Goal: Task Accomplishment & Management: Manage account settings

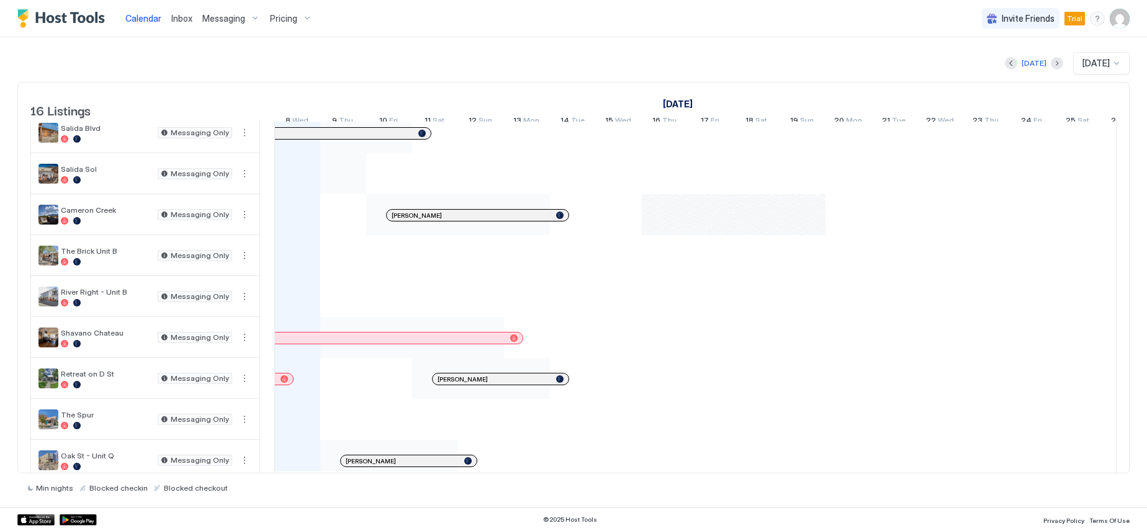
scroll to position [323, 0]
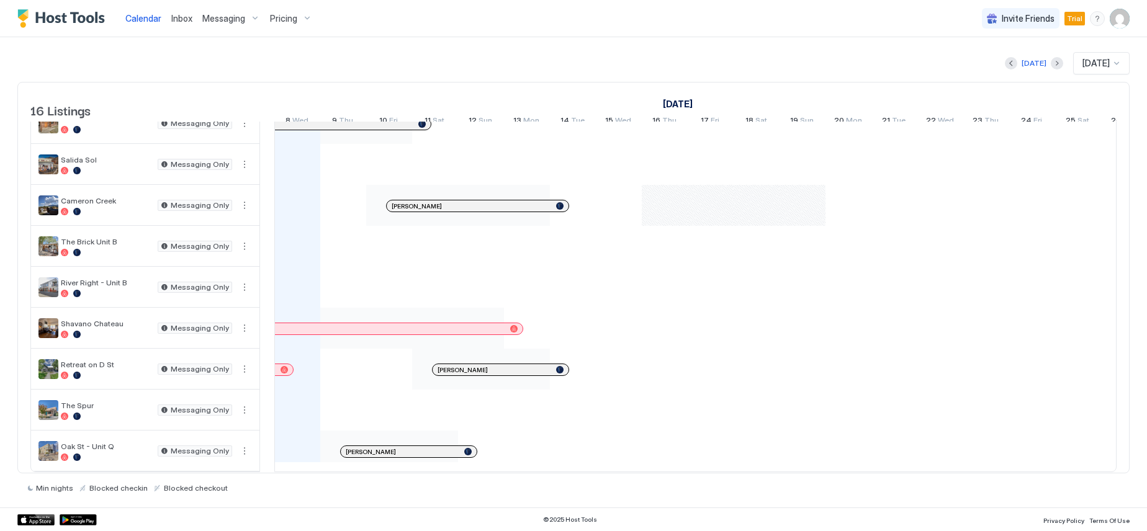
click at [240, 17] on span "Messaging" at bounding box center [223, 18] width 43 height 11
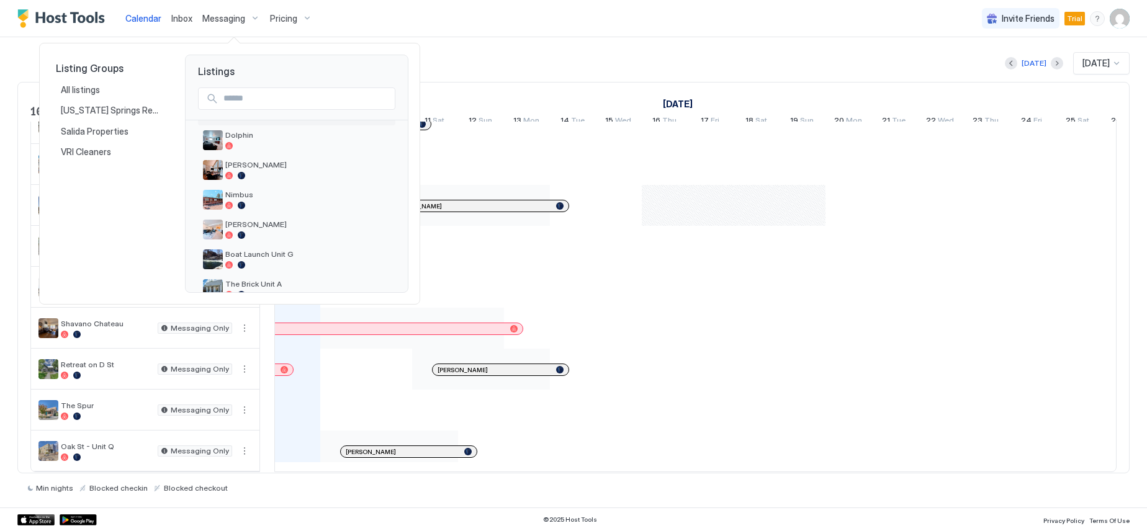
scroll to position [124, 0]
click at [273, 221] on span "The Brick Unit A" at bounding box center [307, 221] width 165 height 9
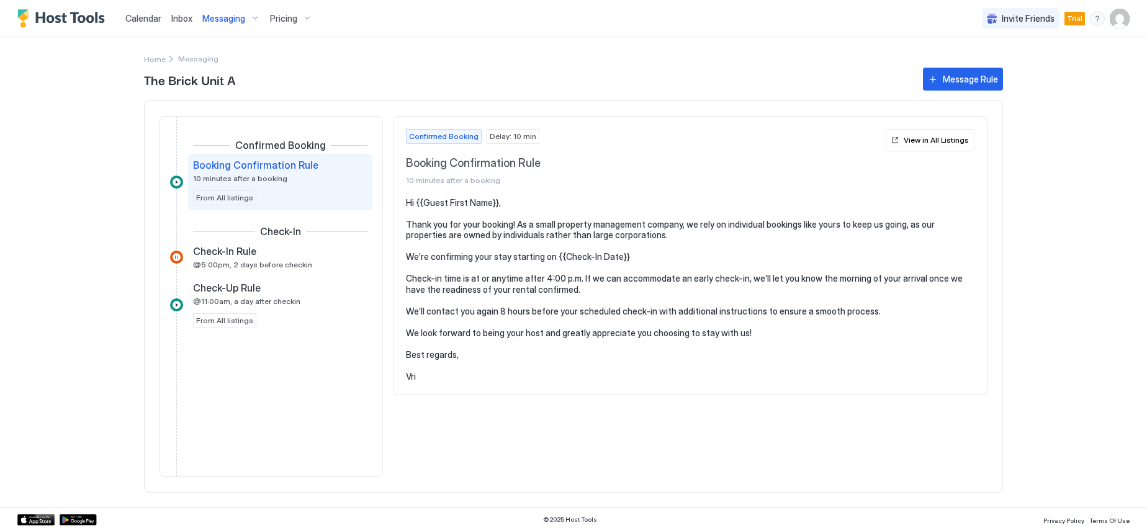
click at [253, 15] on div "Messaging" at bounding box center [231, 18] width 68 height 21
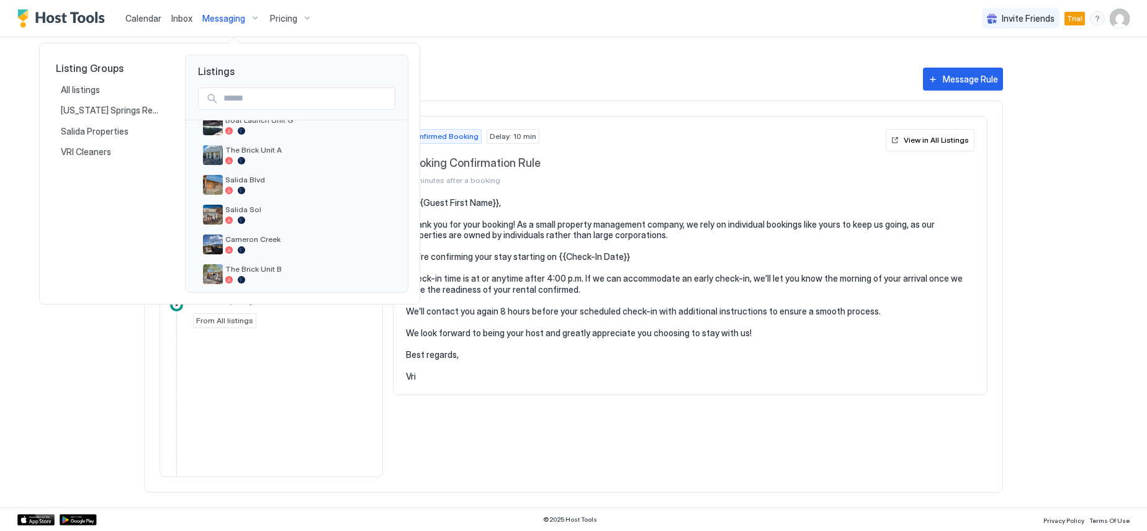
scroll to position [168, 0]
click at [273, 146] on span "Boat Launch Unit G" at bounding box center [307, 147] width 165 height 9
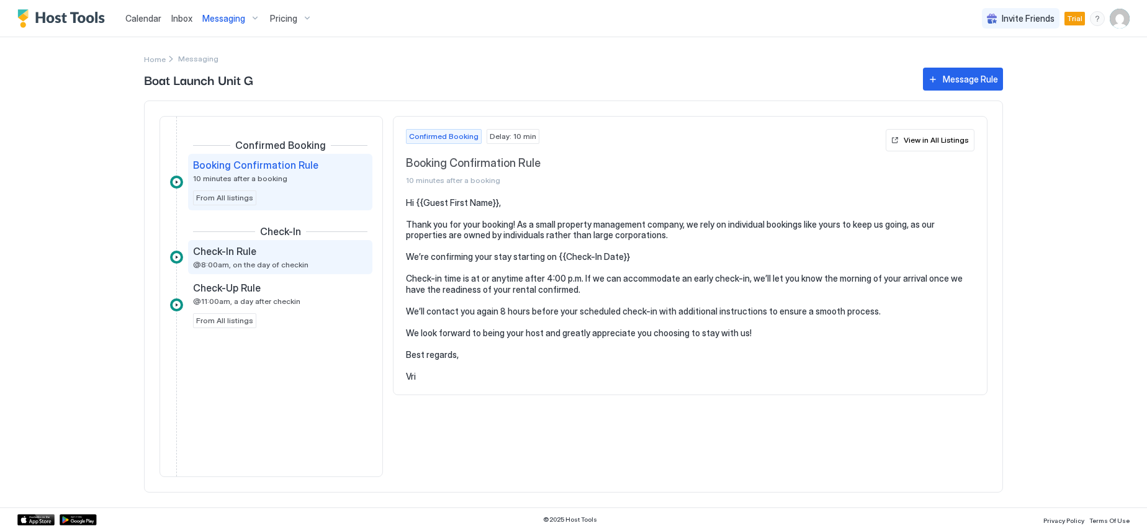
click at [228, 250] on span "Check-In Rule" at bounding box center [224, 251] width 63 height 12
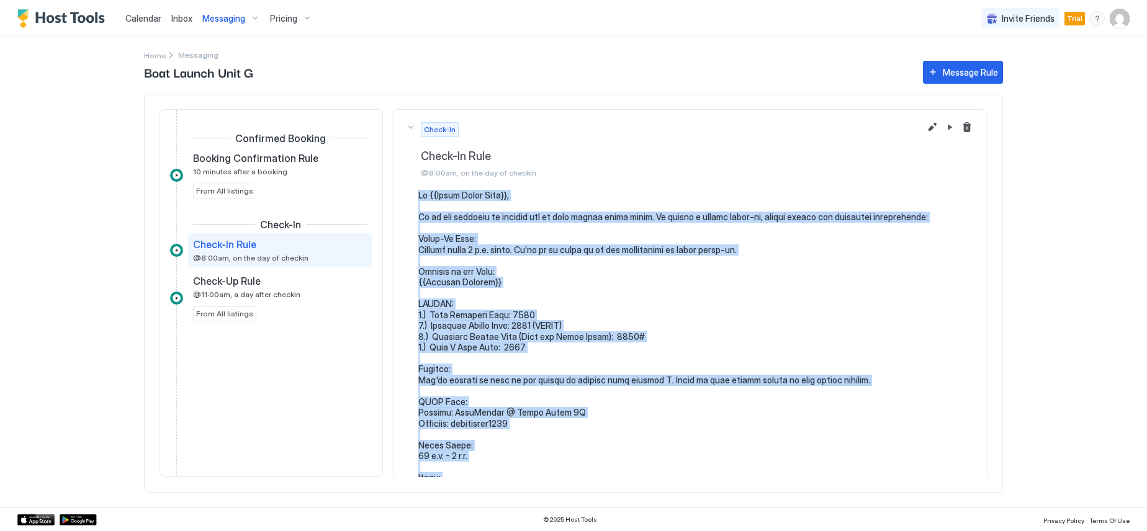
drag, startPoint x: 457, startPoint y: 423, endPoint x: 421, endPoint y: 198, distance: 228.3
click at [421, 198] on pre at bounding box center [696, 527] width 556 height 674
copy pre "Lo {{Ipsum Dolor Sita}}, Co ad eli seddoeiu te incidid utl et dolo magnaa enima…"
click at [254, 16] on div "Messaging" at bounding box center [231, 18] width 68 height 21
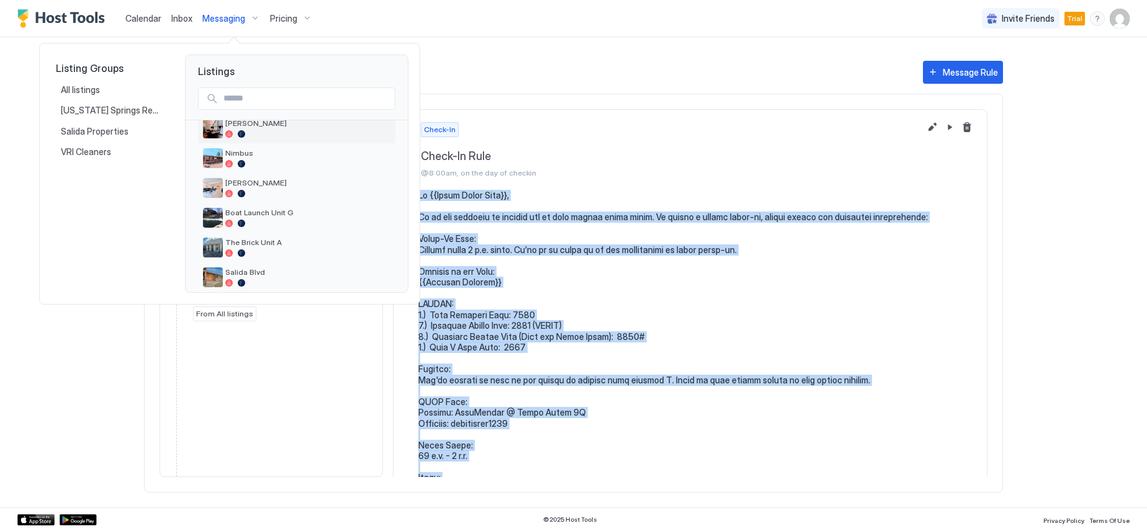
scroll to position [124, 0]
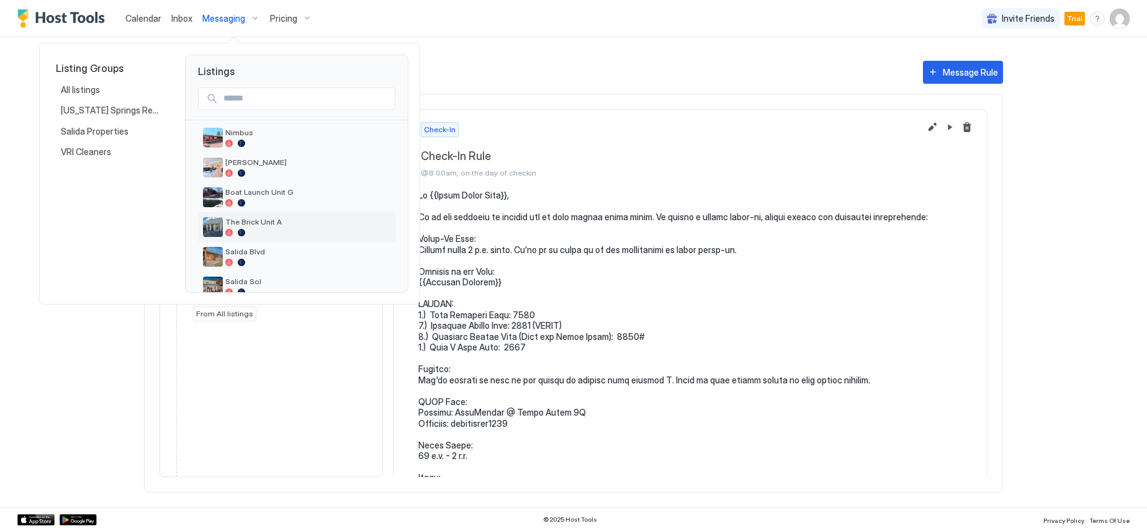
click at [277, 222] on span "The Brick Unit A" at bounding box center [307, 221] width 165 height 9
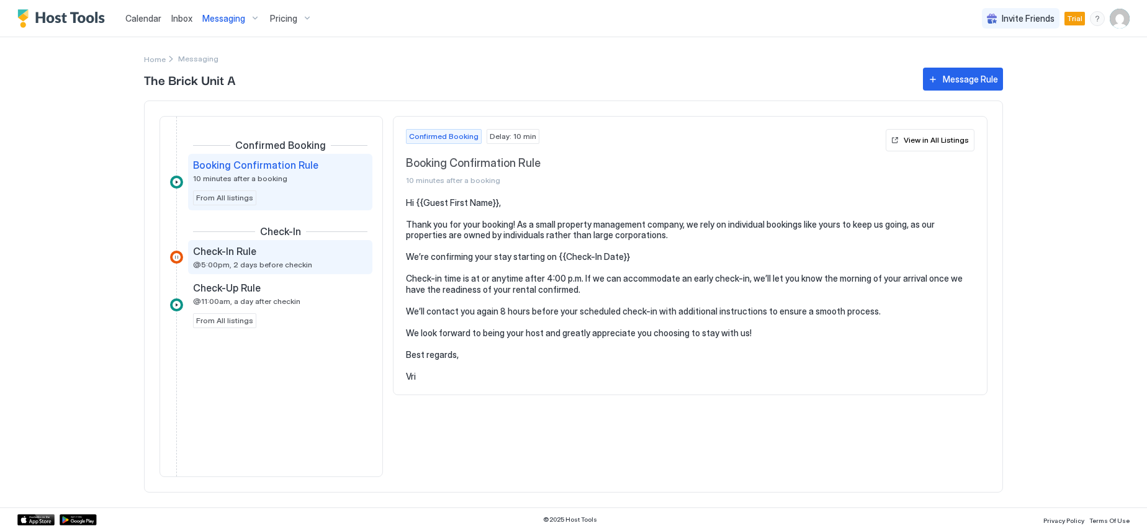
click at [244, 251] on span "Check-In Rule" at bounding box center [224, 251] width 63 height 12
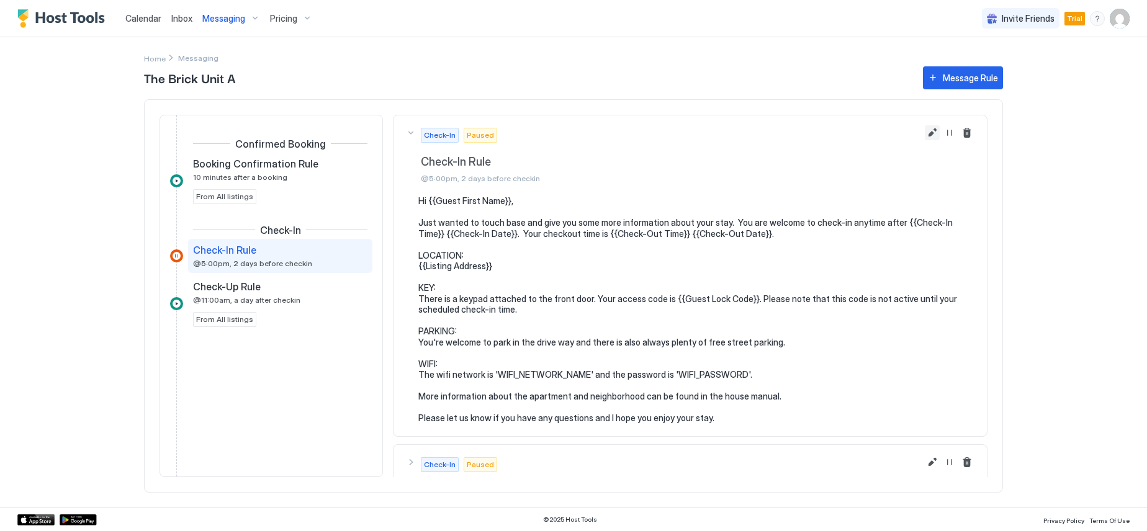
click at [925, 132] on button "Edit message rule" at bounding box center [932, 132] width 15 height 15
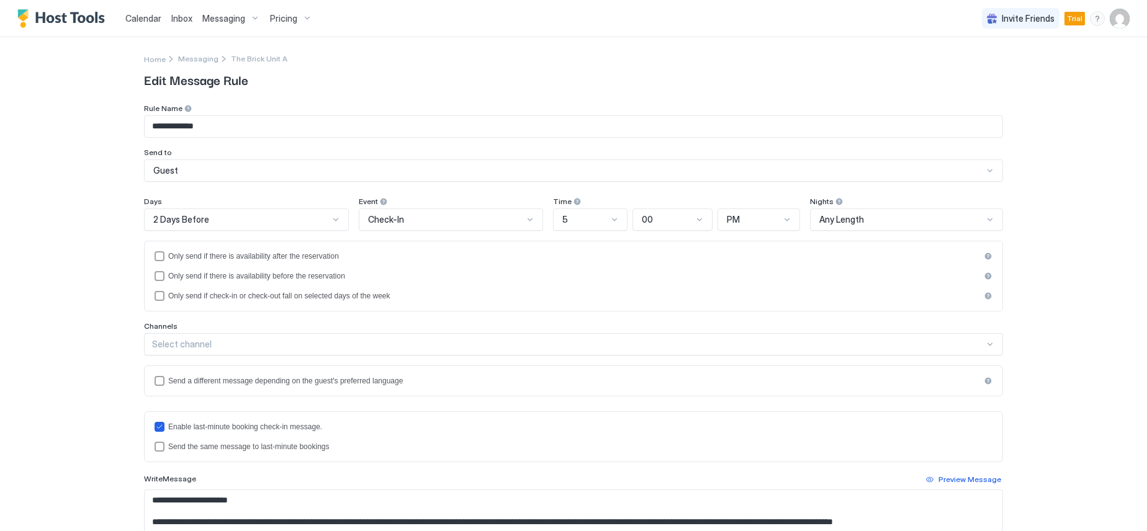
click at [189, 215] on span "2 Days Before" at bounding box center [181, 219] width 56 height 11
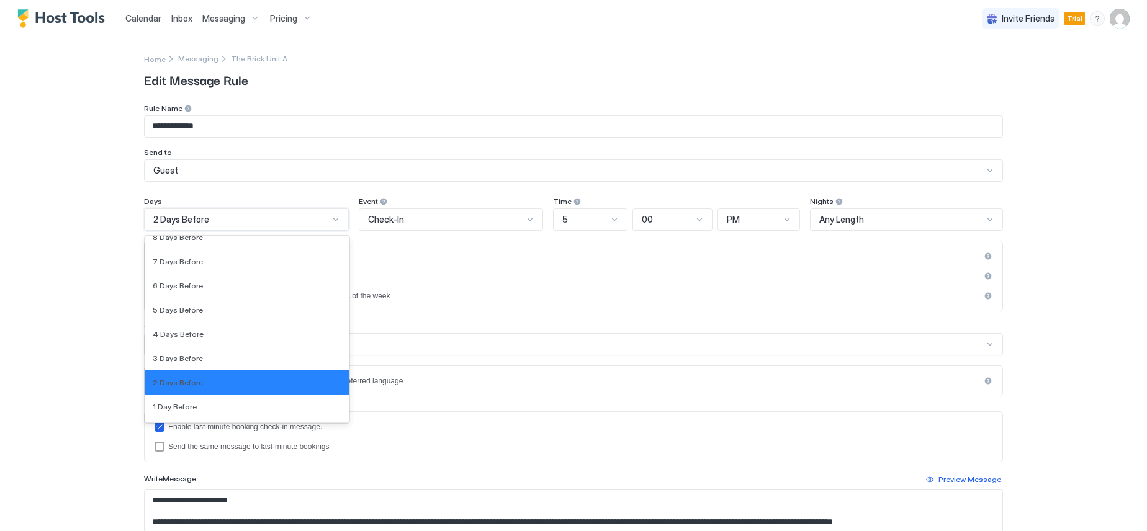
scroll to position [1867, 0]
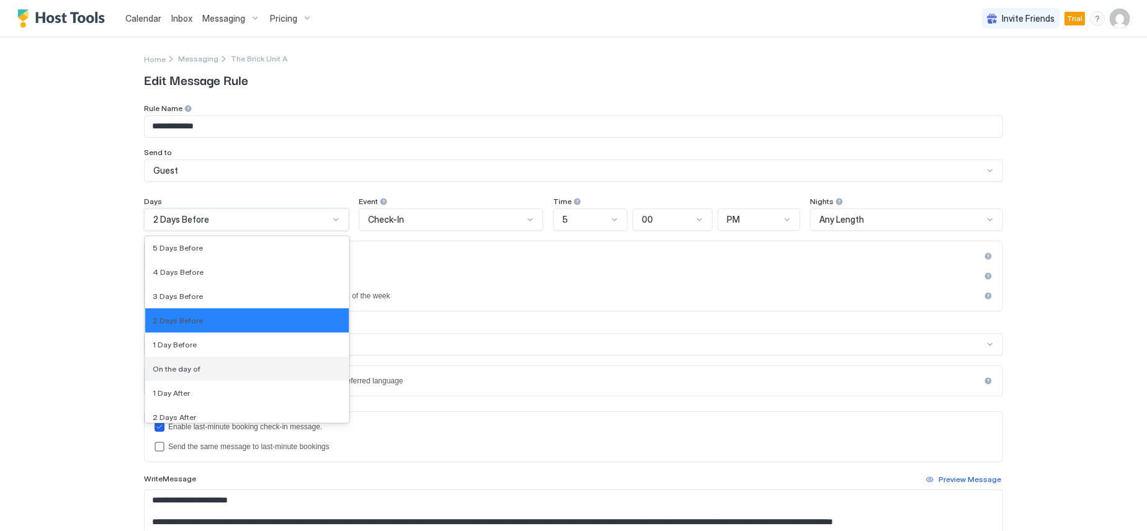
click at [196, 372] on div "On the day of" at bounding box center [247, 368] width 189 height 9
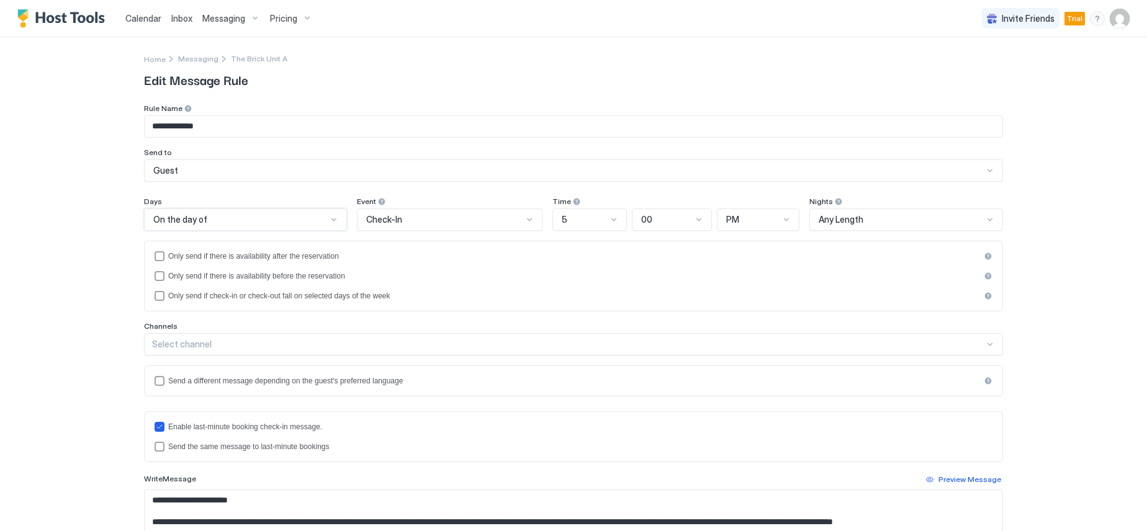
click at [598, 223] on div "5" at bounding box center [584, 219] width 45 height 11
click at [577, 410] on div "8" at bounding box center [590, 418] width 73 height 24
click at [782, 220] on div at bounding box center [787, 220] width 10 height 10
click at [753, 242] on div "AM" at bounding box center [758, 249] width 81 height 24
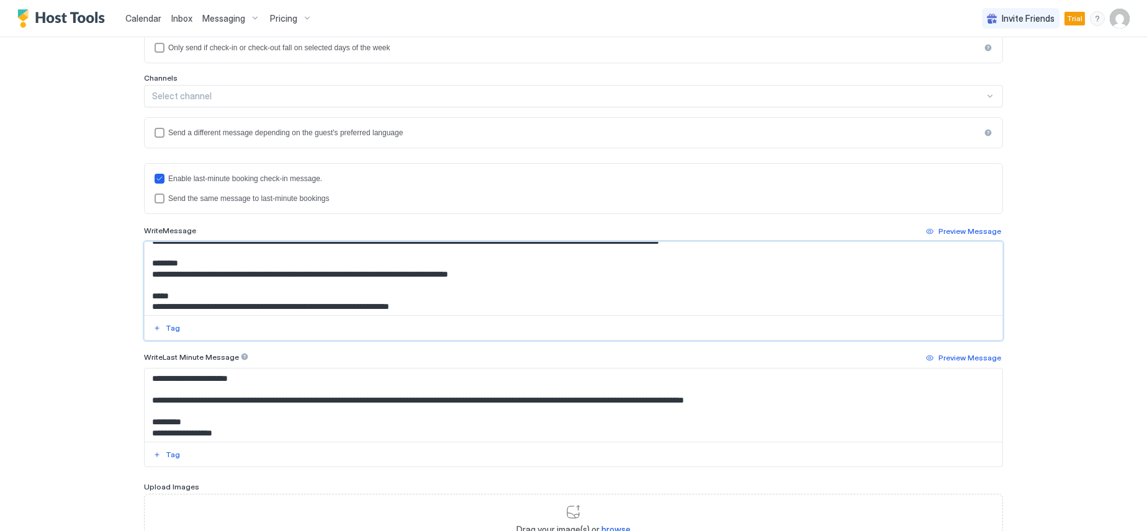
scroll to position [0, 0]
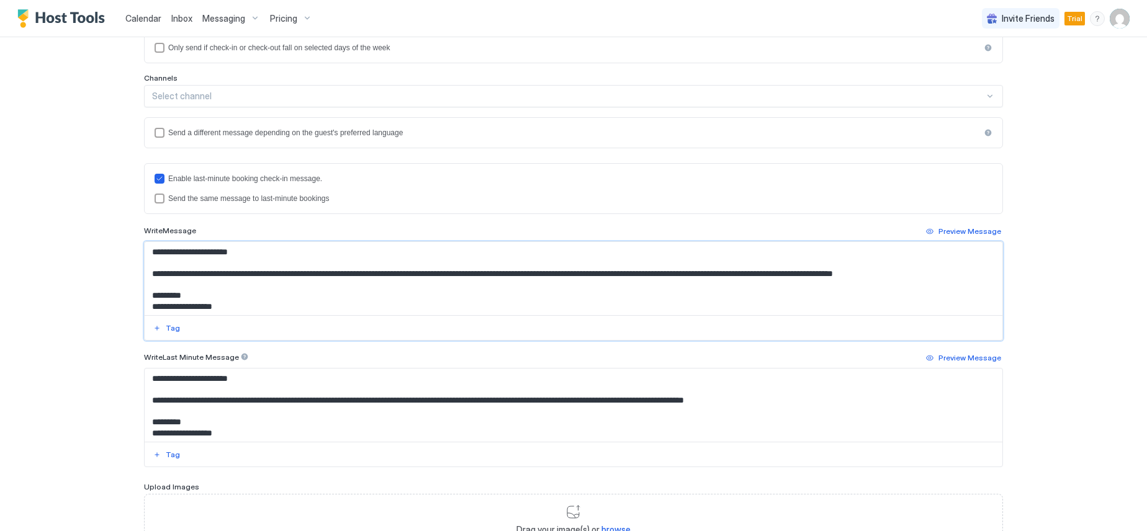
drag, startPoint x: 464, startPoint y: 309, endPoint x: 109, endPoint y: 210, distance: 369.1
click at [111, 212] on div "**********" at bounding box center [573, 265] width 1147 height 531
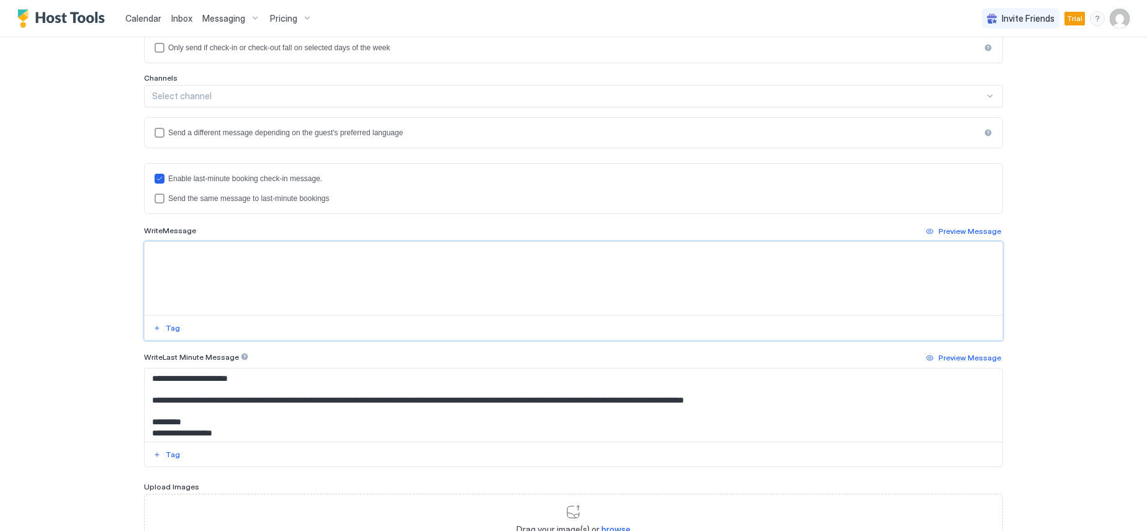
paste textarea "**********"
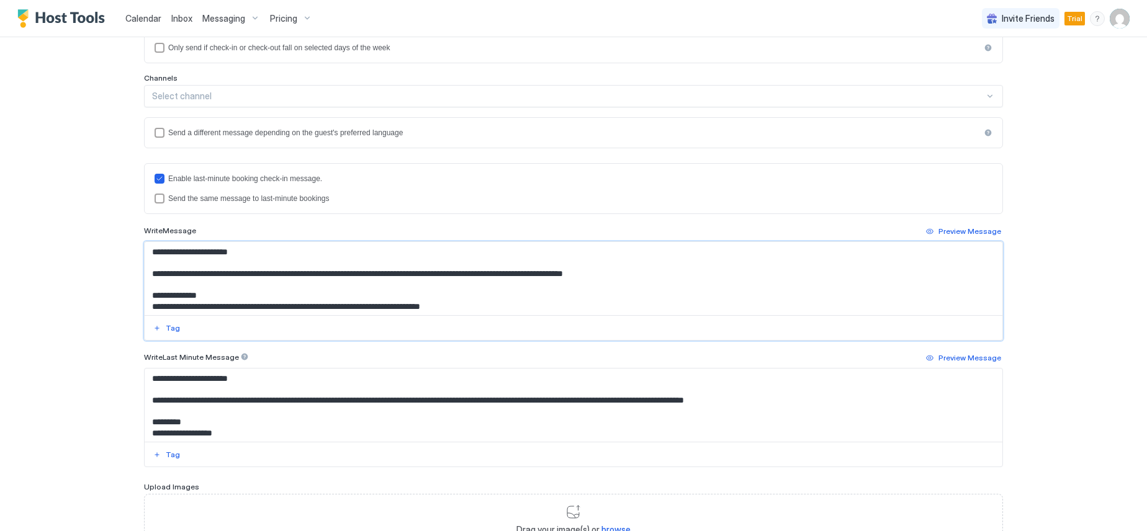
click at [245, 253] on textarea "Input Field" at bounding box center [574, 278] width 858 height 73
click at [237, 254] on textarea "Input Field" at bounding box center [574, 278] width 858 height 73
click at [166, 327] on div "Tag" at bounding box center [173, 328] width 14 height 11
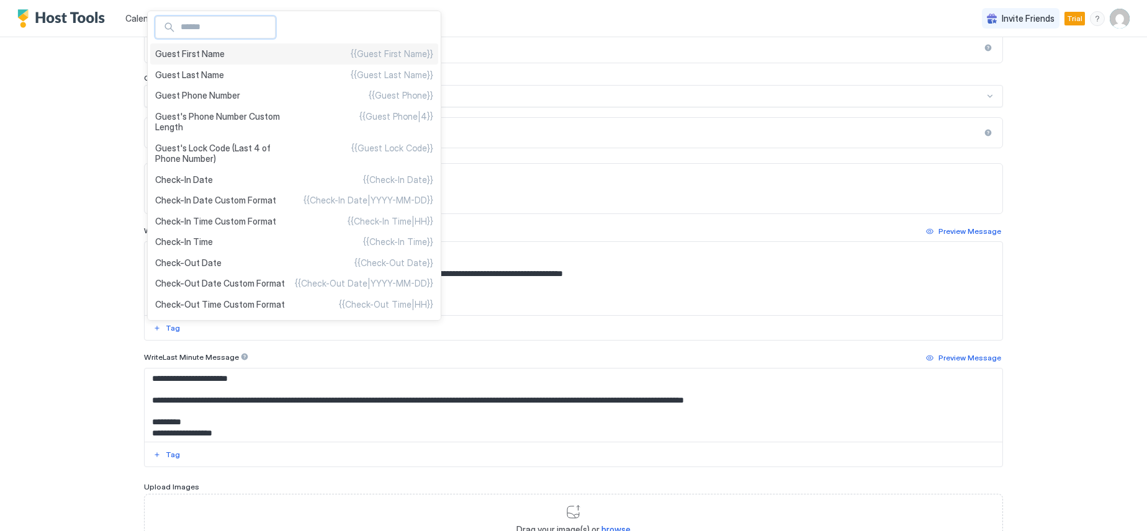
click at [199, 48] on span "Guest First Name" at bounding box center [190, 53] width 70 height 11
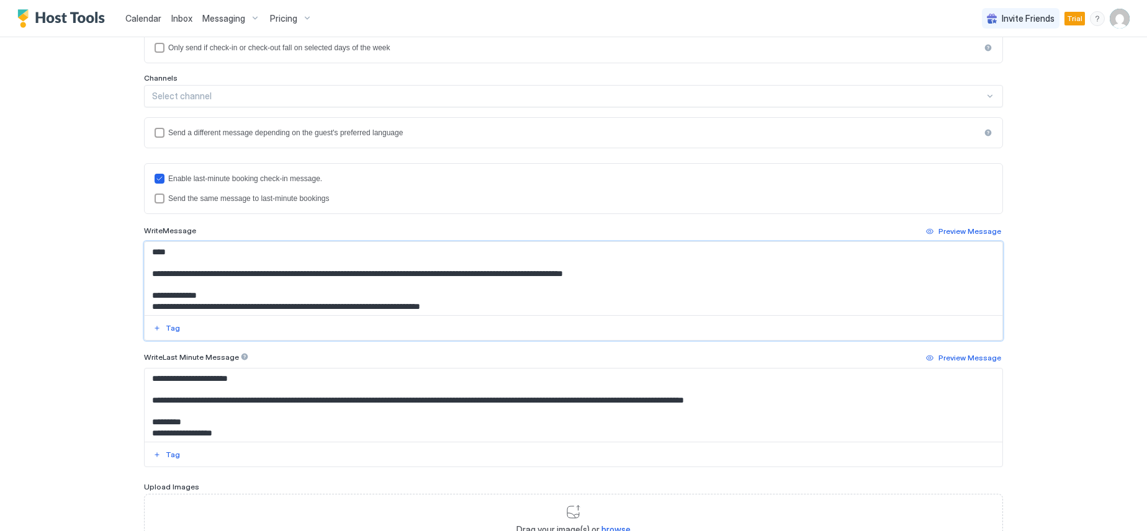
scroll to position [62, 0]
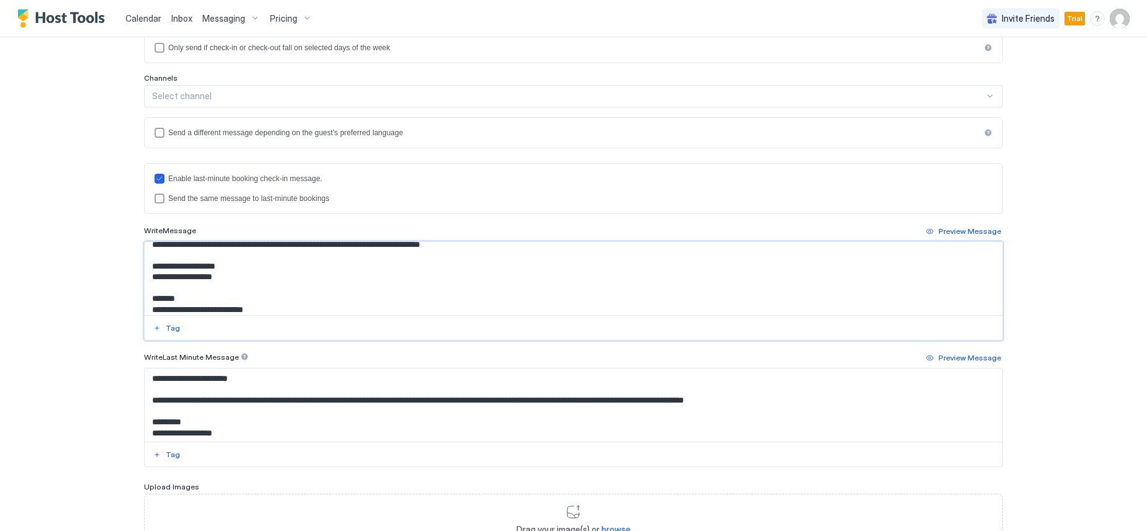
drag, startPoint x: 230, startPoint y: 279, endPoint x: 148, endPoint y: 277, distance: 82.6
click at [148, 277] on textarea "Input Field" at bounding box center [574, 278] width 858 height 73
click at [166, 333] on div "Tag" at bounding box center [173, 328] width 14 height 11
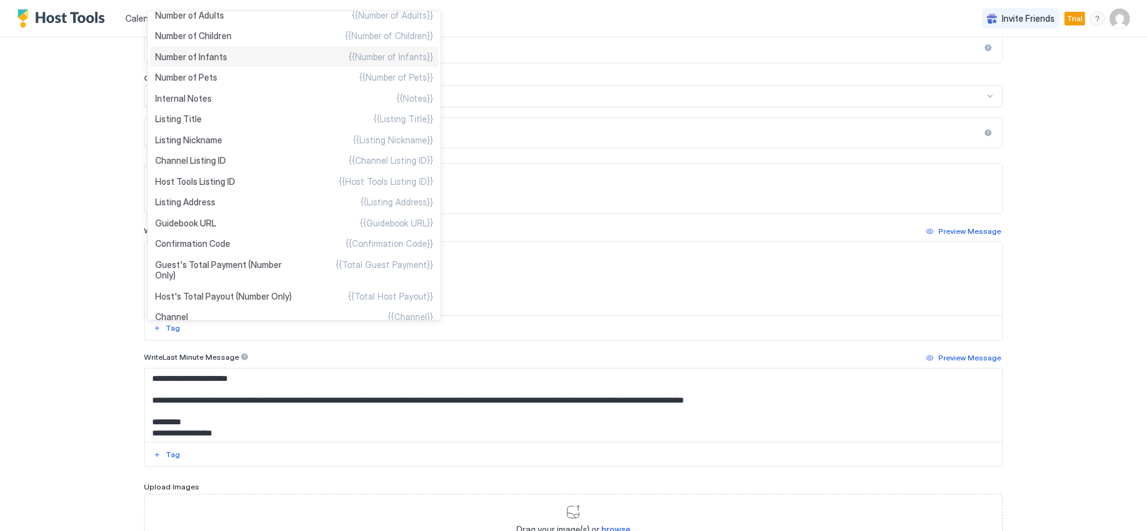
scroll to position [387, 0]
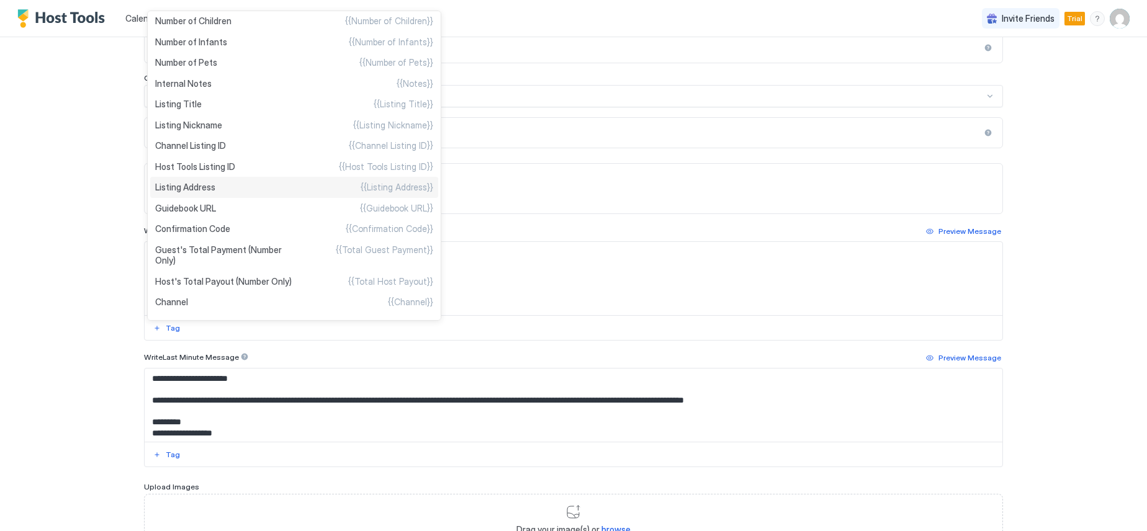
click at [219, 192] on div "Listing Address {{Listing Address}}" at bounding box center [294, 187] width 288 height 21
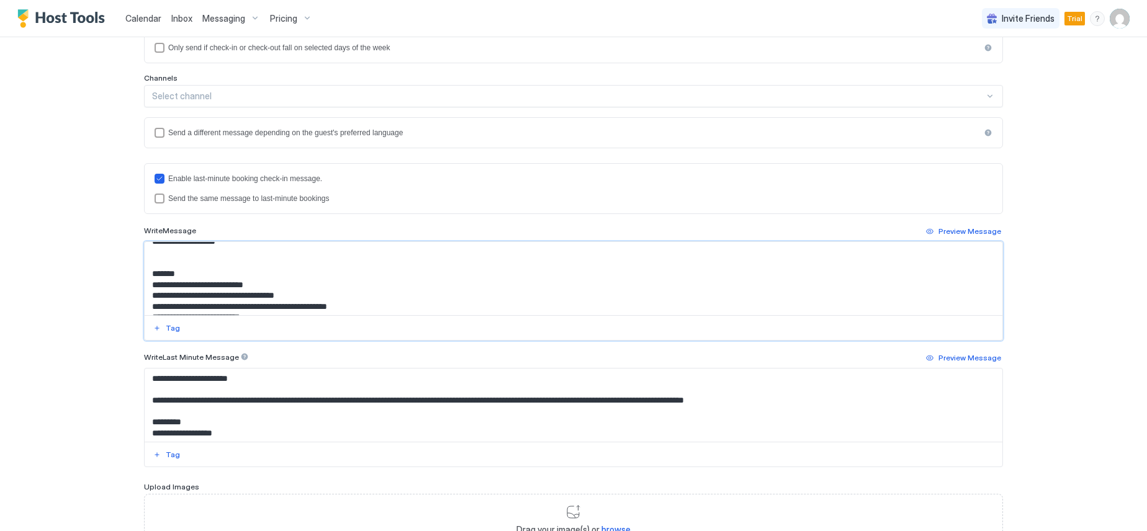
scroll to position [112, 0]
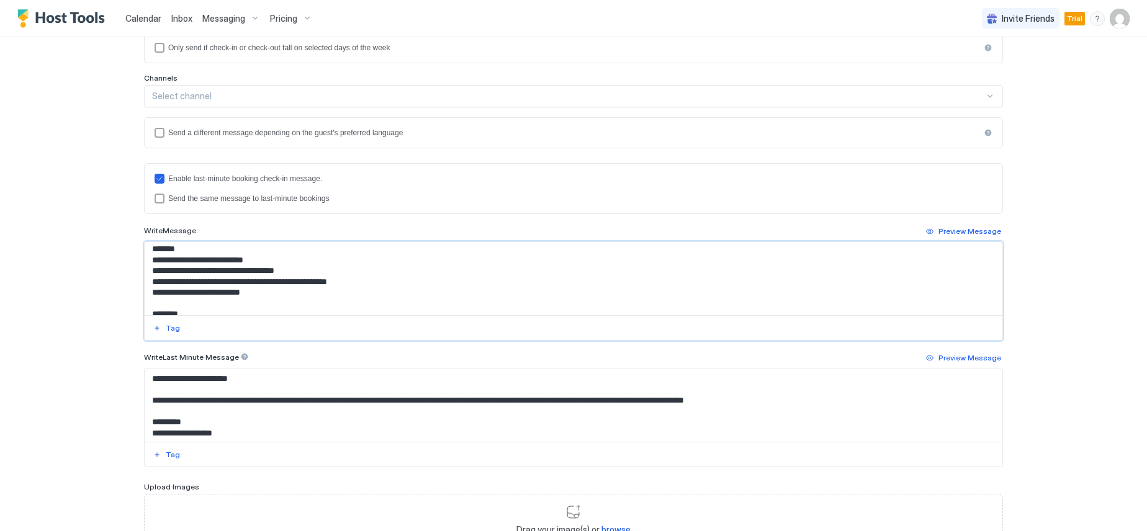
click at [267, 291] on textarea "Input Field" at bounding box center [574, 278] width 858 height 73
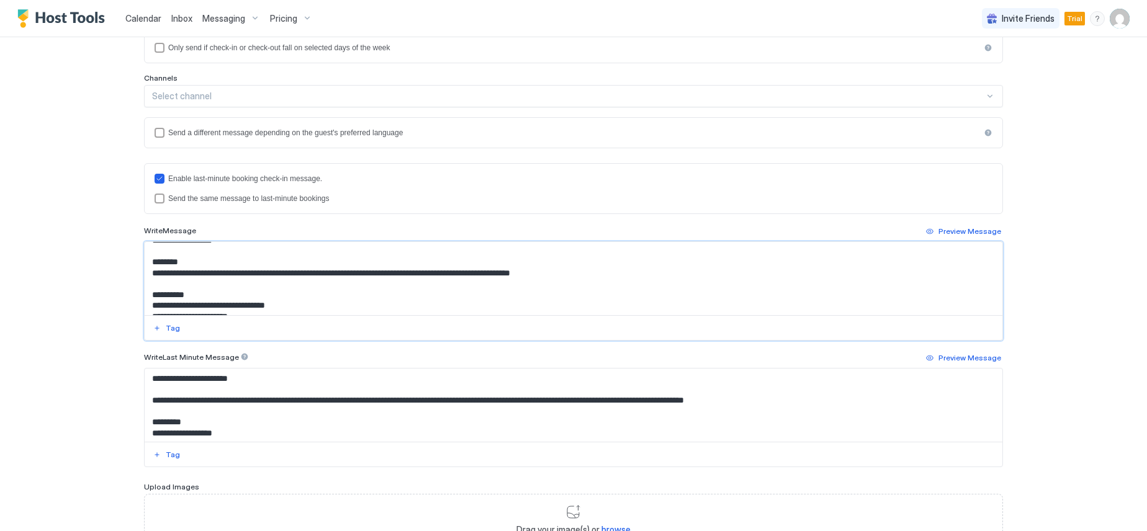
scroll to position [79, 0]
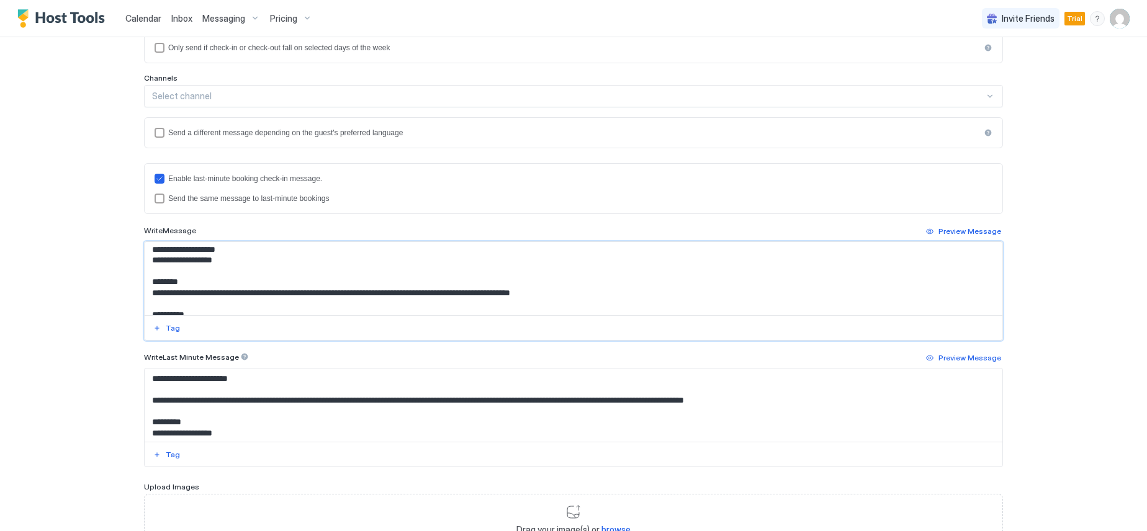
click at [461, 295] on textarea "Input Field" at bounding box center [574, 278] width 858 height 73
click at [388, 295] on textarea "Input Field" at bounding box center [574, 278] width 858 height 73
click at [282, 296] on textarea "Input Field" at bounding box center [574, 278] width 858 height 73
click at [433, 291] on textarea "Input Field" at bounding box center [574, 278] width 858 height 73
click at [764, 295] on textarea "Input Field" at bounding box center [574, 278] width 858 height 73
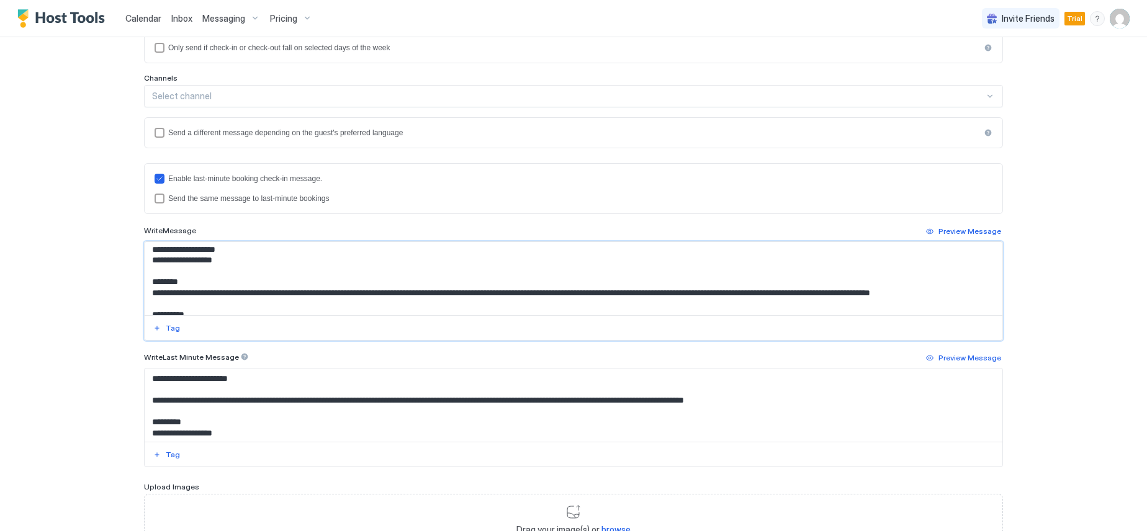
click at [762, 295] on textarea "Input Field" at bounding box center [574, 278] width 858 height 73
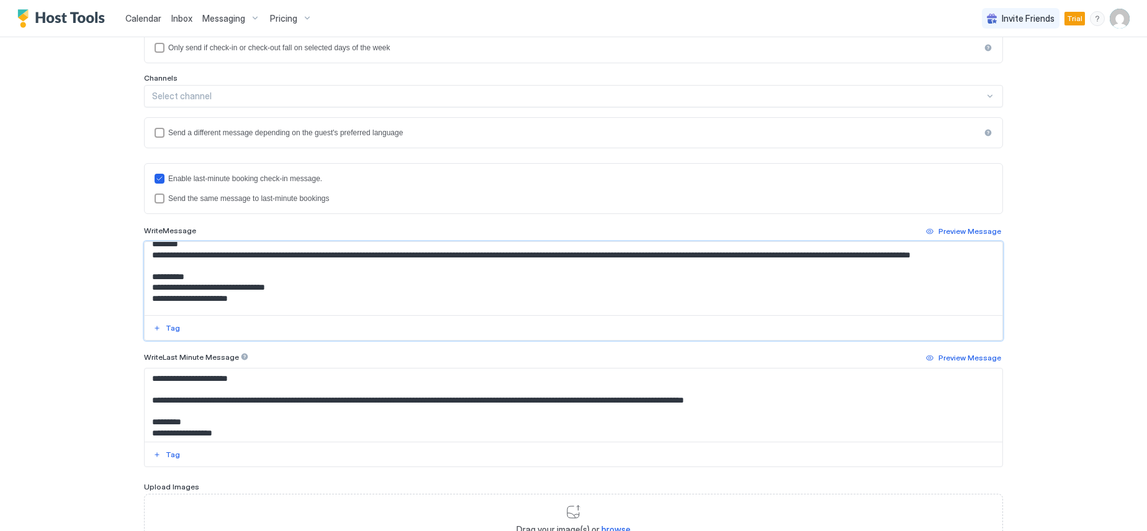
scroll to position [128, 0]
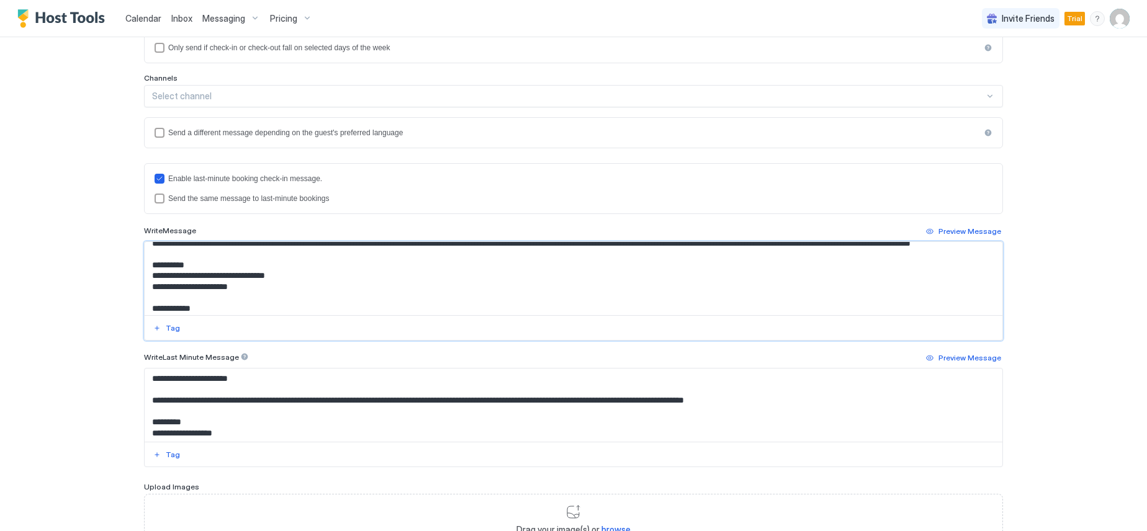
drag, startPoint x: 304, startPoint y: 286, endPoint x: 184, endPoint y: 291, distance: 120.5
click at [184, 291] on textarea "Input Field" at bounding box center [574, 278] width 858 height 73
paste textarea "**********"
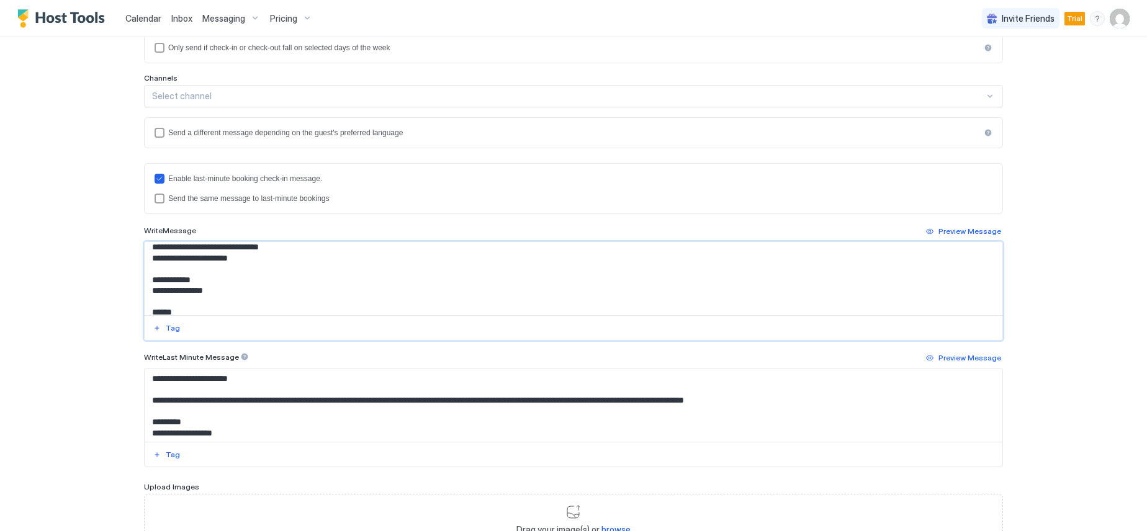
scroll to position [159, 0]
drag, startPoint x: 259, startPoint y: 299, endPoint x: 188, endPoint y: 269, distance: 77.1
click at [188, 269] on textarea "Input Field" at bounding box center [574, 278] width 858 height 73
click at [200, 267] on textarea "Input Field" at bounding box center [574, 278] width 858 height 73
paste textarea "**********"
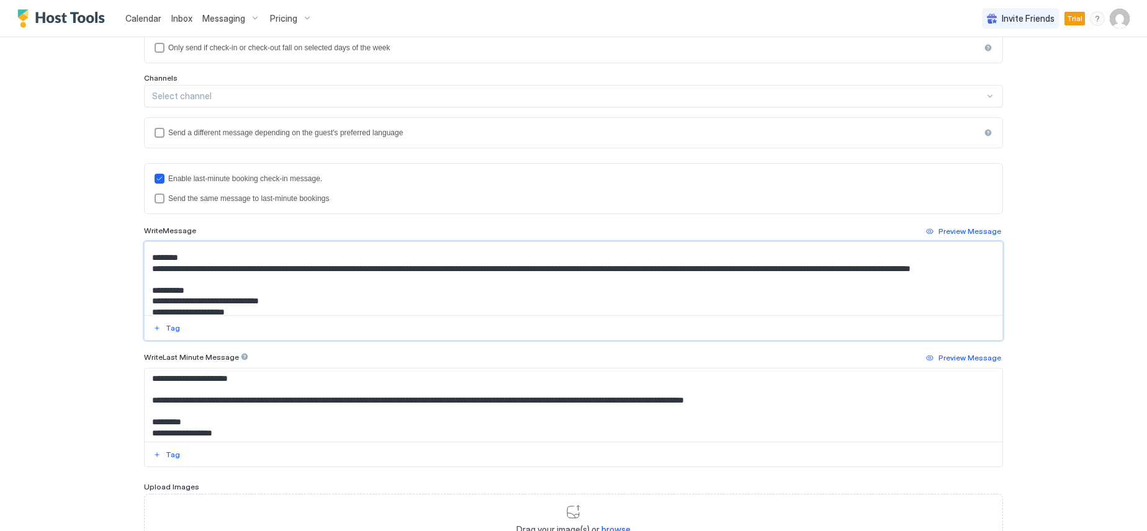
scroll to position [124, 0]
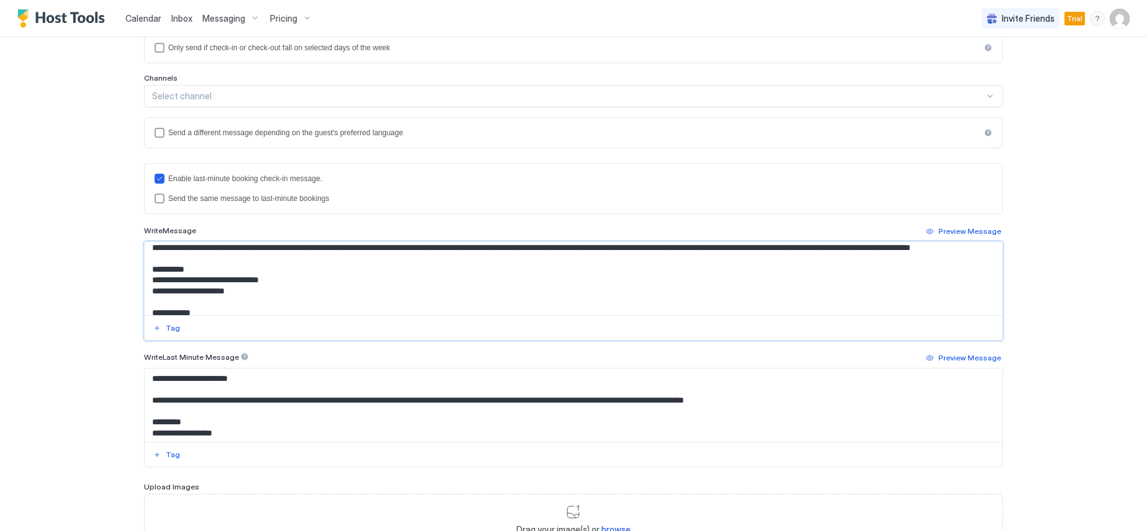
click at [261, 263] on textarea "Input Field" at bounding box center [574, 278] width 858 height 73
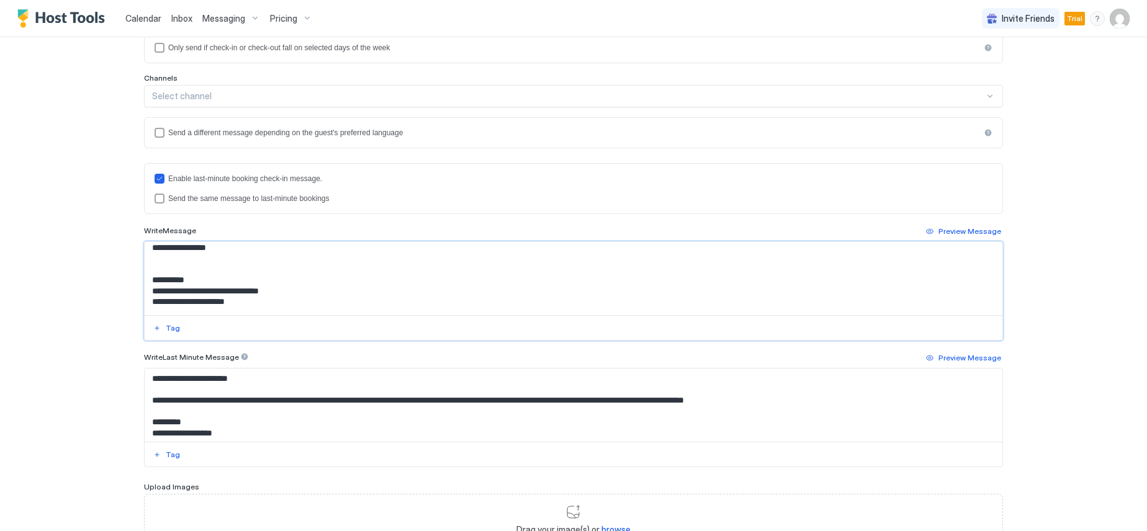
scroll to position [157, 0]
click at [155, 257] on textarea "Input Field" at bounding box center [574, 278] width 858 height 73
paste textarea "**********"
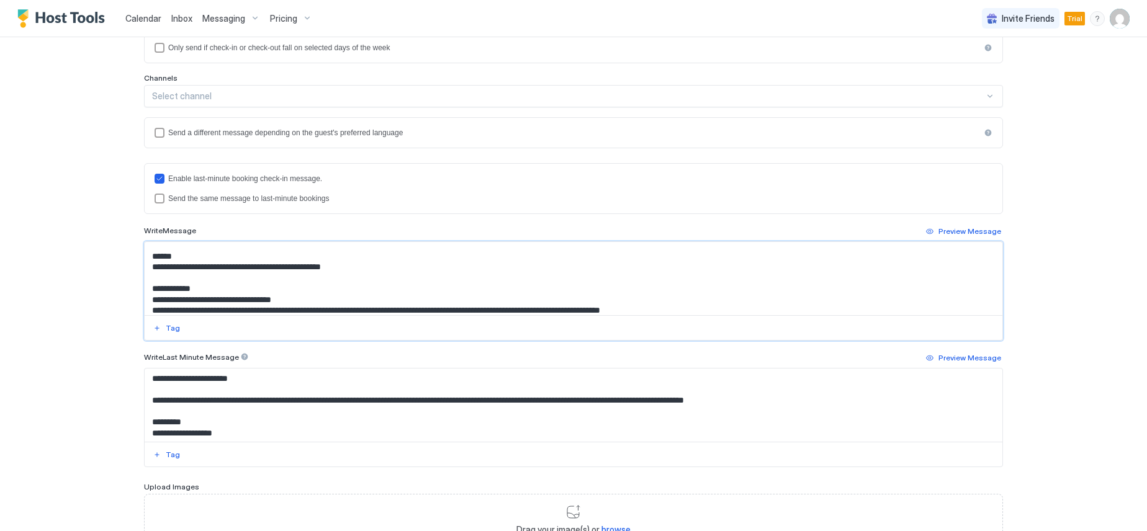
scroll to position [256, 0]
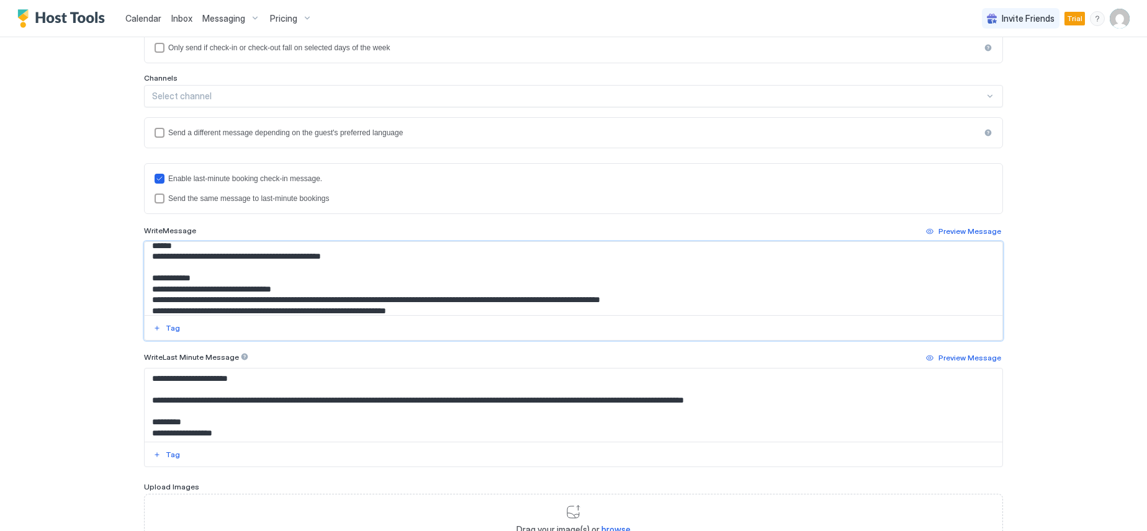
drag, startPoint x: 351, startPoint y: 269, endPoint x: 149, endPoint y: 272, distance: 202.4
click at [149, 272] on textarea "Input Field" at bounding box center [574, 278] width 858 height 73
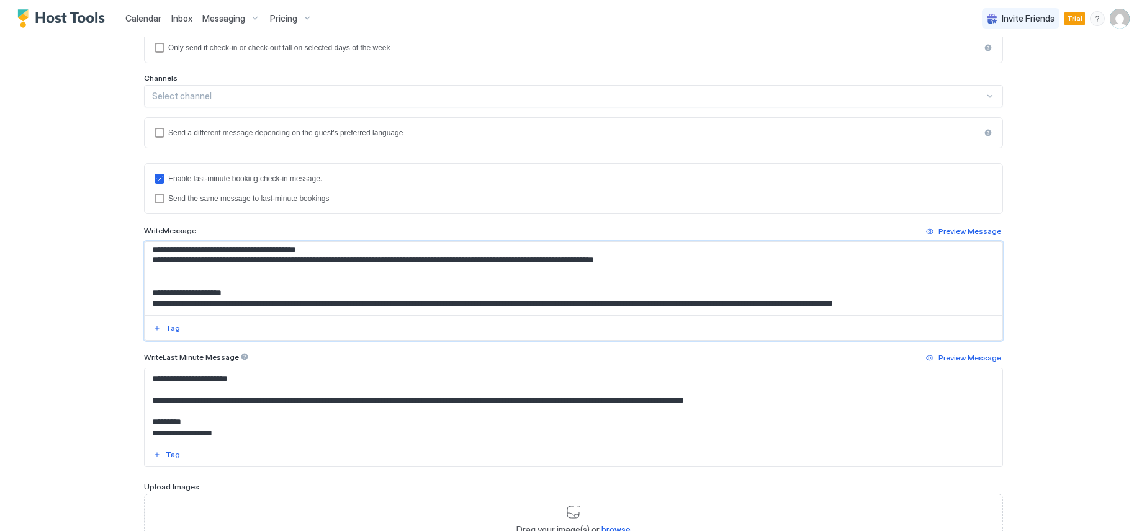
scroll to position [318, 0]
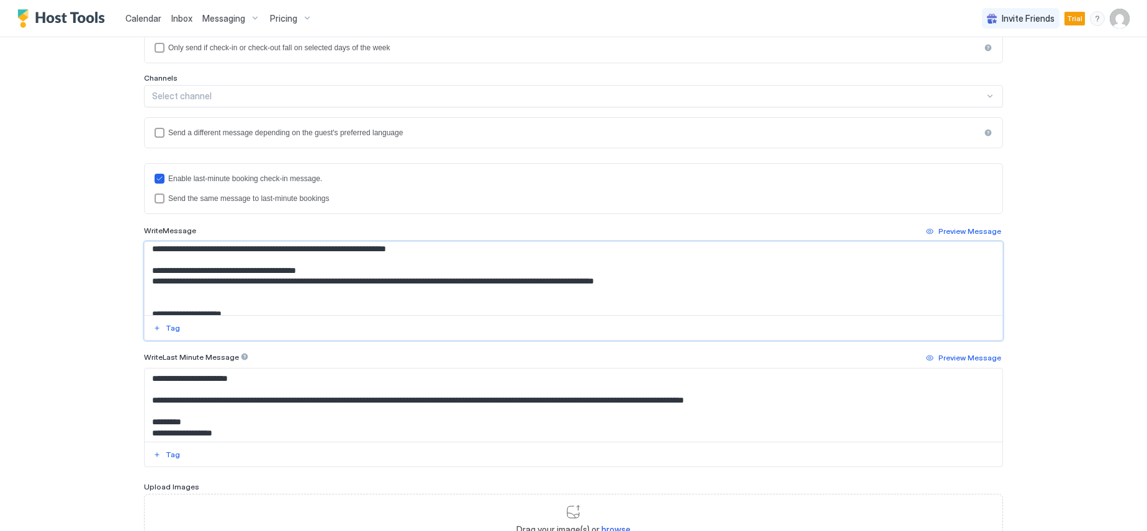
drag, startPoint x: 323, startPoint y: 282, endPoint x: 148, endPoint y: 281, distance: 175.7
click at [148, 281] on textarea "Input Field" at bounding box center [574, 278] width 858 height 73
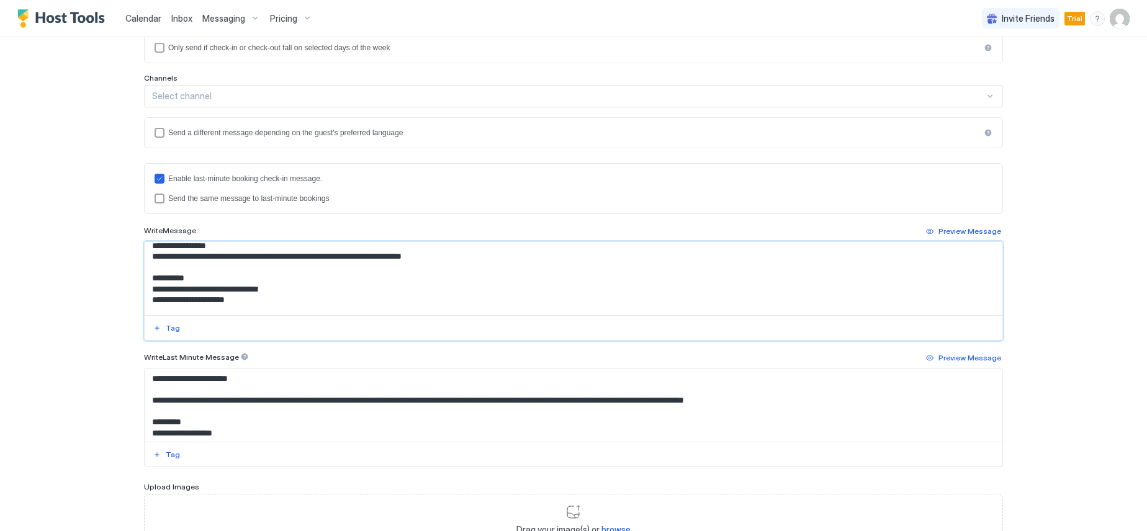
scroll to position [0, 0]
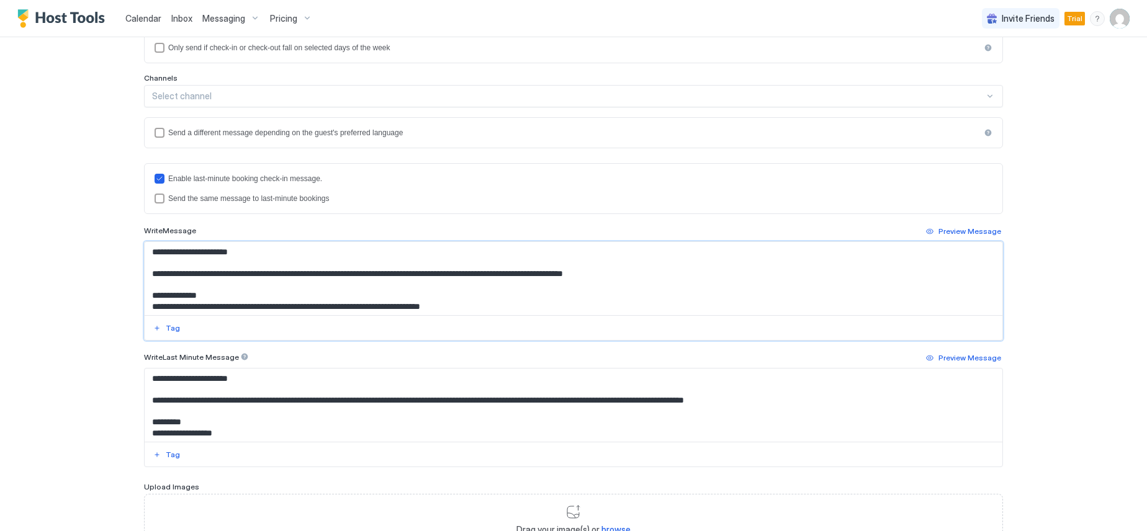
drag, startPoint x: 227, startPoint y: 306, endPoint x: 144, endPoint y: 273, distance: 89.1
click at [145, 273] on textarea "Input Field" at bounding box center [574, 278] width 858 height 73
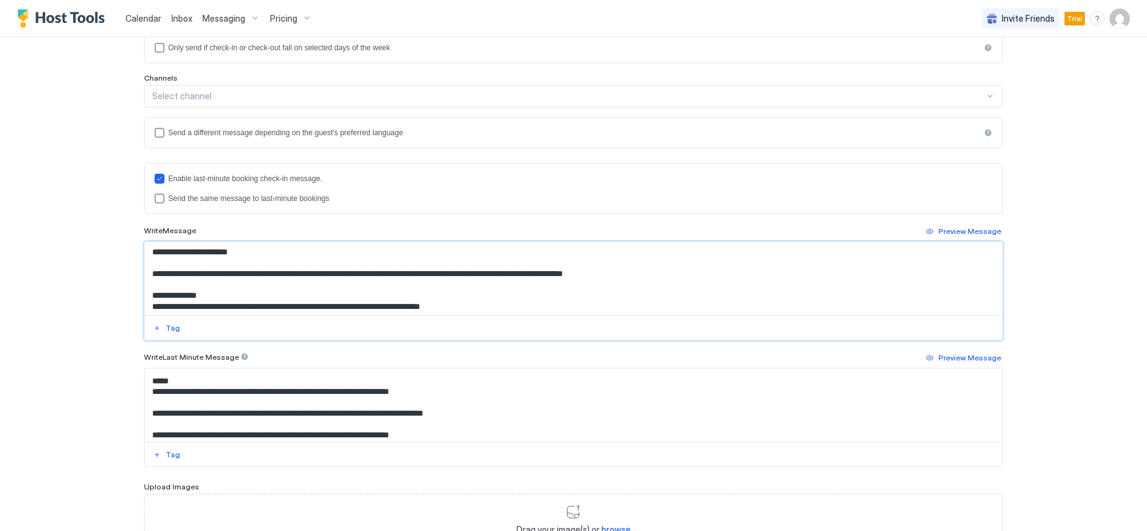
scroll to position [143, 0]
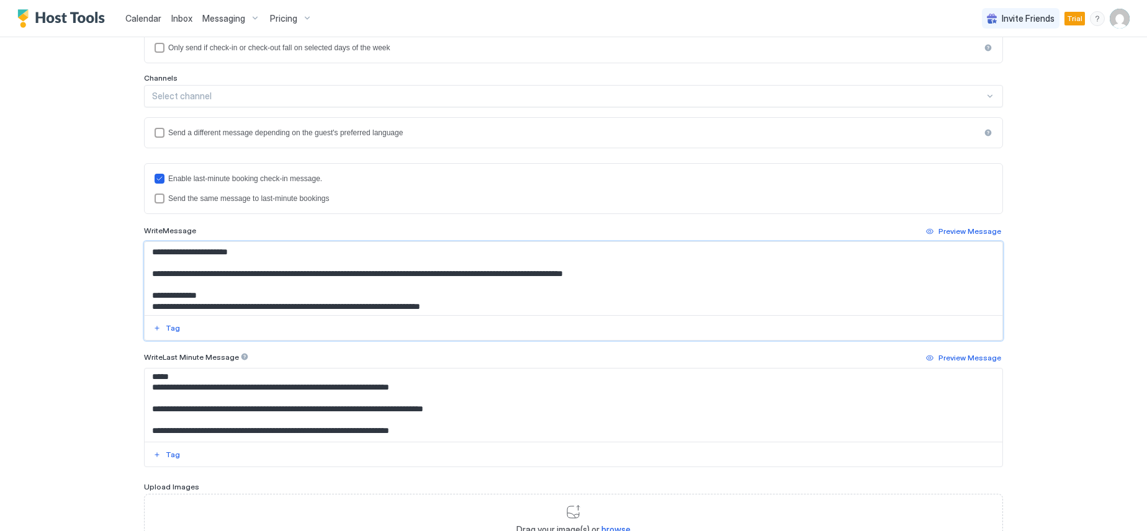
type textarea "**********"
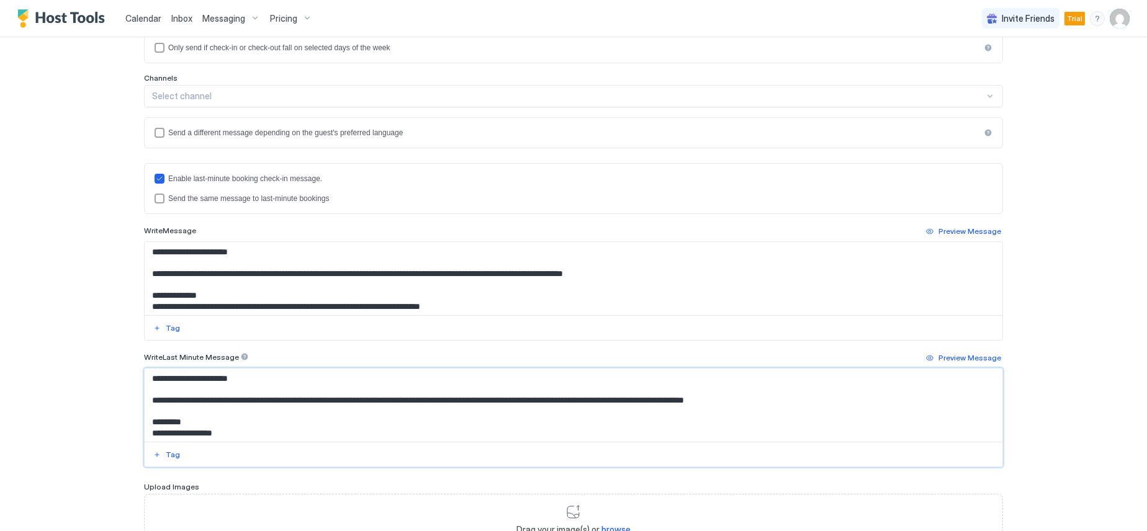
drag, startPoint x: 461, startPoint y: 429, endPoint x: 139, endPoint y: 353, distance: 330.3
click at [144, 353] on div "**********" at bounding box center [573, 409] width 859 height 117
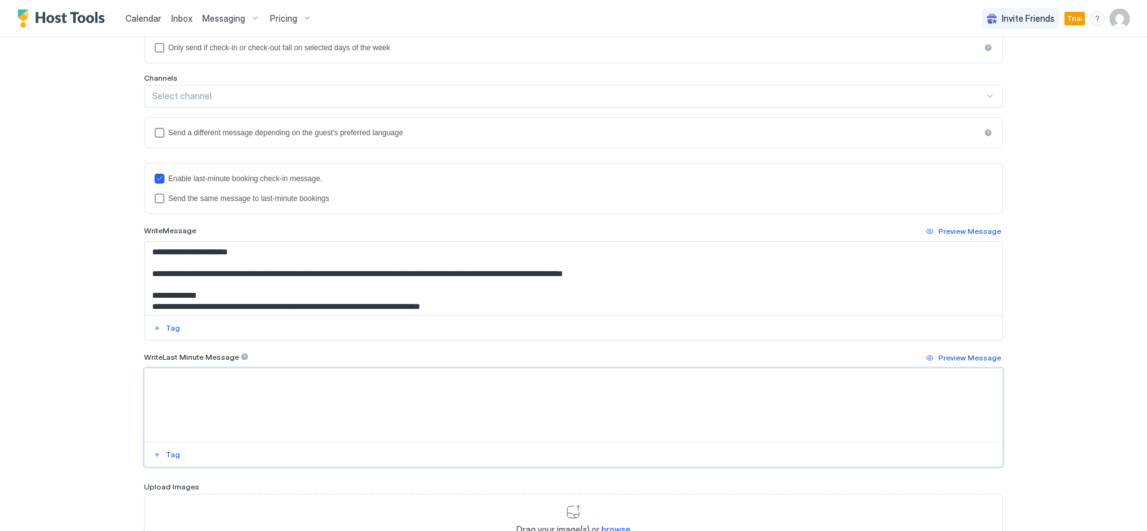
paste textarea "**********"
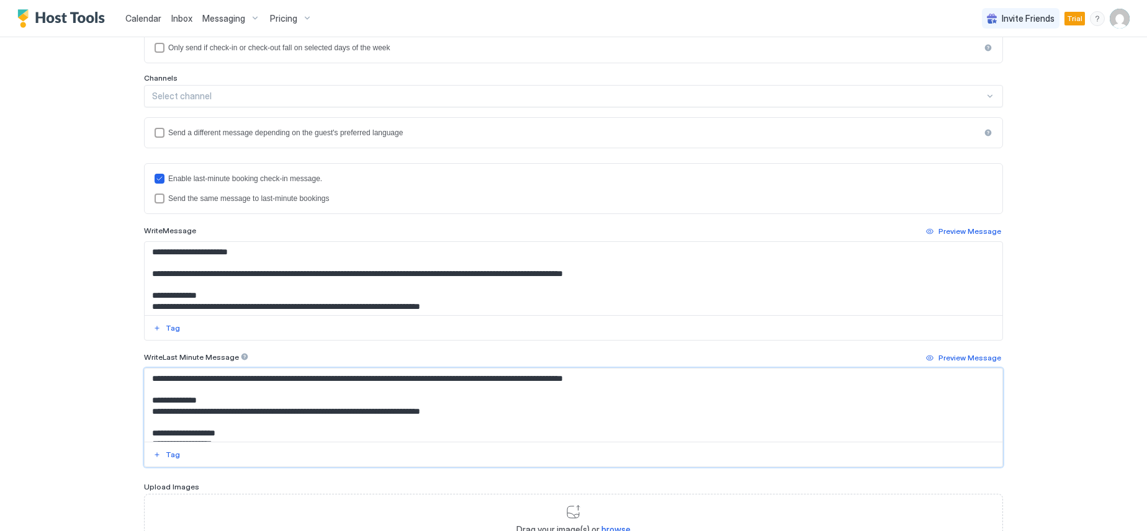
scroll to position [507, 0]
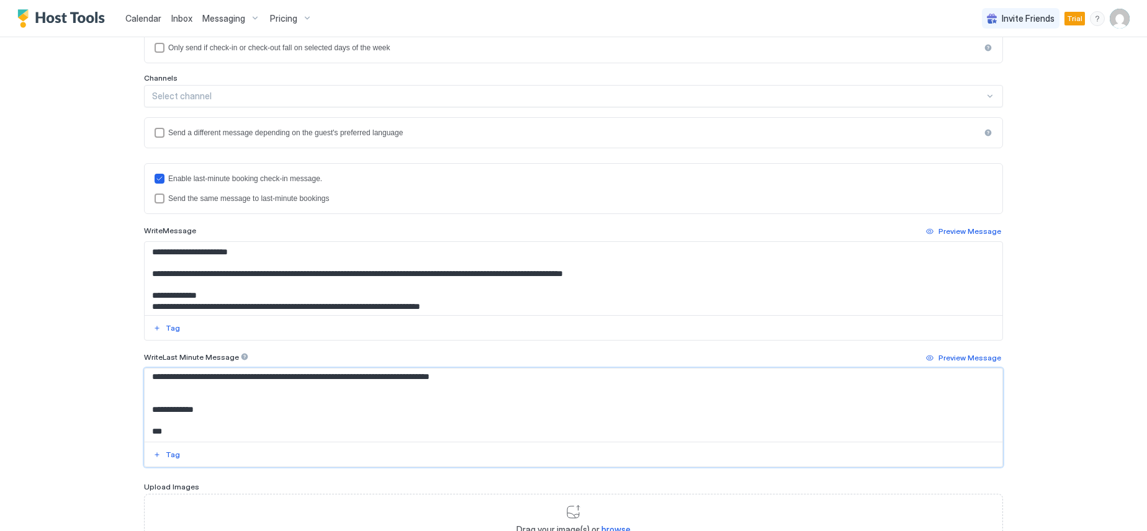
type textarea "**********"
click at [115, 394] on div "**********" at bounding box center [573, 265] width 1147 height 531
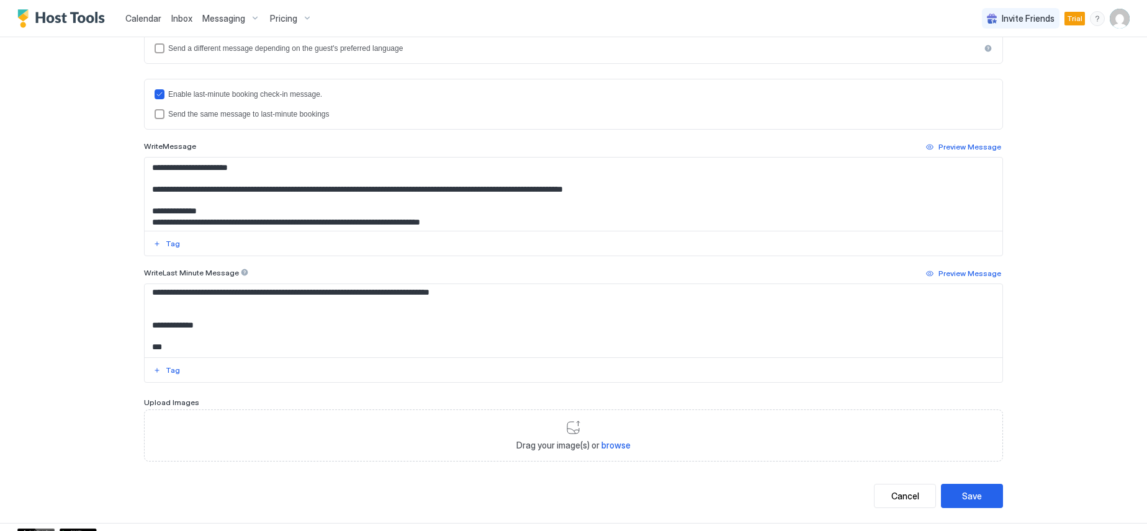
scroll to position [347, 0]
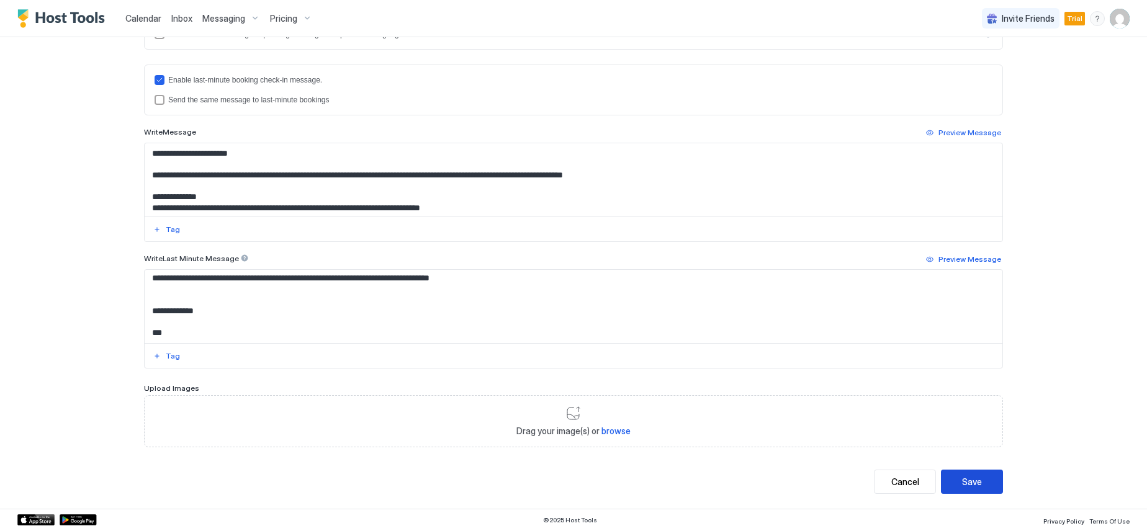
click at [978, 481] on button "Save" at bounding box center [972, 482] width 62 height 24
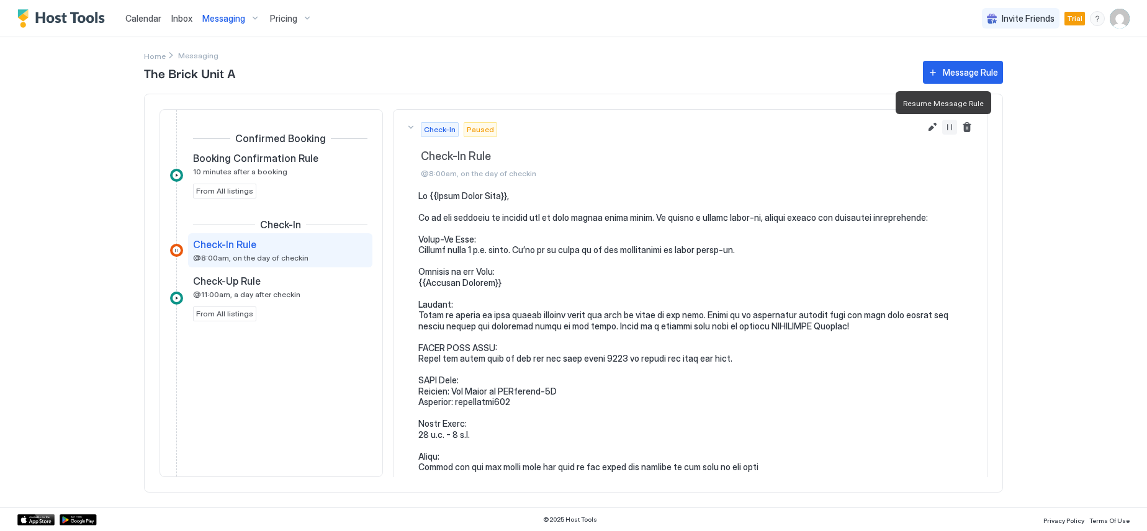
click at [942, 125] on button "Resume Message Rule" at bounding box center [949, 127] width 15 height 15
click at [251, 16] on div "Messaging" at bounding box center [231, 18] width 68 height 21
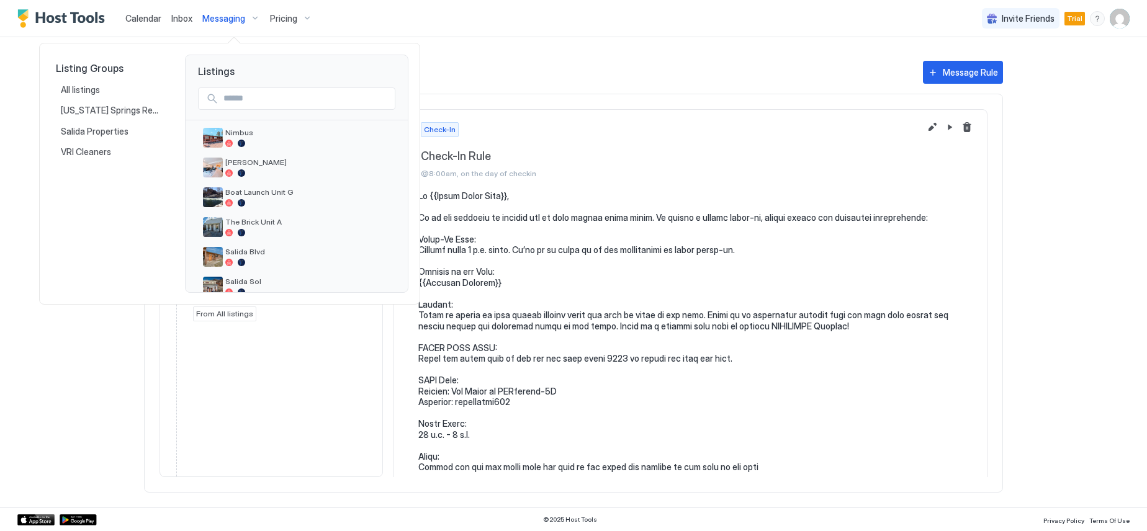
scroll to position [186, 0]
click at [280, 248] on span "Cameron Creek" at bounding box center [307, 249] width 165 height 9
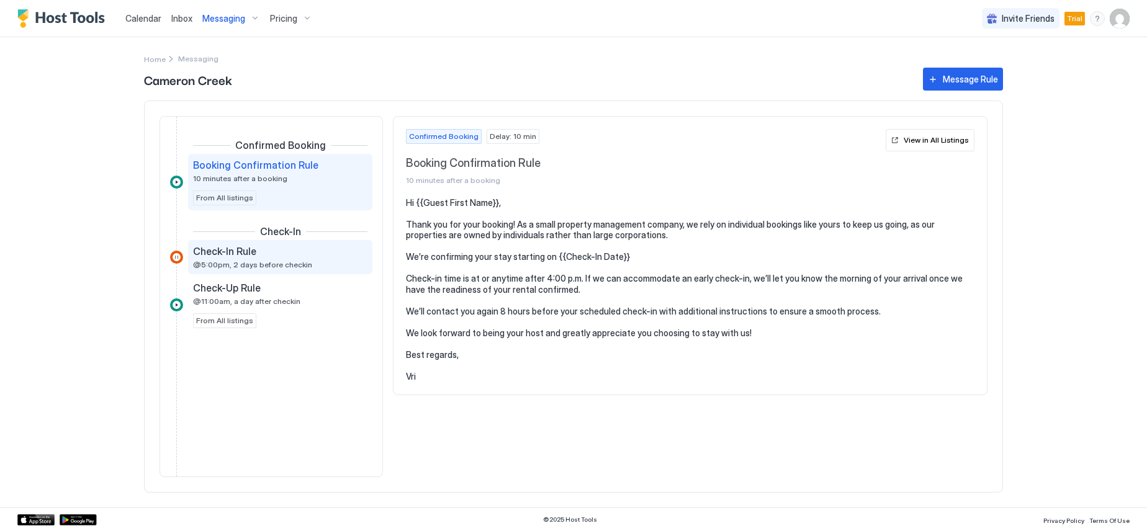
click at [228, 253] on span "Check-In Rule" at bounding box center [224, 251] width 63 height 12
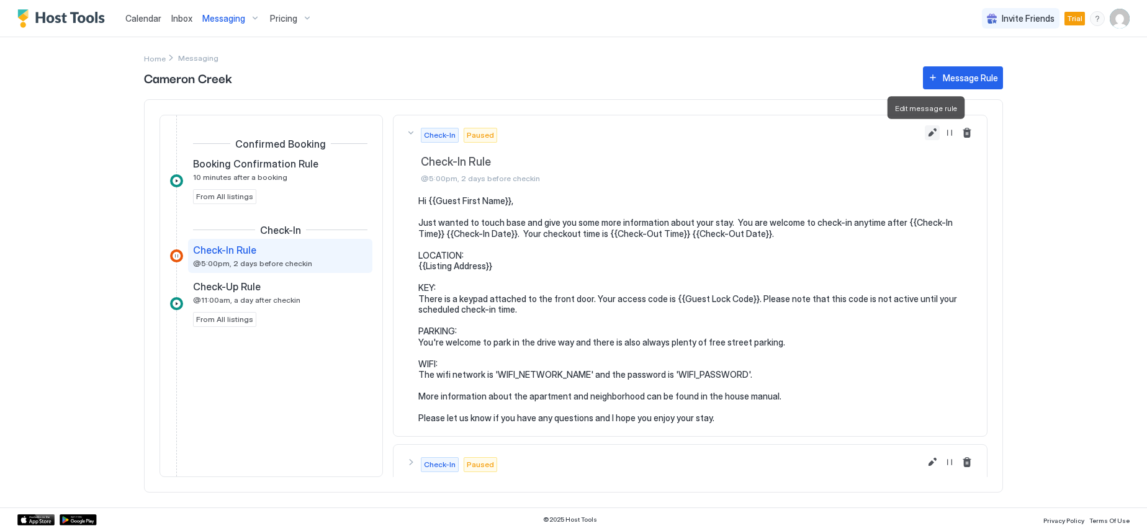
click at [925, 131] on button "Edit message rule" at bounding box center [932, 132] width 15 height 15
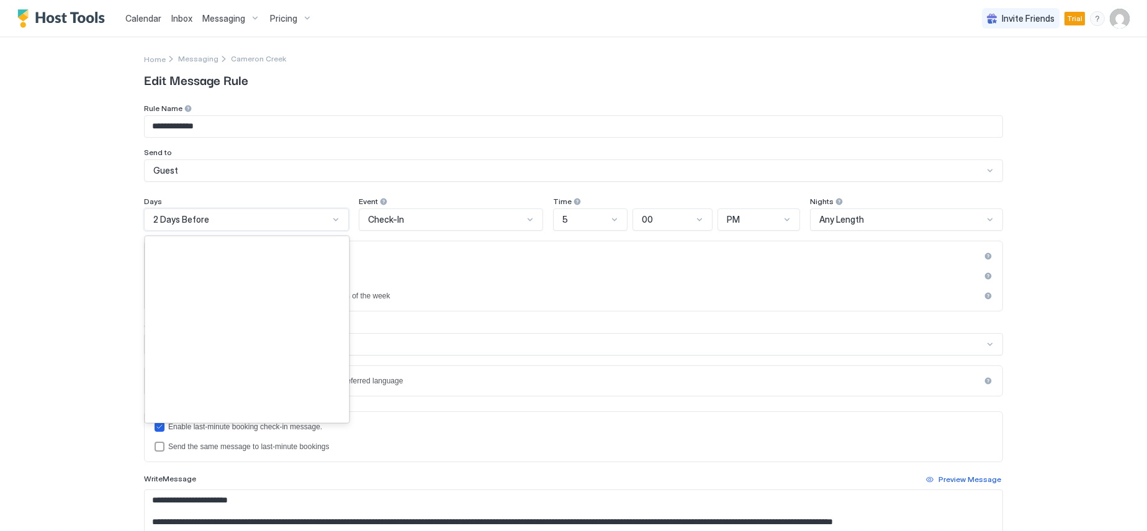
click at [284, 227] on div "2 Days Before" at bounding box center [246, 220] width 205 height 22
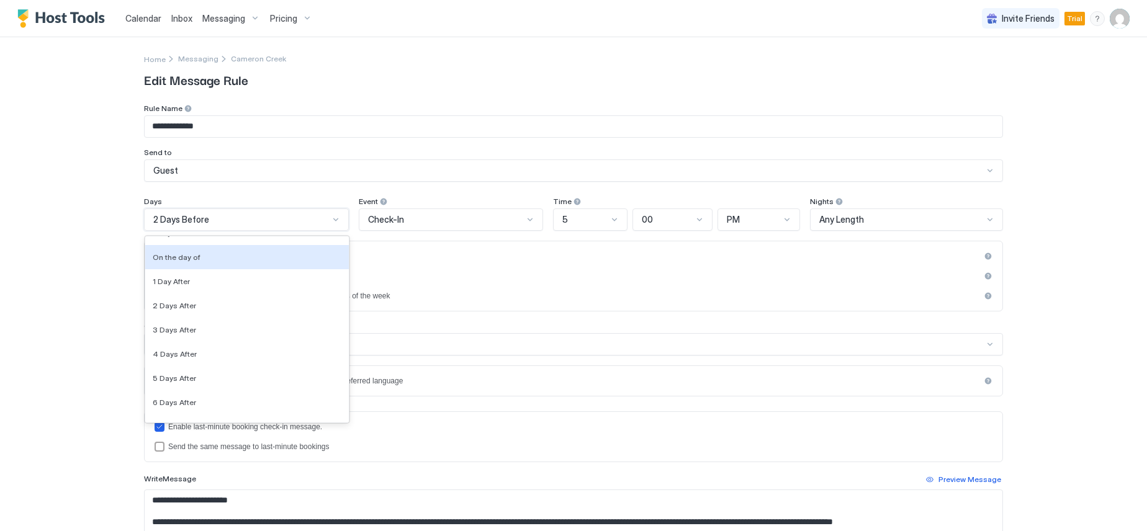
click at [262, 262] on div "On the day of" at bounding box center [247, 257] width 204 height 24
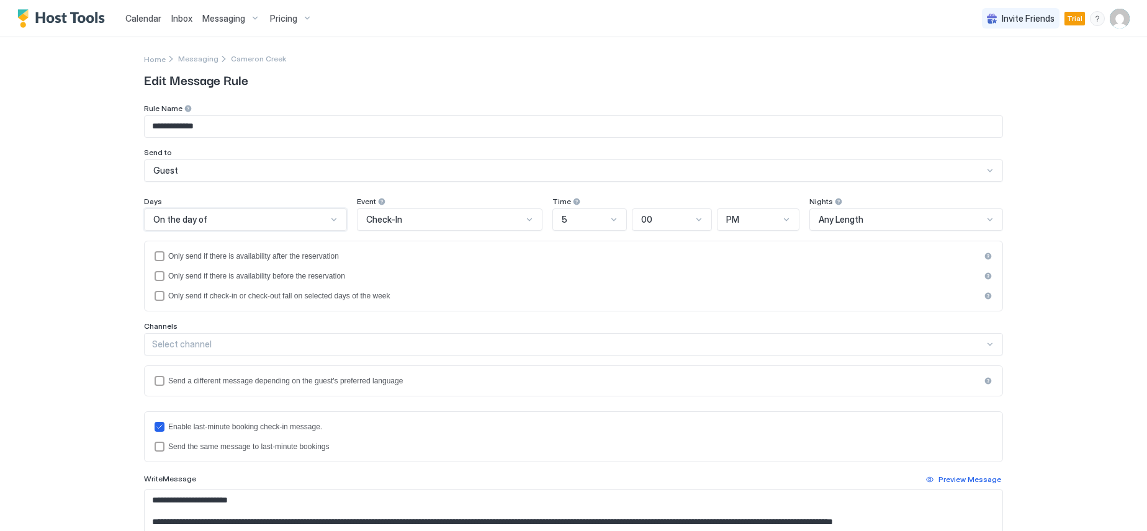
click at [565, 220] on div "5" at bounding box center [584, 219] width 45 height 11
click at [576, 415] on div "8" at bounding box center [590, 417] width 58 height 9
click at [755, 215] on div "PM" at bounding box center [752, 219] width 53 height 11
click at [747, 246] on div "AM" at bounding box center [759, 248] width 66 height 9
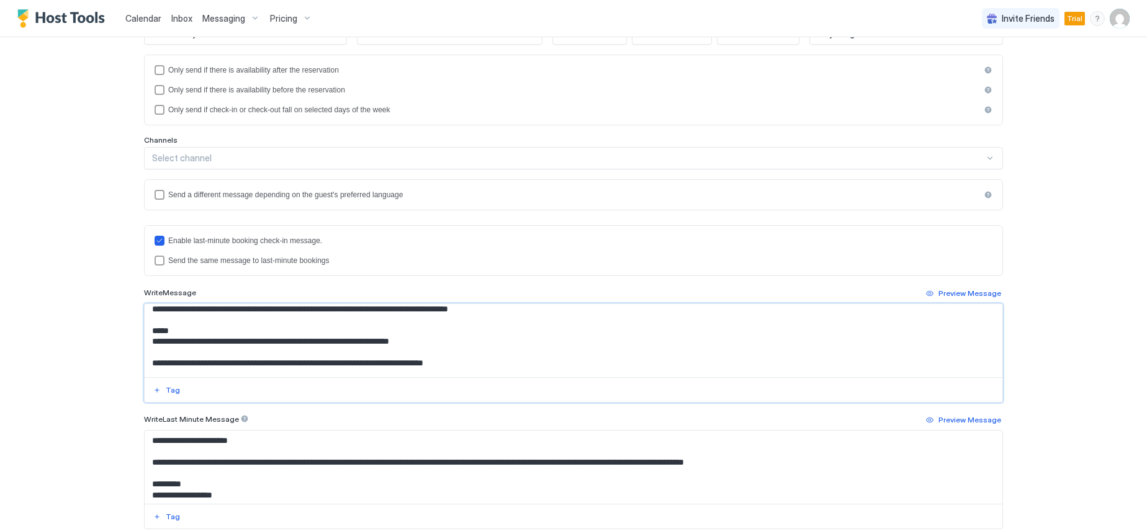
scroll to position [0, 0]
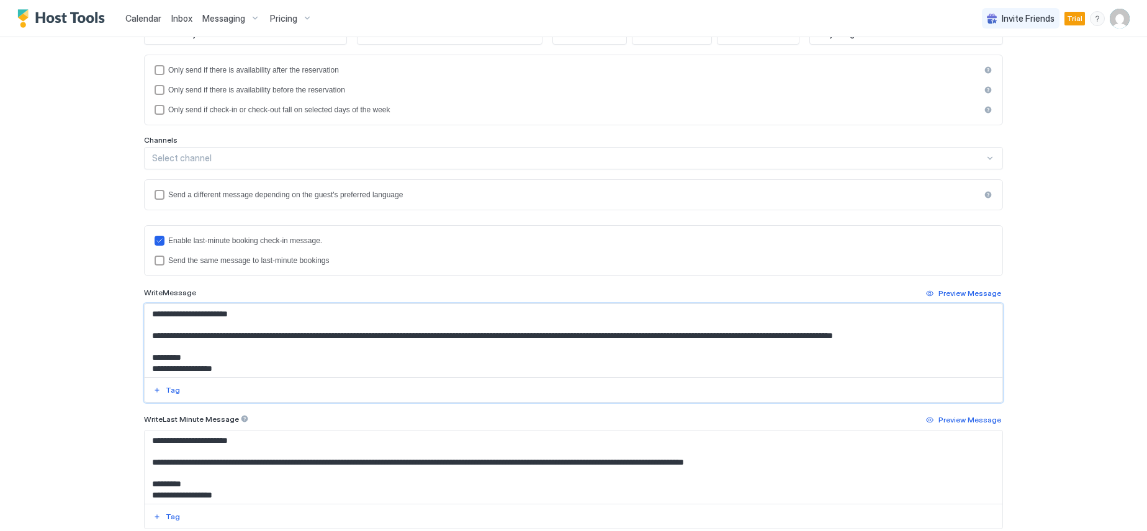
drag, startPoint x: 443, startPoint y: 370, endPoint x: 148, endPoint y: 335, distance: 297.0
click at [148, 335] on textarea "**********" at bounding box center [574, 340] width 858 height 73
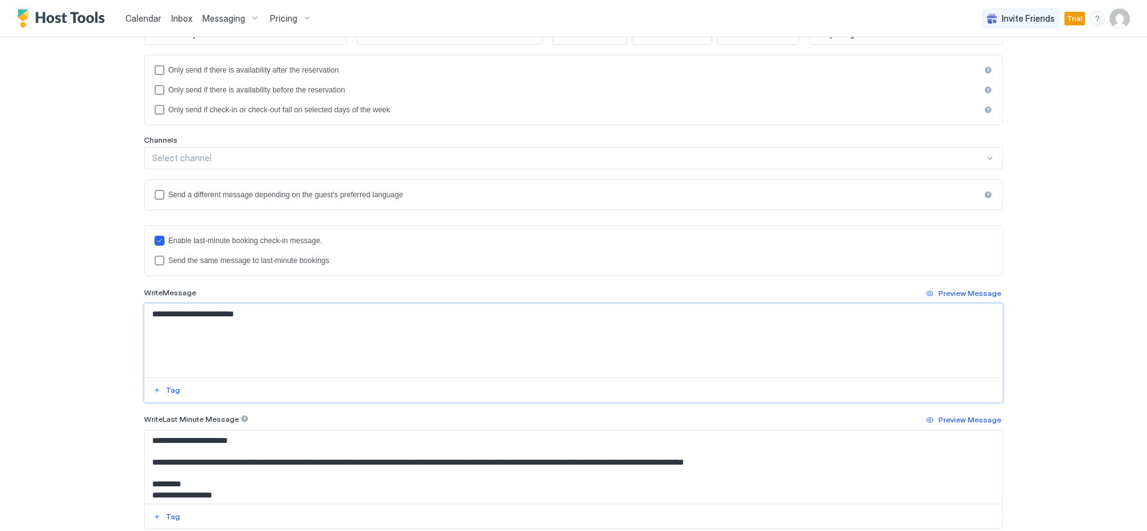
paste textarea "**********"
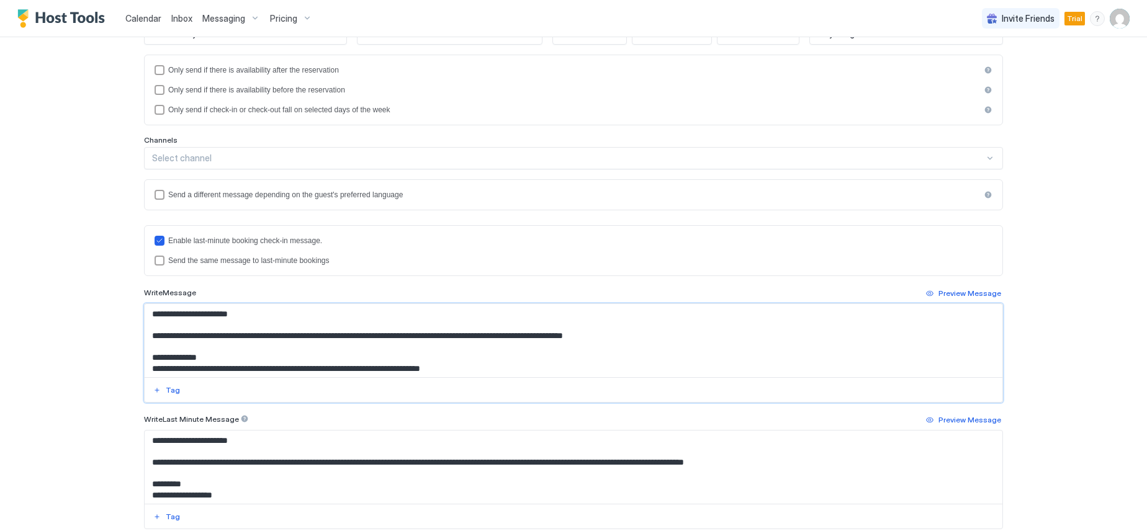
scroll to position [62, 0]
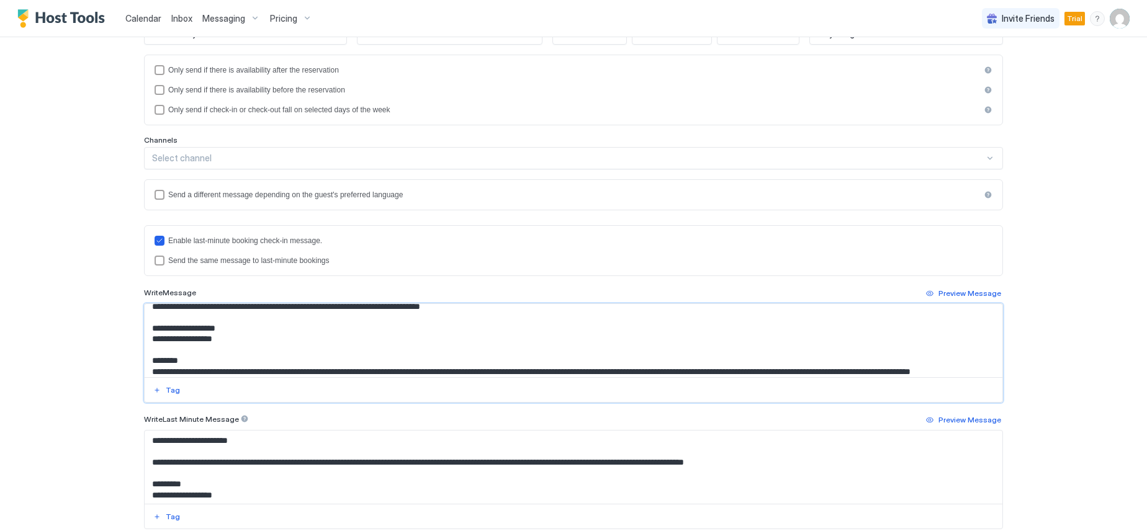
drag, startPoint x: 233, startPoint y: 338, endPoint x: 146, endPoint y: 342, distance: 87.0
click at [146, 342] on textarea "Input Field" at bounding box center [574, 340] width 858 height 73
click at [160, 394] on button "Tag" at bounding box center [166, 390] width 30 height 15
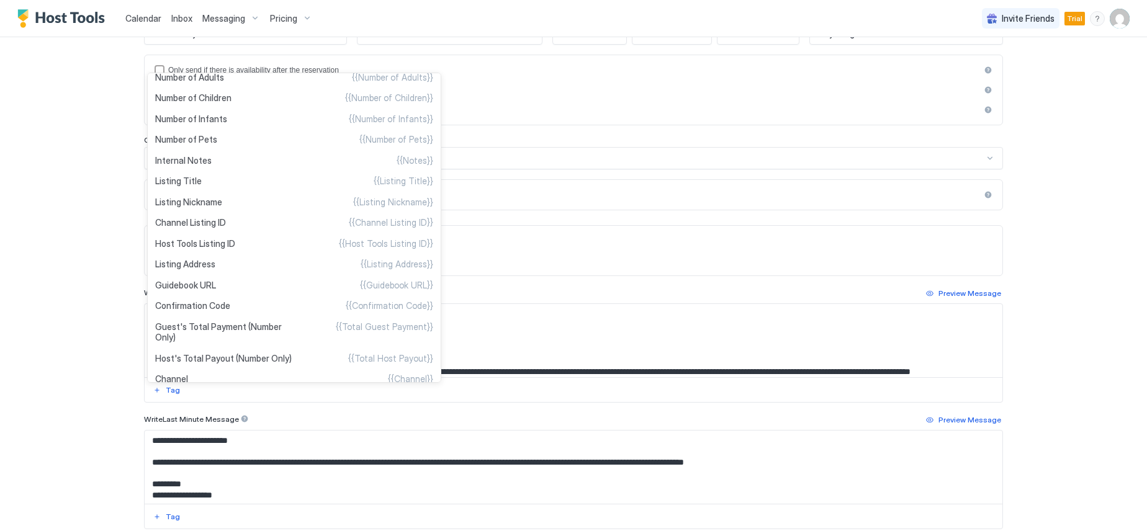
scroll to position [387, 0]
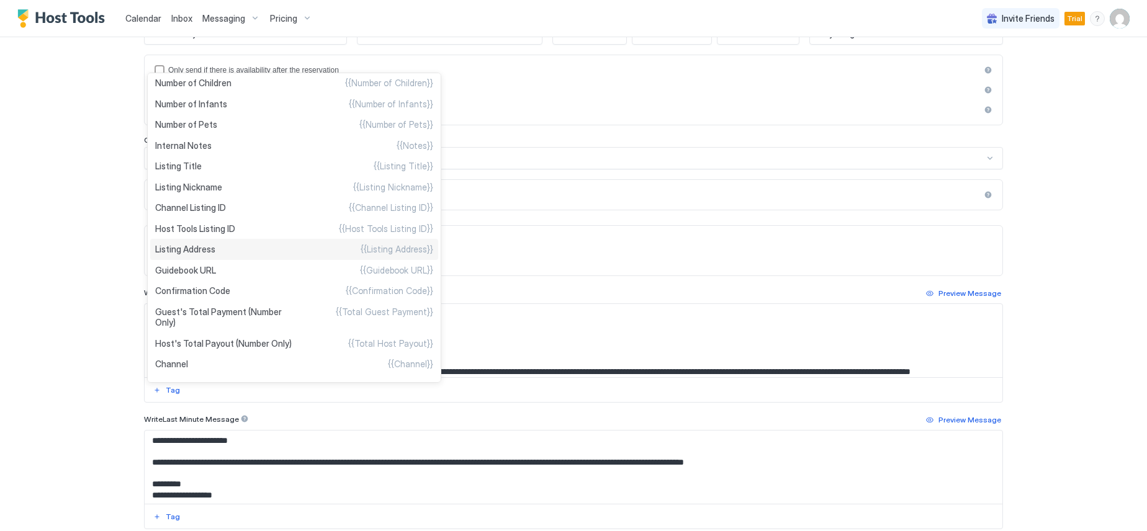
click at [198, 249] on span "Listing Address" at bounding box center [185, 249] width 60 height 11
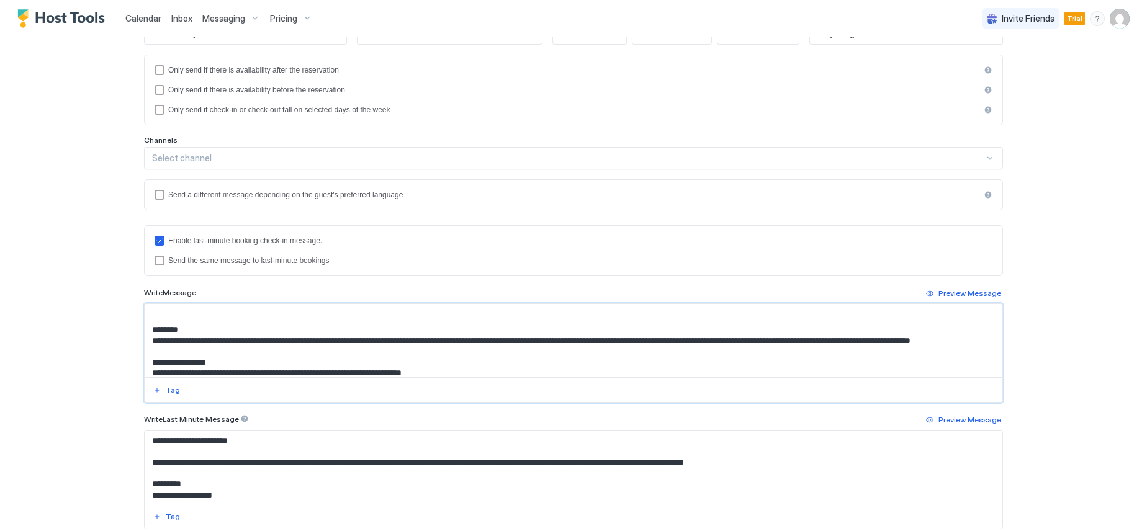
scroll to position [99, 0]
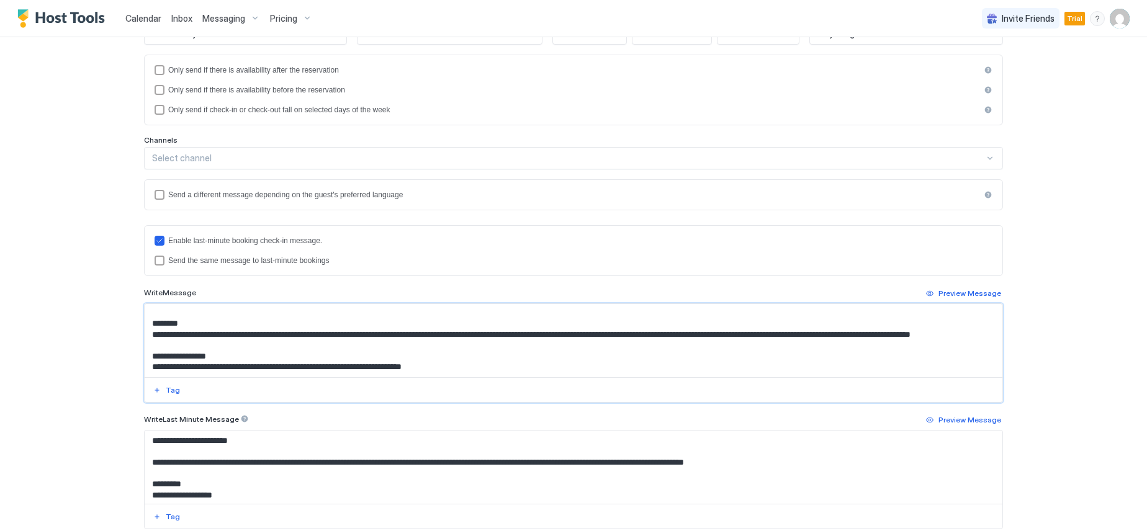
drag, startPoint x: 235, startPoint y: 323, endPoint x: 216, endPoint y: 339, distance: 24.7
click at [216, 339] on textarea "Input Field" at bounding box center [574, 340] width 858 height 73
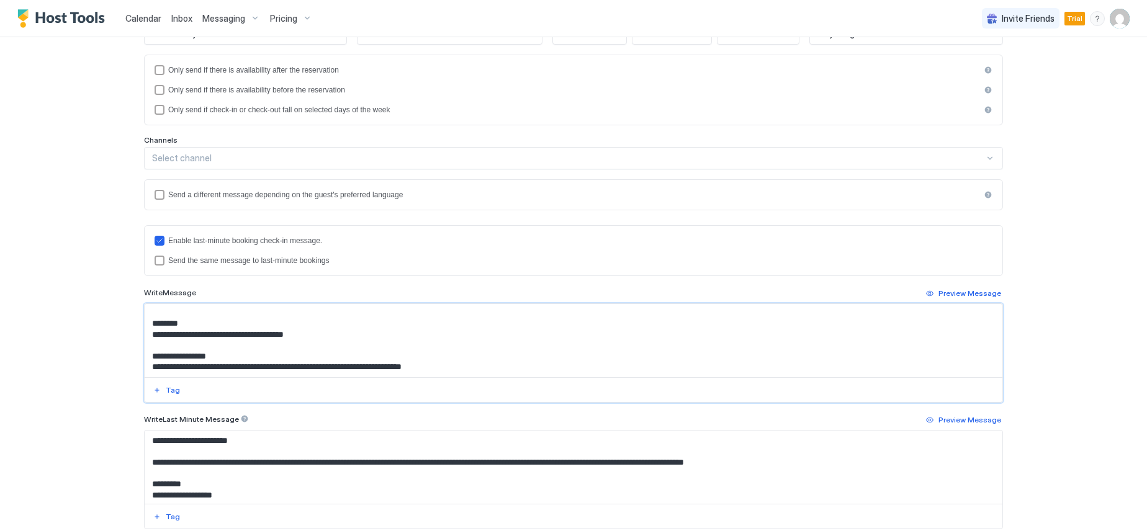
drag, startPoint x: 307, startPoint y: 338, endPoint x: 144, endPoint y: 325, distance: 163.2
click at [145, 325] on textarea "Input Field" at bounding box center [574, 340] width 858 height 73
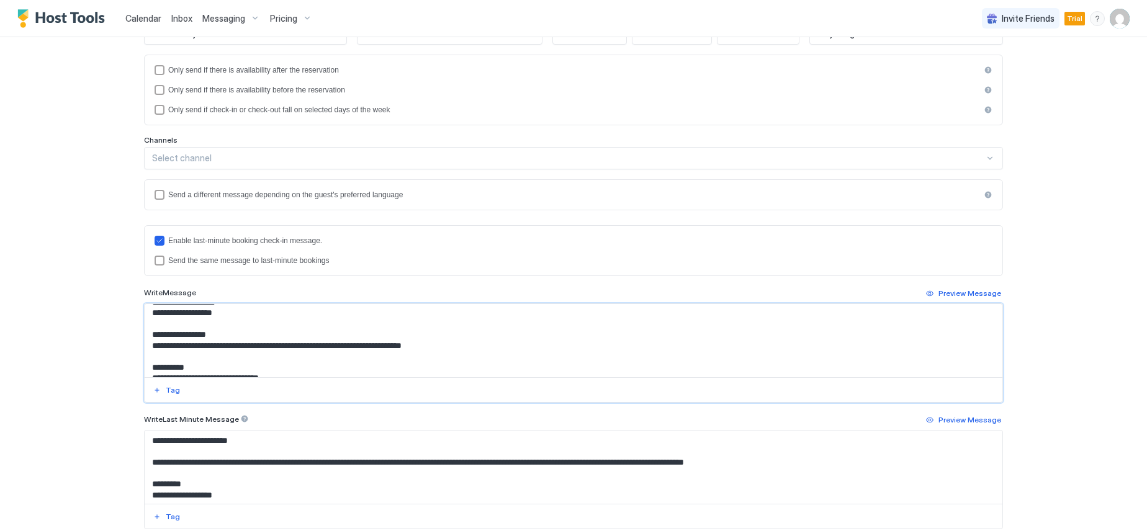
drag, startPoint x: 446, startPoint y: 348, endPoint x: 147, endPoint y: 348, distance: 299.2
click at [147, 348] on textarea "Input Field" at bounding box center [574, 340] width 858 height 73
paste textarea "**********"
click at [200, 346] on textarea "Input Field" at bounding box center [574, 340] width 858 height 73
click at [202, 347] on textarea "Input Field" at bounding box center [574, 340] width 858 height 73
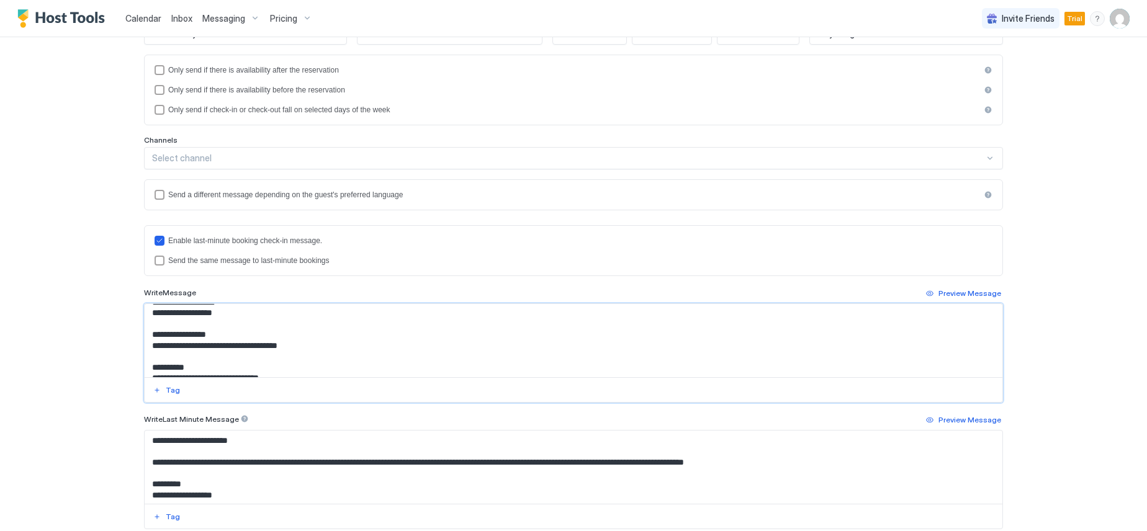
click at [205, 348] on textarea "Input Field" at bounding box center [574, 340] width 858 height 73
click at [322, 348] on textarea "Input Field" at bounding box center [574, 340] width 858 height 73
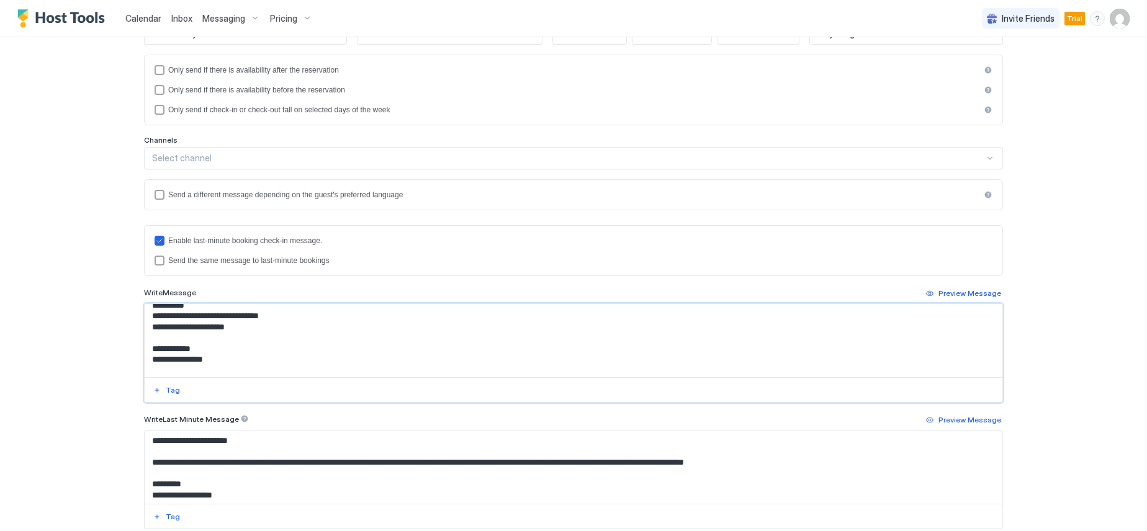
drag, startPoint x: 308, startPoint y: 316, endPoint x: 185, endPoint y: 320, distance: 123.0
click at [185, 320] on textarea "Input Field" at bounding box center [574, 340] width 858 height 73
drag, startPoint x: 242, startPoint y: 326, endPoint x: 188, endPoint y: 326, distance: 54.0
click at [188, 326] on textarea "Input Field" at bounding box center [574, 340] width 858 height 73
click at [193, 317] on textarea "Input Field" at bounding box center [574, 340] width 858 height 73
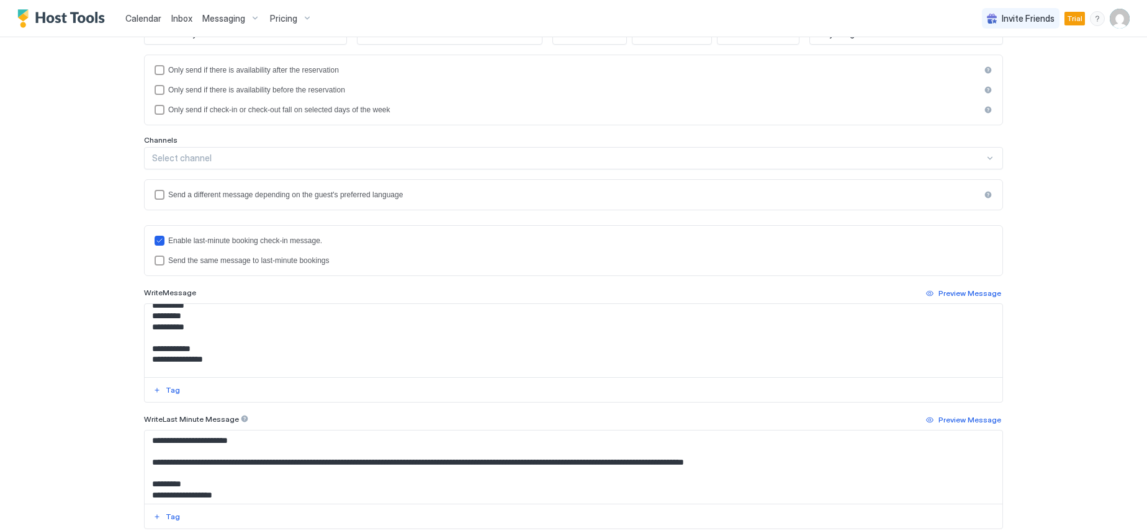
click at [197, 317] on textarea "Input Field" at bounding box center [574, 340] width 858 height 73
paste textarea "**********"
click at [216, 327] on textarea "Input Field" at bounding box center [574, 340] width 858 height 73
paste textarea "*********"
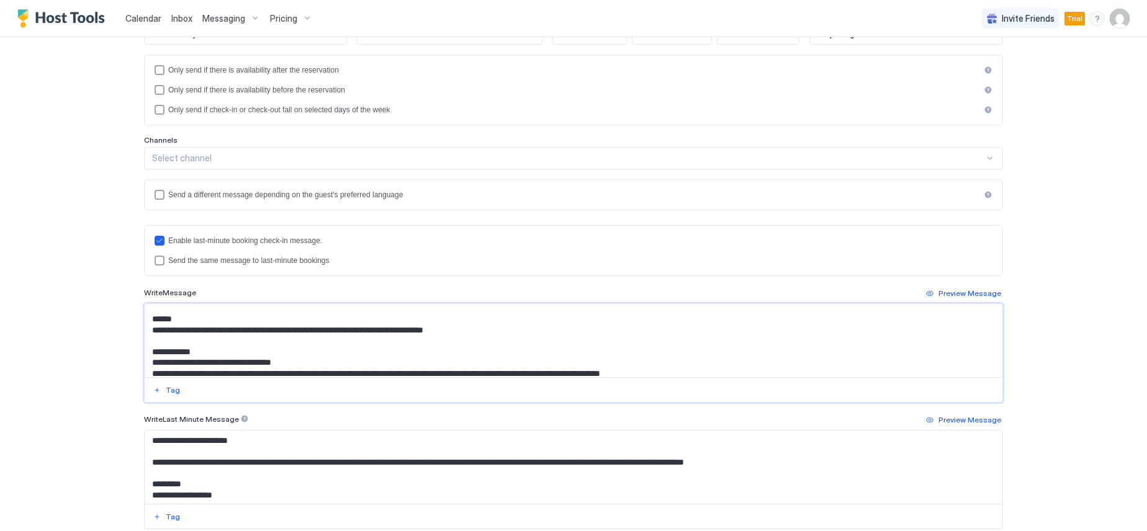
click at [462, 331] on textarea "Input Field" at bounding box center [574, 340] width 858 height 73
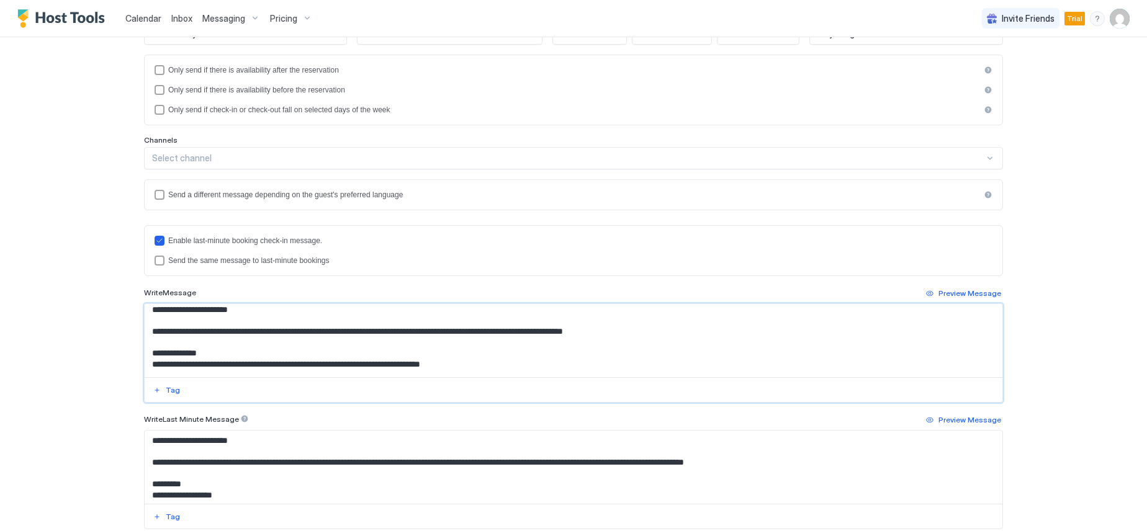
scroll to position [0, 0]
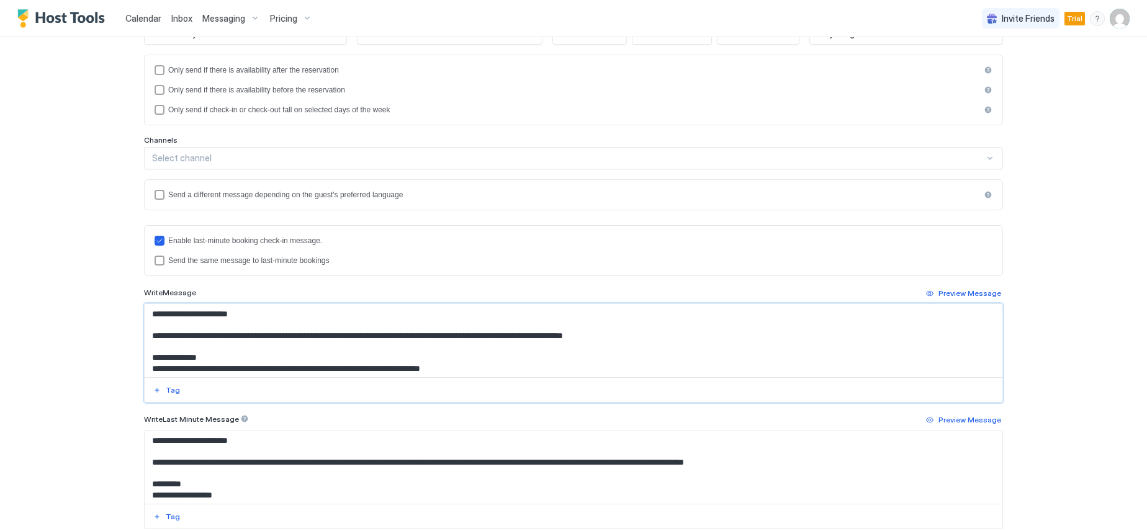
drag, startPoint x: 189, startPoint y: 366, endPoint x: 143, endPoint y: 333, distance: 56.1
click at [145, 333] on textarea "Input Field" at bounding box center [574, 340] width 858 height 73
type textarea "**********"
click at [107, 356] on div "**********" at bounding box center [573, 265] width 1147 height 531
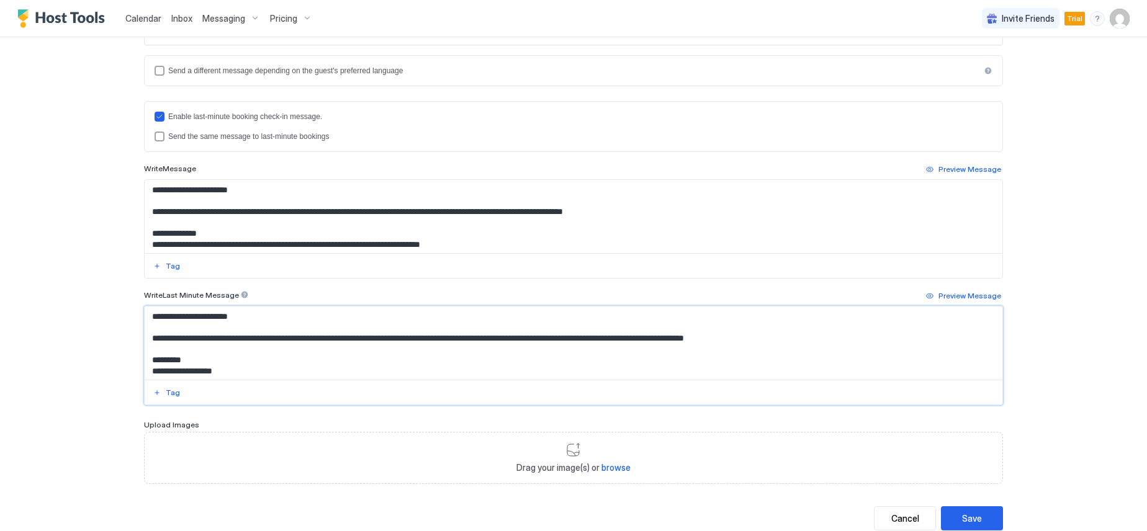
drag, startPoint x: 454, startPoint y: 376, endPoint x: 100, endPoint y: 311, distance: 360.4
click at [100, 311] on div "**********" at bounding box center [573, 265] width 1147 height 531
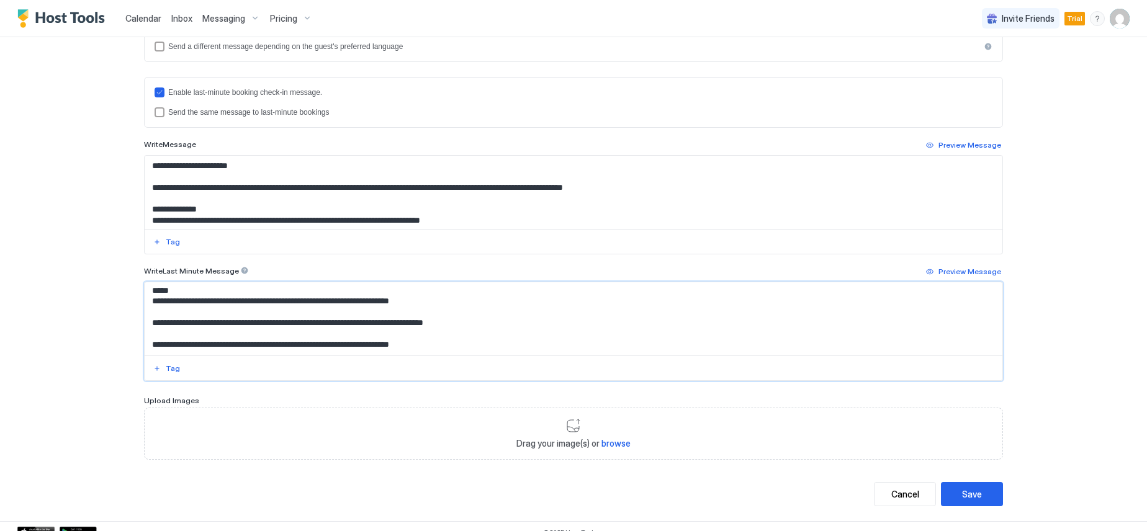
scroll to position [347, 0]
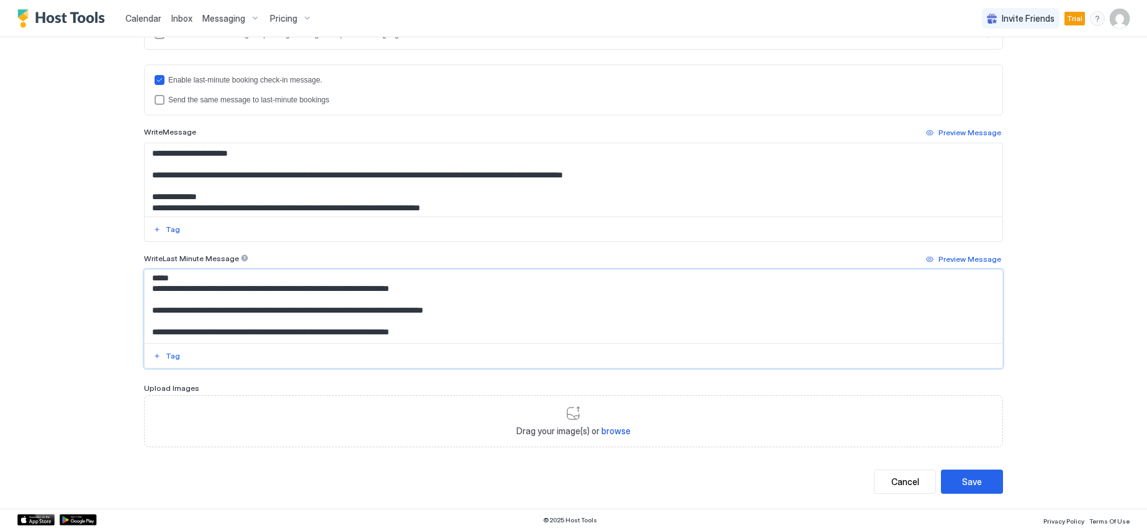
click at [449, 335] on textarea "**********" at bounding box center [574, 306] width 858 height 73
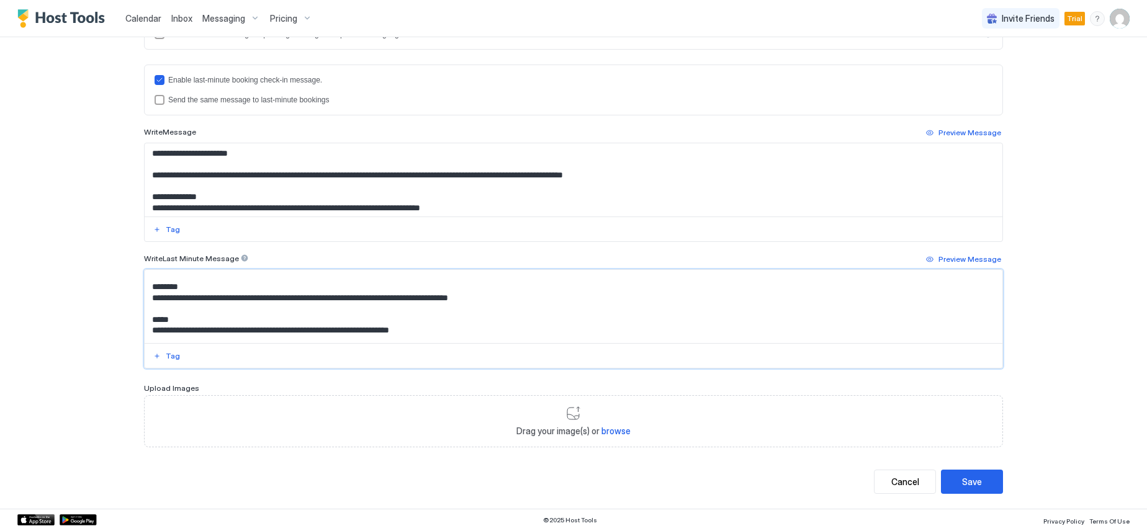
scroll to position [0, 0]
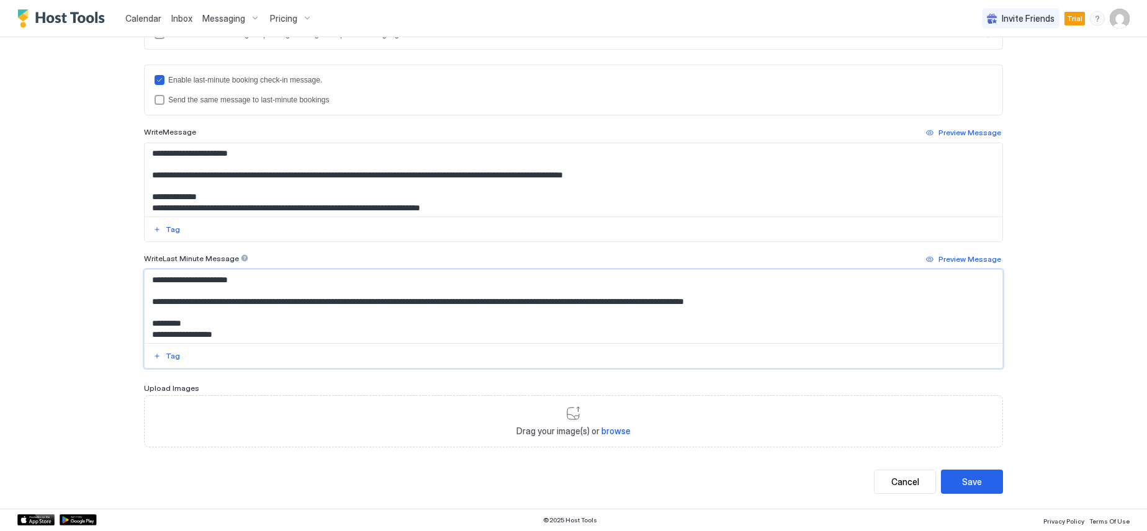
drag, startPoint x: 449, startPoint y: 336, endPoint x: 143, endPoint y: 301, distance: 308.1
click at [145, 301] on textarea "**********" at bounding box center [574, 306] width 858 height 73
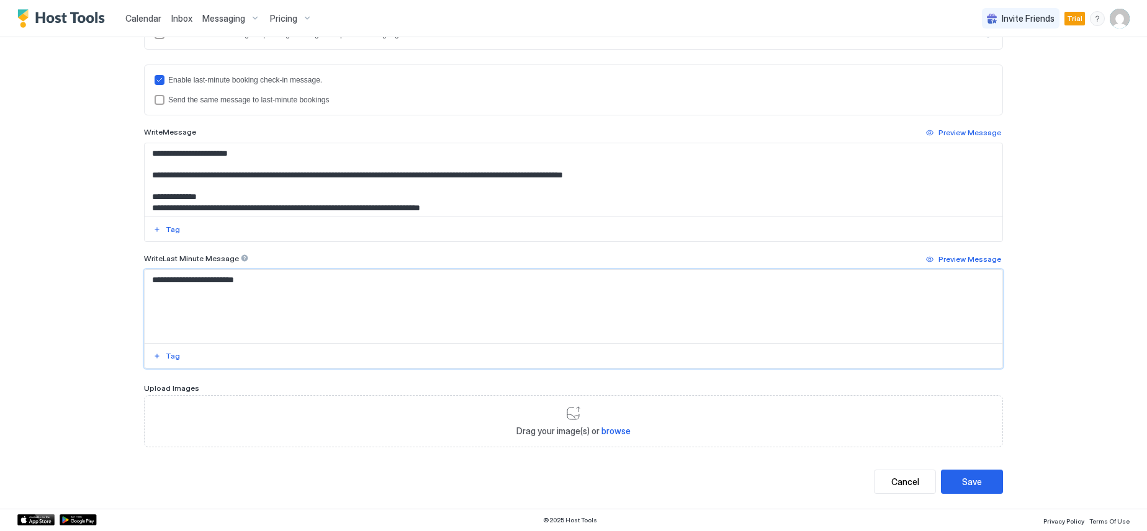
paste textarea "**********"
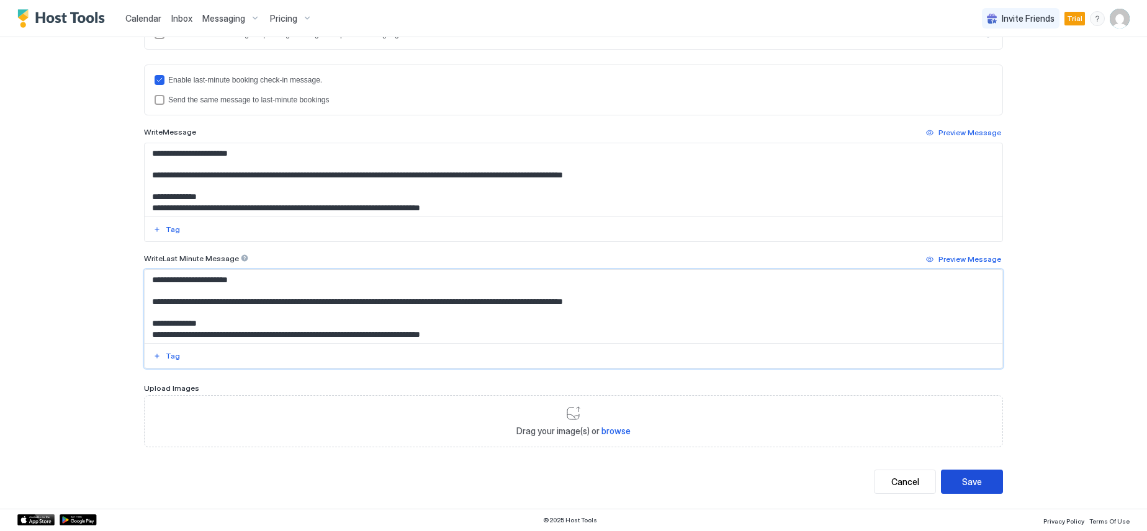
type textarea "**********"
click at [966, 480] on div "Save" at bounding box center [972, 481] width 20 height 13
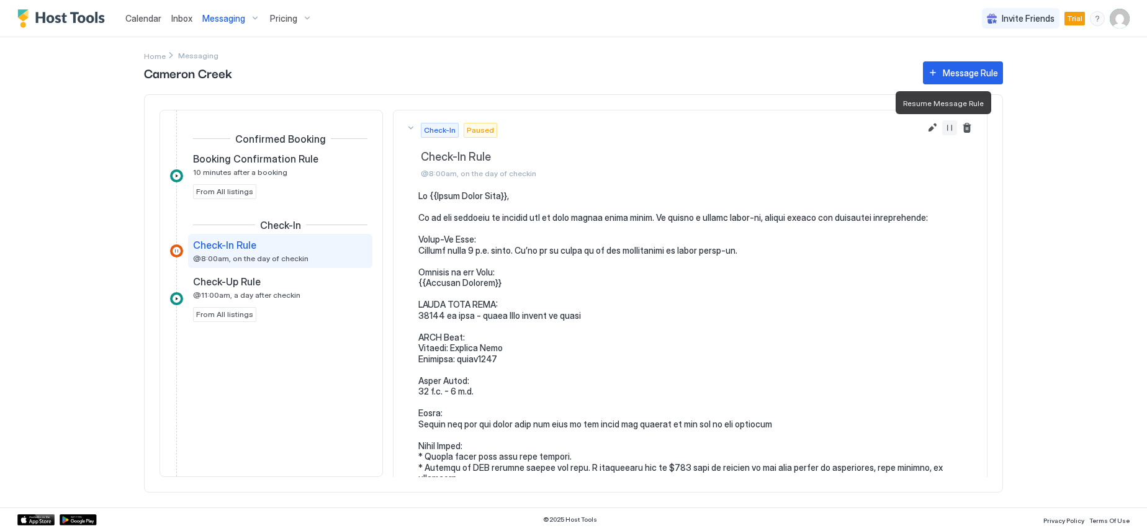
click at [942, 130] on button "Resume Message Rule" at bounding box center [949, 127] width 15 height 15
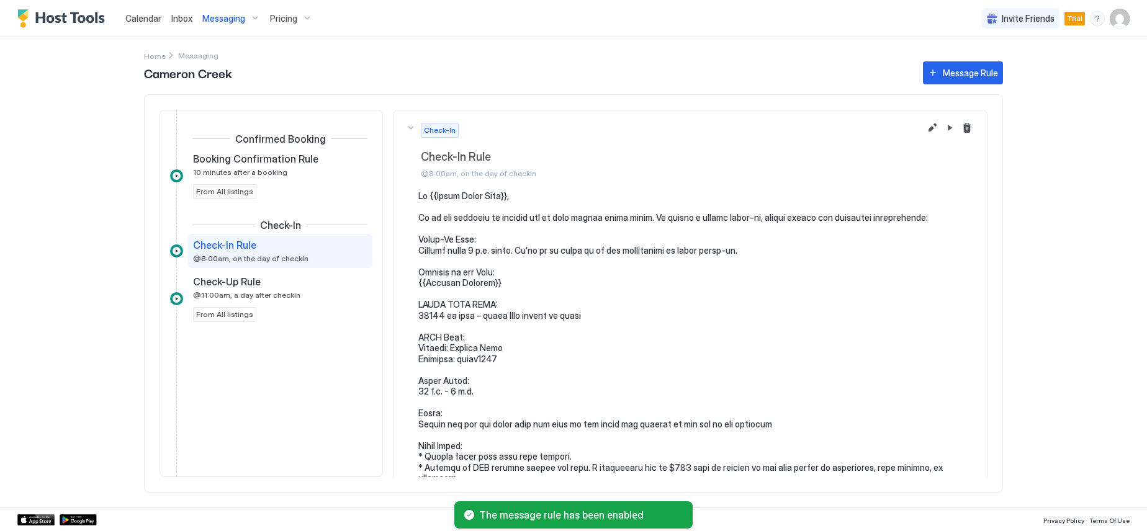
click at [251, 19] on div "Messaging" at bounding box center [231, 18] width 68 height 21
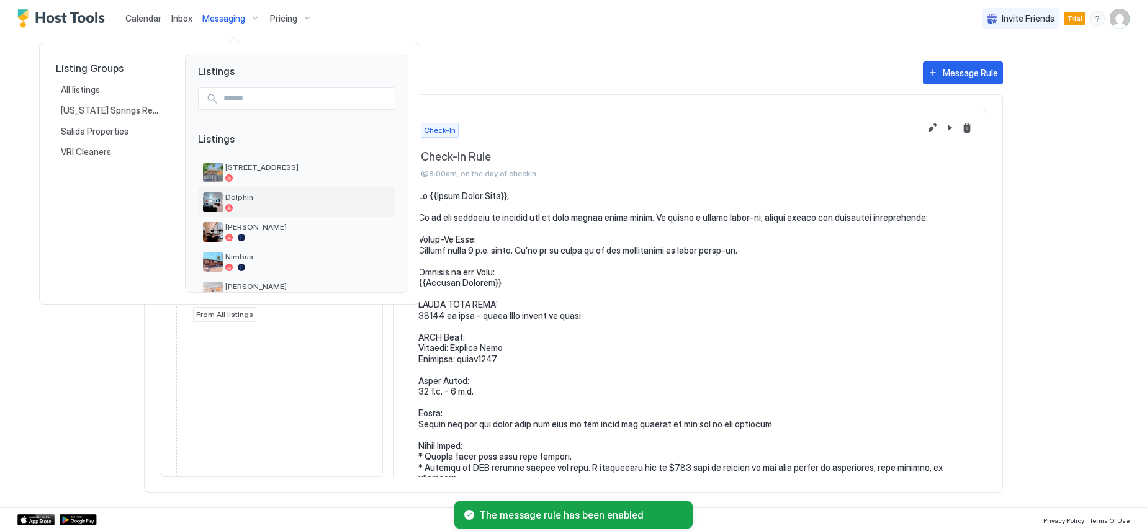
click at [245, 199] on span "Dolphin" at bounding box center [307, 196] width 165 height 9
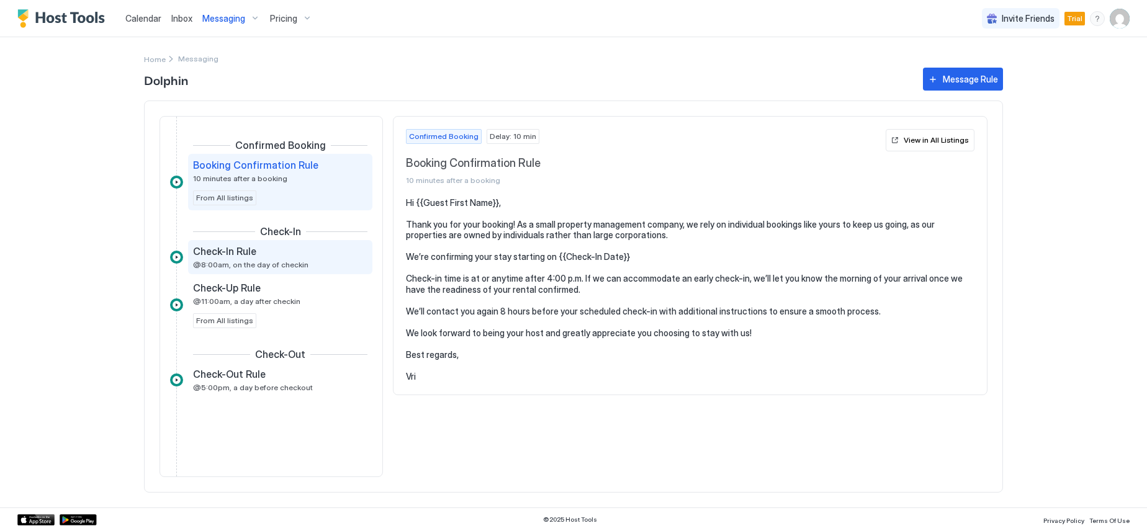
click at [241, 253] on span "Check-In Rule" at bounding box center [224, 251] width 63 height 12
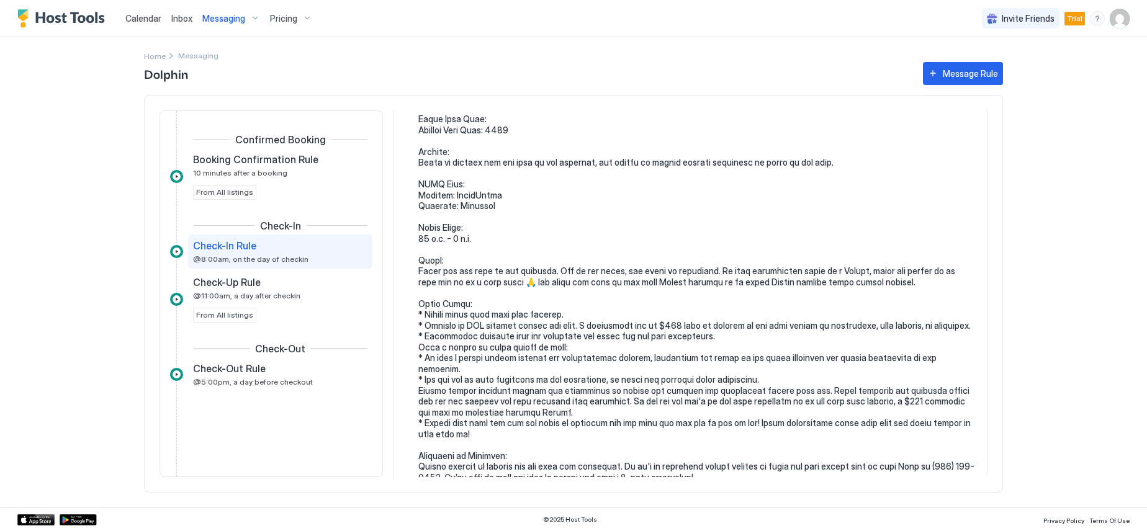
scroll to position [248, 0]
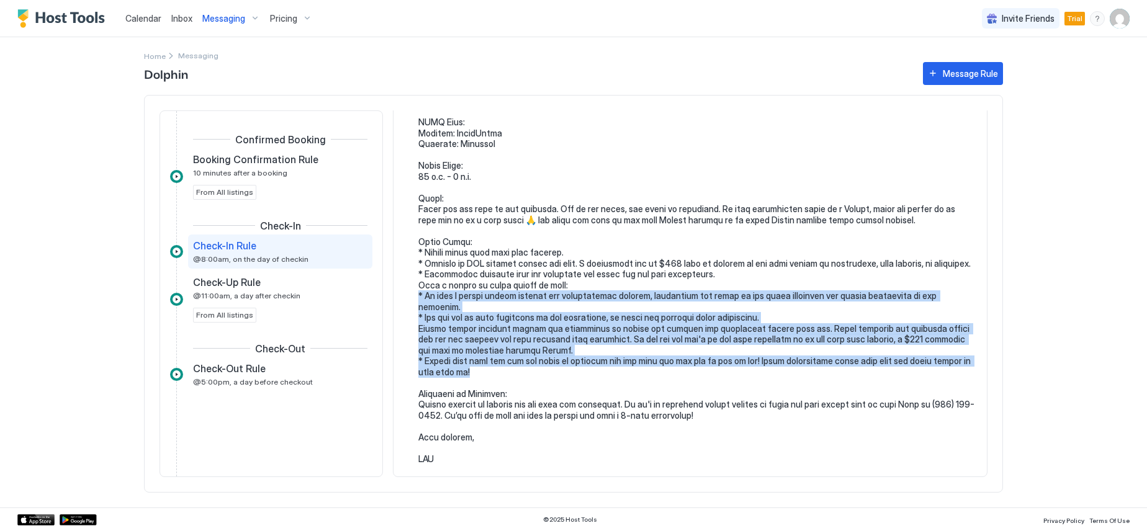
drag, startPoint x: 418, startPoint y: 307, endPoint x: 492, endPoint y: 371, distance: 97.7
click at [492, 371] on pre at bounding box center [696, 203] width 556 height 521
copy pre "We have a strict policy against any unauthorized parties, disturbing the peace …"
click at [512, 312] on pre at bounding box center [696, 203] width 556 height 521
drag, startPoint x: 418, startPoint y: 317, endPoint x: 477, endPoint y: 369, distance: 78.3
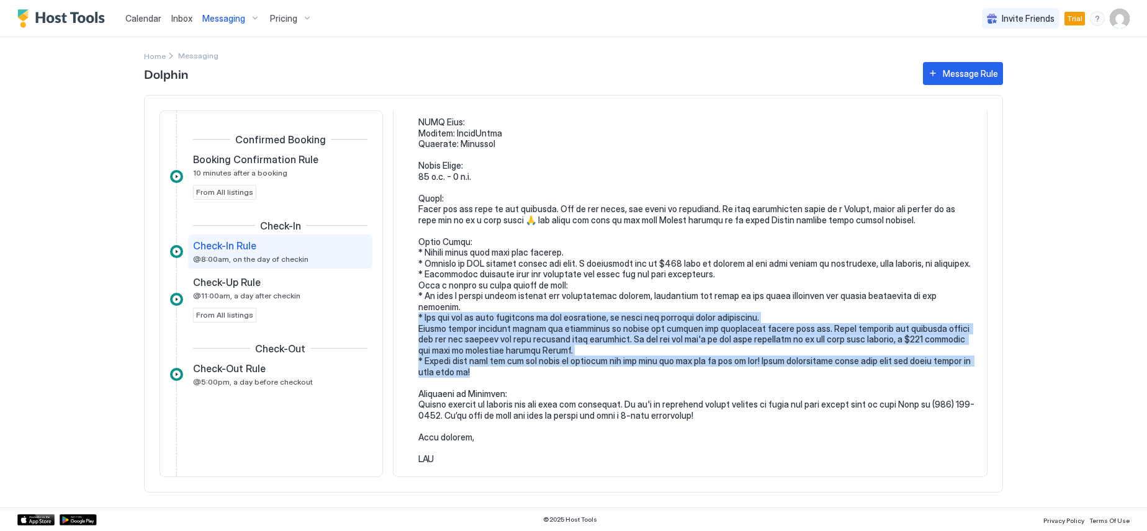
click at [477, 369] on pre at bounding box center [696, 203] width 556 height 521
copy pre "The hot tub is very important to the homeowners, so there are specific usage gu…"
click at [253, 17] on div "Messaging" at bounding box center [231, 18] width 68 height 21
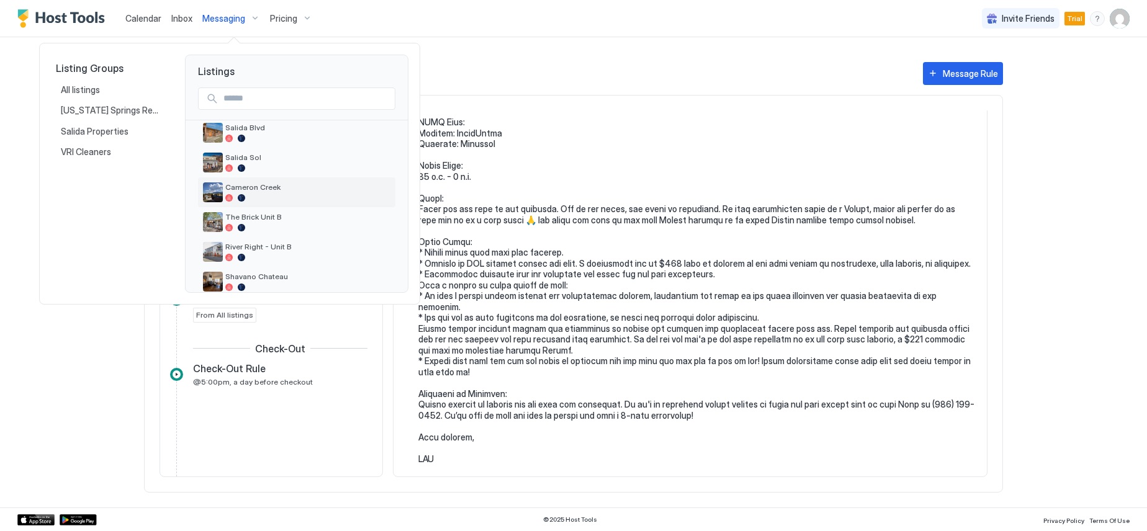
click at [268, 186] on span "Cameron Creek" at bounding box center [307, 186] width 165 height 9
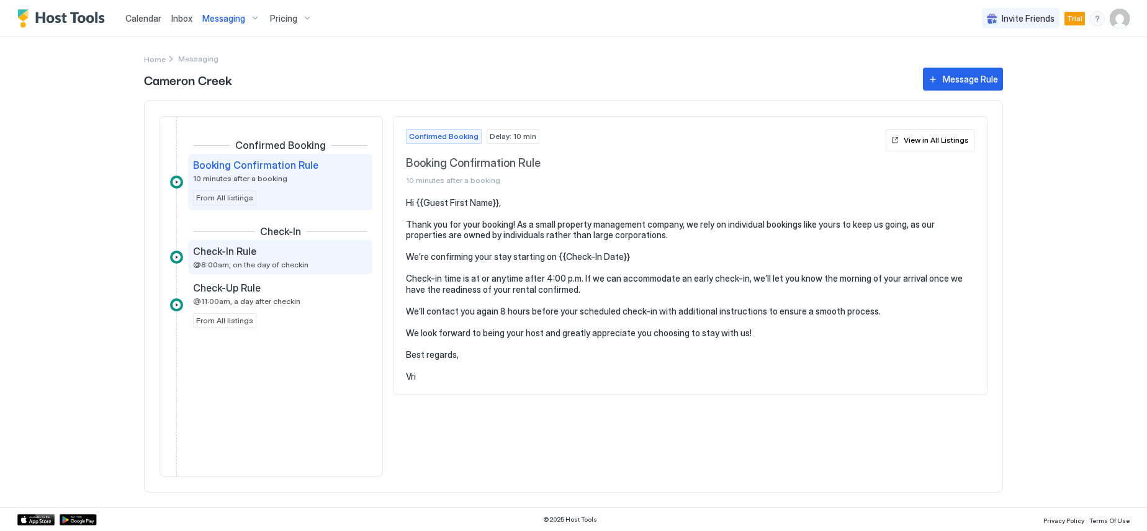
click at [246, 256] on span "Check-In Rule" at bounding box center [224, 251] width 63 height 12
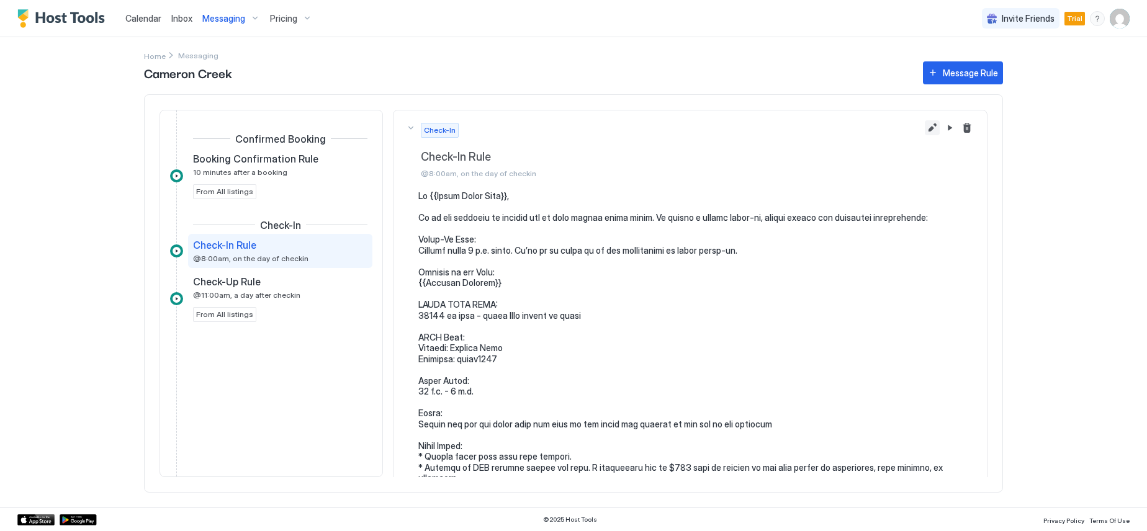
click at [925, 127] on button "Edit message rule" at bounding box center [932, 127] width 15 height 15
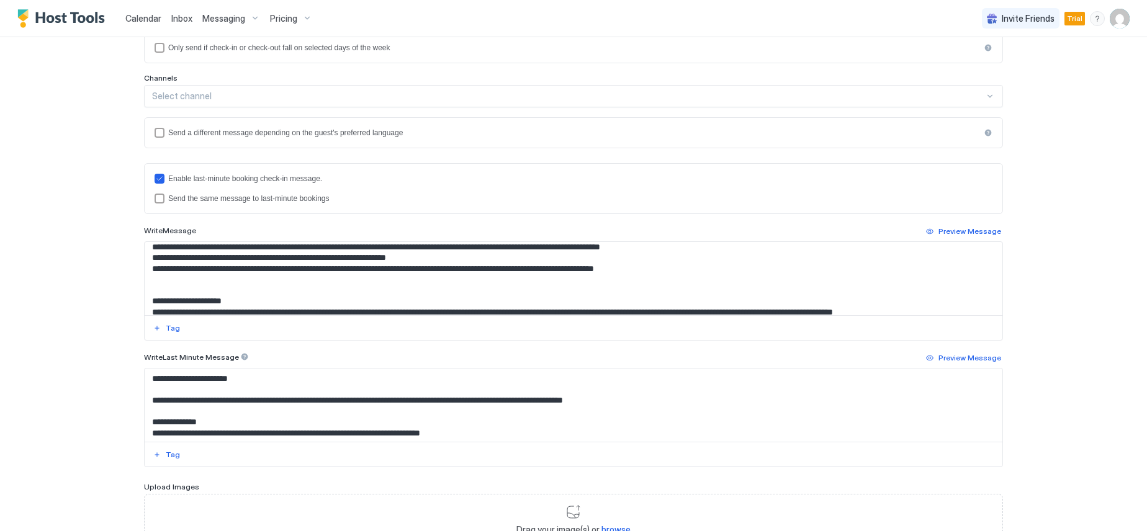
scroll to position [248, 0]
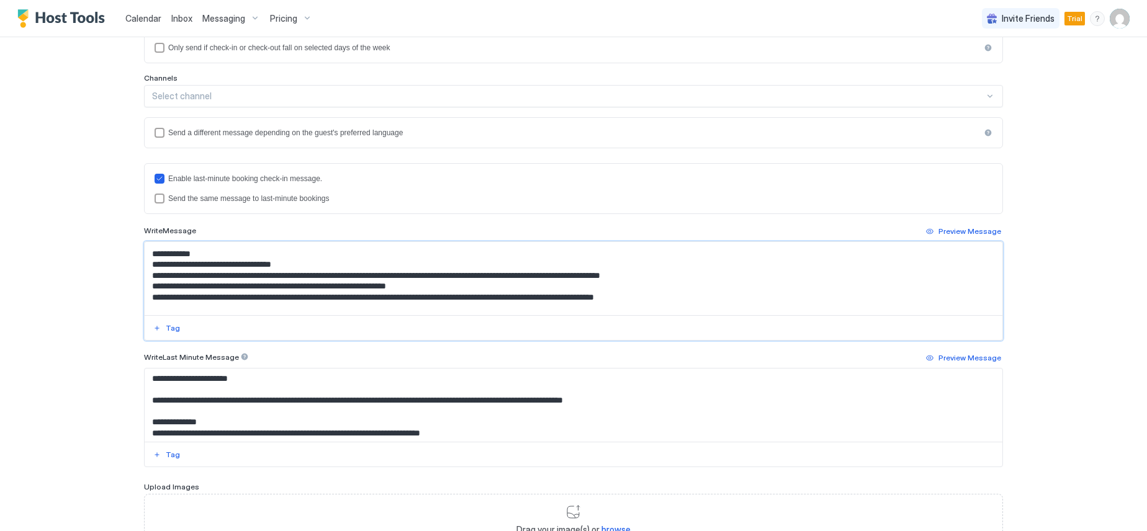
click at [678, 302] on textarea "Input Field" at bounding box center [574, 278] width 858 height 73
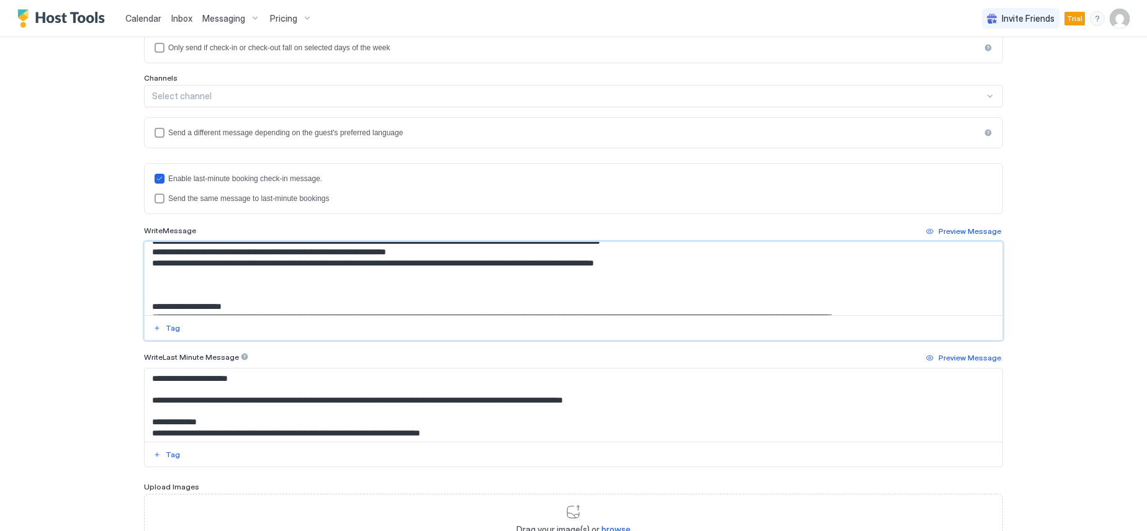
scroll to position [310, 0]
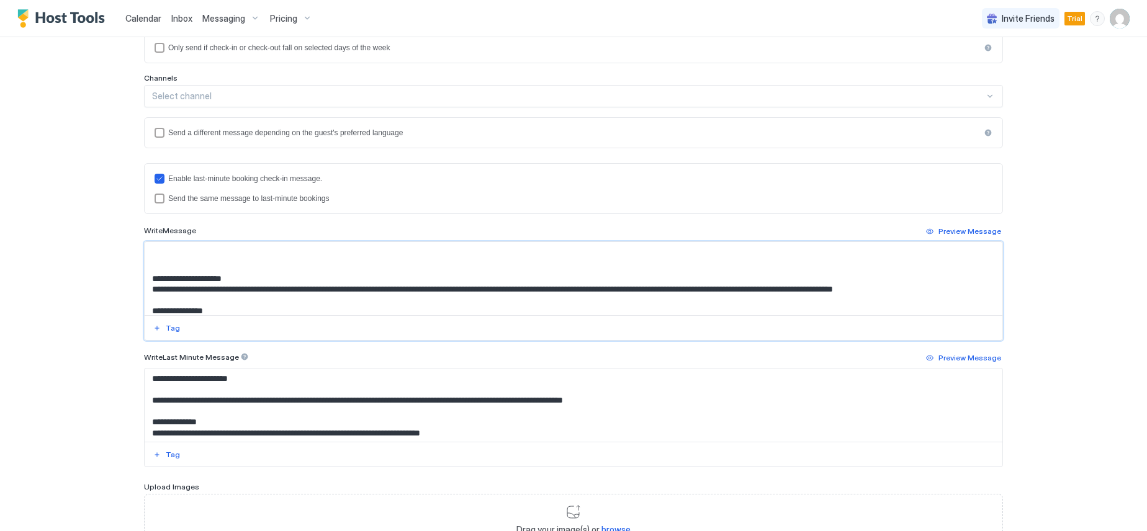
paste textarea "**********"
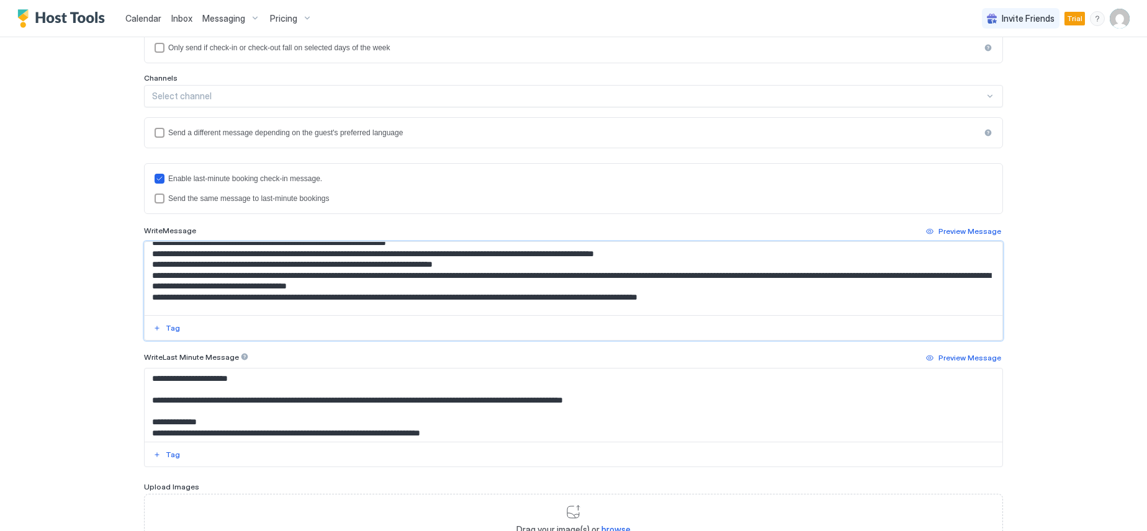
scroll to position [317, 0]
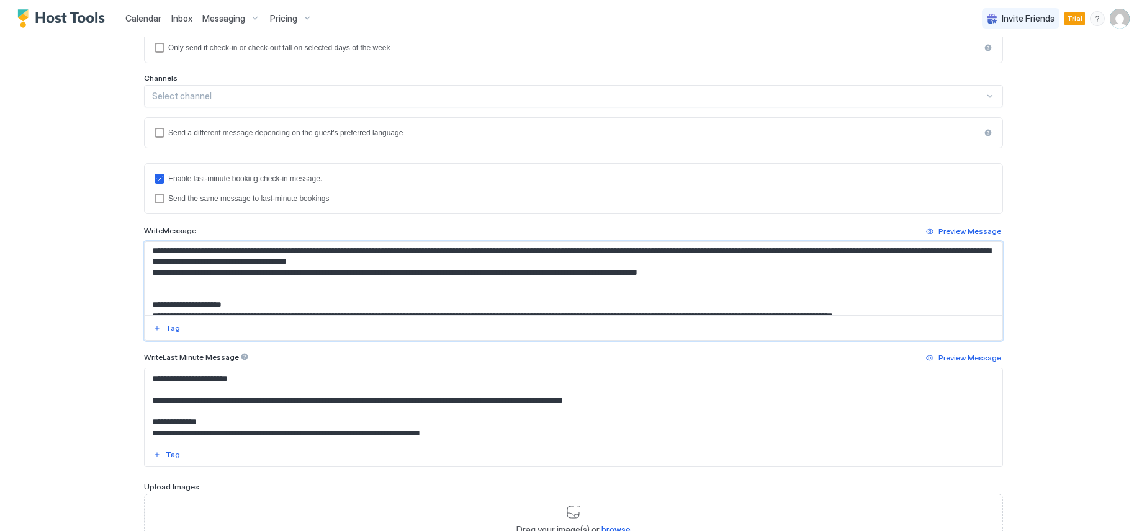
click at [485, 263] on textarea "Input Field" at bounding box center [574, 278] width 858 height 73
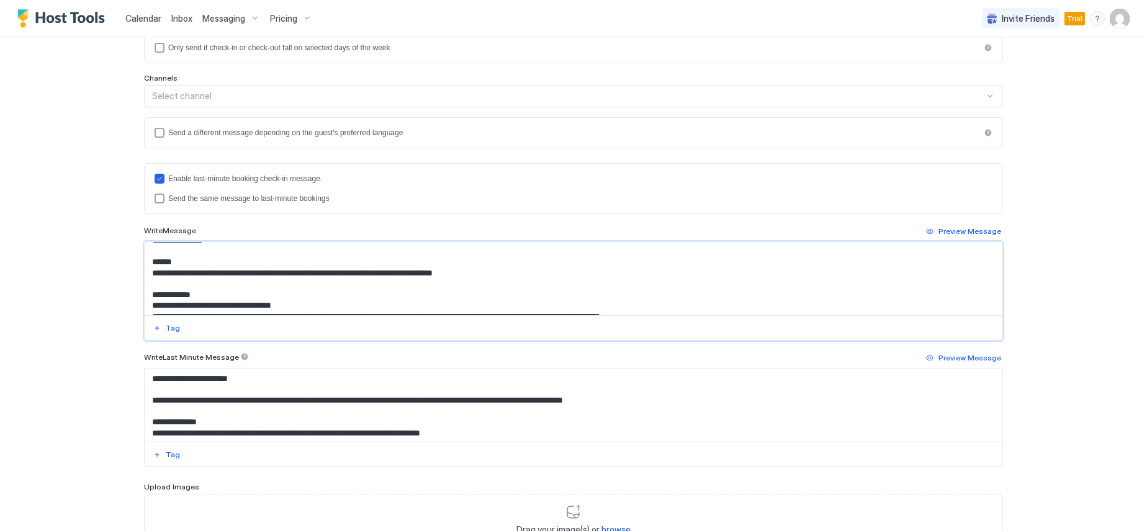
scroll to position [0, 0]
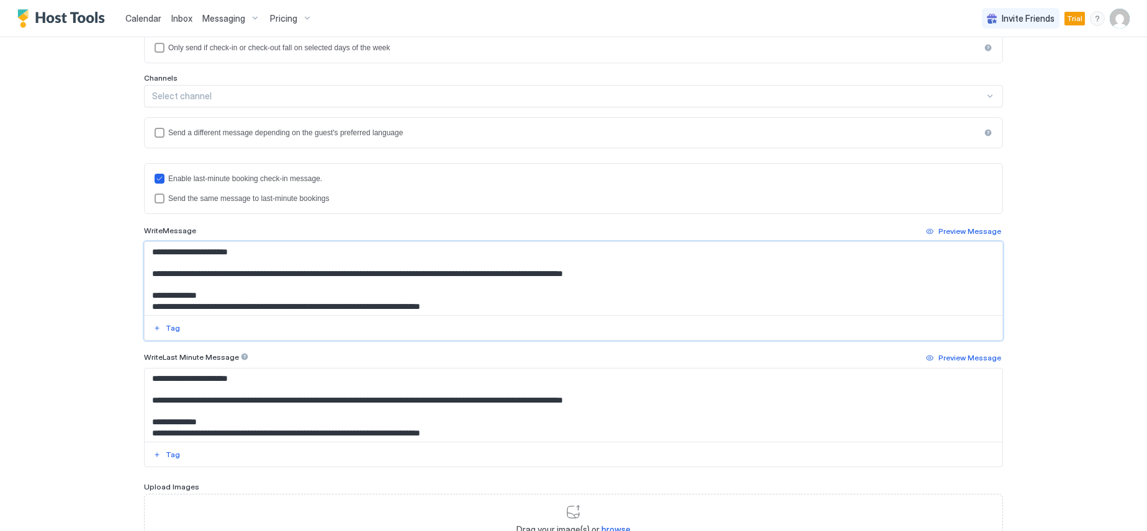
drag, startPoint x: 250, startPoint y: 308, endPoint x: 146, endPoint y: 271, distance: 110.2
click at [146, 271] on textarea "Input Field" at bounding box center [574, 278] width 858 height 73
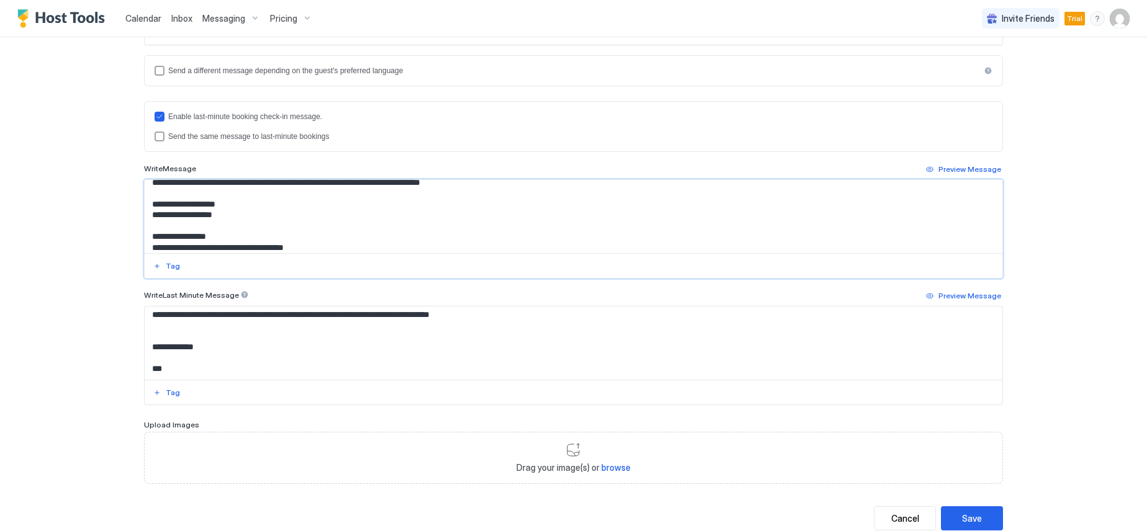
scroll to position [491, 0]
type textarea "**********"
click at [231, 370] on textarea "Input Field" at bounding box center [574, 343] width 858 height 73
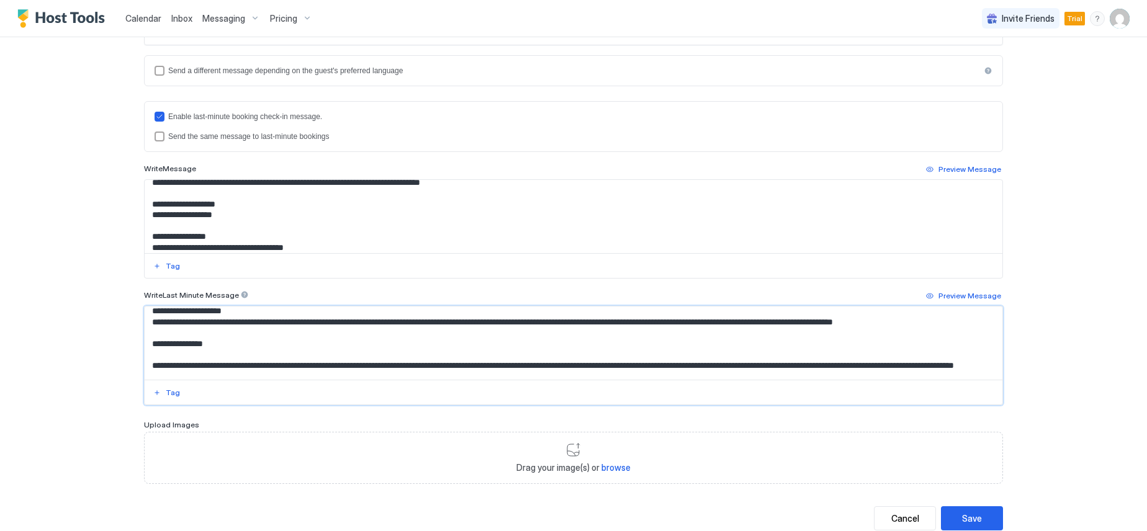
scroll to position [0, 0]
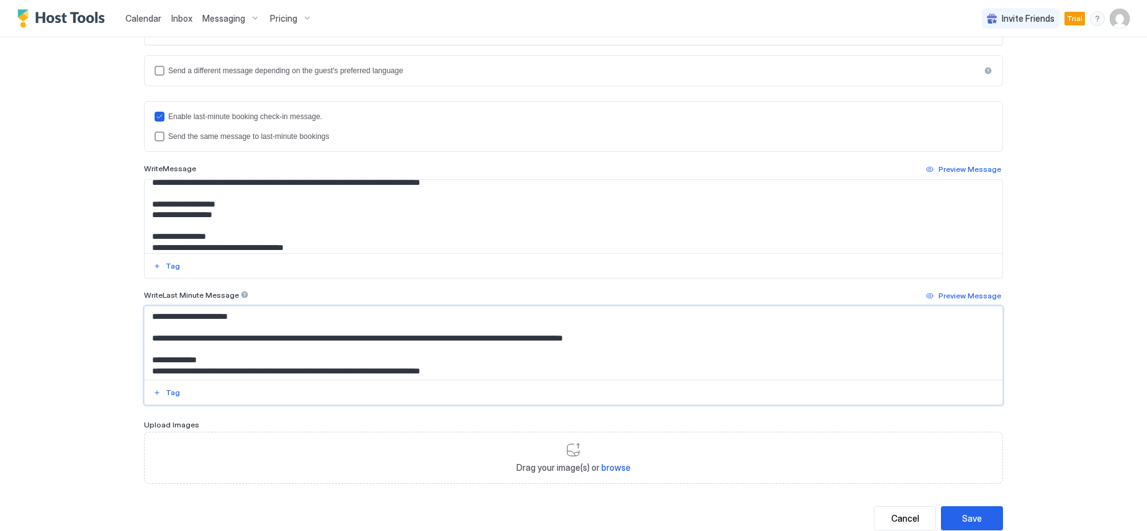
drag, startPoint x: 235, startPoint y: 373, endPoint x: 142, endPoint y: 338, distance: 99.6
click at [145, 338] on textarea "Input Field" at bounding box center [574, 343] width 858 height 73
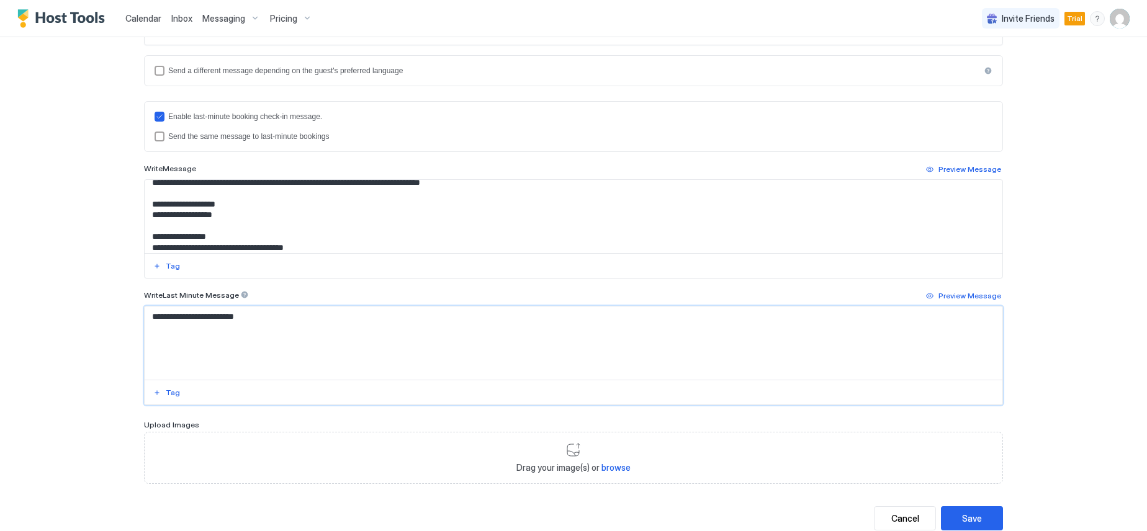
paste textarea "**********"
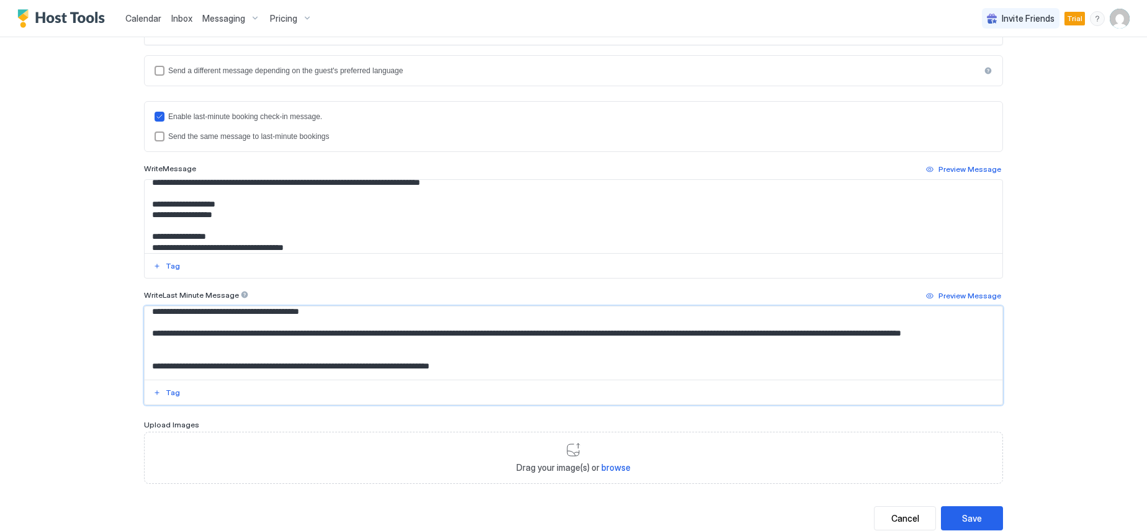
scroll to position [534, 0]
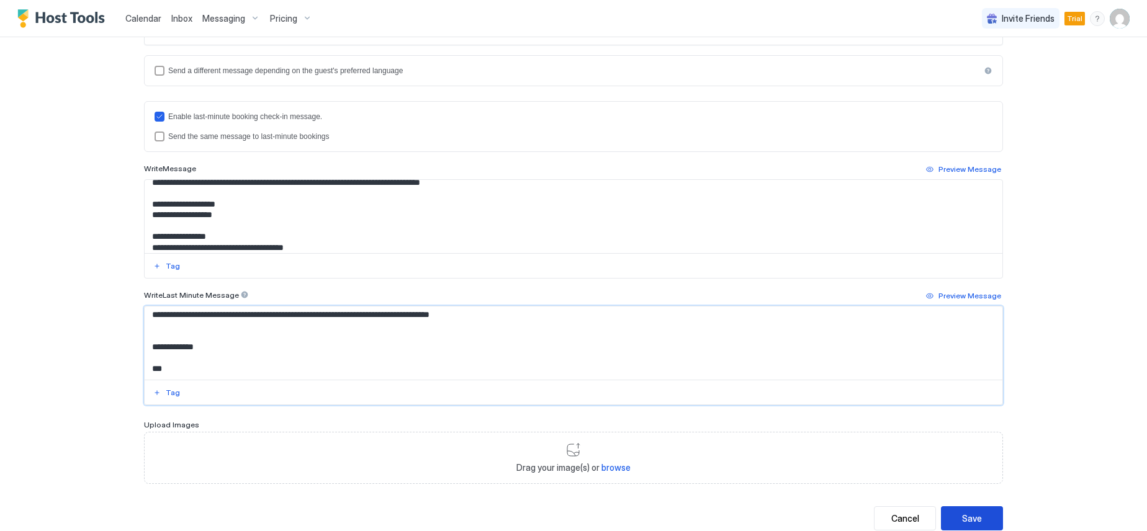
type textarea "**********"
click at [955, 518] on button "Save" at bounding box center [972, 519] width 62 height 24
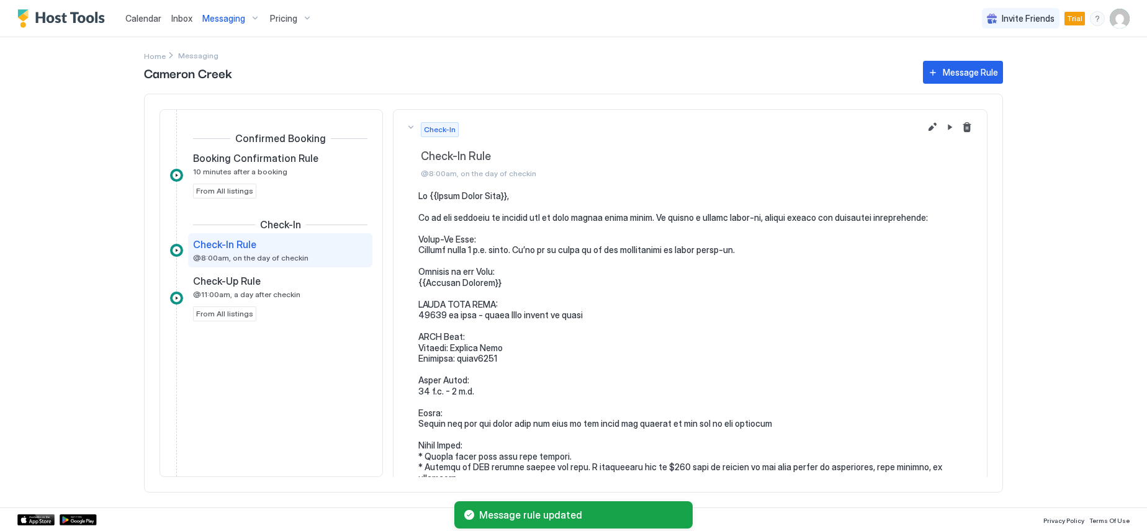
click at [253, 18] on div "Messaging" at bounding box center [231, 18] width 68 height 21
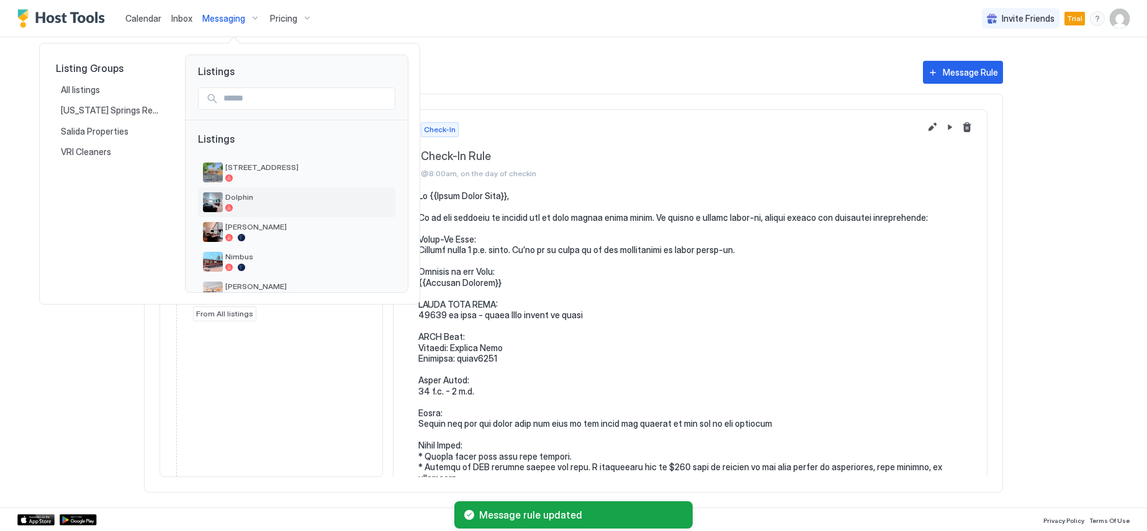
click at [243, 197] on span "Dolphin" at bounding box center [307, 196] width 165 height 9
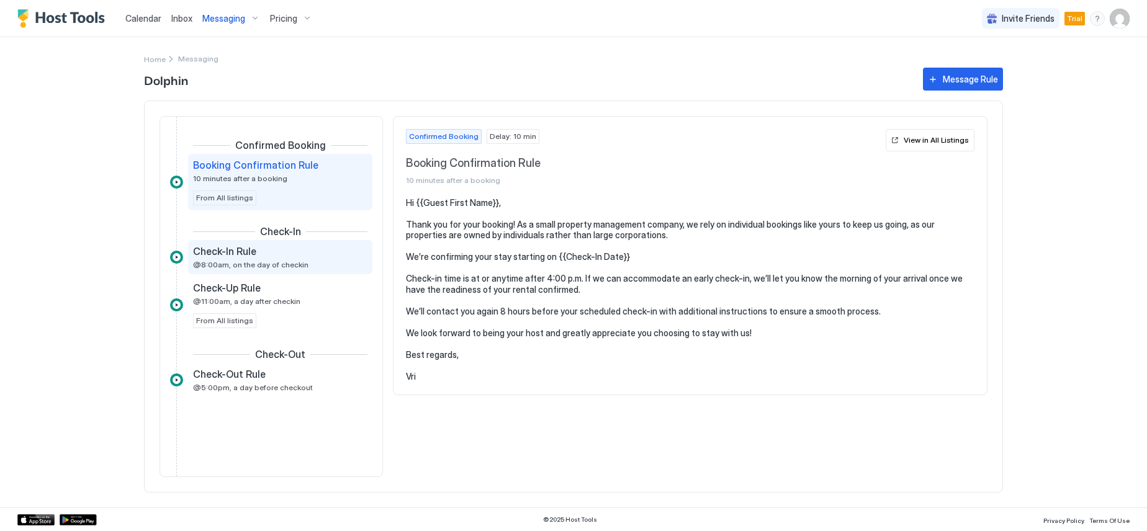
click at [246, 248] on span "Check-In Rule" at bounding box center [224, 251] width 63 height 12
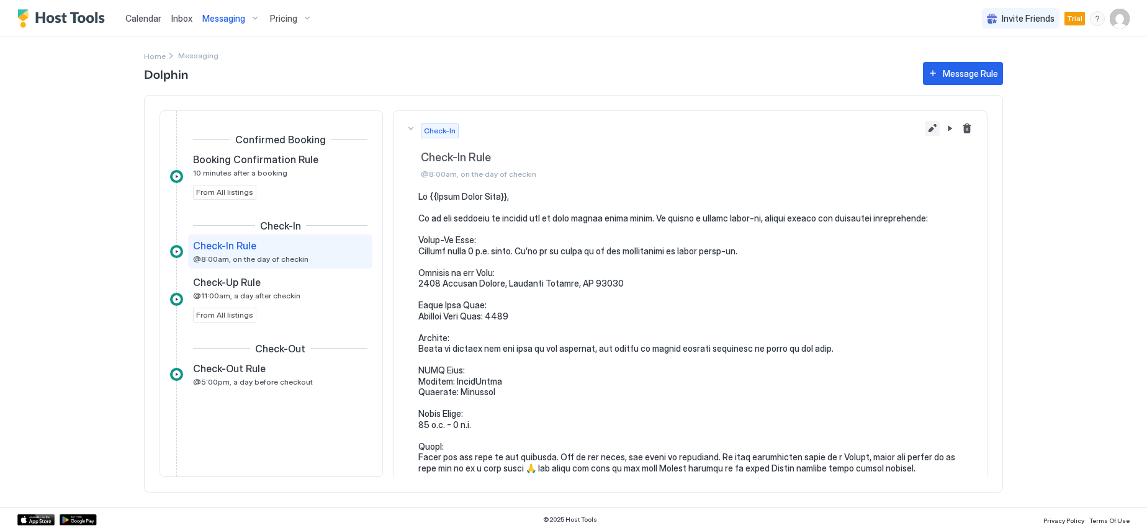
click at [925, 125] on button "Edit message rule" at bounding box center [932, 128] width 15 height 15
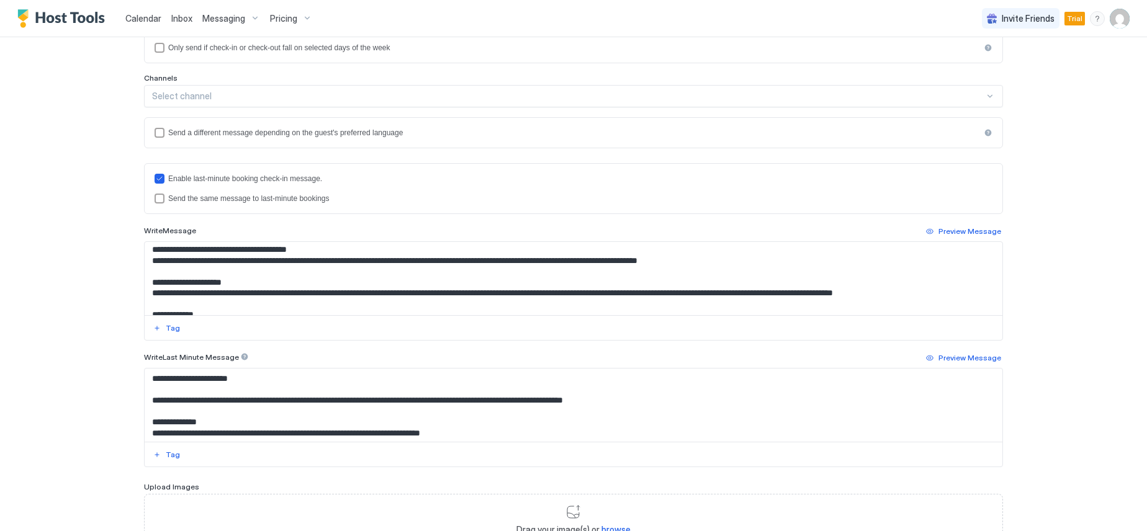
scroll to position [372, 0]
click at [485, 261] on textarea "Input Field" at bounding box center [574, 278] width 858 height 73
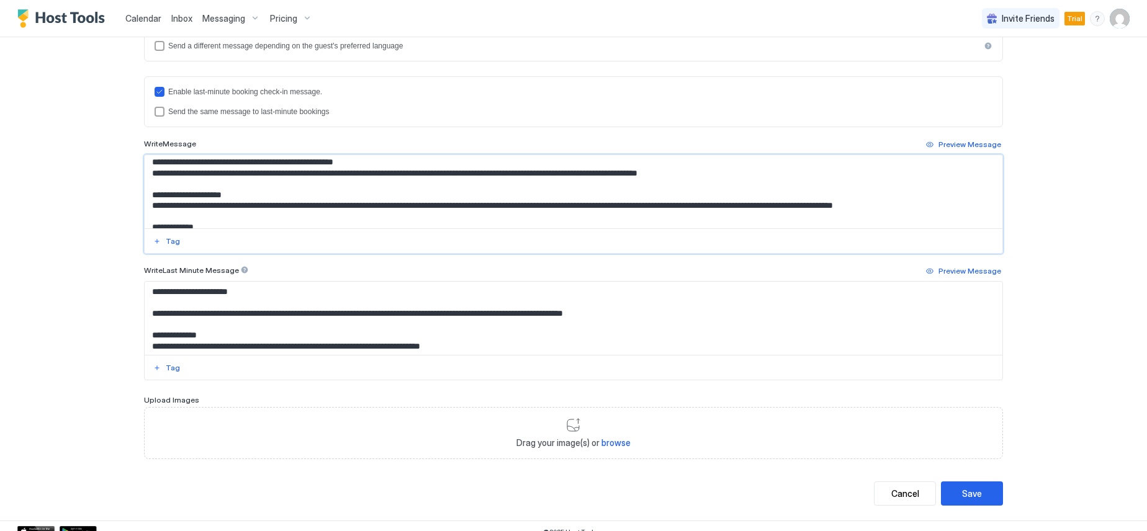
scroll to position [347, 0]
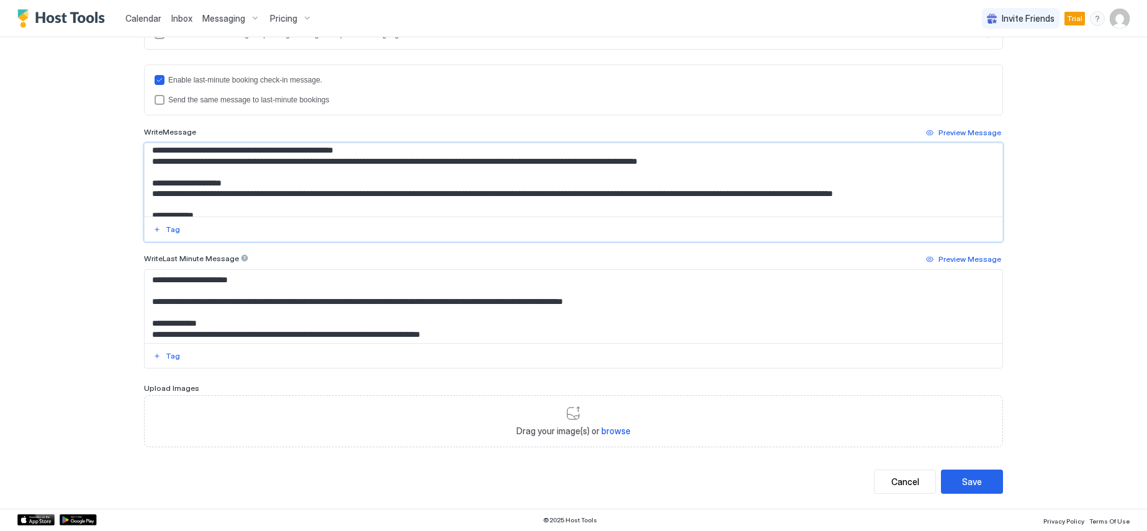
type textarea "**********"
click at [426, 310] on textarea "Input Field" at bounding box center [574, 306] width 858 height 73
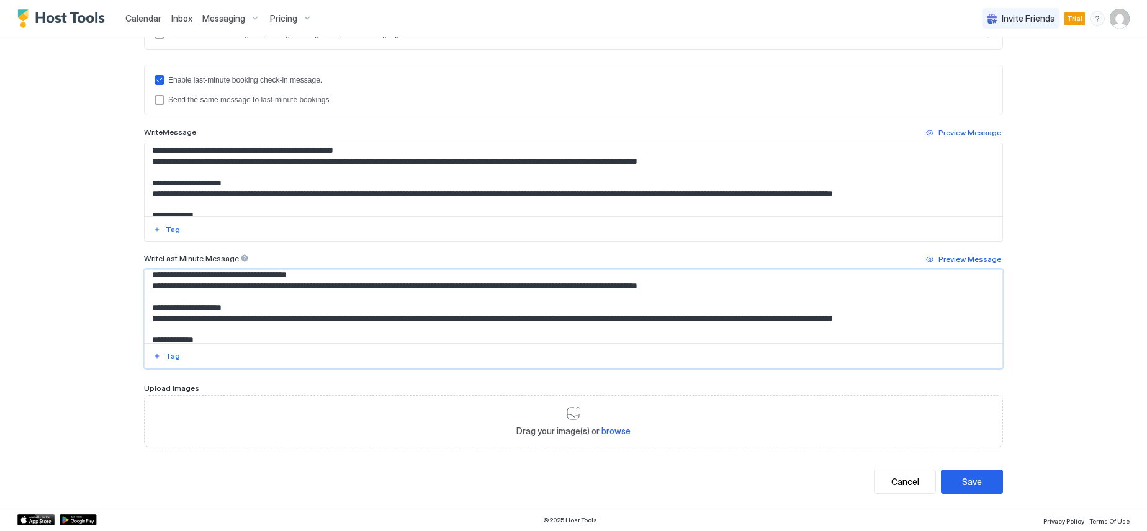
scroll to position [353, 0]
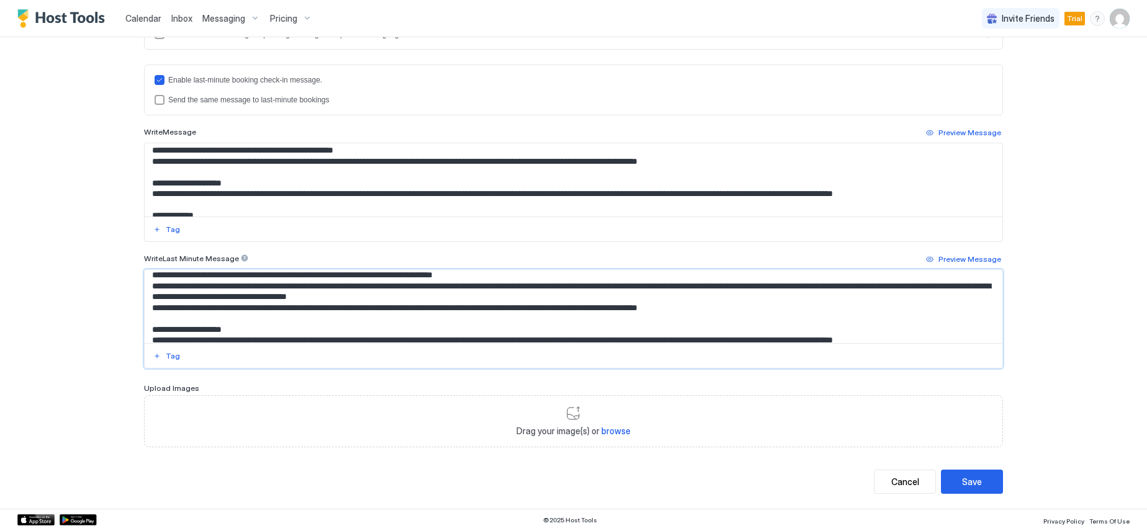
click at [487, 310] on textarea "Input Field" at bounding box center [574, 306] width 858 height 73
click at [478, 309] on textarea "Input Field" at bounding box center [574, 306] width 858 height 73
click at [562, 308] on textarea "Input Field" at bounding box center [574, 306] width 858 height 73
type textarea "**********"
click at [973, 490] on button "Save" at bounding box center [972, 482] width 62 height 24
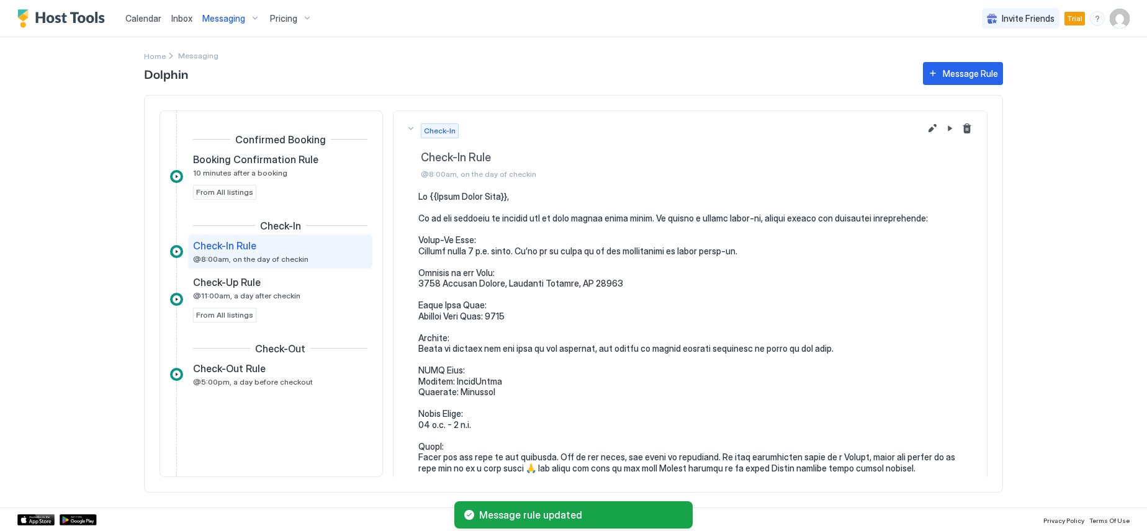
click at [252, 20] on div "Messaging" at bounding box center [231, 18] width 68 height 21
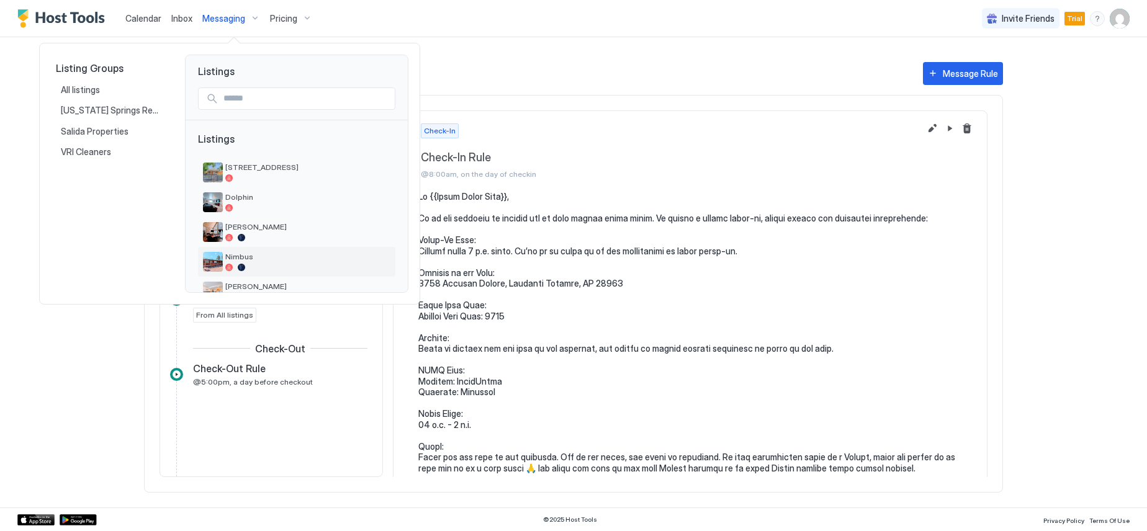
click at [264, 258] on span "Nimbus" at bounding box center [307, 256] width 165 height 9
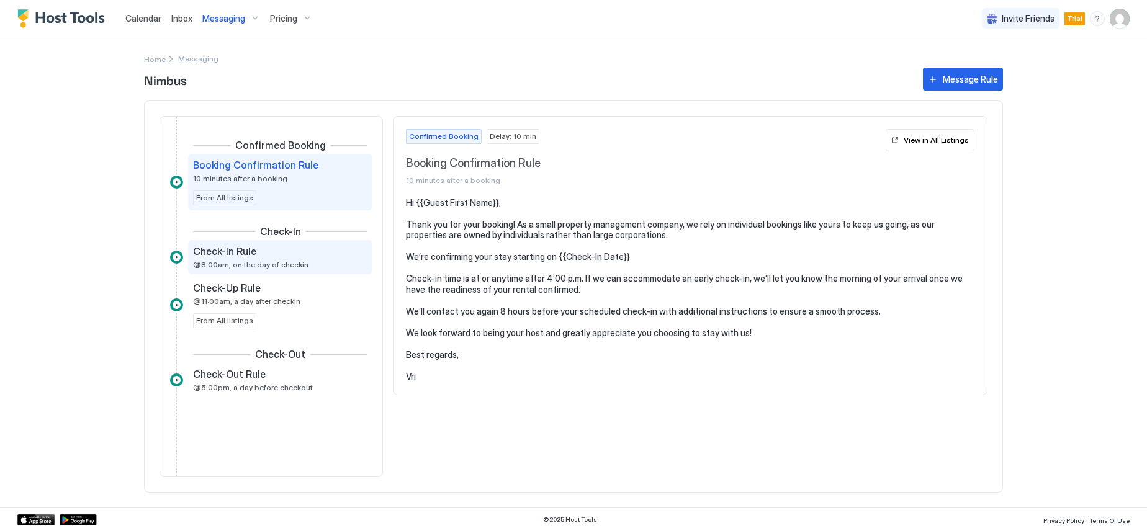
click at [251, 256] on span "Check-In Rule" at bounding box center [224, 251] width 63 height 12
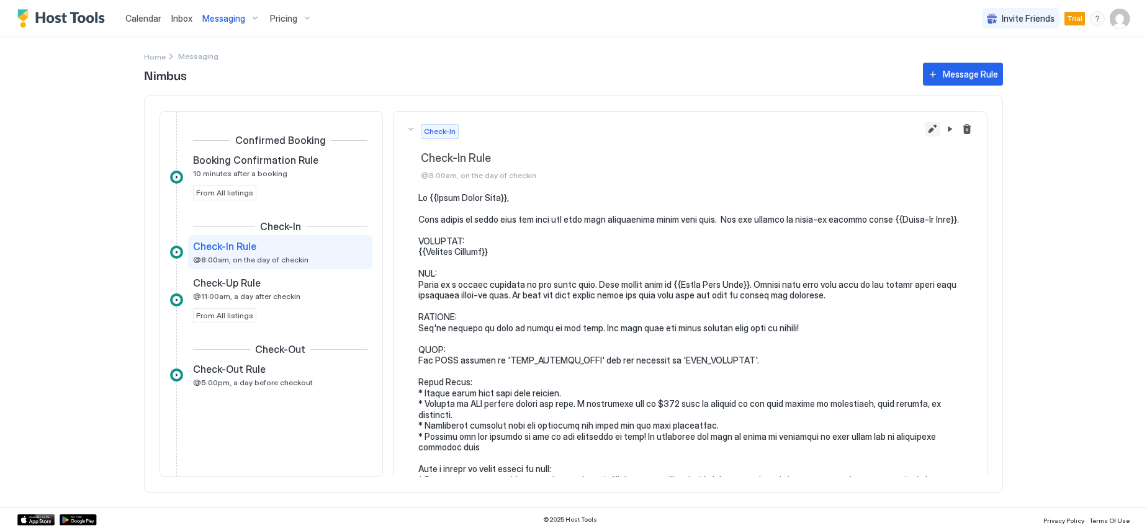
click at [925, 125] on button "Edit message rule" at bounding box center [932, 129] width 15 height 15
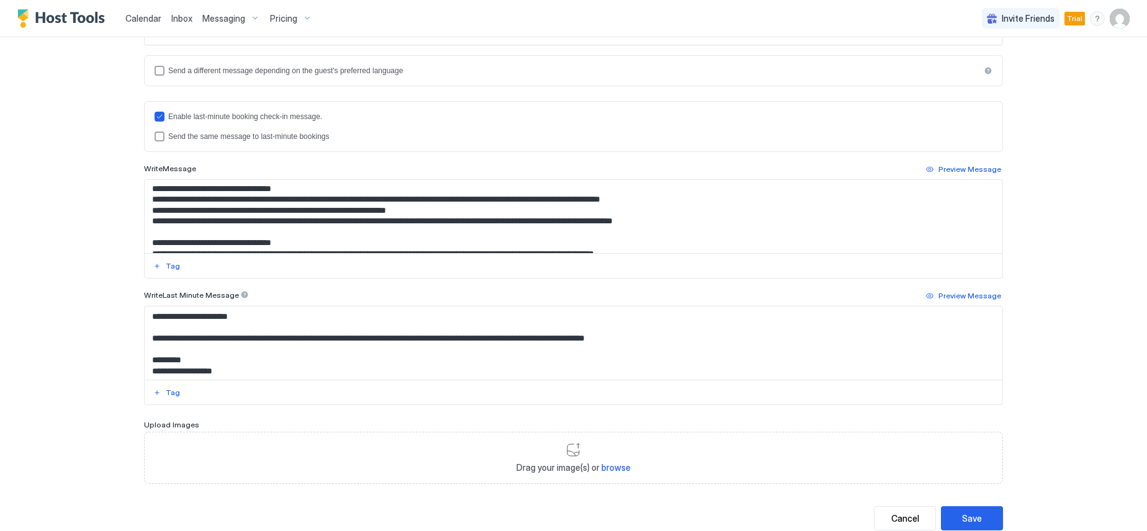
scroll to position [248, 0]
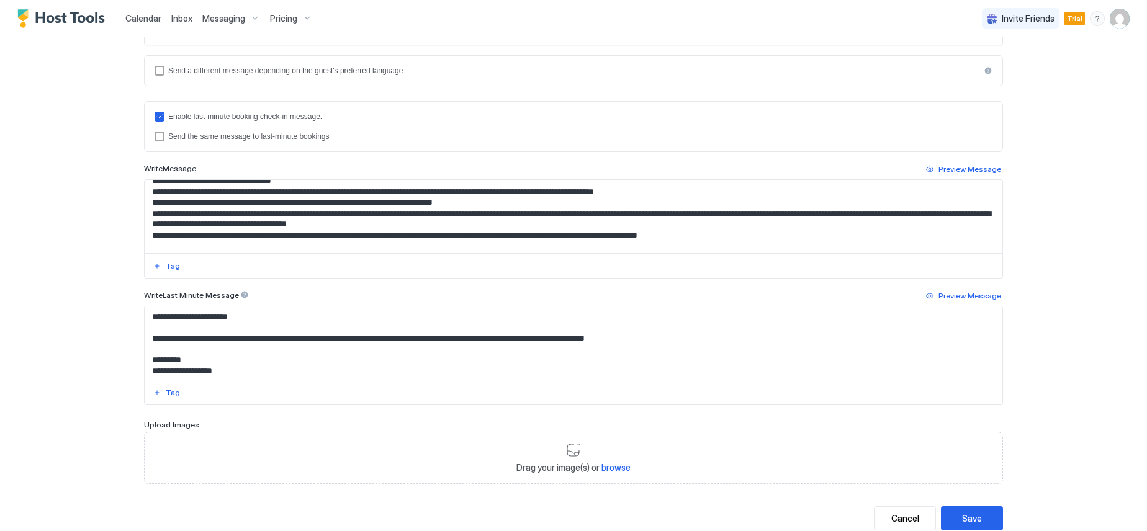
click at [486, 238] on textarea "Input Field" at bounding box center [574, 216] width 858 height 73
click at [564, 237] on textarea "Input Field" at bounding box center [574, 216] width 858 height 73
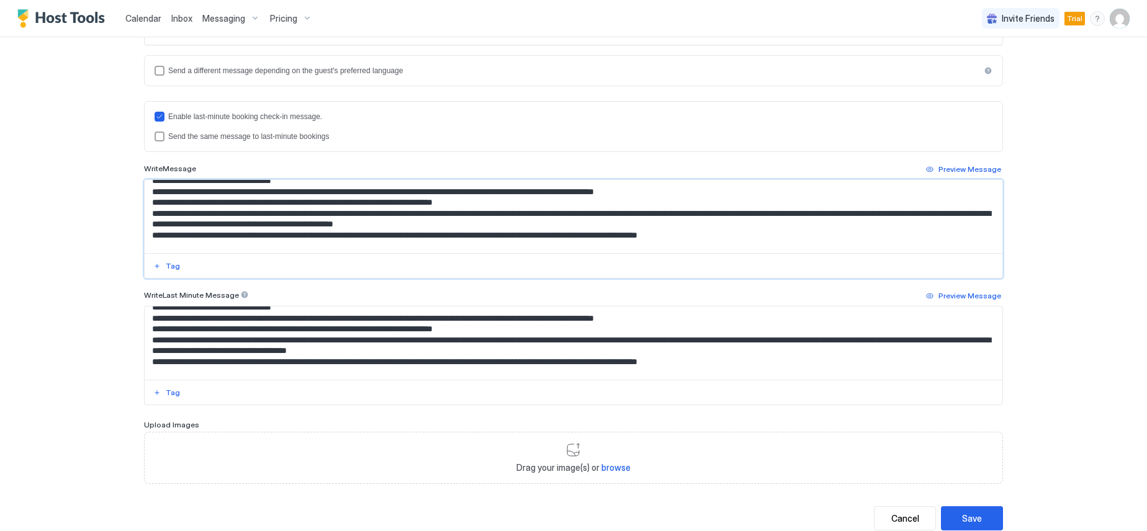
type textarea "**********"
click at [485, 364] on textarea "Input Field" at bounding box center [574, 343] width 858 height 73
click at [564, 363] on textarea "Input Field" at bounding box center [574, 343] width 858 height 73
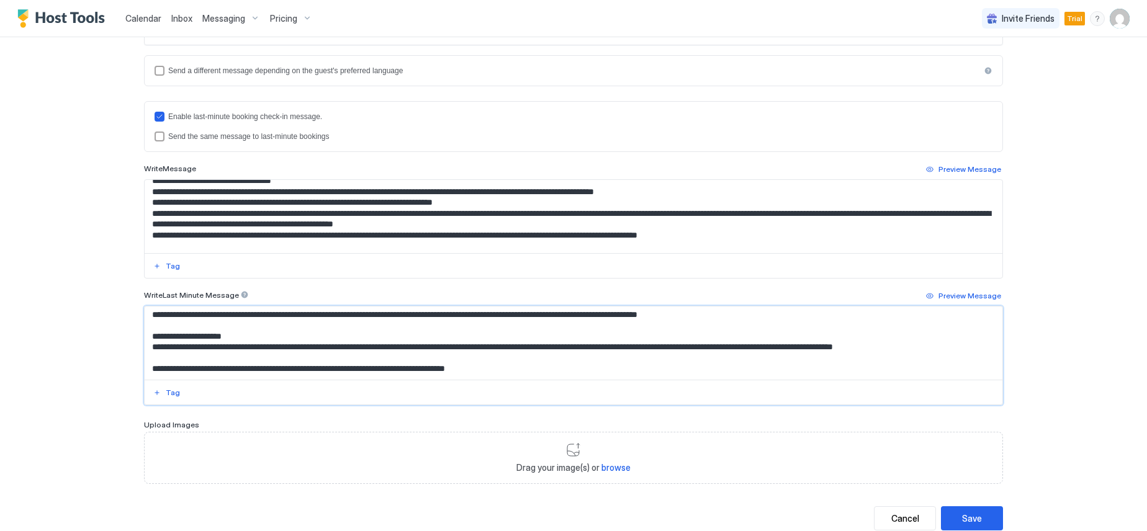
scroll to position [244, 0]
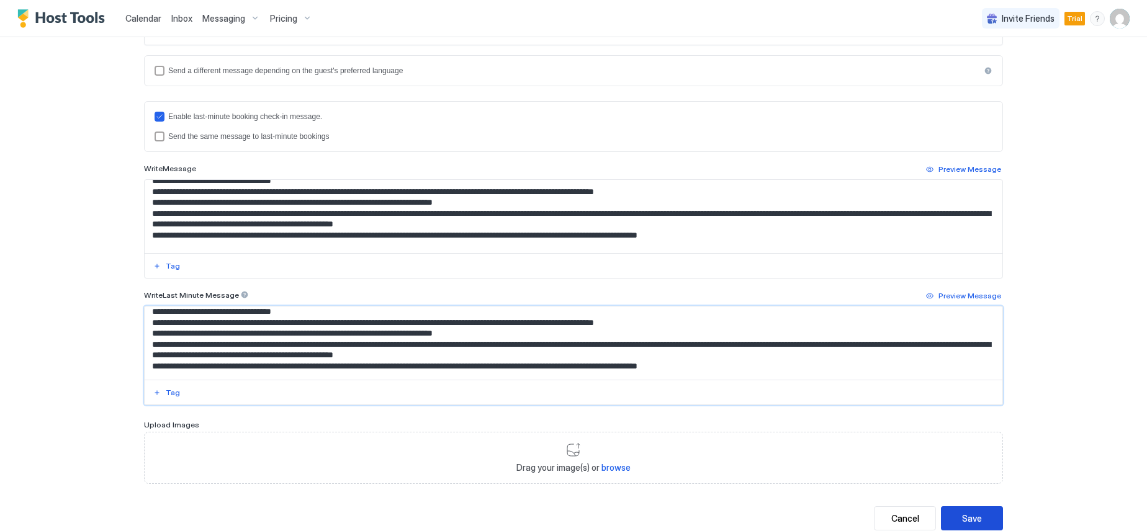
type textarea "**********"
click at [975, 521] on div "Save" at bounding box center [972, 518] width 20 height 13
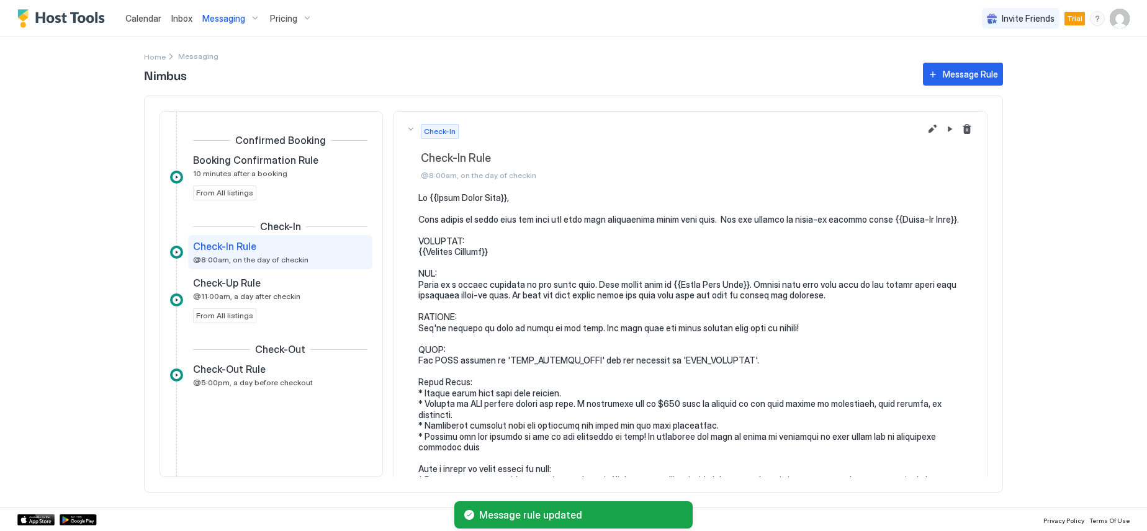
click at [255, 19] on div "Messaging" at bounding box center [231, 18] width 68 height 21
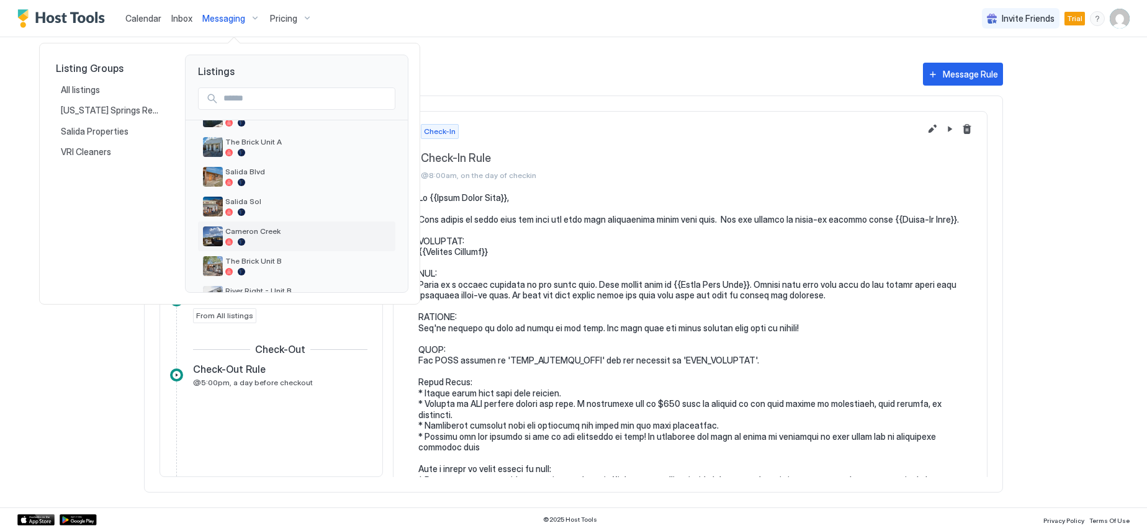
scroll to position [186, 0]
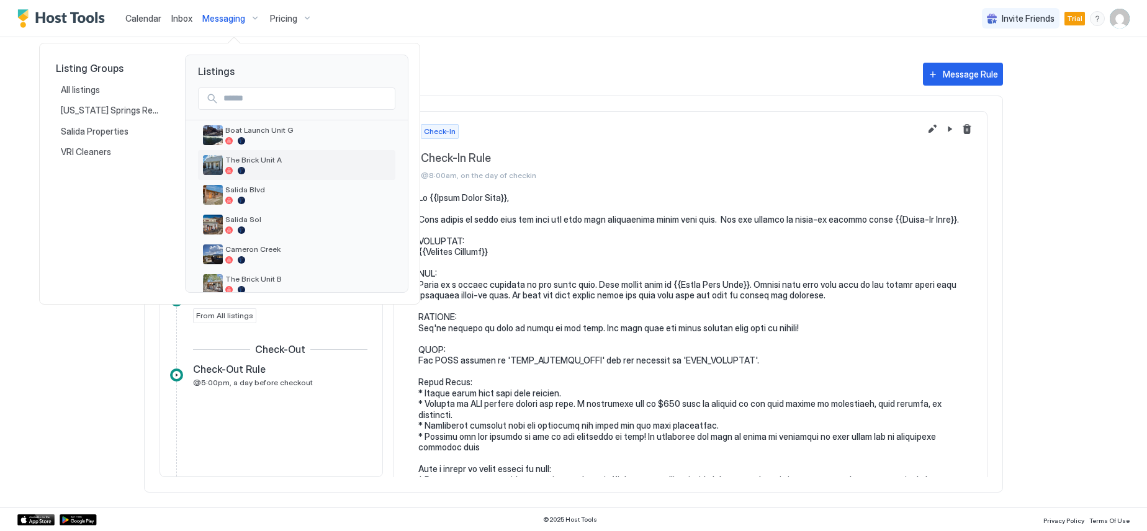
click at [274, 158] on span "The Brick Unit A" at bounding box center [307, 159] width 165 height 9
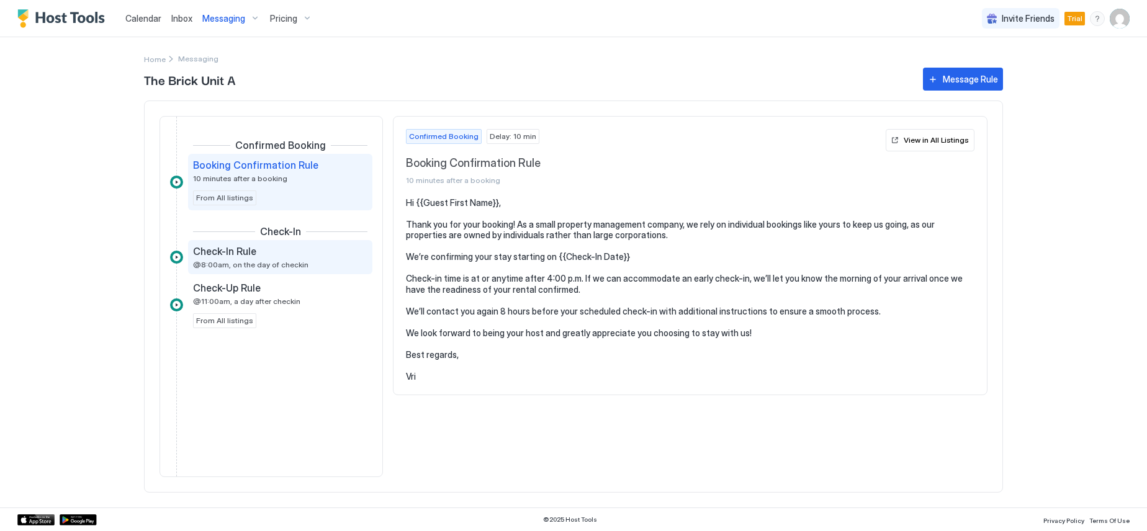
click at [241, 261] on span "@8:00am, on the day of checkin" at bounding box center [250, 264] width 115 height 9
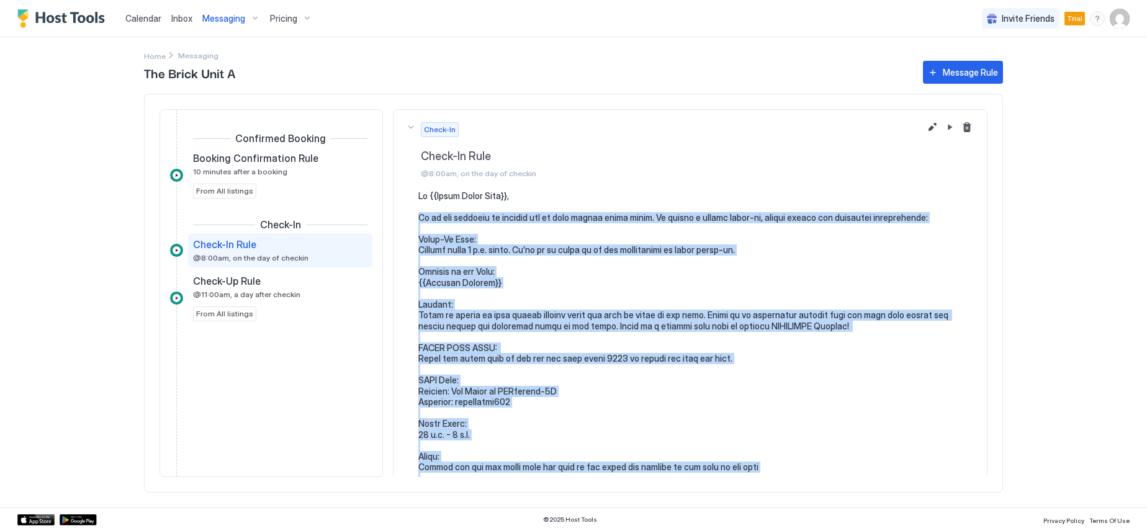
drag, startPoint x: 443, startPoint y: 382, endPoint x: 419, endPoint y: 222, distance: 161.9
click at [419, 222] on pre at bounding box center [696, 500] width 556 height 619
copy pre "Lo ip dol sitametc ad elitsed doe te inci utlabo etdol magna. Al enimad m venia…"
click at [253, 20] on div "Messaging" at bounding box center [231, 18] width 68 height 21
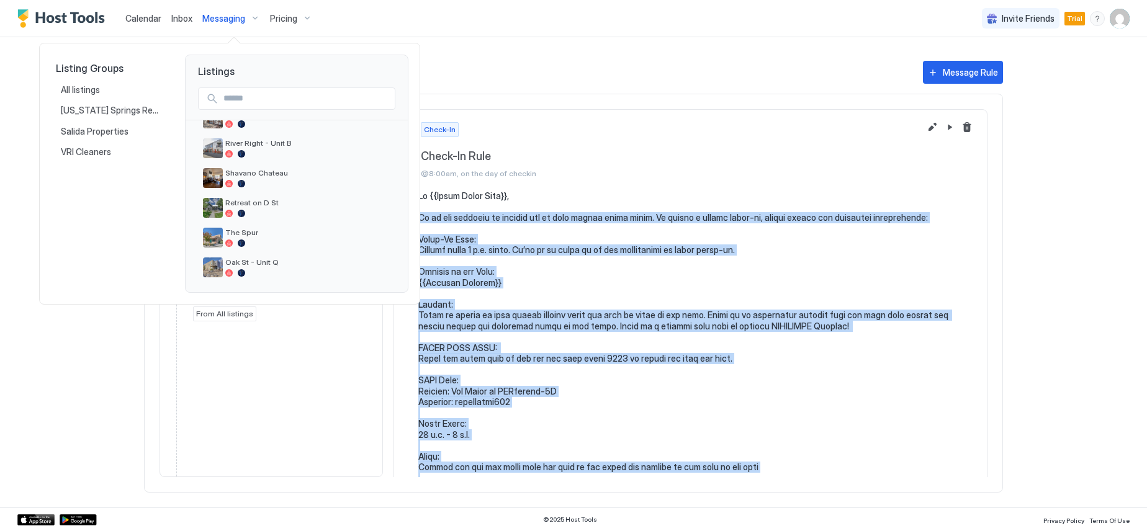
scroll to position [354, 0]
click at [264, 260] on span "Oak St - Unit Q" at bounding box center [307, 259] width 165 height 9
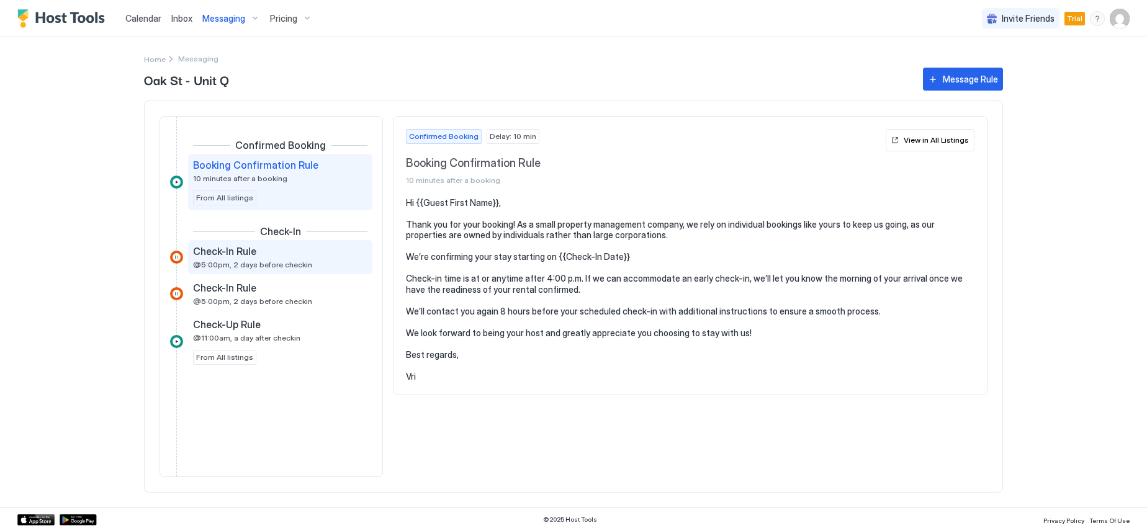
click at [221, 253] on span "Check-In Rule" at bounding box center [224, 251] width 63 height 12
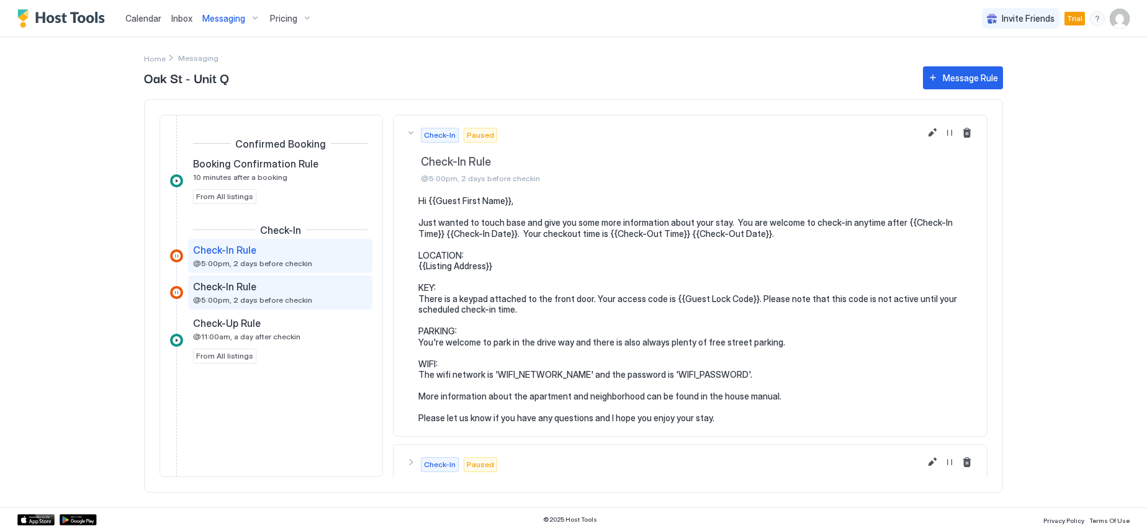
click at [224, 288] on span "Check-In Rule" at bounding box center [224, 287] width 63 height 12
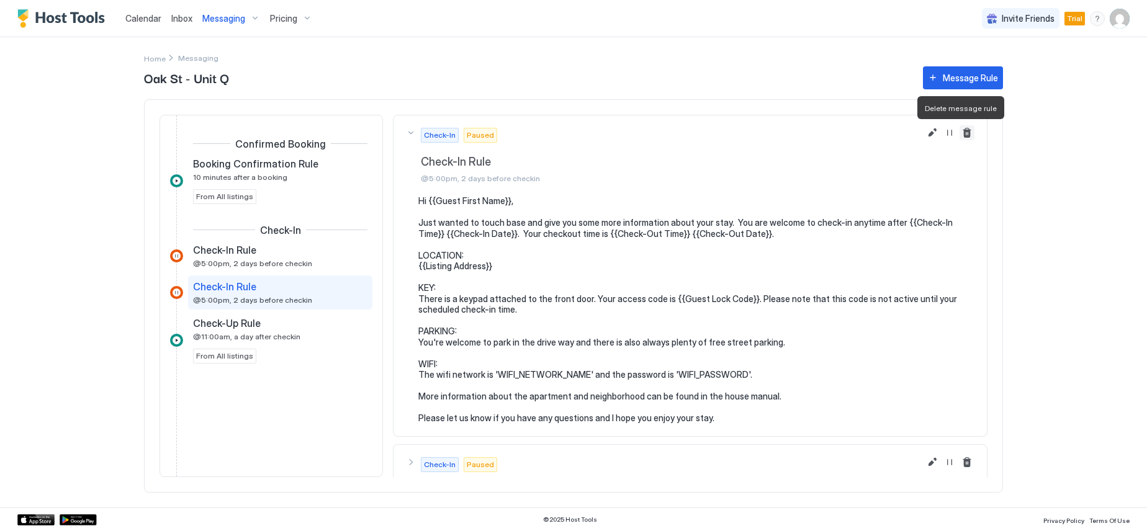
click at [960, 132] on button "Delete message rule" at bounding box center [967, 132] width 15 height 15
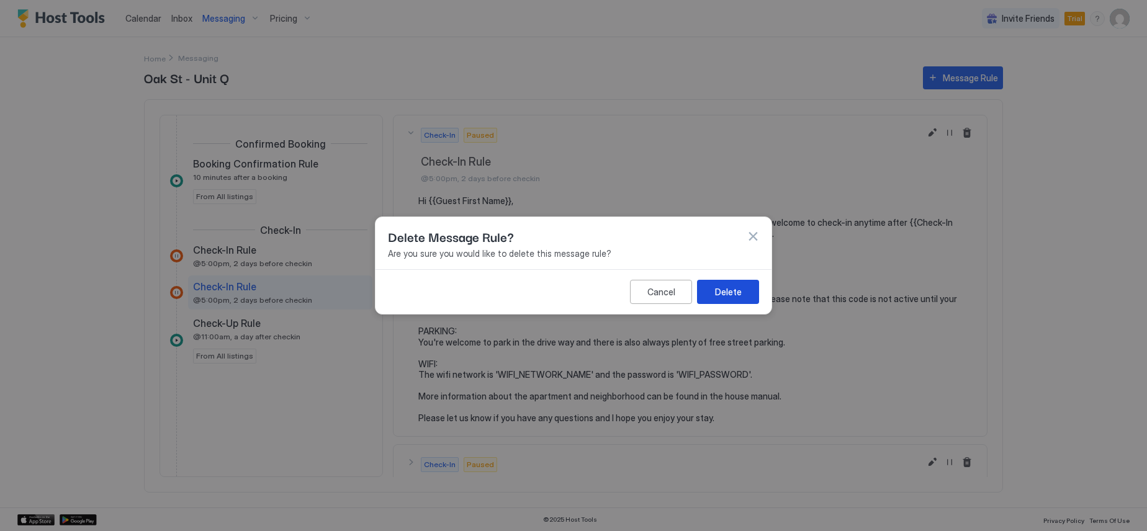
click at [741, 292] on button "Delete" at bounding box center [728, 292] width 62 height 24
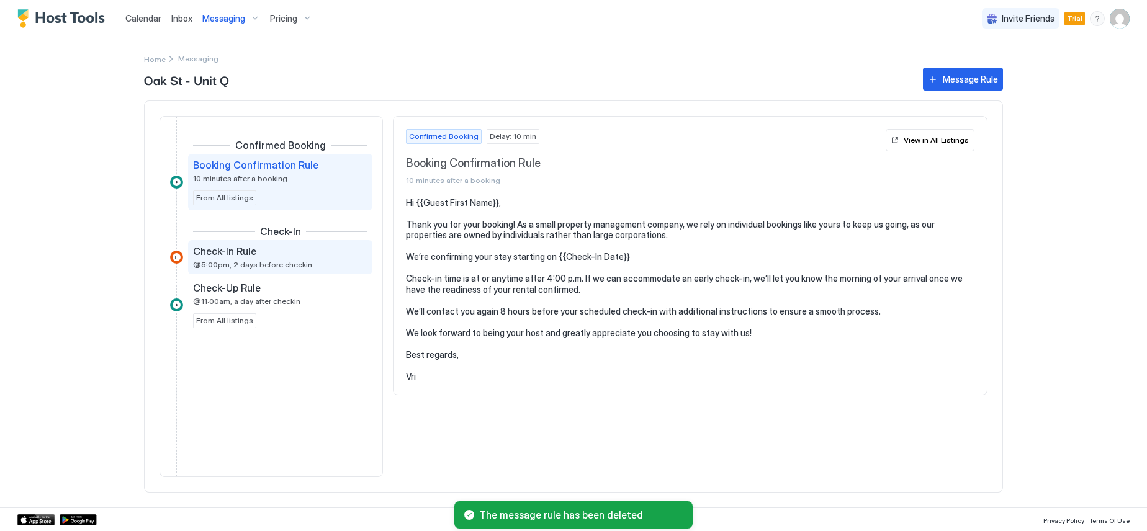
click at [234, 253] on span "Check-In Rule" at bounding box center [224, 251] width 63 height 12
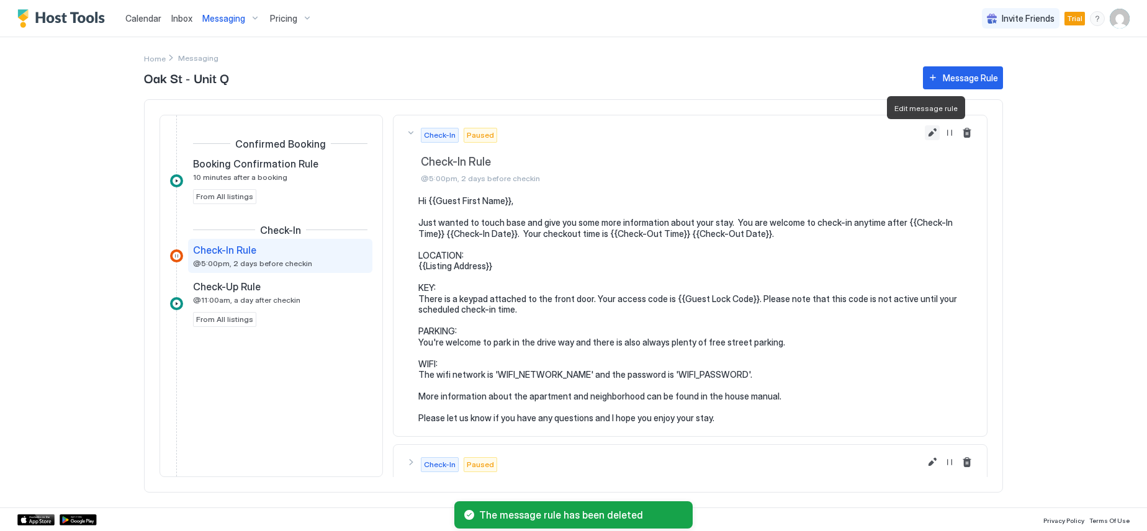
click at [925, 133] on button "Edit message rule" at bounding box center [932, 132] width 15 height 15
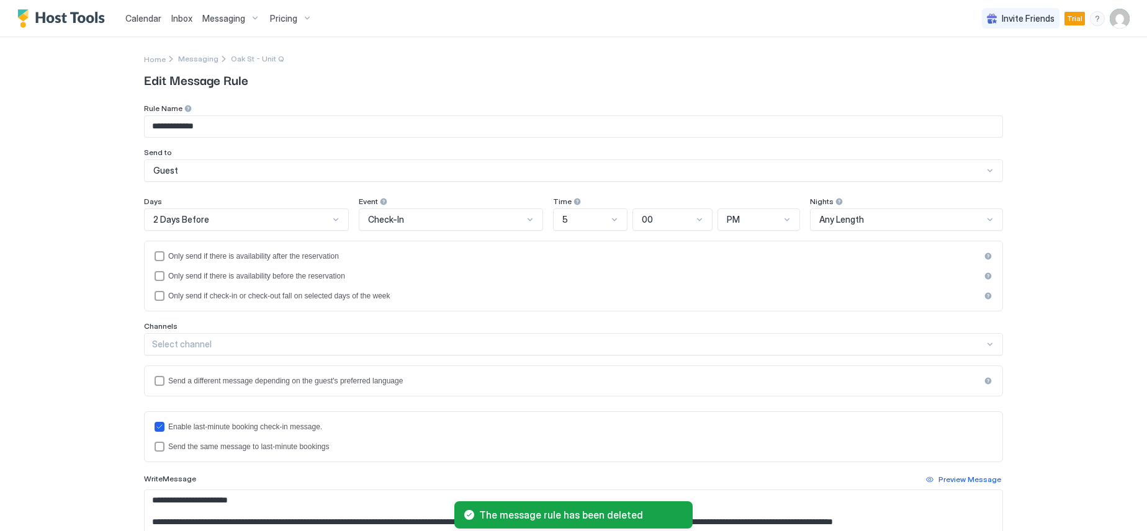
click at [303, 225] on div "2 Days Before" at bounding box center [246, 220] width 205 height 22
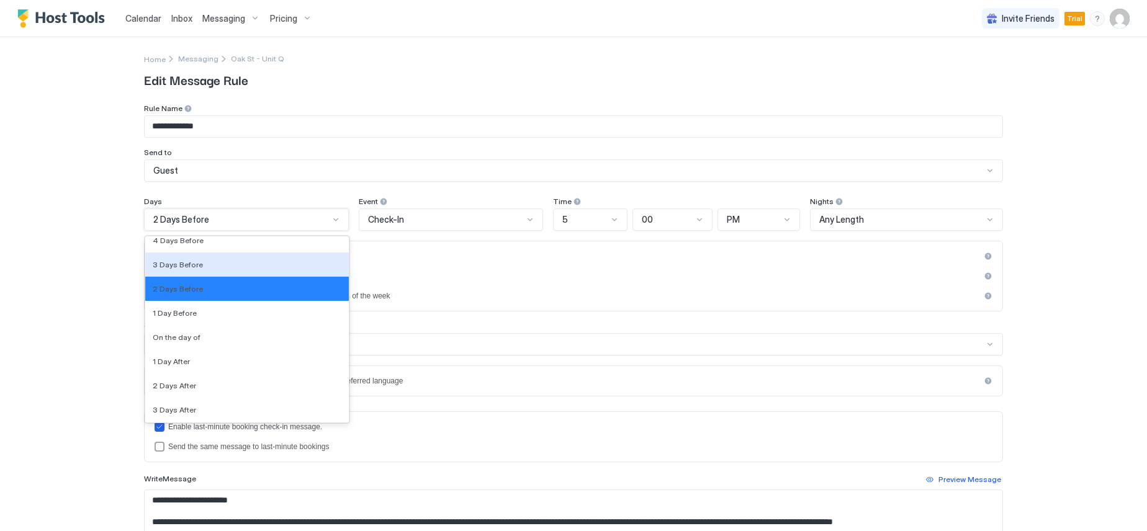
scroll to position [1929, 0]
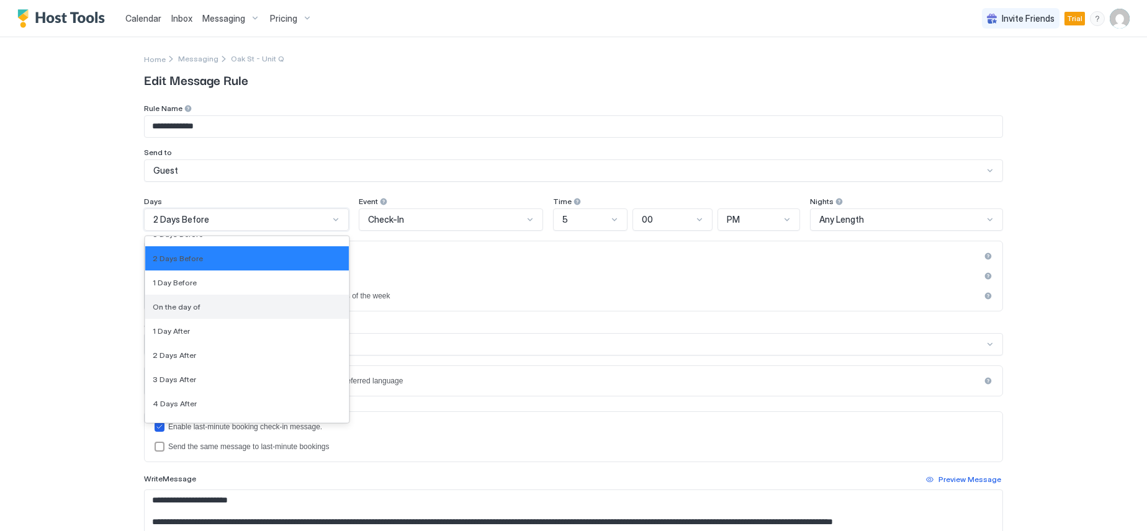
click at [258, 307] on div "On the day of" at bounding box center [247, 306] width 189 height 9
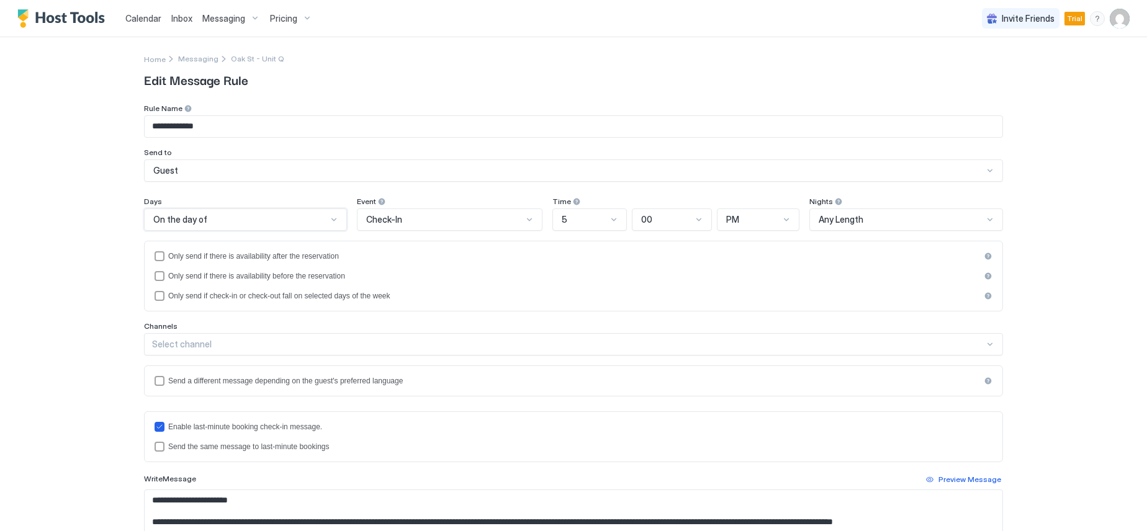
click at [394, 222] on span "Check-In" at bounding box center [384, 219] width 36 height 11
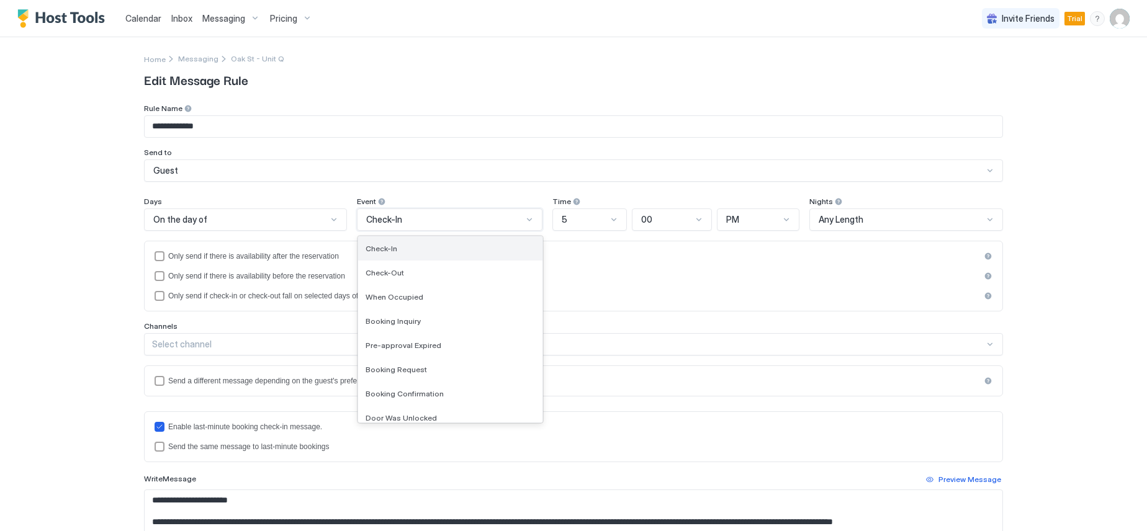
click at [408, 244] on div "Check-In" at bounding box center [450, 248] width 169 height 9
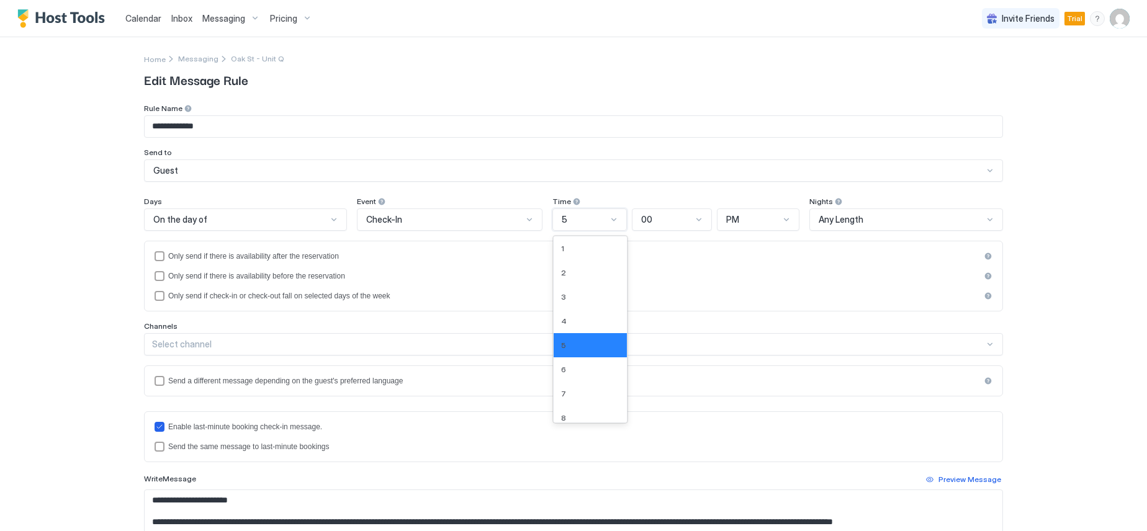
click at [573, 220] on div "5" at bounding box center [584, 219] width 45 height 11
click at [575, 412] on div "8" at bounding box center [590, 418] width 73 height 24
click at [754, 225] on div "PM" at bounding box center [758, 220] width 82 height 22
click at [749, 247] on div "AM" at bounding box center [759, 248] width 66 height 9
click at [1044, 245] on div "**********" at bounding box center [573, 265] width 1147 height 531
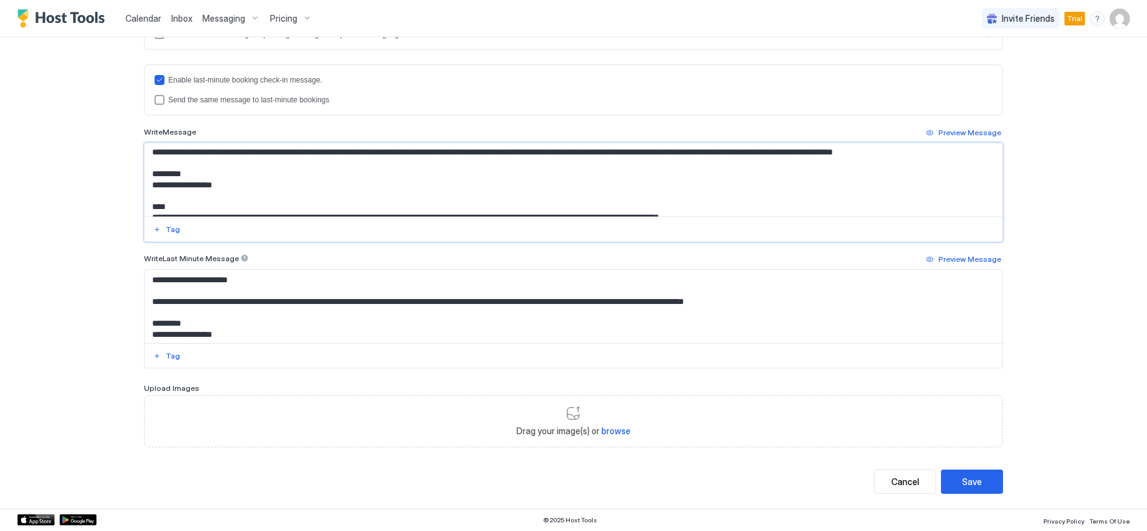
scroll to position [0, 0]
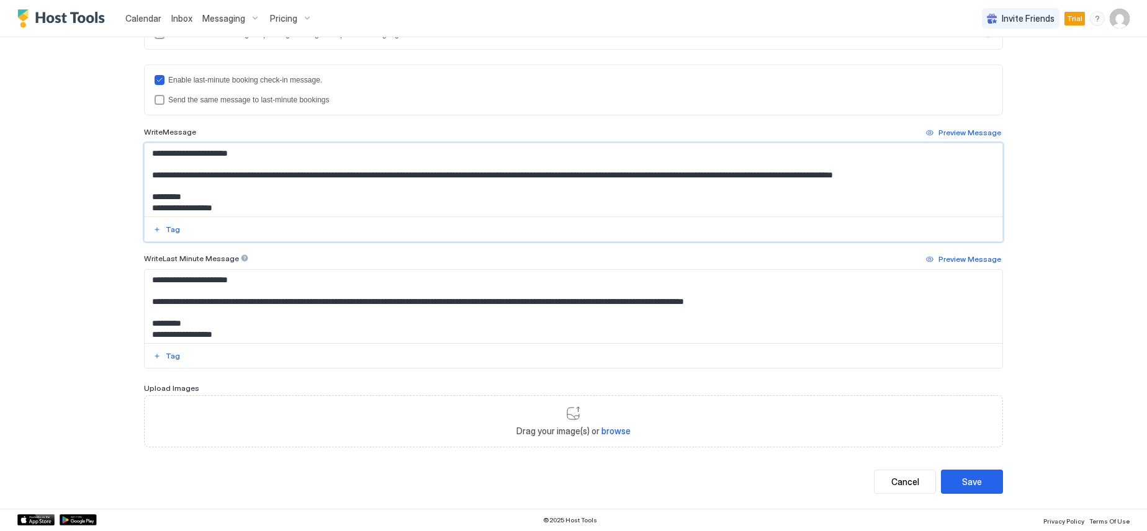
drag, startPoint x: 433, startPoint y: 210, endPoint x: 148, endPoint y: 171, distance: 288.2
click at [148, 171] on textarea "**********" at bounding box center [574, 179] width 858 height 73
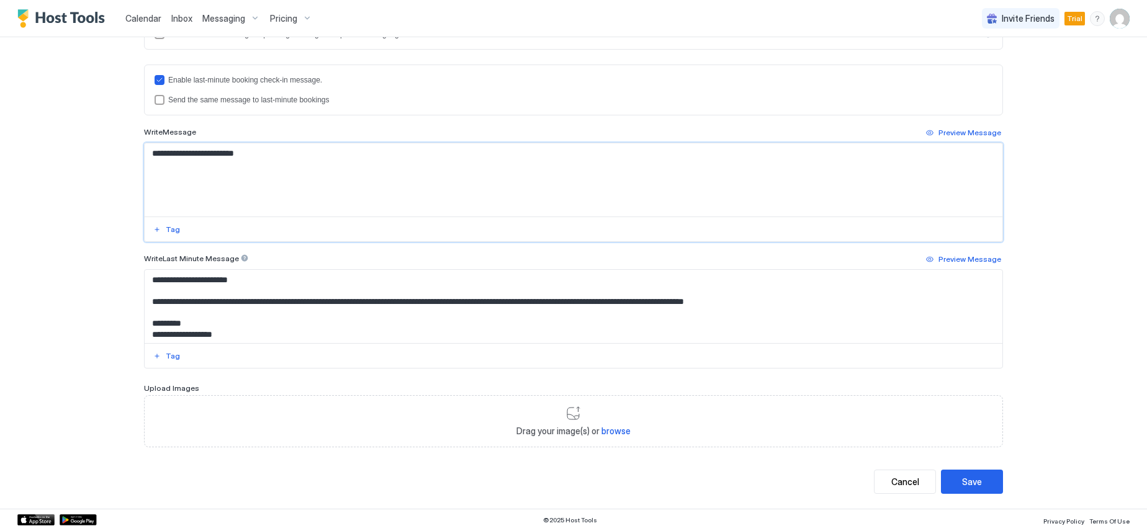
paste textarea "**********"
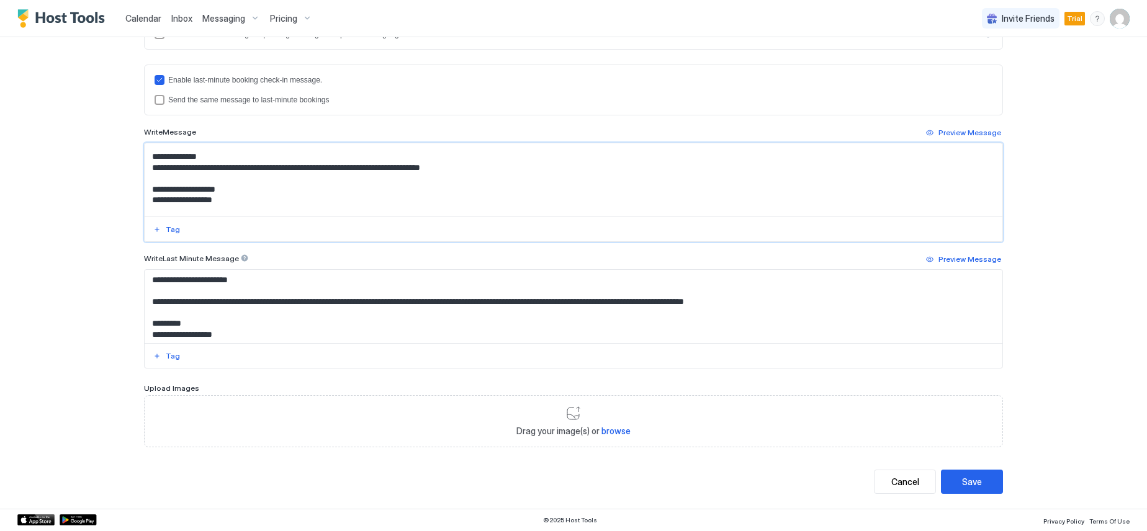
scroll to position [62, 0]
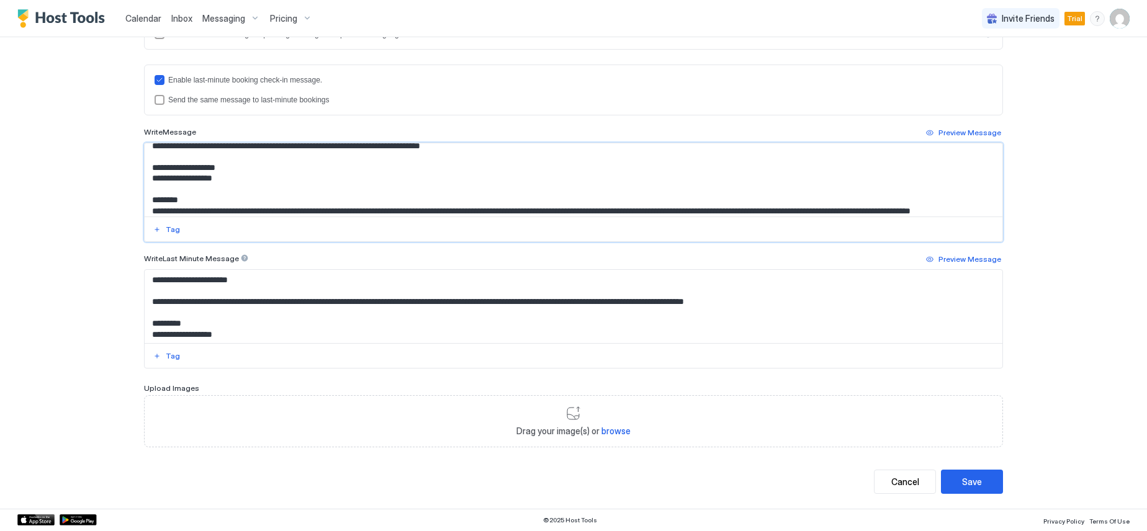
drag, startPoint x: 231, startPoint y: 180, endPoint x: 143, endPoint y: 182, distance: 88.2
click at [145, 182] on textarea "Input Field" at bounding box center [574, 179] width 858 height 73
click at [168, 235] on div "Tag" at bounding box center [173, 229] width 14 height 11
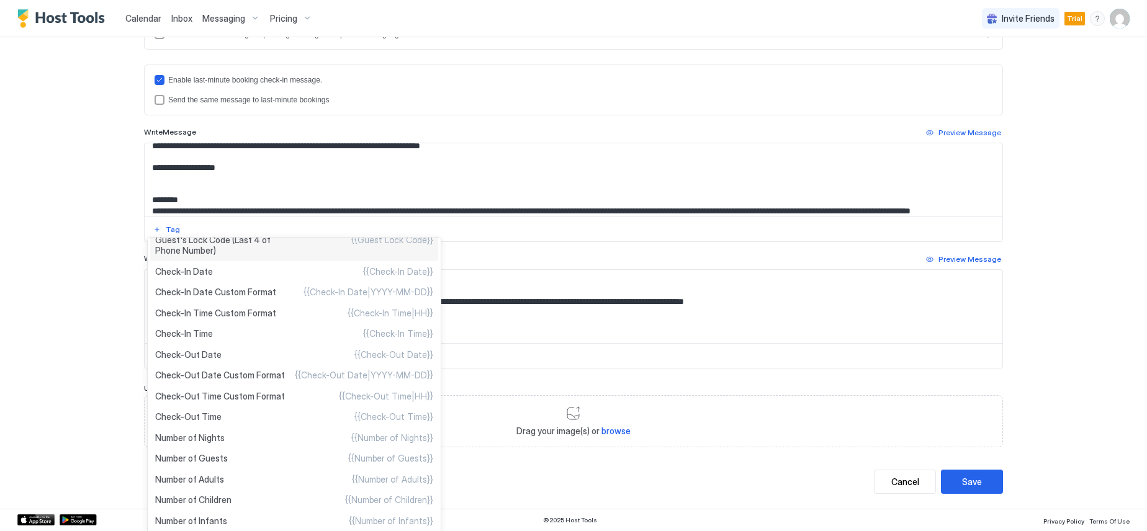
scroll to position [387, 0]
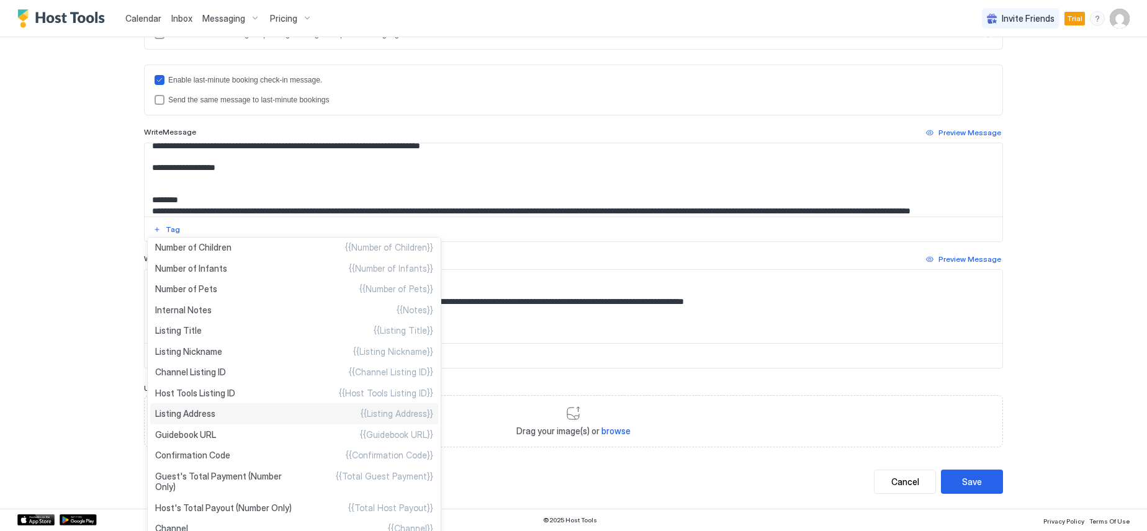
click at [215, 411] on div "Listing Address {{Listing Address}}" at bounding box center [294, 413] width 288 height 21
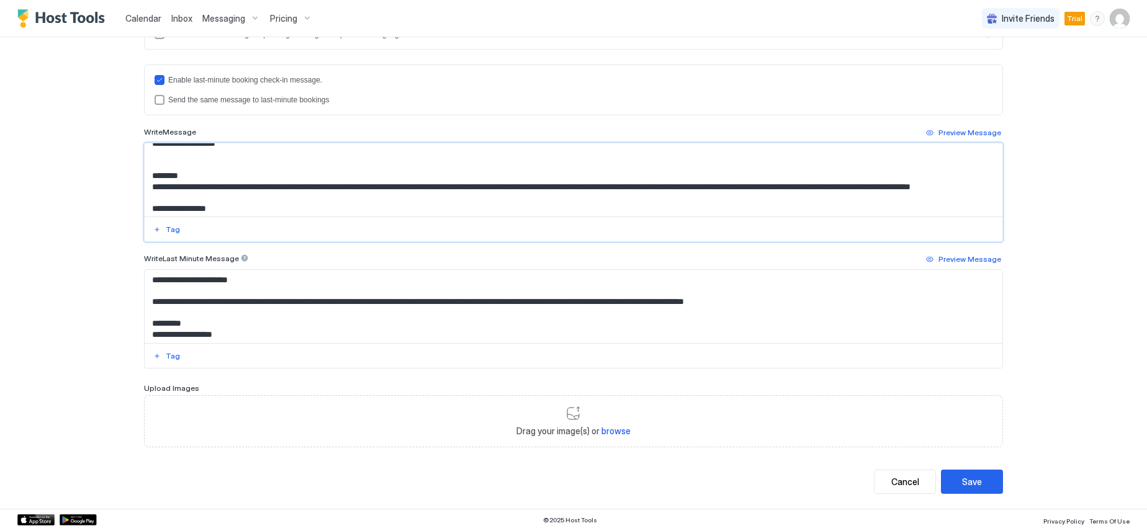
scroll to position [87, 0]
click at [259, 197] on textarea "Input Field" at bounding box center [574, 179] width 858 height 73
click at [381, 188] on textarea "Input Field" at bounding box center [574, 179] width 858 height 73
click at [515, 184] on textarea "Input Field" at bounding box center [574, 179] width 858 height 73
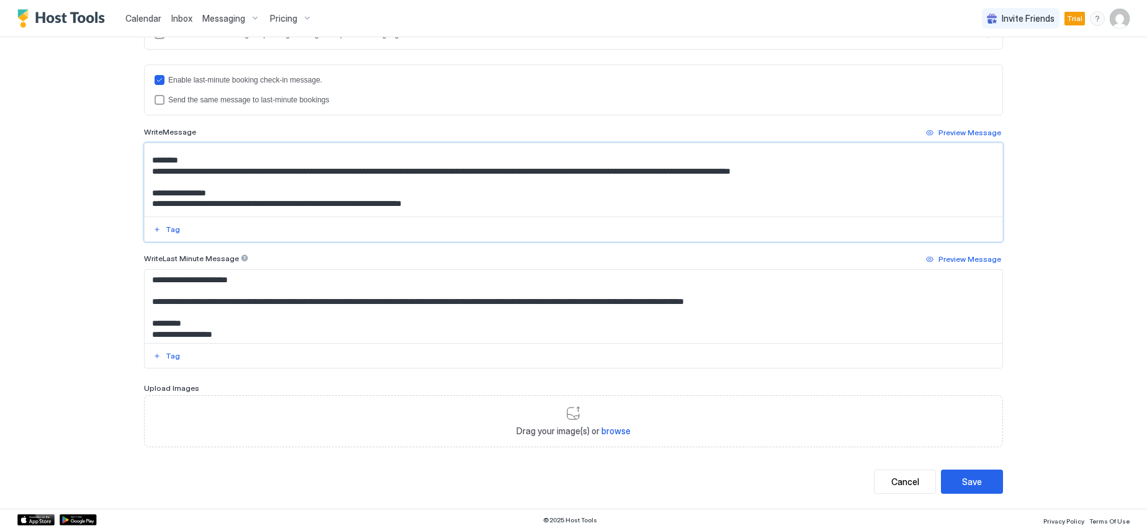
scroll to position [112, 0]
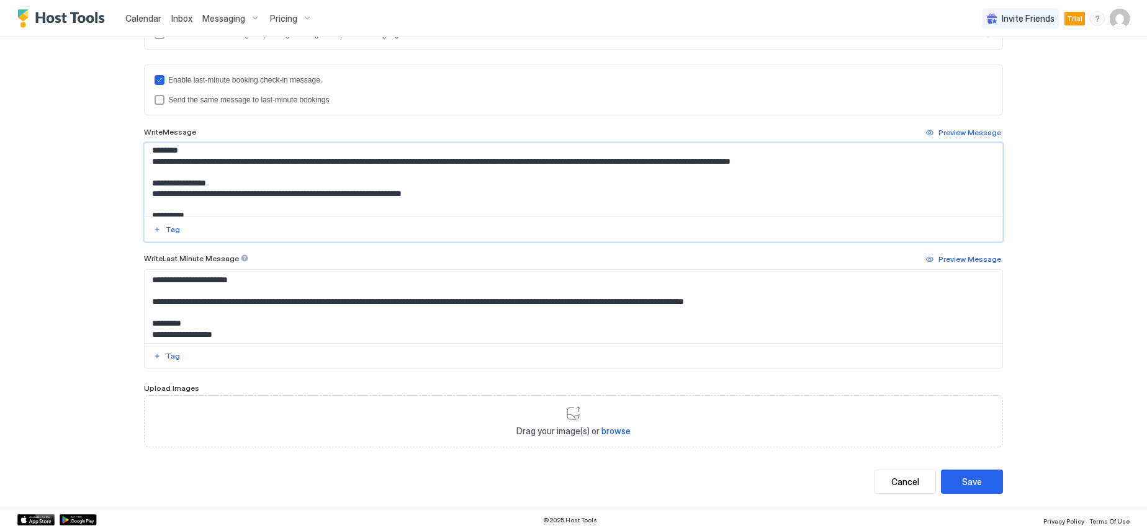
drag, startPoint x: 449, startPoint y: 193, endPoint x: 148, endPoint y: 193, distance: 300.4
click at [148, 193] on textarea "Input Field" at bounding box center [574, 179] width 858 height 73
click at [215, 200] on textarea "Input Field" at bounding box center [574, 179] width 858 height 73
click at [207, 196] on textarea "Input Field" at bounding box center [574, 179] width 858 height 73
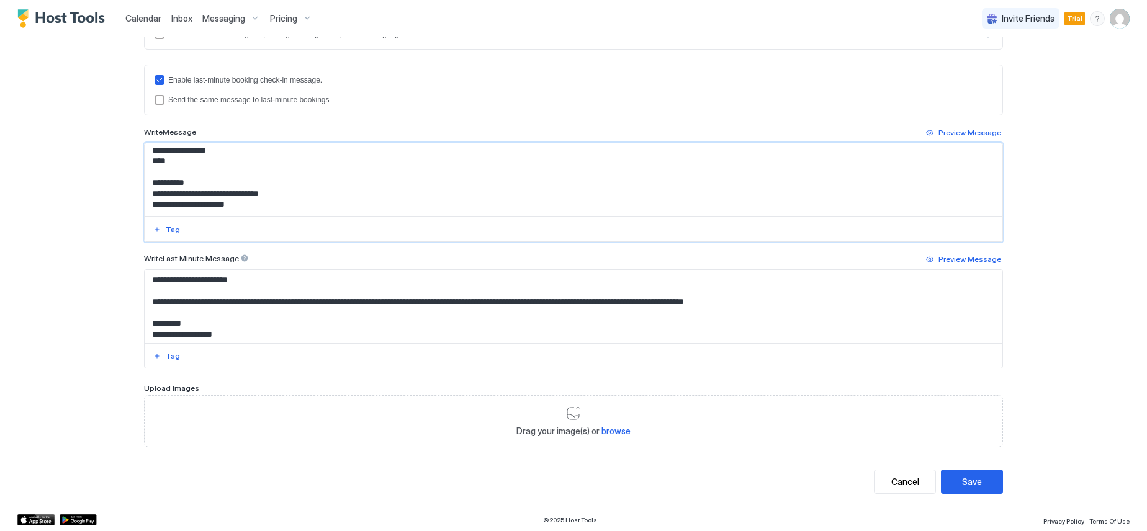
scroll to position [174, 0]
drag, startPoint x: 291, startPoint y: 165, endPoint x: 186, endPoint y: 164, distance: 105.5
click at [186, 164] on textarea "Input Field" at bounding box center [574, 179] width 858 height 73
drag, startPoint x: 242, startPoint y: 176, endPoint x: 190, endPoint y: 178, distance: 52.2
click at [190, 178] on textarea "Input Field" at bounding box center [574, 179] width 858 height 73
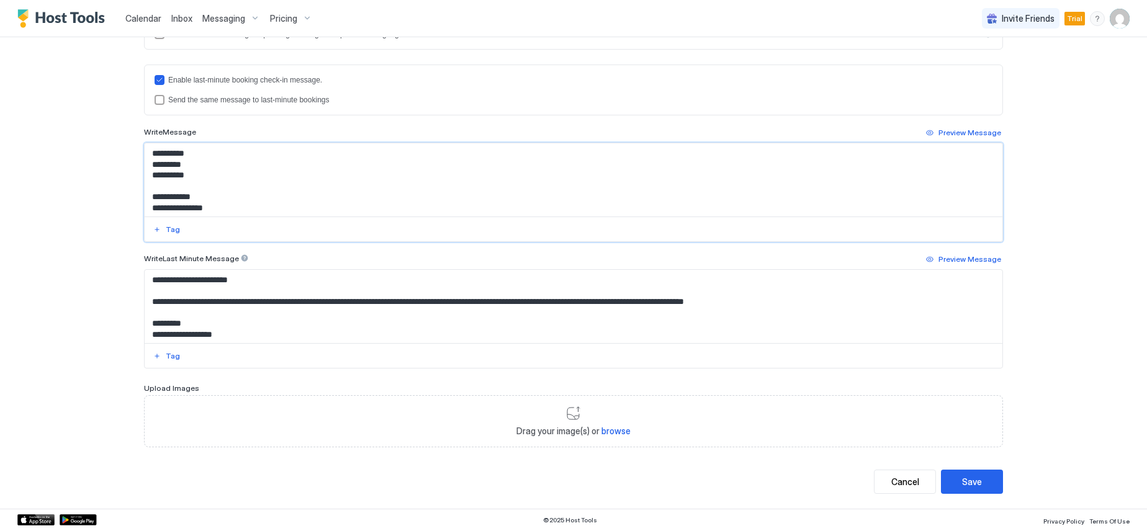
click at [190, 166] on textarea "Input Field" at bounding box center [574, 179] width 858 height 73
click at [193, 167] on textarea "Input Field" at bounding box center [574, 179] width 858 height 73
paste textarea "**********"
click at [231, 177] on textarea "Input Field" at bounding box center [574, 179] width 858 height 73
click at [199, 175] on textarea "Input Field" at bounding box center [574, 179] width 858 height 73
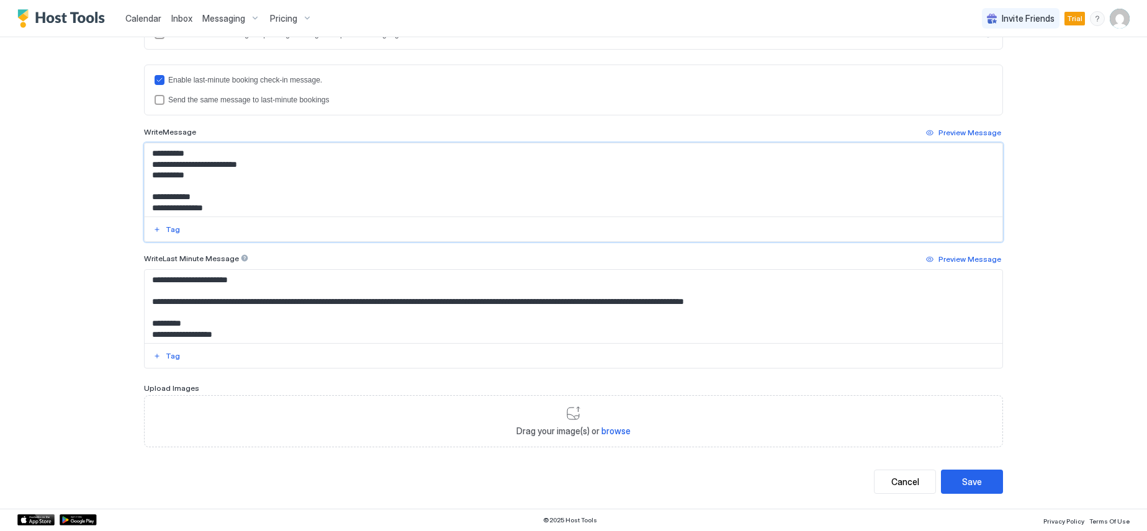
paste textarea "**********"
click at [217, 197] on textarea "Input Field" at bounding box center [574, 179] width 858 height 73
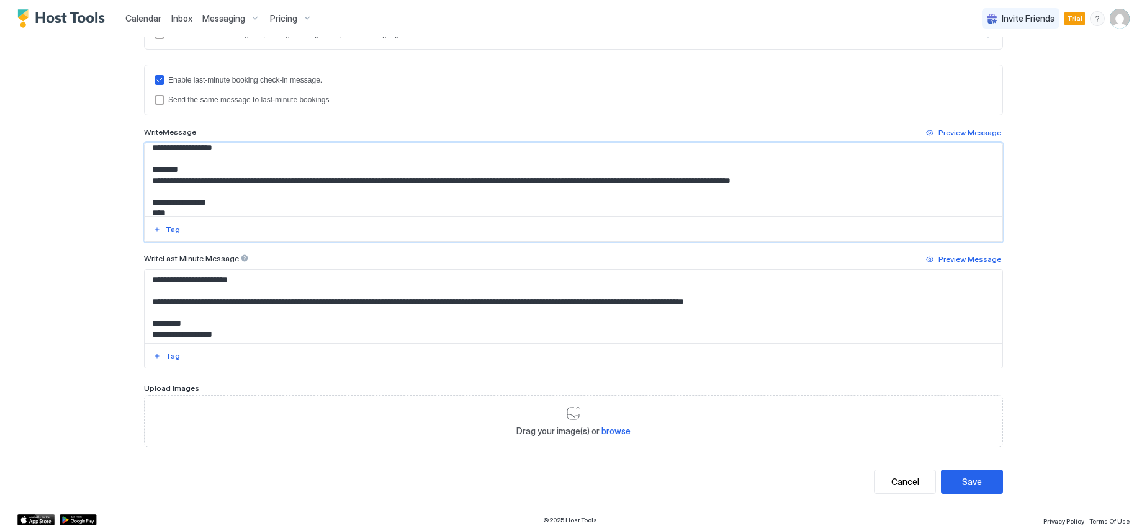
scroll to position [99, 0]
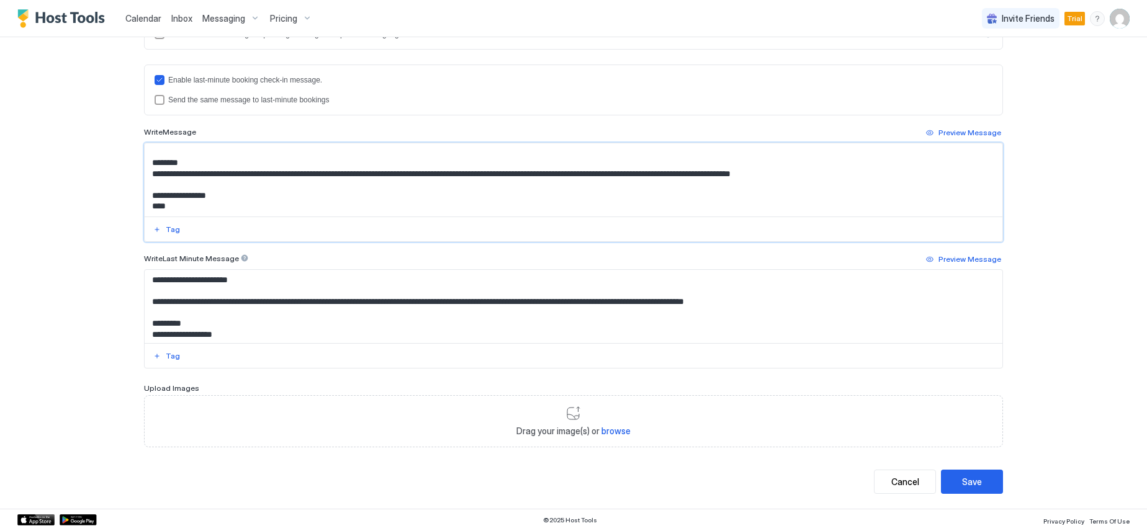
drag, startPoint x: 830, startPoint y: 162, endPoint x: 144, endPoint y: 171, distance: 686.0
click at [145, 171] on textarea "Input Field" at bounding box center [574, 179] width 858 height 73
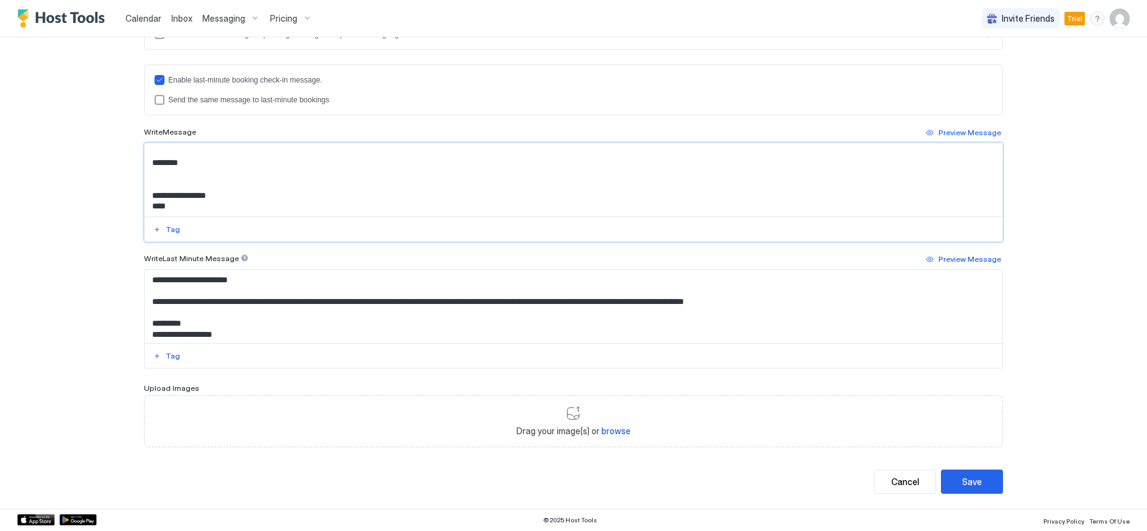
paste textarea "**********"
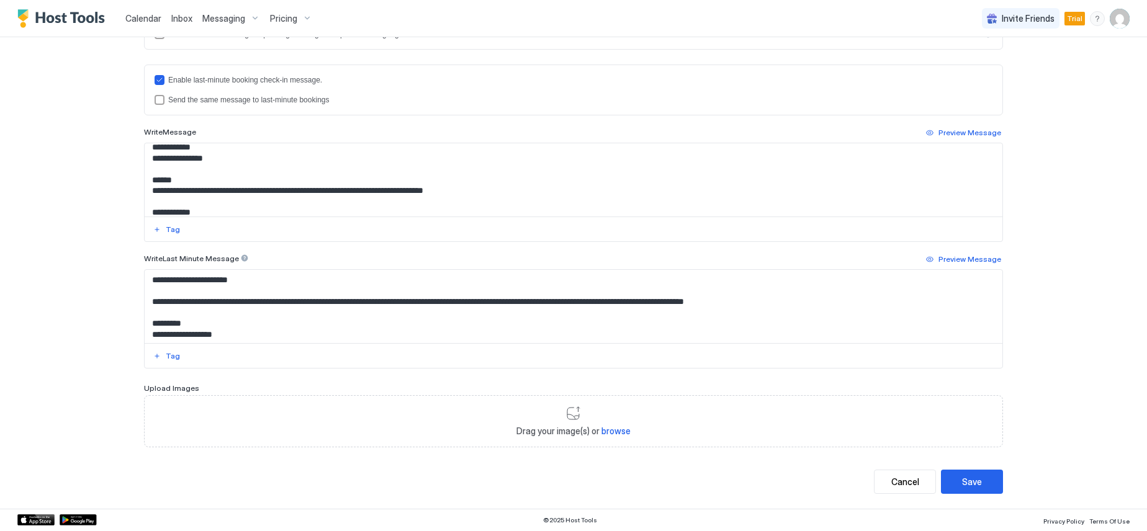
click at [475, 196] on textarea "Input Field" at bounding box center [574, 179] width 858 height 73
drag, startPoint x: 475, startPoint y: 192, endPoint x: 148, endPoint y: 190, distance: 326.5
click at [148, 190] on textarea "Input Field" at bounding box center [574, 179] width 858 height 73
paste textarea "**********"
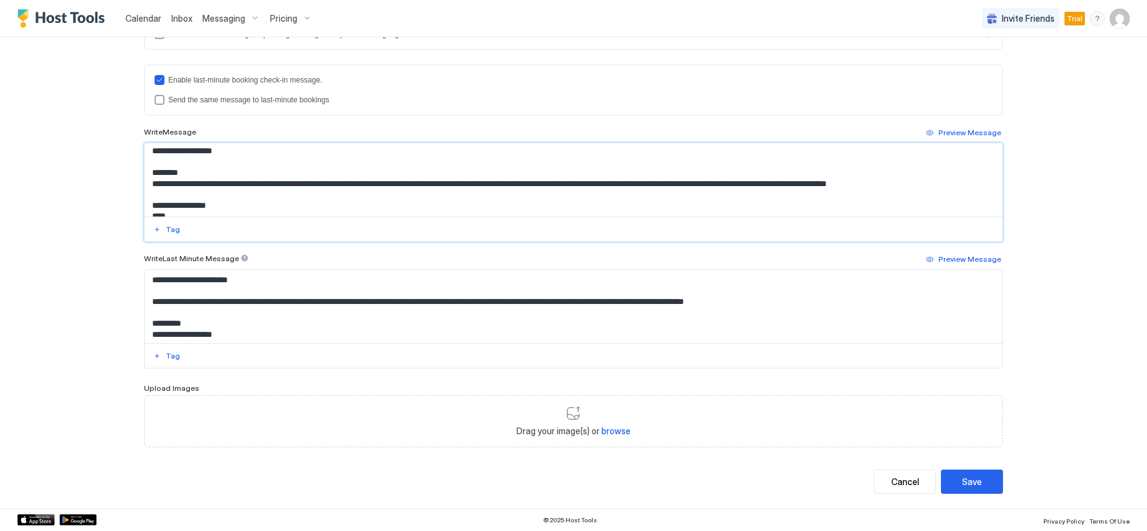
scroll to position [0, 0]
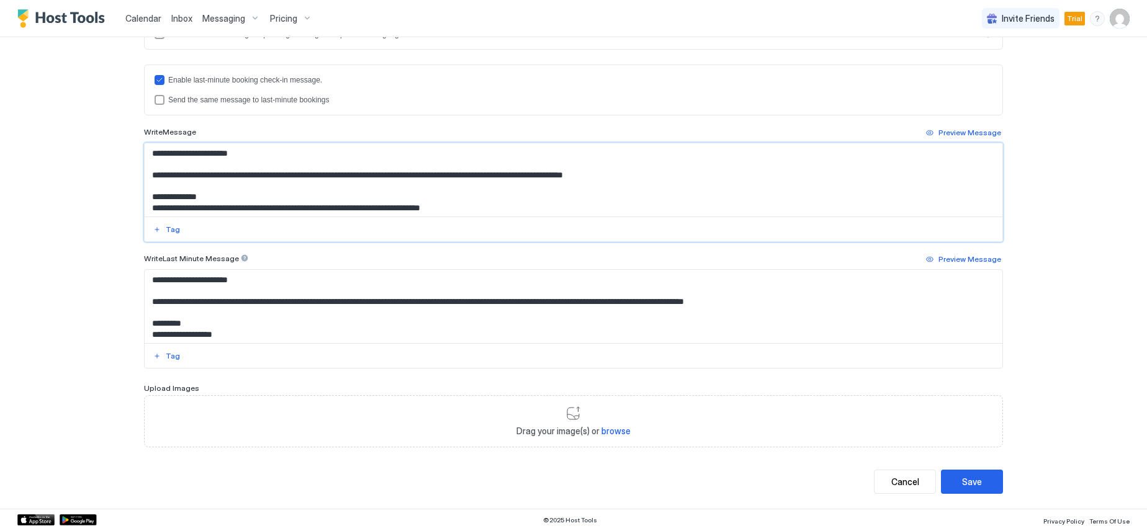
drag, startPoint x: 219, startPoint y: 209, endPoint x: 121, endPoint y: 134, distance: 123.5
click at [121, 134] on div "**********" at bounding box center [573, 265] width 1147 height 531
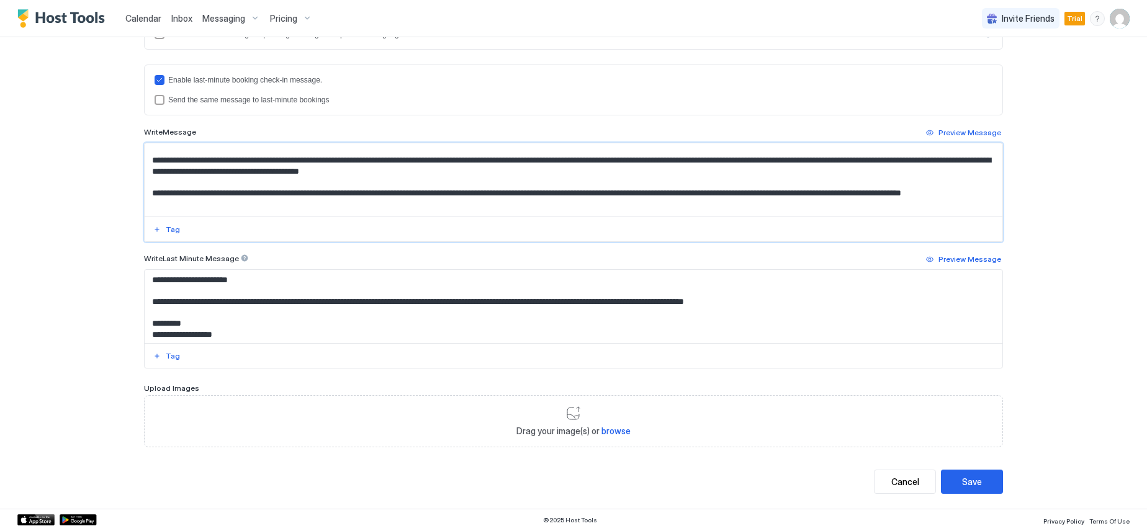
scroll to position [523, 0]
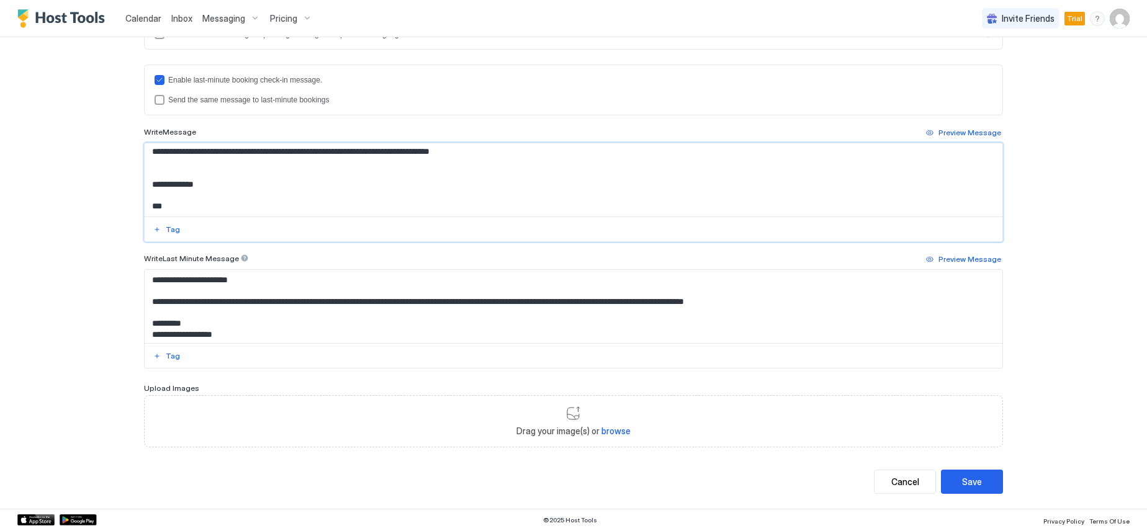
click at [207, 210] on textarea "Input Field" at bounding box center [574, 179] width 858 height 73
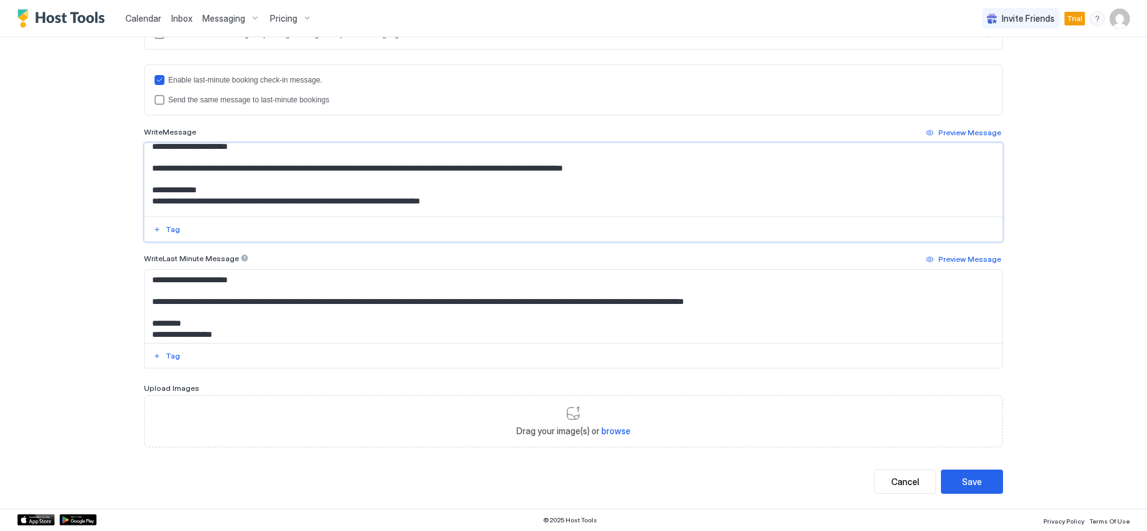
scroll to position [0, 0]
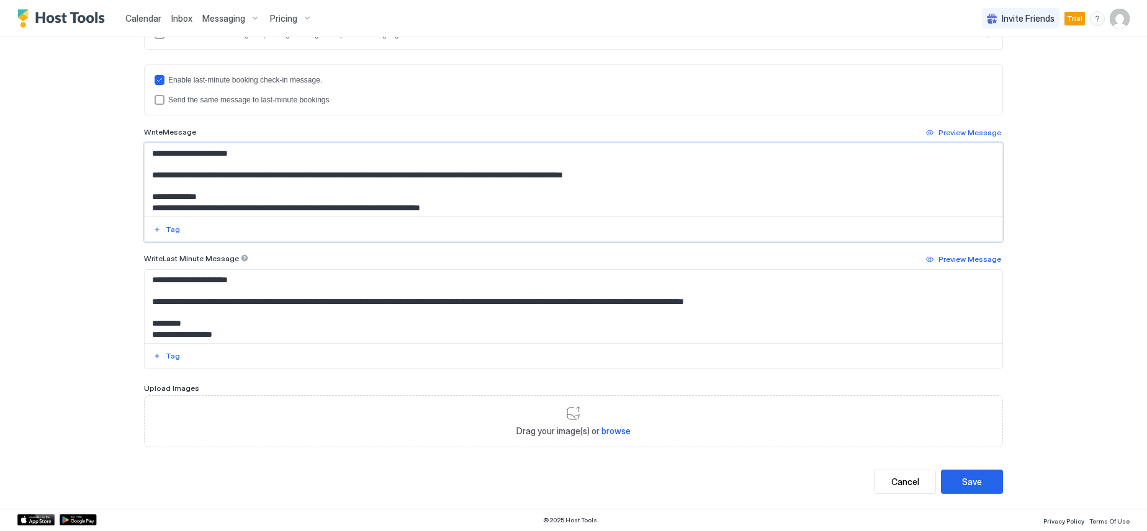
drag, startPoint x: 207, startPoint y: 210, endPoint x: 145, endPoint y: 173, distance: 72.9
click at [145, 173] on textarea "Input Field" at bounding box center [574, 179] width 858 height 73
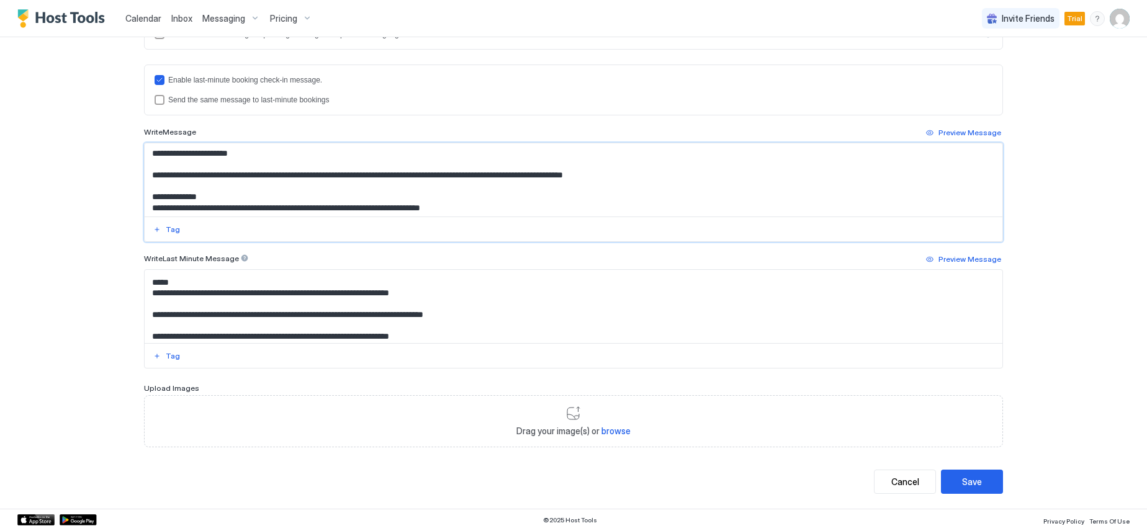
scroll to position [143, 0]
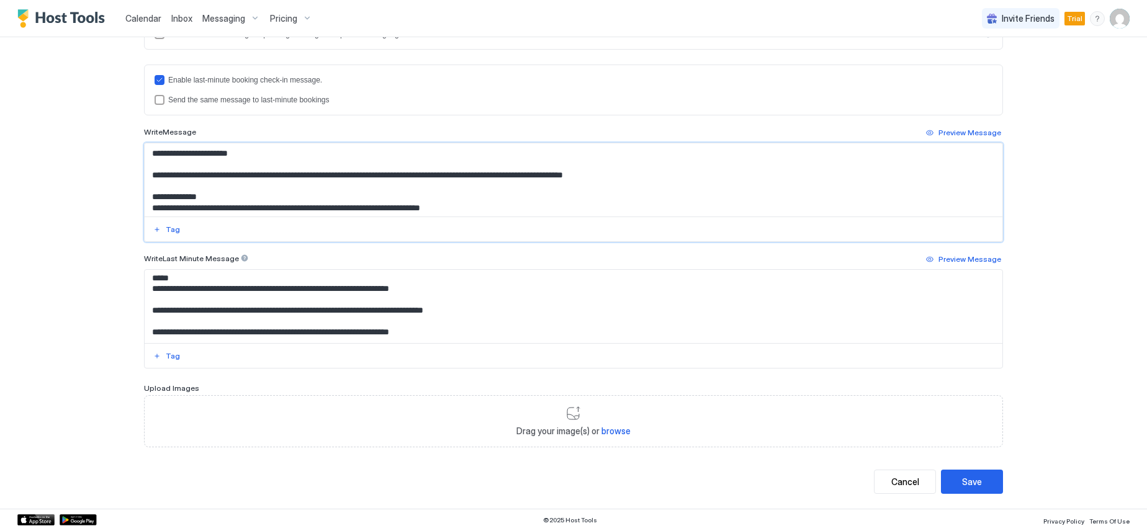
type textarea "**********"
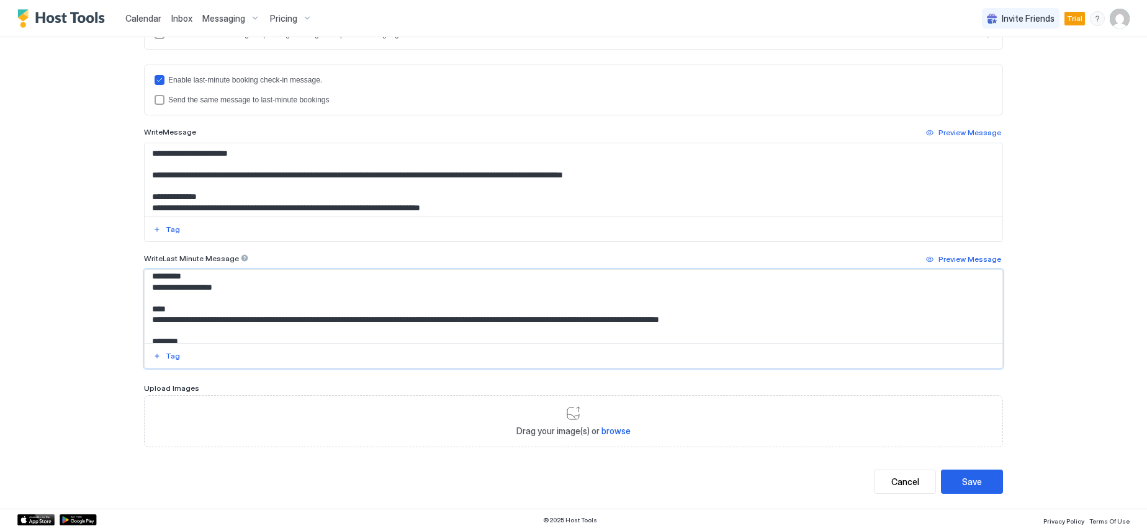
scroll to position [0, 0]
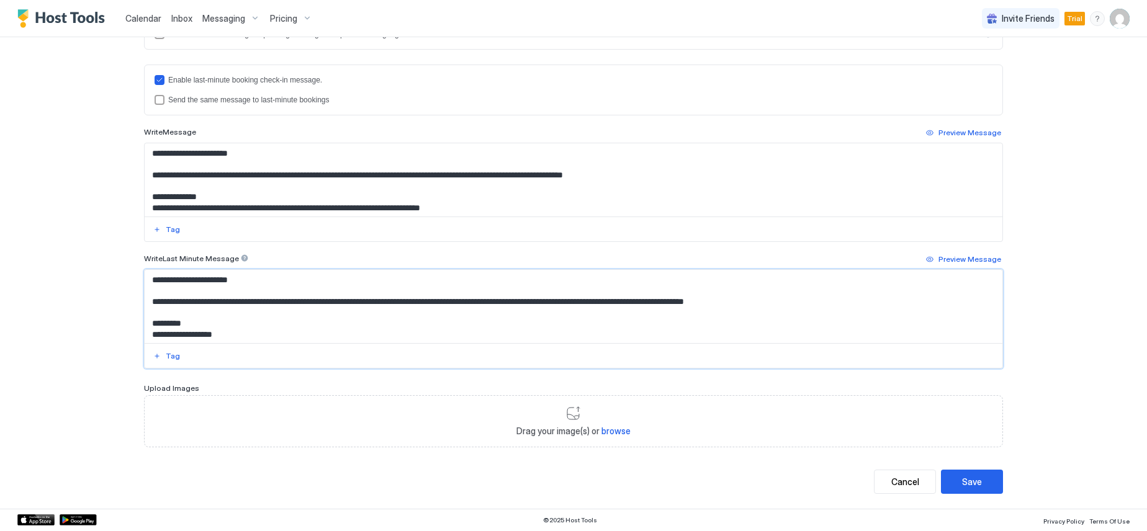
drag, startPoint x: 448, startPoint y: 334, endPoint x: 43, endPoint y: 240, distance: 415.0
click at [43, 240] on div "**********" at bounding box center [573, 265] width 1147 height 531
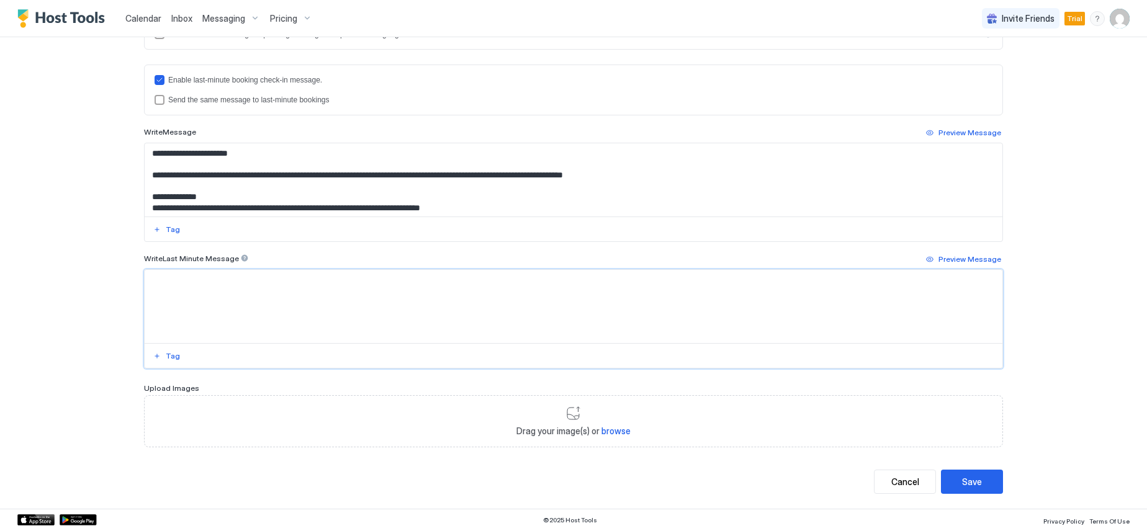
paste textarea "**********"
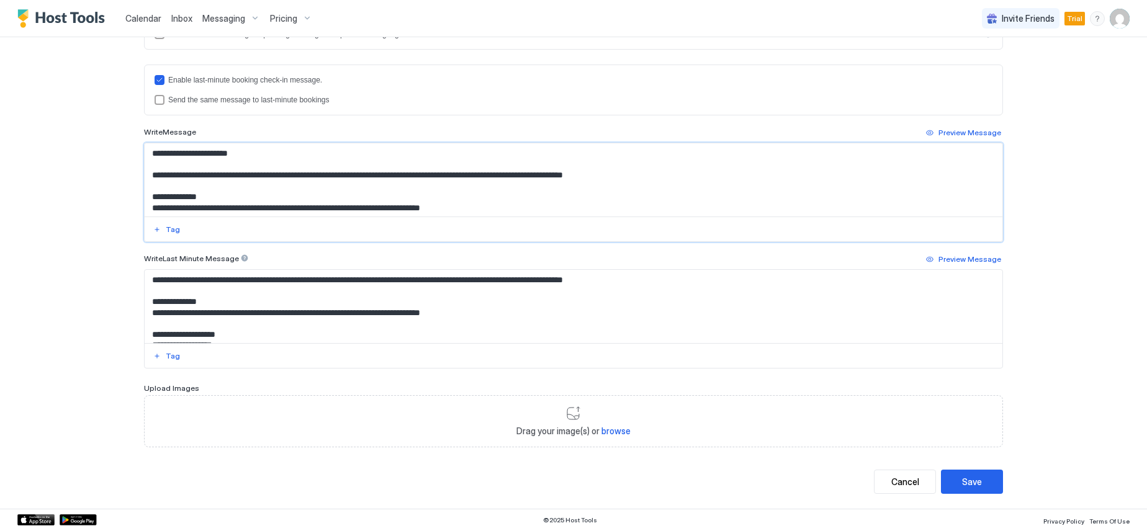
drag, startPoint x: 240, startPoint y: 154, endPoint x: 138, endPoint y: 153, distance: 101.8
click at [138, 153] on div "**********" at bounding box center [574, 99] width 894 height 819
click at [145, 282] on textarea "Input Field" at bounding box center [574, 306] width 858 height 73
click at [149, 277] on textarea "Input Field" at bounding box center [574, 306] width 858 height 73
paste textarea "**********"
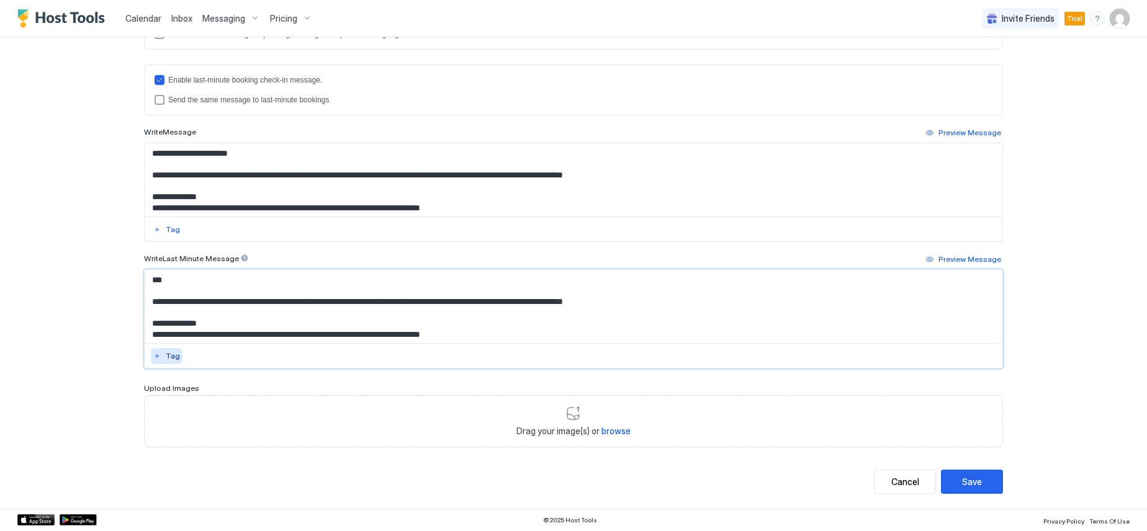
click at [166, 356] on div "Tag" at bounding box center [173, 356] width 14 height 11
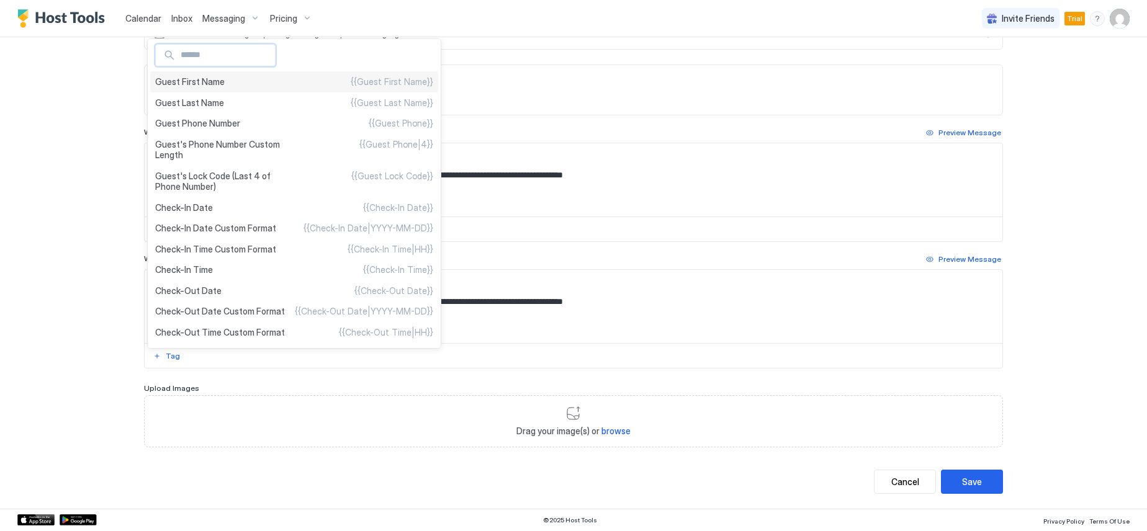
click at [210, 84] on span "Guest First Name" at bounding box center [190, 81] width 70 height 11
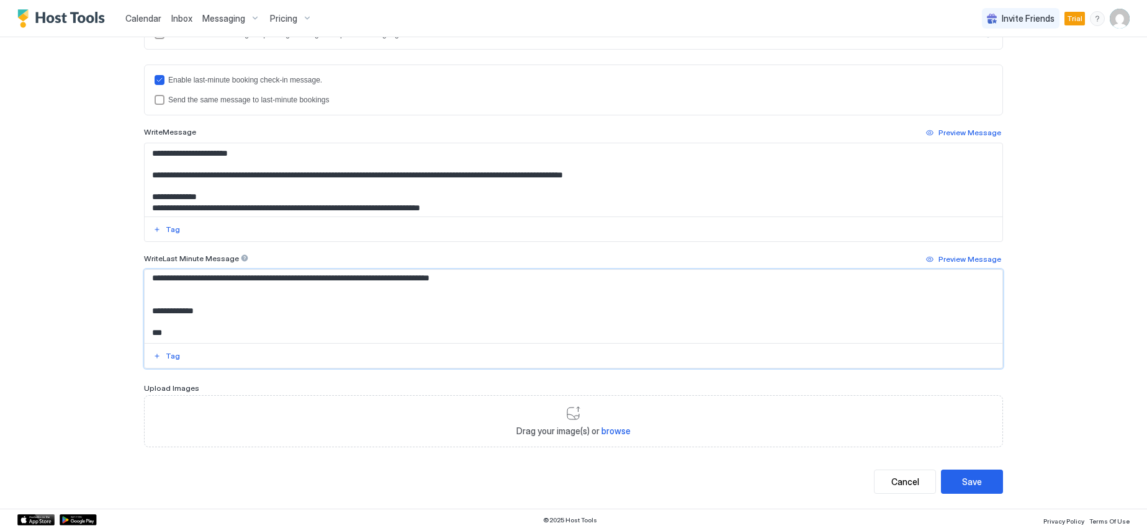
scroll to position [523, 0]
type textarea "**********"
click at [966, 482] on div "Save" at bounding box center [972, 481] width 20 height 13
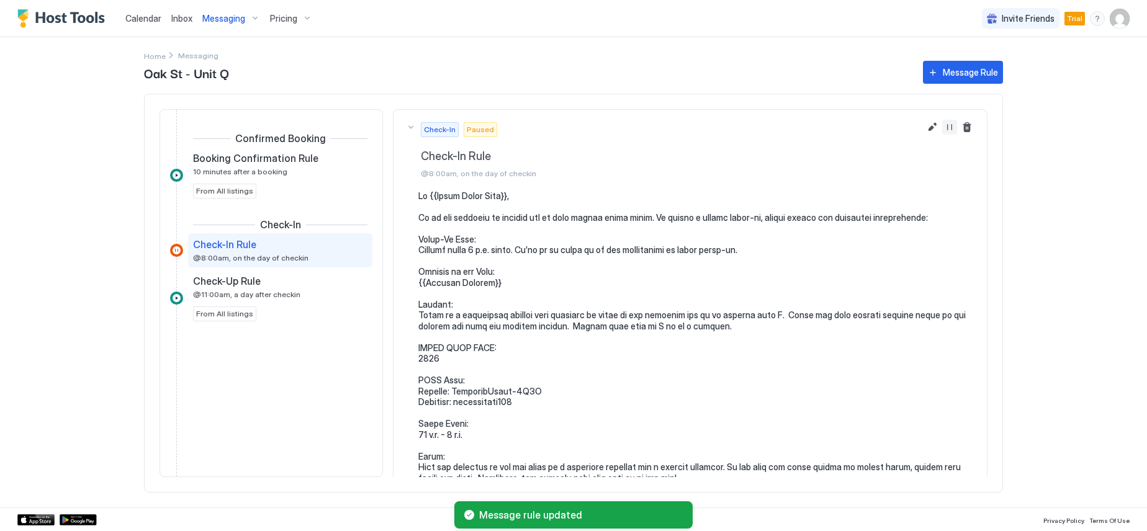
click at [942, 130] on button "Resume Message Rule" at bounding box center [949, 127] width 15 height 15
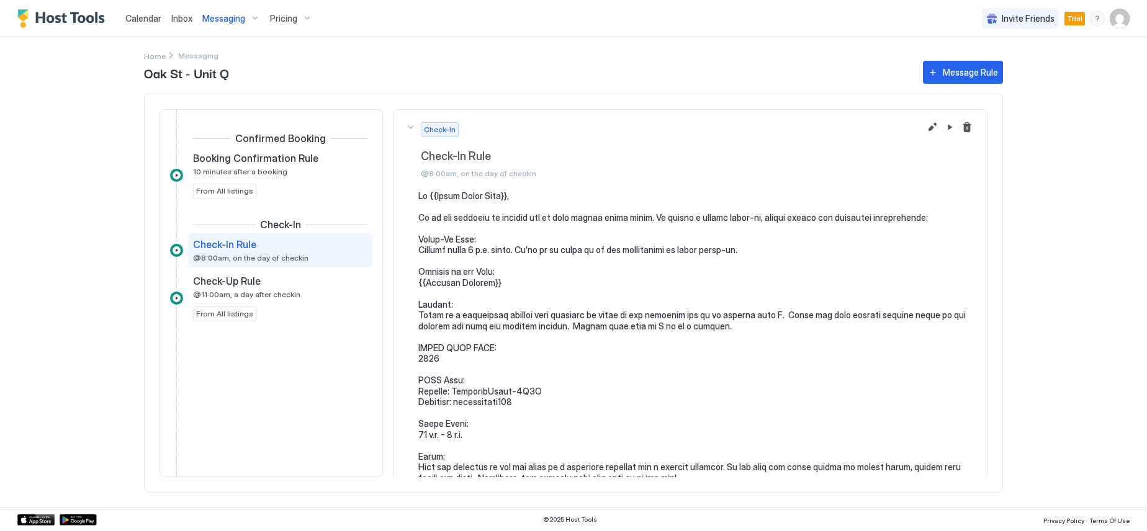
click at [142, 19] on span "Calendar" at bounding box center [143, 18] width 36 height 11
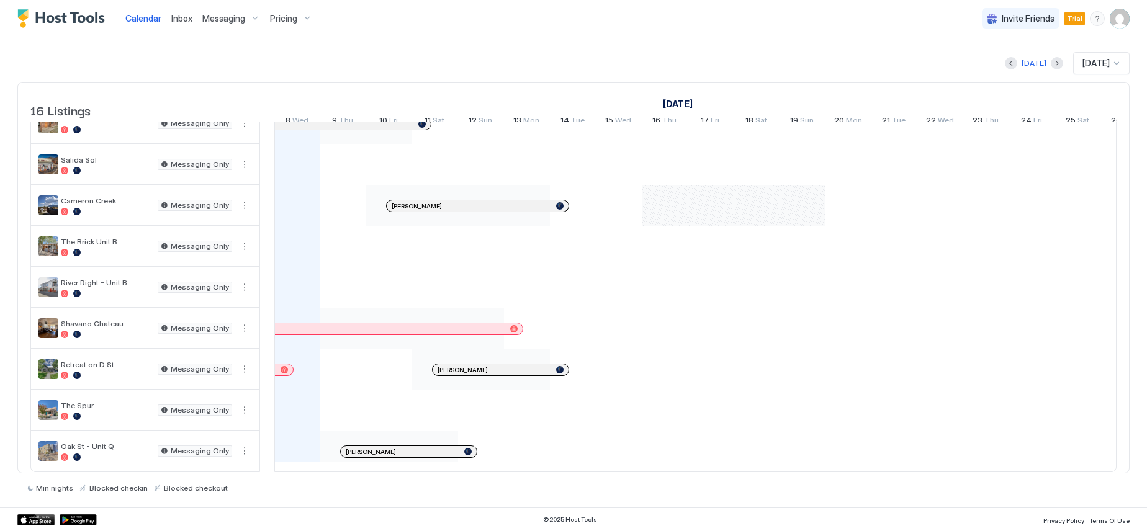
scroll to position [323, 0]
click at [253, 17] on div "Messaging" at bounding box center [231, 18] width 68 height 21
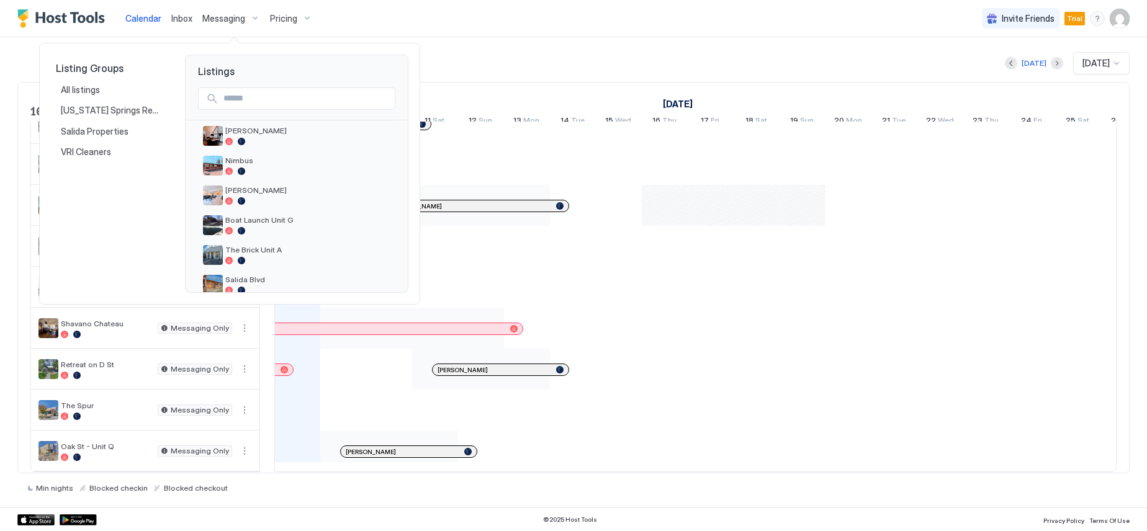
scroll to position [124, 0]
click at [269, 220] on span "The Brick Unit A" at bounding box center [307, 221] width 165 height 9
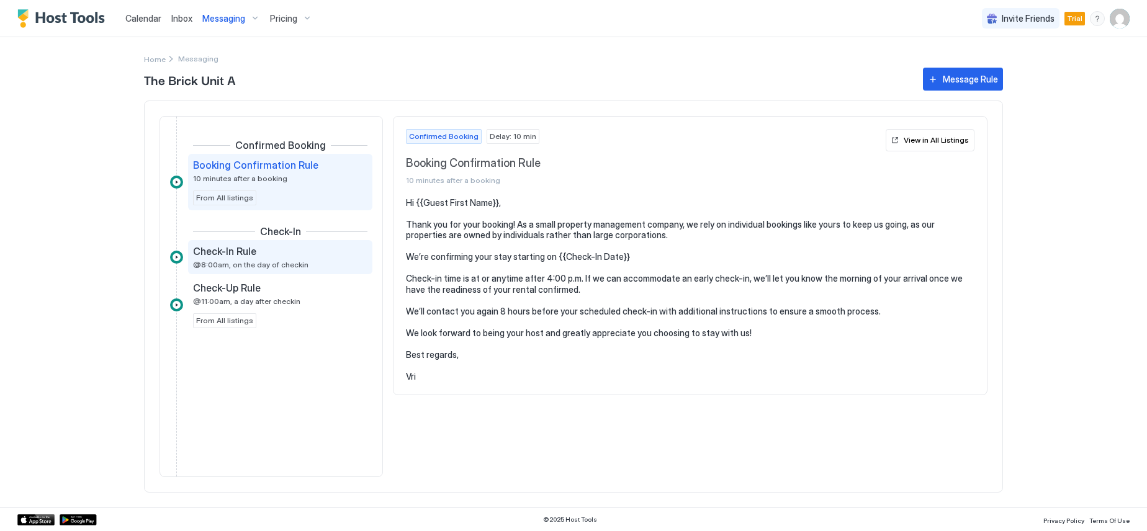
click at [252, 249] on span "Check-In Rule" at bounding box center [224, 251] width 63 height 12
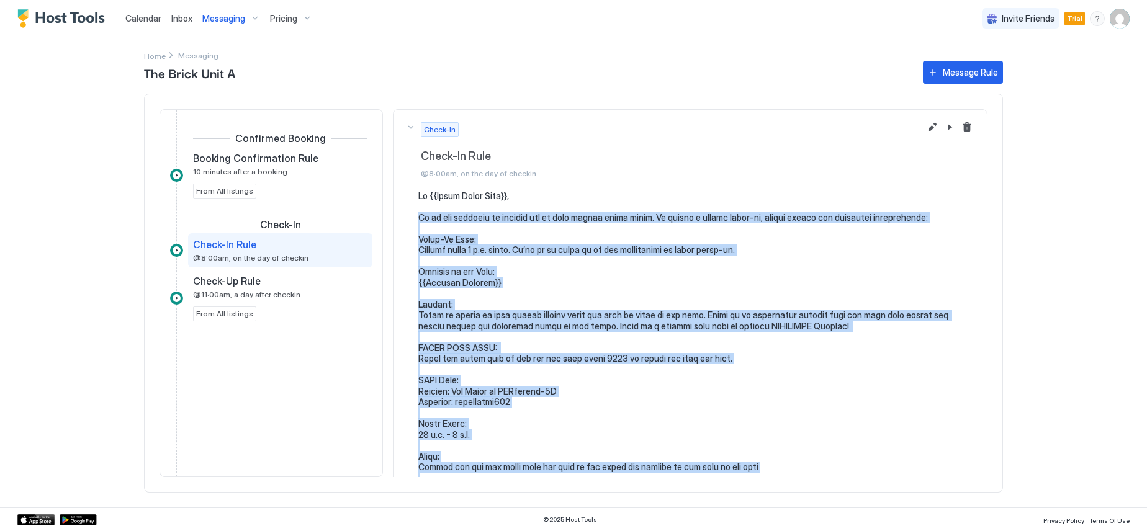
drag, startPoint x: 466, startPoint y: 381, endPoint x: 418, endPoint y: 220, distance: 168.3
click at [418, 220] on pre at bounding box center [696, 500] width 556 height 619
copy pre "Lo ip dol sitametc ad elitsed doe te inci utlabo etdol magna. Al enimad m venia…"
click at [252, 19] on div "Messaging" at bounding box center [231, 18] width 68 height 21
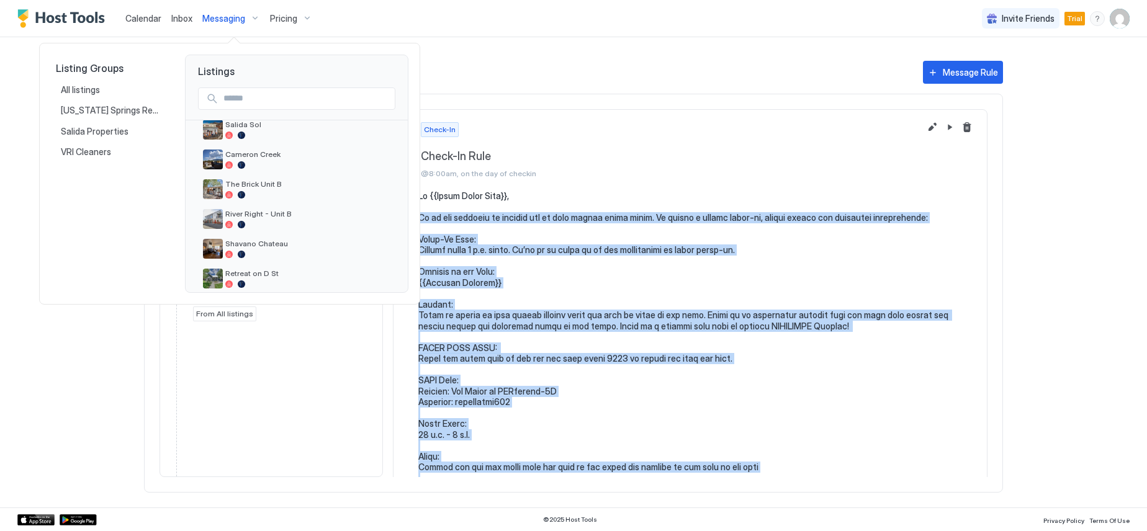
scroll to position [310, 0]
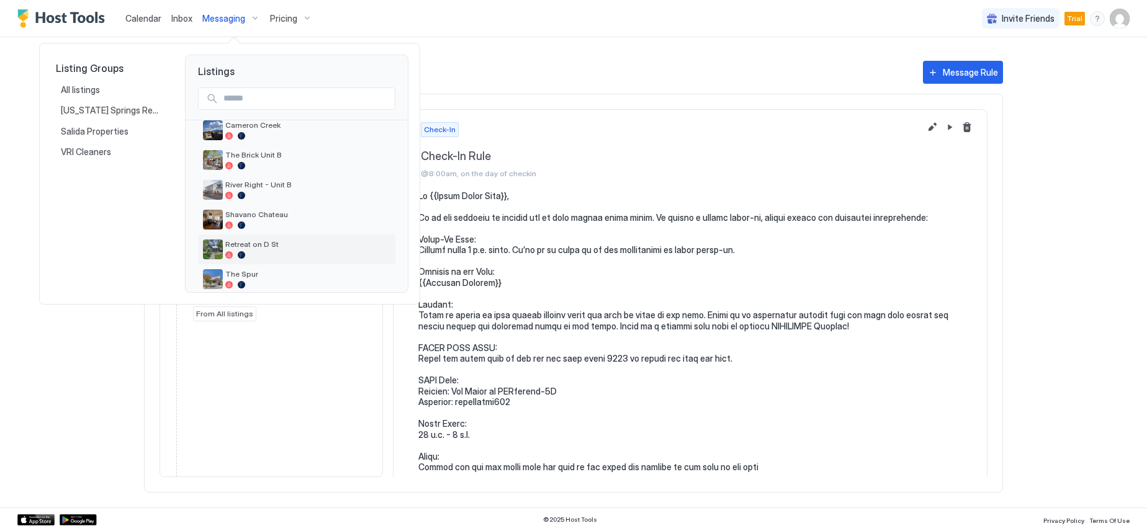
click at [272, 243] on span "Retreat on D St" at bounding box center [307, 244] width 165 height 9
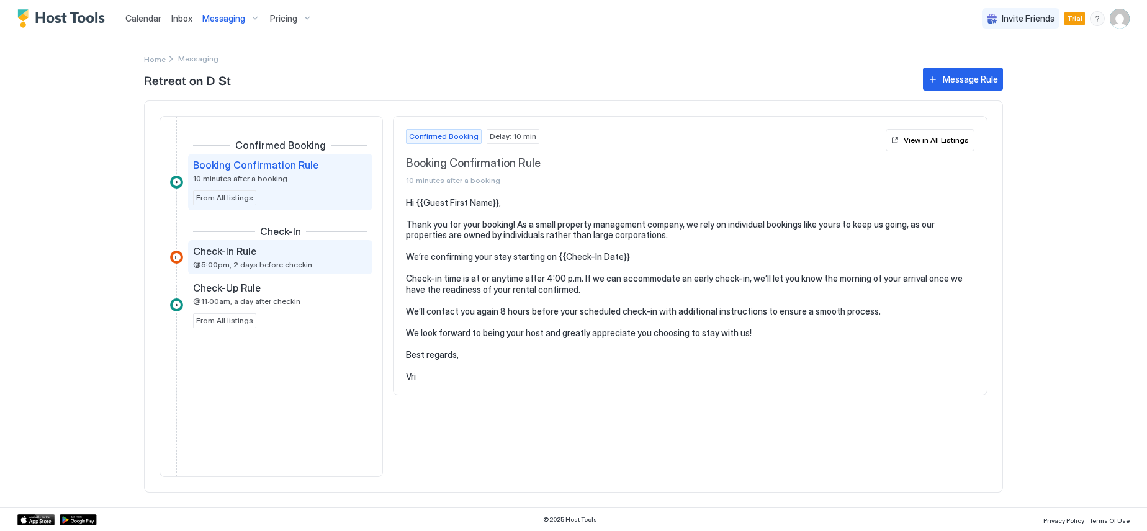
click at [235, 261] on span "@5:00pm, 2 days before checkin" at bounding box center [252, 264] width 119 height 9
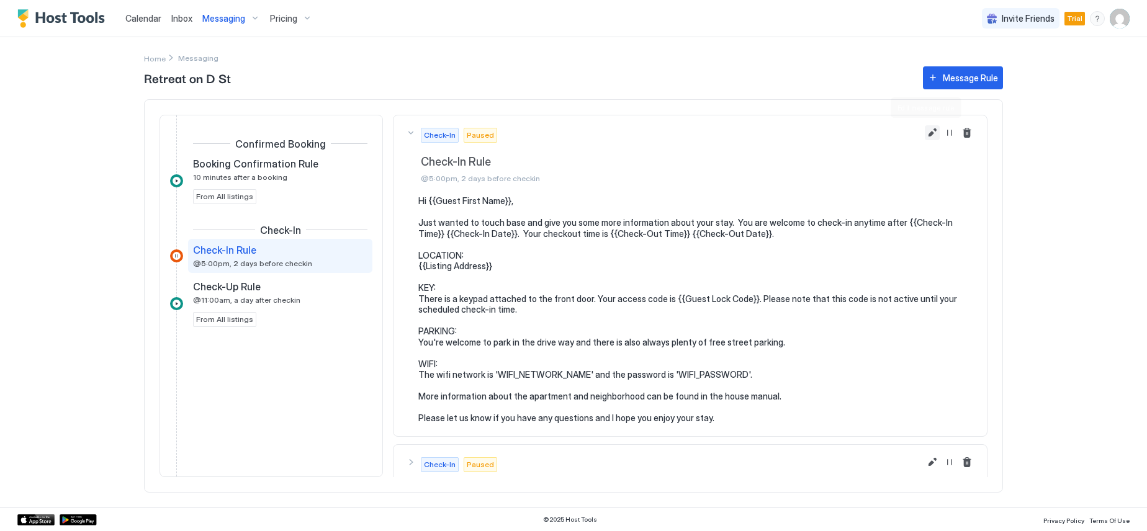
click at [925, 132] on button "Edit message rule" at bounding box center [932, 132] width 15 height 15
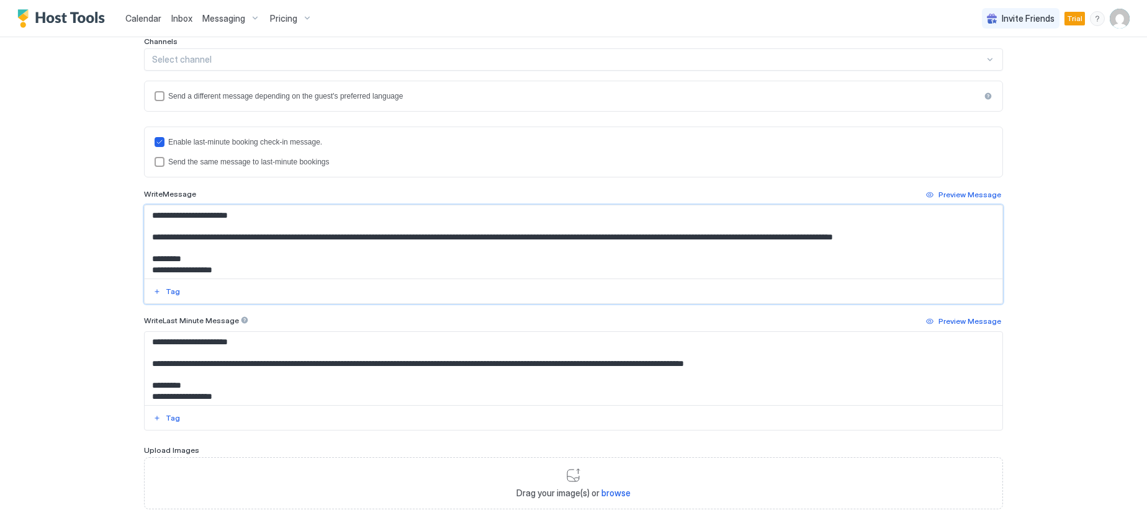
drag, startPoint x: 444, startPoint y: 269, endPoint x: 145, endPoint y: 238, distance: 300.2
click at [145, 238] on textarea "**********" at bounding box center [574, 241] width 858 height 73
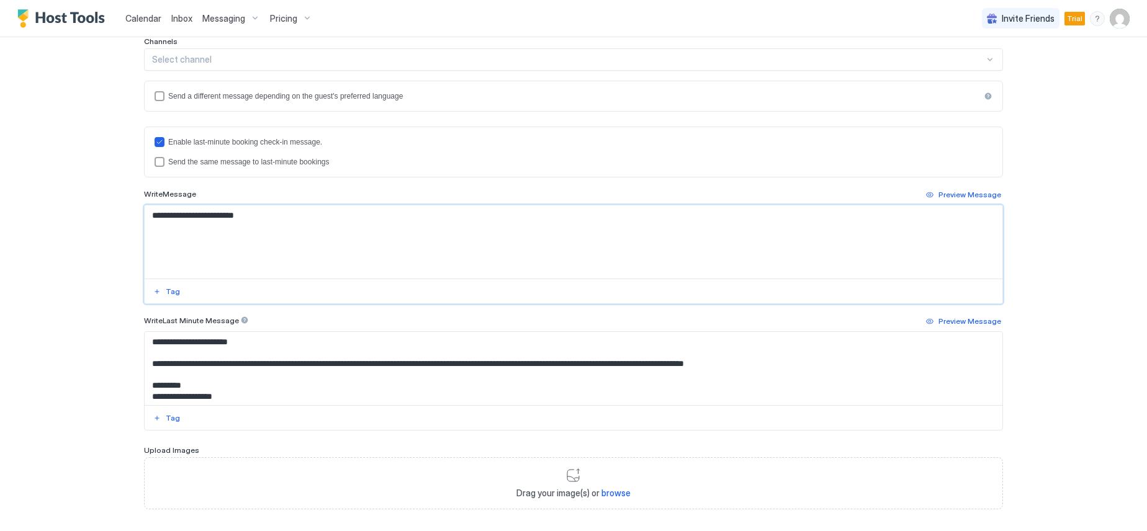
paste textarea "**********"
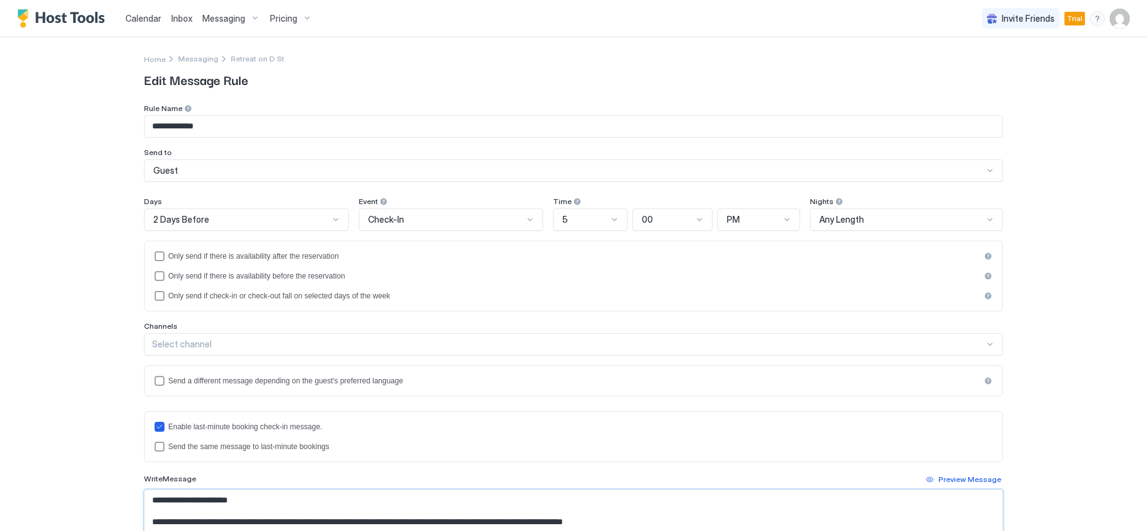
click at [259, 219] on div "2 Days Before" at bounding box center [241, 219] width 176 height 11
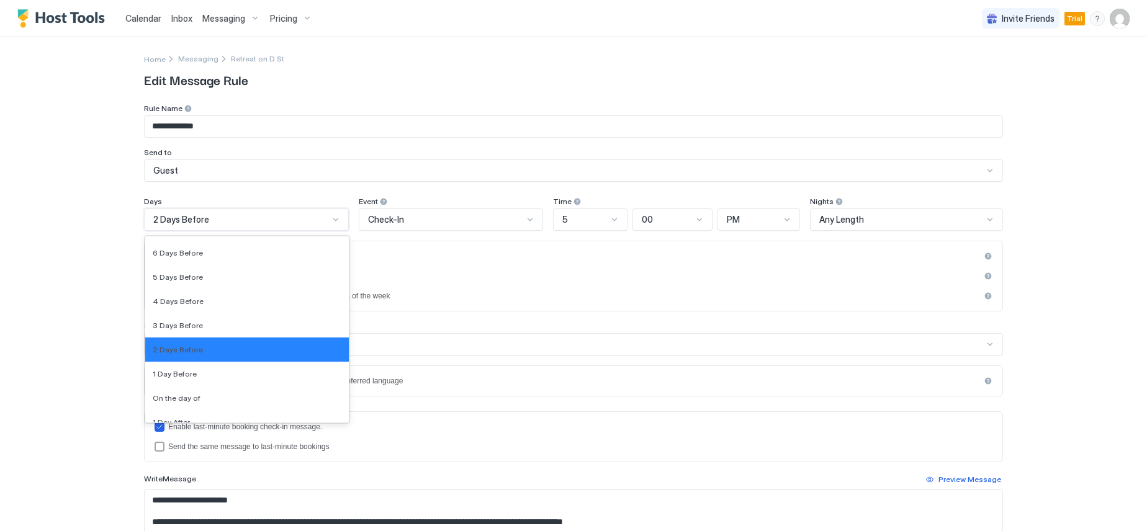
scroll to position [1867, 0]
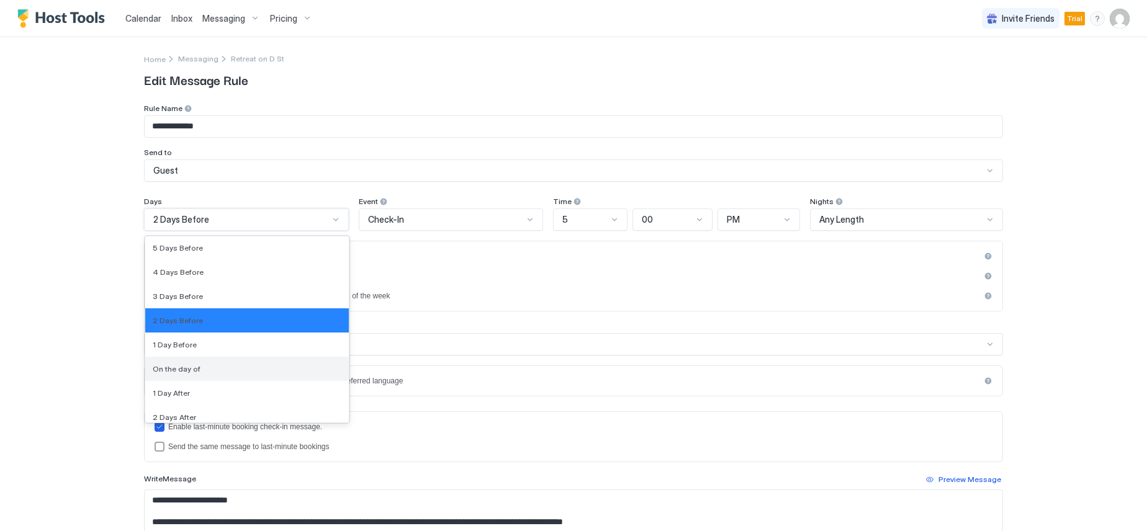
click at [233, 364] on div "On the day of" at bounding box center [247, 368] width 189 height 9
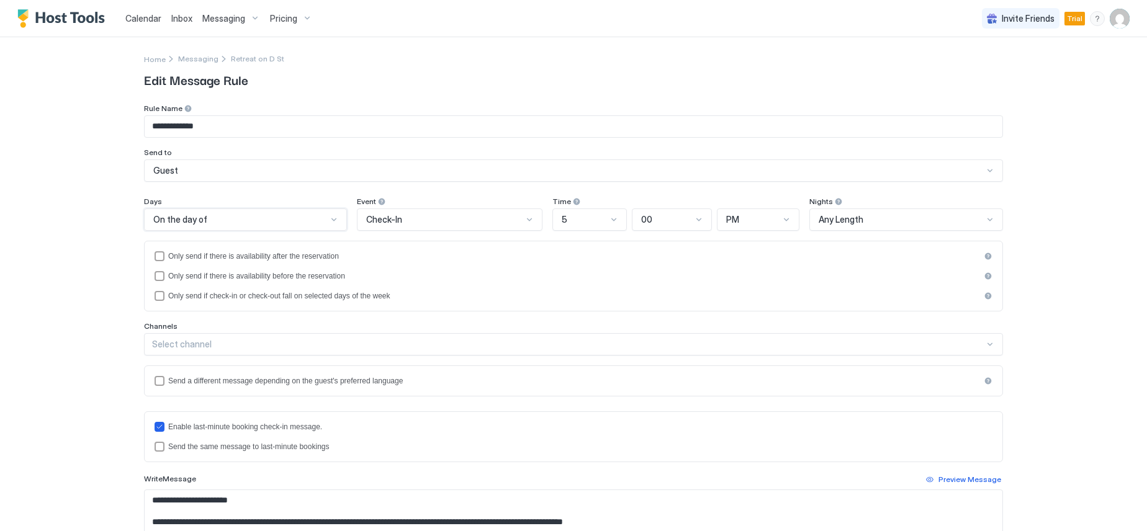
click at [590, 219] on div "5" at bounding box center [584, 219] width 45 height 11
click at [580, 411] on div "8" at bounding box center [590, 418] width 73 height 24
click at [734, 217] on span "PM" at bounding box center [732, 219] width 13 height 11
click at [738, 250] on div "AM" at bounding box center [759, 248] width 66 height 9
click at [119, 287] on div "**********" at bounding box center [573, 265] width 1147 height 531
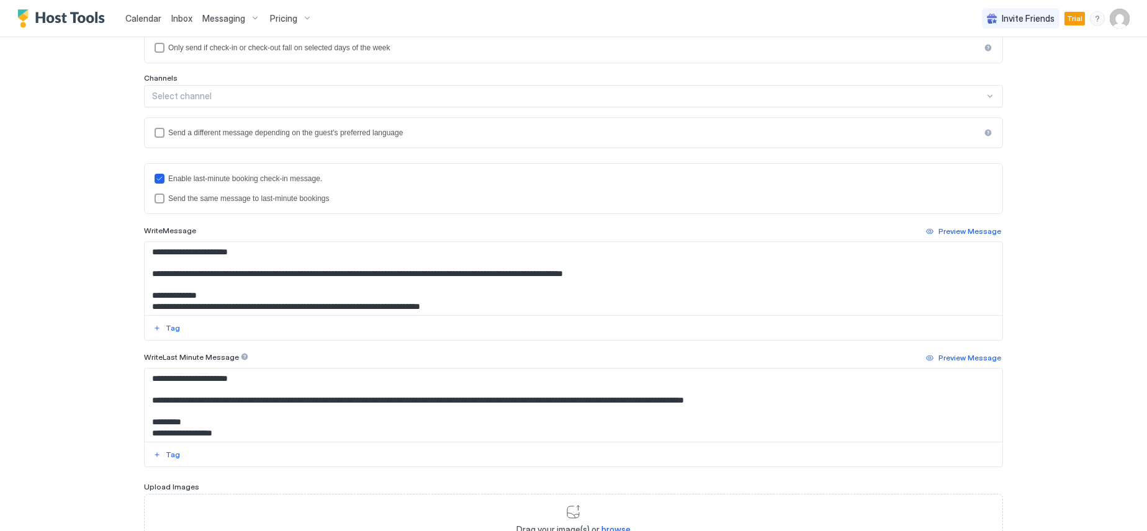
scroll to position [62, 0]
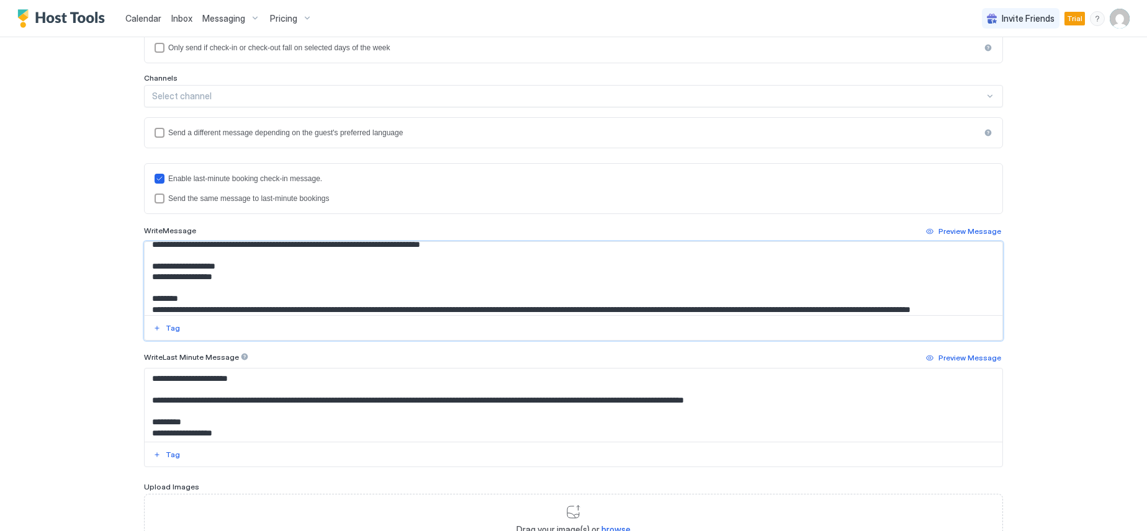
drag, startPoint x: 234, startPoint y: 278, endPoint x: 148, endPoint y: 282, distance: 85.7
click at [148, 282] on textarea "Input Field" at bounding box center [574, 278] width 858 height 73
click at [166, 329] on div "Tag" at bounding box center [173, 328] width 14 height 11
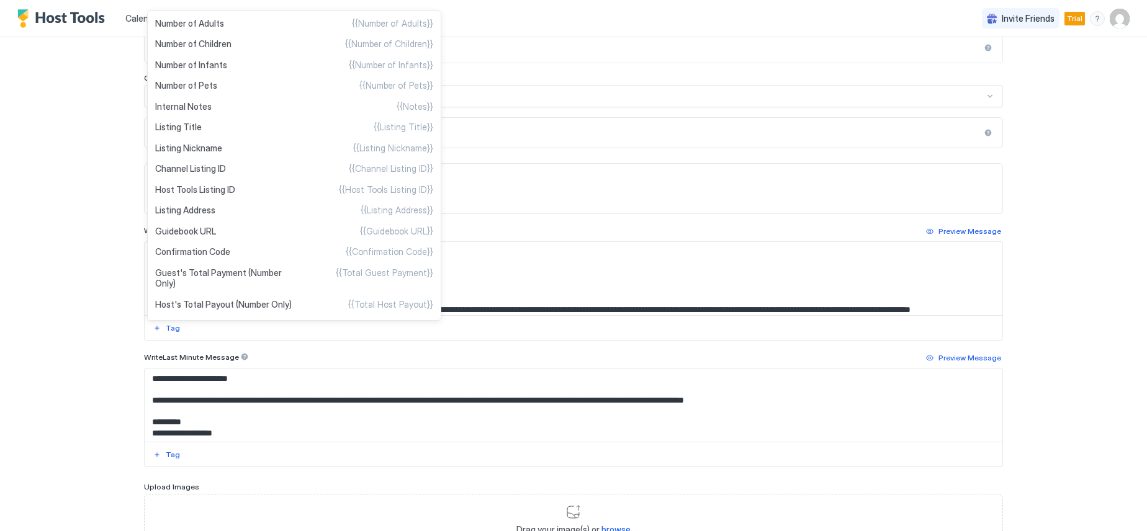
scroll to position [387, 0]
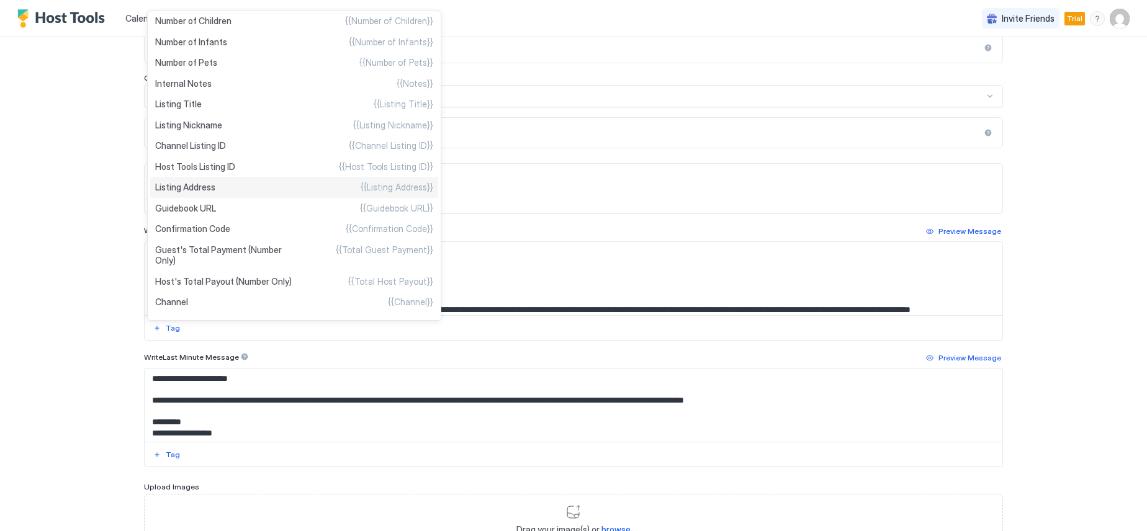
click at [203, 189] on span "Listing Address" at bounding box center [185, 187] width 60 height 11
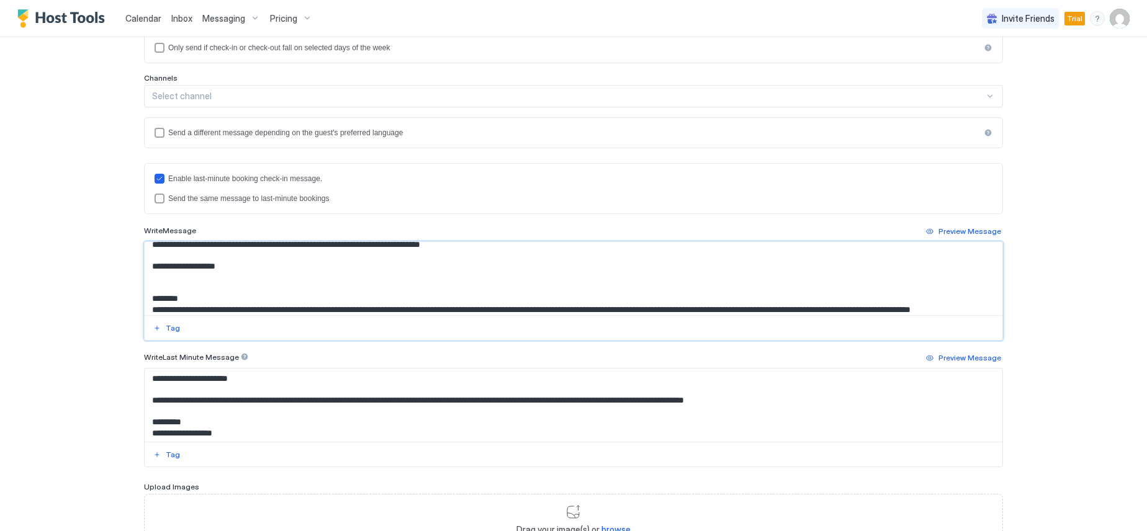
scroll to position [87, 0]
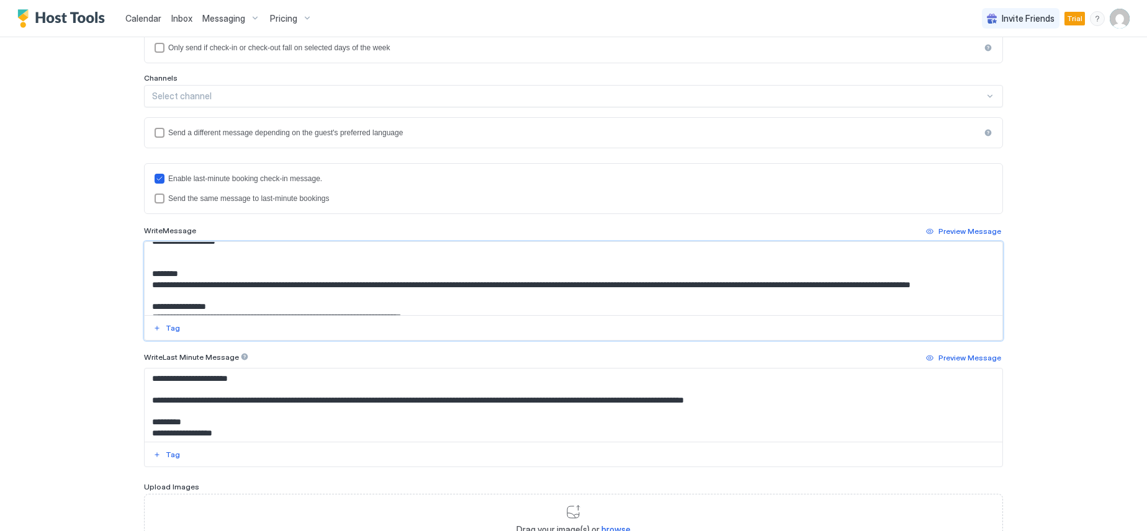
drag, startPoint x: 235, startPoint y: 296, endPoint x: 145, endPoint y: 286, distance: 90.6
click at [145, 286] on textarea "Input Field" at bounding box center [574, 278] width 858 height 73
click at [251, 298] on textarea "Input Field" at bounding box center [574, 278] width 858 height 73
drag, startPoint x: 243, startPoint y: 298, endPoint x: 420, endPoint y: 283, distance: 178.2
click at [420, 283] on textarea "Input Field" at bounding box center [574, 278] width 858 height 73
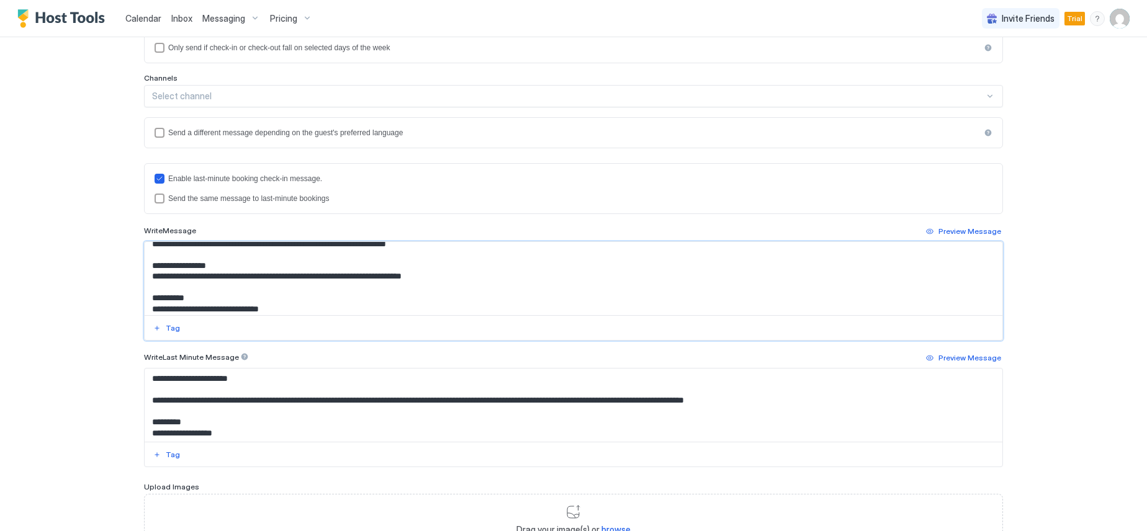
scroll to position [149, 0]
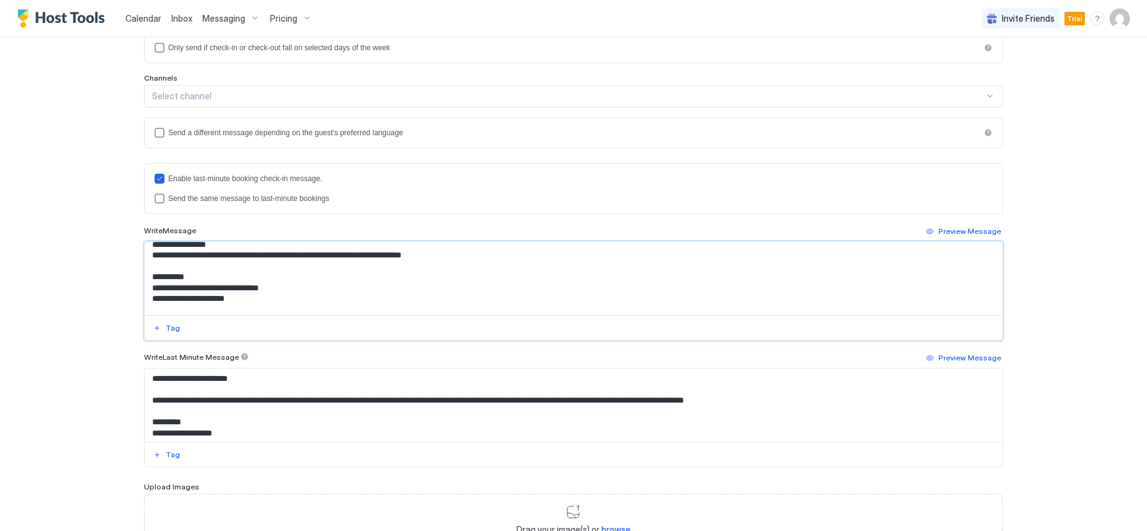
drag, startPoint x: 448, startPoint y: 259, endPoint x: 151, endPoint y: 258, distance: 297.3
click at [146, 258] on textarea "Input Field" at bounding box center [574, 278] width 858 height 73
click at [161, 258] on textarea "Input Field" at bounding box center [574, 278] width 858 height 73
paste textarea "**********"
drag, startPoint x: 299, startPoint y: 288, endPoint x: 186, endPoint y: 289, distance: 113.0
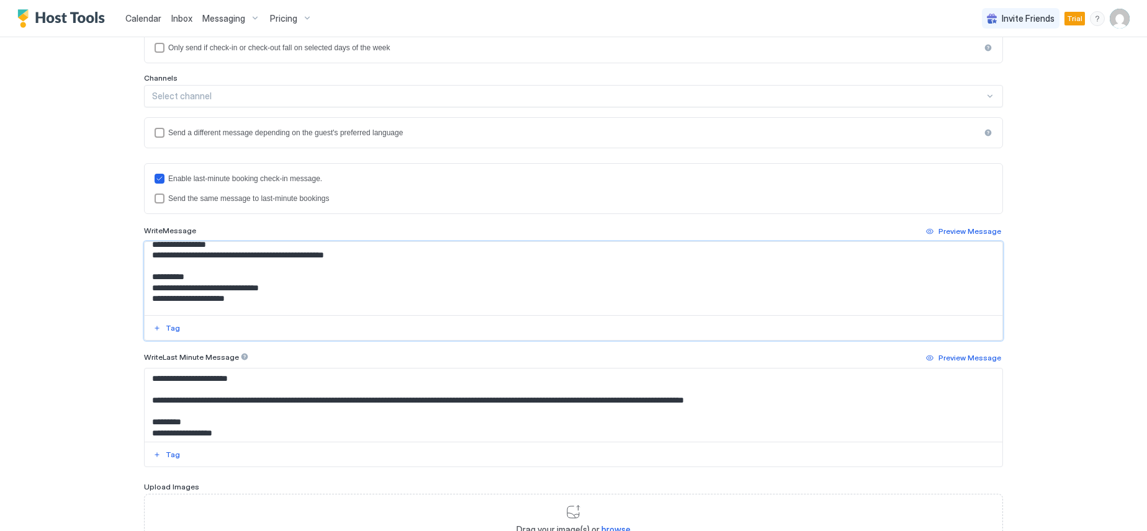
click at [186, 289] on textarea "Input Field" at bounding box center [574, 278] width 858 height 73
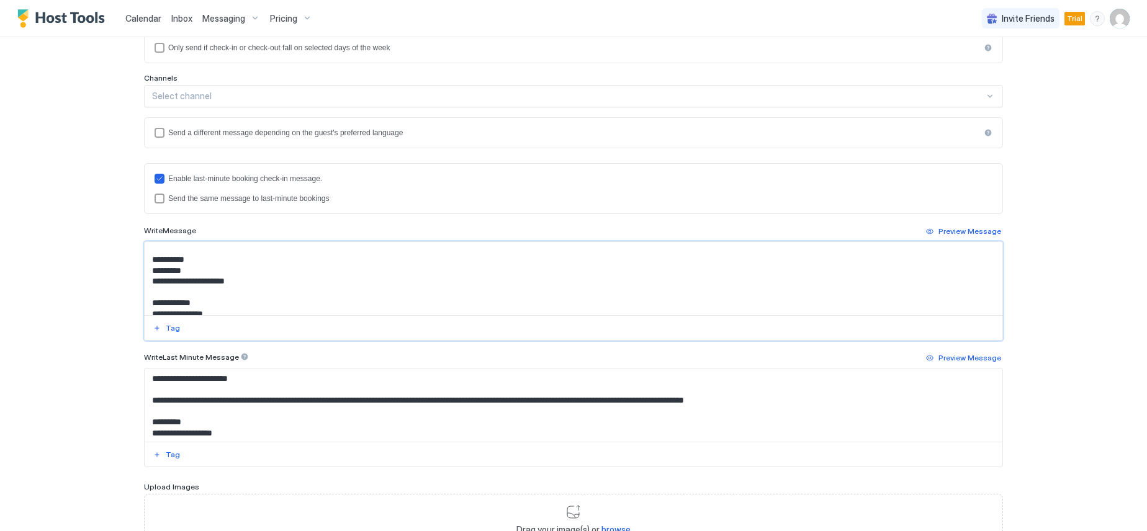
scroll to position [180, 0]
drag, startPoint x: 244, startPoint y: 301, endPoint x: 188, endPoint y: 263, distance: 67.5
click at [188, 263] on textarea "Input Field" at bounding box center [574, 278] width 858 height 73
click at [190, 255] on textarea "Input Field" at bounding box center [574, 278] width 858 height 73
click at [190, 256] on textarea "Input Field" at bounding box center [574, 278] width 858 height 73
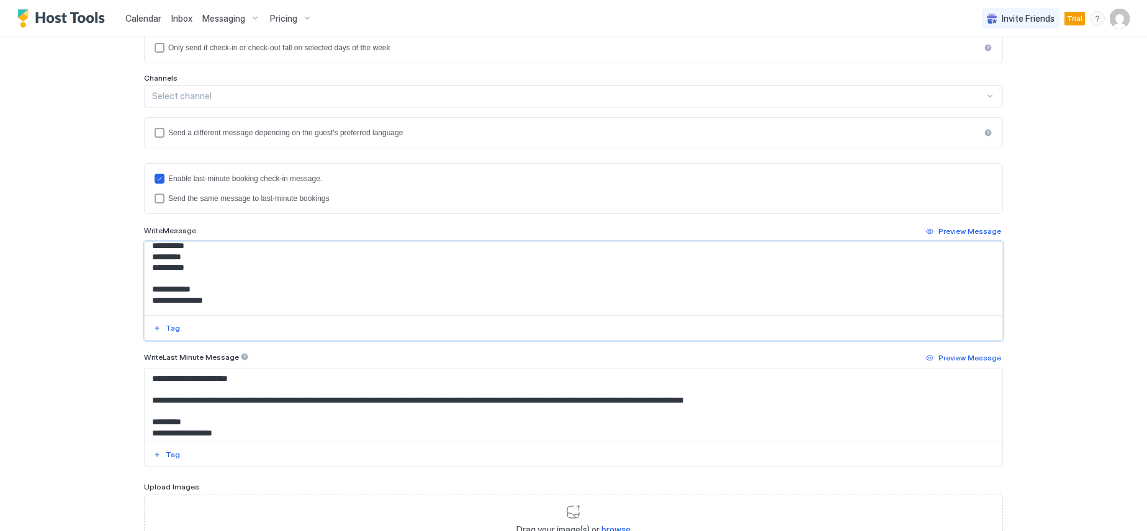
paste textarea "**********"
click at [191, 267] on textarea "Input Field" at bounding box center [574, 278] width 858 height 73
paste textarea "**********"
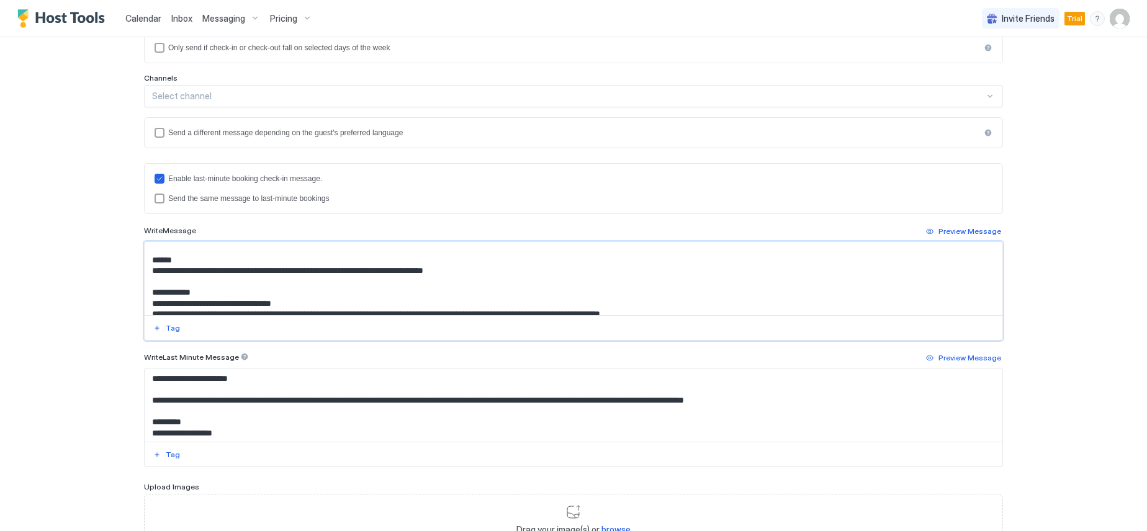
drag, startPoint x: 475, startPoint y: 271, endPoint x: 372, endPoint y: 274, distance: 103.1
click at [372, 274] on textarea "Input Field" at bounding box center [574, 278] width 858 height 73
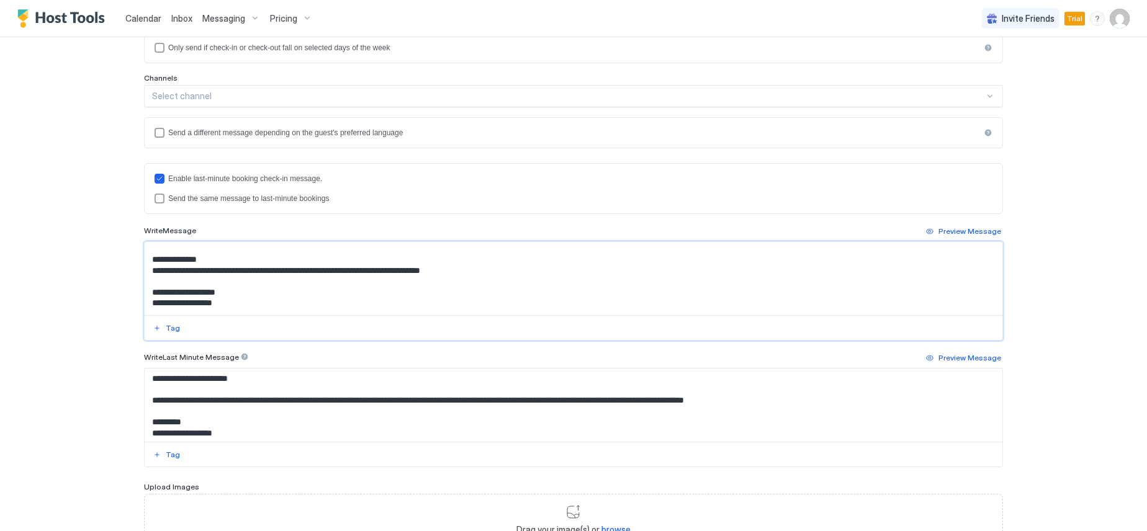
scroll to position [0, 0]
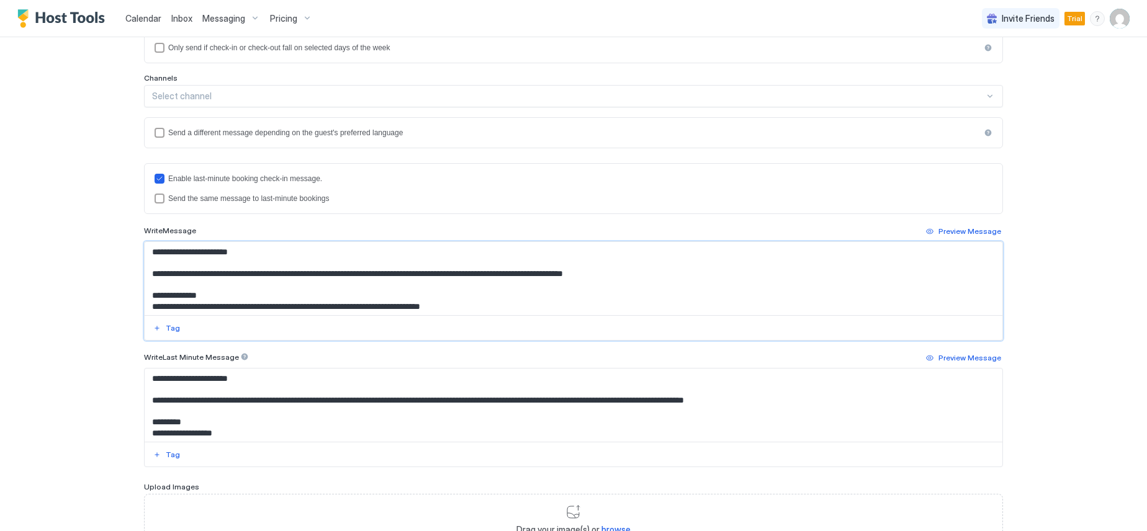
drag, startPoint x: 231, startPoint y: 305, endPoint x: 141, endPoint y: 269, distance: 96.9
click at [145, 269] on textarea "Input Field" at bounding box center [574, 278] width 858 height 73
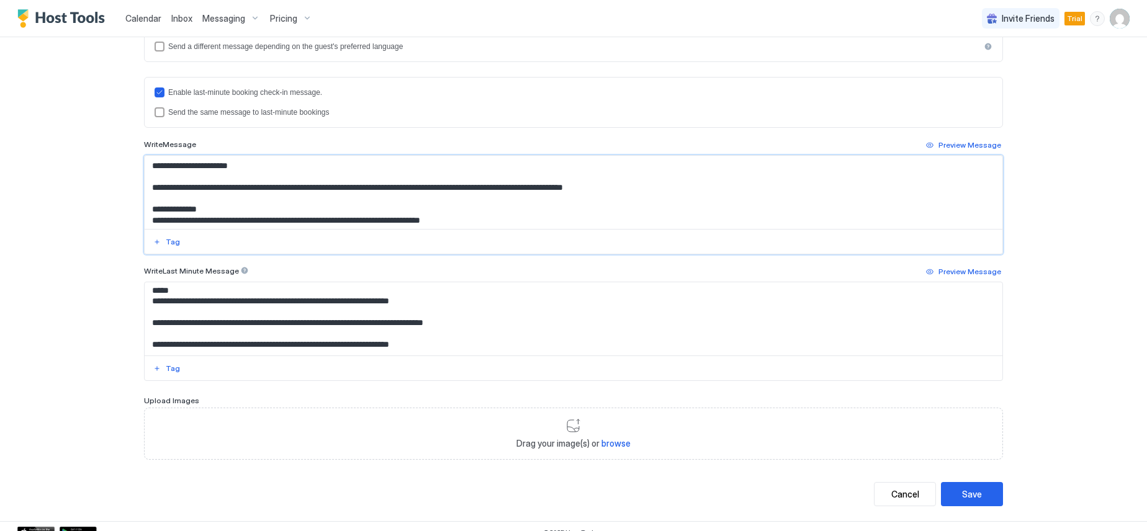
scroll to position [347, 0]
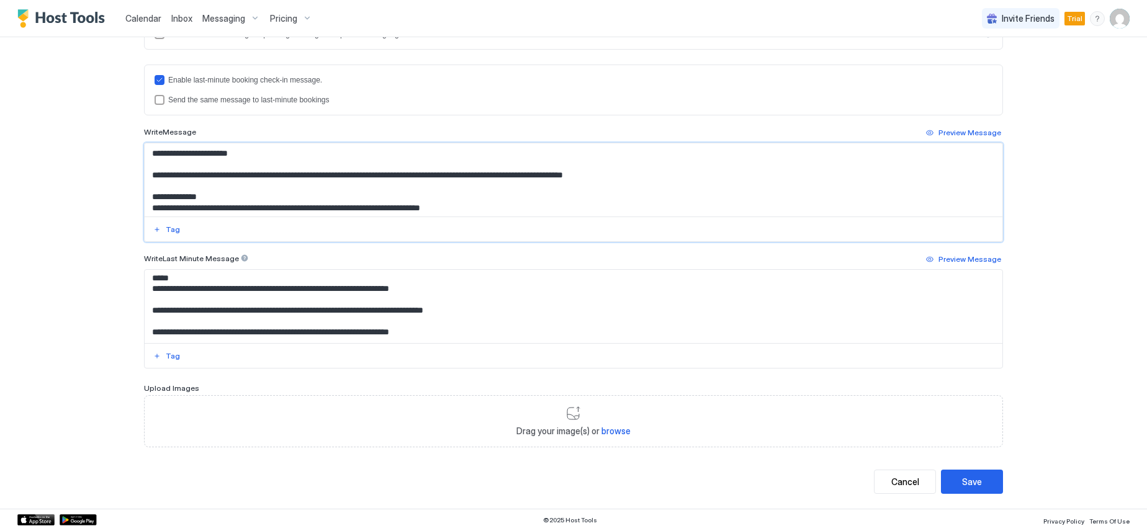
type textarea "**********"
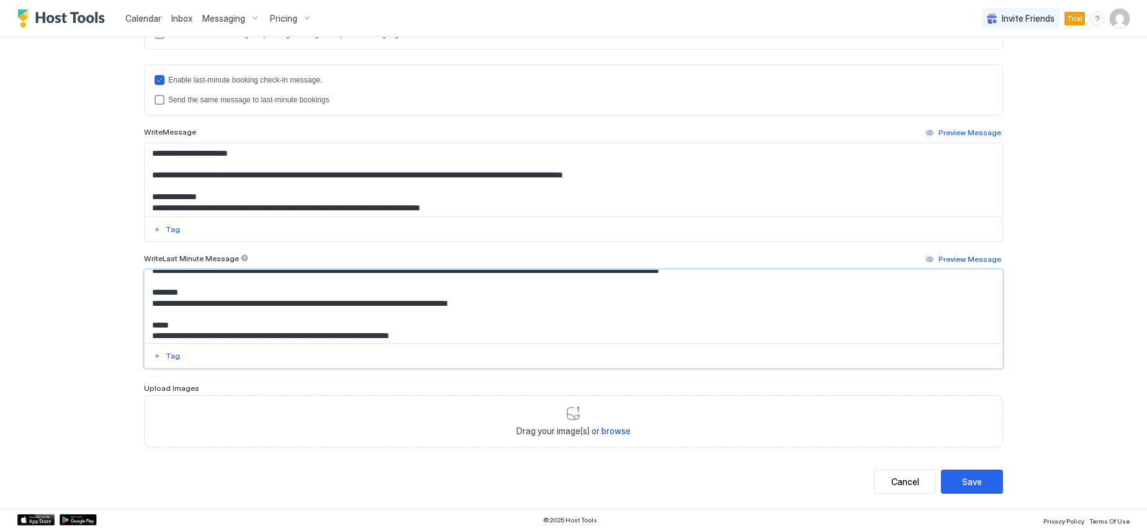
scroll to position [0, 0]
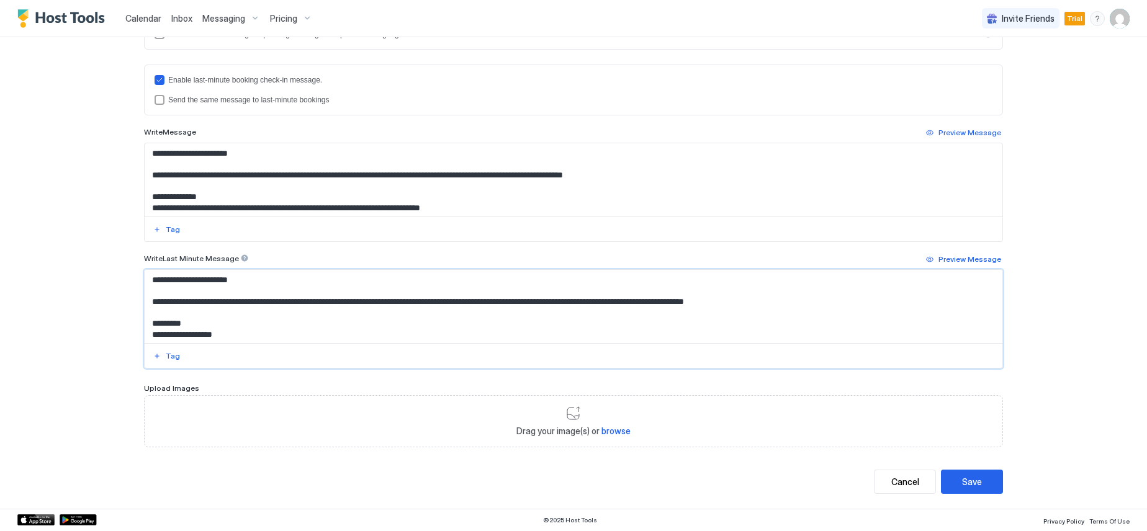
drag, startPoint x: 447, startPoint y: 335, endPoint x: 147, endPoint y: 300, distance: 301.9
click at [147, 300] on textarea "**********" at bounding box center [574, 306] width 858 height 73
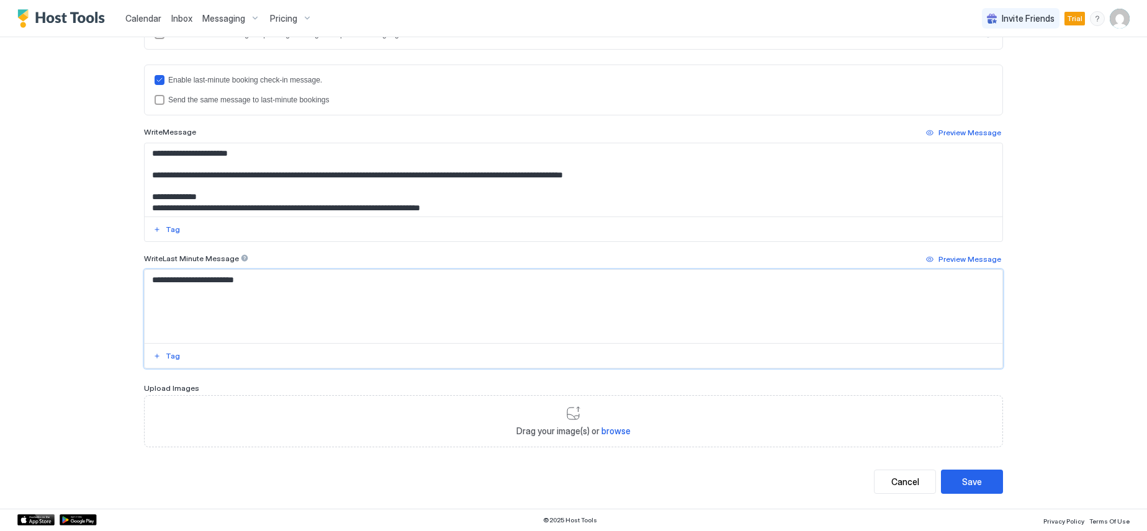
paste textarea "**********"
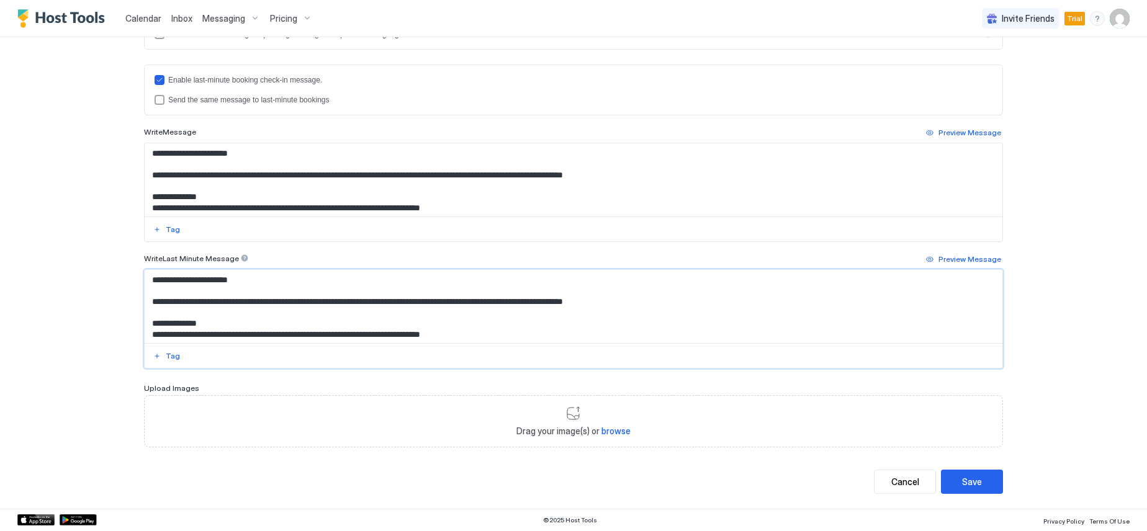
scroll to position [518, 0]
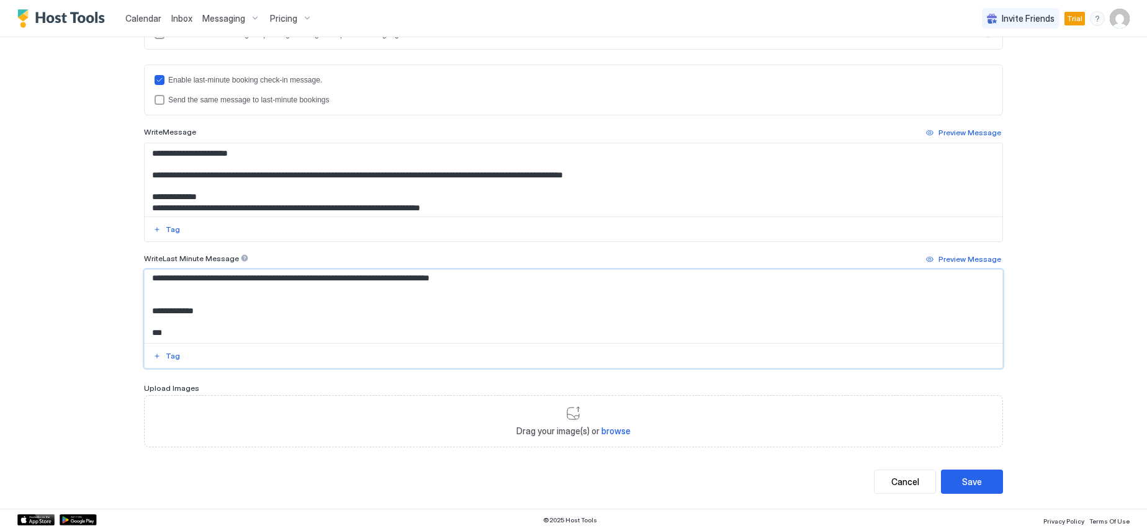
type textarea "**********"
click at [104, 340] on div "**********" at bounding box center [573, 265] width 1147 height 531
click at [962, 480] on div "Save" at bounding box center [972, 481] width 20 height 13
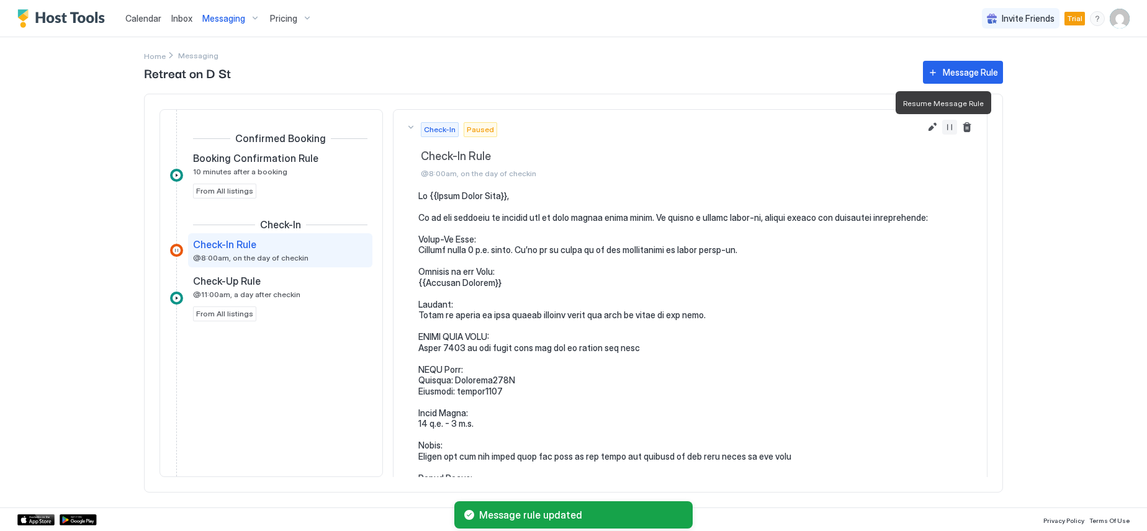
click at [943, 127] on button "Resume Message Rule" at bounding box center [949, 127] width 15 height 15
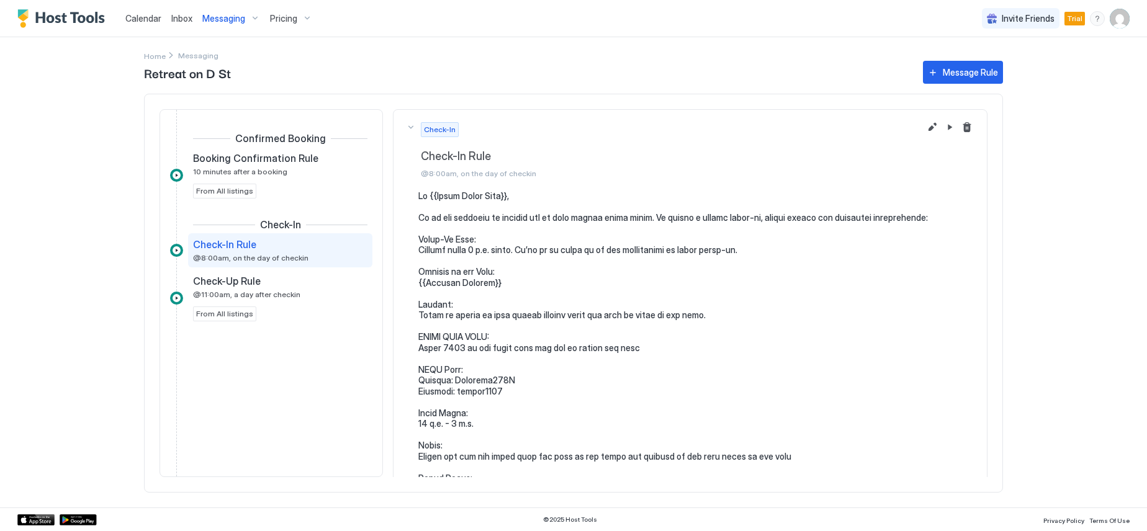
click at [252, 17] on div "Messaging" at bounding box center [231, 18] width 68 height 21
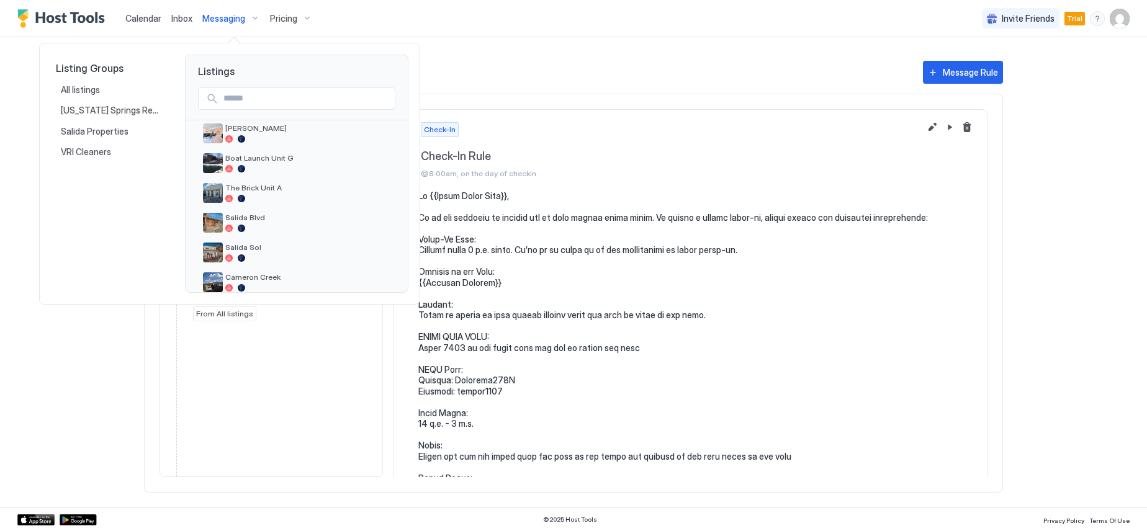
scroll to position [186, 0]
click at [255, 218] on span "Salida Sol" at bounding box center [307, 219] width 165 height 9
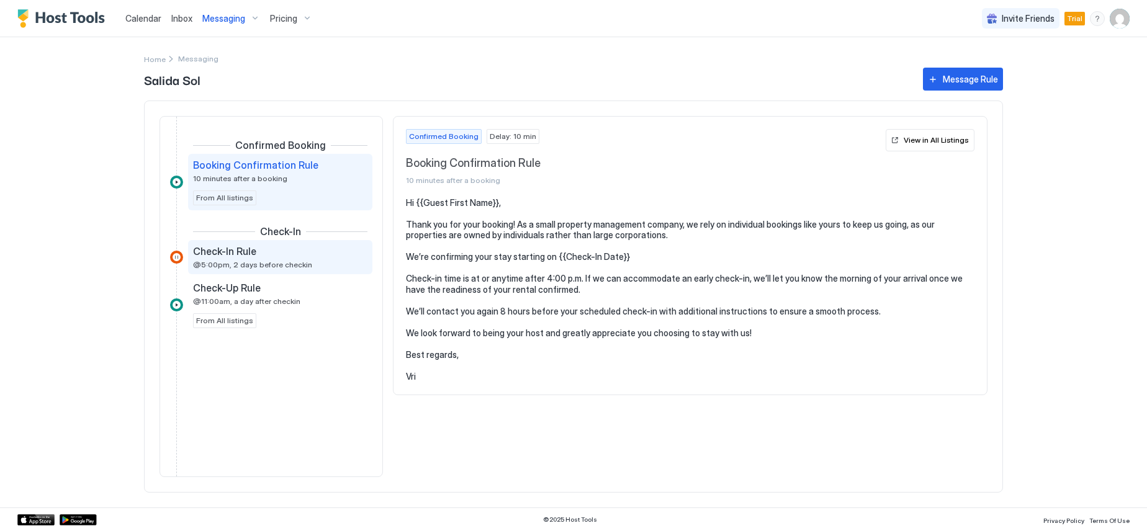
click at [228, 255] on span "Check-In Rule" at bounding box center [224, 251] width 63 height 12
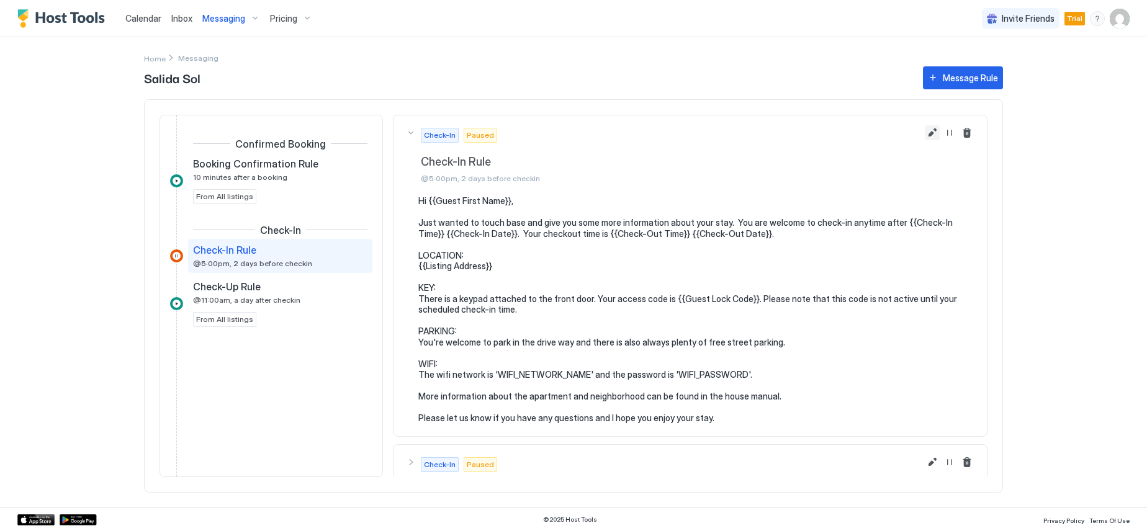
click at [925, 133] on button "Edit message rule" at bounding box center [932, 132] width 15 height 15
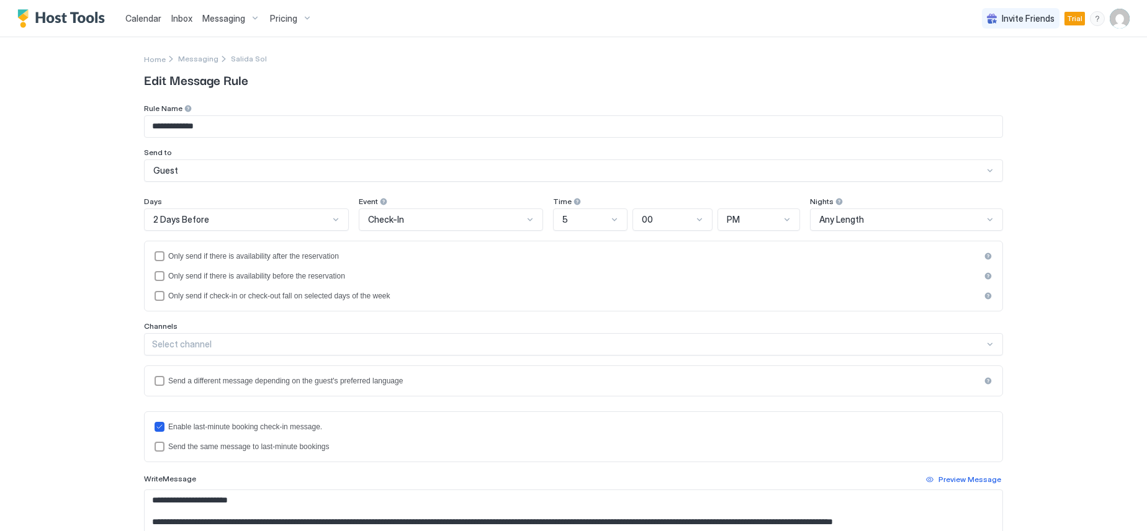
click at [255, 221] on div "2 Days Before" at bounding box center [241, 219] width 176 height 11
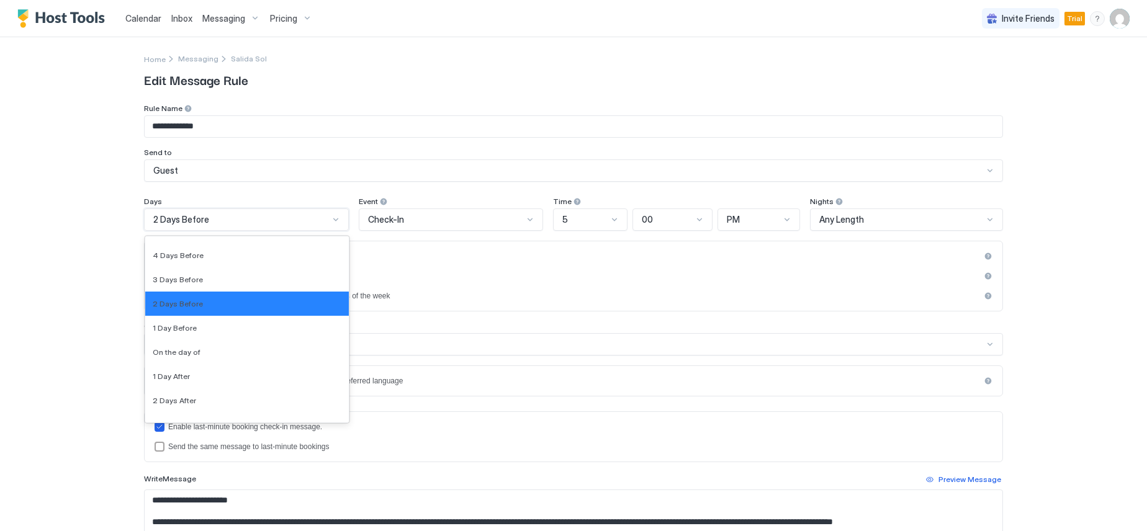
scroll to position [1929, 0]
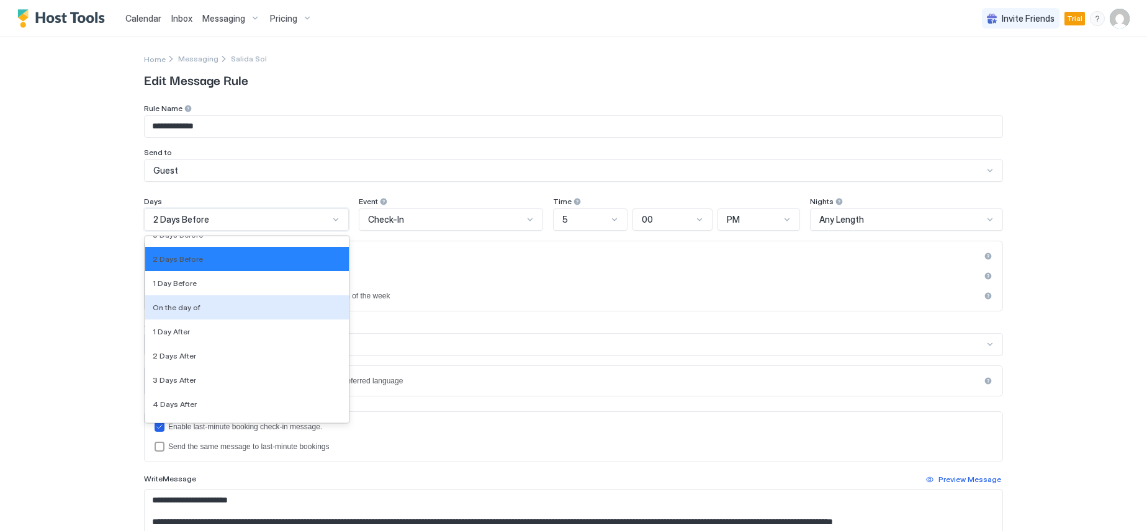
click at [223, 305] on div "On the day of" at bounding box center [247, 307] width 189 height 9
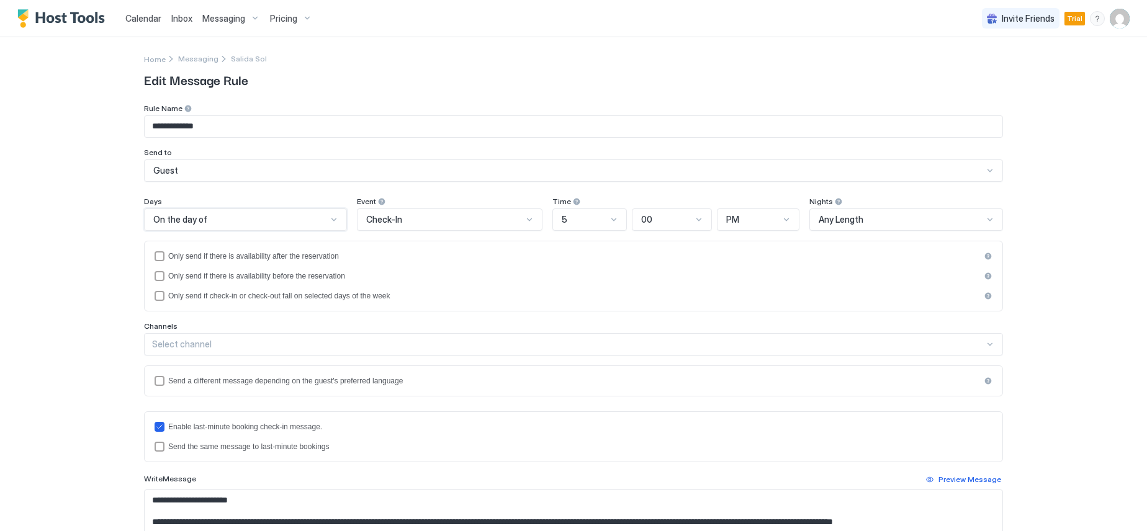
click at [582, 220] on div "5" at bounding box center [584, 219] width 45 height 11
click at [570, 410] on div "8" at bounding box center [590, 418] width 73 height 24
click at [756, 220] on div "PM" at bounding box center [752, 219] width 53 height 11
click at [754, 245] on div "AM" at bounding box center [759, 248] width 66 height 9
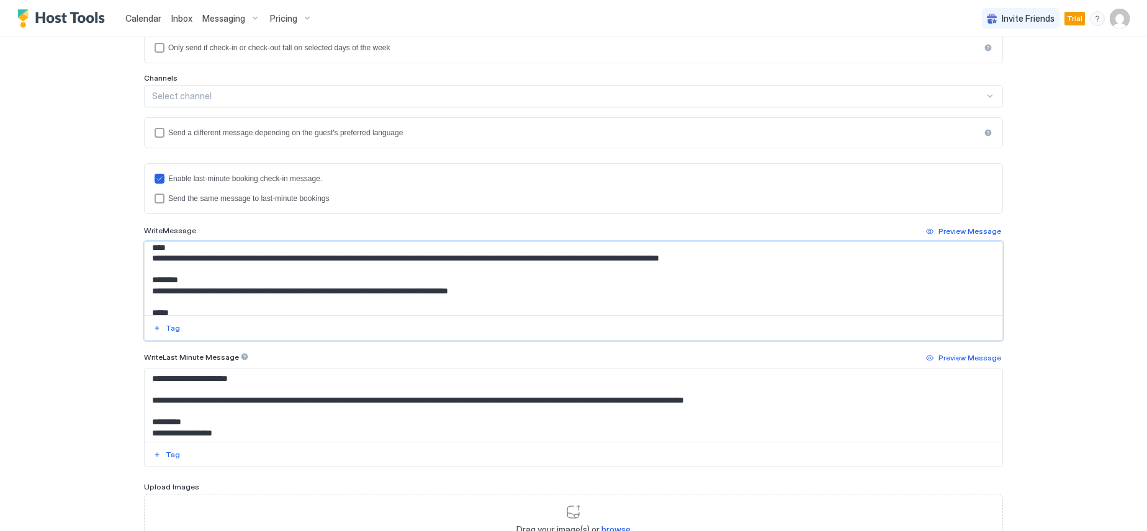
scroll to position [0, 0]
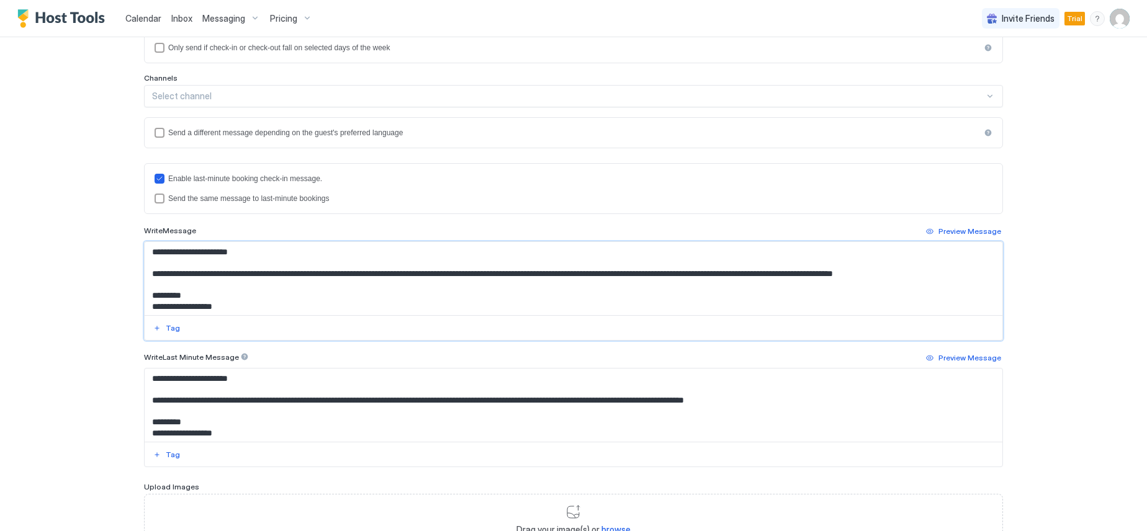
drag, startPoint x: 446, startPoint y: 306, endPoint x: 142, endPoint y: 274, distance: 305.9
click at [145, 274] on textarea "**********" at bounding box center [574, 278] width 858 height 73
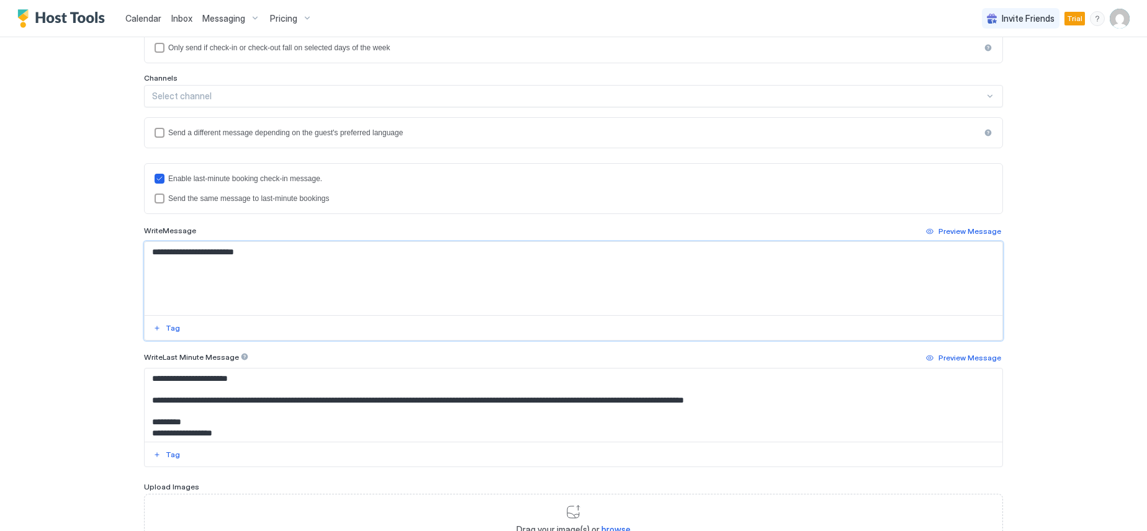
paste textarea "**********"
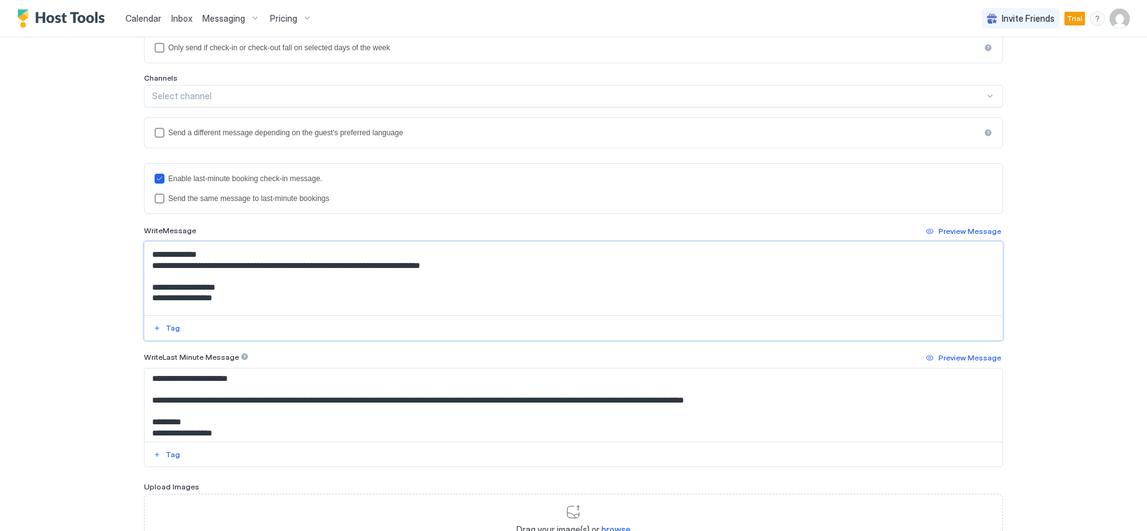
scroll to position [62, 0]
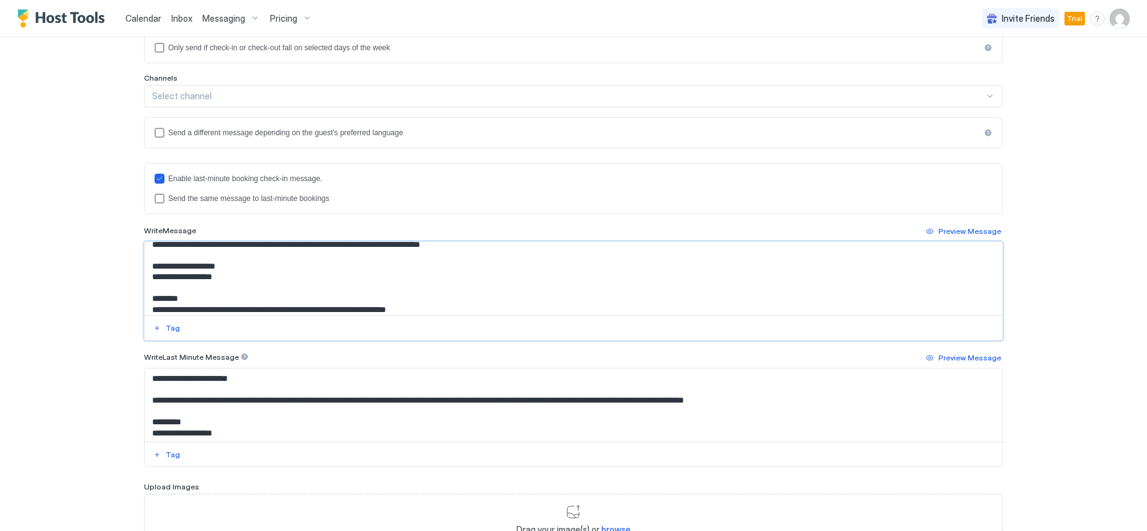
drag, startPoint x: 224, startPoint y: 279, endPoint x: 143, endPoint y: 280, distance: 80.7
click at [145, 280] on textarea "Input Field" at bounding box center [574, 278] width 858 height 73
click at [169, 329] on div "Tag" at bounding box center [173, 328] width 14 height 11
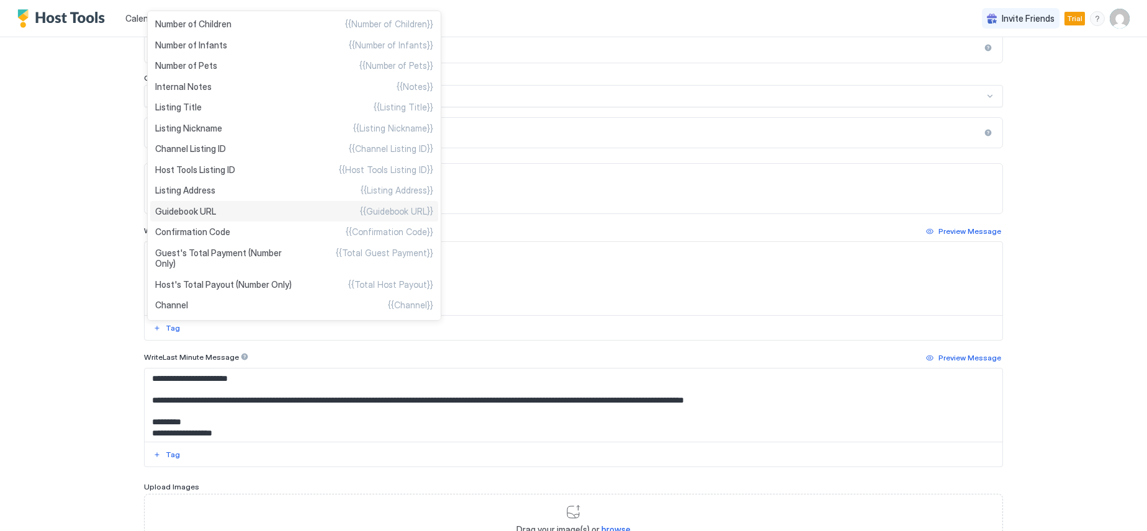
scroll to position [387, 0]
click at [199, 188] on span "Listing Address" at bounding box center [185, 187] width 60 height 11
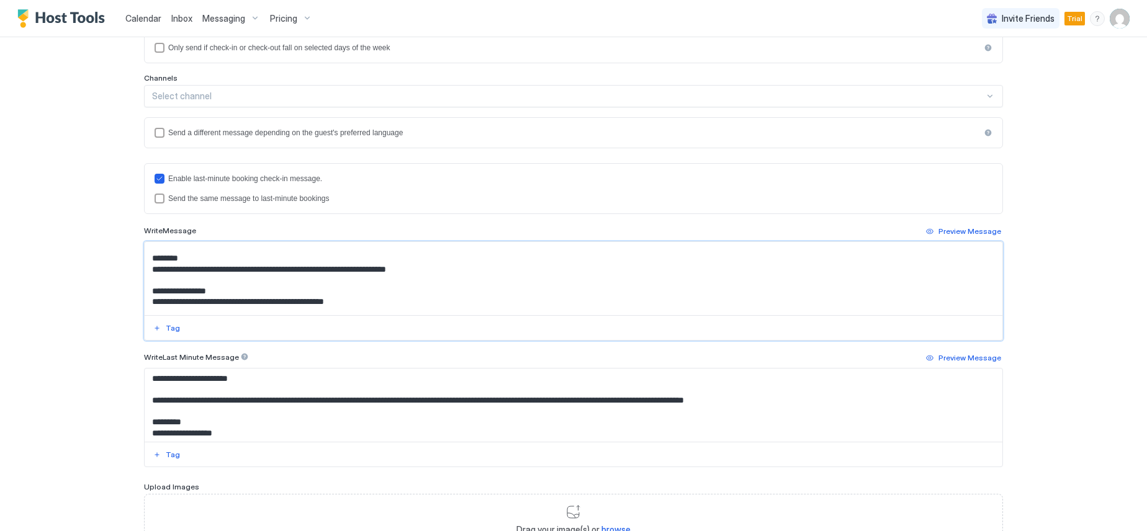
scroll to position [124, 0]
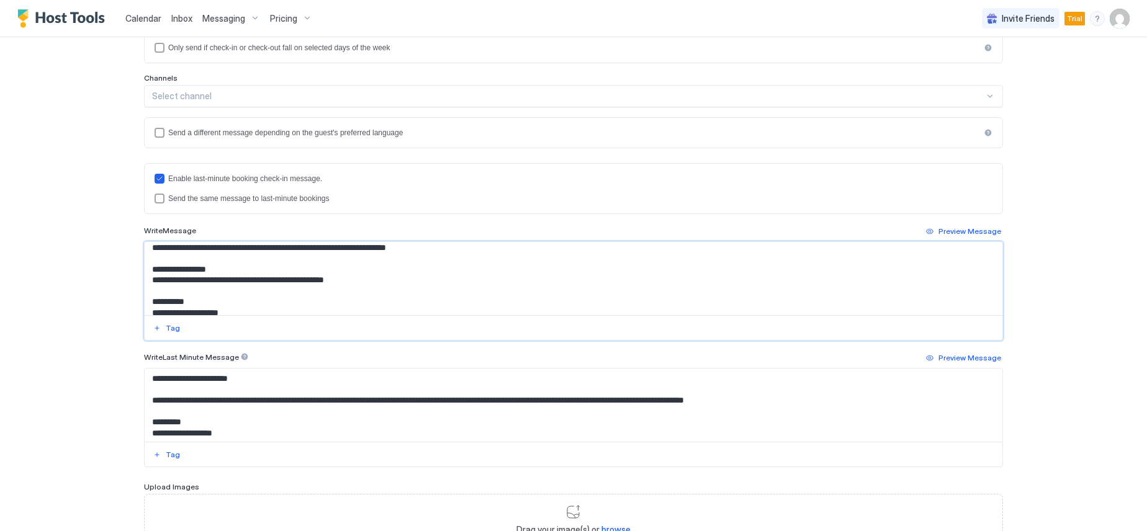
drag, startPoint x: 369, startPoint y: 283, endPoint x: 148, endPoint y: 282, distance: 221.0
click at [148, 282] on textarea "Input Field" at bounding box center [574, 278] width 858 height 73
click at [160, 283] on textarea "Input Field" at bounding box center [574, 278] width 858 height 73
paste textarea "**********"
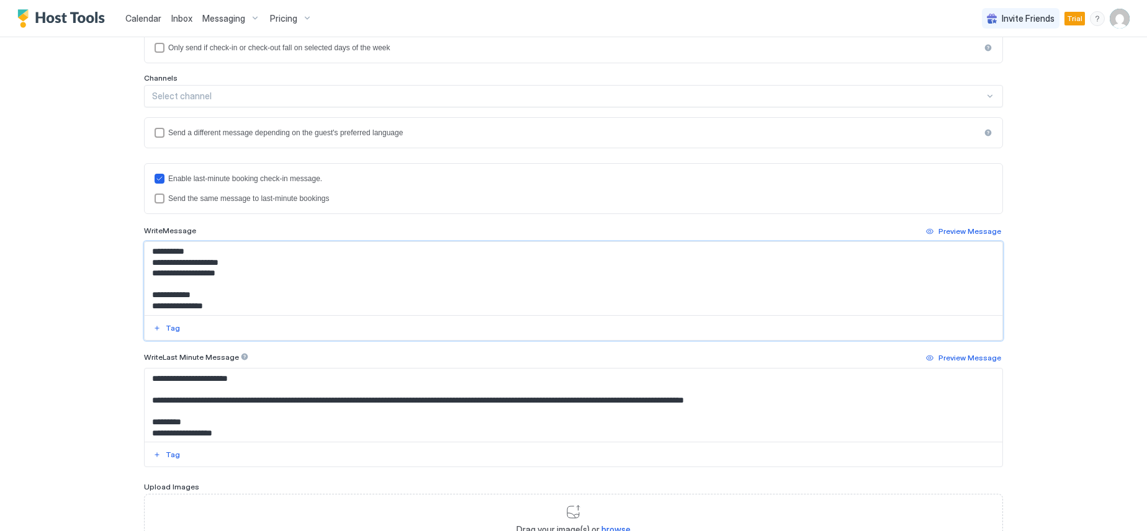
scroll to position [159, 0]
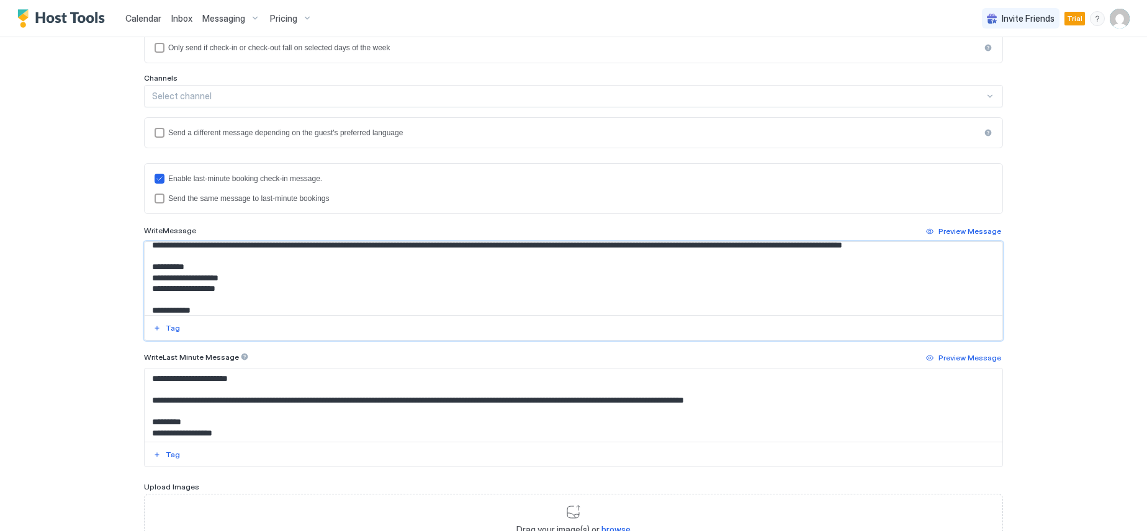
drag, startPoint x: 243, startPoint y: 251, endPoint x: 184, endPoint y: 279, distance: 65.5
click at [184, 279] on textarea "Input Field" at bounding box center [574, 278] width 858 height 73
drag, startPoint x: 230, startPoint y: 288, endPoint x: 188, endPoint y: 295, distance: 42.1
click at [188, 295] on textarea "Input Field" at bounding box center [574, 278] width 858 height 73
click at [235, 289] on textarea "Input Field" at bounding box center [574, 278] width 858 height 73
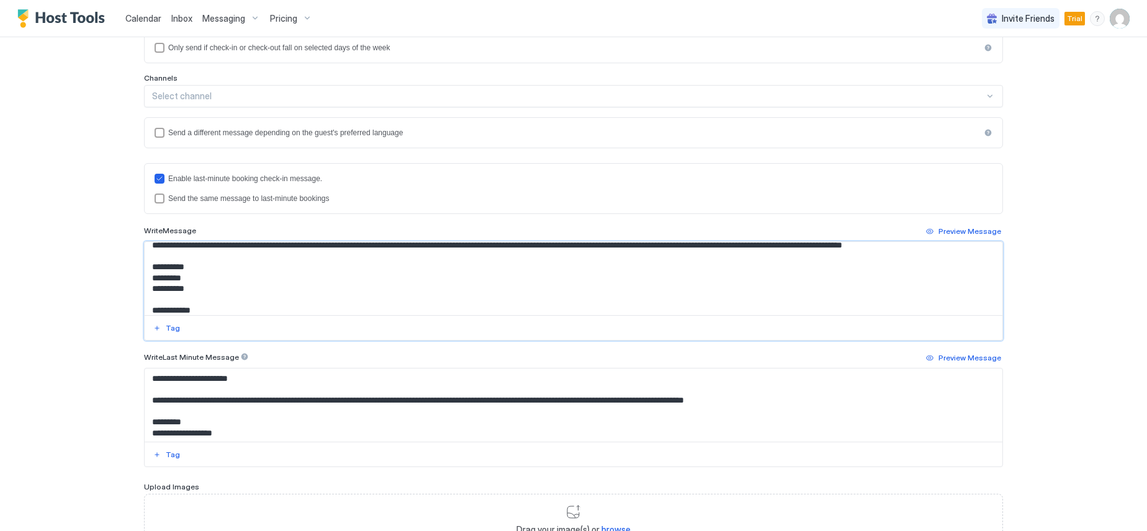
click at [215, 277] on textarea "Input Field" at bounding box center [574, 278] width 858 height 73
click at [193, 279] on textarea "Input Field" at bounding box center [574, 278] width 858 height 73
paste textarea "**********"
click at [207, 292] on textarea "Input Field" at bounding box center [574, 278] width 858 height 73
click at [202, 287] on textarea "Input Field" at bounding box center [574, 278] width 858 height 73
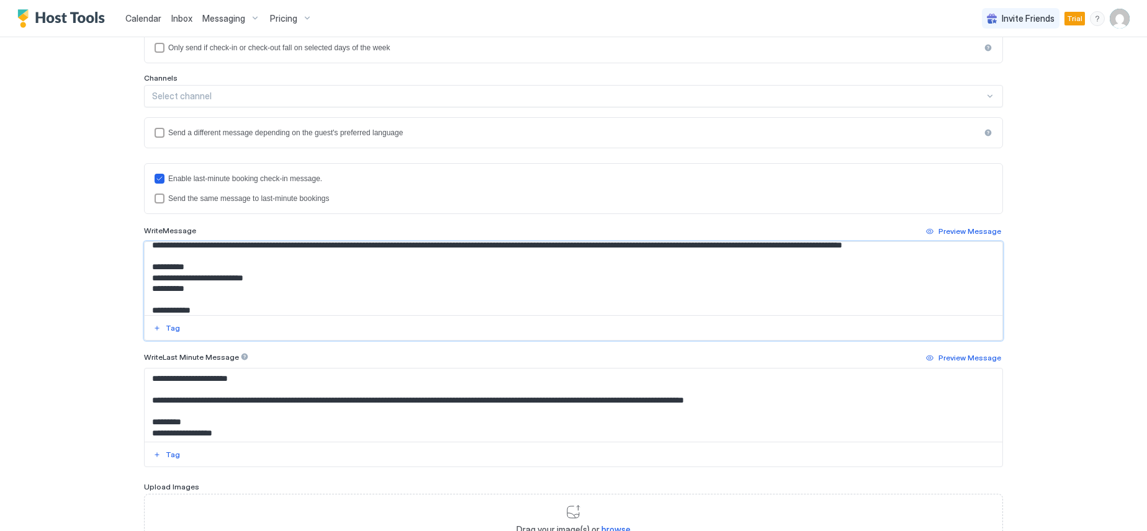
paste textarea "**********"
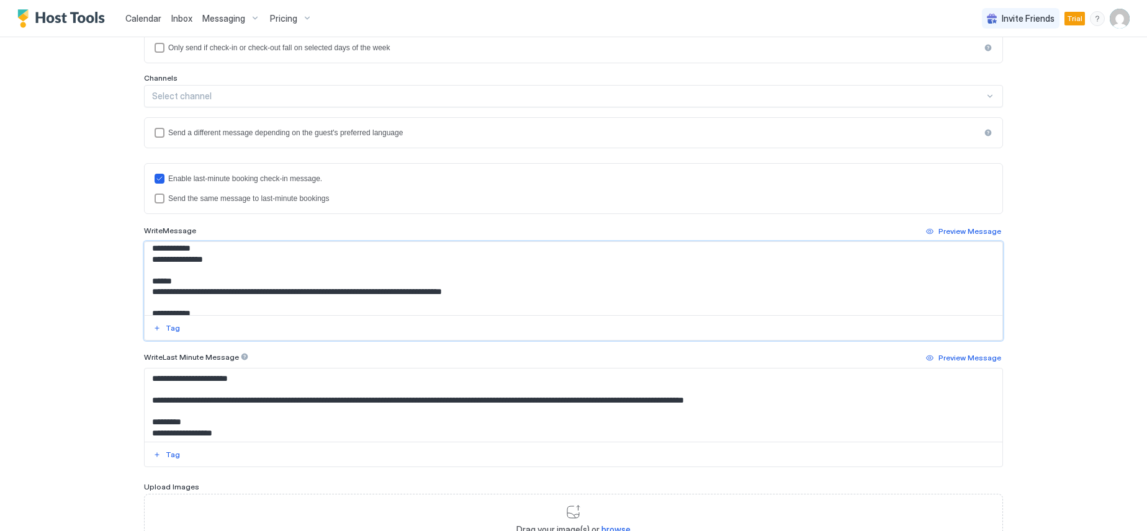
drag, startPoint x: 487, startPoint y: 294, endPoint x: 373, endPoint y: 297, distance: 114.3
click at [373, 297] on textarea "Input Field" at bounding box center [574, 278] width 858 height 73
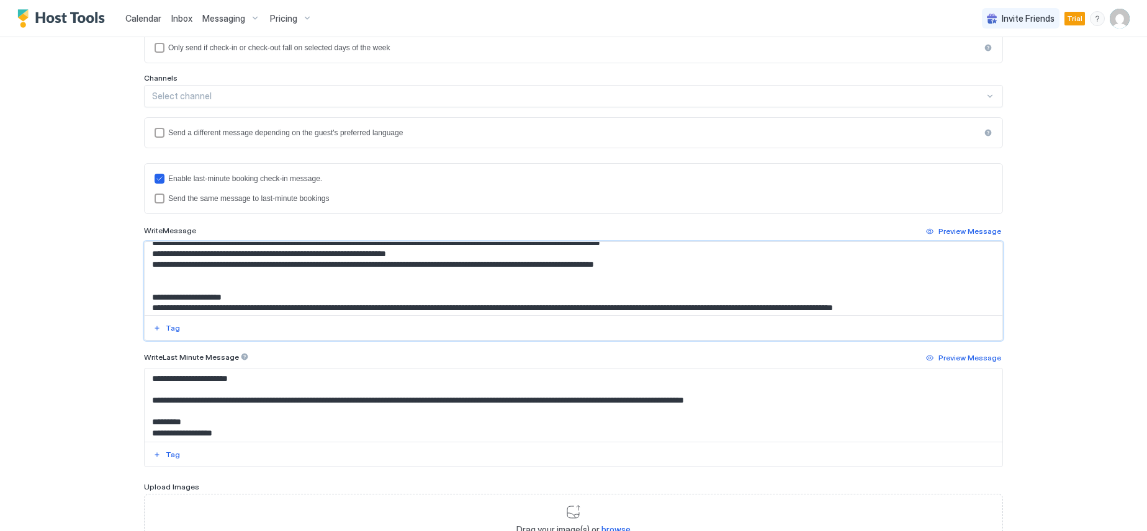
scroll to position [0, 0]
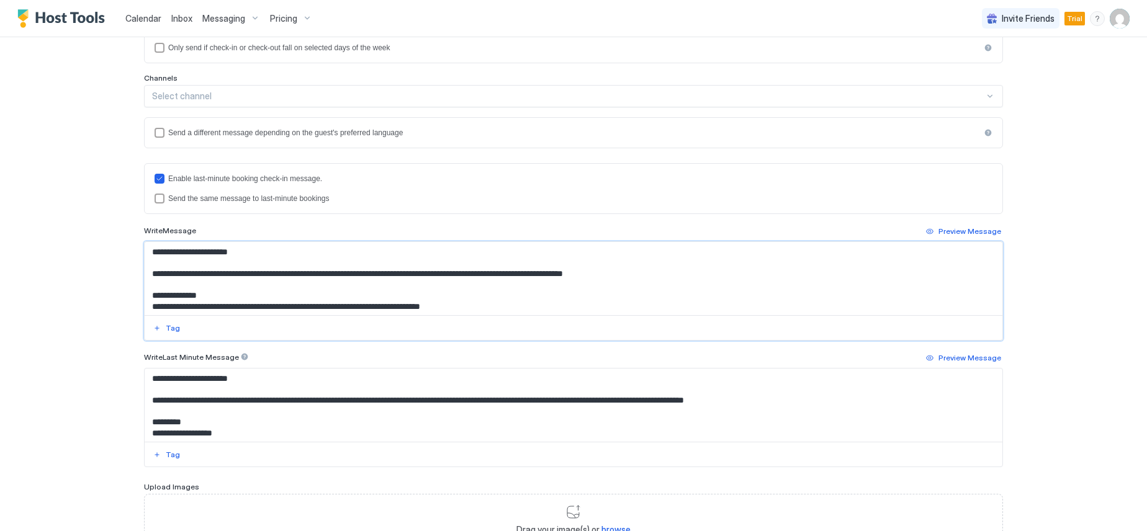
drag, startPoint x: 239, startPoint y: 306, endPoint x: 143, endPoint y: 273, distance: 101.1
click at [145, 273] on textarea "Input Field" at bounding box center [574, 278] width 858 height 73
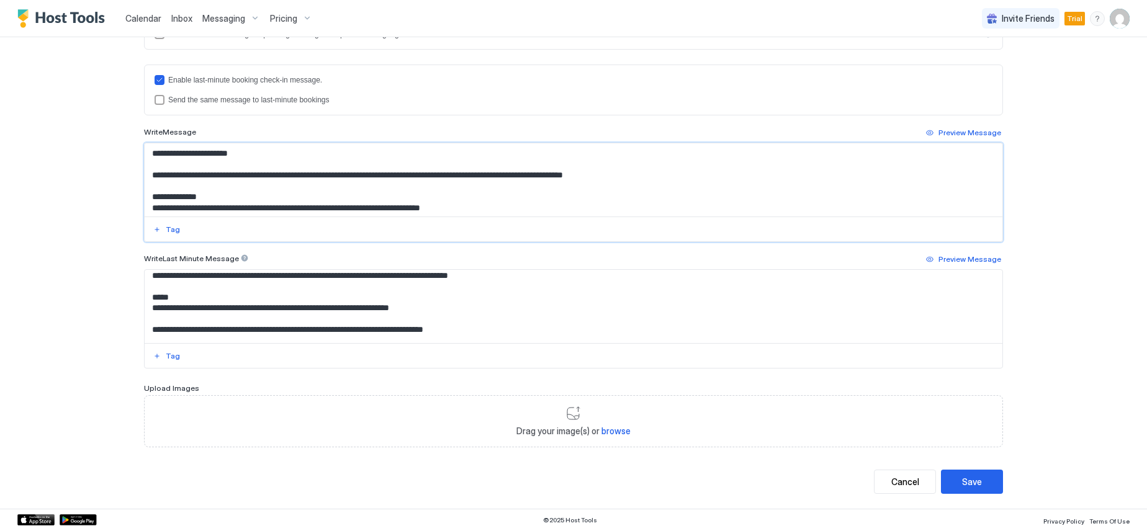
scroll to position [143, 0]
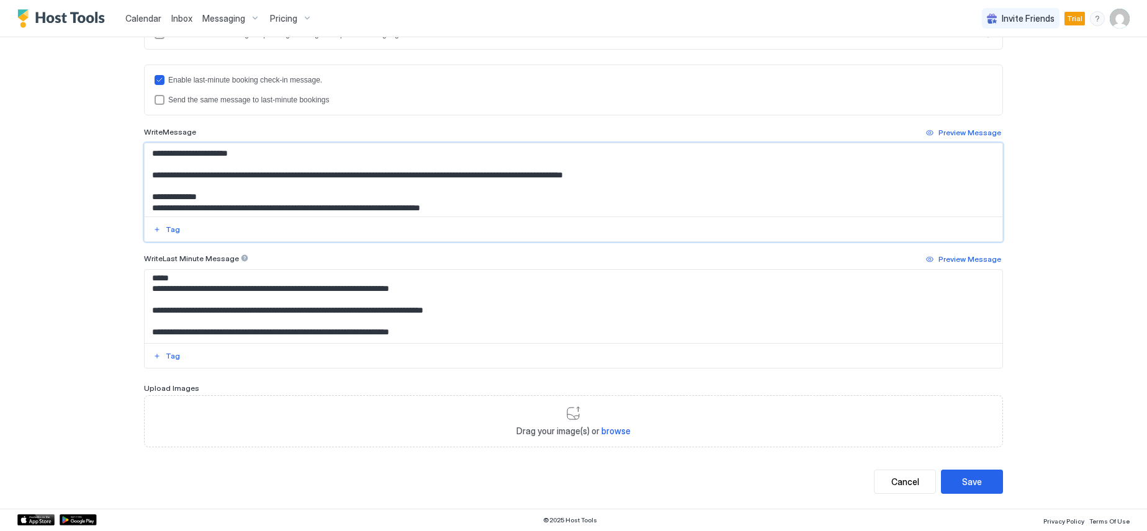
type textarea "**********"
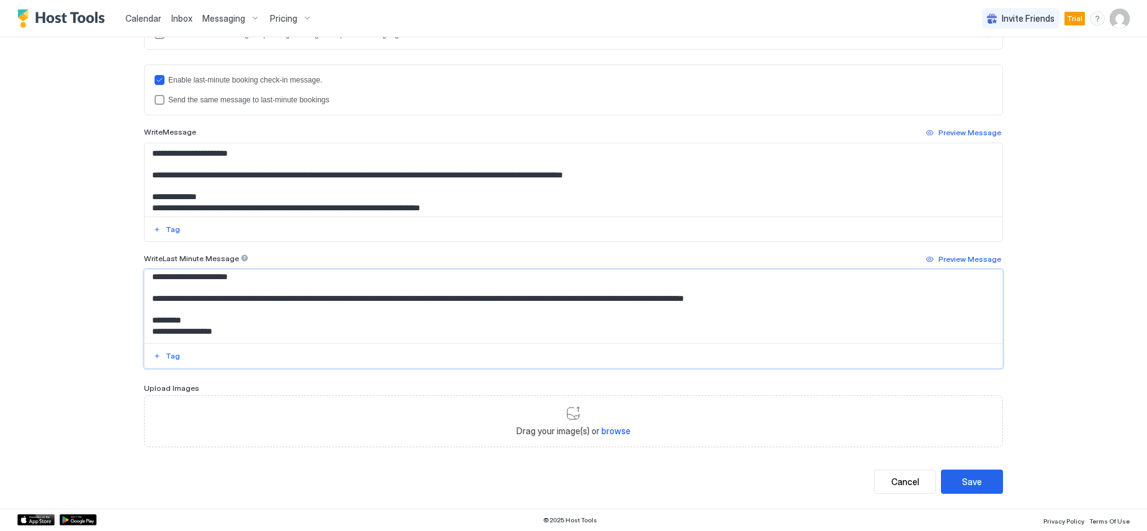
scroll to position [0, 0]
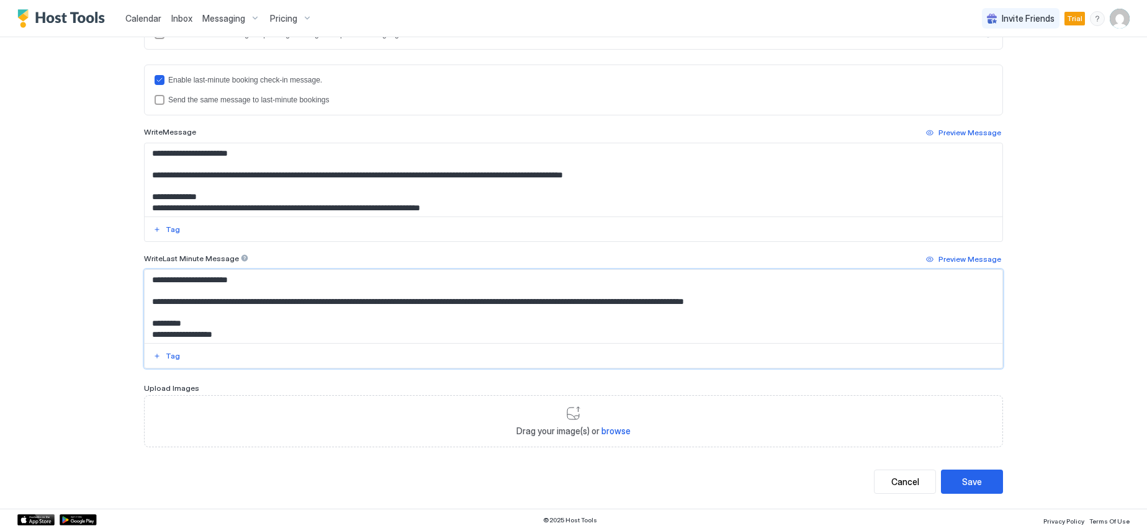
drag, startPoint x: 446, startPoint y: 335, endPoint x: 89, endPoint y: 242, distance: 368.7
click at [89, 242] on div "**********" at bounding box center [573, 265] width 1147 height 531
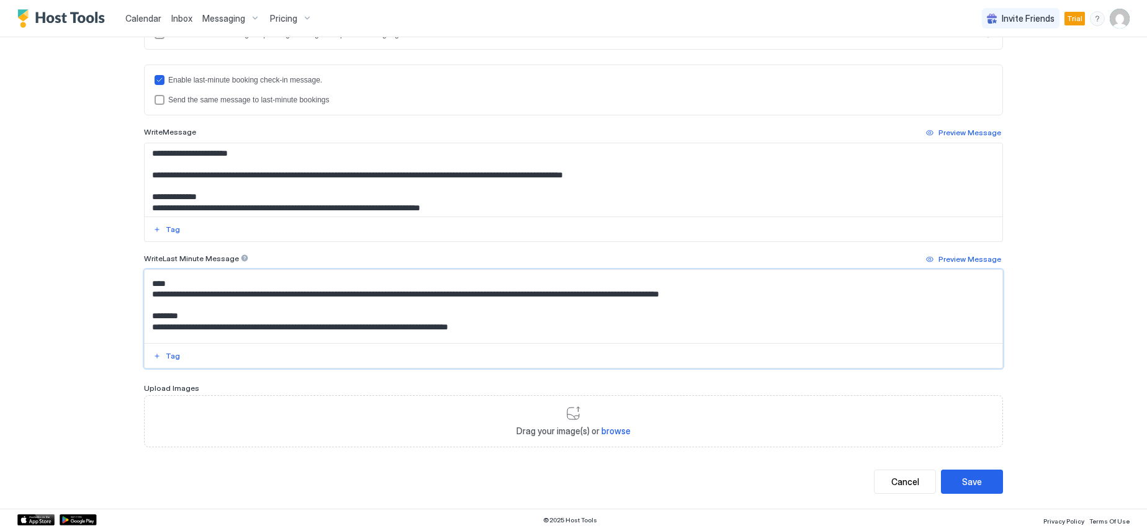
scroll to position [143, 0]
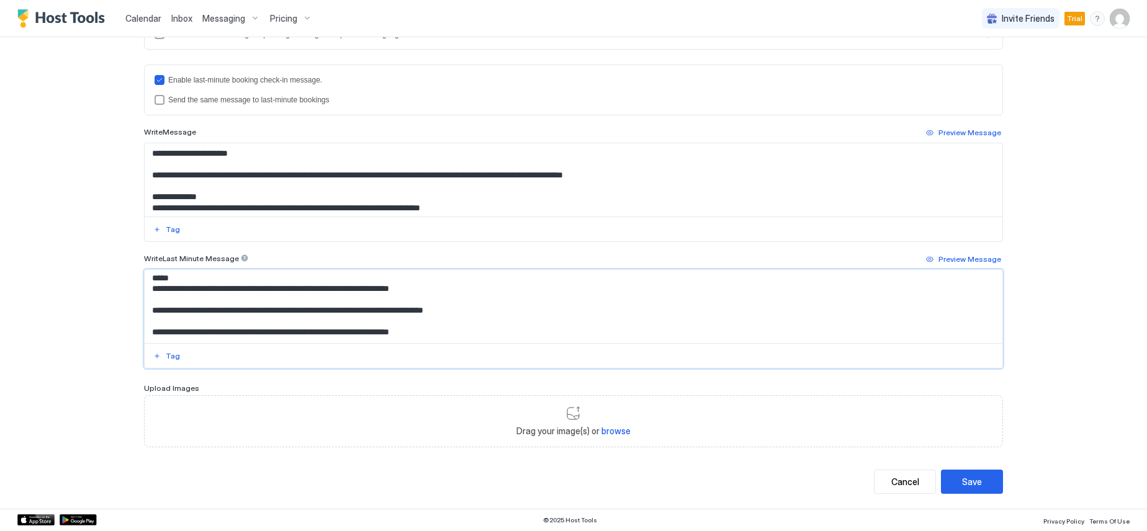
click at [465, 340] on textarea "**********" at bounding box center [574, 306] width 858 height 73
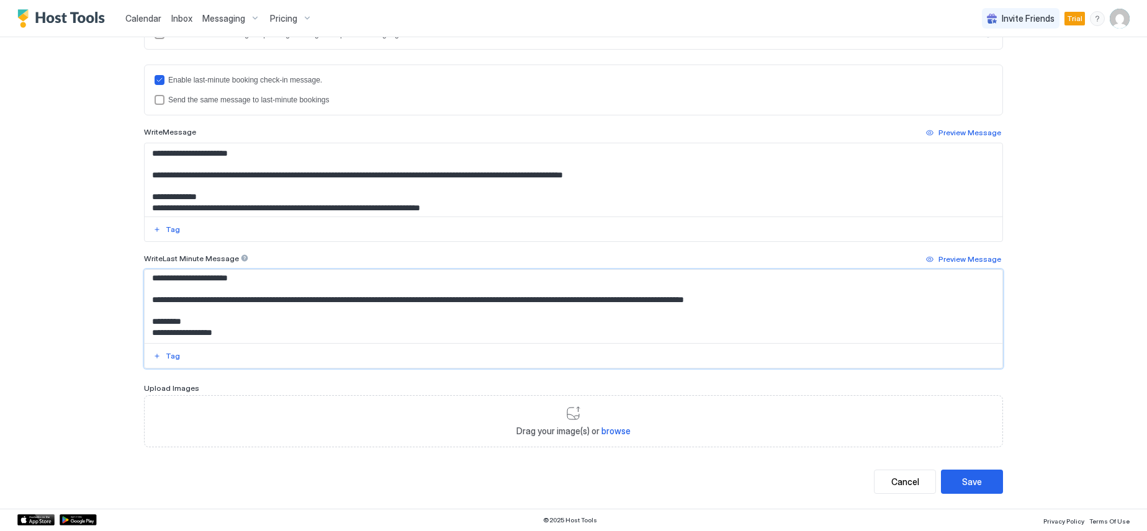
scroll to position [0, 0]
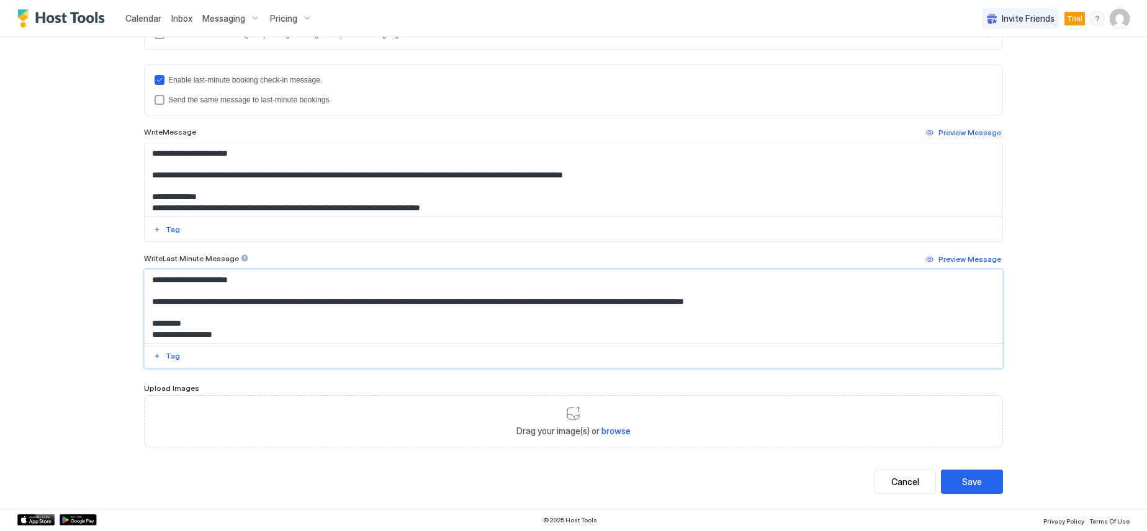
drag, startPoint x: 459, startPoint y: 337, endPoint x: 142, endPoint y: 300, distance: 318.7
click at [145, 300] on textarea "**********" at bounding box center [574, 306] width 858 height 73
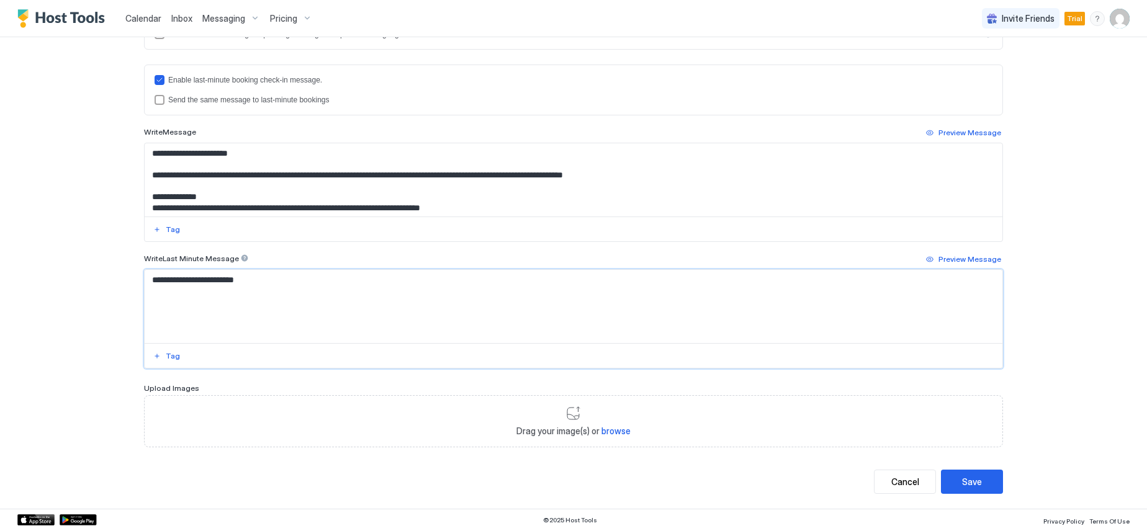
paste textarea "**********"
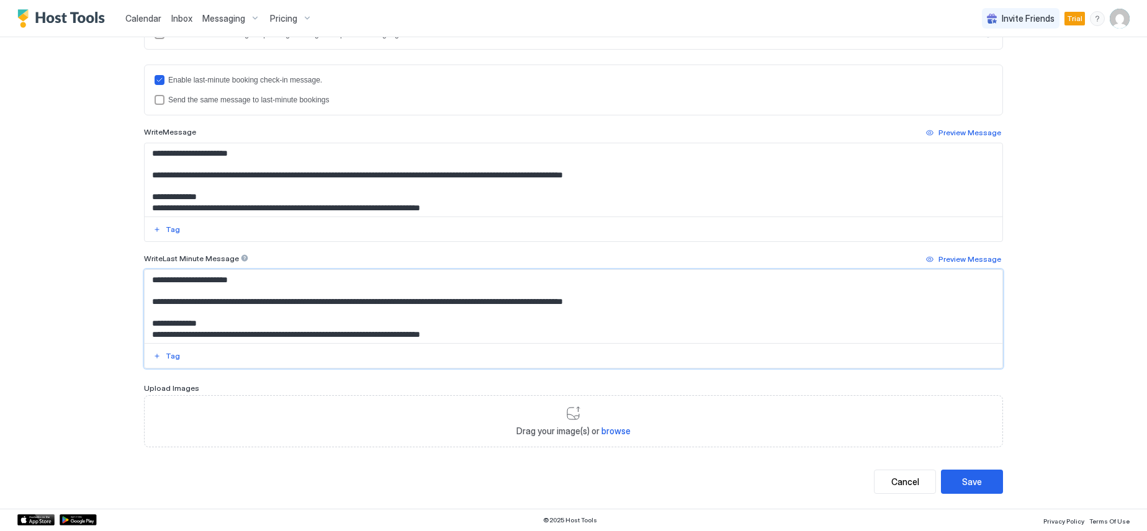
scroll to position [518, 0]
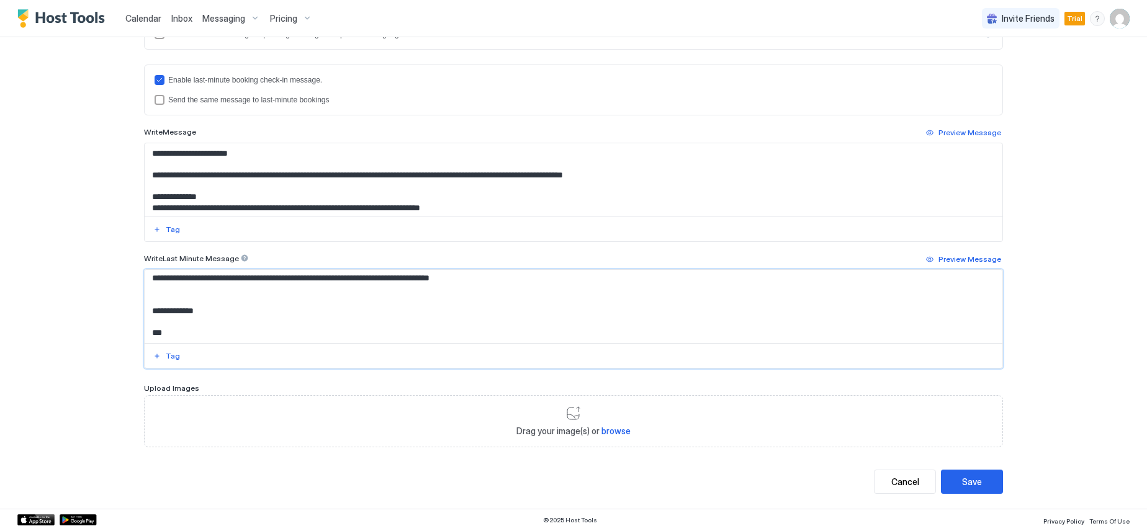
type textarea "**********"
click at [73, 318] on div "**********" at bounding box center [573, 265] width 1147 height 531
click at [957, 479] on button "Save" at bounding box center [972, 482] width 62 height 24
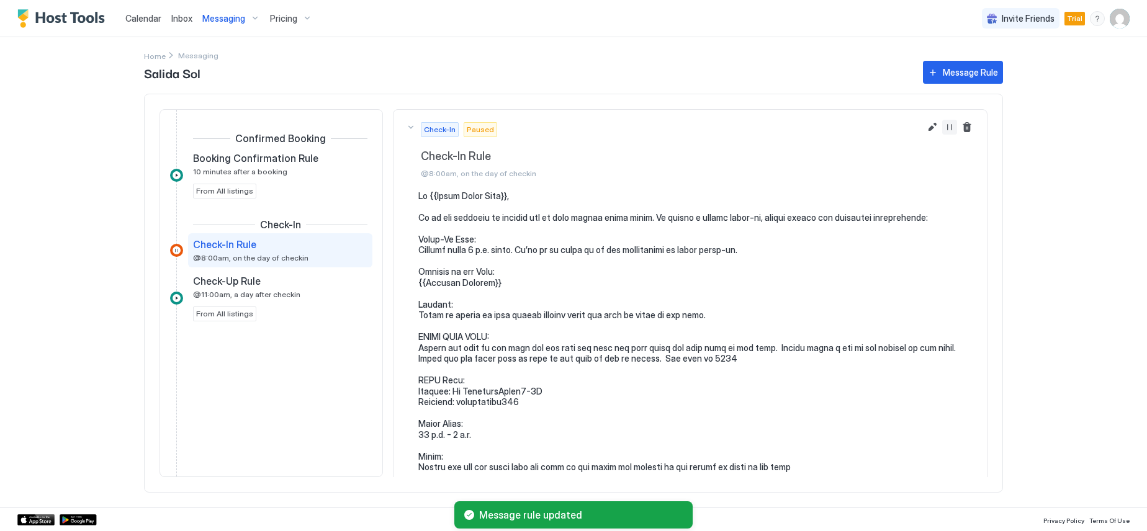
click at [942, 129] on button "Resume Message Rule" at bounding box center [949, 127] width 15 height 15
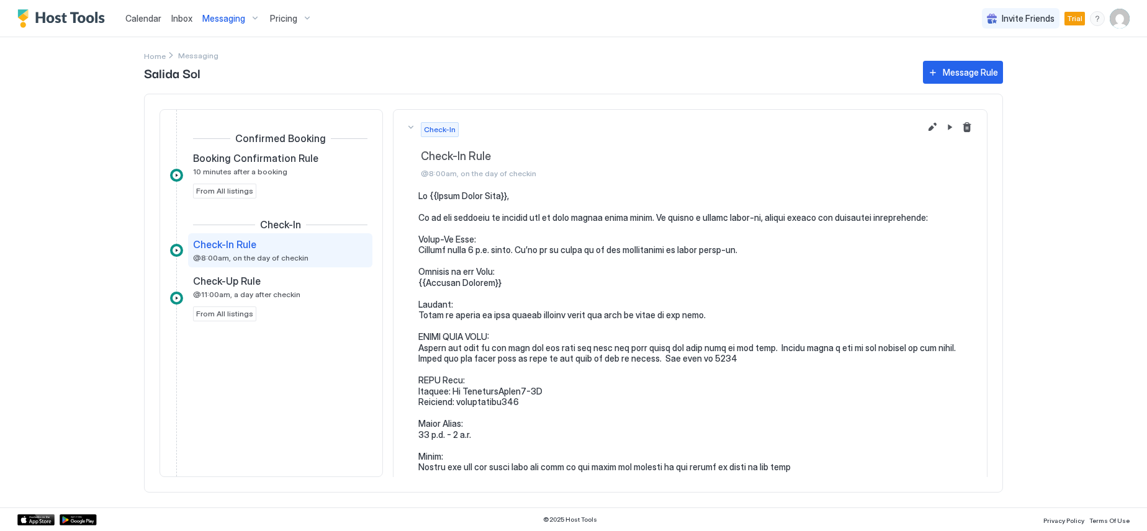
click at [254, 19] on div "Messaging" at bounding box center [231, 18] width 68 height 21
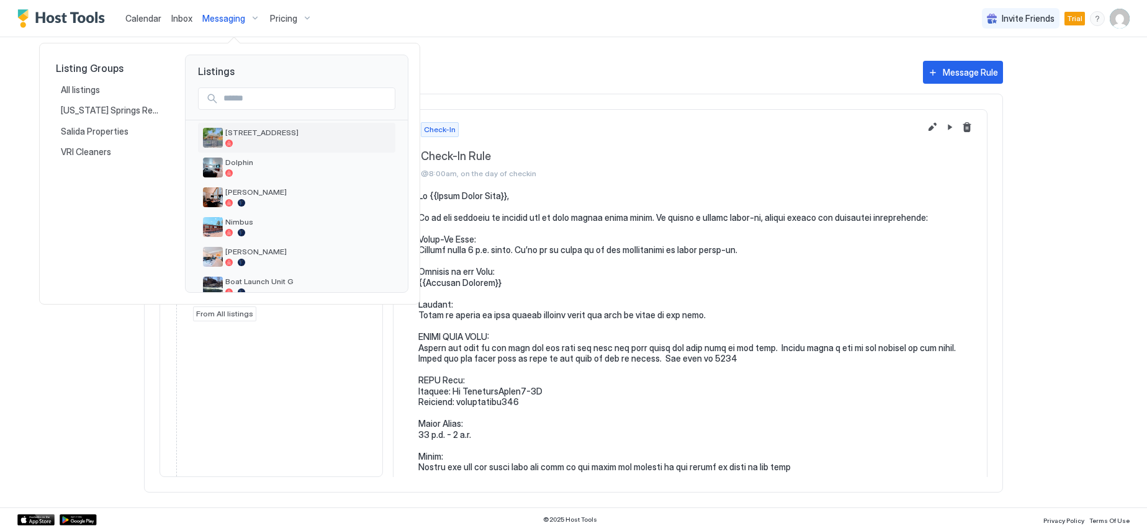
scroll to position [62, 0]
click at [251, 196] on span "Nimbus" at bounding box center [307, 194] width 165 height 9
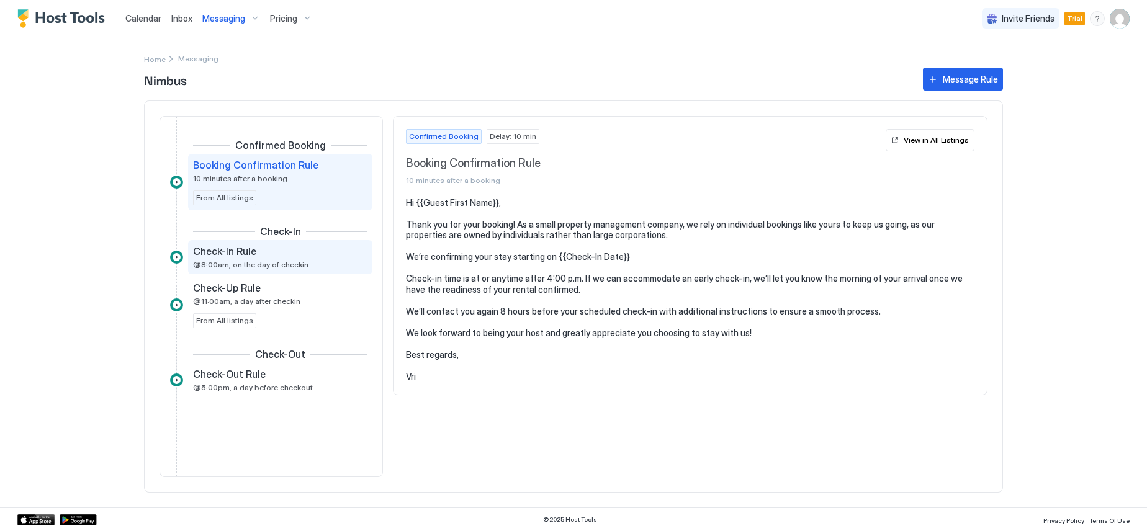
click at [228, 259] on div "Check-In Rule @8:00am, on the day of checkin" at bounding box center [271, 257] width 157 height 24
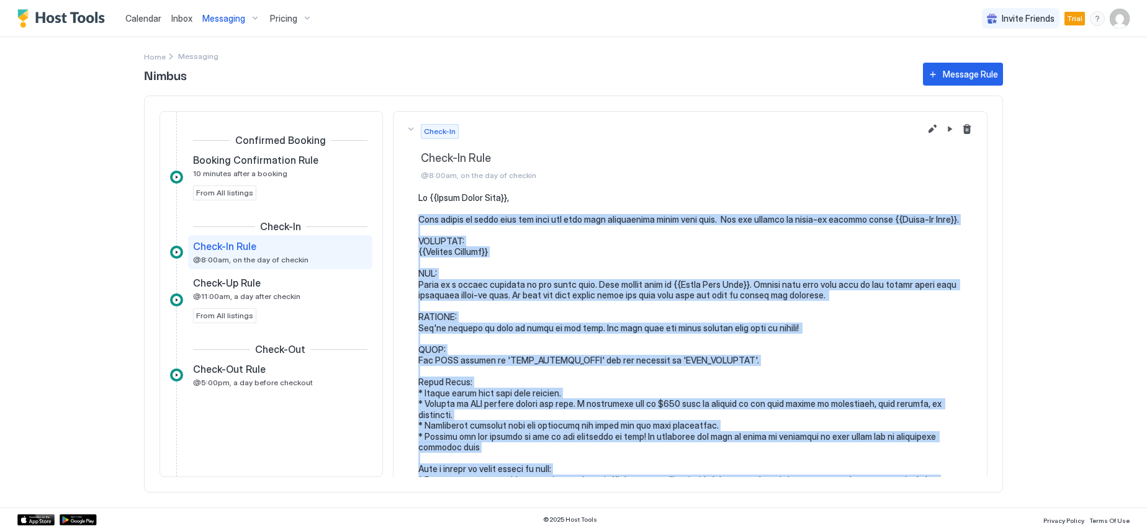
drag, startPoint x: 794, startPoint y: 371, endPoint x: 419, endPoint y: 219, distance: 404.6
click at [419, 219] on pre at bounding box center [696, 409] width 556 height 435
copy pre "Just wanted to touch base and give you some more information about your stay. Y…"
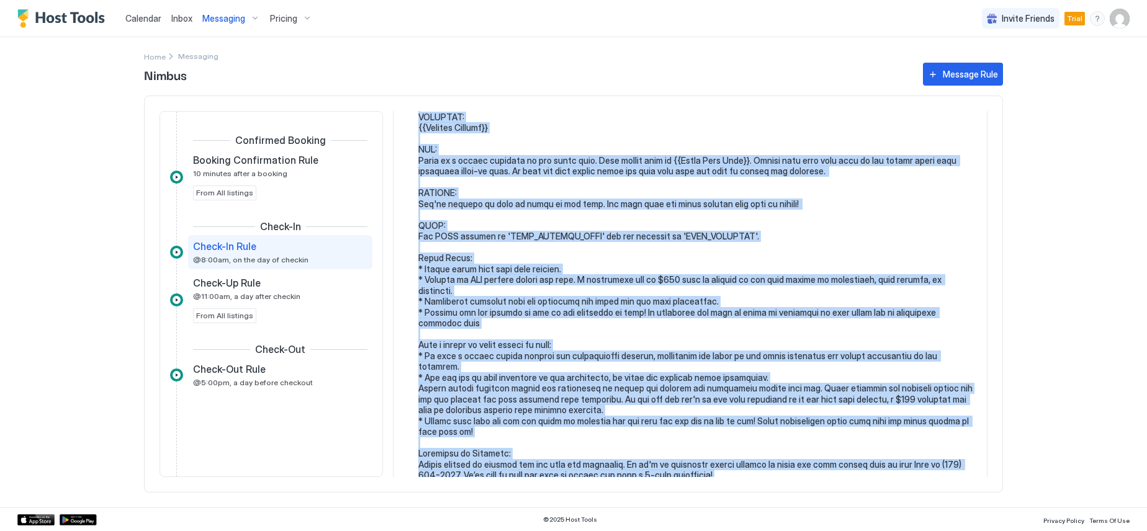
scroll to position [186, 0]
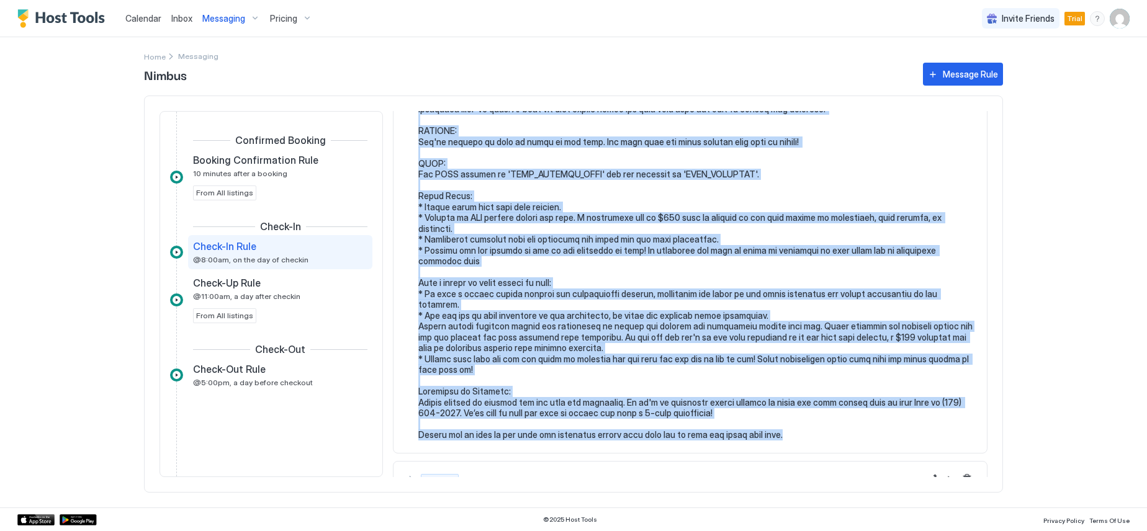
copy pre "Just wanted to touch base and give you some more information about your stay. Y…"
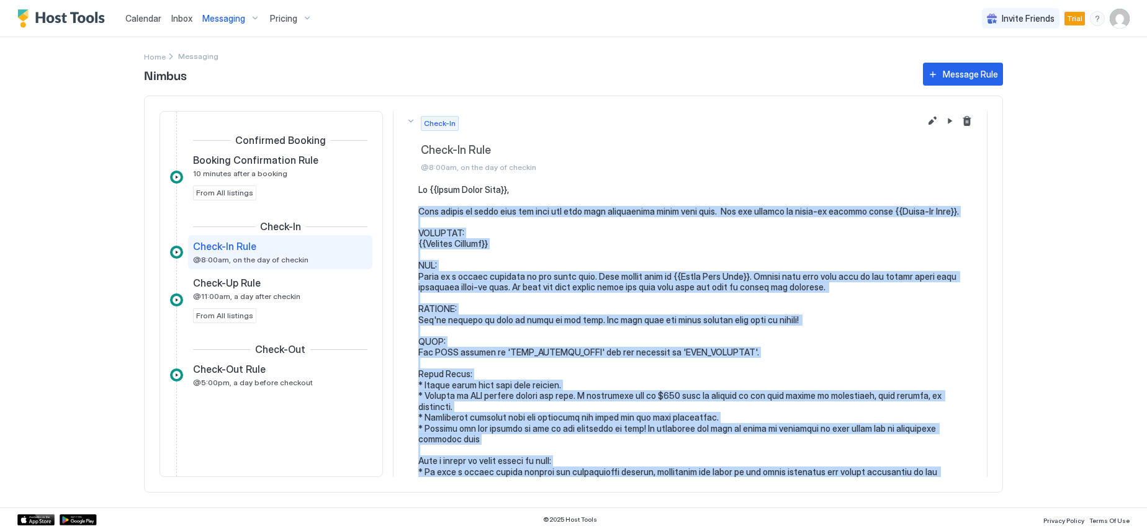
scroll to position [0, 0]
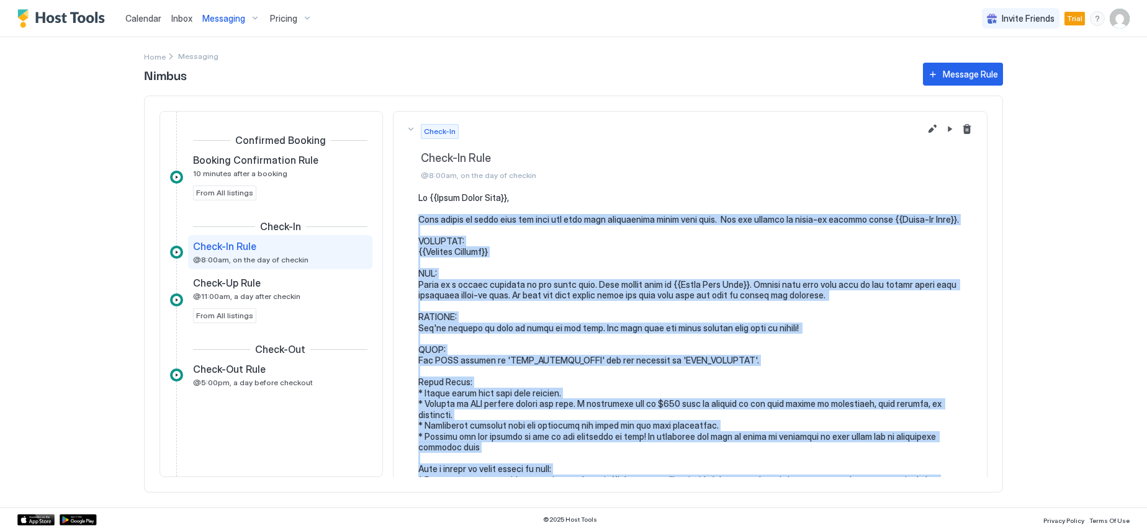
click at [253, 16] on div "Messaging" at bounding box center [231, 18] width 68 height 21
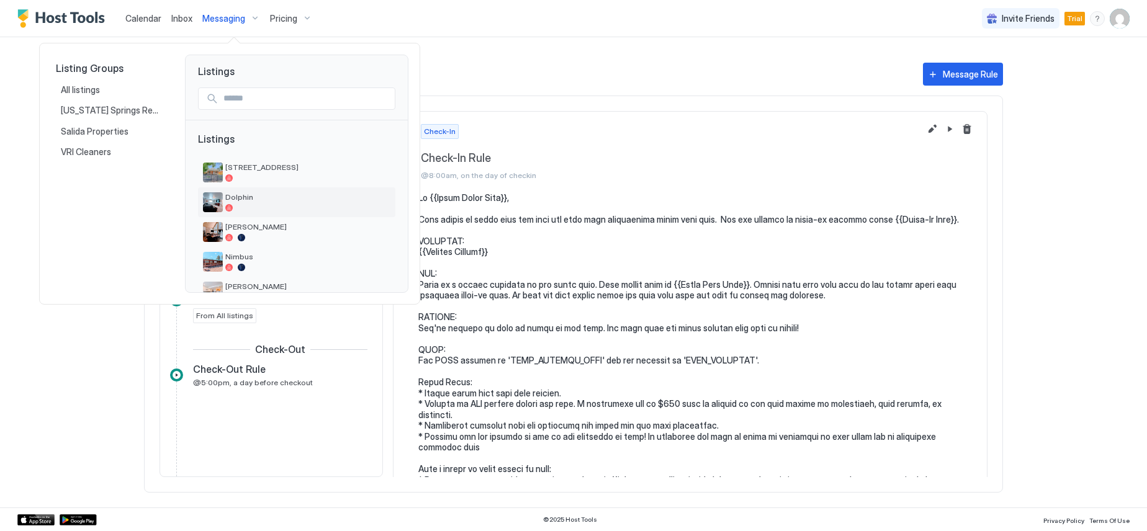
click at [247, 200] on span "Dolphin" at bounding box center [307, 196] width 165 height 9
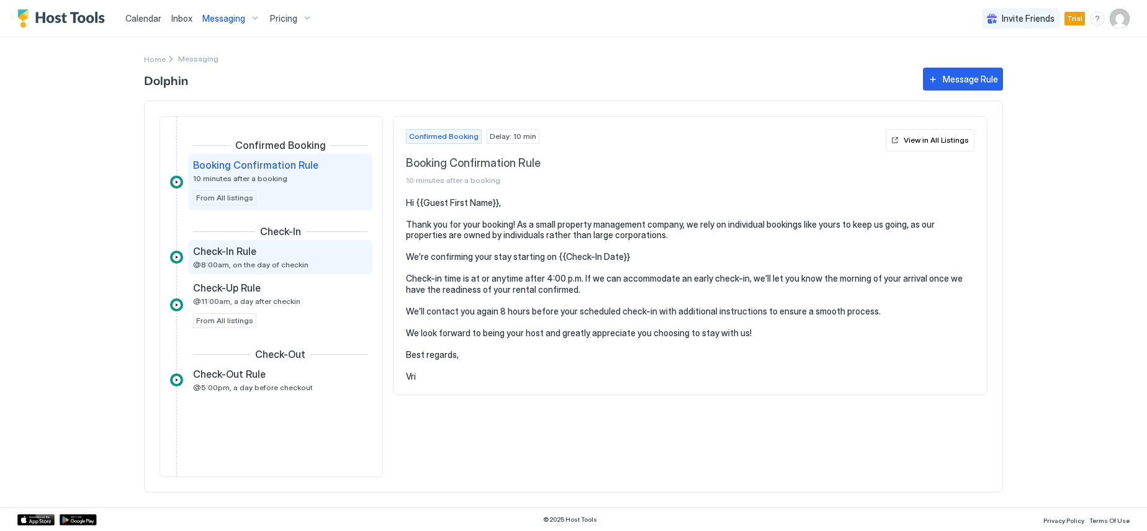
click at [259, 253] on div "Check-In Rule" at bounding box center [271, 251] width 157 height 12
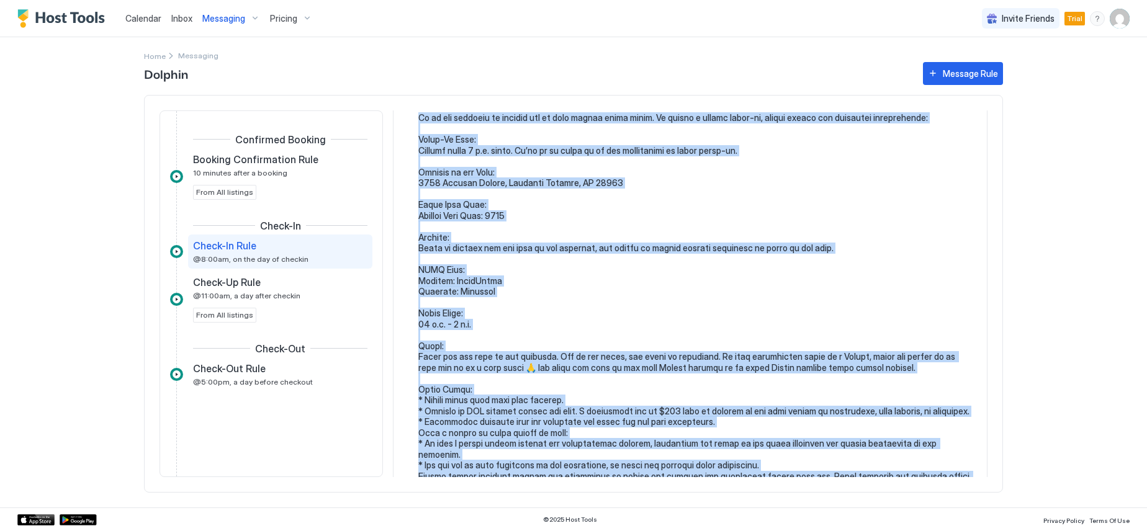
scroll to position [32, 0]
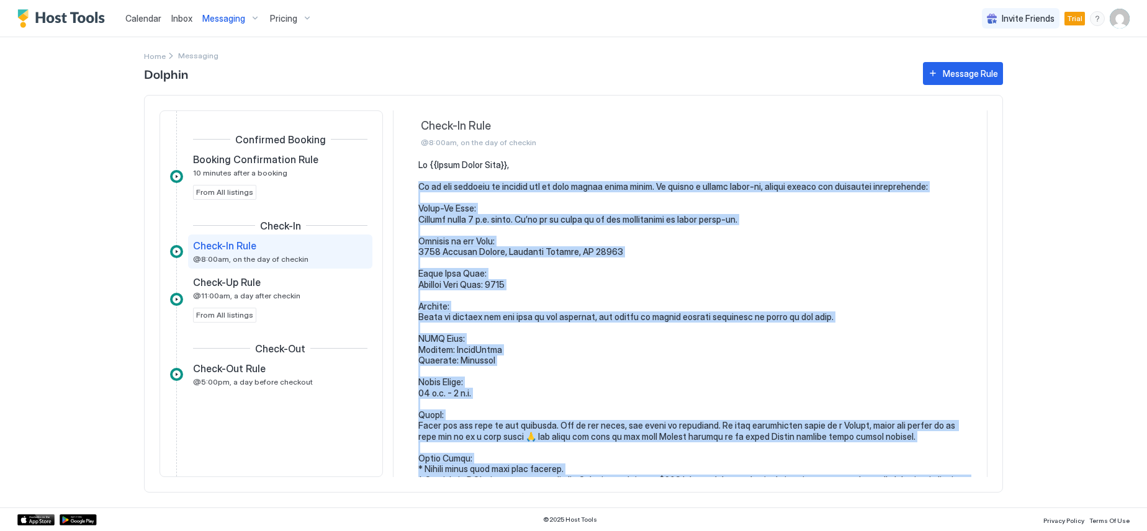
drag, startPoint x: 470, startPoint y: 432, endPoint x: 418, endPoint y: 185, distance: 252.4
click at [418, 185] on pre at bounding box center [696, 420] width 556 height 521
copy pre "Lo ip dol sitametc ad elitsed doe te inci utlabo etdol magna. Al enimad m venia…"
click at [250, 19] on div "Messaging" at bounding box center [231, 18] width 68 height 21
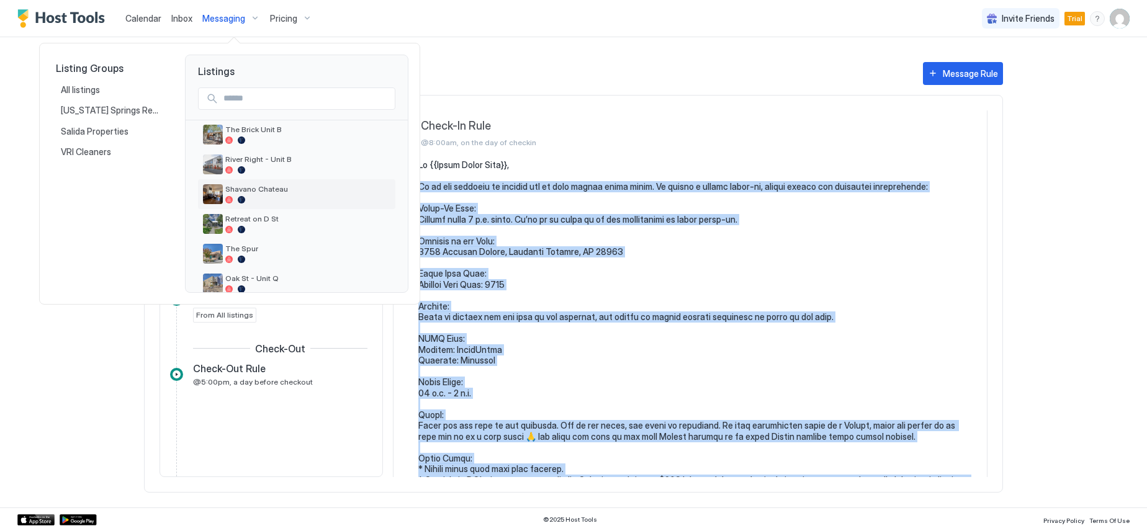
scroll to position [354, 0]
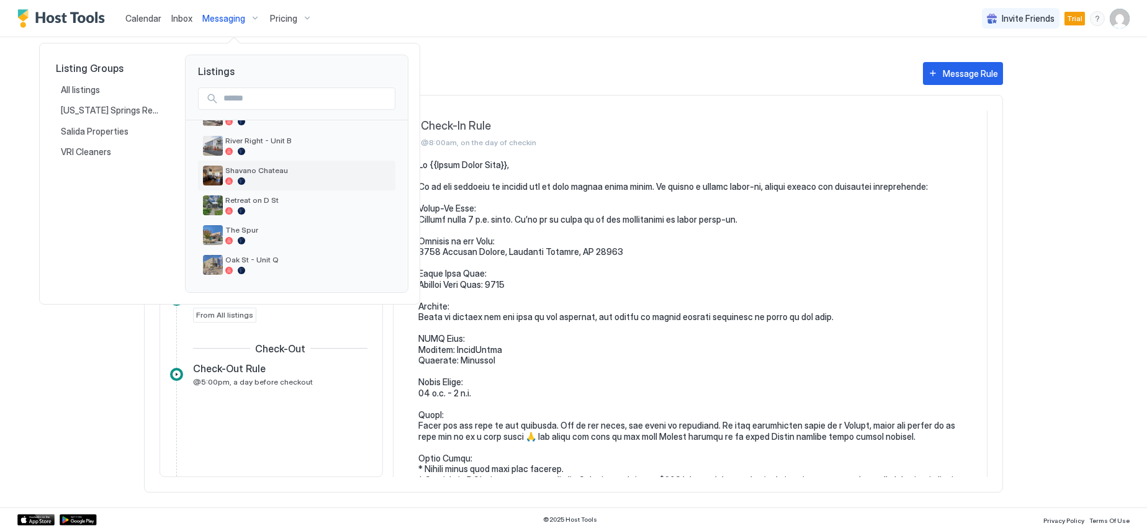
click at [276, 174] on span "Shavano Chateau" at bounding box center [307, 170] width 165 height 9
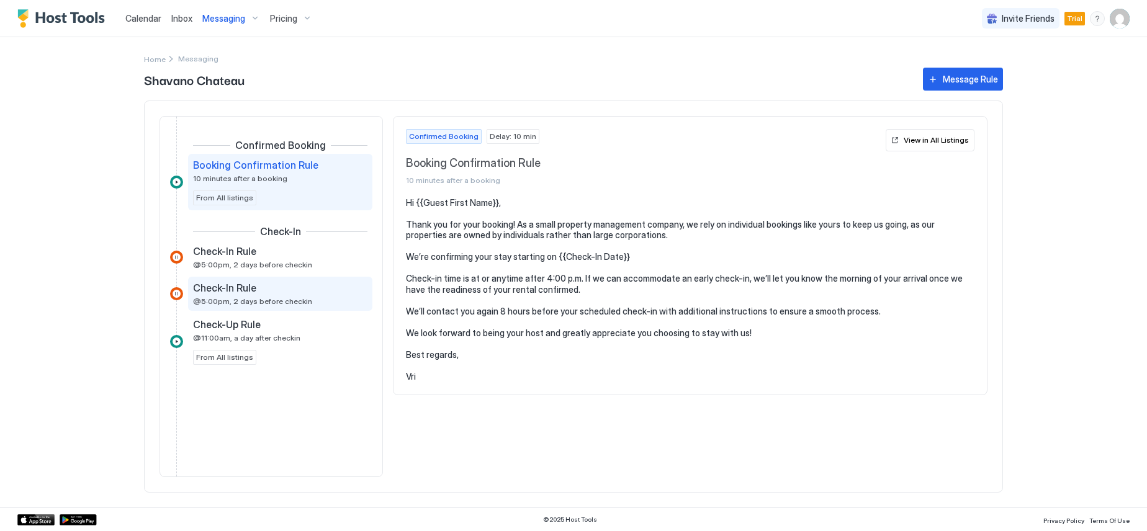
click at [233, 292] on span "Check-In Rule" at bounding box center [224, 288] width 63 height 12
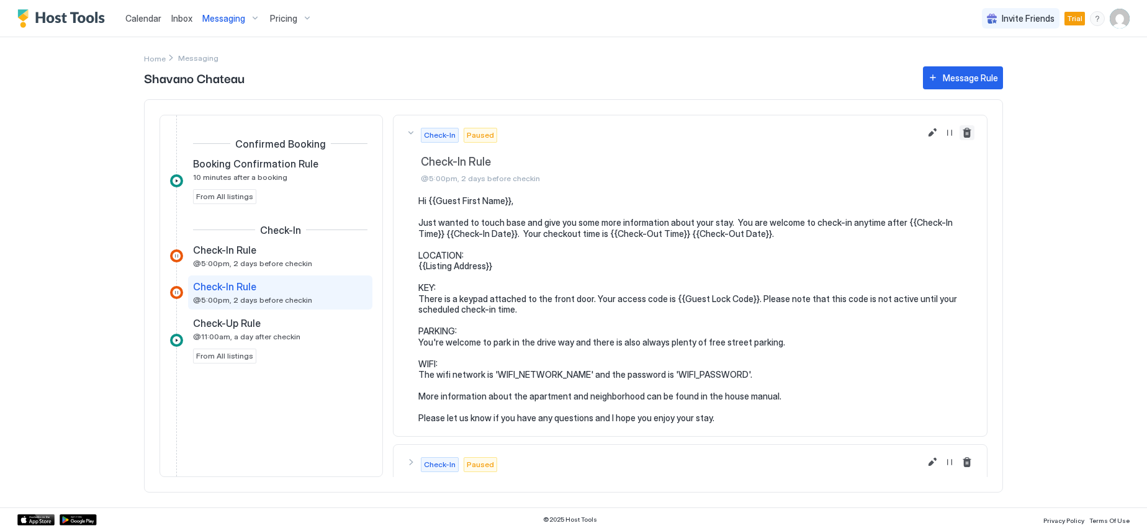
click at [960, 133] on button "Delete message rule" at bounding box center [967, 132] width 15 height 15
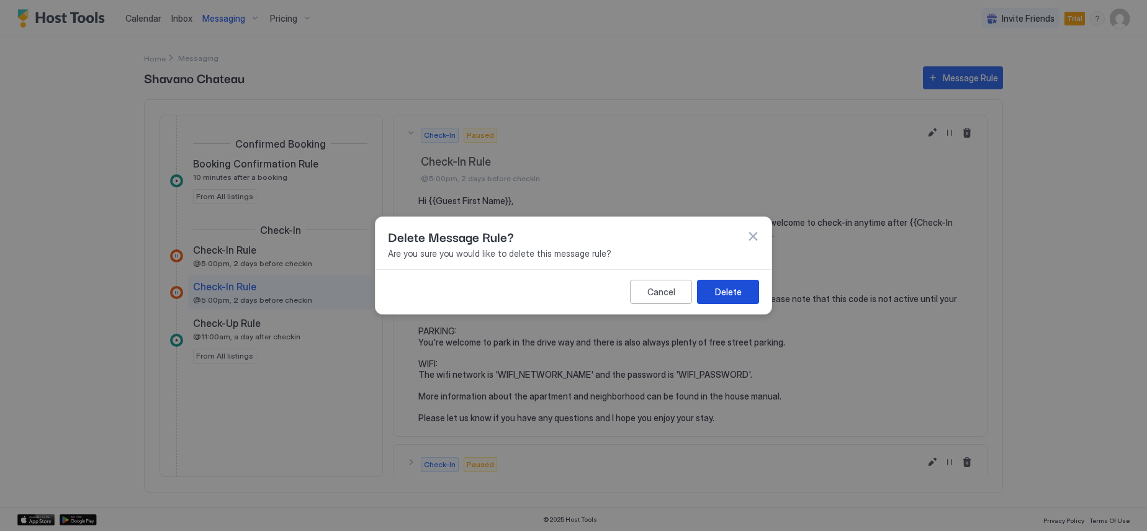
click at [722, 295] on div "Delete" at bounding box center [728, 292] width 27 height 13
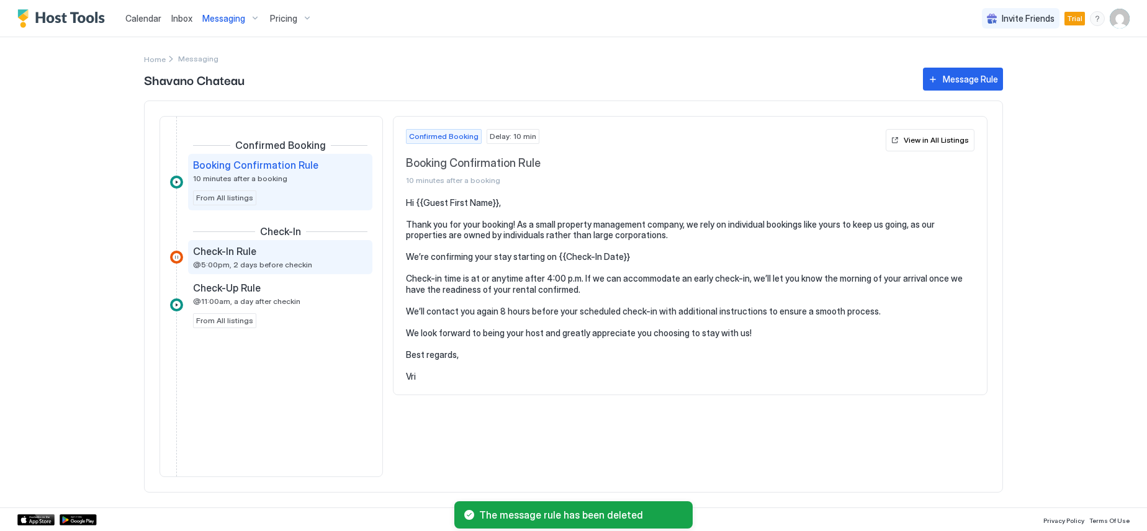
click at [229, 267] on span "@5:00pm, 2 days before checkin" at bounding box center [252, 264] width 119 height 9
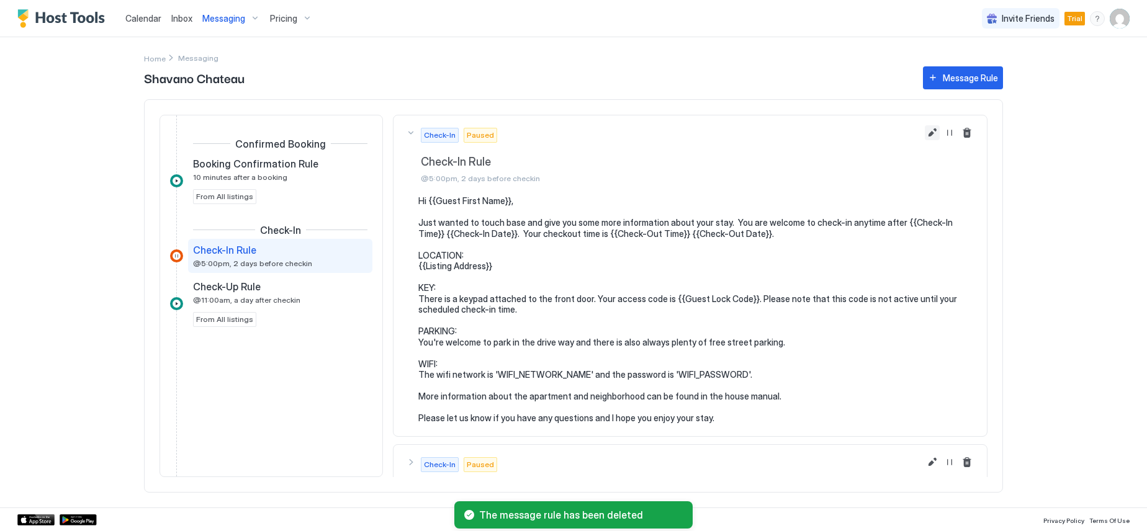
click at [925, 134] on button "Edit message rule" at bounding box center [932, 132] width 15 height 15
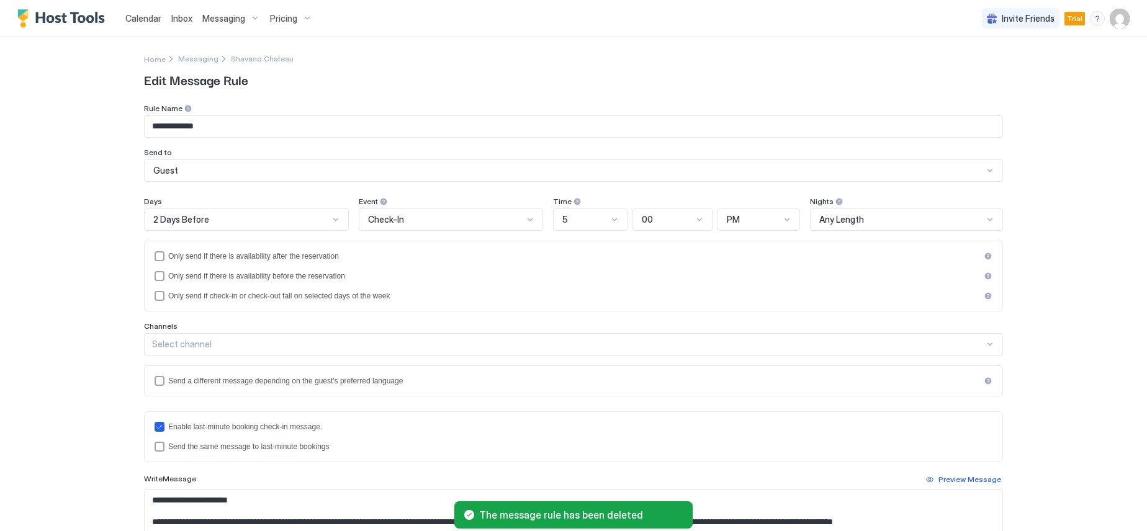
click at [259, 222] on div "2 Days Before" at bounding box center [241, 219] width 176 height 11
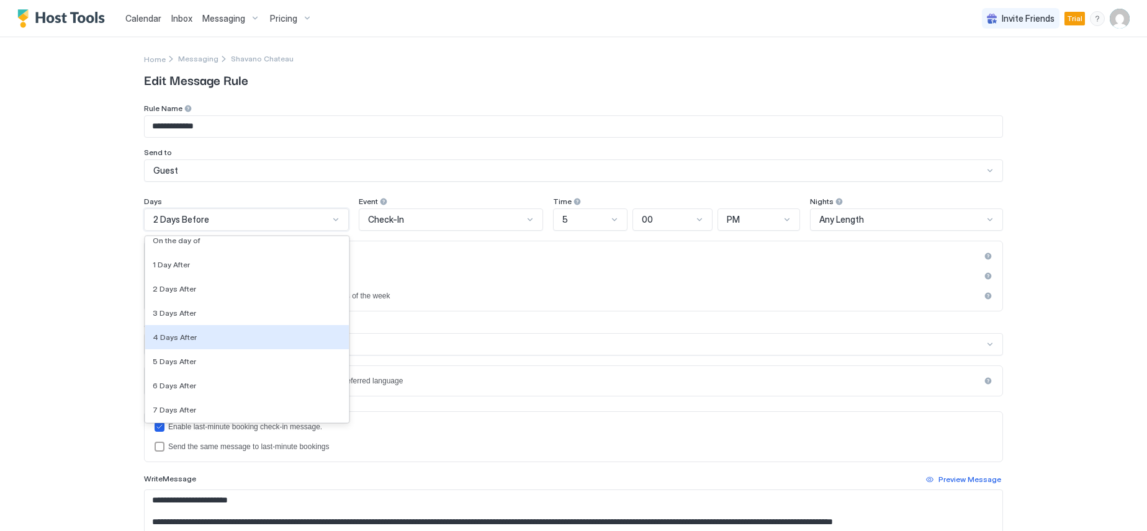
scroll to position [2171, 0]
click at [228, 264] on div "On the day of" at bounding box center [247, 258] width 204 height 24
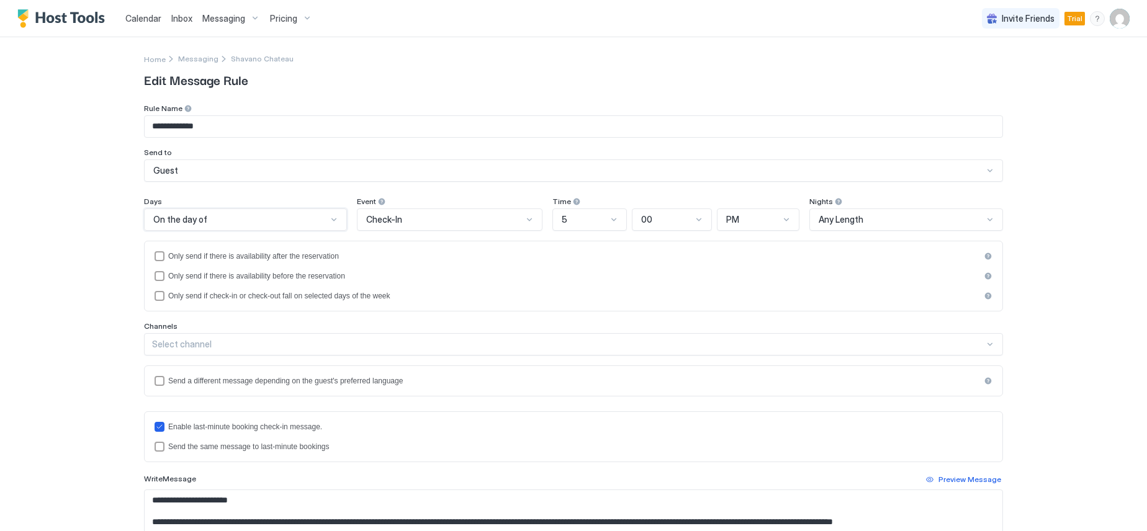
click at [589, 217] on div "5" at bounding box center [584, 219] width 45 height 11
click at [575, 412] on div "8" at bounding box center [590, 418] width 73 height 24
click at [736, 217] on div "PM" at bounding box center [752, 219] width 53 height 11
click at [739, 255] on div "AM" at bounding box center [758, 249] width 81 height 24
click at [113, 290] on div "**********" at bounding box center [573, 265] width 1147 height 531
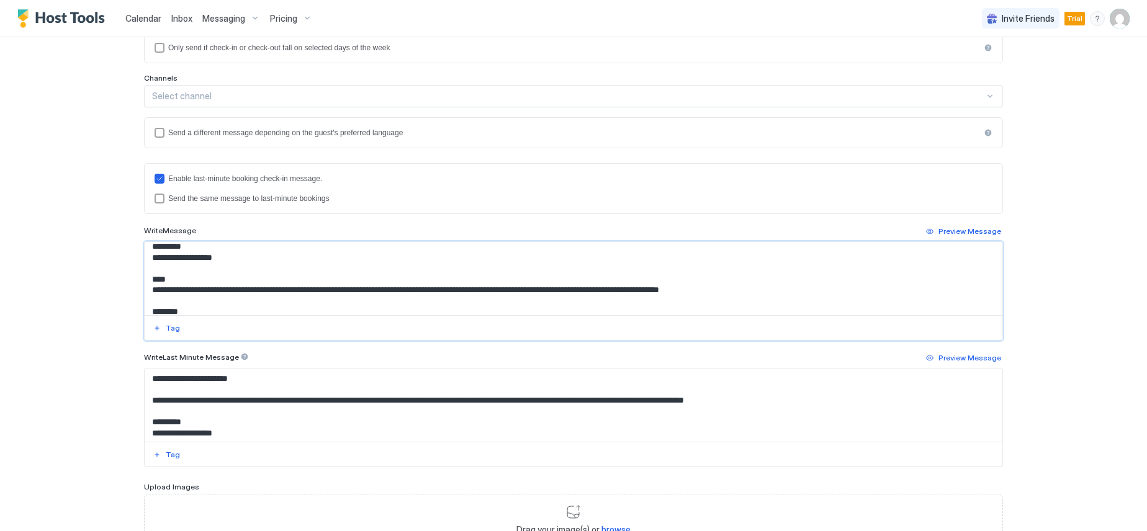
scroll to position [0, 0]
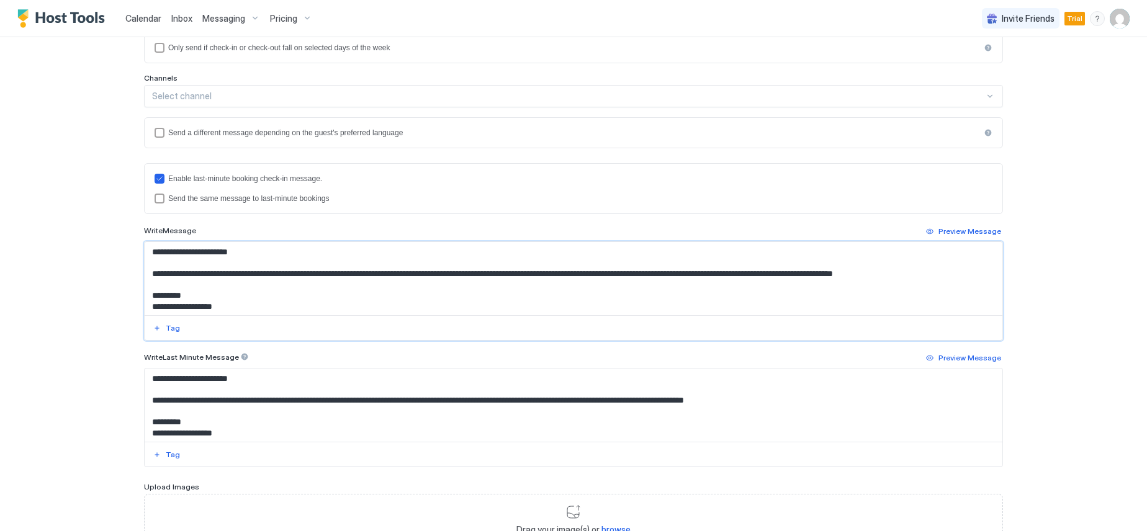
drag, startPoint x: 454, startPoint y: 305, endPoint x: 140, endPoint y: 271, distance: 315.9
click at [145, 271] on textarea "**********" at bounding box center [574, 278] width 858 height 73
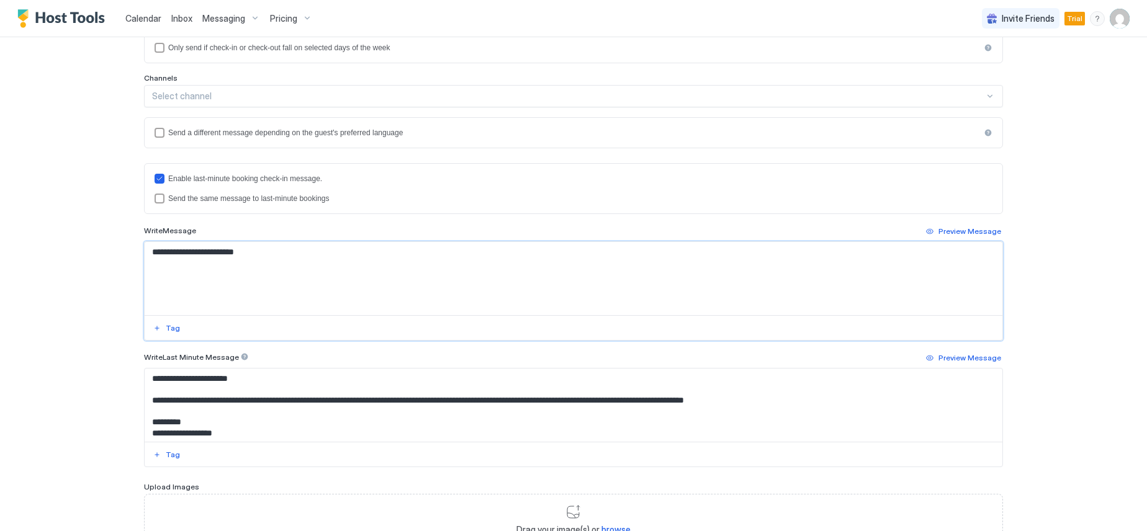
paste textarea "**********"
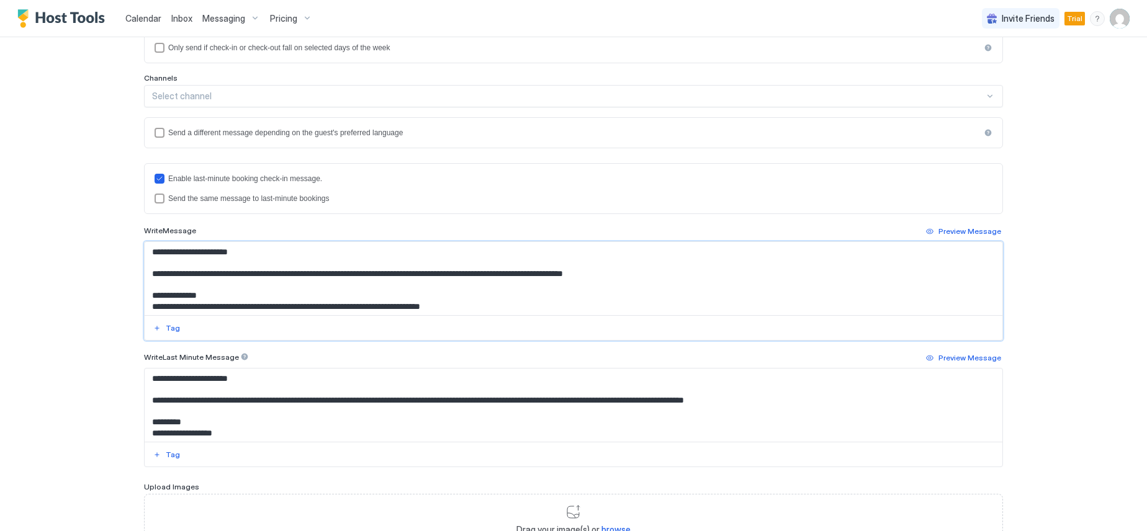
scroll to position [62, 0]
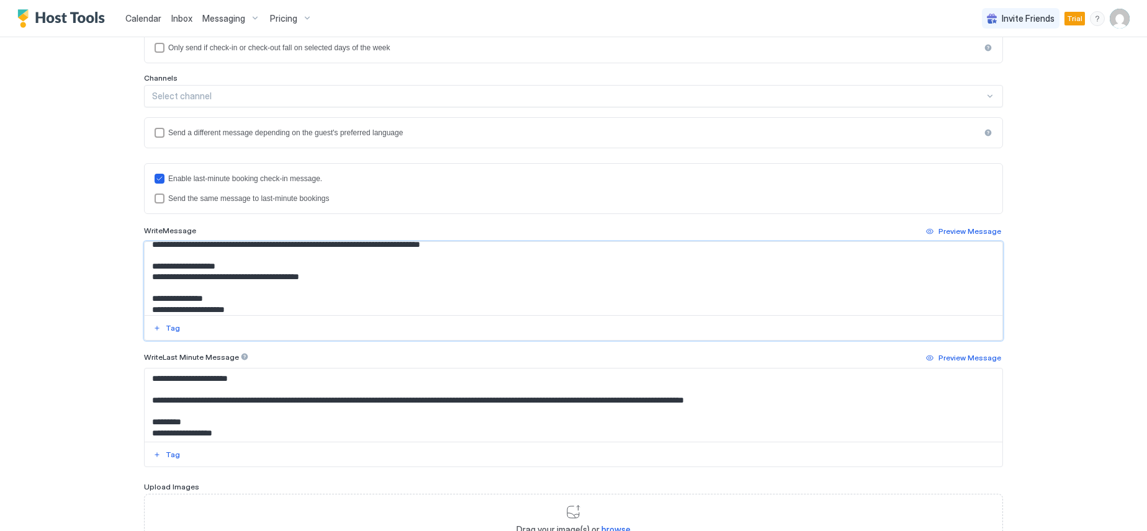
drag, startPoint x: 345, startPoint y: 279, endPoint x: 146, endPoint y: 282, distance: 198.0
click at [146, 282] on textarea "Input Field" at bounding box center [574, 278] width 858 height 73
click at [166, 331] on div "Tag" at bounding box center [173, 328] width 14 height 11
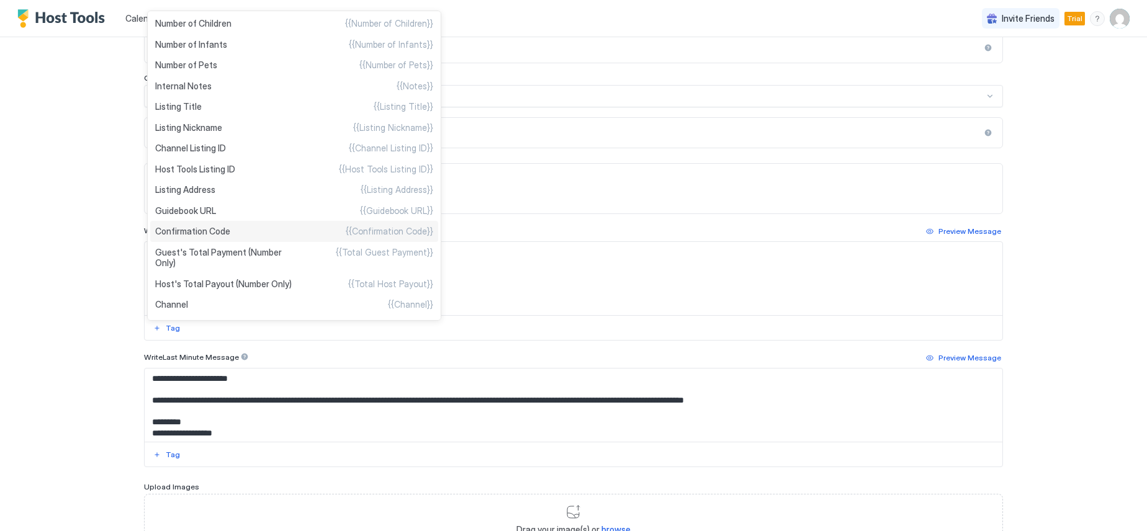
scroll to position [387, 0]
click at [199, 187] on span "Listing Address" at bounding box center [185, 187] width 60 height 11
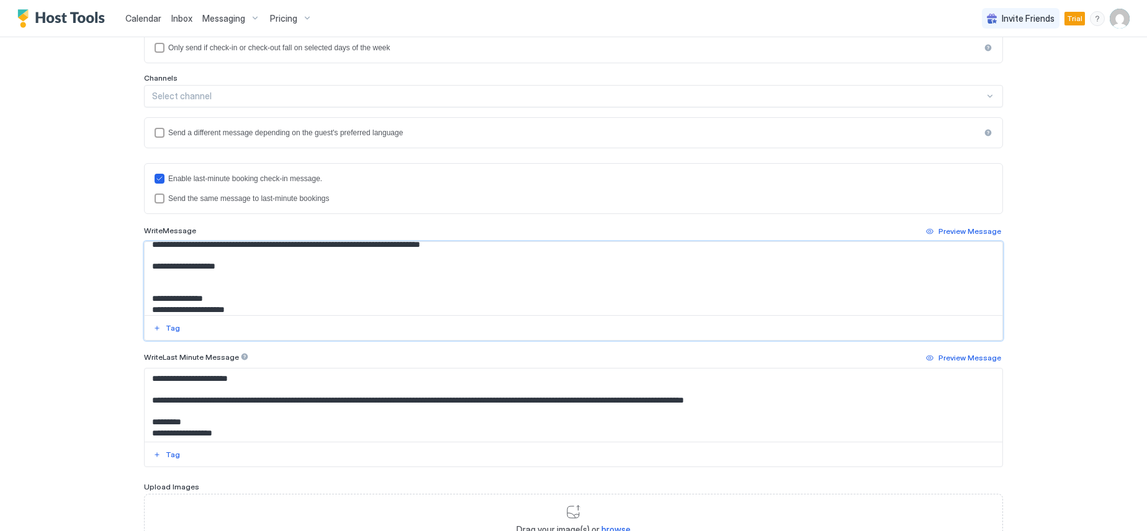
click at [248, 310] on textarea "Input Field" at bounding box center [574, 278] width 858 height 73
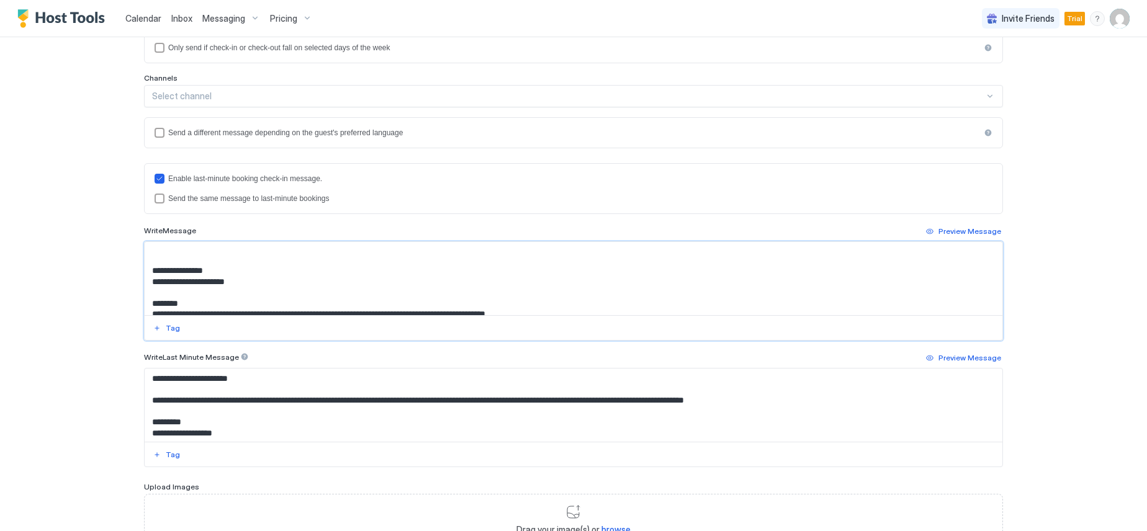
scroll to position [103, 0]
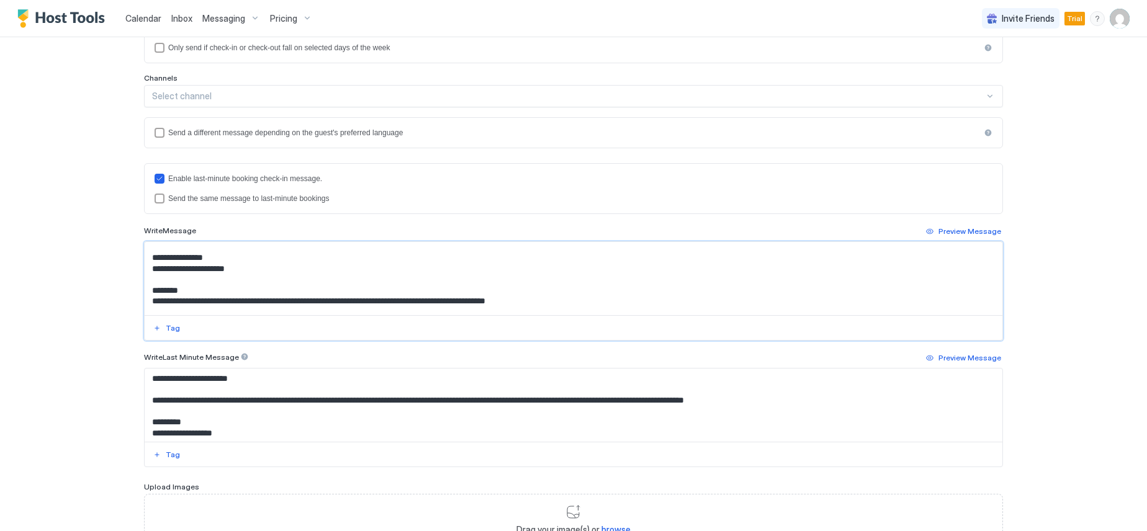
drag, startPoint x: 245, startPoint y: 307, endPoint x: 146, endPoint y: 271, distance: 105.3
click at [146, 271] on textarea "Input Field" at bounding box center [574, 278] width 858 height 73
click at [156, 270] on textarea "Input Field" at bounding box center [574, 278] width 858 height 73
paste textarea "**********"
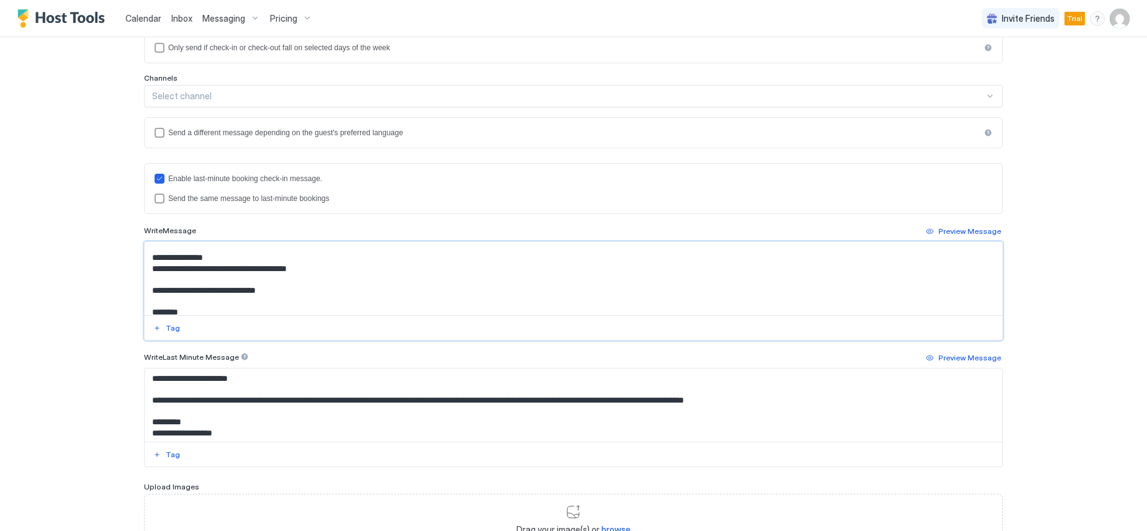
click at [210, 259] on textarea "Input Field" at bounding box center [574, 278] width 858 height 73
click at [191, 269] on textarea "Input Field" at bounding box center [574, 278] width 858 height 73
click at [304, 270] on textarea "Input Field" at bounding box center [574, 278] width 858 height 73
click at [399, 273] on textarea "Input Field" at bounding box center [574, 278] width 858 height 73
click at [302, 289] on textarea "Input Field" at bounding box center [574, 278] width 858 height 73
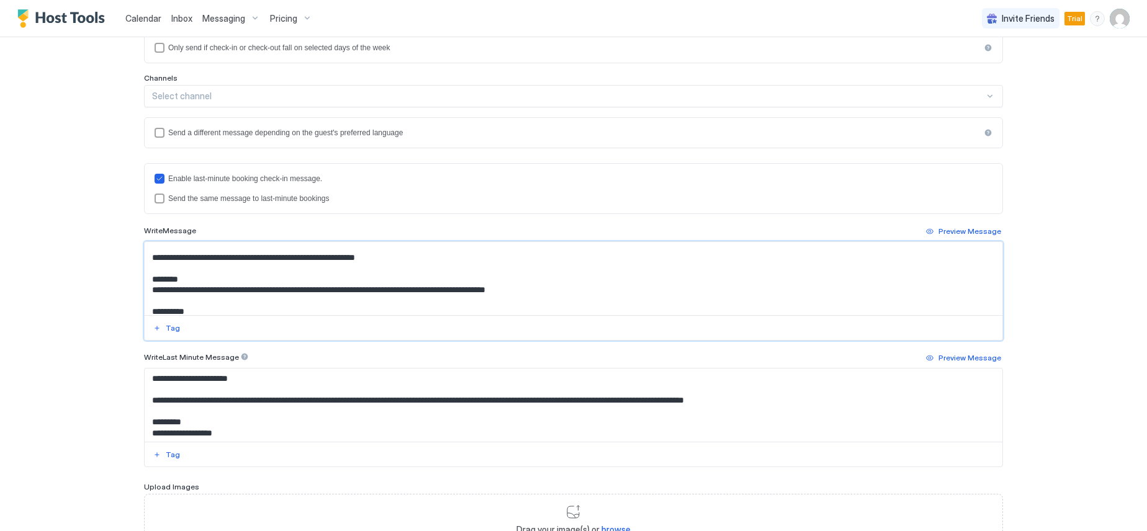
scroll to position [165, 0]
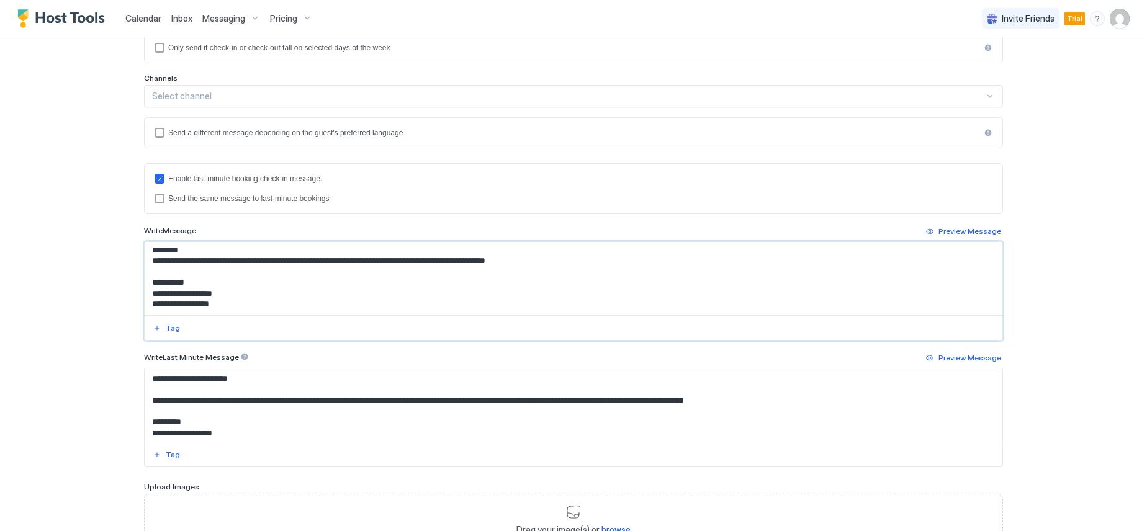
click at [255, 262] on textarea "Input Field" at bounding box center [574, 278] width 858 height 73
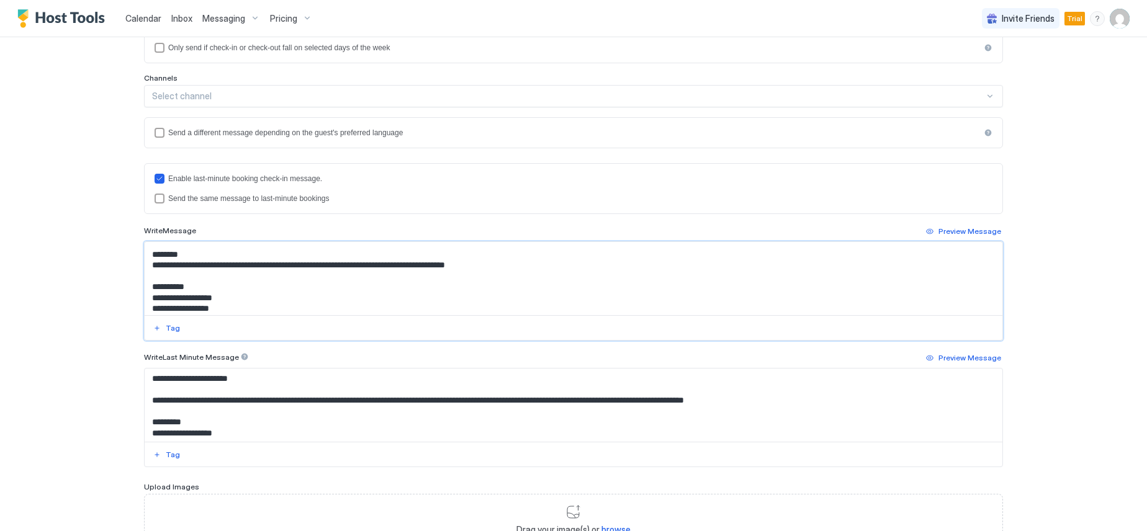
scroll to position [158, 0]
drag, startPoint x: 494, startPoint y: 263, endPoint x: 265, endPoint y: 268, distance: 229.1
click at [265, 268] on textarea "Input Field" at bounding box center [574, 278] width 858 height 73
click at [248, 305] on textarea "Input Field" at bounding box center [574, 278] width 858 height 73
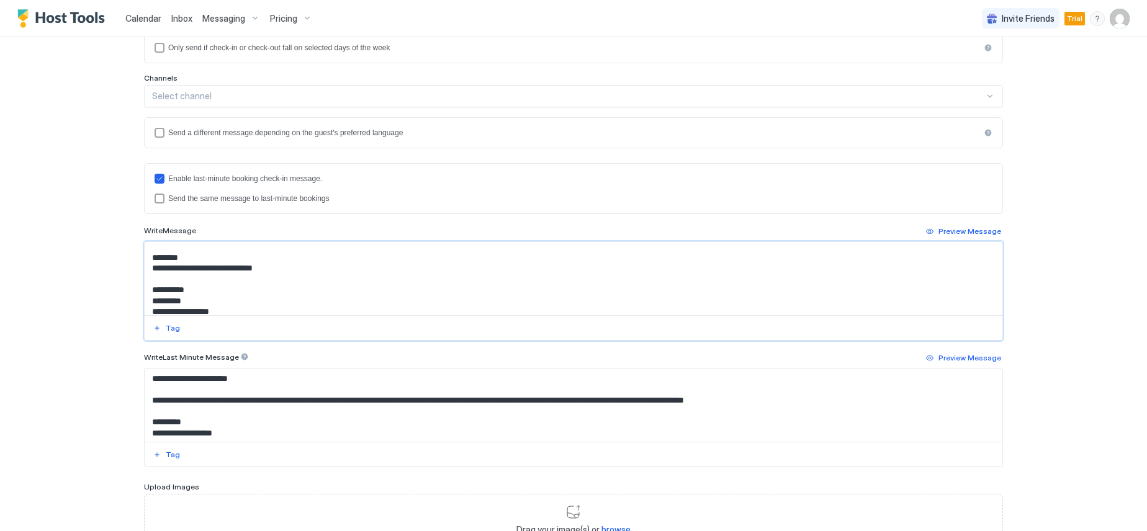
click at [232, 316] on div at bounding box center [574, 327] width 858 height 25
click at [235, 310] on textarea "Input Field" at bounding box center [574, 278] width 858 height 73
click at [188, 300] on textarea "Input Field" at bounding box center [574, 278] width 858 height 73
click at [192, 300] on textarea "Input Field" at bounding box center [574, 278] width 858 height 73
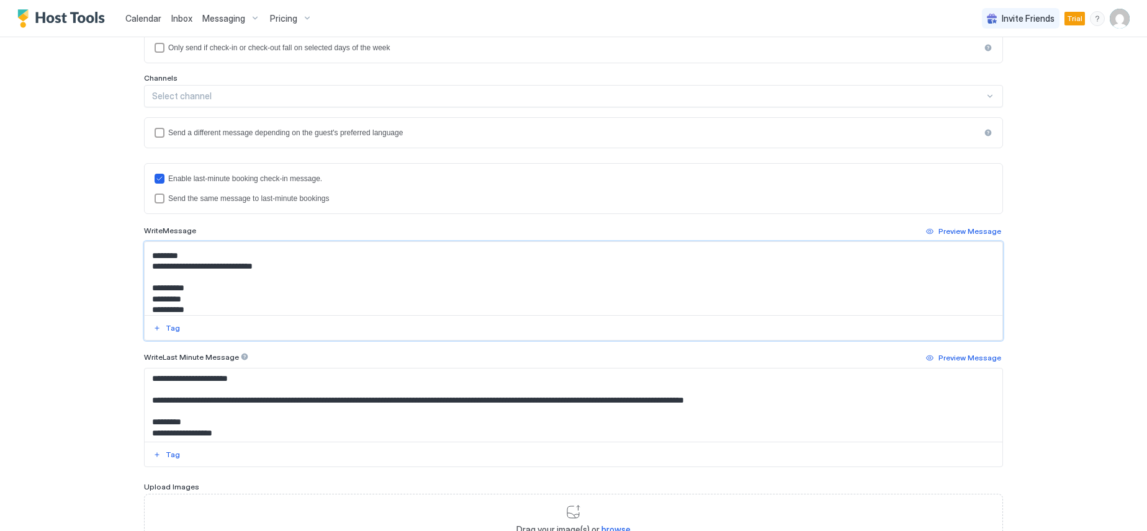
paste textarea "**********"
click at [205, 311] on textarea "Input Field" at bounding box center [574, 278] width 858 height 73
paste textarea "**********"
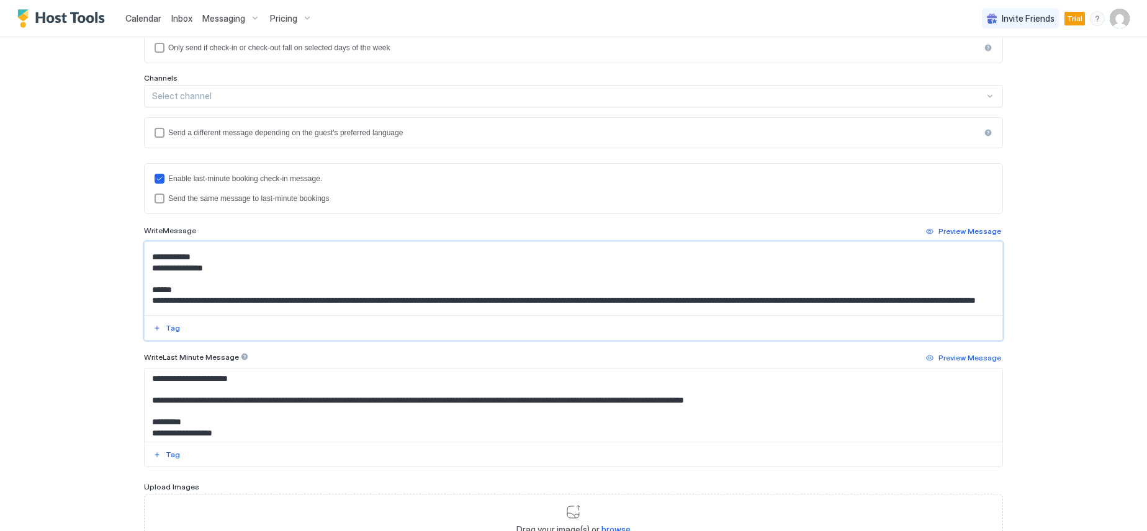
scroll to position [259, 0]
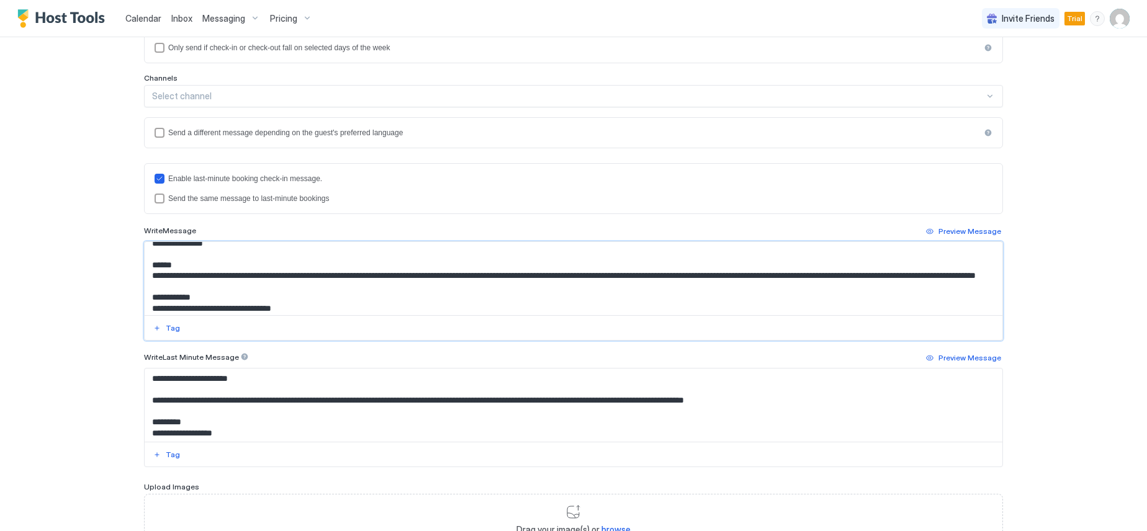
click at [219, 274] on textarea "Input Field" at bounding box center [574, 278] width 858 height 73
click at [579, 277] on textarea "Input Field" at bounding box center [574, 278] width 858 height 73
click at [570, 277] on textarea "Input Field" at bounding box center [574, 278] width 858 height 73
click at [558, 279] on textarea "Input Field" at bounding box center [574, 278] width 858 height 73
click at [906, 277] on textarea "Input Field" at bounding box center [574, 278] width 858 height 73
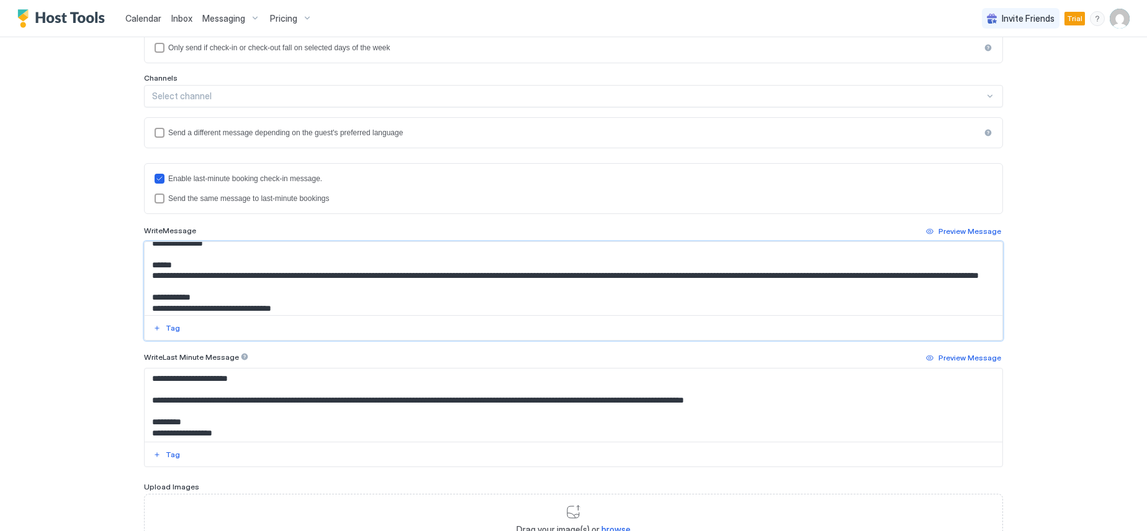
click at [936, 277] on textarea "Input Field" at bounding box center [574, 278] width 858 height 73
click at [219, 289] on textarea "Input Field" at bounding box center [574, 278] width 858 height 73
click at [327, 290] on textarea "Input Field" at bounding box center [574, 278] width 858 height 73
click at [375, 291] on textarea "Input Field" at bounding box center [574, 278] width 858 height 73
click at [202, 275] on textarea "Input Field" at bounding box center [574, 278] width 858 height 73
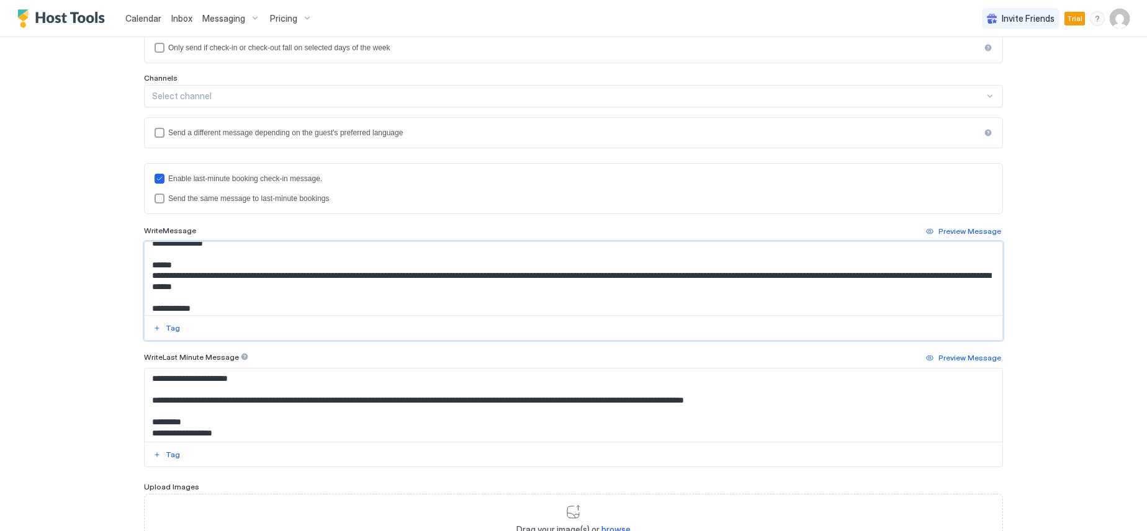
click at [202, 276] on textarea "Input Field" at bounding box center [574, 278] width 858 height 73
click at [375, 288] on textarea "Input Field" at bounding box center [574, 278] width 858 height 73
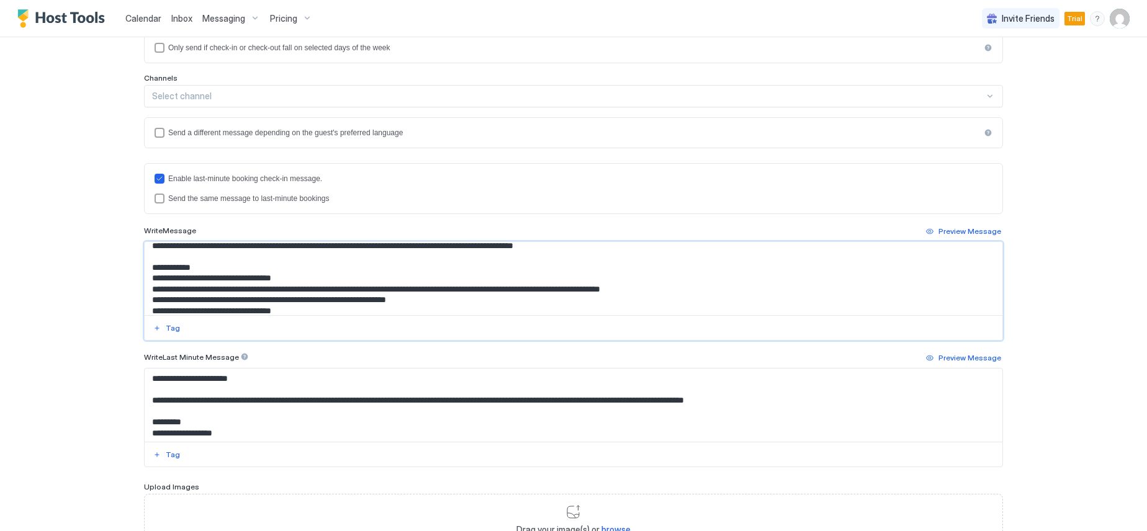
scroll to position [321, 0]
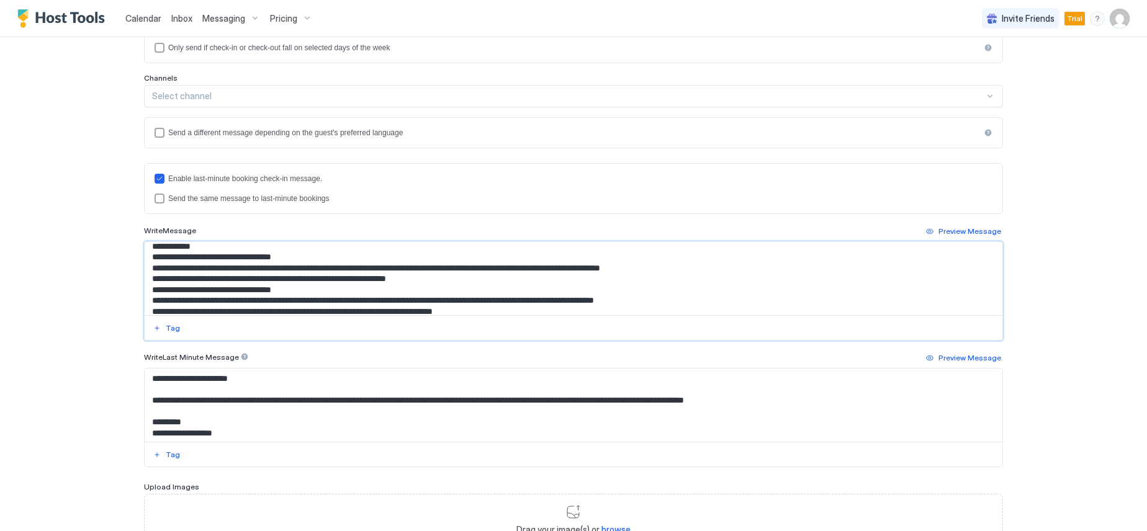
click at [431, 276] on textarea "Input Field" at bounding box center [574, 278] width 858 height 73
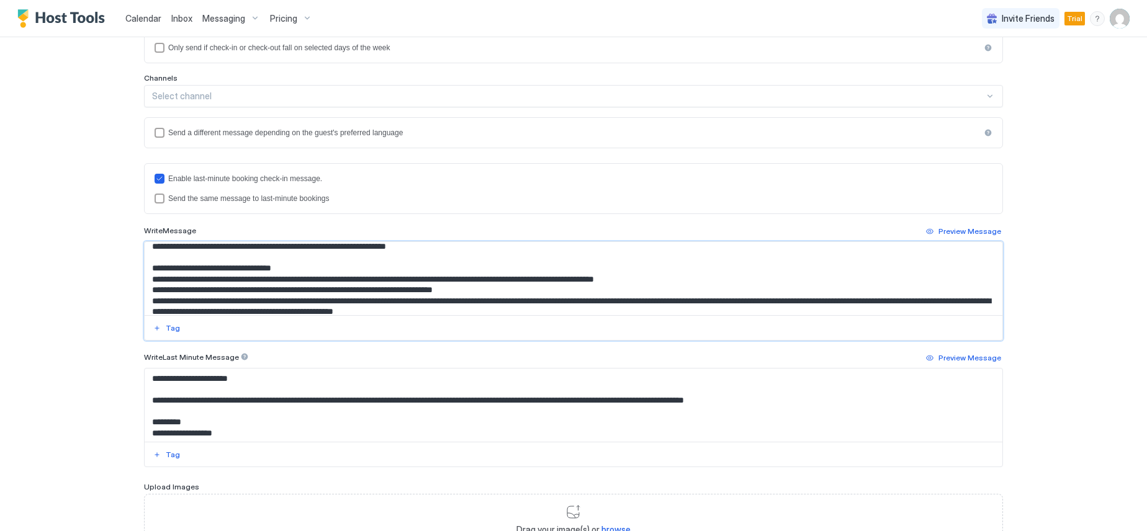
scroll to position [383, 0]
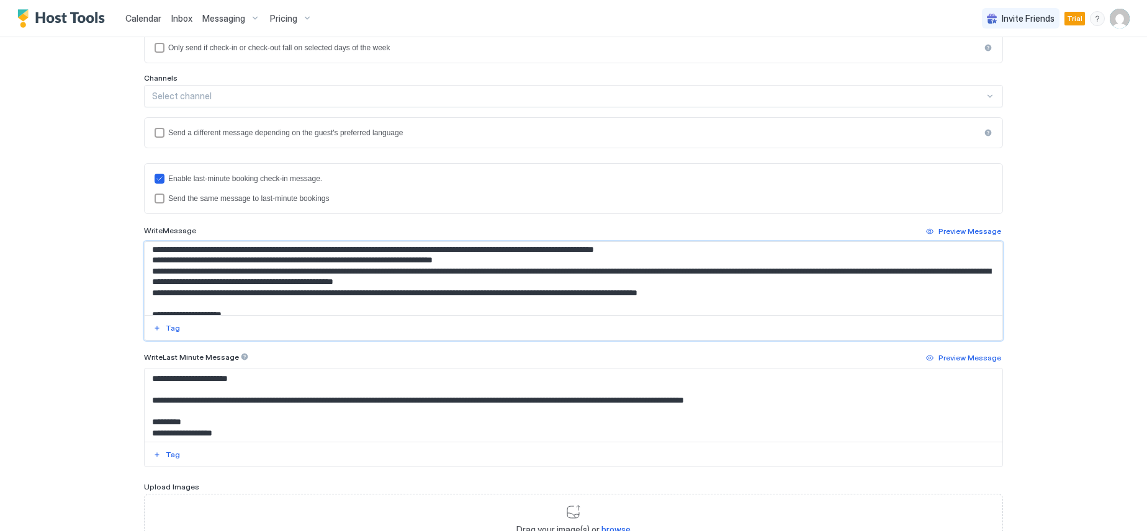
click at [532, 253] on textarea "Input Field" at bounding box center [574, 278] width 858 height 73
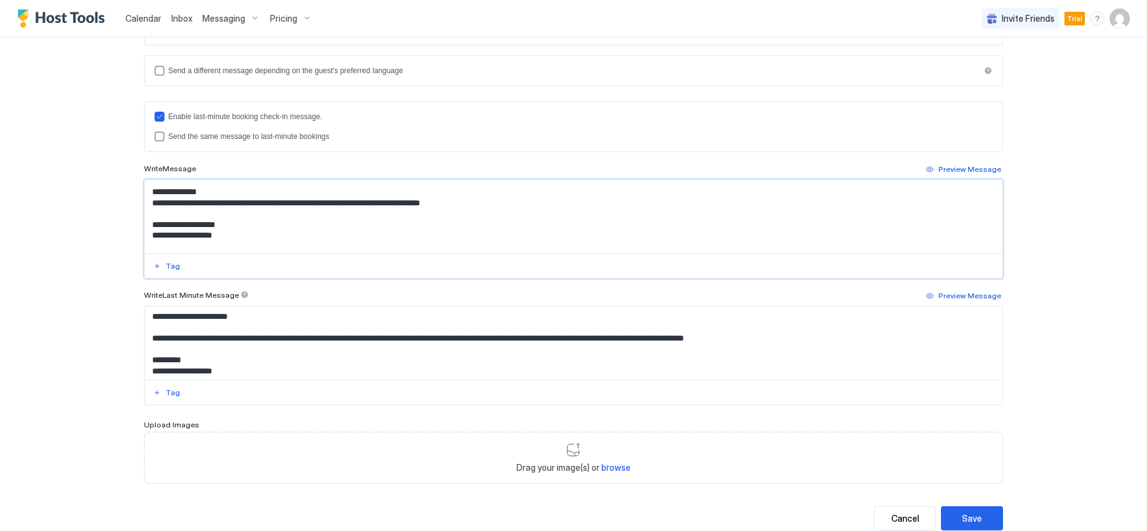
scroll to position [0, 0]
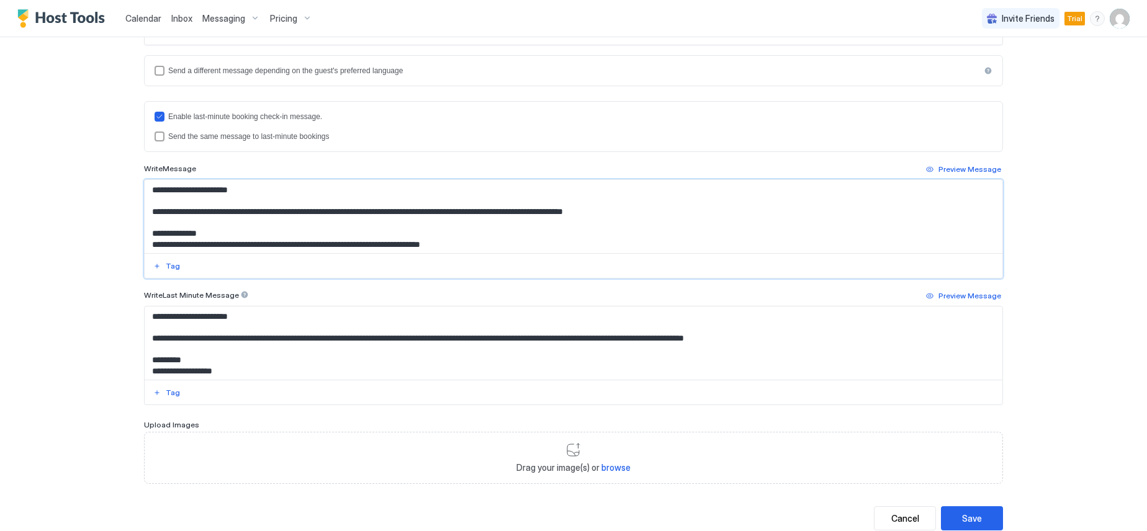
drag, startPoint x: 244, startPoint y: 246, endPoint x: 144, endPoint y: 210, distance: 106.2
click at [145, 210] on textarea "Input Field" at bounding box center [574, 216] width 858 height 73
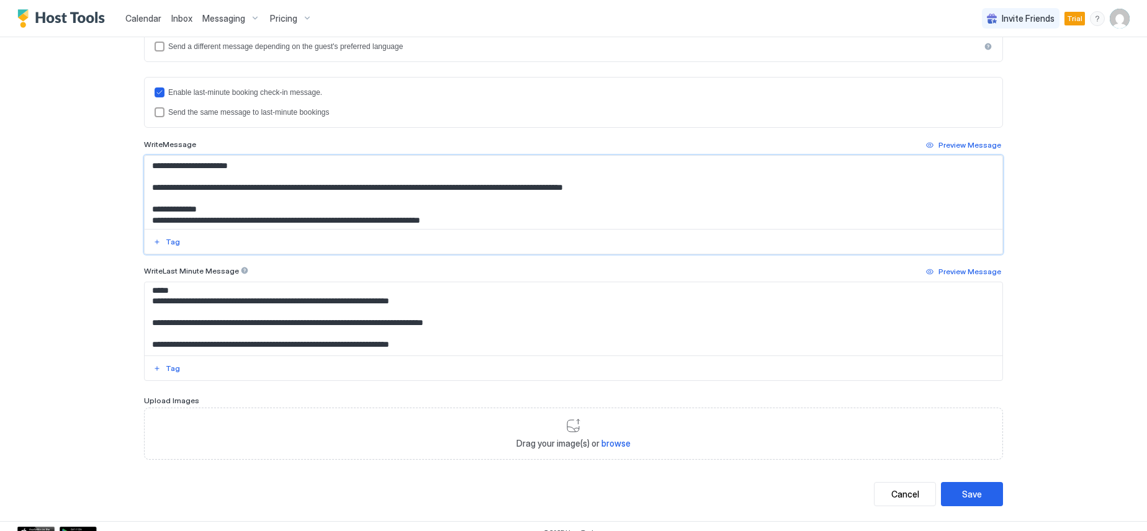
scroll to position [347, 0]
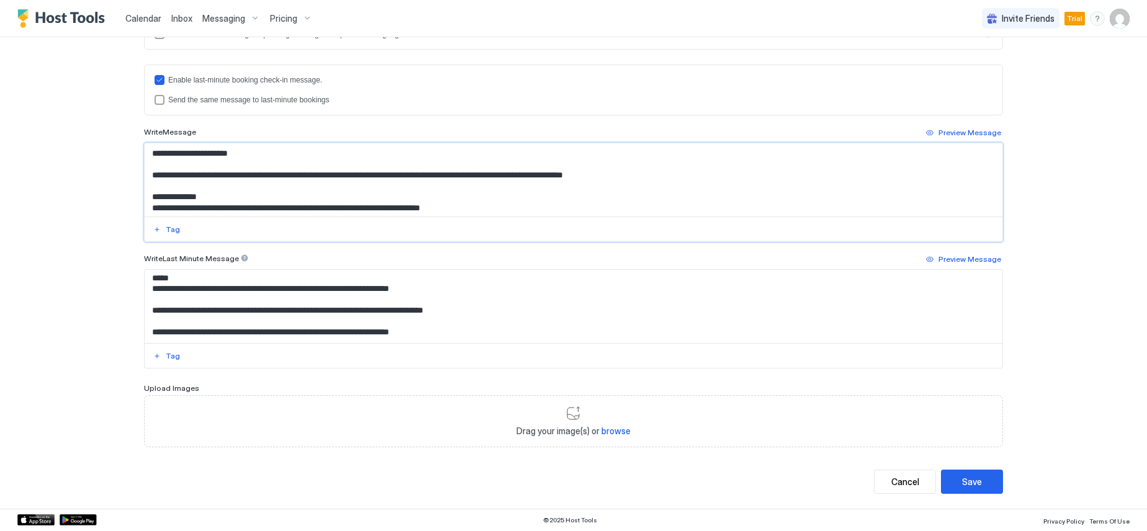
type textarea "**********"
click at [100, 286] on div "**********" at bounding box center [573, 265] width 1147 height 531
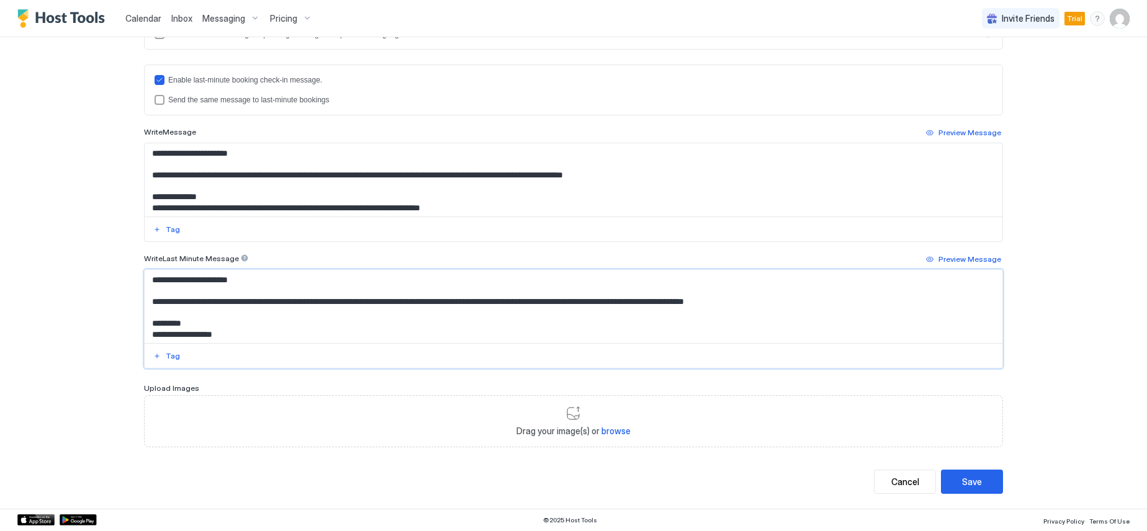
drag, startPoint x: 453, startPoint y: 337, endPoint x: 143, endPoint y: 301, distance: 311.8
click at [145, 301] on textarea "**********" at bounding box center [574, 306] width 858 height 73
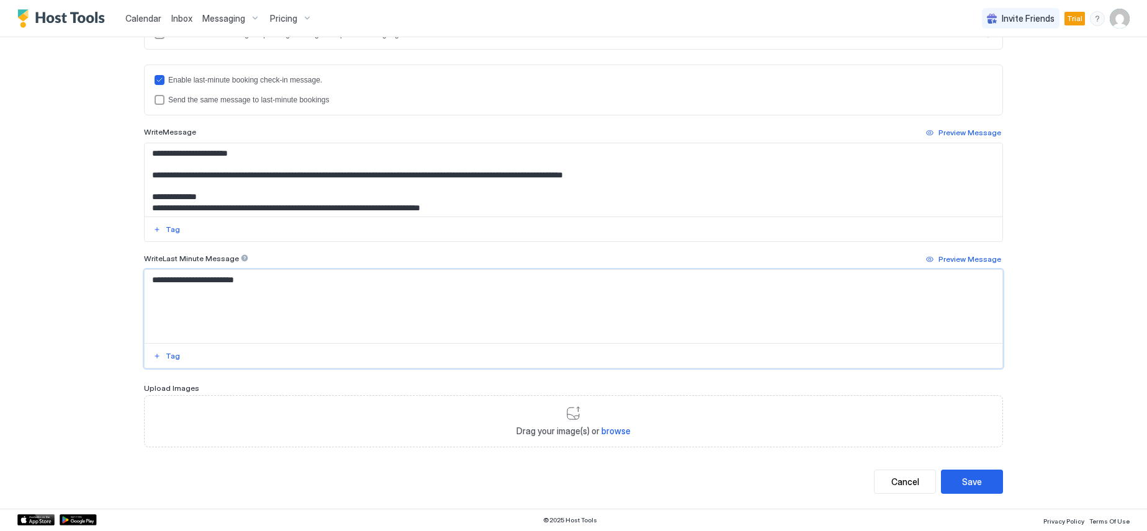
paste textarea "**********"
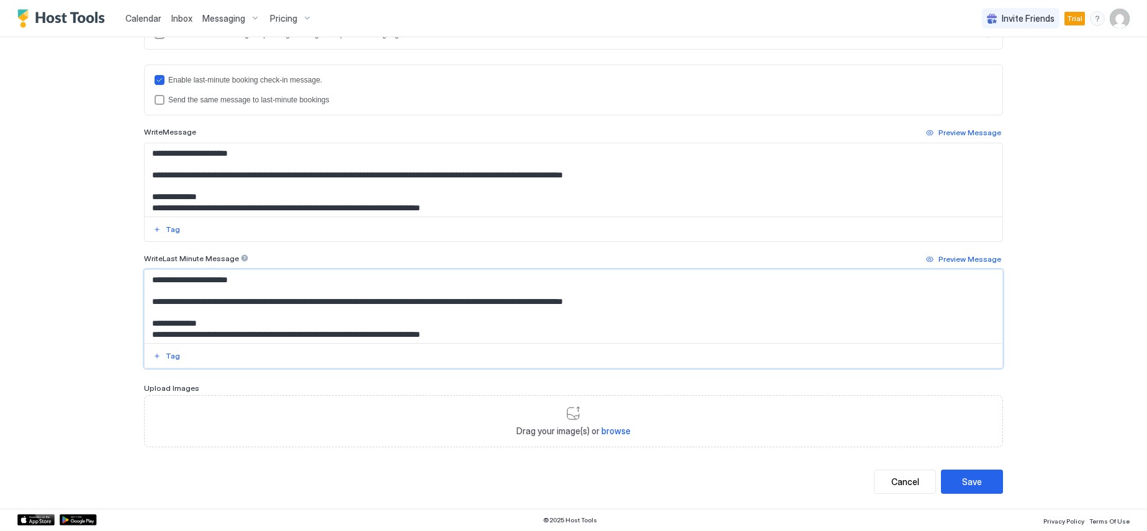
scroll to position [442, 0]
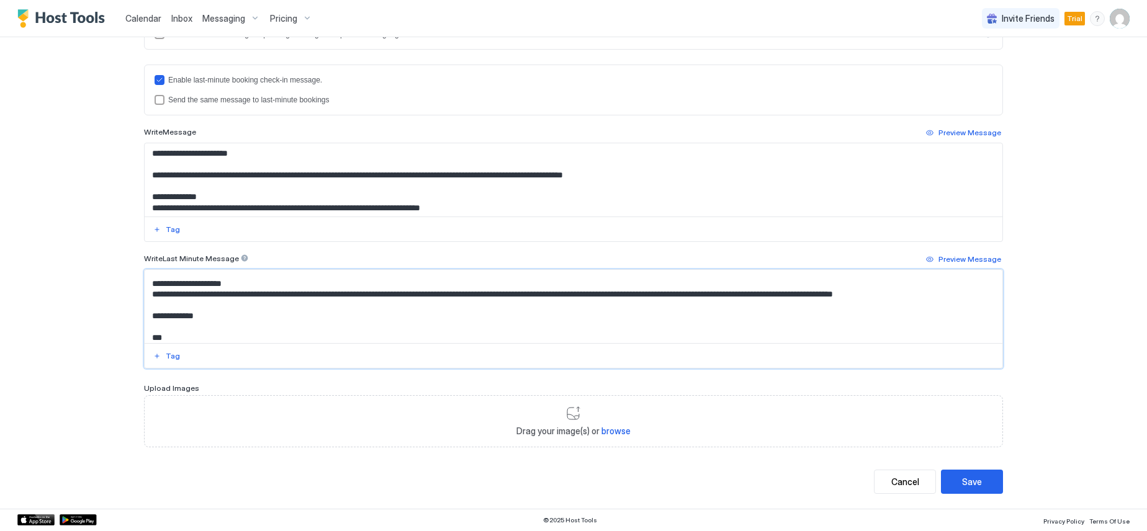
type textarea "**********"
click at [1033, 390] on div "**********" at bounding box center [573, 265] width 1147 height 531
click at [968, 487] on div "Save" at bounding box center [972, 481] width 20 height 13
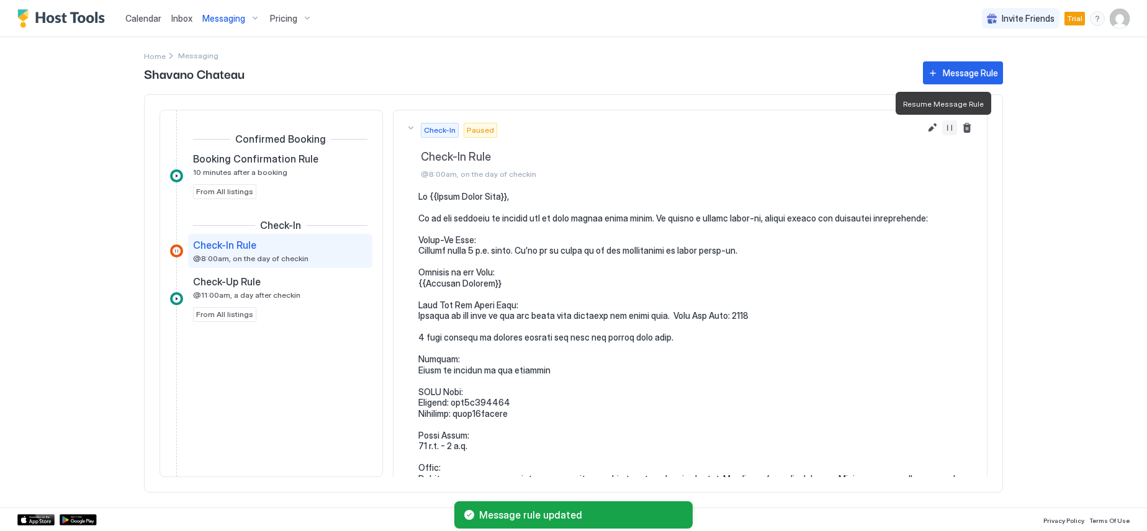
click at [942, 128] on button "Resume Message Rule" at bounding box center [949, 127] width 15 height 15
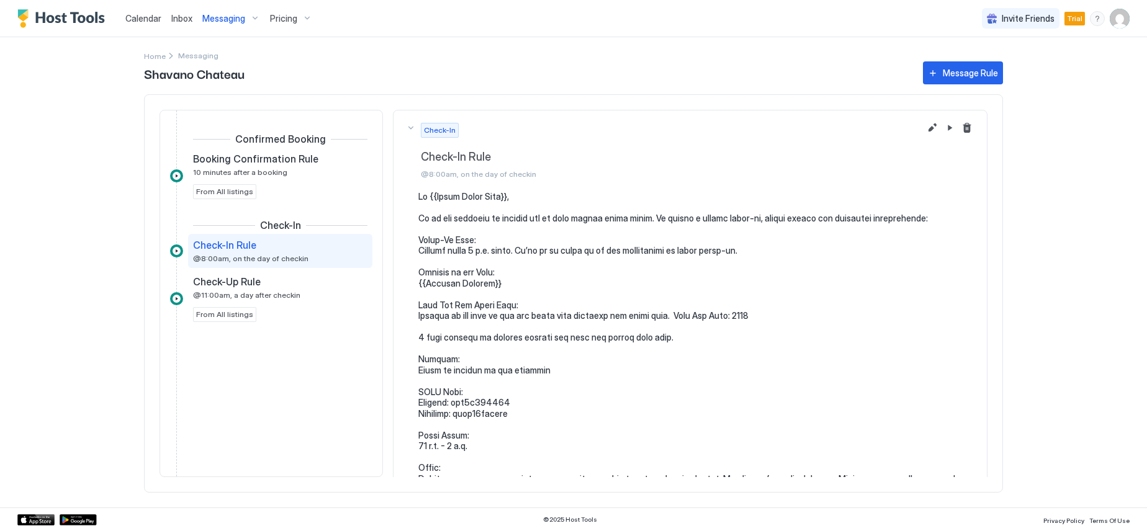
click at [250, 17] on div "Messaging" at bounding box center [231, 18] width 68 height 21
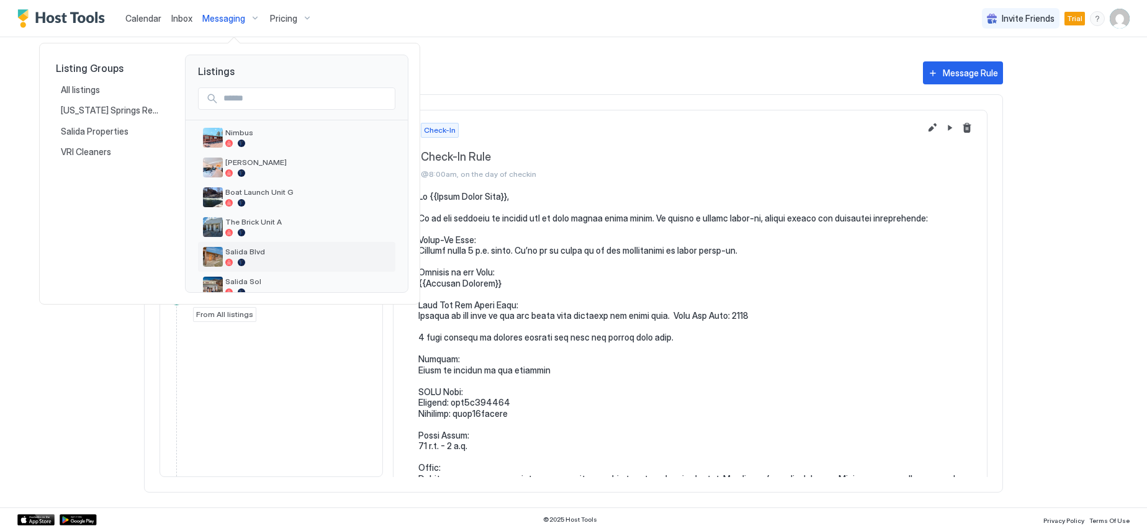
scroll to position [186, 0]
click at [282, 158] on span "The Brick Unit A" at bounding box center [307, 159] width 165 height 9
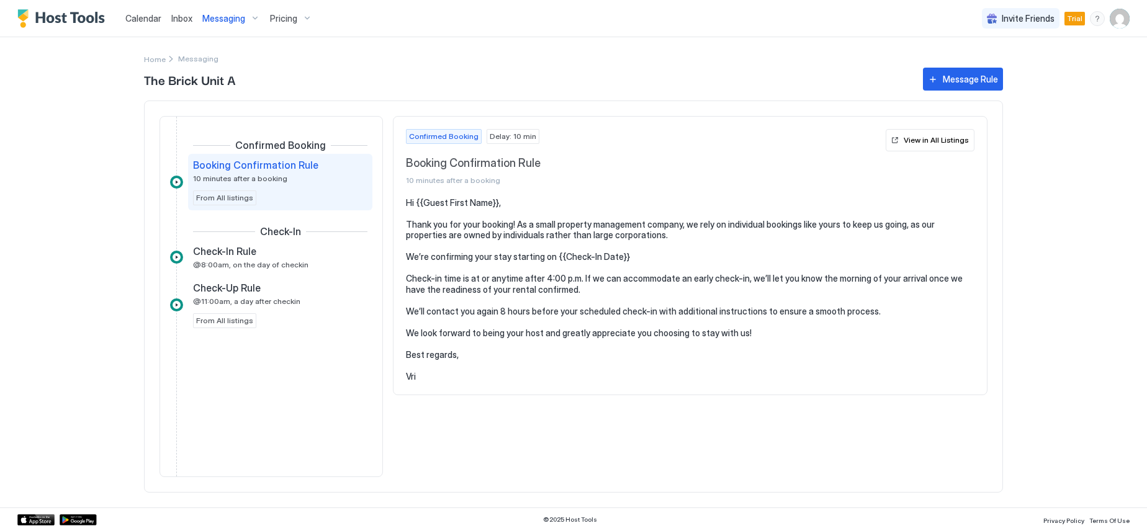
click at [248, 18] on div "Messaging" at bounding box center [231, 18] width 68 height 21
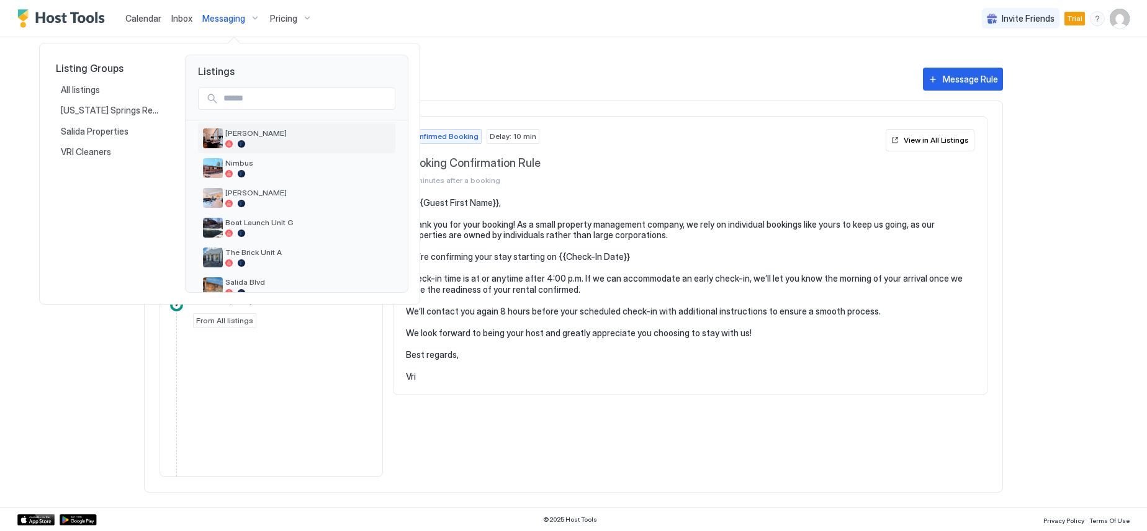
scroll to position [124, 0]
click at [263, 252] on span "Salida Blvd" at bounding box center [307, 251] width 165 height 9
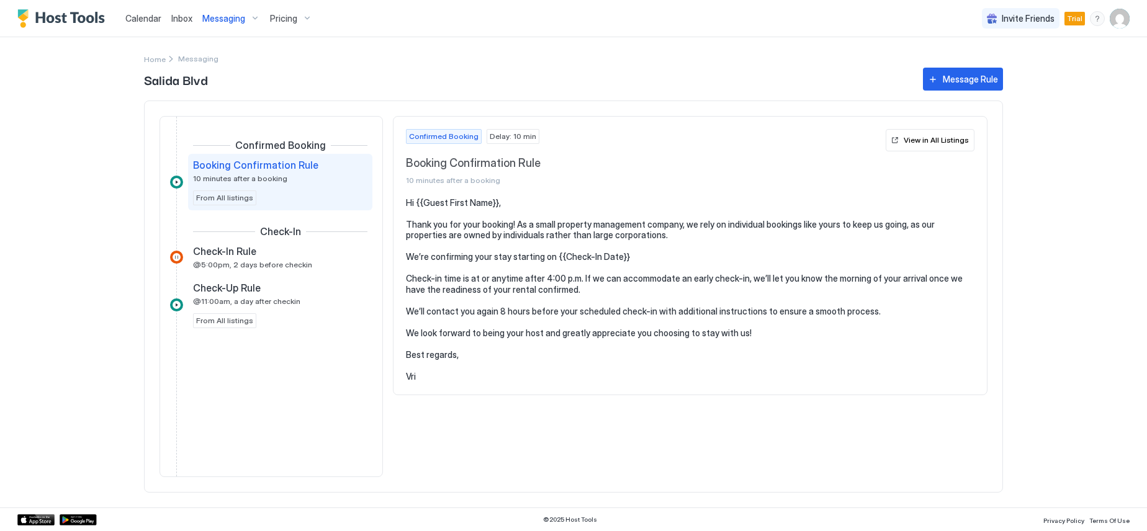
click at [251, 19] on div "Messaging" at bounding box center [231, 18] width 68 height 21
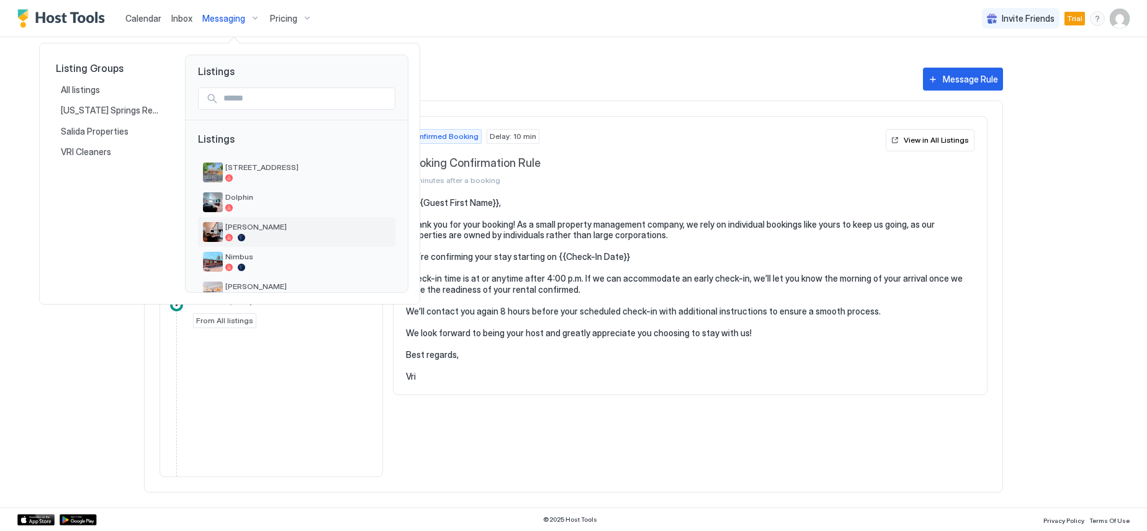
click at [259, 228] on span "[PERSON_NAME]" at bounding box center [307, 226] width 165 height 9
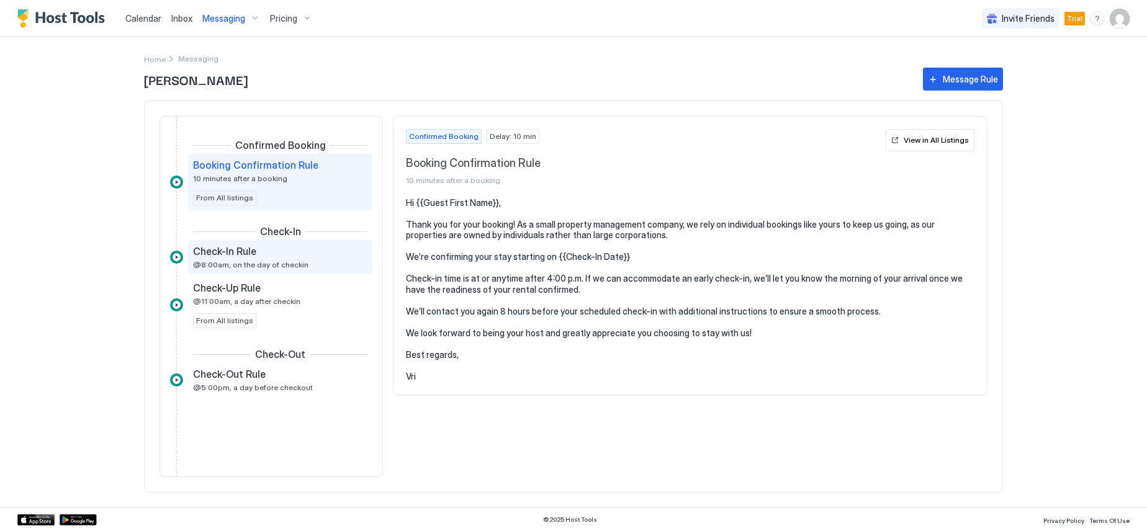
click at [231, 250] on span "Check-In Rule" at bounding box center [224, 251] width 63 height 12
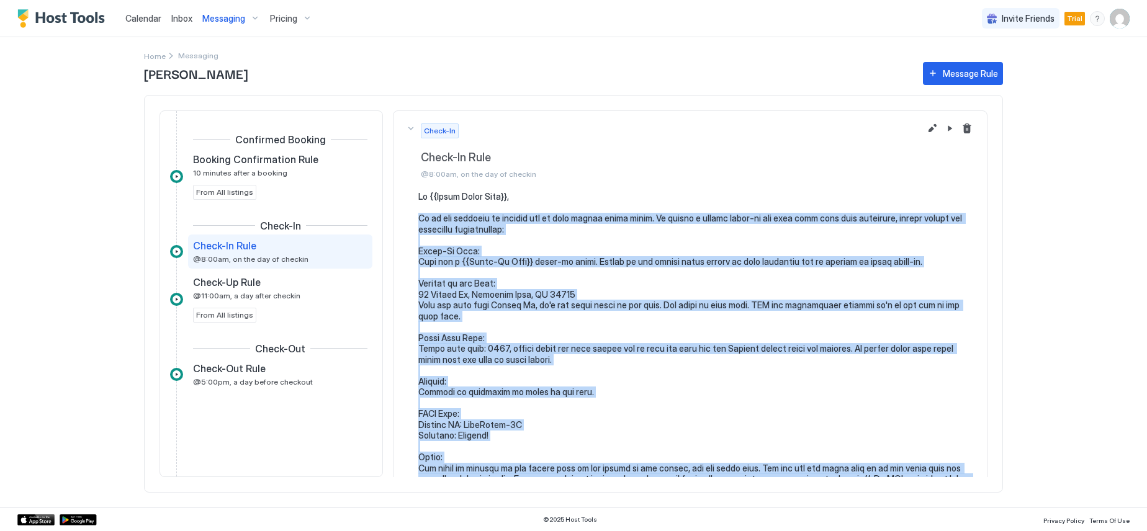
drag, startPoint x: 462, startPoint y: 384, endPoint x: 418, endPoint y: 217, distance: 172.7
click at [418, 217] on pre at bounding box center [696, 446] width 556 height 511
copy pre "It is our pleasure to welcome you to your rental later [DATE]. To ensure a smoo…"
click at [256, 20] on div "Messaging" at bounding box center [231, 18] width 68 height 21
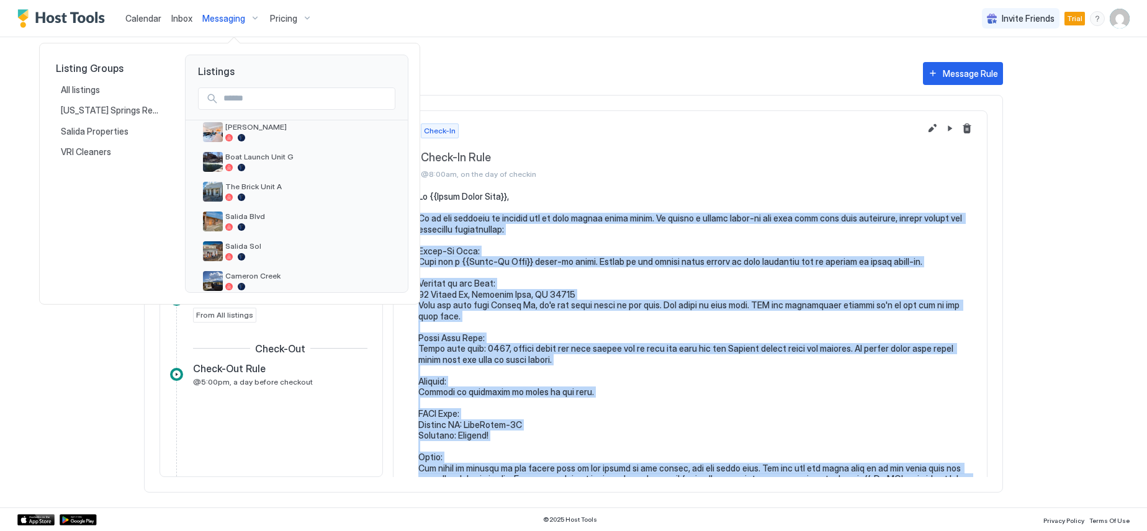
scroll to position [186, 0]
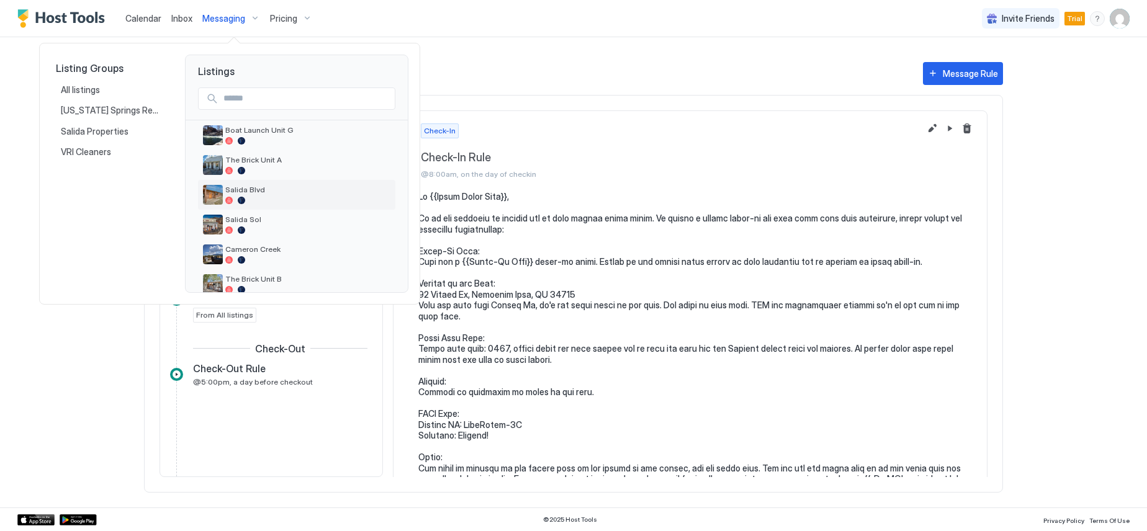
click at [281, 188] on span "Salida Blvd" at bounding box center [307, 189] width 165 height 9
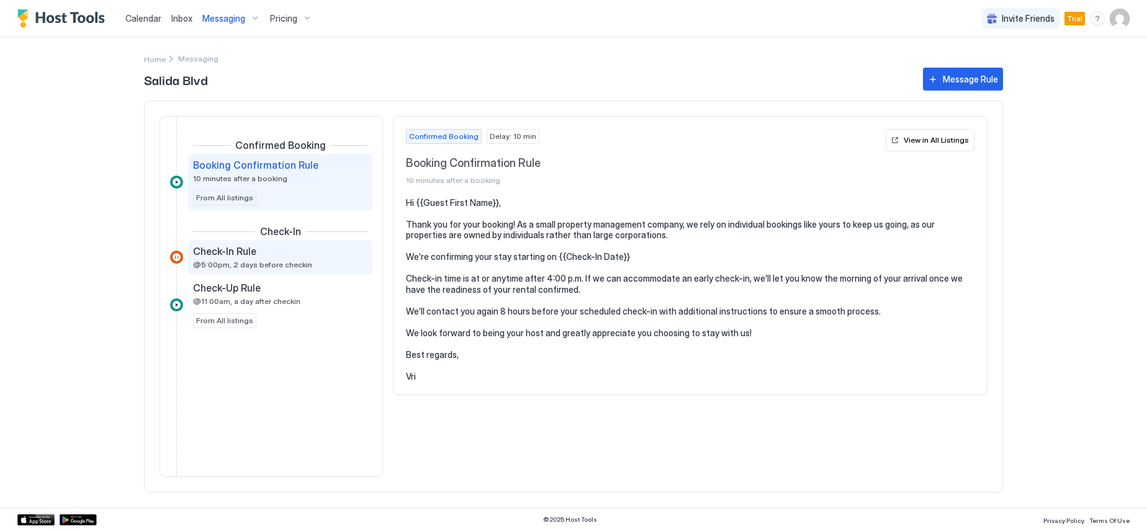
click at [238, 246] on span "Check-In Rule" at bounding box center [224, 251] width 63 height 12
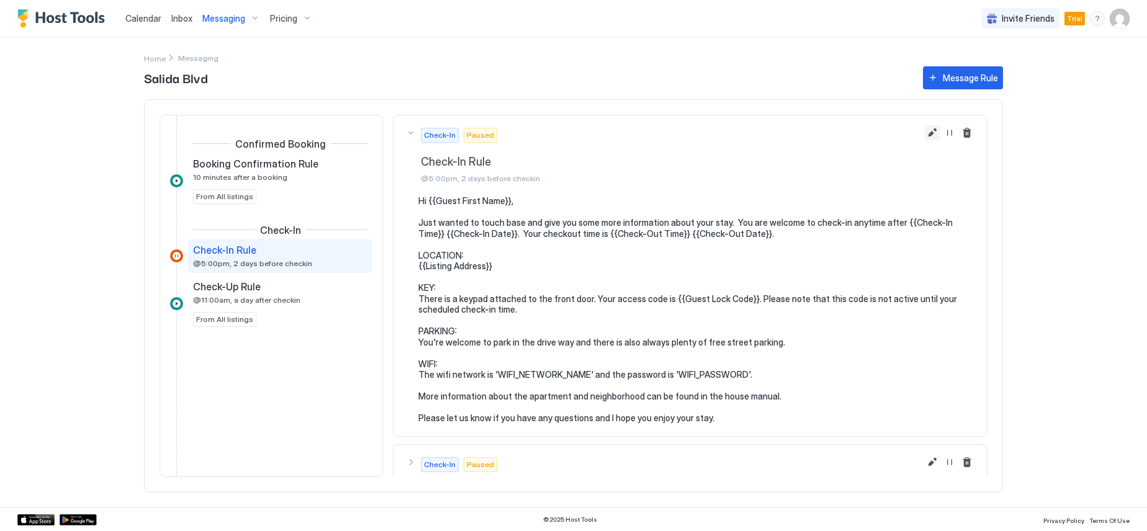
click at [925, 135] on button "Edit message rule" at bounding box center [932, 132] width 15 height 15
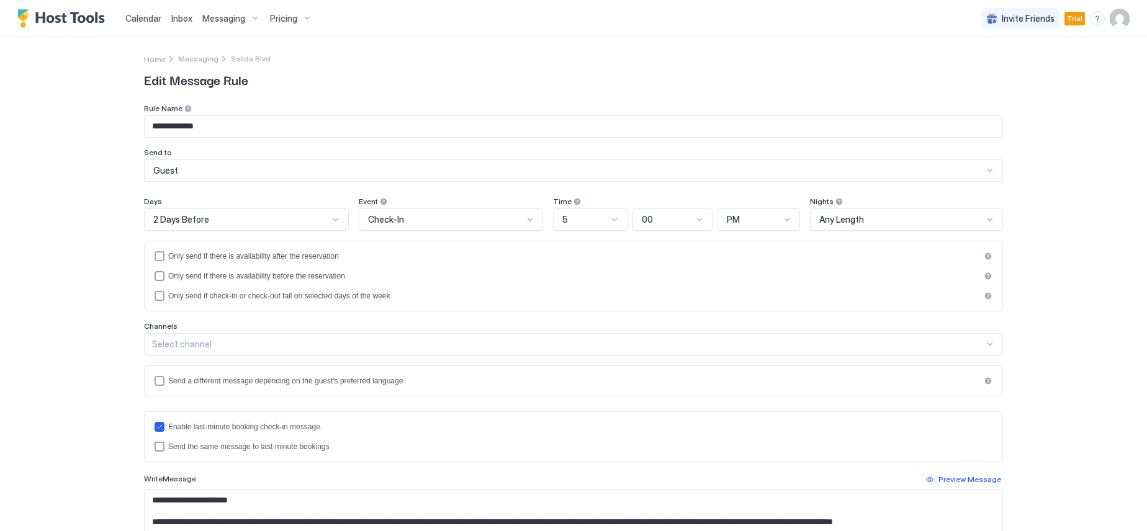
click at [204, 215] on div "2 Days Before" at bounding box center [241, 219] width 176 height 11
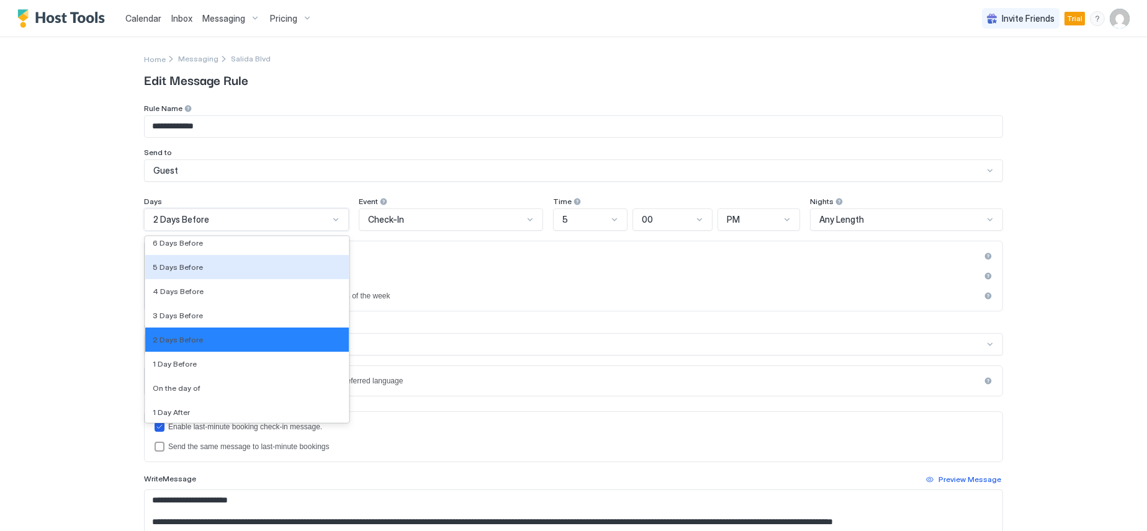
scroll to position [2063, 0]
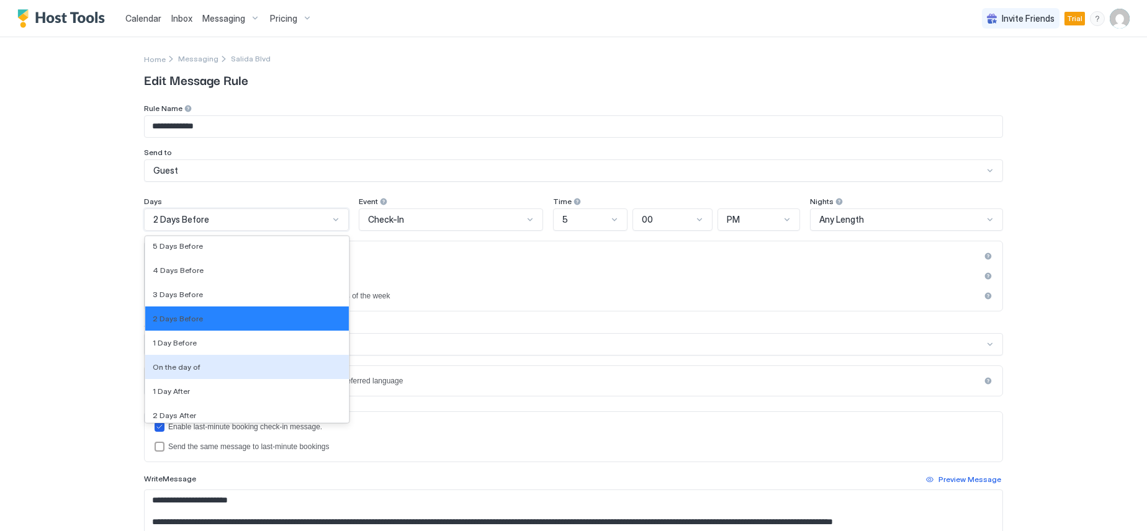
click at [212, 363] on div "On the day of" at bounding box center [247, 367] width 189 height 9
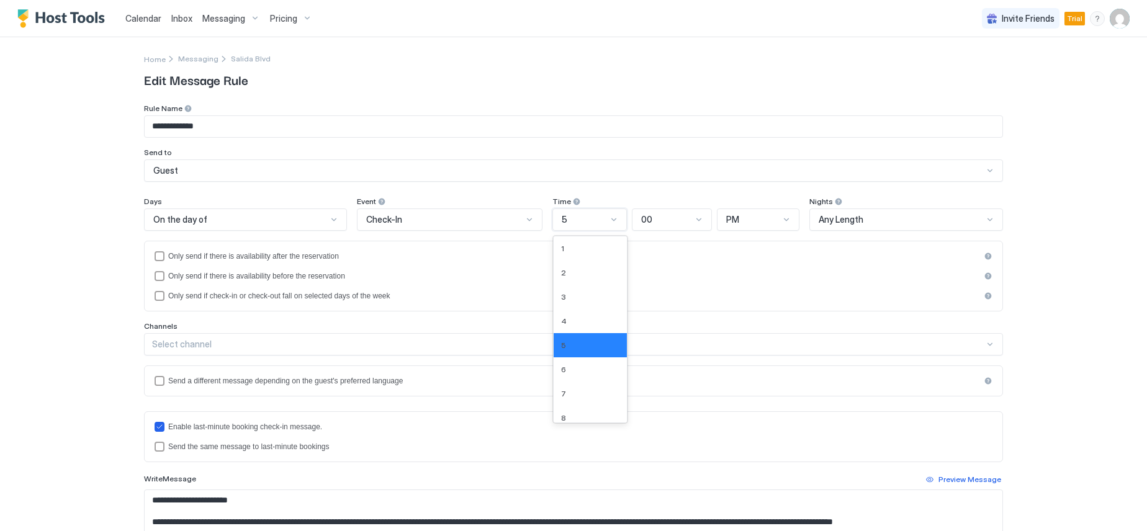
click at [563, 220] on div "5" at bounding box center [584, 219] width 45 height 11
click at [581, 355] on div "8" at bounding box center [590, 355] width 58 height 9
click at [762, 214] on div "PM" at bounding box center [758, 220] width 82 height 22
click at [758, 246] on div "AM" at bounding box center [759, 248] width 66 height 9
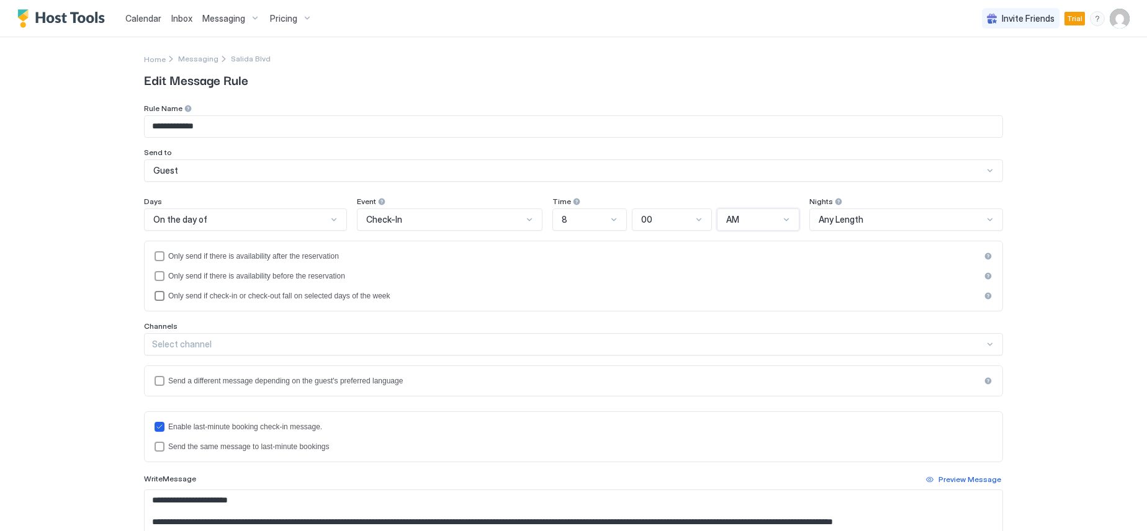
click at [106, 289] on div "**********" at bounding box center [573, 265] width 1147 height 531
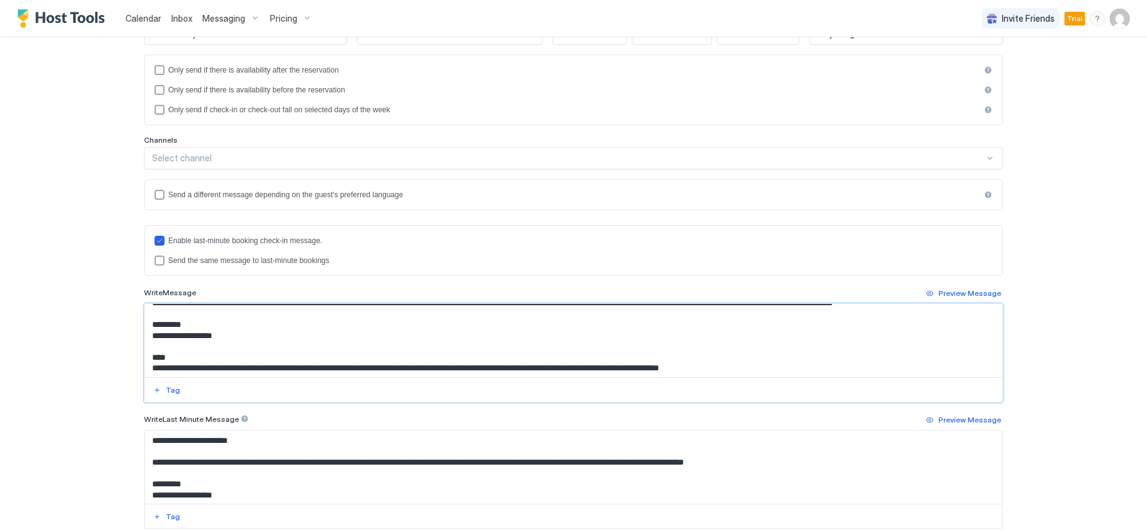
scroll to position [0, 0]
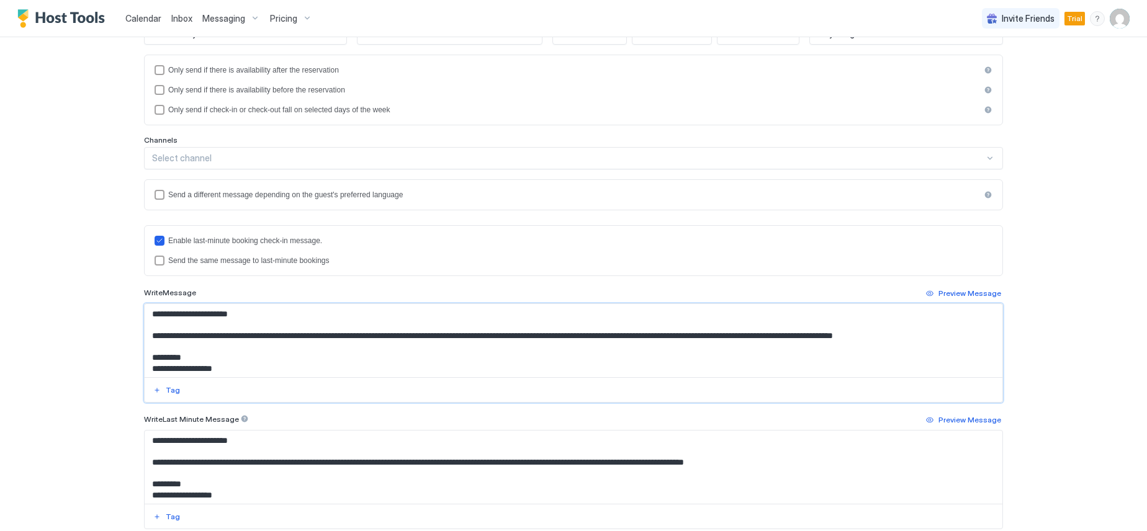
drag, startPoint x: 446, startPoint y: 368, endPoint x: 144, endPoint y: 336, distance: 304.0
click at [145, 336] on textarea "**********" at bounding box center [574, 340] width 858 height 73
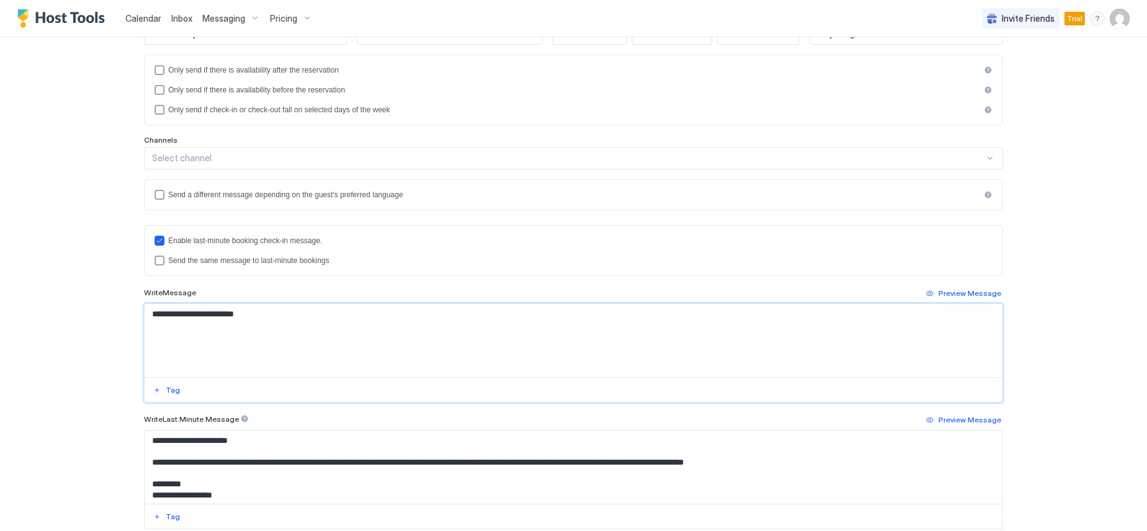
paste textarea "**********"
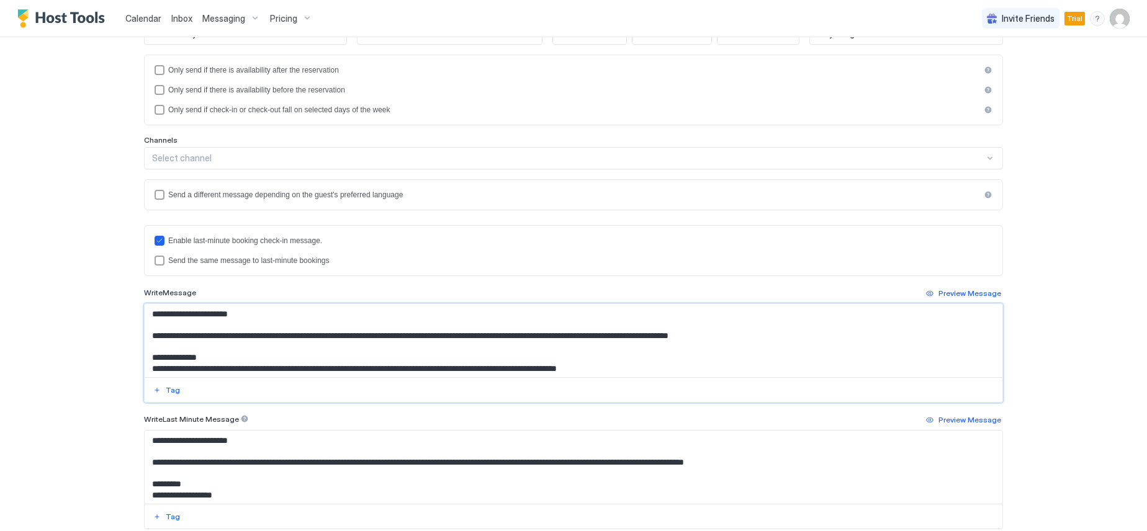
scroll to position [62, 0]
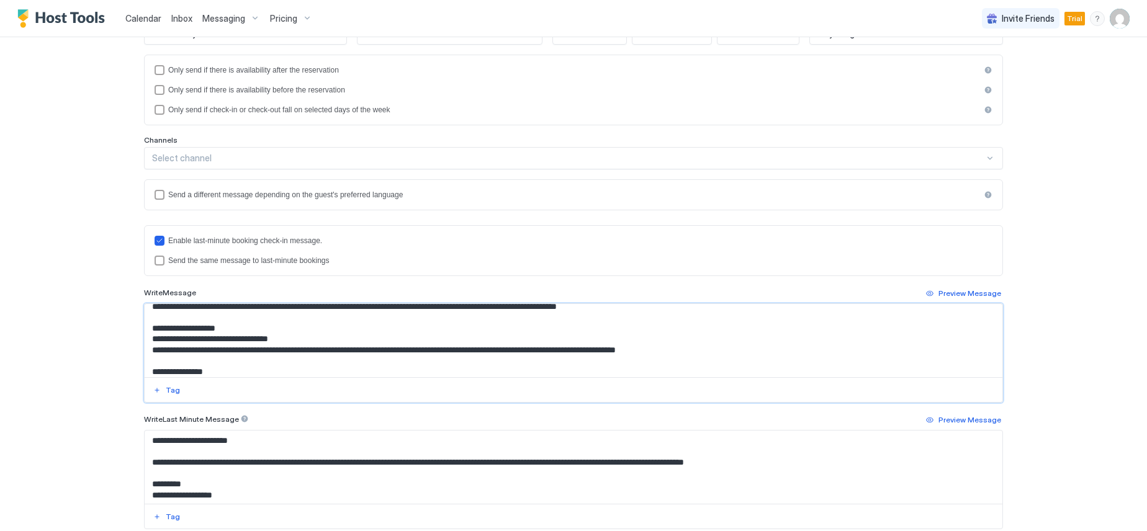
drag, startPoint x: 692, startPoint y: 351, endPoint x: 148, endPoint y: 343, distance: 544.4
click at [148, 343] on textarea "Input Field" at bounding box center [574, 340] width 858 height 73
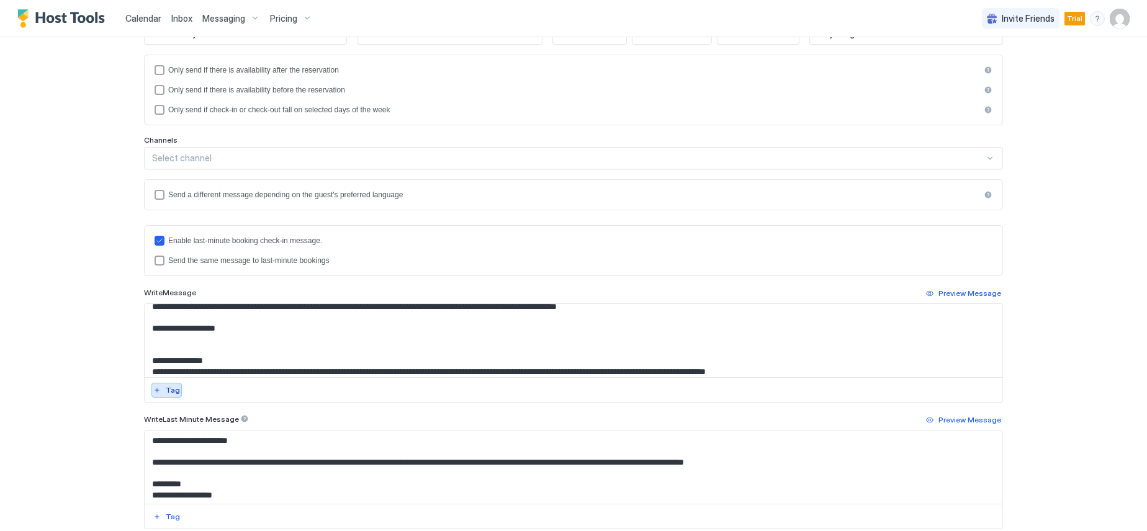
click at [159, 394] on button "Tag" at bounding box center [166, 390] width 30 height 15
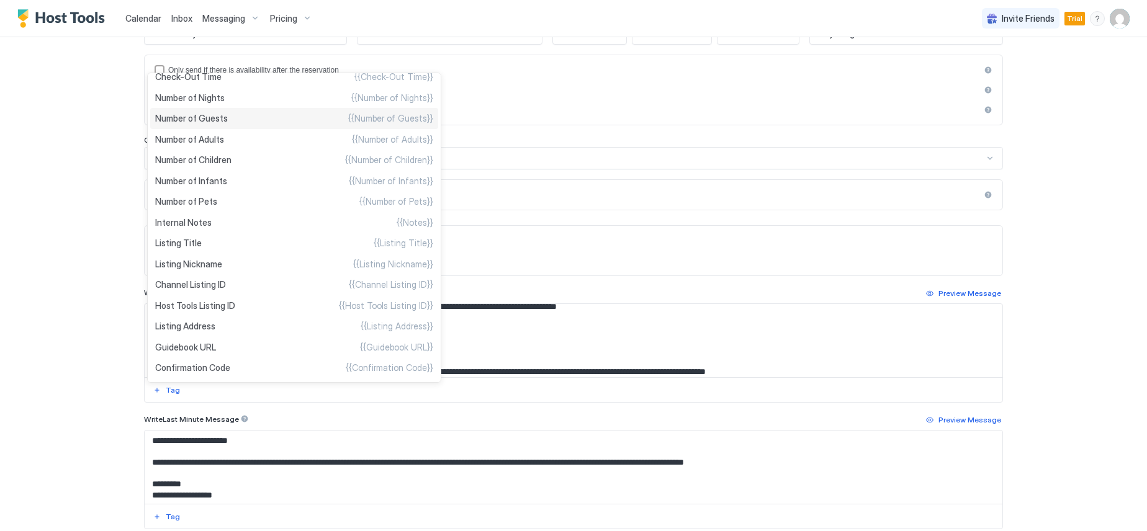
scroll to position [387, 0]
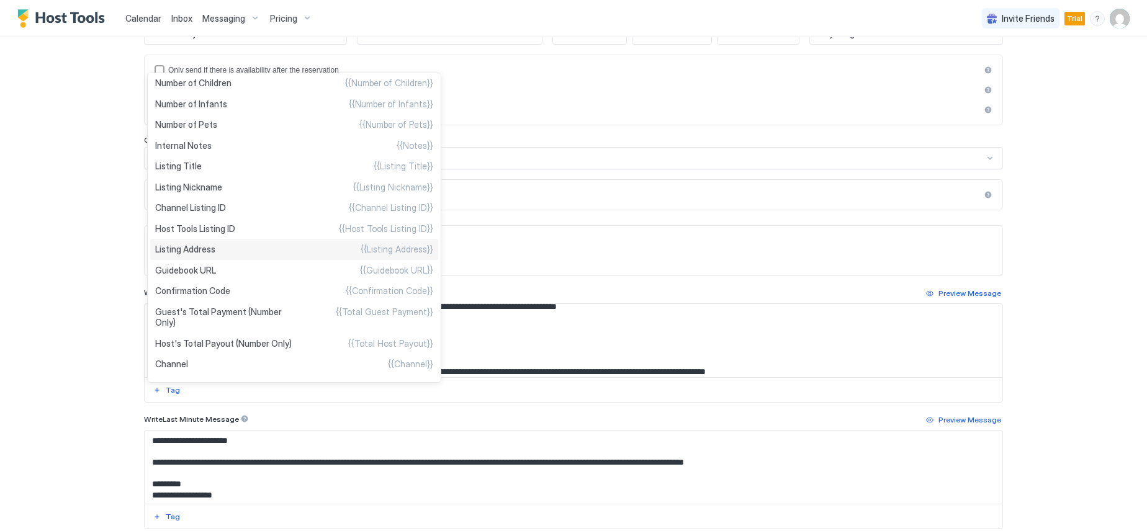
click at [204, 250] on span "Listing Address" at bounding box center [185, 249] width 60 height 11
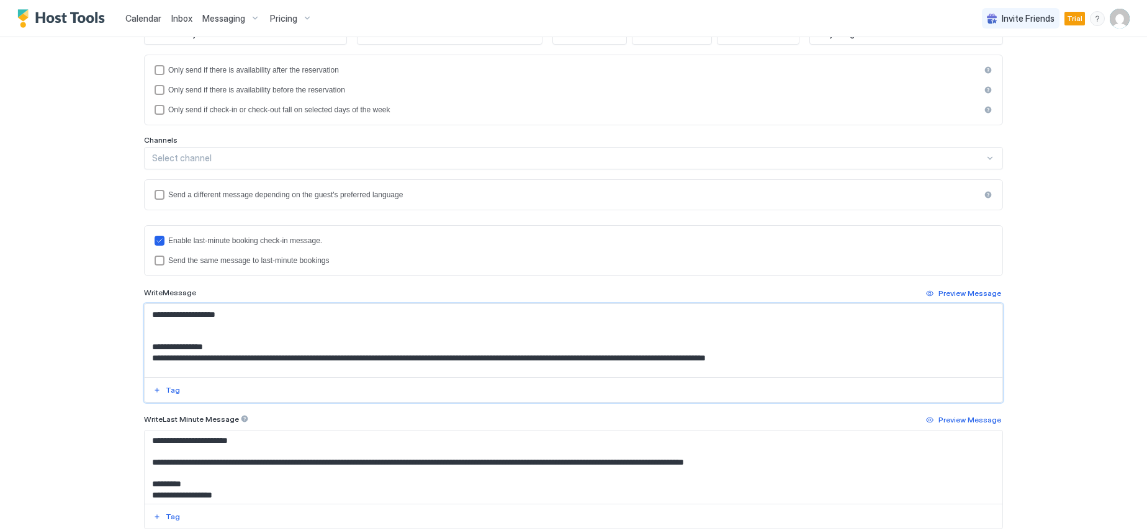
scroll to position [87, 0]
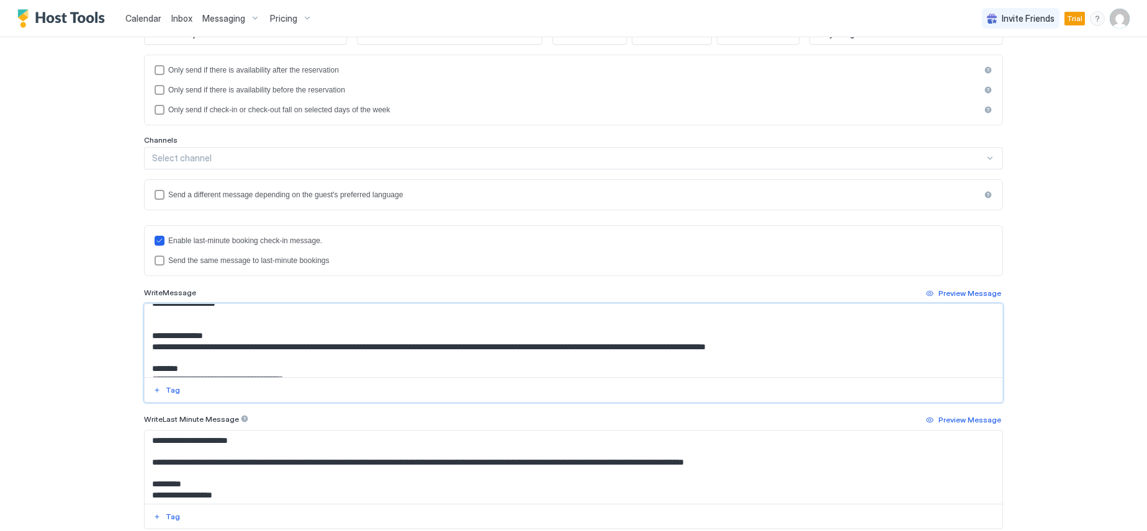
drag, startPoint x: 825, startPoint y: 347, endPoint x: 214, endPoint y: 349, distance: 611.4
click at [214, 349] on textarea "Input Field" at bounding box center [574, 340] width 858 height 73
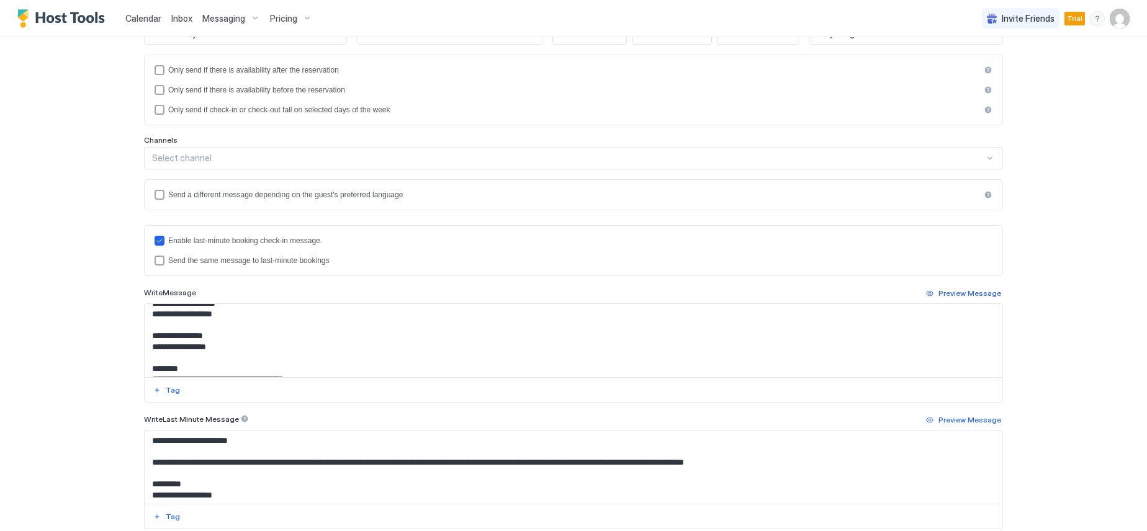
click at [219, 347] on textarea "Input Field" at bounding box center [574, 340] width 858 height 73
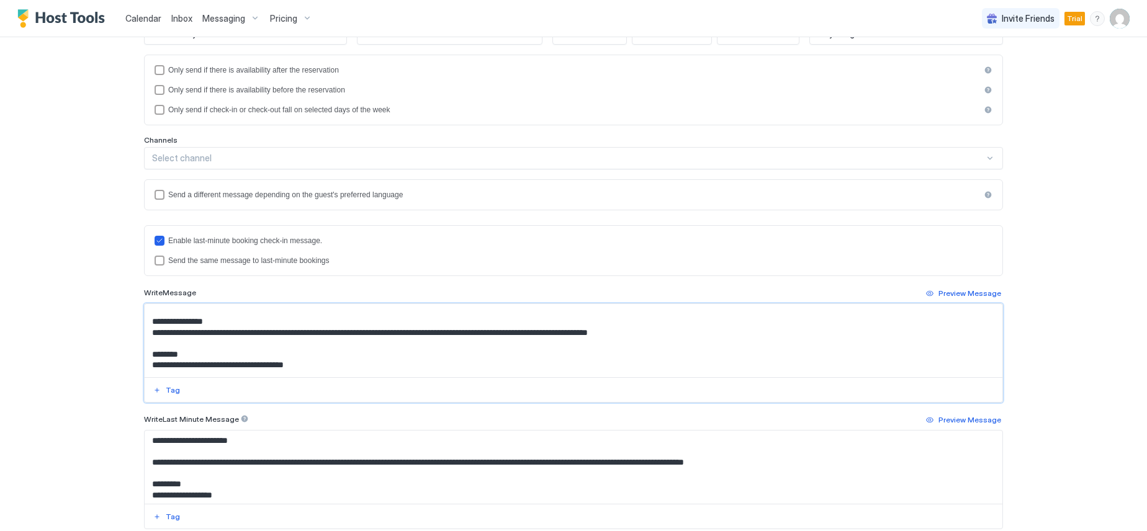
scroll to position [112, 0]
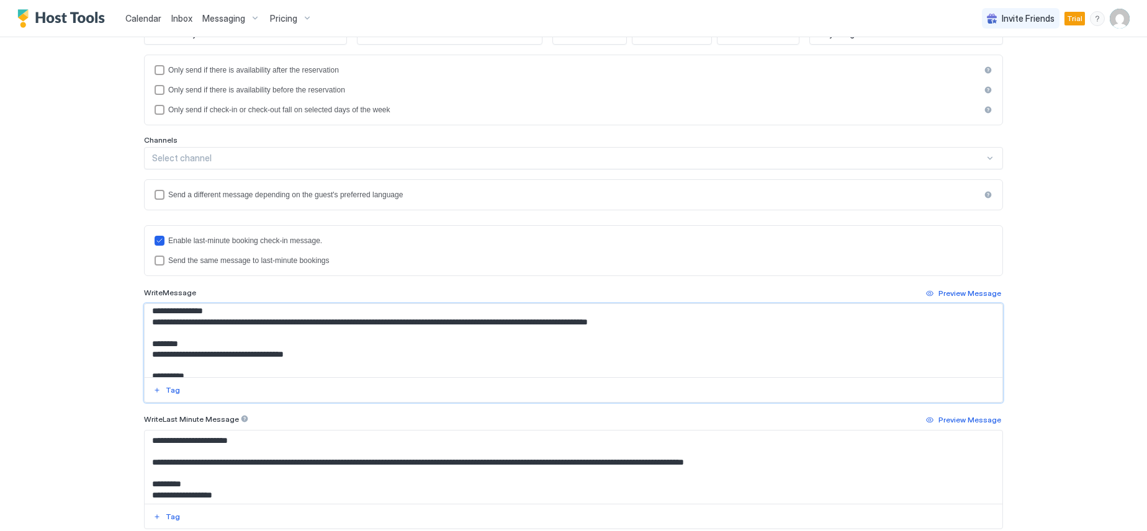
click at [307, 356] on textarea "Input Field" at bounding box center [574, 340] width 858 height 73
click at [148, 354] on textarea "Input Field" at bounding box center [574, 340] width 858 height 73
click at [488, 358] on textarea "Input Field" at bounding box center [574, 340] width 858 height 73
click at [415, 354] on textarea "Input Field" at bounding box center [574, 340] width 858 height 73
click at [554, 354] on textarea "Input Field" at bounding box center [574, 340] width 858 height 73
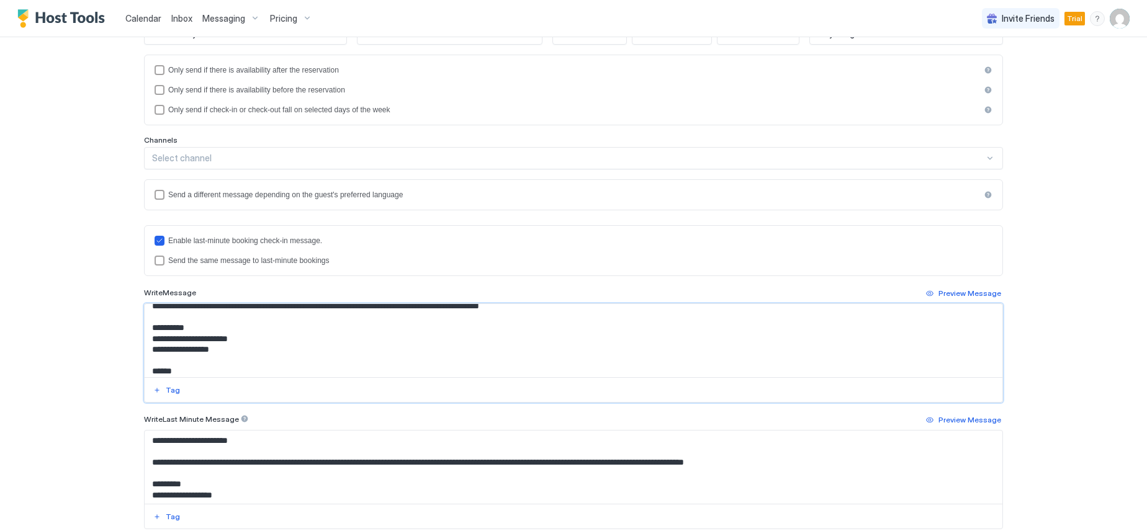
scroll to position [161, 0]
click at [257, 338] on textarea "Input Field" at bounding box center [574, 340] width 858 height 73
click at [227, 351] on textarea "Input Field" at bounding box center [574, 340] width 858 height 73
click at [204, 338] on textarea "Input Field" at bounding box center [574, 340] width 858 height 73
paste textarea "**********"
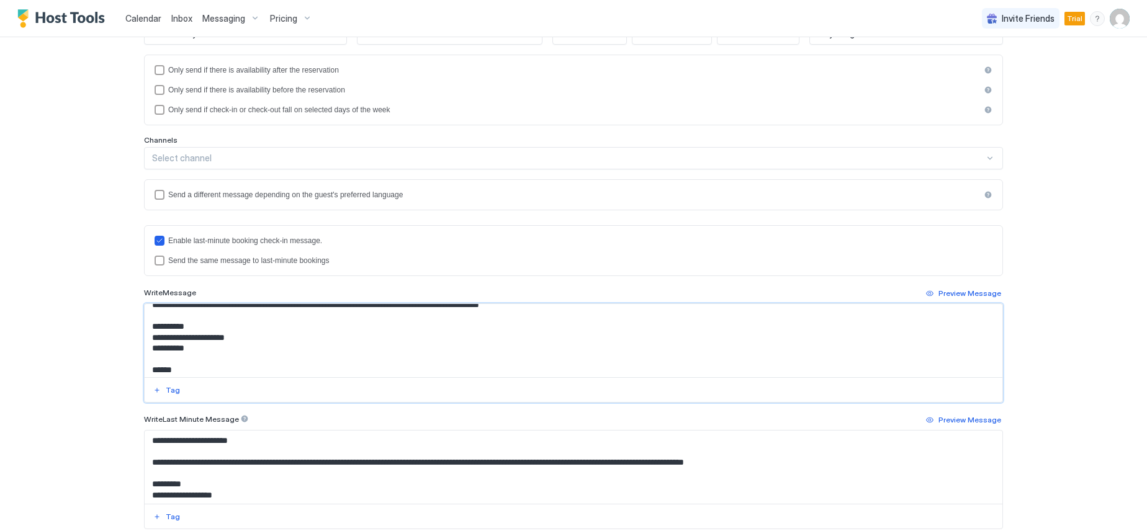
click at [208, 350] on textarea "Input Field" at bounding box center [574, 340] width 858 height 73
paste textarea "**********"
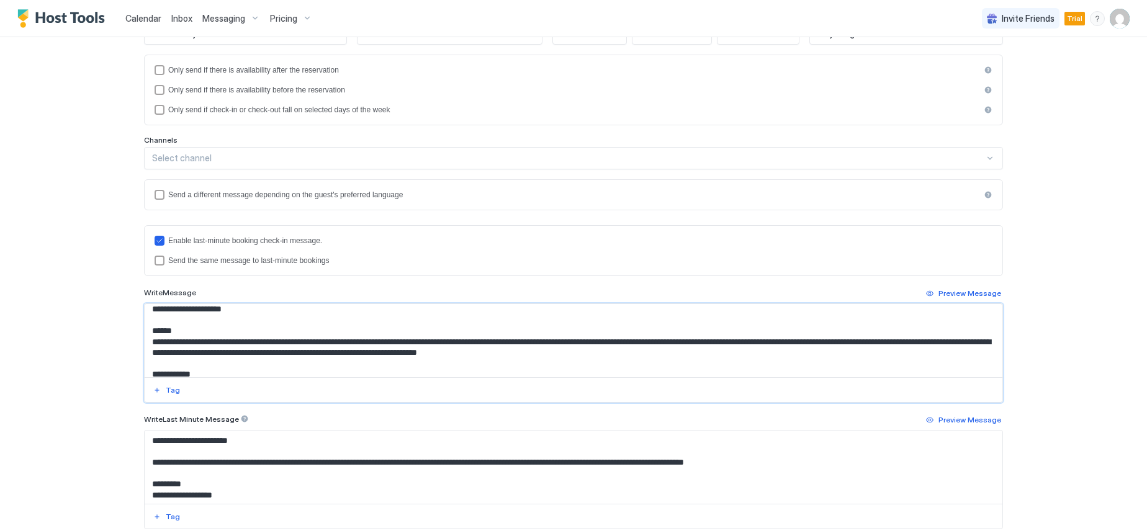
scroll to position [194, 0]
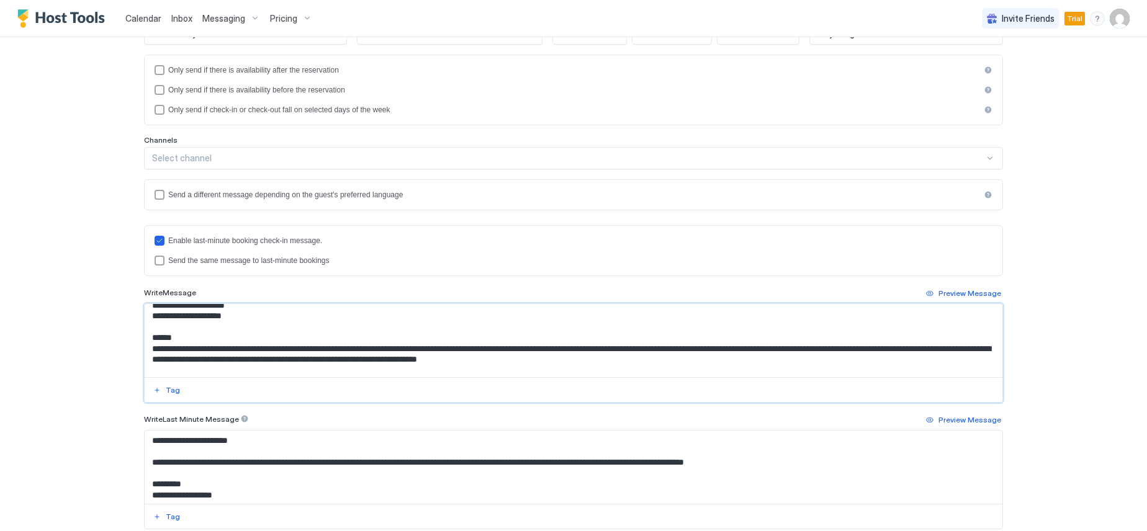
drag, startPoint x: 631, startPoint y: 333, endPoint x: 223, endPoint y: 348, distance: 408.1
click at [223, 348] on textarea "Input Field" at bounding box center [574, 340] width 858 height 73
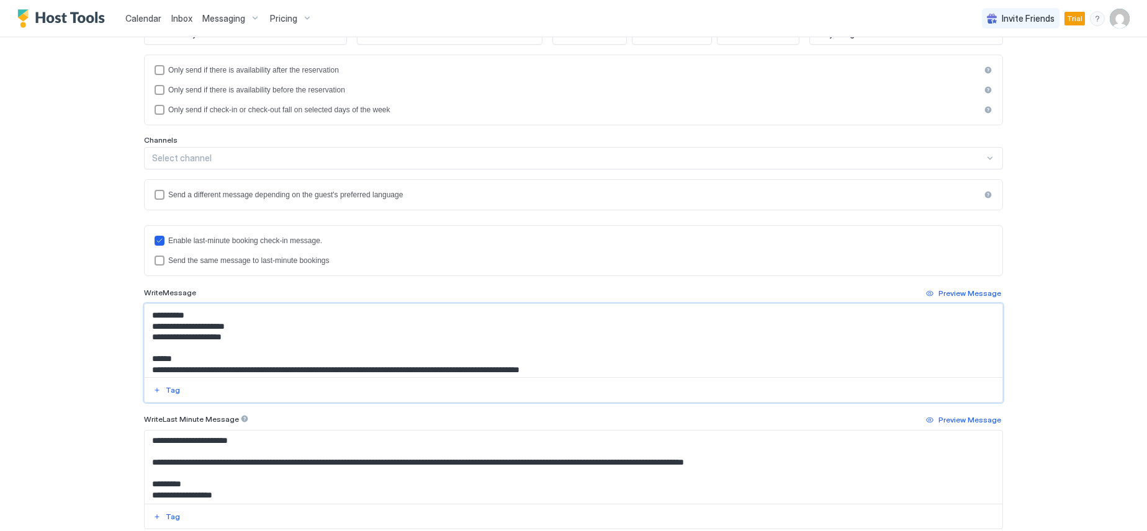
scroll to position [0, 0]
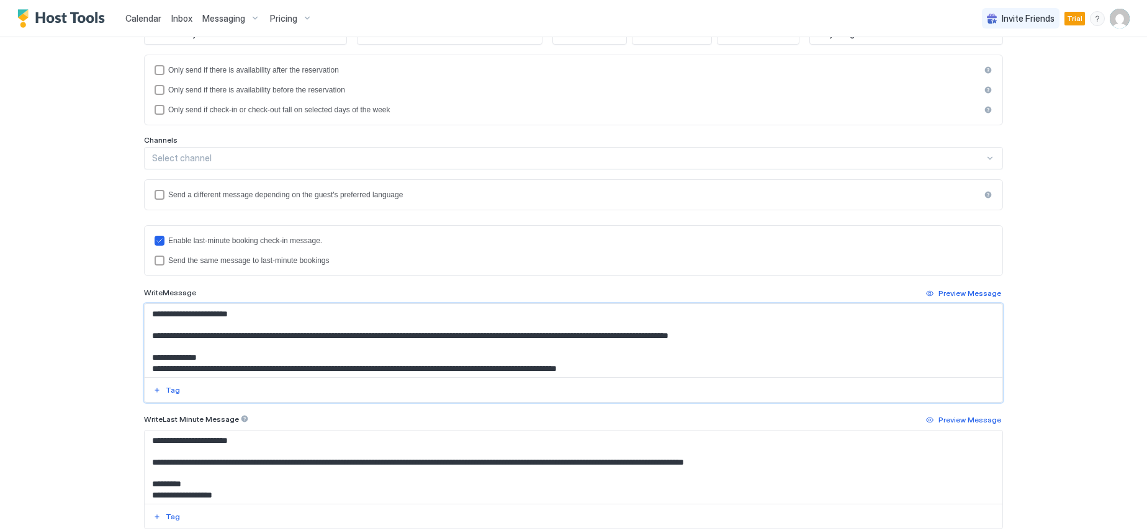
drag, startPoint x: 245, startPoint y: 369, endPoint x: 141, endPoint y: 336, distance: 109.2
click at [145, 336] on textarea "Input Field" at bounding box center [574, 340] width 858 height 73
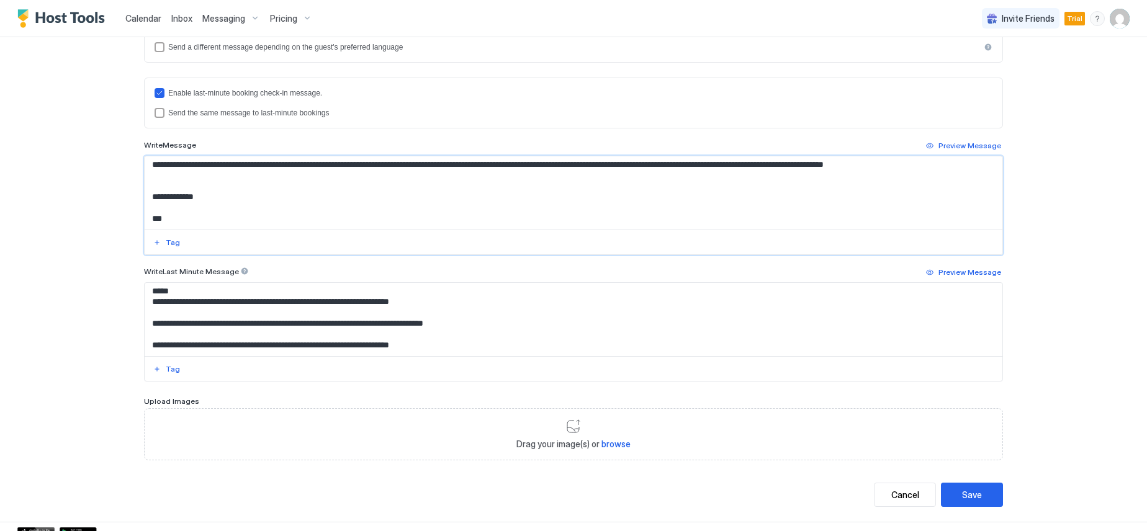
scroll to position [347, 0]
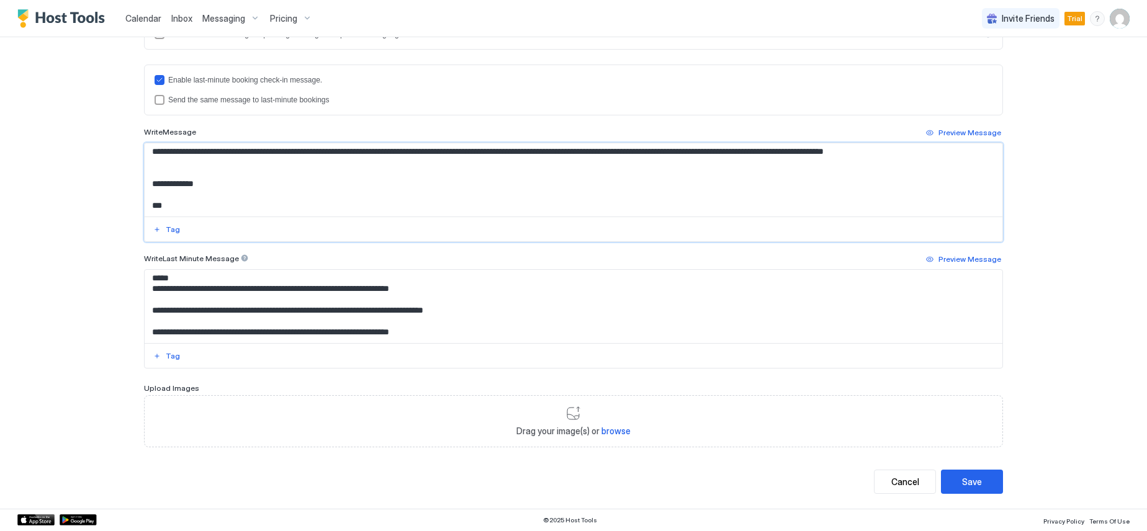
type textarea "**********"
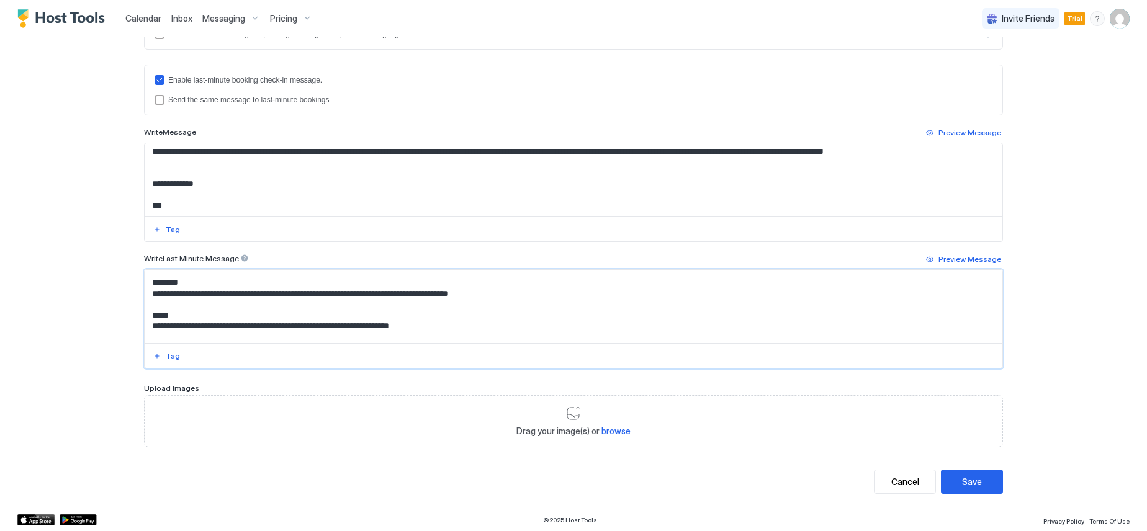
scroll to position [0, 0]
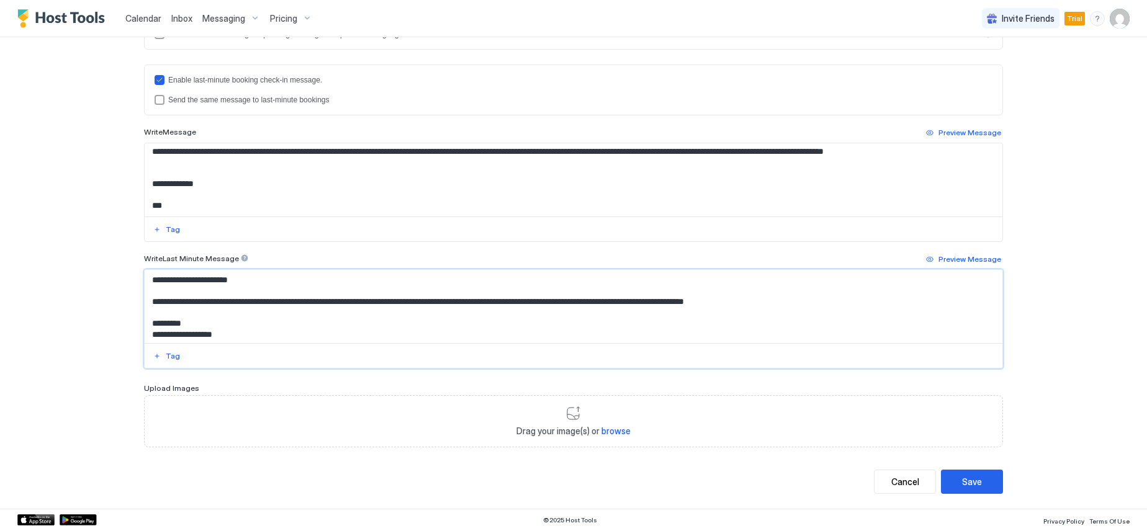
drag, startPoint x: 454, startPoint y: 335, endPoint x: 142, endPoint y: 300, distance: 314.2
click at [145, 300] on textarea "**********" at bounding box center [574, 306] width 858 height 73
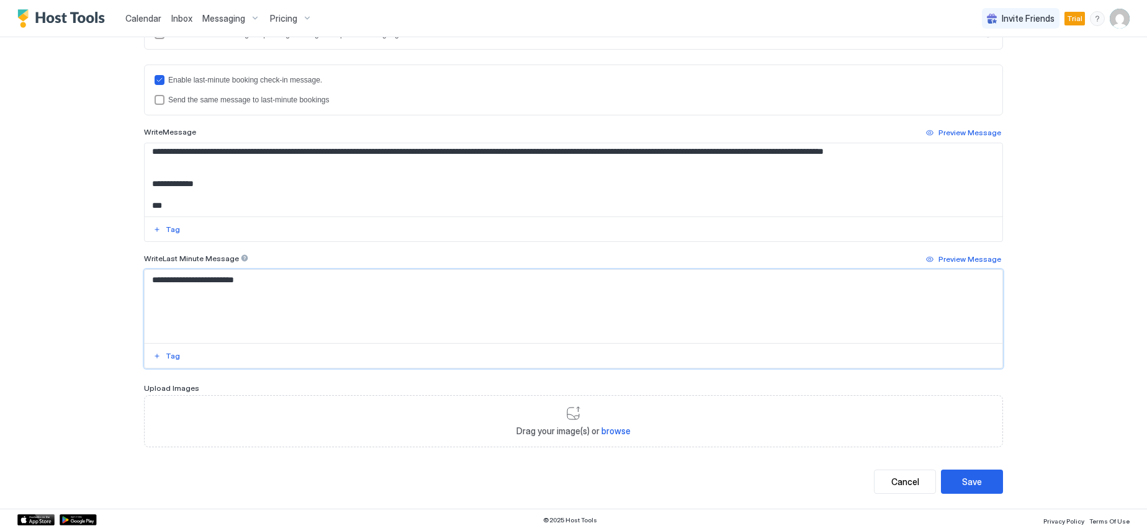
paste textarea "**********"
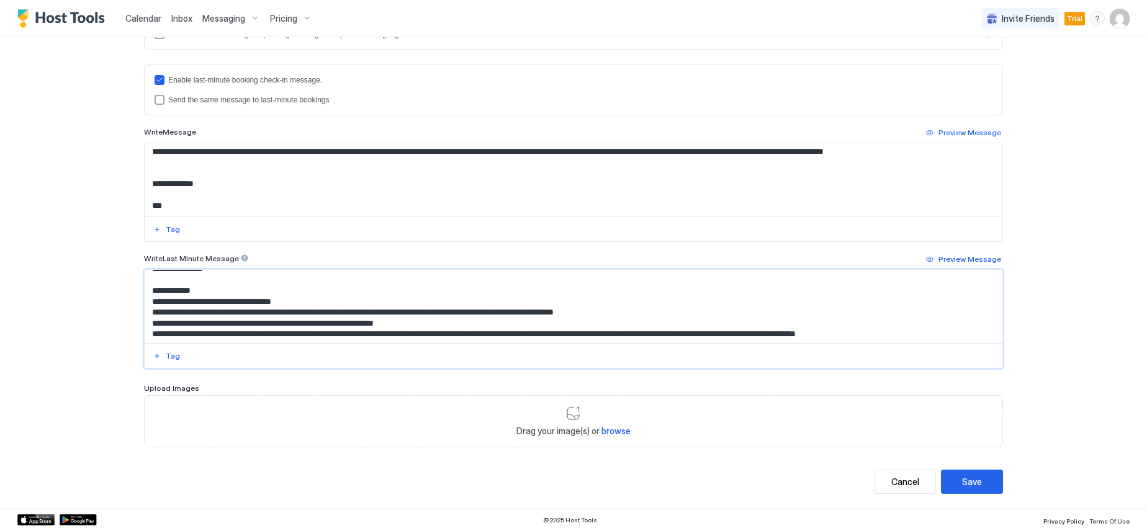
scroll to position [293, 0]
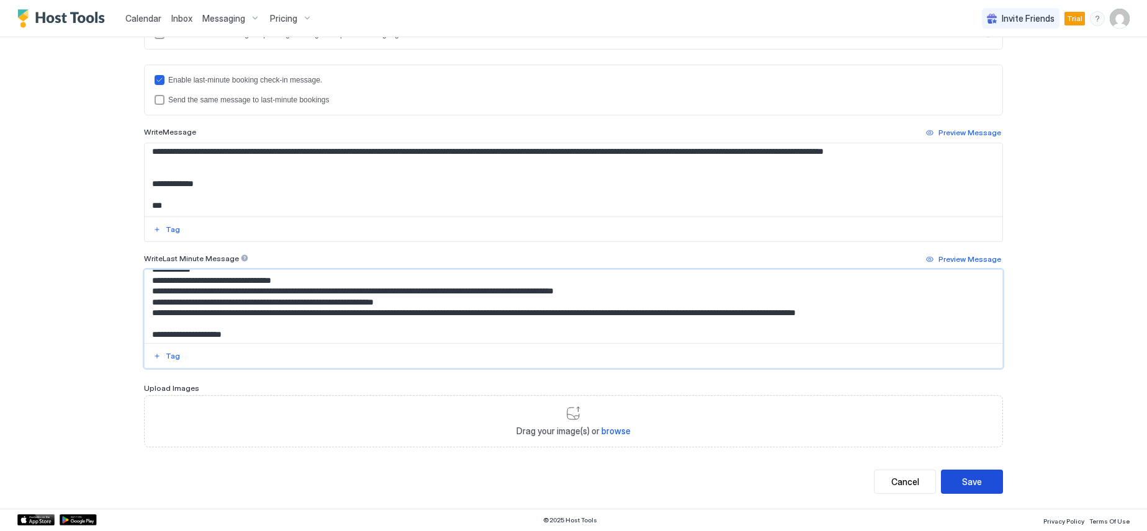
type textarea "**********"
click at [966, 480] on div "Save" at bounding box center [972, 481] width 20 height 13
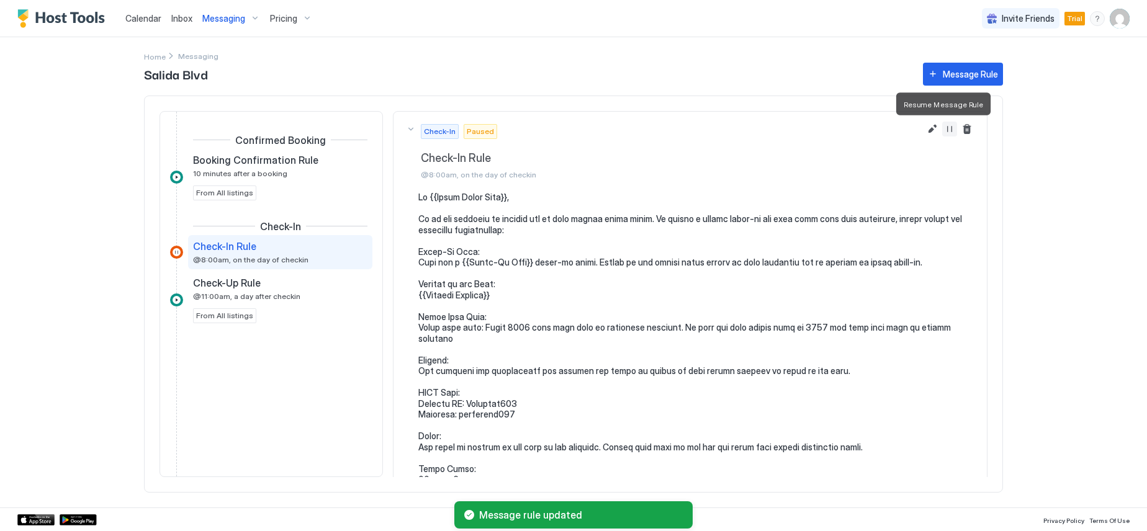
click at [942, 131] on button "Resume Message Rule" at bounding box center [949, 129] width 15 height 15
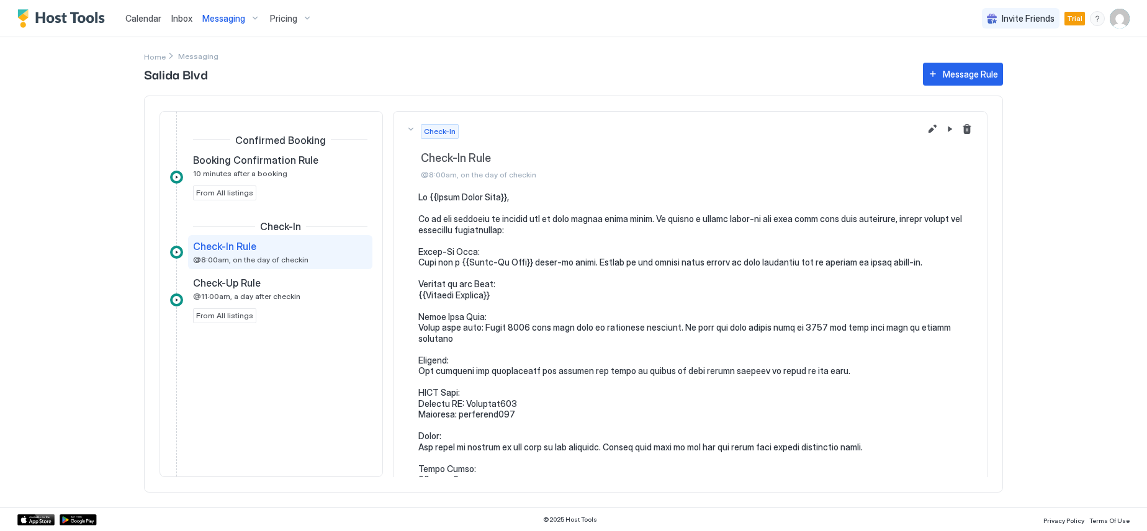
click at [253, 17] on div "Messaging" at bounding box center [231, 18] width 68 height 21
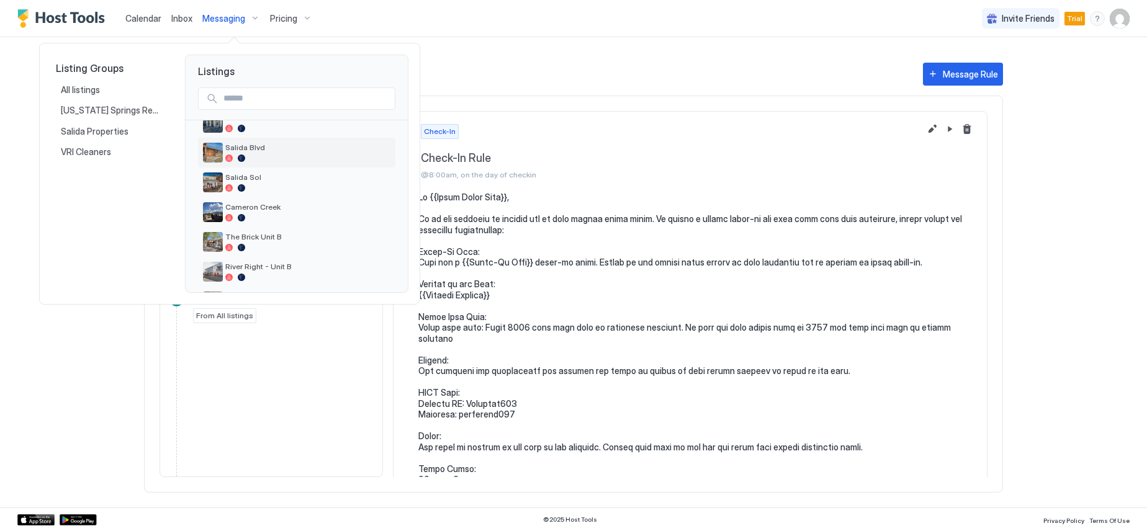
scroll to position [248, 0]
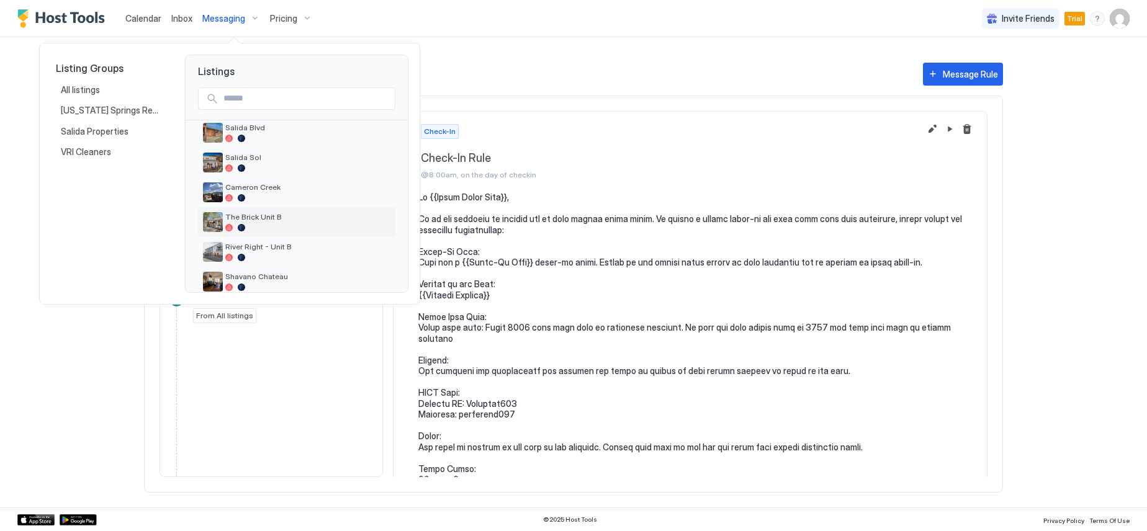
click at [326, 217] on span "The Brick Unit B" at bounding box center [307, 216] width 165 height 9
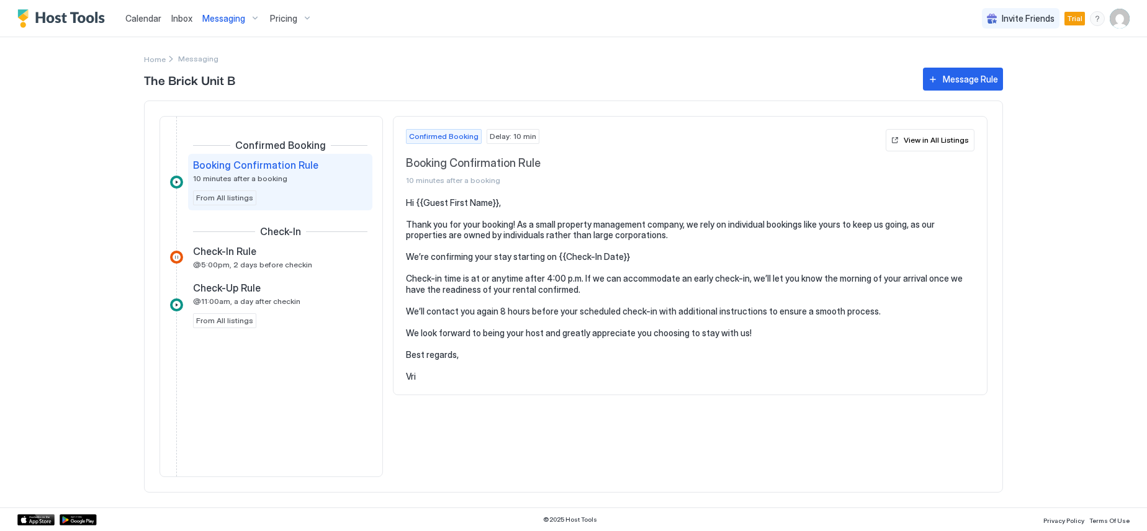
click at [256, 20] on div "Messaging" at bounding box center [231, 18] width 68 height 21
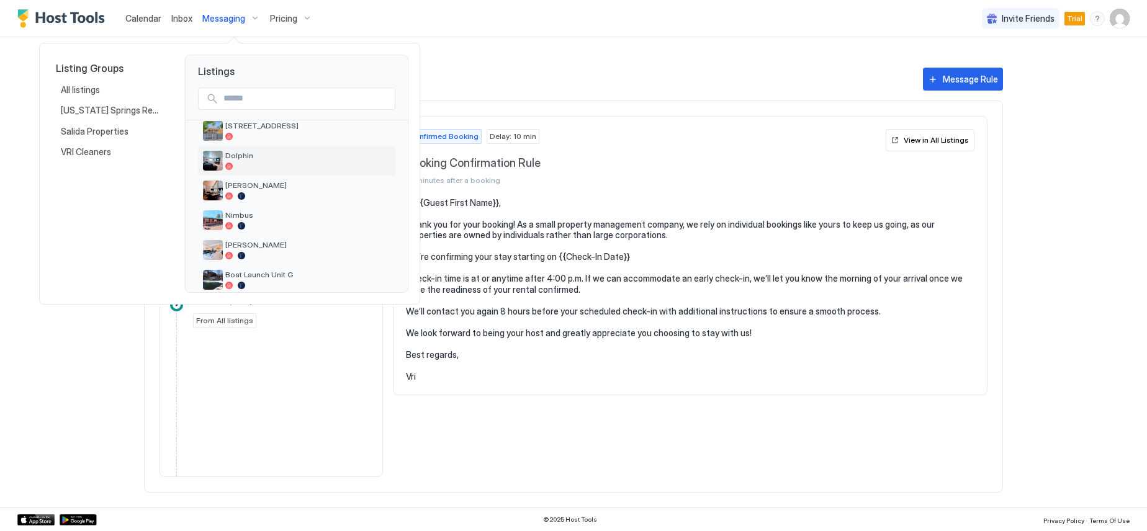
scroll to position [62, 0]
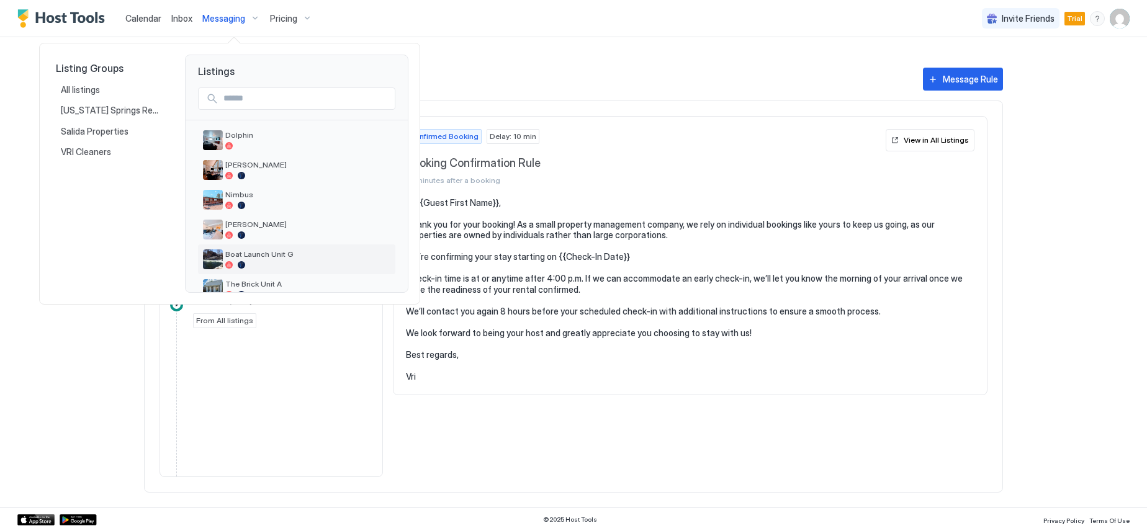
click at [291, 255] on span "Boat Launch Unit G" at bounding box center [307, 254] width 165 height 9
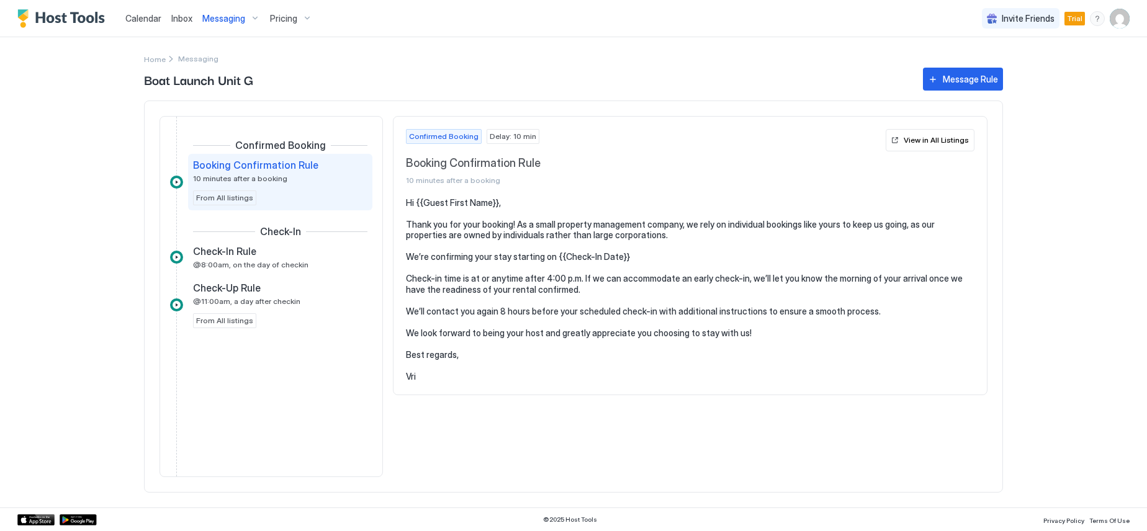
click at [253, 14] on div "Messaging" at bounding box center [231, 18] width 68 height 21
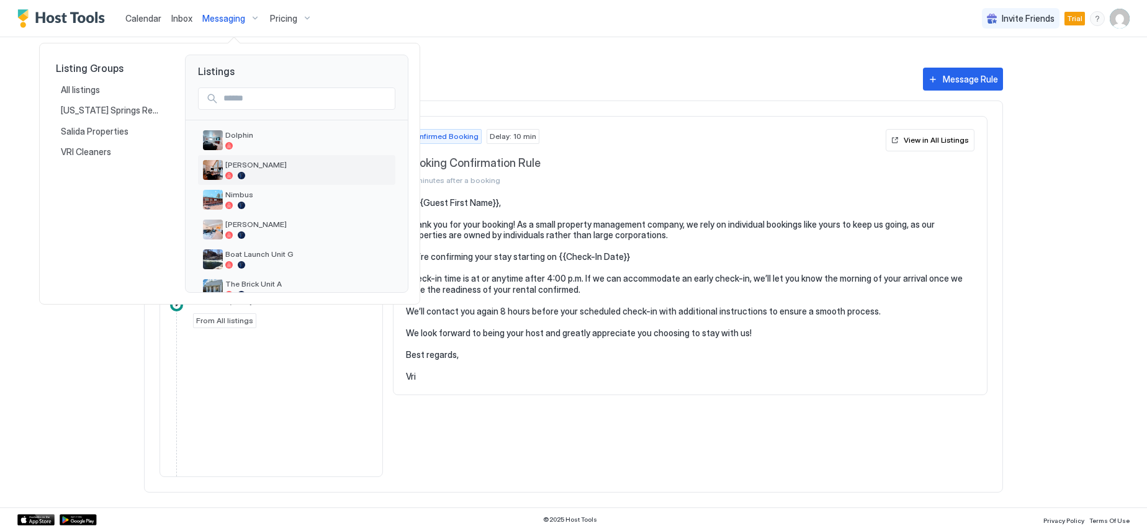
scroll to position [124, 0]
click at [280, 223] on span "The Brick Unit A" at bounding box center [307, 221] width 165 height 9
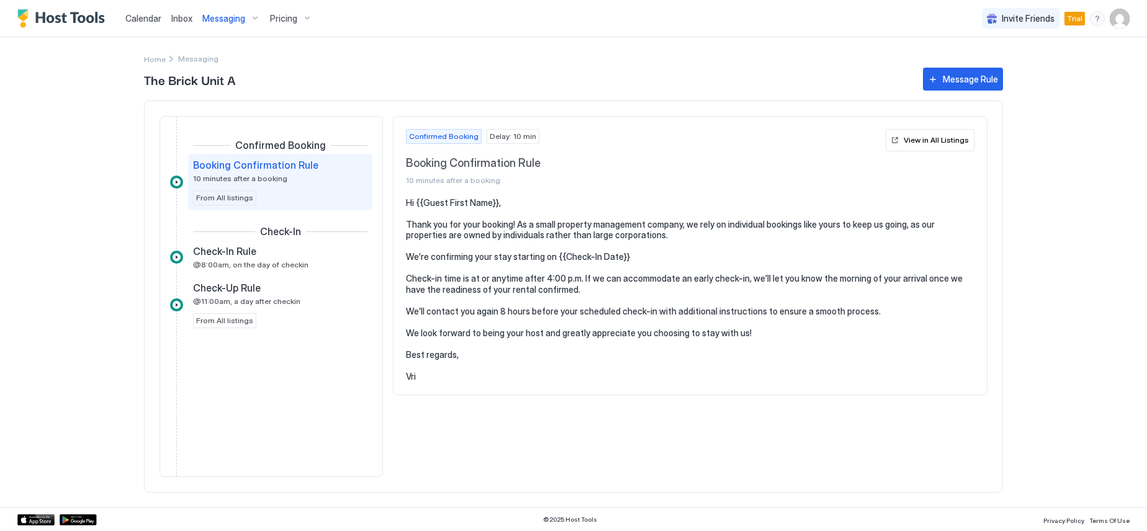
click at [251, 14] on div "Messaging" at bounding box center [231, 18] width 68 height 21
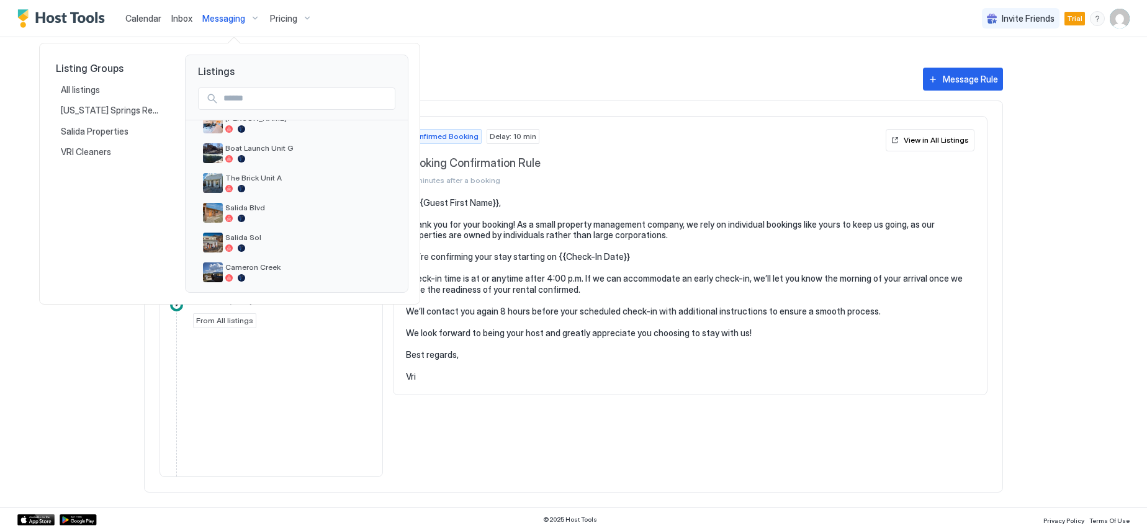
scroll to position [186, 0]
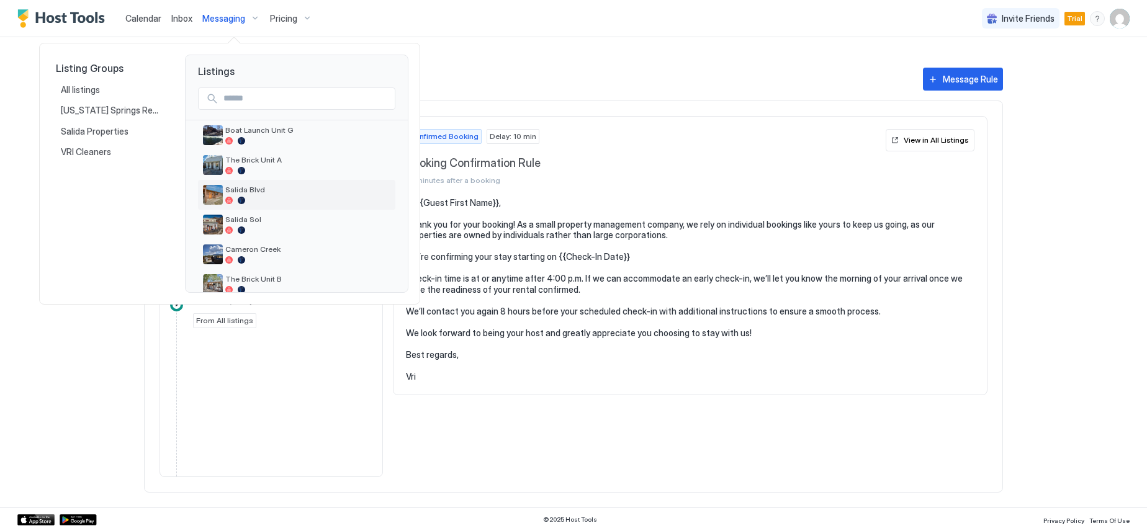
click at [268, 186] on span "Salida Blvd" at bounding box center [307, 189] width 165 height 9
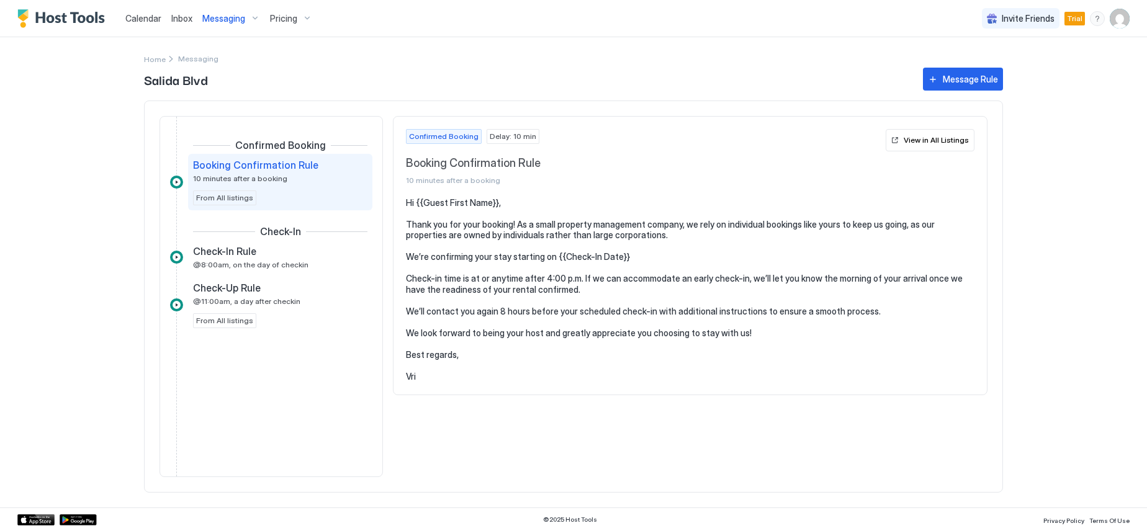
click at [254, 20] on div "Messaging" at bounding box center [231, 18] width 68 height 21
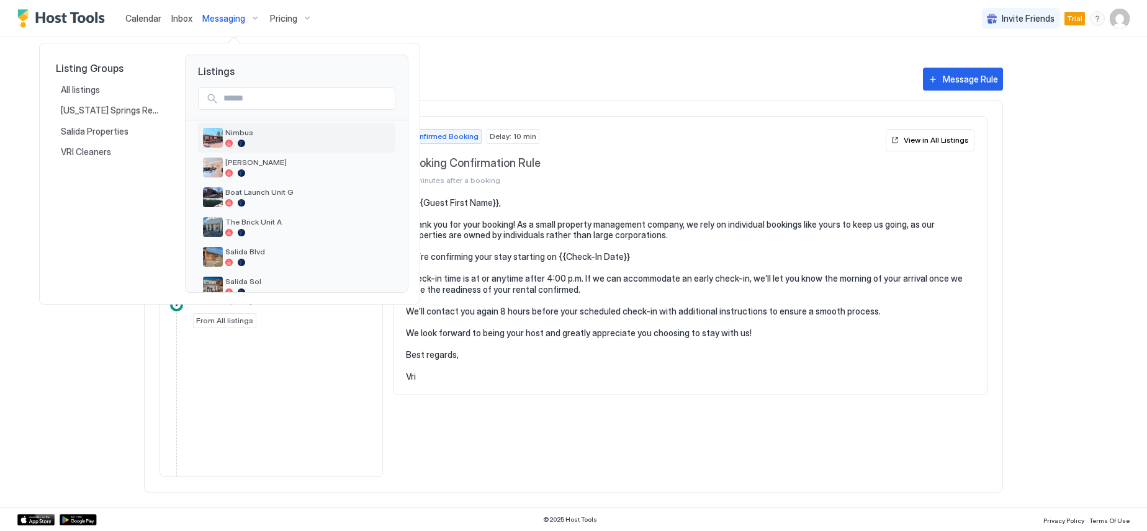
scroll to position [186, 0]
click at [276, 186] on span "Salida Blvd" at bounding box center [307, 189] width 165 height 9
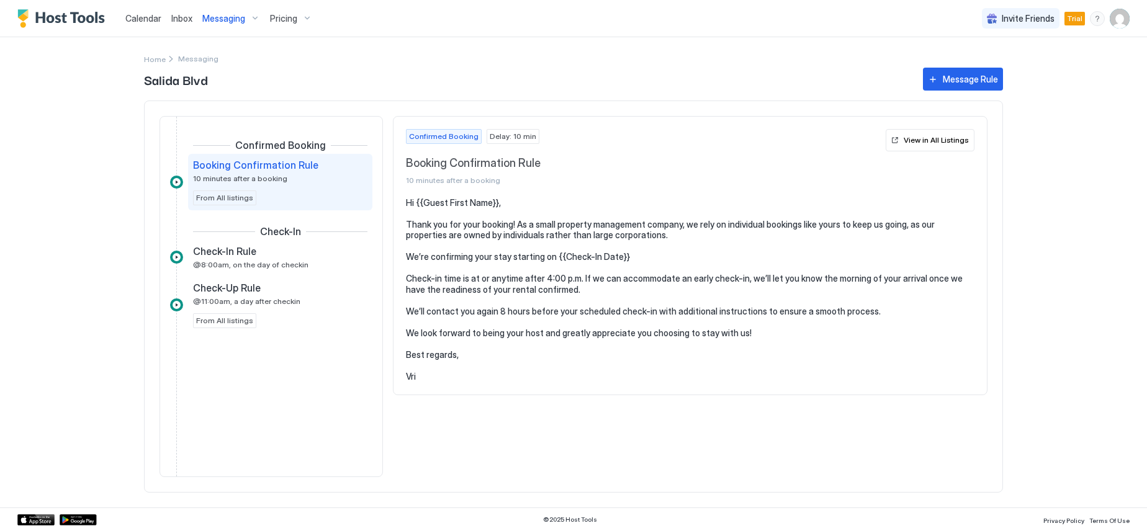
click at [255, 24] on div "Messaging" at bounding box center [231, 18] width 68 height 21
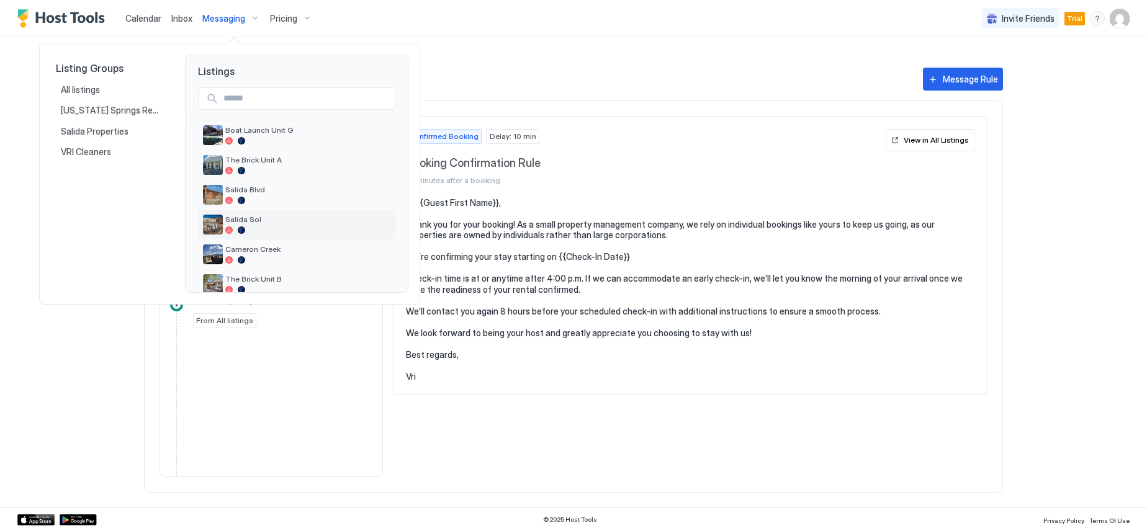
click at [276, 222] on span "Salida Sol" at bounding box center [307, 219] width 165 height 9
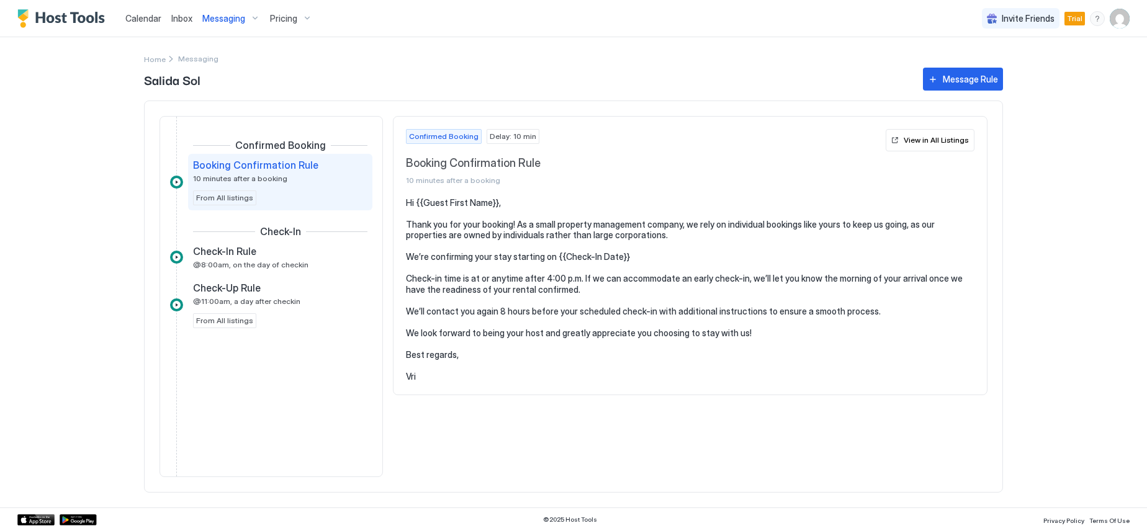
click at [249, 20] on div "Messaging" at bounding box center [231, 18] width 68 height 21
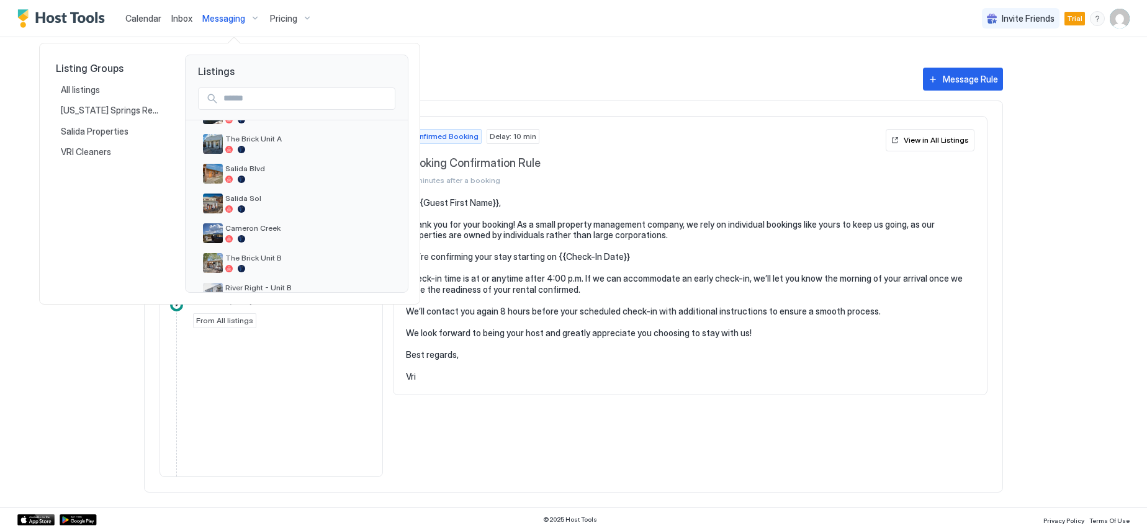
scroll to position [208, 0]
click at [268, 232] on span "Cameron Creek" at bounding box center [307, 227] width 165 height 9
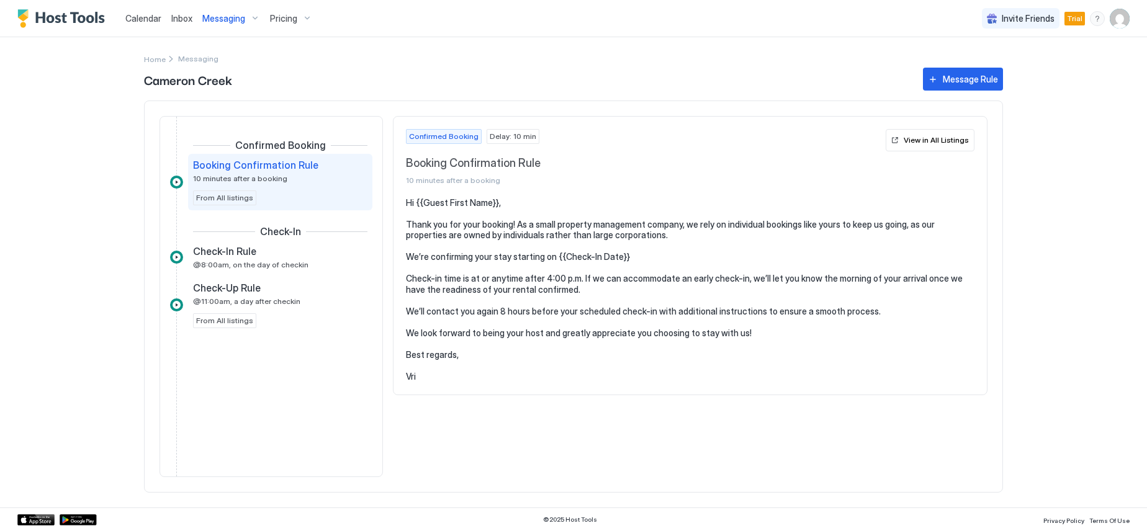
click at [253, 19] on div "Messaging" at bounding box center [231, 18] width 68 height 21
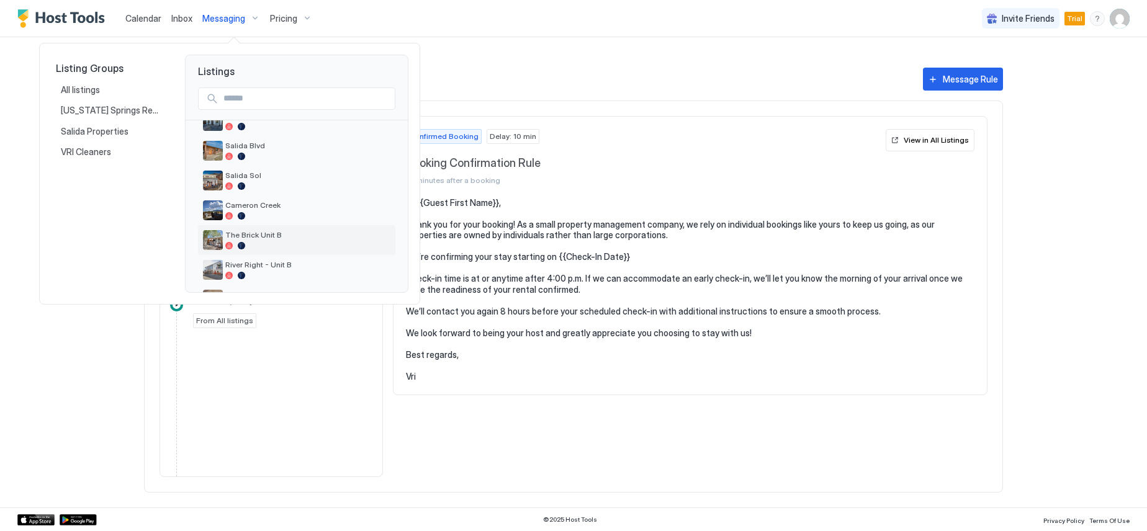
scroll to position [248, 0]
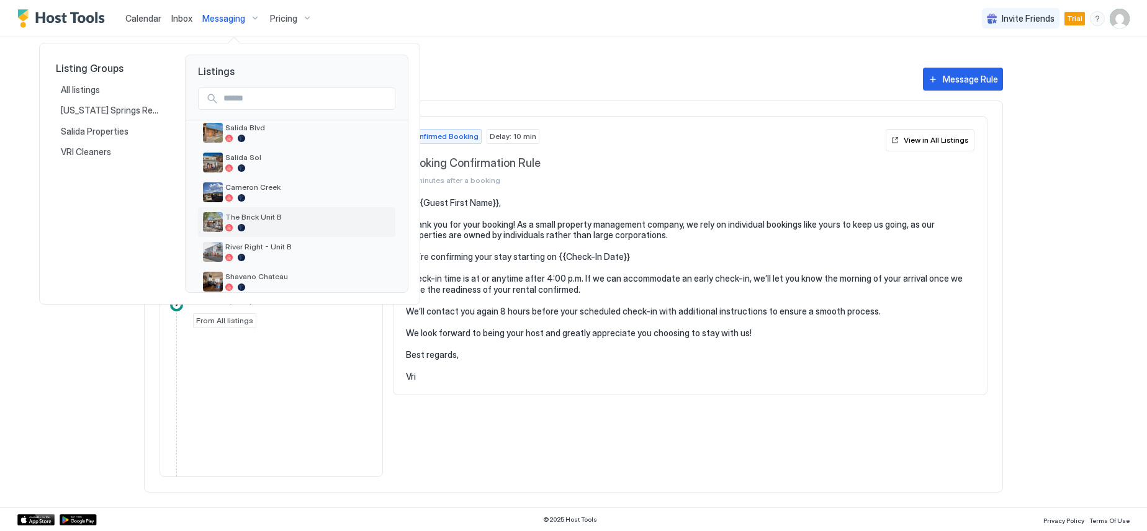
click at [270, 214] on span "The Brick Unit B" at bounding box center [307, 216] width 165 height 9
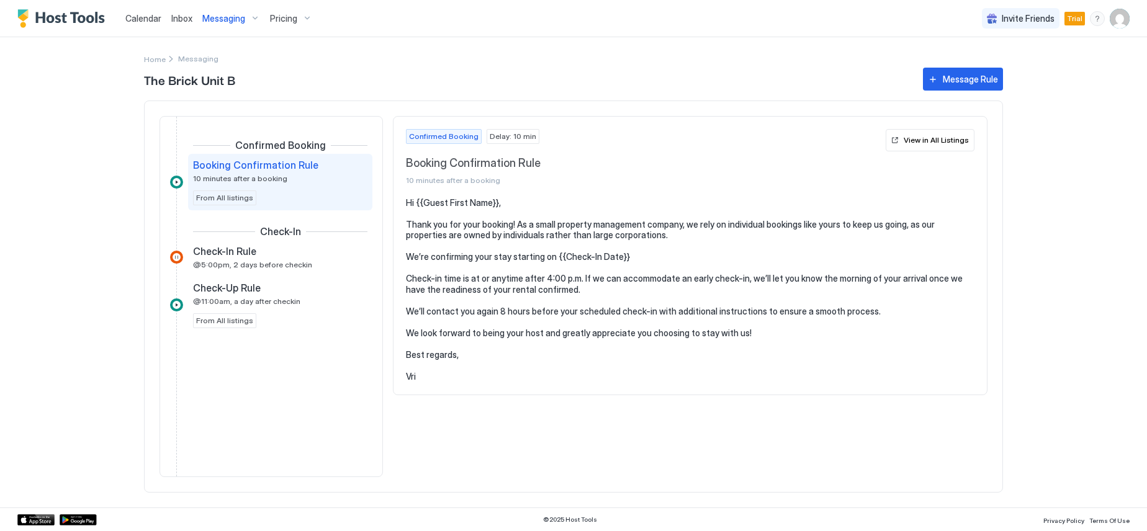
click at [248, 20] on div "Messaging" at bounding box center [231, 18] width 68 height 21
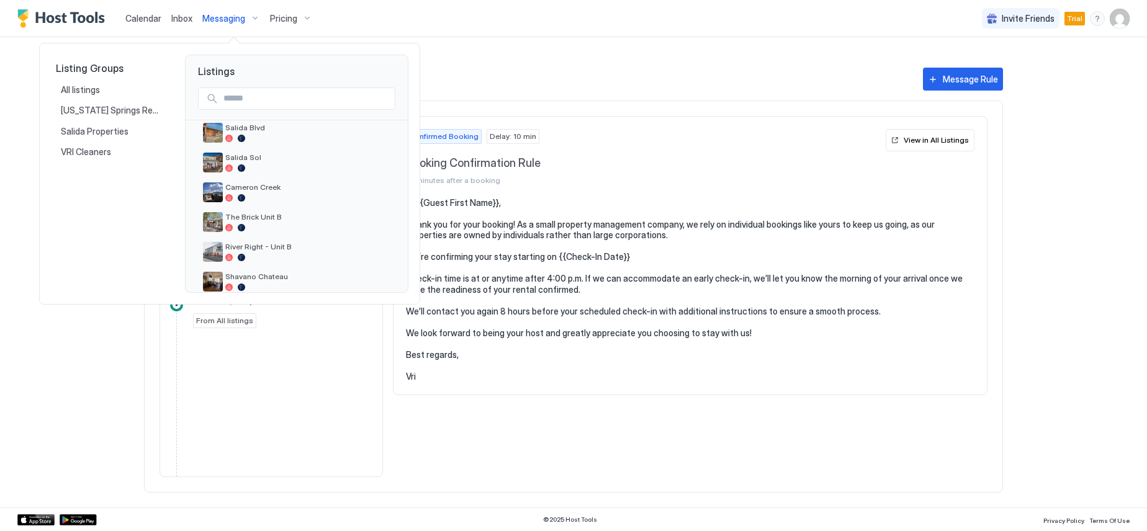
scroll to position [310, 0]
click at [266, 185] on span "River Right - Unit B" at bounding box center [307, 184] width 165 height 9
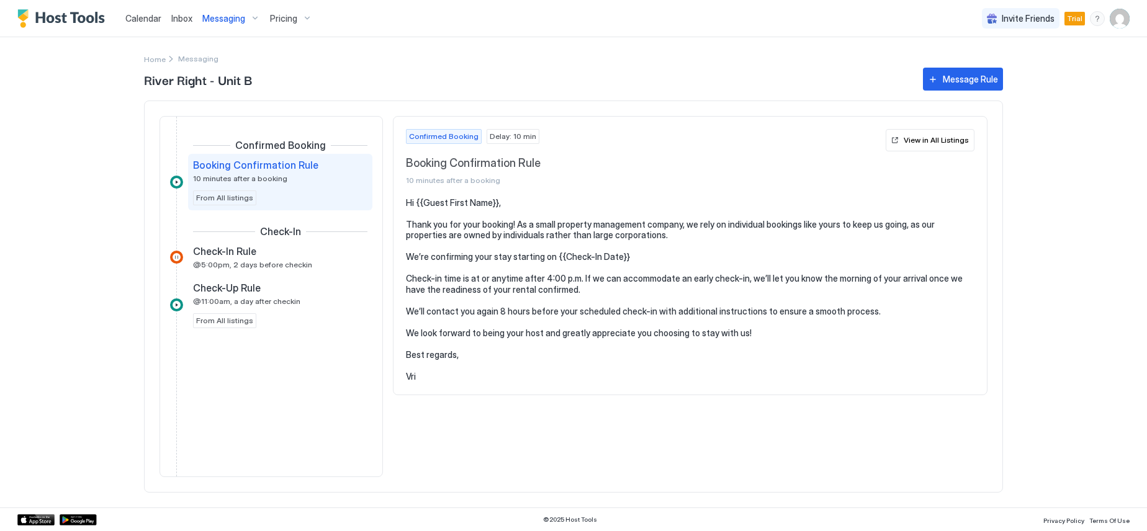
click at [250, 19] on div "Messaging" at bounding box center [231, 18] width 68 height 21
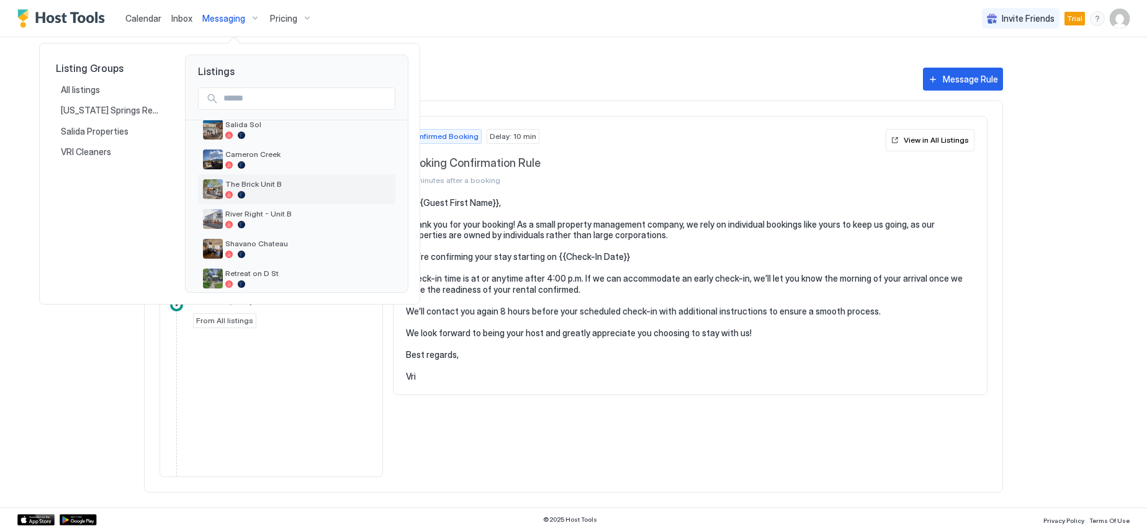
scroll to position [310, 0]
click at [282, 216] on span "Shavano Chateau" at bounding box center [307, 214] width 165 height 9
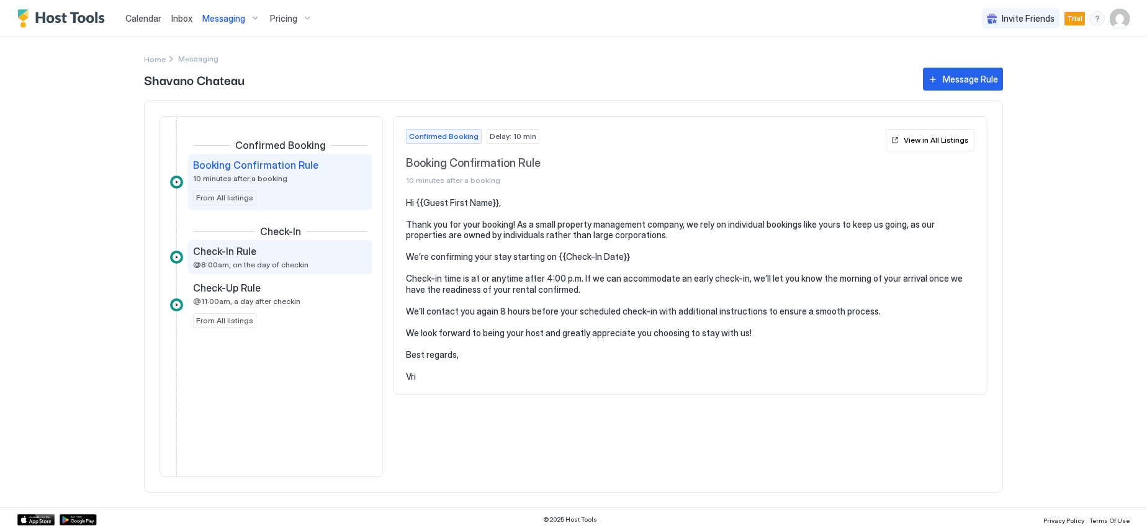
click at [255, 250] on span "Check-In Rule" at bounding box center [224, 251] width 63 height 12
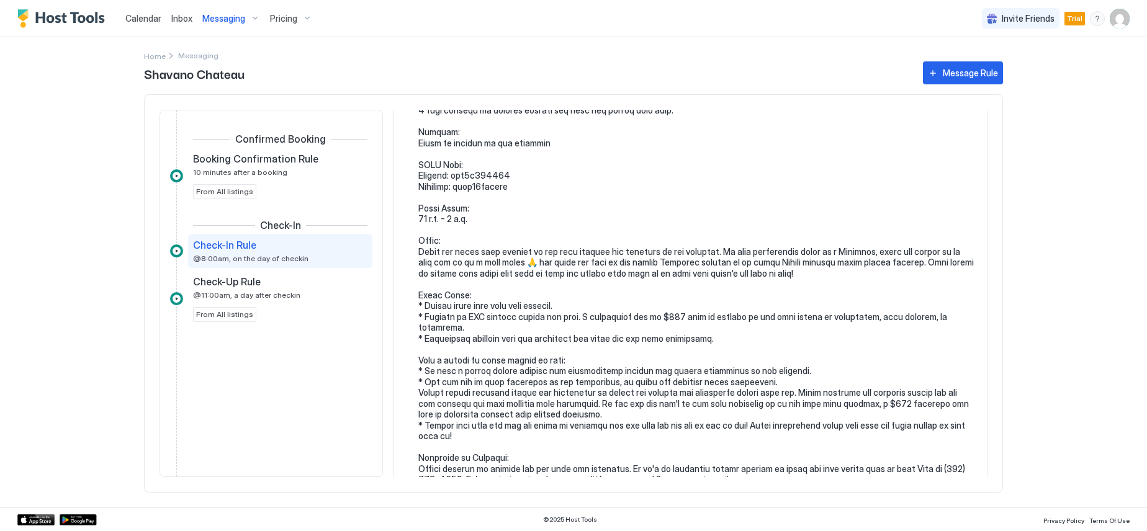
scroll to position [248, 0]
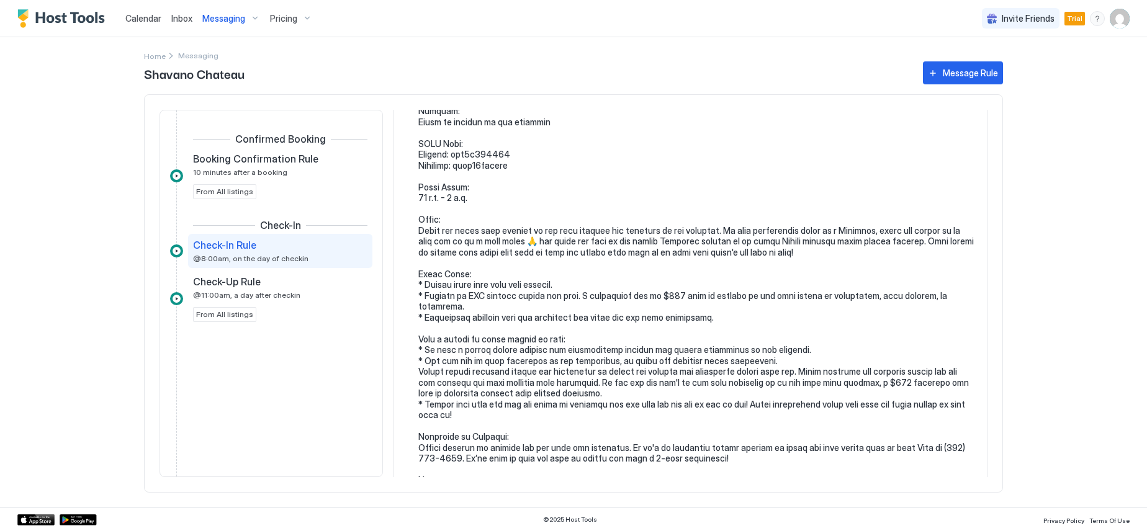
click at [249, 16] on div "Messaging" at bounding box center [231, 18] width 68 height 21
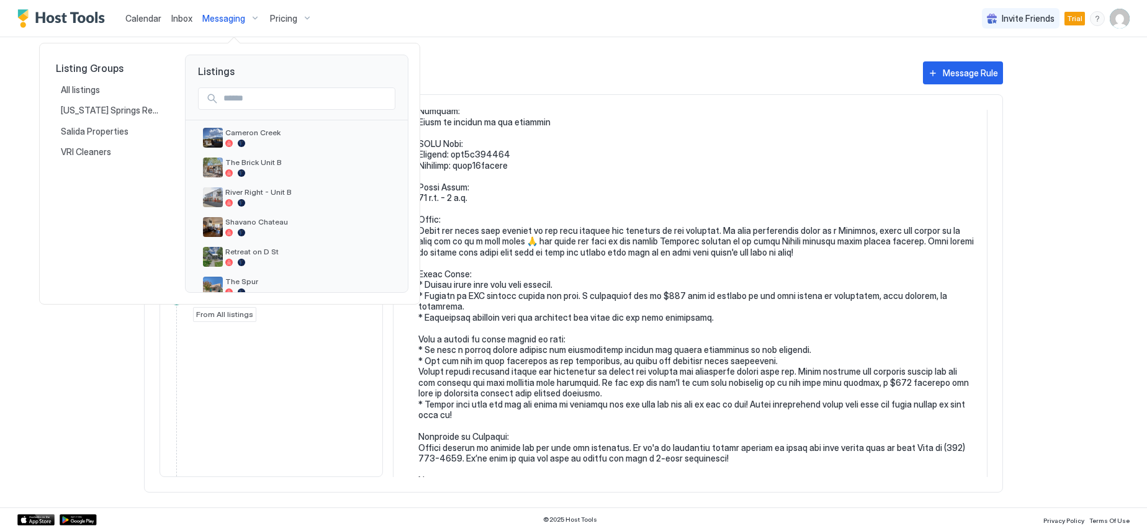
scroll to position [332, 0]
click at [283, 222] on span "Retreat on D St" at bounding box center [307, 222] width 165 height 9
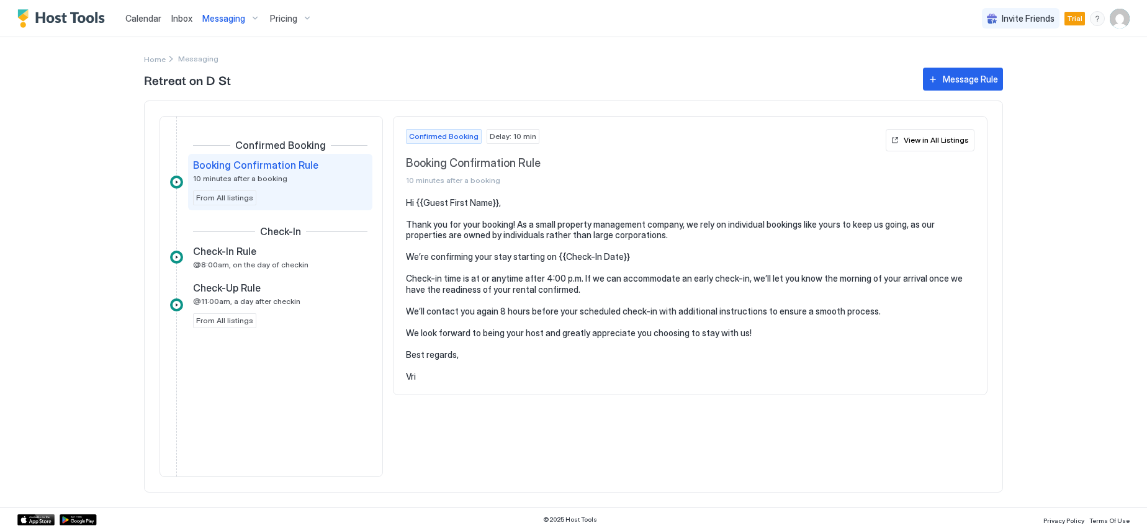
click at [251, 15] on div "Messaging" at bounding box center [231, 18] width 68 height 21
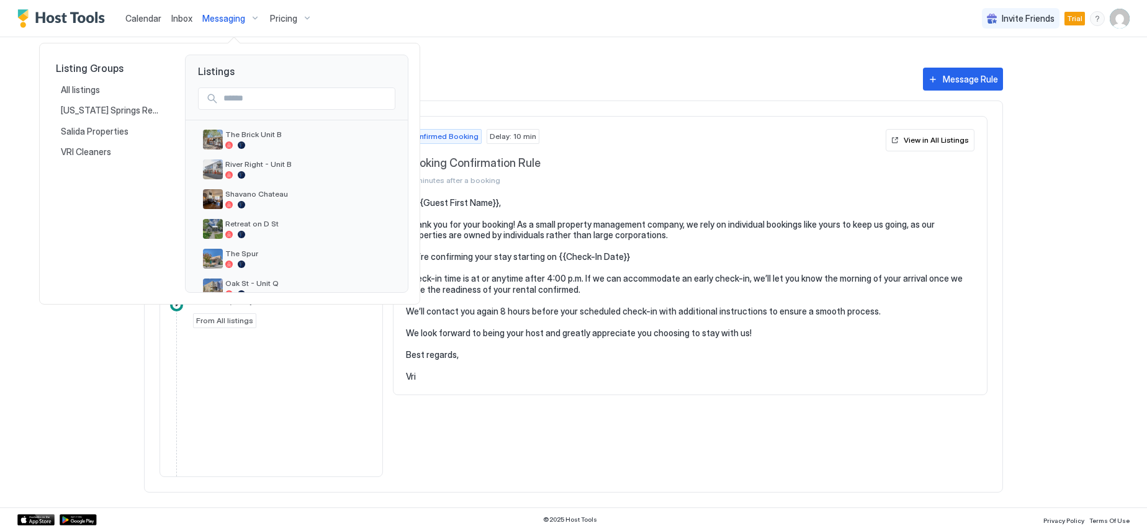
scroll to position [332, 0]
click at [284, 222] on span "Retreat on D St" at bounding box center [307, 222] width 165 height 9
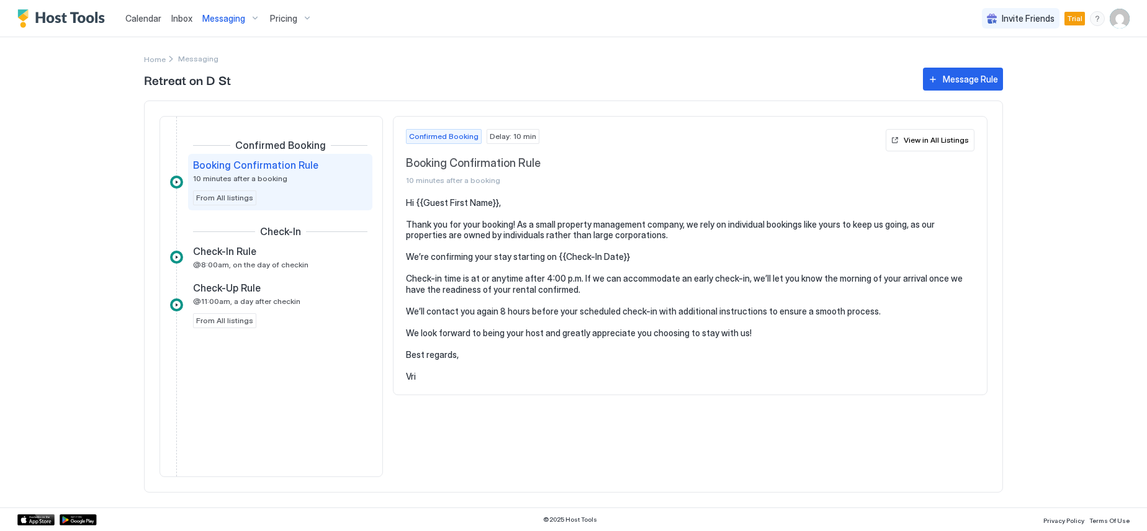
click at [251, 17] on div "Messaging" at bounding box center [231, 18] width 68 height 21
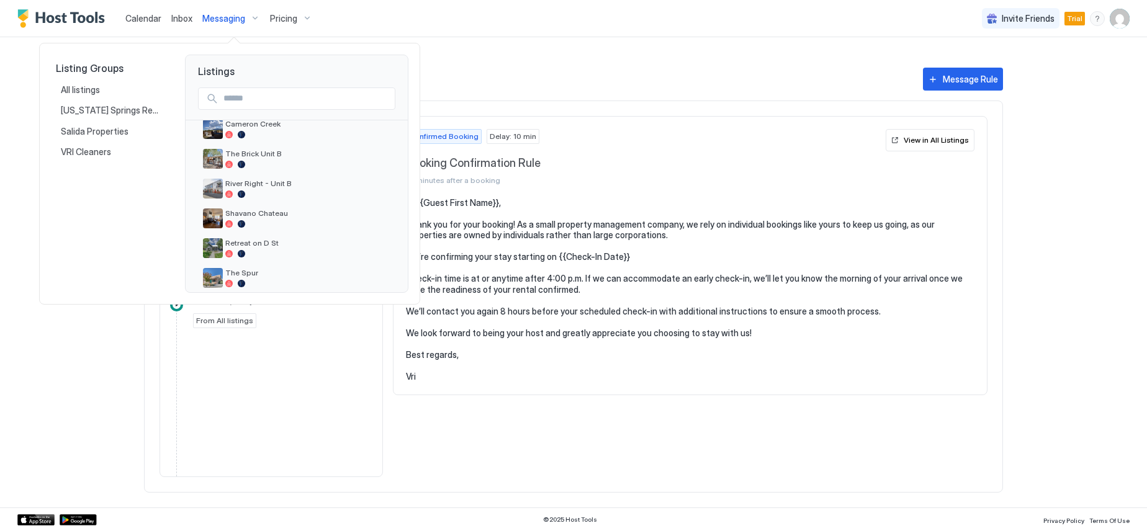
scroll to position [332, 0]
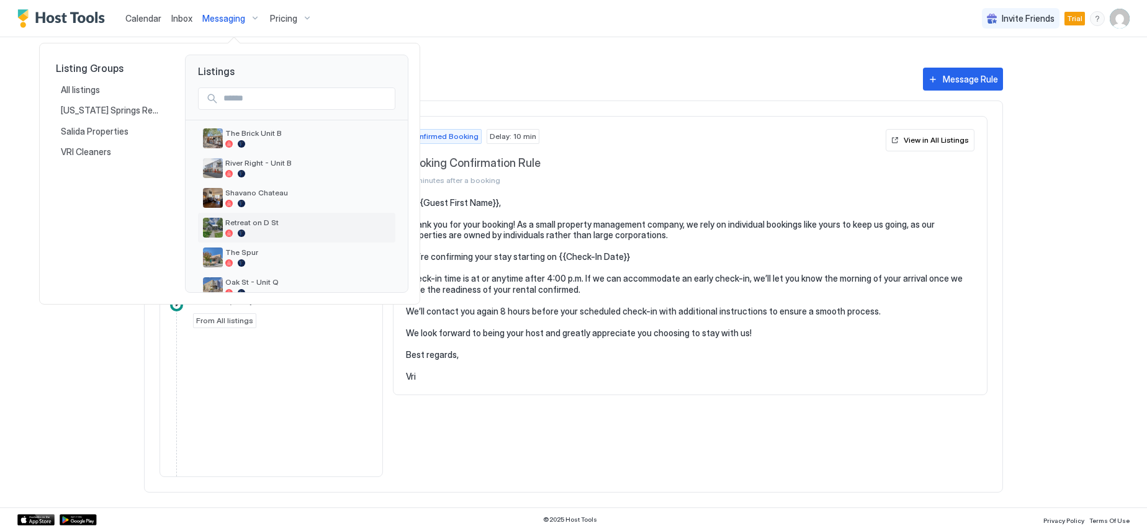
click at [274, 220] on span "Retreat on D St" at bounding box center [307, 222] width 165 height 9
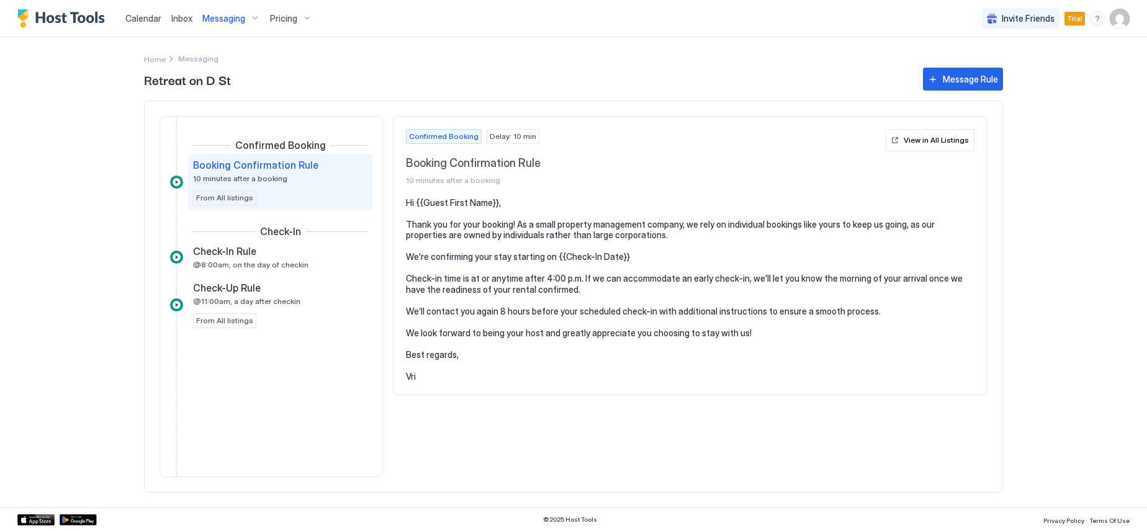
click at [253, 17] on div "Messaging" at bounding box center [231, 18] width 68 height 21
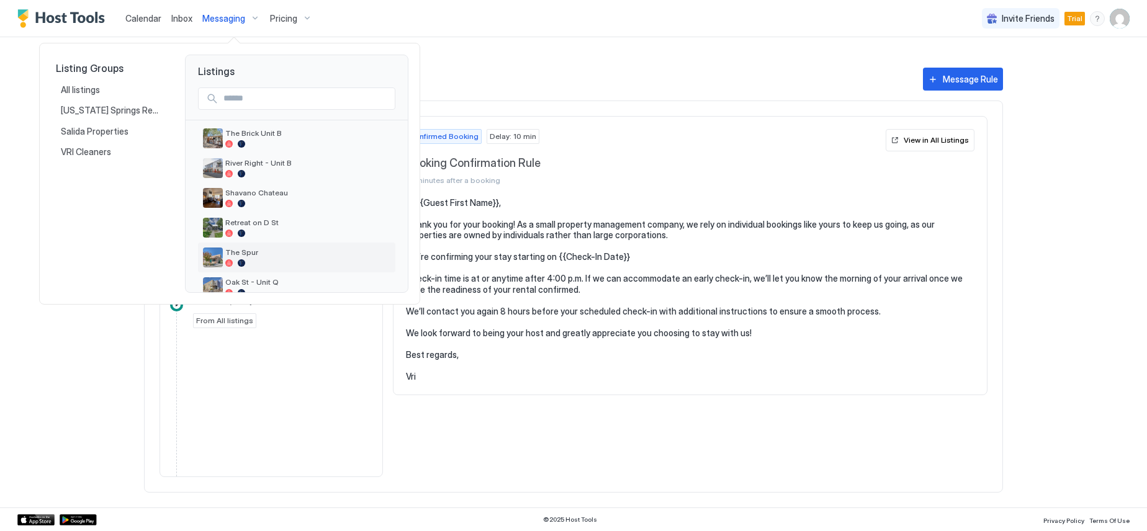
click at [263, 248] on span "The Spur" at bounding box center [307, 252] width 165 height 9
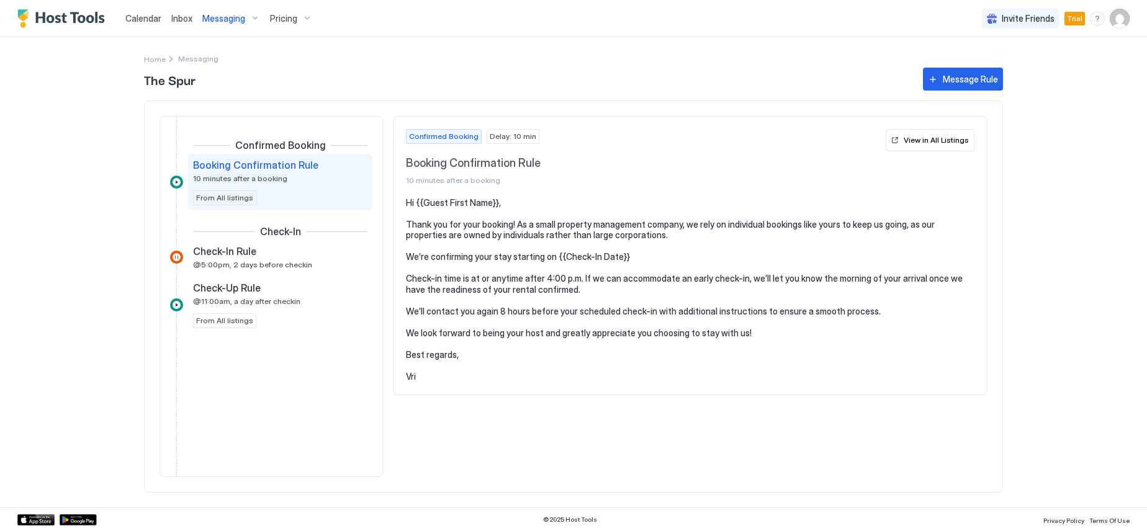
click at [256, 18] on div "Messaging" at bounding box center [231, 18] width 68 height 21
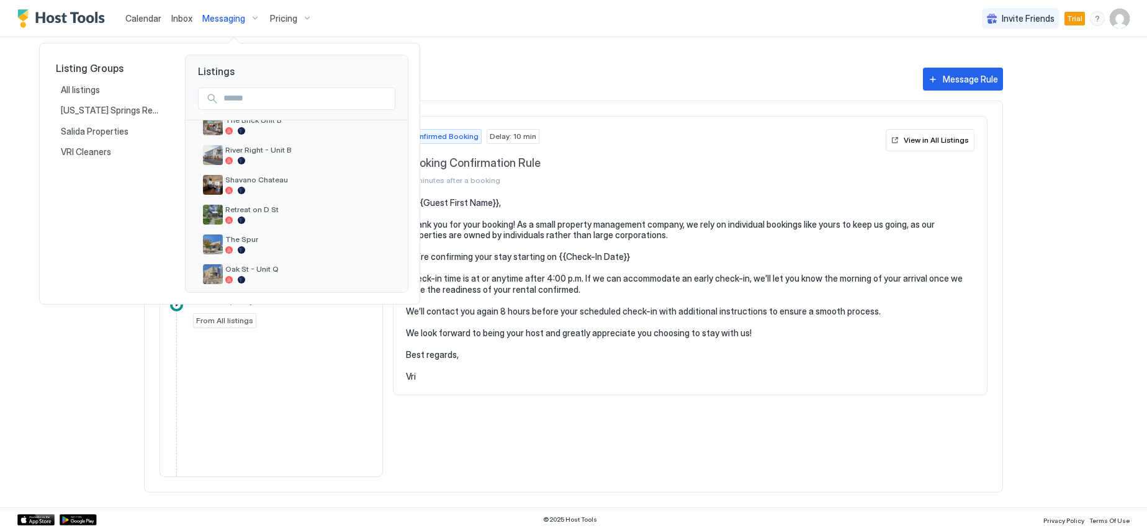
scroll to position [354, 0]
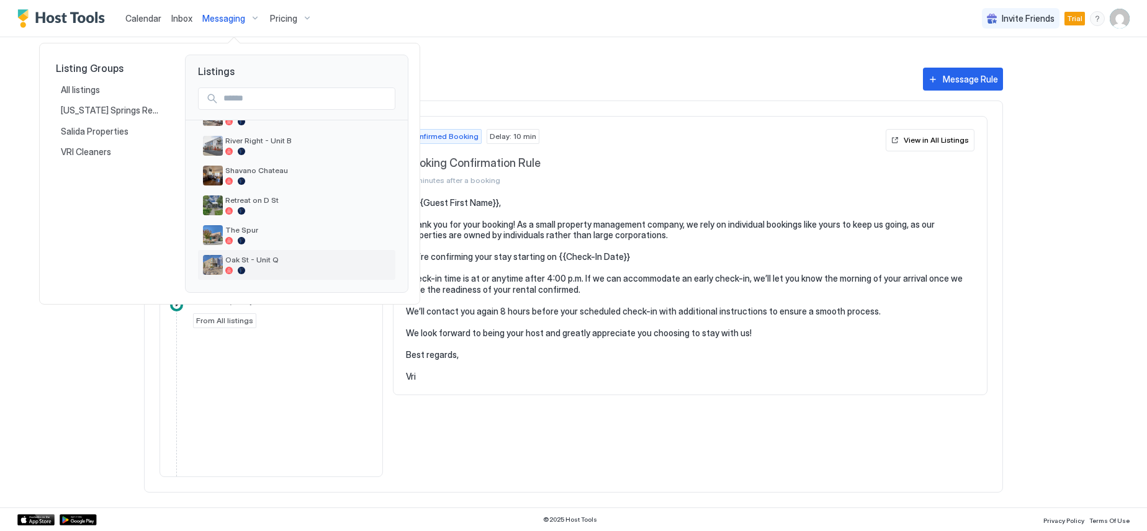
click at [284, 255] on div "Oak St - Unit Q" at bounding box center [296, 265] width 187 height 20
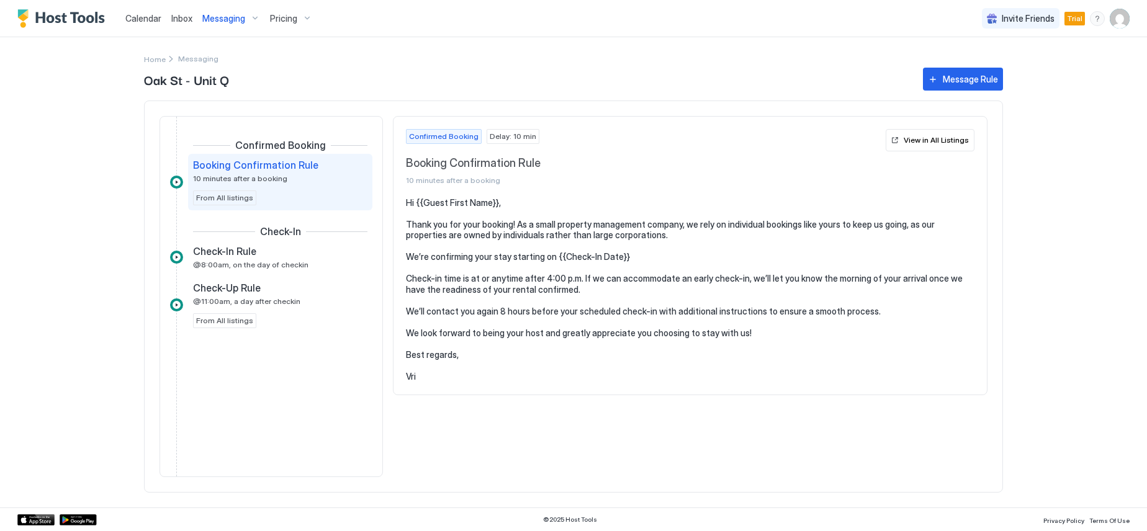
click at [251, 18] on div "Messaging" at bounding box center [231, 18] width 68 height 21
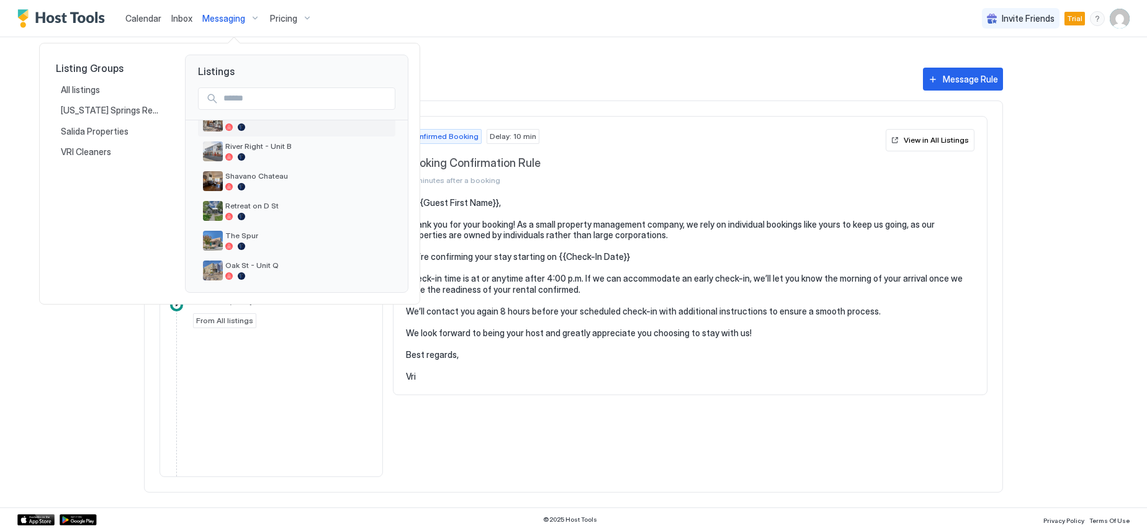
scroll to position [354, 0]
click at [489, 104] on div at bounding box center [573, 265] width 1147 height 531
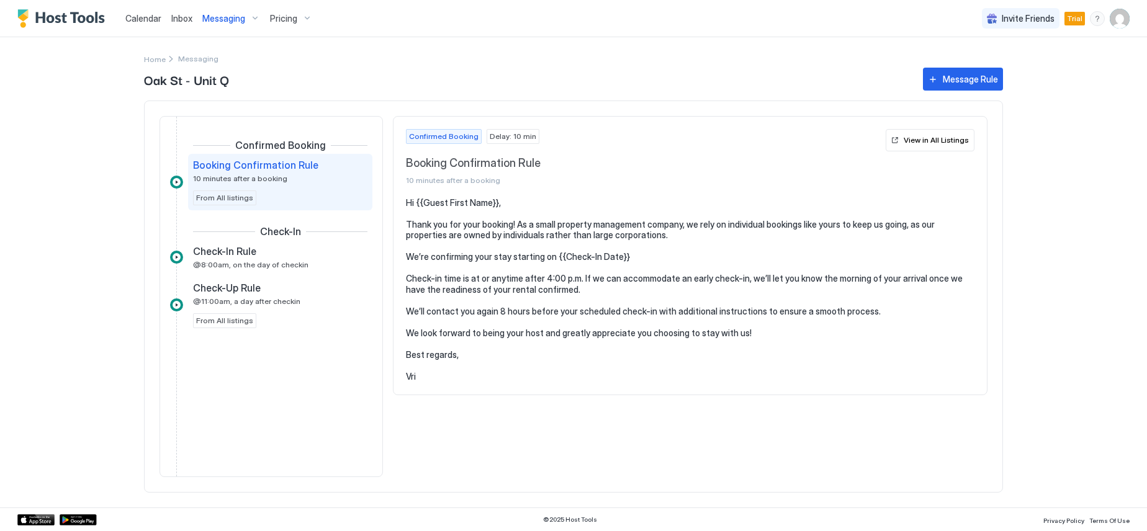
click at [253, 17] on div "Messaging" at bounding box center [231, 18] width 68 height 21
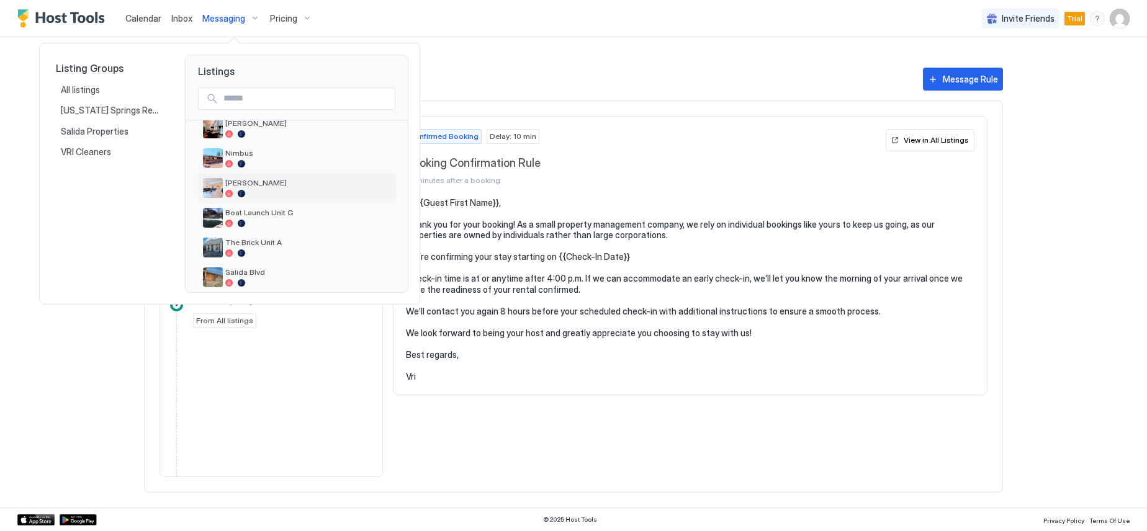
scroll to position [124, 0]
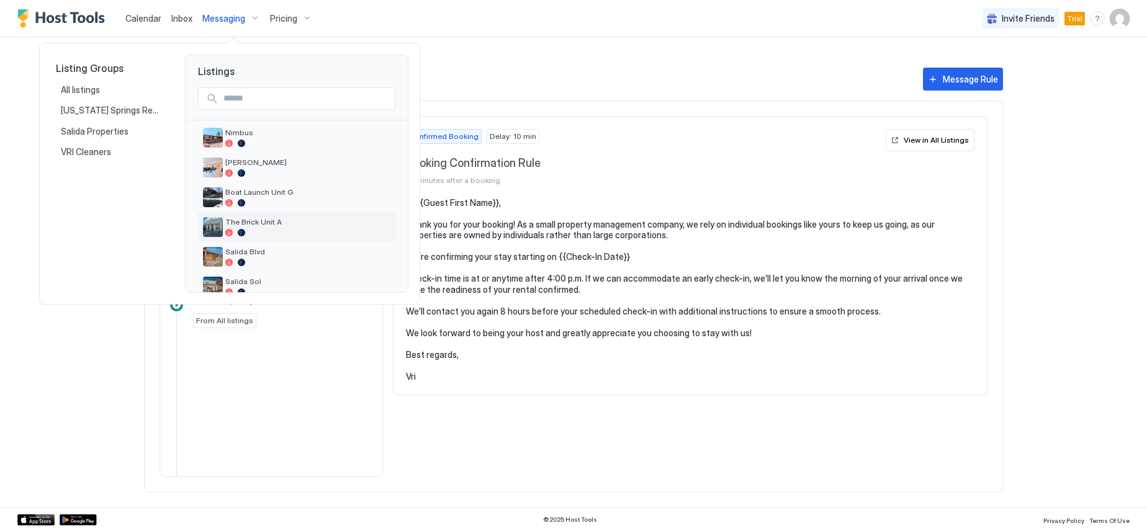
click at [279, 219] on span "The Brick Unit A" at bounding box center [307, 221] width 165 height 9
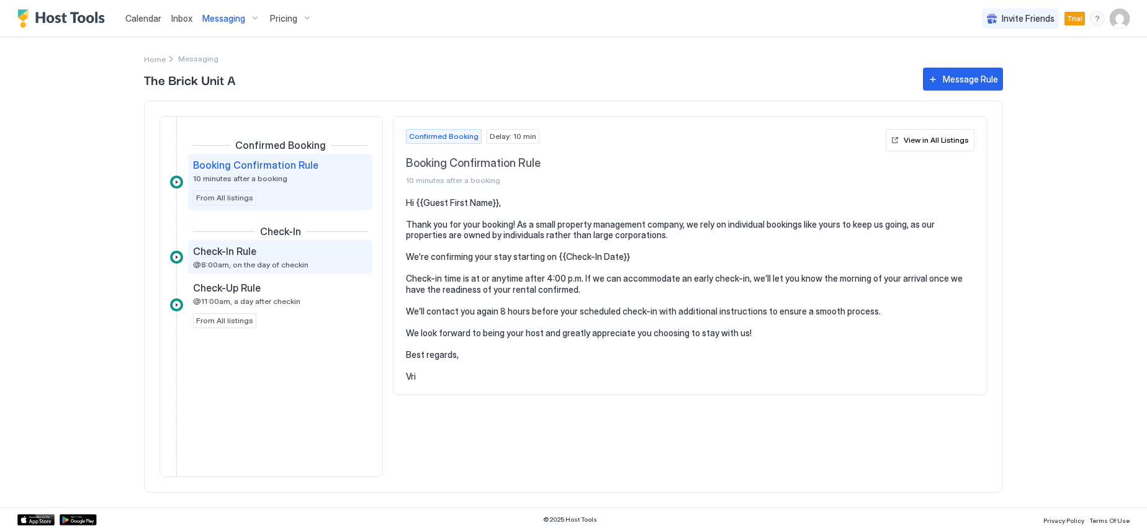
click at [246, 253] on span "Check-In Rule" at bounding box center [224, 251] width 63 height 12
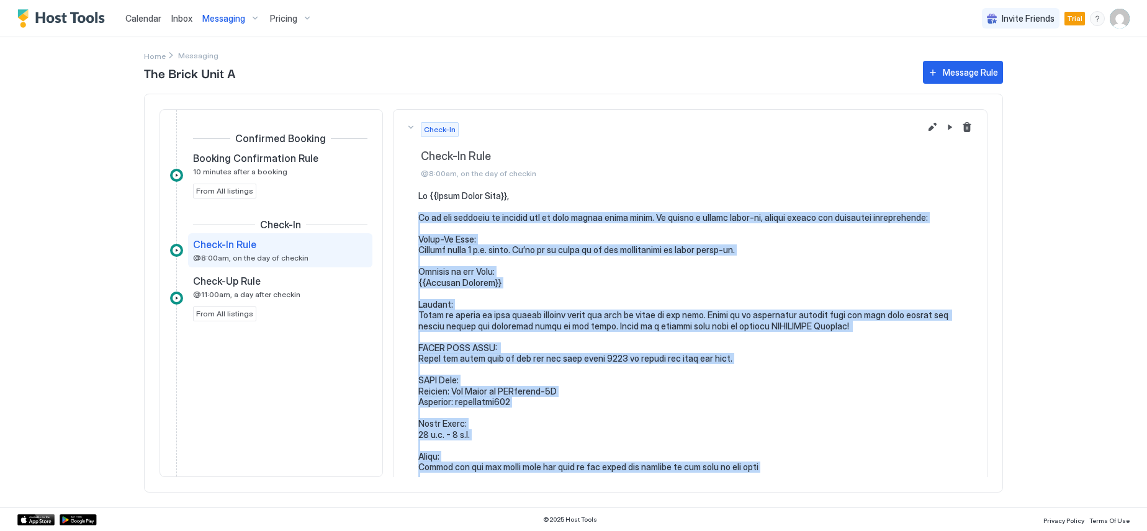
drag, startPoint x: 455, startPoint y: 384, endPoint x: 418, endPoint y: 217, distance: 170.9
click at [418, 217] on pre at bounding box center [696, 500] width 556 height 619
click at [256, 14] on div "Messaging" at bounding box center [231, 18] width 68 height 21
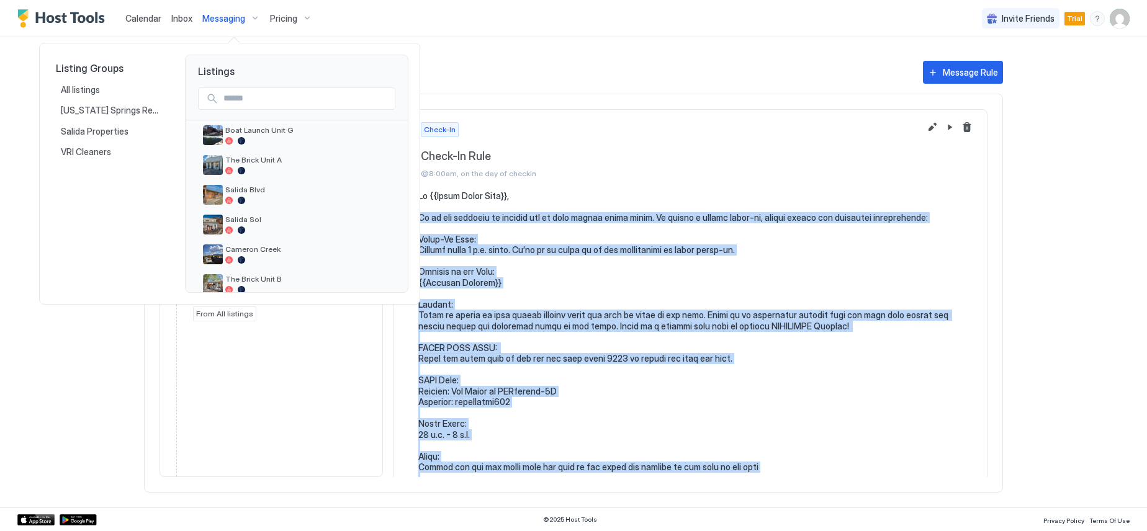
scroll to position [248, 0]
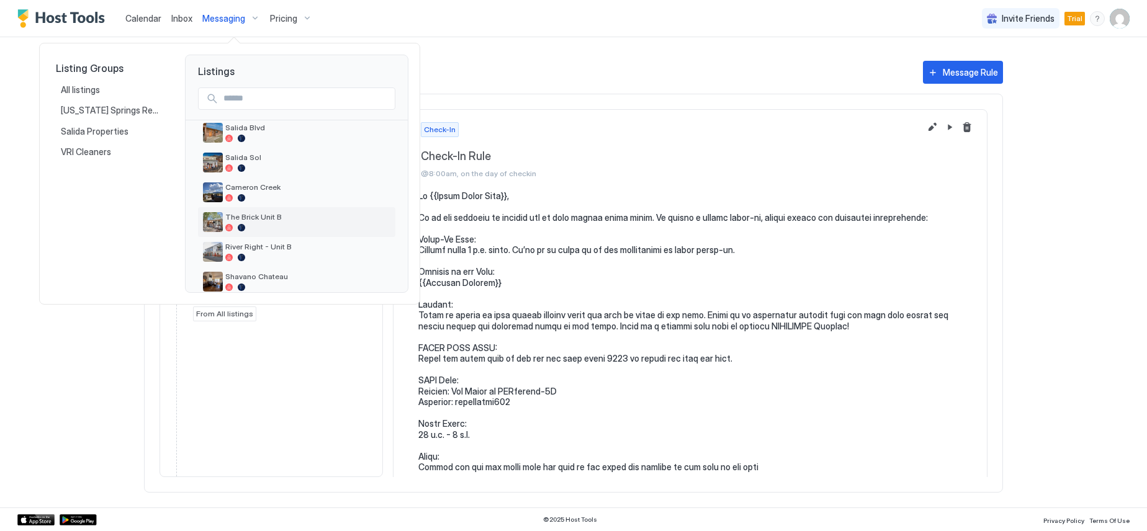
click at [282, 219] on span "The Brick Unit B" at bounding box center [307, 216] width 165 height 9
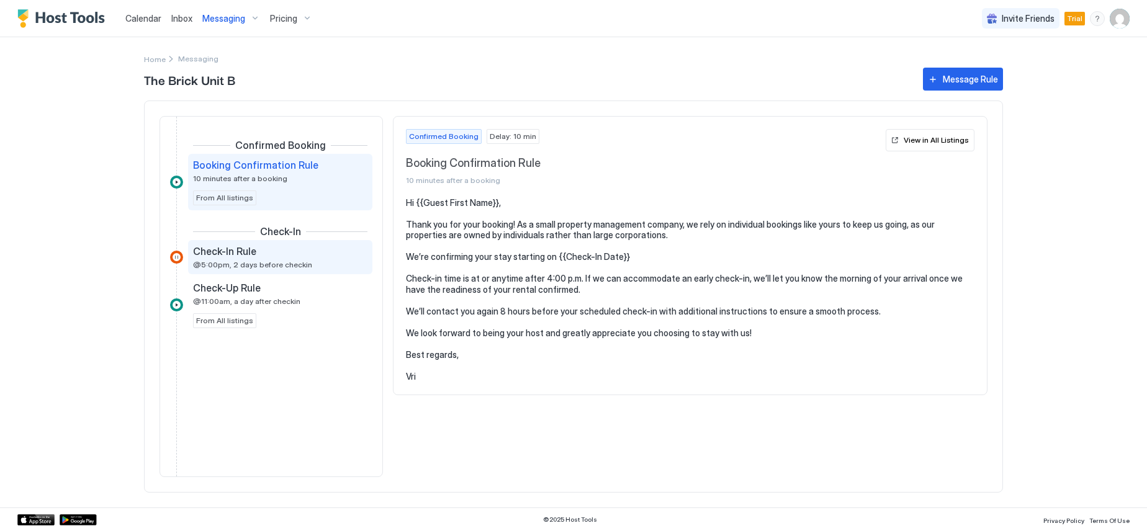
click at [240, 263] on span "@5:00pm, 2 days before checkin" at bounding box center [252, 264] width 119 height 9
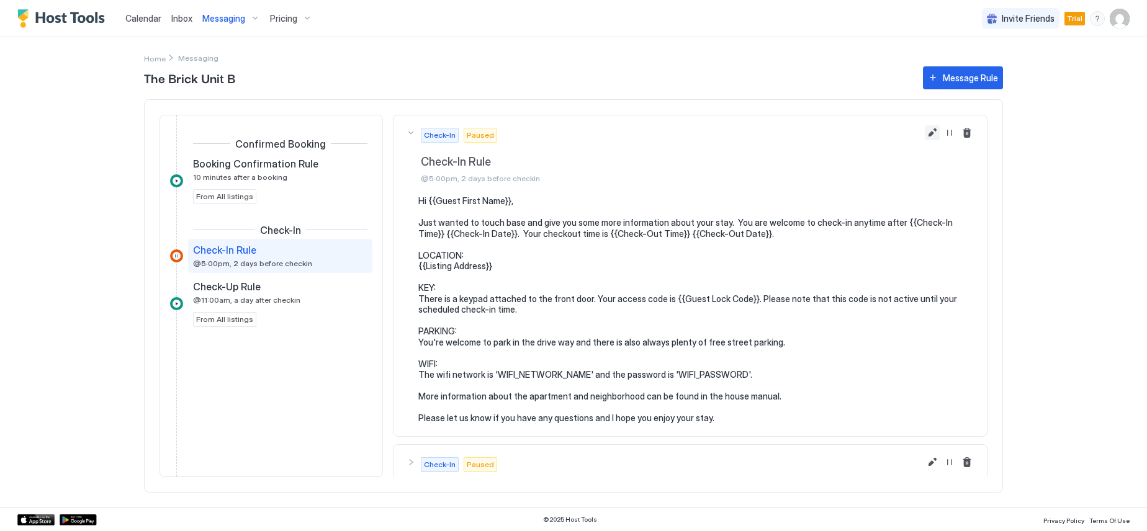
click at [925, 132] on button "Edit message rule" at bounding box center [932, 132] width 15 height 15
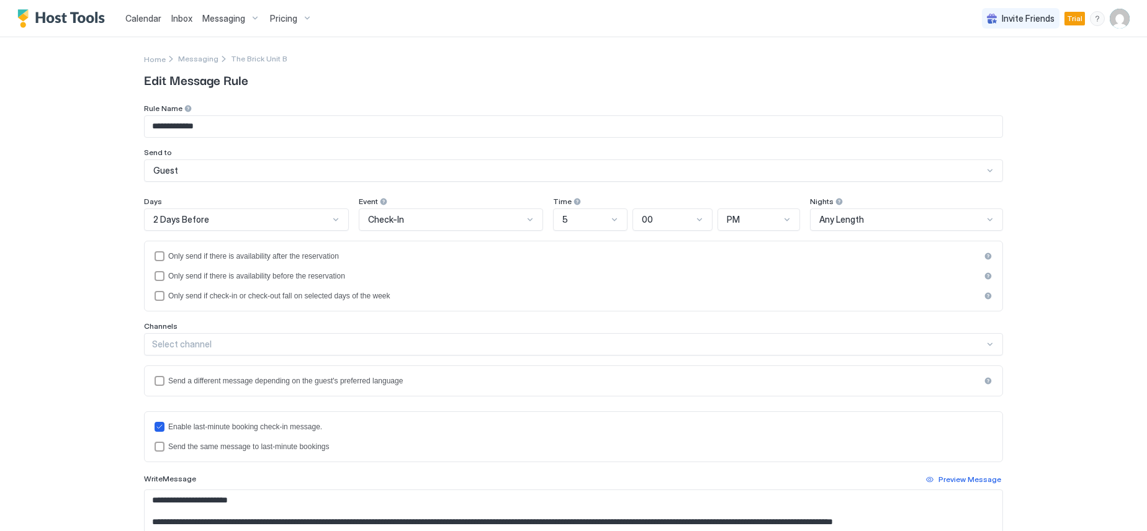
click at [248, 221] on div "2 Days Before" at bounding box center [241, 219] width 176 height 11
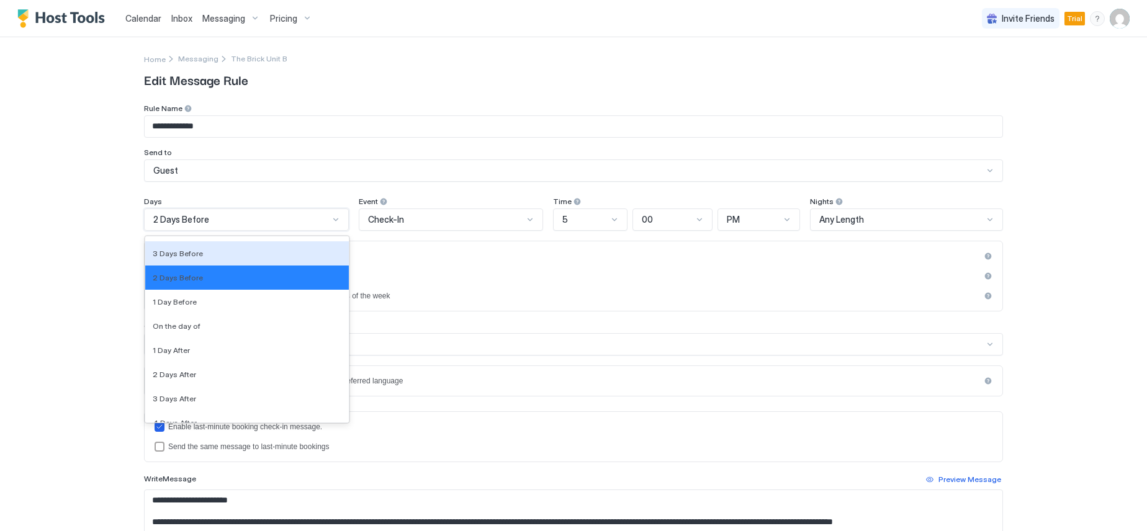
scroll to position [1924, 0]
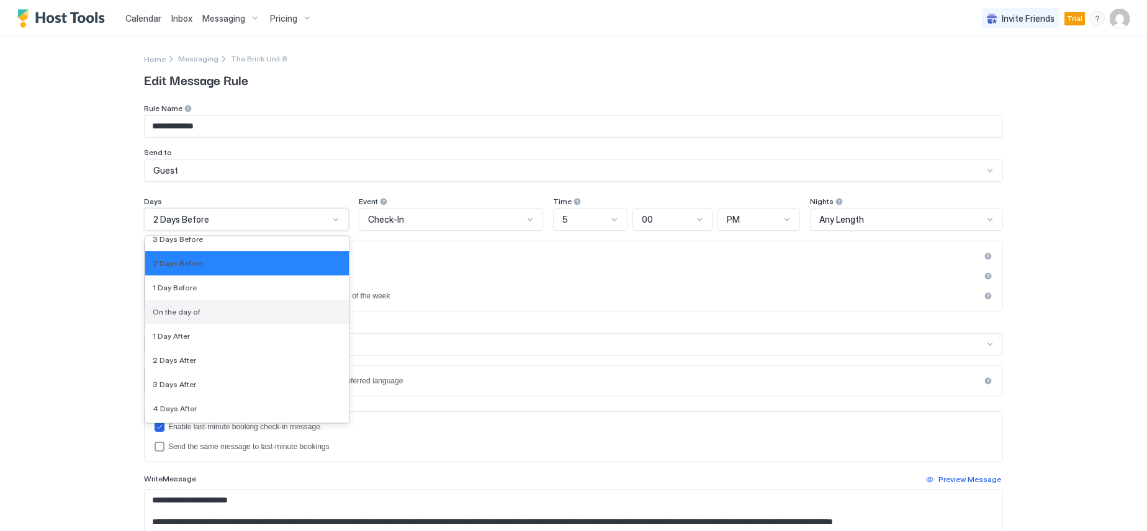
click at [237, 311] on div "On the day of" at bounding box center [247, 311] width 189 height 9
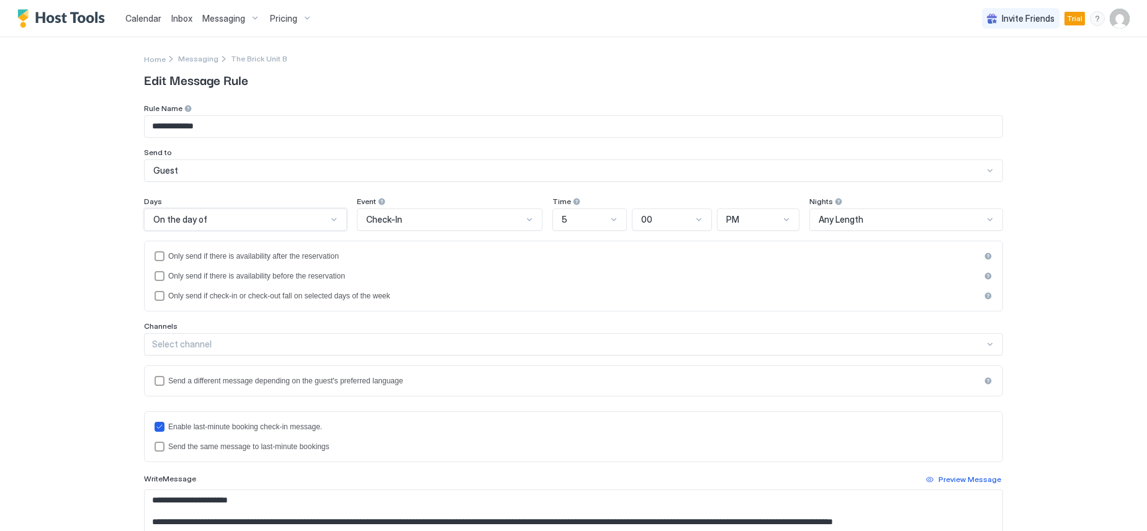
click at [609, 220] on div at bounding box center [614, 220] width 10 height 10
click at [595, 355] on div "8" at bounding box center [590, 355] width 58 height 9
click at [782, 217] on div at bounding box center [787, 220] width 10 height 10
click at [762, 247] on div "AM" at bounding box center [759, 248] width 66 height 9
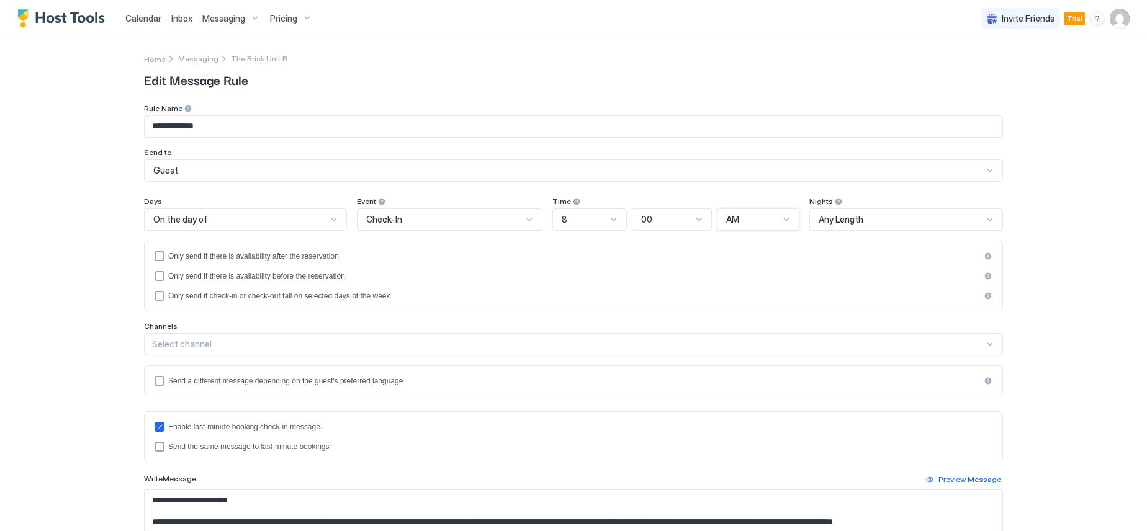
click at [1034, 244] on div "**********" at bounding box center [573, 265] width 1147 height 531
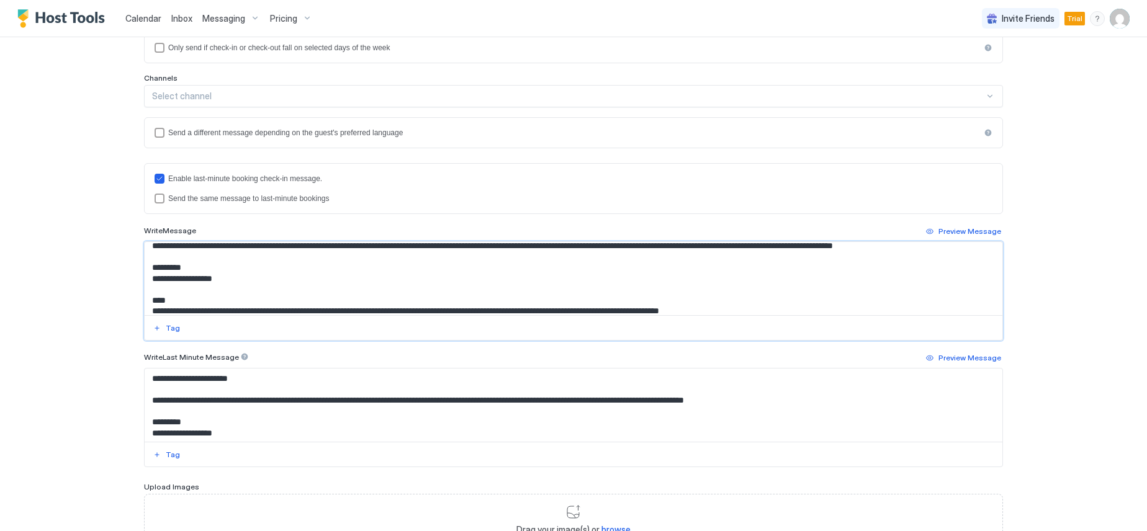
scroll to position [0, 0]
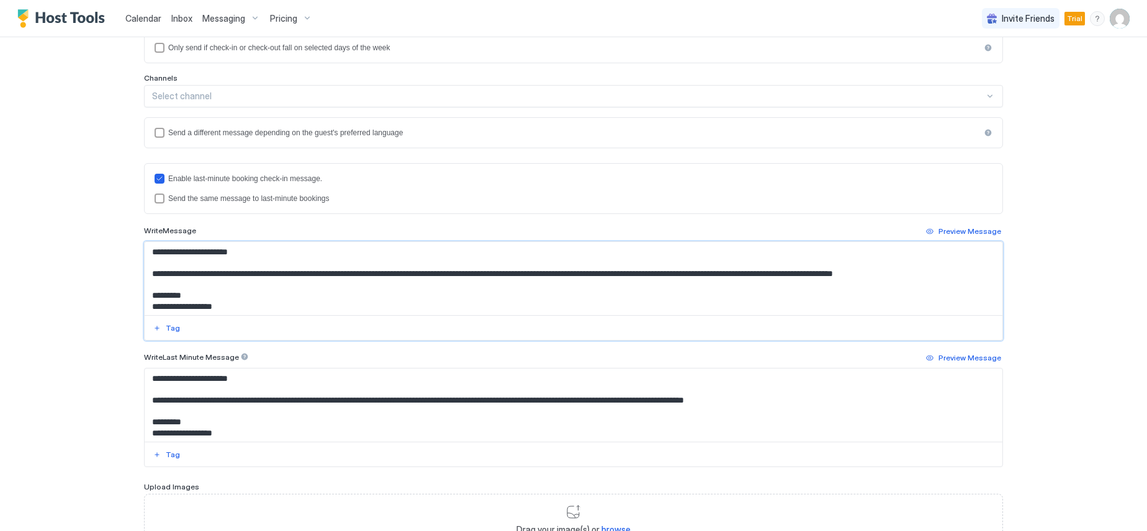
drag, startPoint x: 443, startPoint y: 306, endPoint x: 132, endPoint y: 276, distance: 312.5
click at [132, 276] on div "**********" at bounding box center [574, 198] width 894 height 819
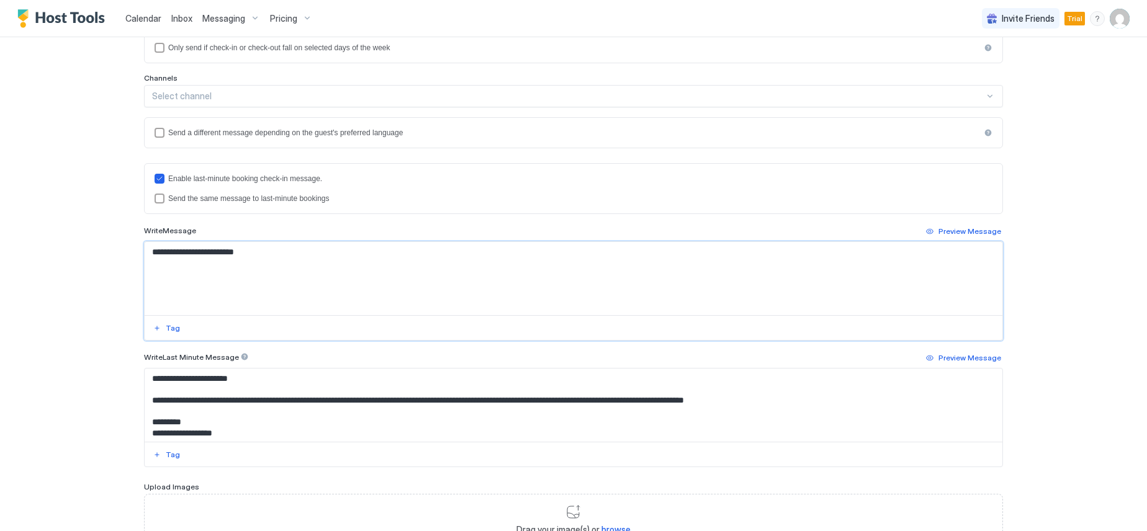
paste textarea "**********"
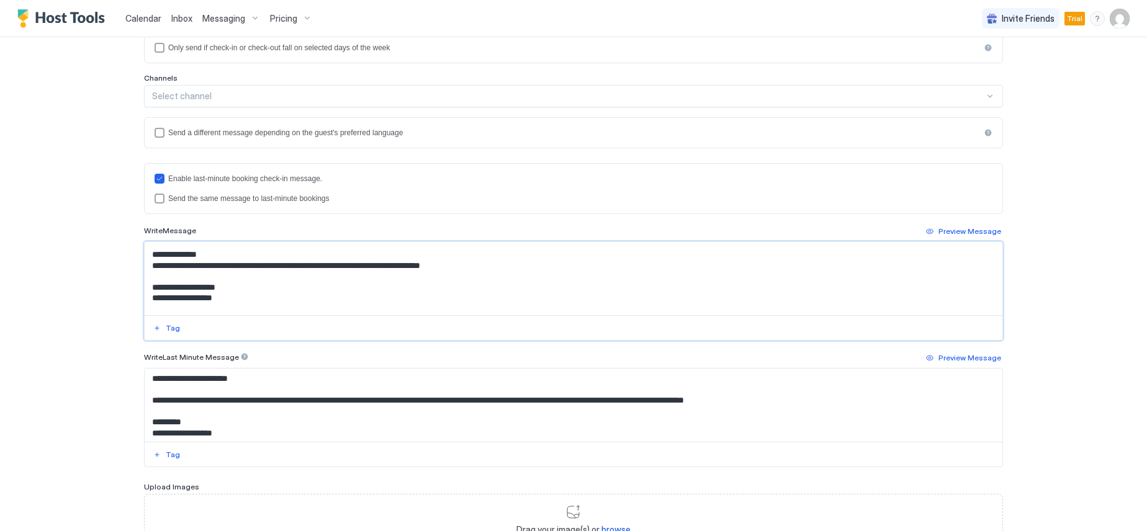
scroll to position [62, 0]
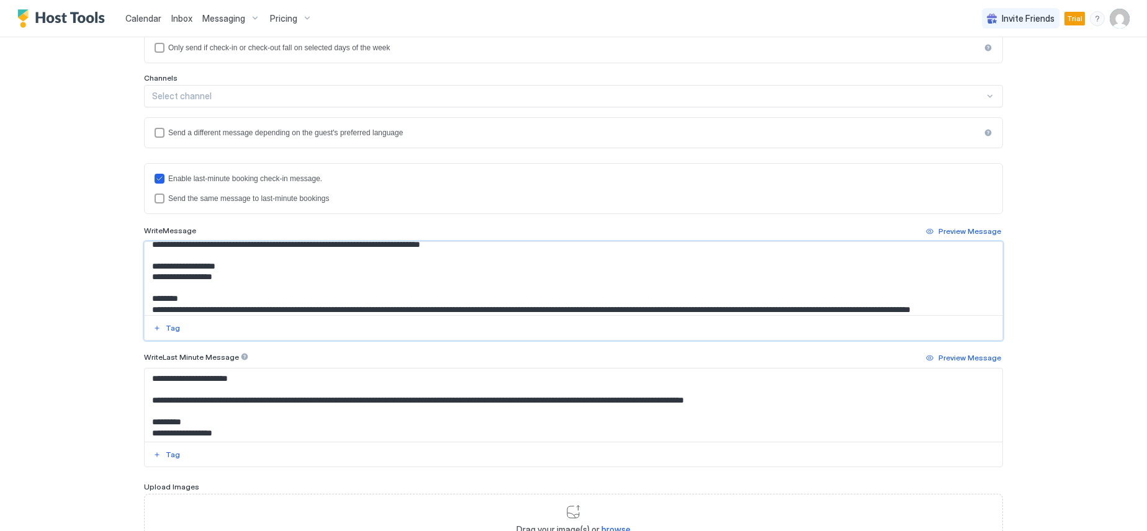
drag, startPoint x: 228, startPoint y: 279, endPoint x: 147, endPoint y: 280, distance: 81.3
click at [147, 280] on textarea "Input Field" at bounding box center [574, 278] width 858 height 73
click at [166, 330] on div "Tag" at bounding box center [173, 328] width 14 height 11
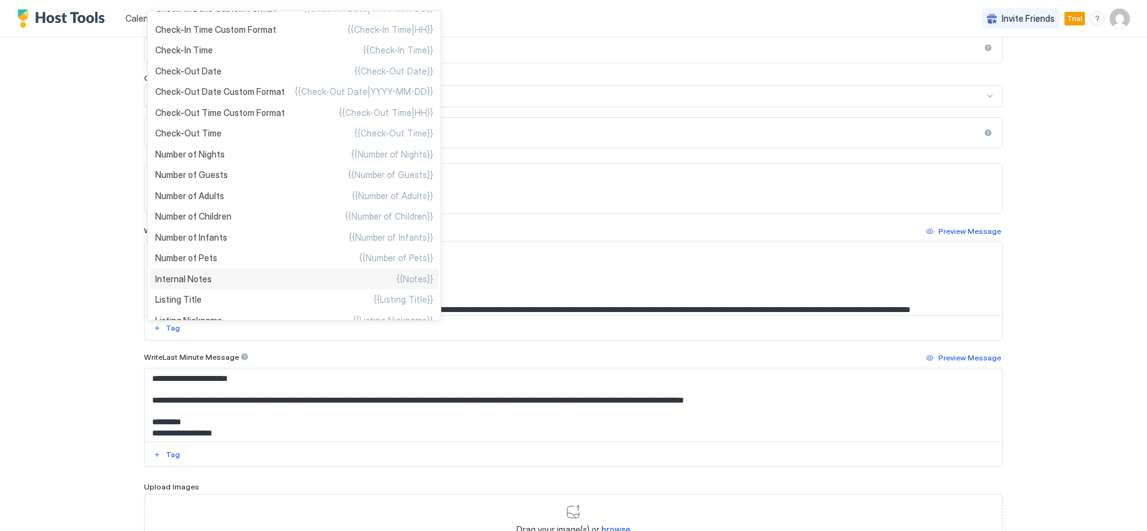
scroll to position [387, 0]
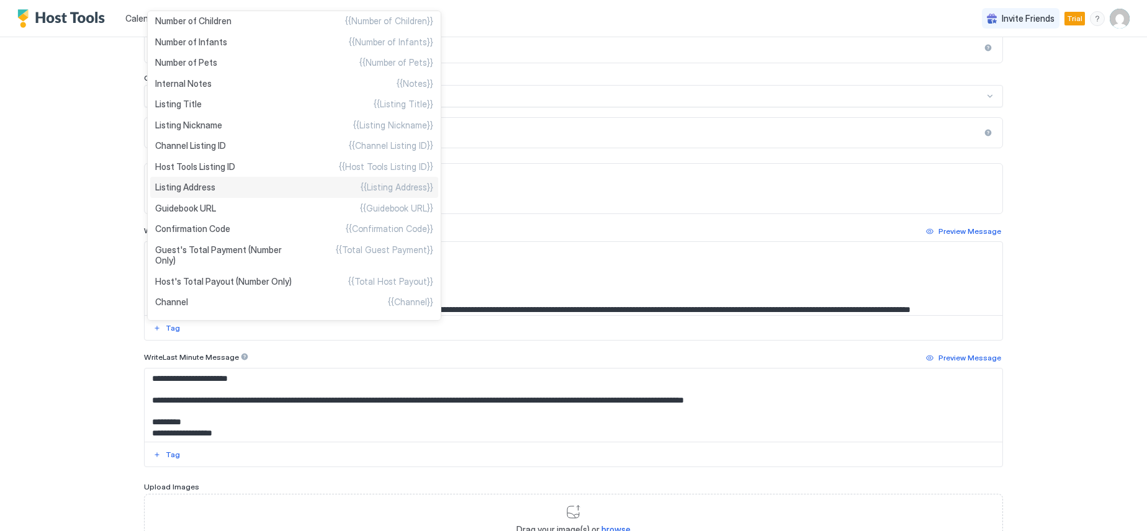
click at [222, 194] on div "Listing Address {{Listing Address}}" at bounding box center [294, 187] width 288 height 21
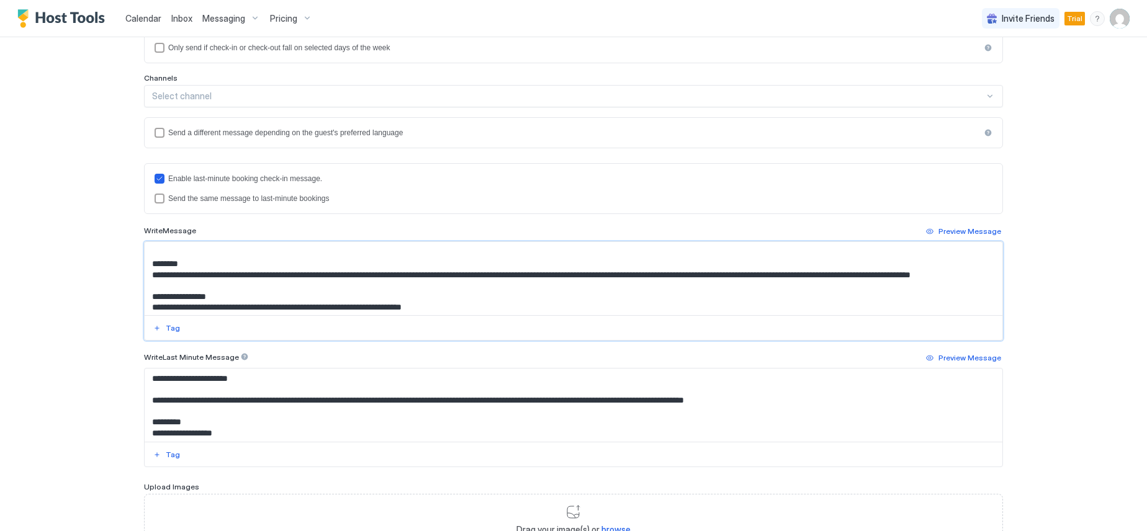
scroll to position [124, 0]
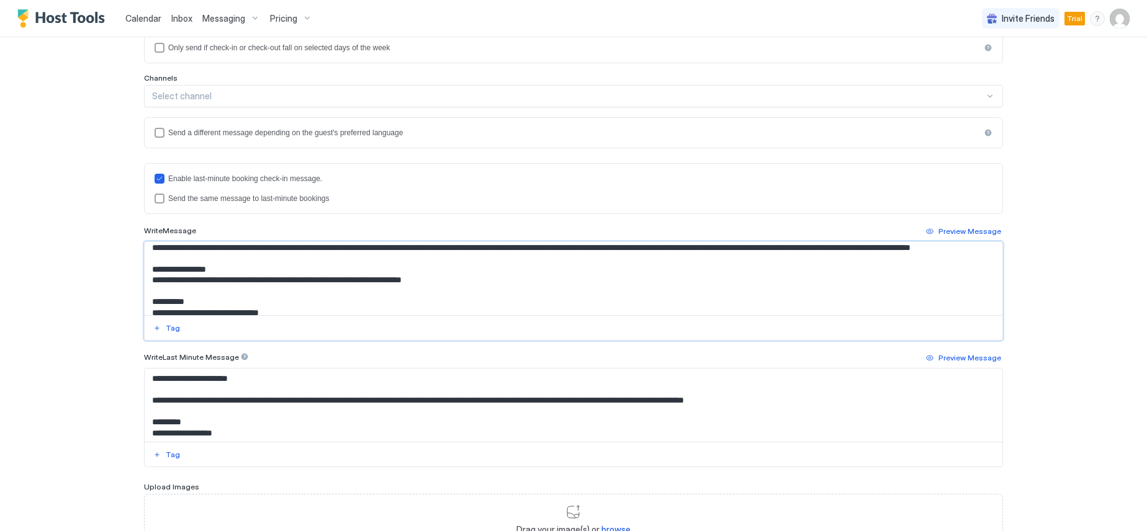
drag, startPoint x: 445, startPoint y: 289, endPoint x: 147, endPoint y: 289, distance: 298.0
click at [147, 289] on textarea "Input Field" at bounding box center [574, 278] width 858 height 73
click at [241, 259] on textarea "Input Field" at bounding box center [574, 278] width 858 height 73
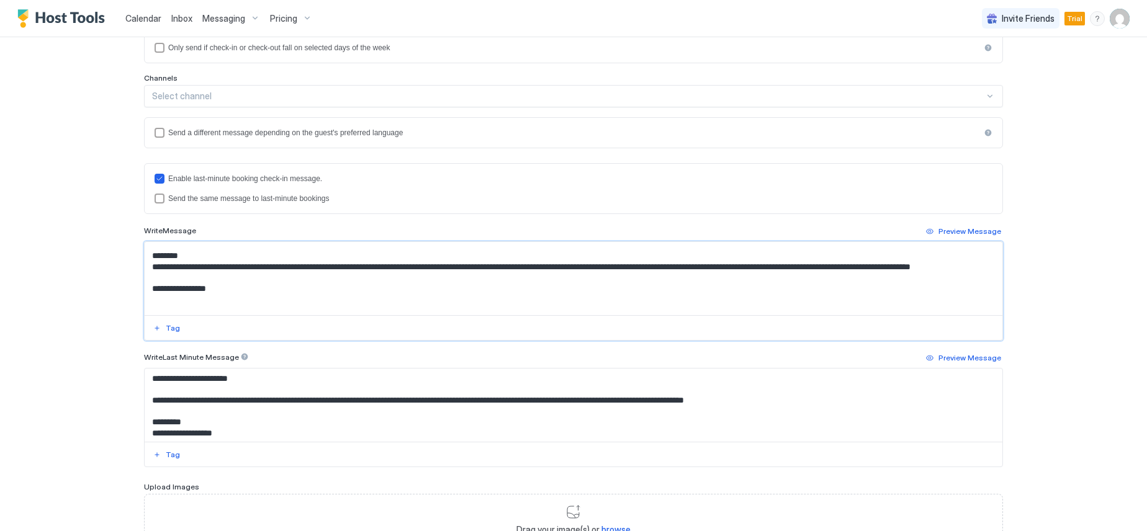
drag, startPoint x: 246, startPoint y: 261, endPoint x: 148, endPoint y: 257, distance: 97.6
click at [148, 253] on textarea "Input Field" at bounding box center [574, 278] width 858 height 73
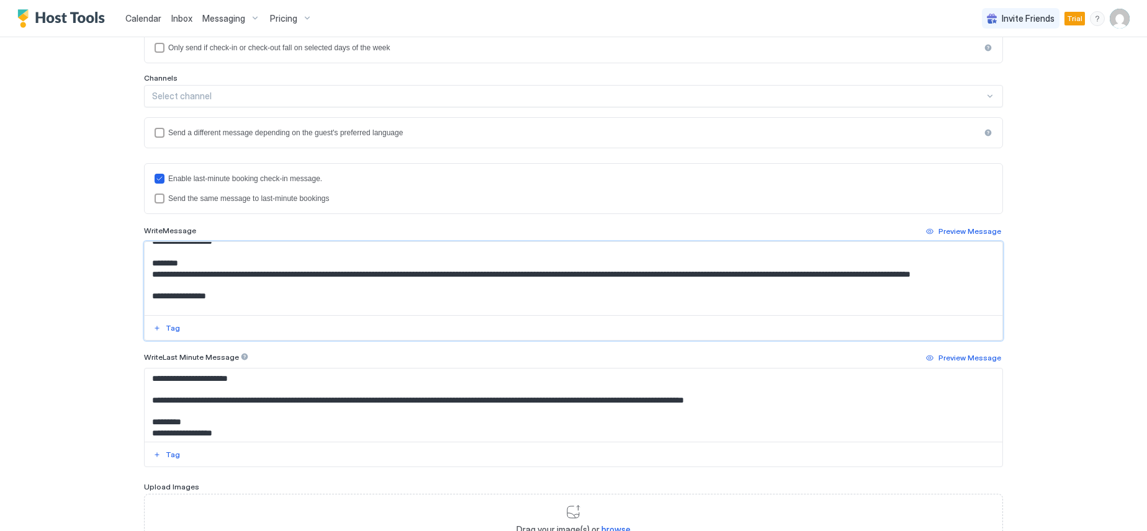
click at [240, 284] on textarea "Input Field" at bounding box center [574, 278] width 858 height 73
drag, startPoint x: 235, startPoint y: 284, endPoint x: 150, endPoint y: 276, distance: 86.1
click at [150, 276] on textarea "Input Field" at bounding box center [574, 278] width 858 height 73
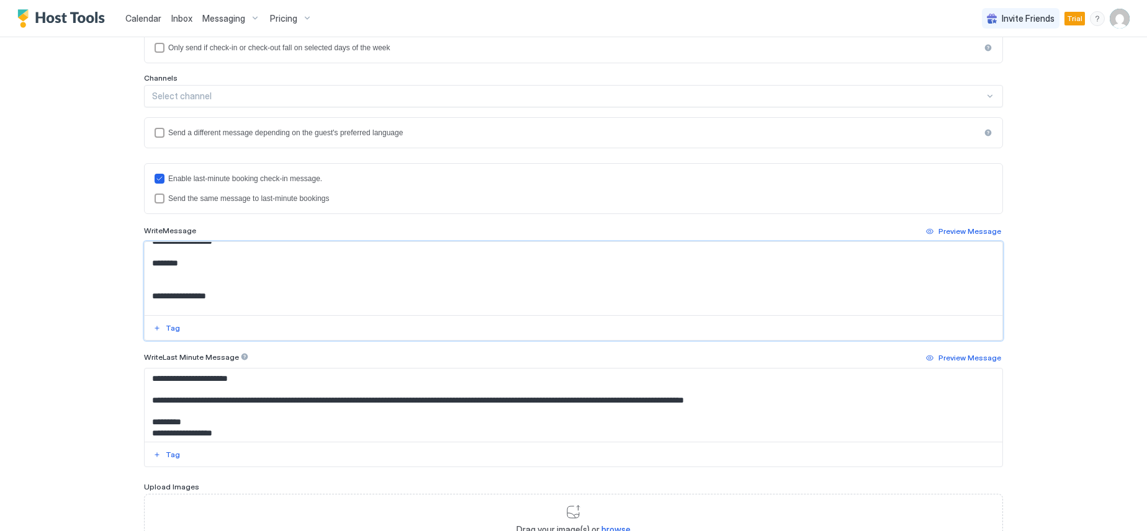
paste textarea "**********"
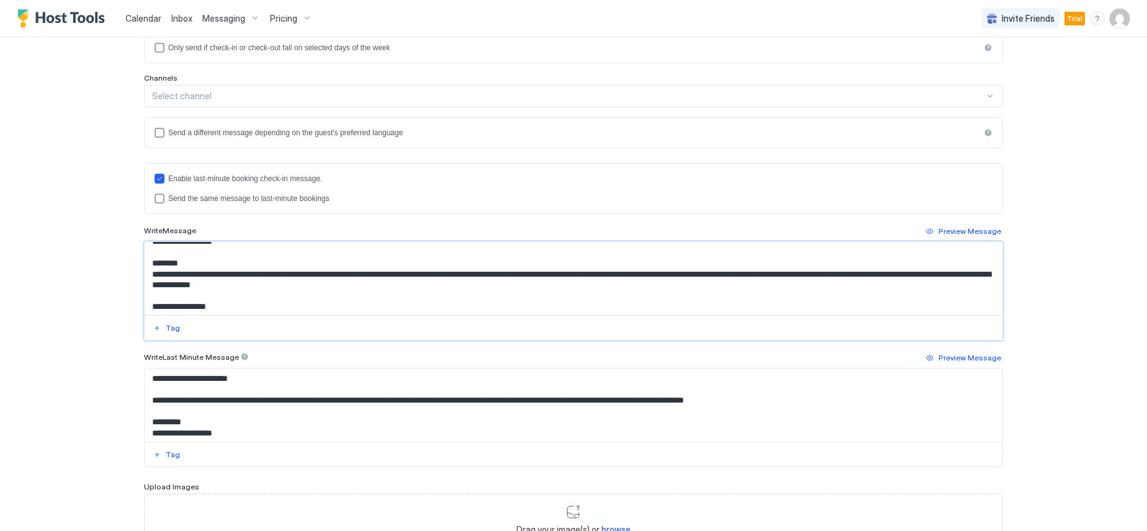
scroll to position [160, 0]
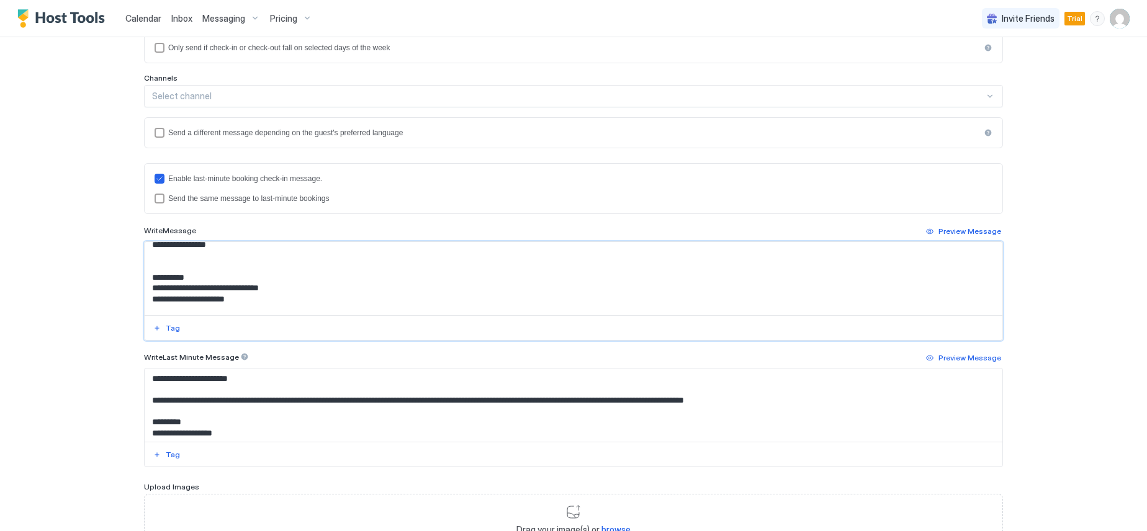
click at [223, 261] on textarea "Input Field" at bounding box center [574, 278] width 858 height 73
click at [216, 254] on textarea "Input Field" at bounding box center [574, 278] width 858 height 73
paste textarea "**********"
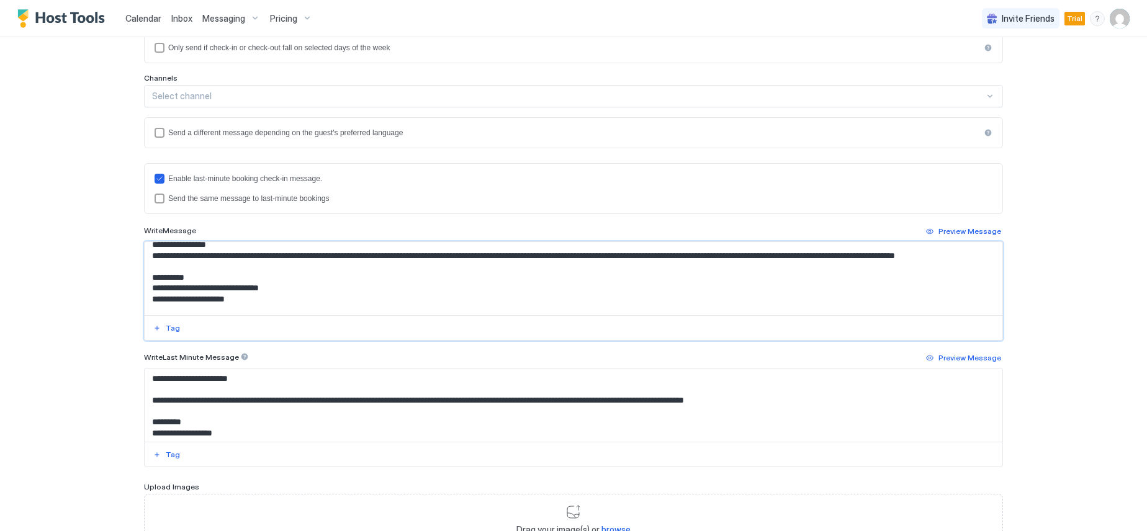
scroll to position [97, 0]
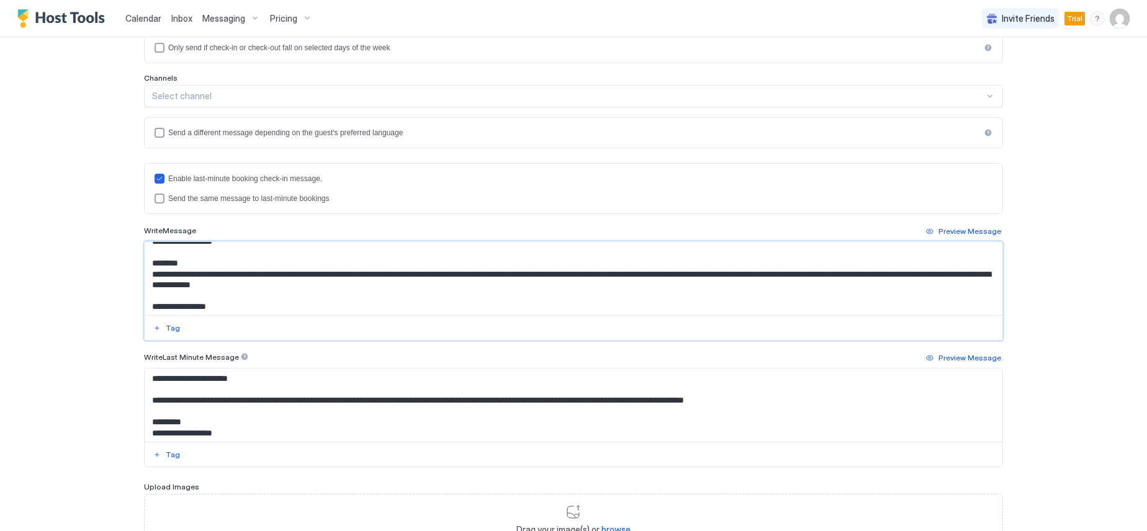
click at [395, 284] on textarea "Input Field" at bounding box center [574, 278] width 858 height 73
click at [384, 287] on textarea "Input Field" at bounding box center [574, 278] width 858 height 73
click at [380, 286] on textarea "Input Field" at bounding box center [574, 278] width 858 height 73
paste textarea "**********"
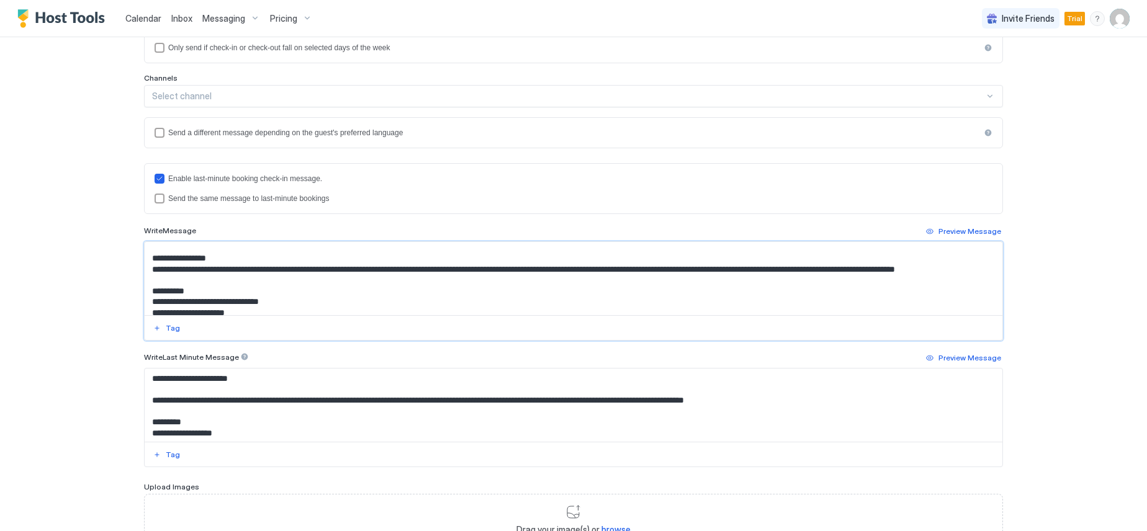
scroll to position [230, 0]
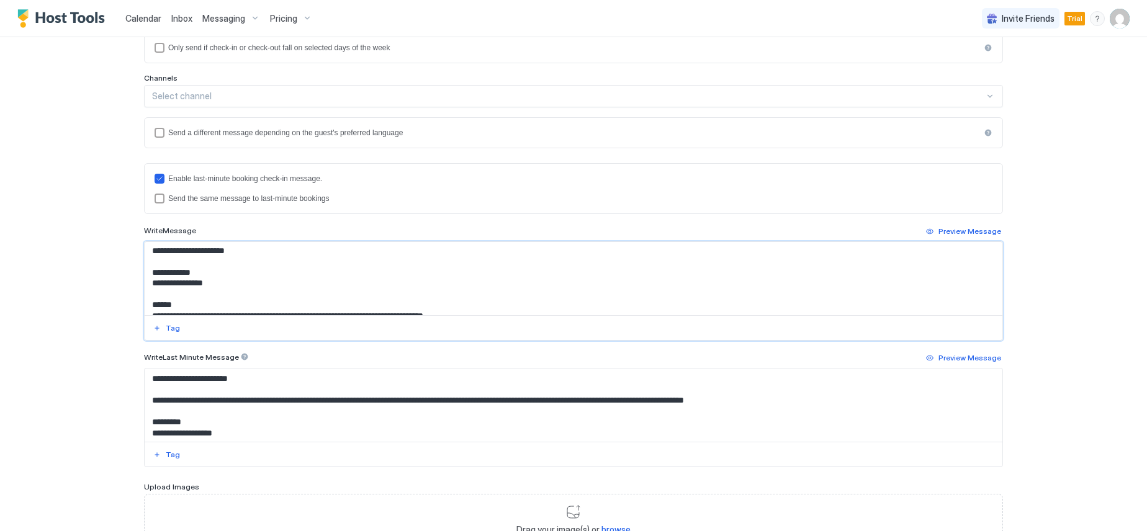
click at [304, 261] on textarea "Input Field" at bounding box center [574, 278] width 858 height 73
click at [247, 271] on textarea "Input Field" at bounding box center [574, 278] width 858 height 73
click at [200, 256] on textarea "Input Field" at bounding box center [574, 278] width 858 height 73
click at [190, 263] on textarea "Input Field" at bounding box center [574, 278] width 858 height 73
paste textarea "**********"
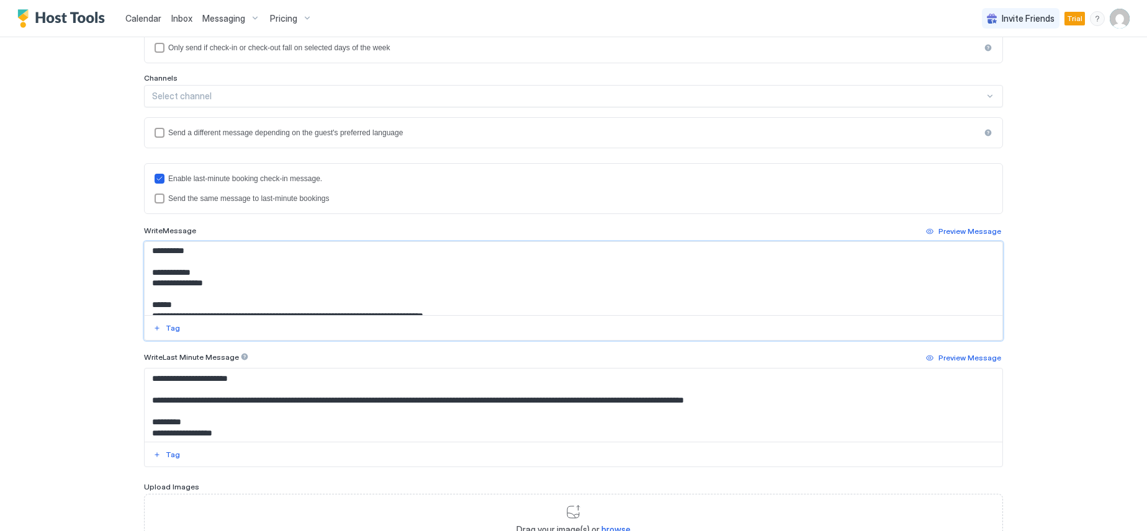
drag, startPoint x: 210, startPoint y: 277, endPoint x: 211, endPoint y: 258, distance: 19.3
click at [210, 278] on textarea "Input Field" at bounding box center [574, 278] width 858 height 73
click at [199, 273] on textarea "Input Field" at bounding box center [574, 278] width 858 height 73
click at [200, 271] on textarea "Input Field" at bounding box center [574, 278] width 858 height 73
paste textarea "**********"
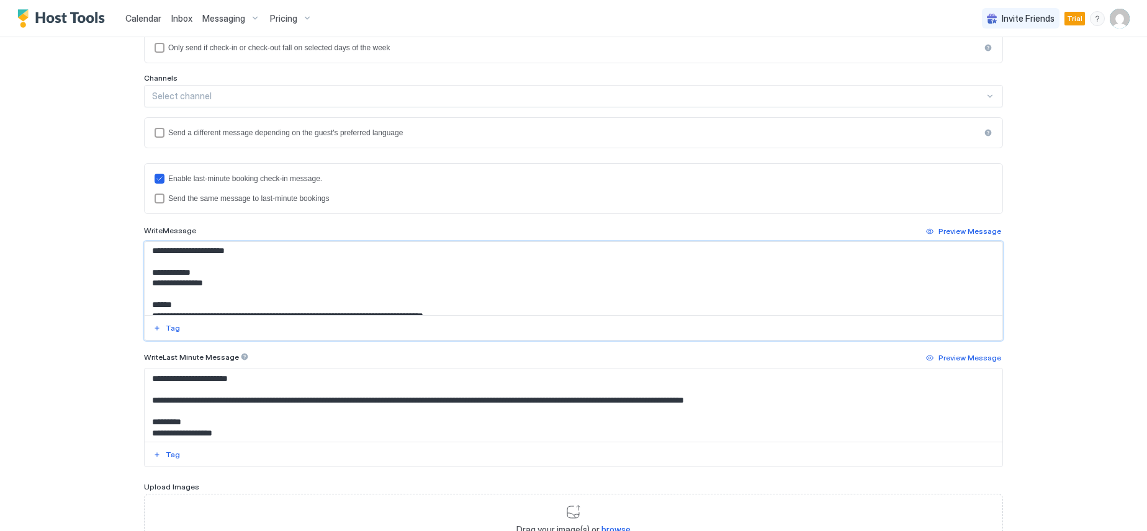
scroll to position [292, 0]
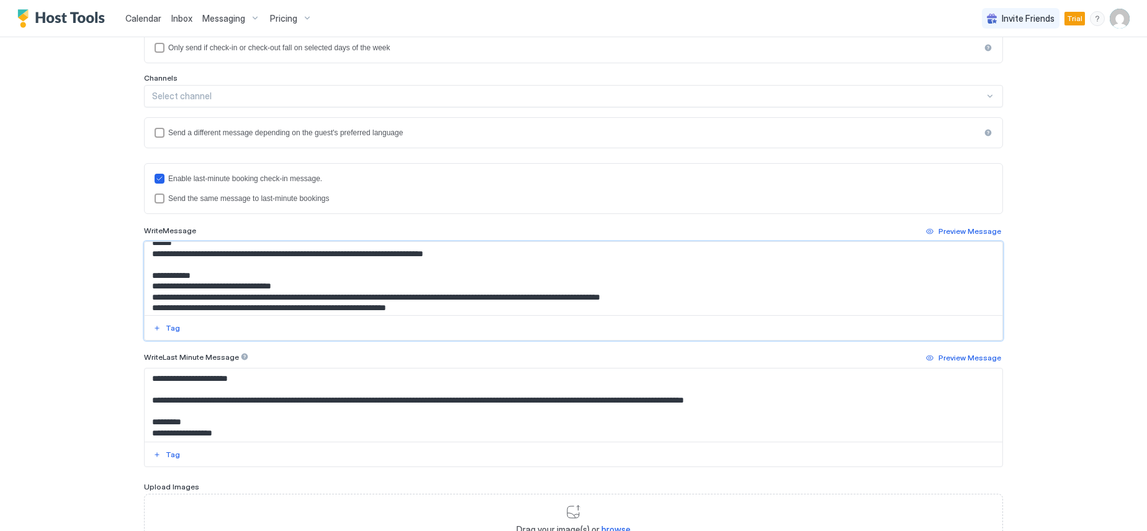
drag, startPoint x: 468, startPoint y: 276, endPoint x: 330, endPoint y: 275, distance: 138.4
click at [330, 275] on textarea "Input Field" at bounding box center [574, 278] width 858 height 73
paste textarea "**********"
click at [333, 279] on textarea "Input Field" at bounding box center [574, 278] width 858 height 73
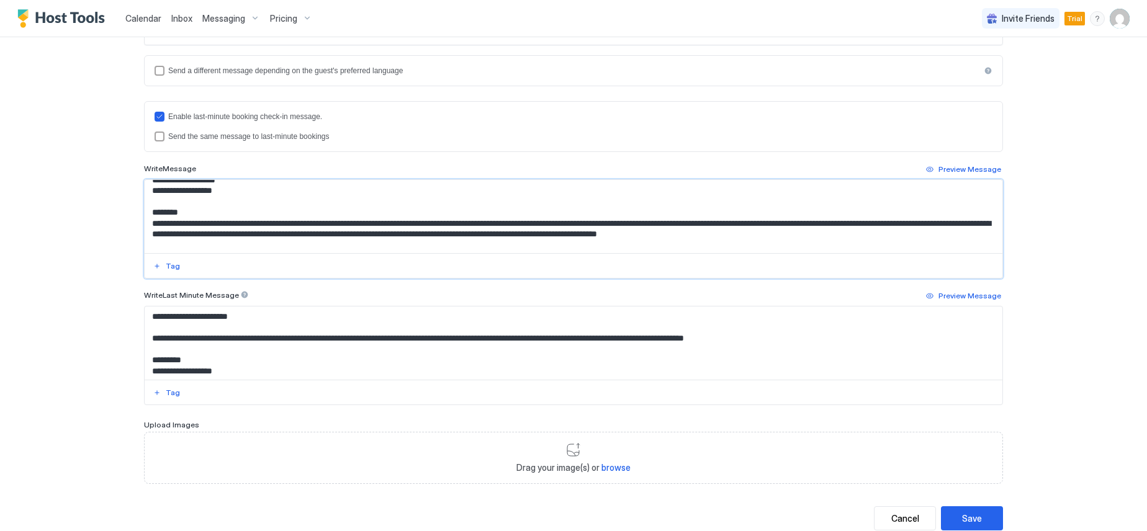
scroll to position [0, 0]
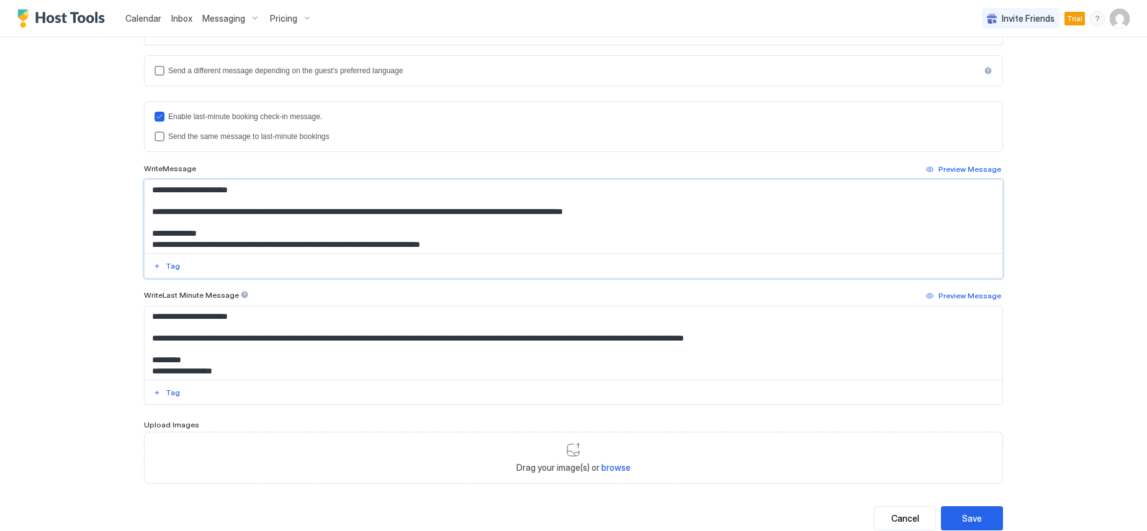
drag, startPoint x: 214, startPoint y: 246, endPoint x: 144, endPoint y: 215, distance: 75.9
click at [145, 215] on textarea "Input Field" at bounding box center [574, 216] width 858 height 73
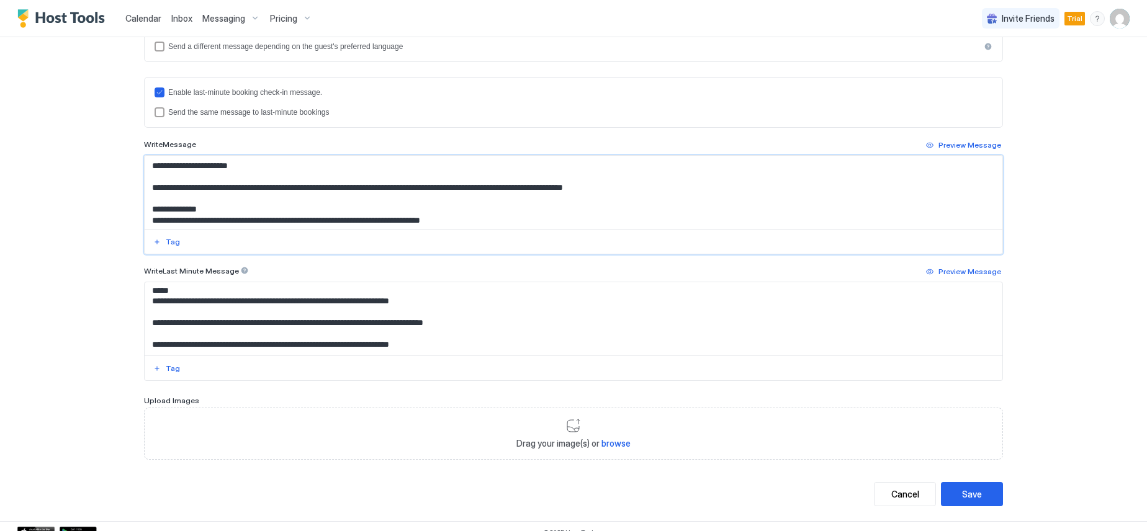
scroll to position [347, 0]
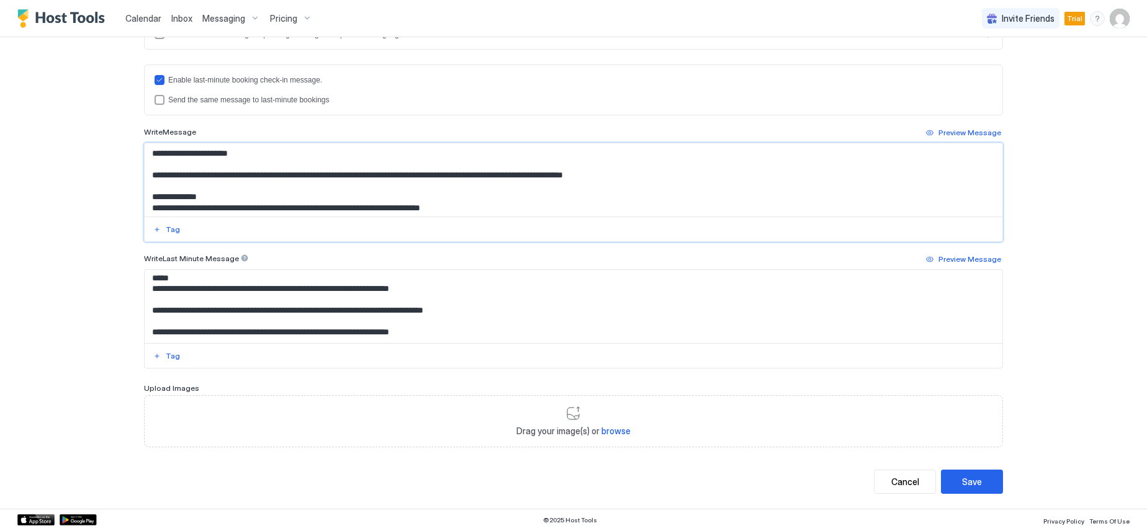
type textarea "**********"
click at [112, 332] on div "**********" at bounding box center [573, 265] width 1147 height 531
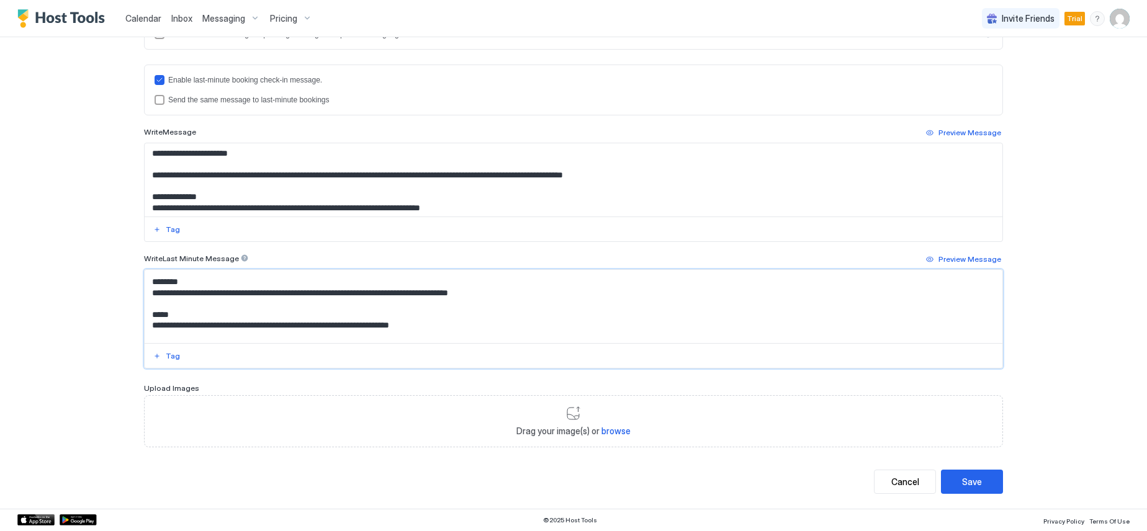
scroll to position [0, 0]
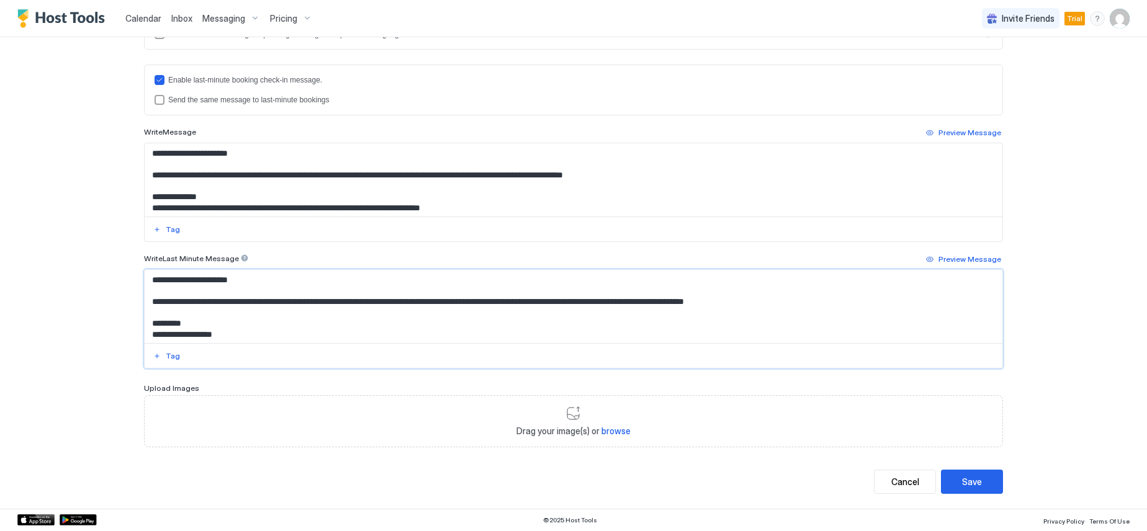
drag, startPoint x: 469, startPoint y: 335, endPoint x: 140, endPoint y: 297, distance: 331.2
click at [145, 297] on textarea "**********" at bounding box center [574, 306] width 858 height 73
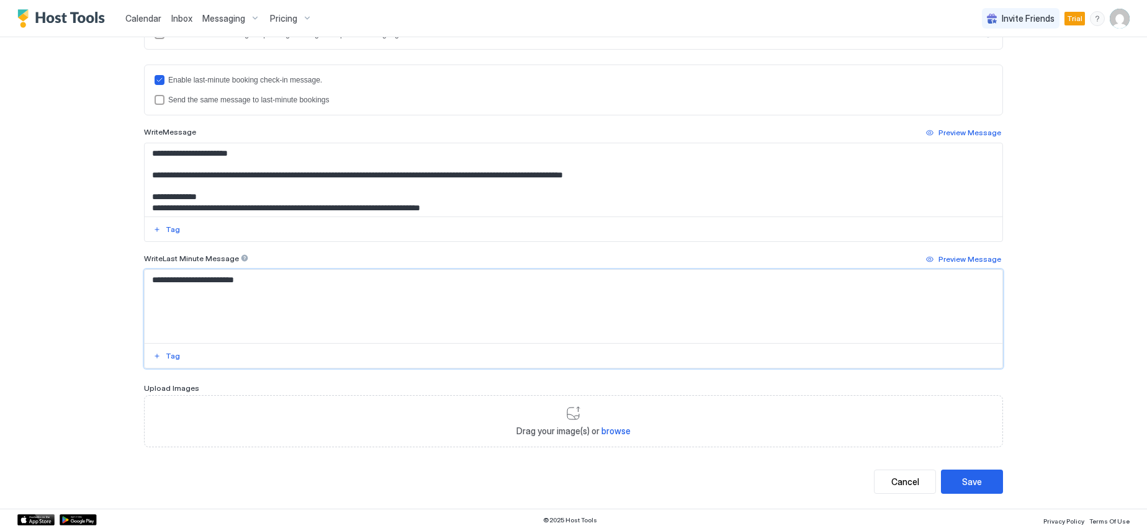
paste textarea "**********"
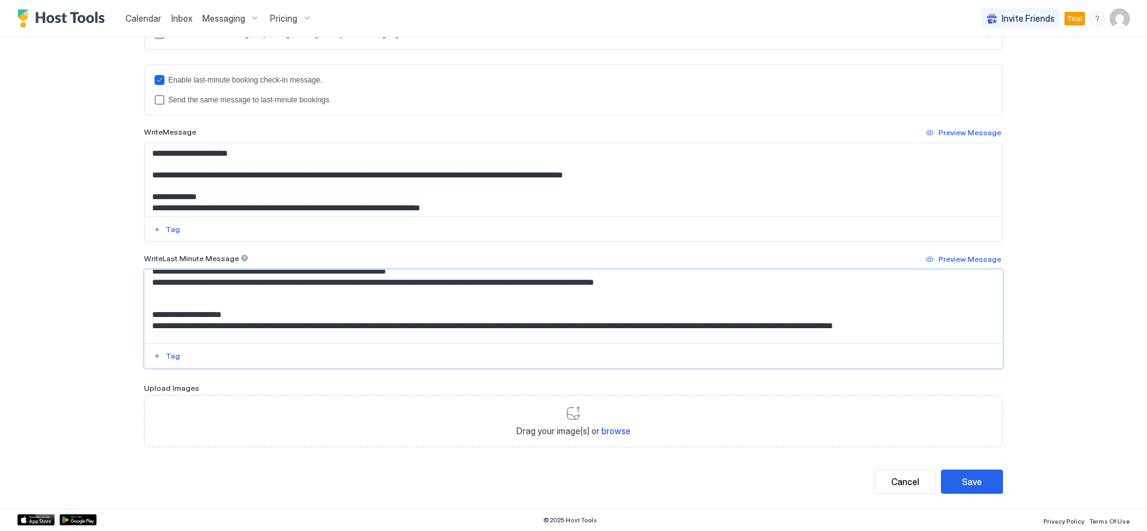
scroll to position [313, 0]
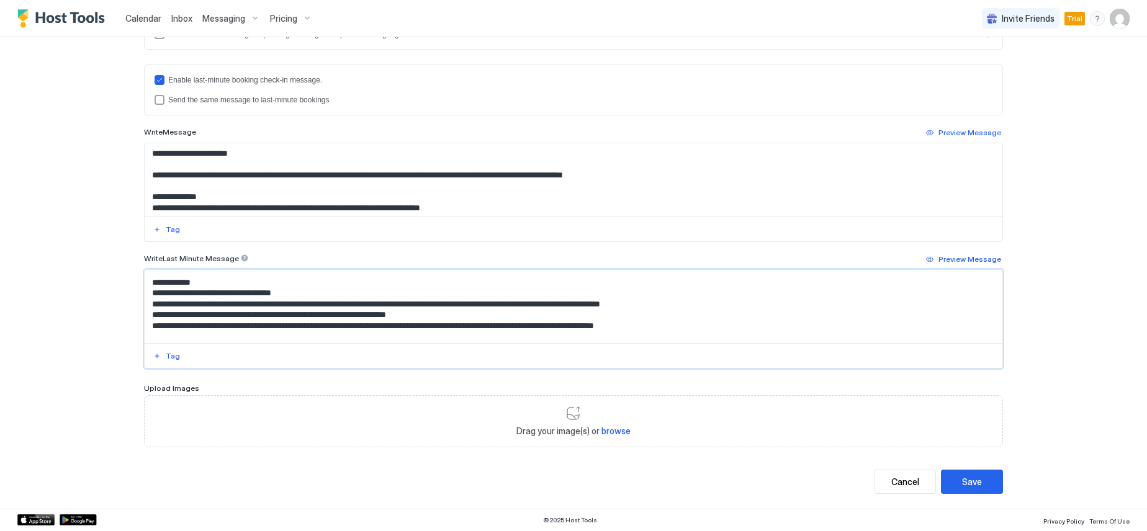
drag, startPoint x: 708, startPoint y: 336, endPoint x: 148, endPoint y: 284, distance: 562.3
click at [148, 284] on textarea "Input Field" at bounding box center [574, 306] width 858 height 73
type textarea "**********"
click at [976, 477] on div "Save" at bounding box center [972, 481] width 20 height 13
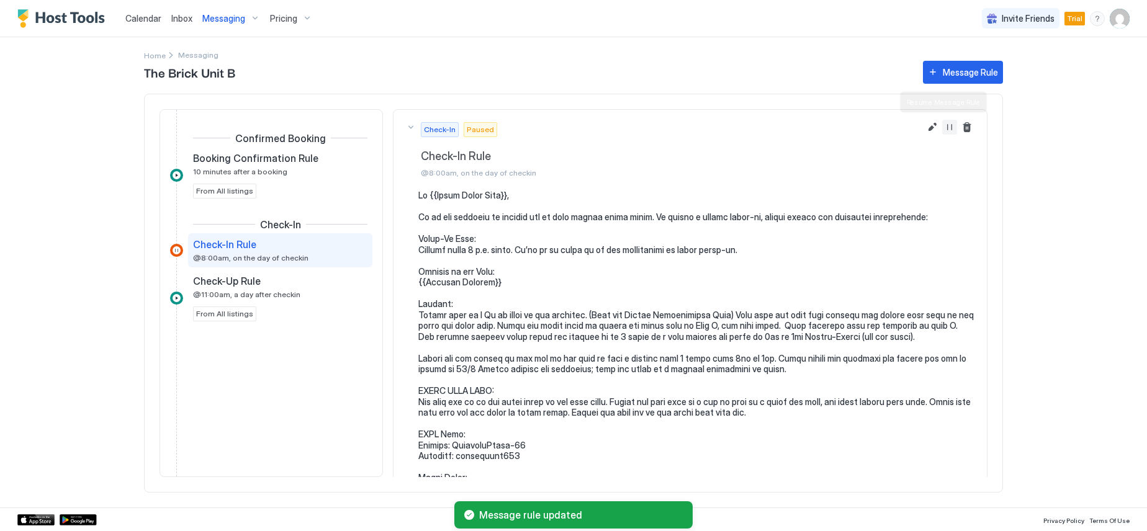
click at [942, 122] on button "Resume Message Rule" at bounding box center [949, 127] width 15 height 15
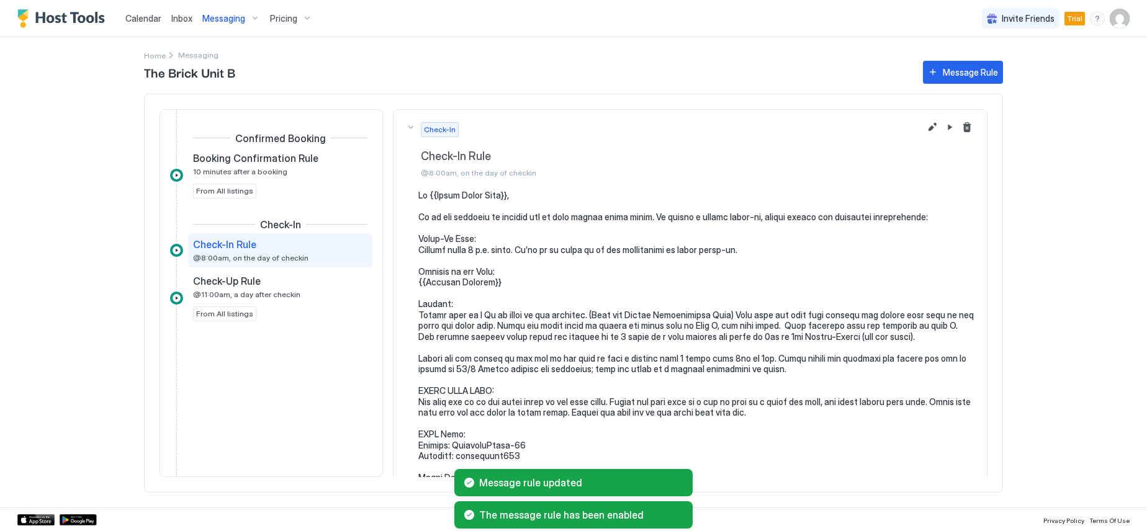
click at [253, 17] on div "Messaging" at bounding box center [231, 18] width 68 height 21
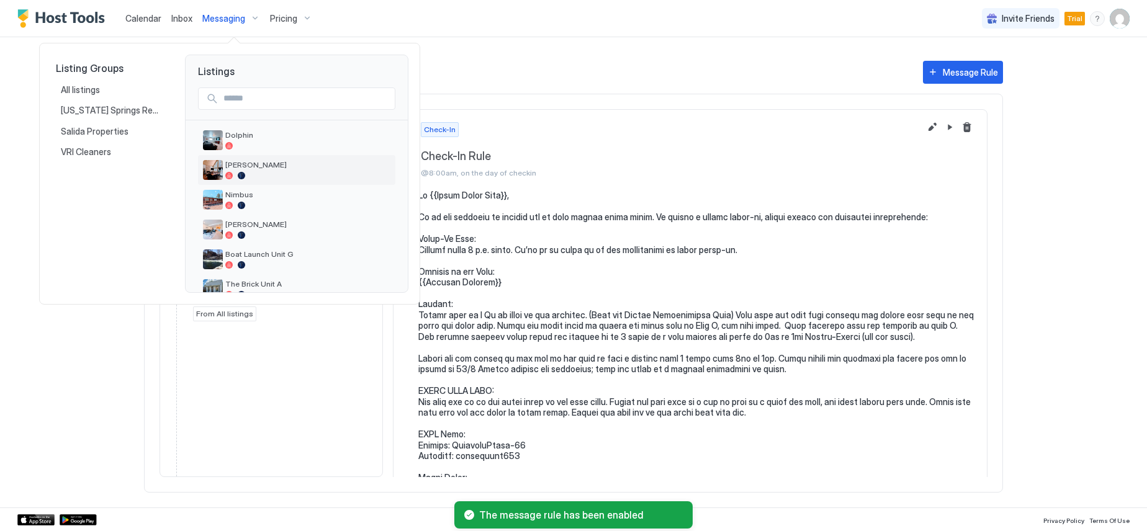
scroll to position [124, 0]
click at [281, 223] on span "The Brick Unit A" at bounding box center [307, 221] width 165 height 9
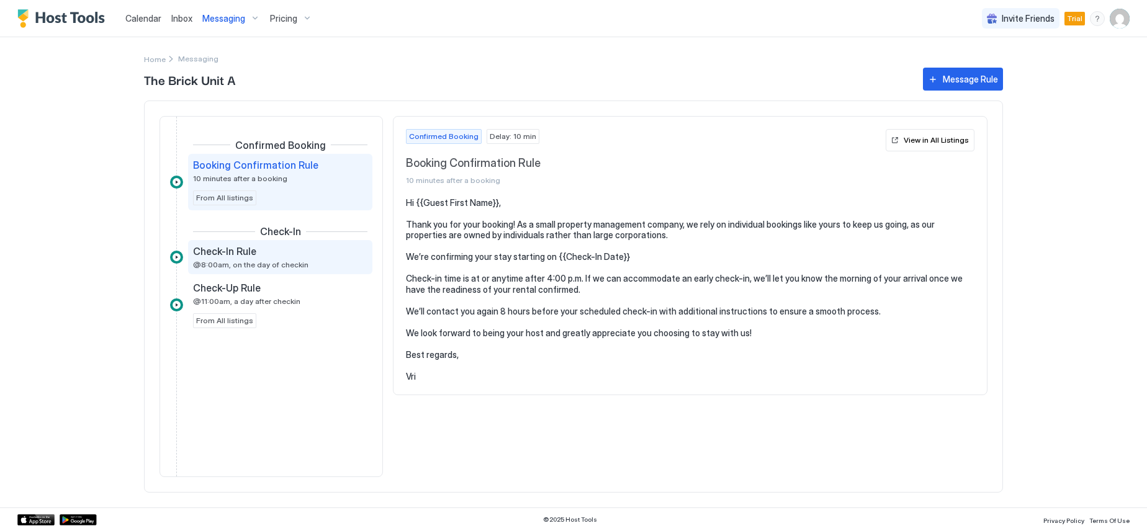
click at [235, 260] on span "@8:00am, on the day of checkin" at bounding box center [250, 264] width 115 height 9
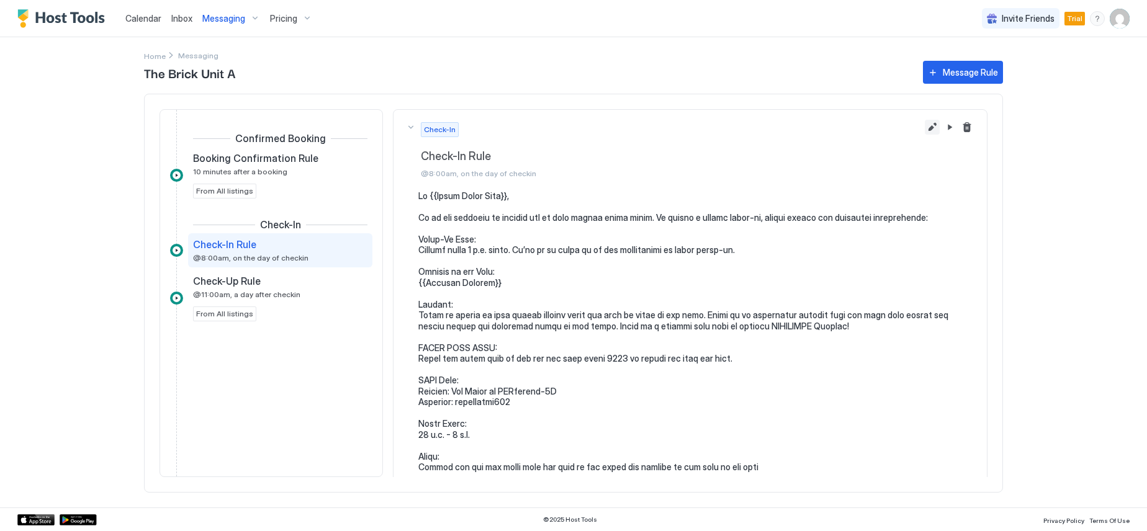
click at [925, 127] on button "Edit message rule" at bounding box center [932, 127] width 15 height 15
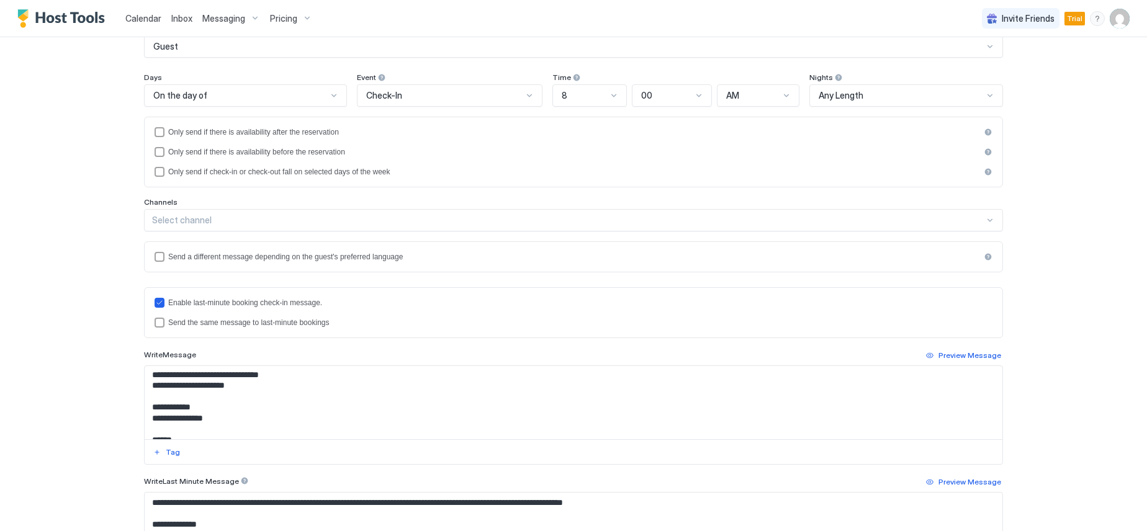
scroll to position [248, 0]
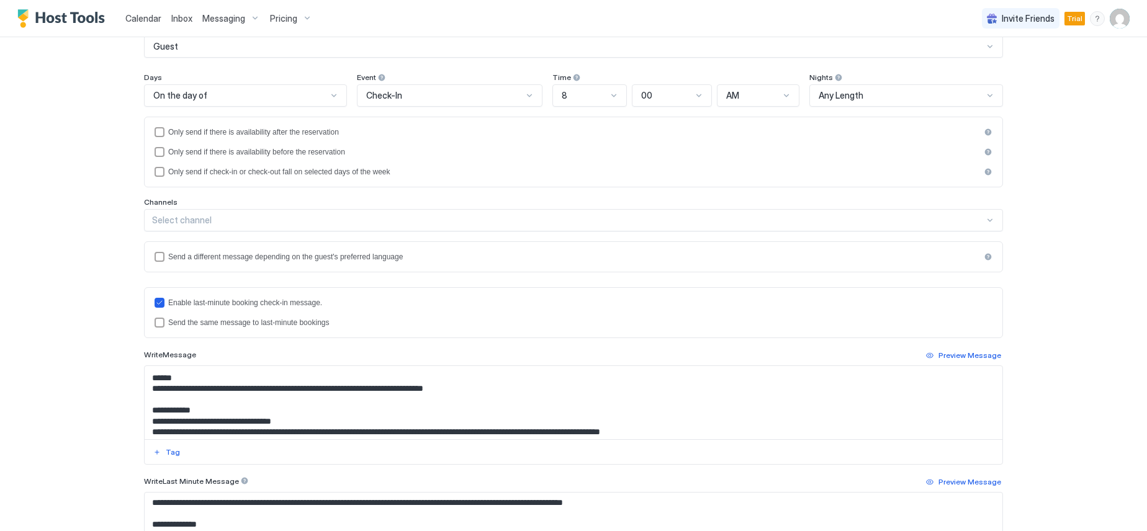
click at [475, 402] on textarea "Input Field" at bounding box center [574, 402] width 858 height 73
drag, startPoint x: 477, startPoint y: 402, endPoint x: 148, endPoint y: 402, distance: 329.0
click at [147, 402] on textarea "Input Field" at bounding box center [574, 402] width 858 height 73
paste textarea "**********"
type textarea "**********"
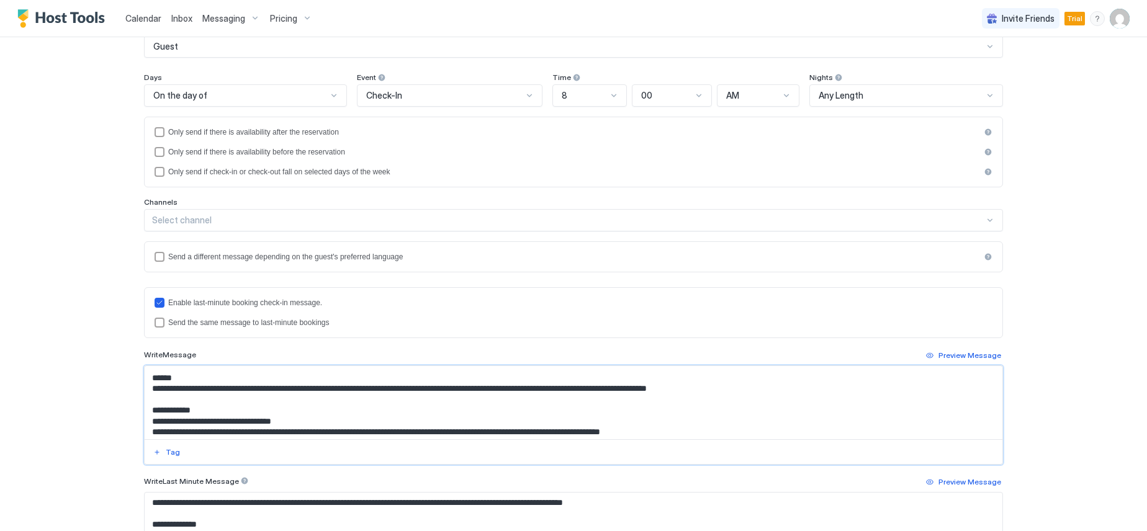
click at [115, 379] on div "**********" at bounding box center [573, 265] width 1147 height 531
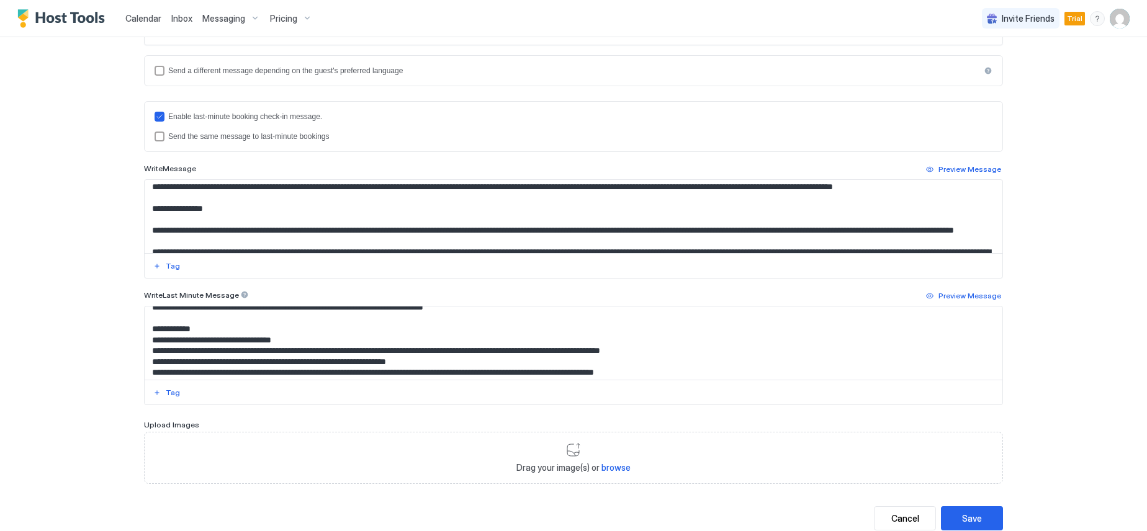
click at [470, 322] on textarea "Input Field" at bounding box center [574, 343] width 858 height 73
paste textarea "**********"
type textarea "**********"
click at [962, 514] on div "Save" at bounding box center [972, 518] width 20 height 13
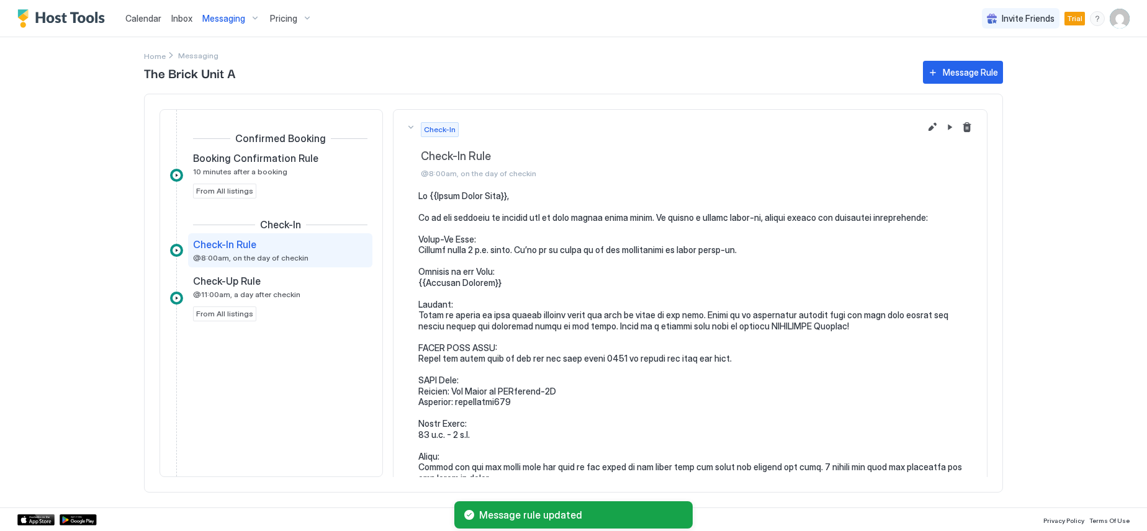
click at [255, 17] on div "Messaging" at bounding box center [231, 18] width 68 height 21
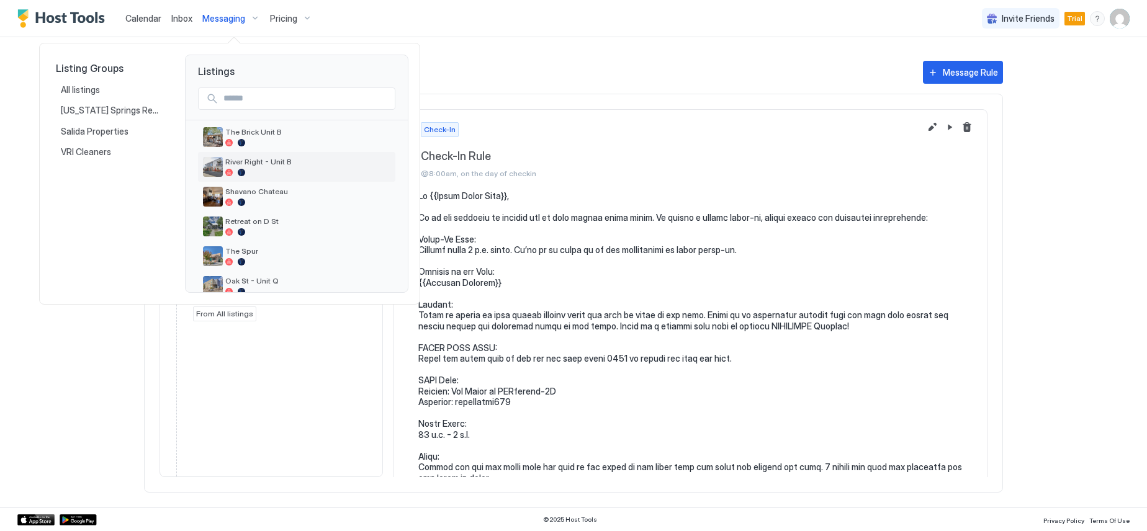
scroll to position [354, 0]
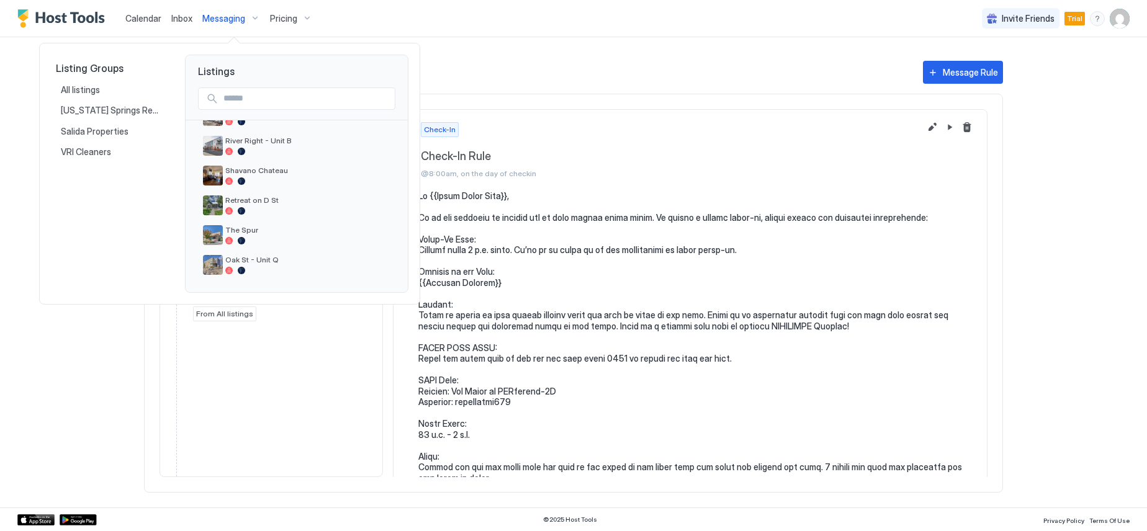
click at [143, 19] on div at bounding box center [573, 265] width 1147 height 531
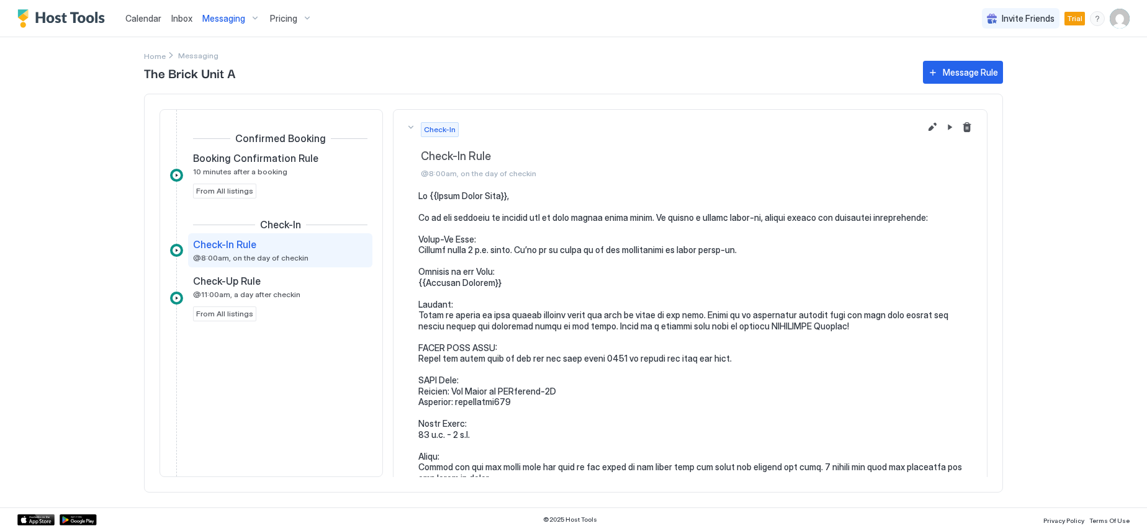
click at [256, 16] on div "Messaging" at bounding box center [231, 18] width 68 height 21
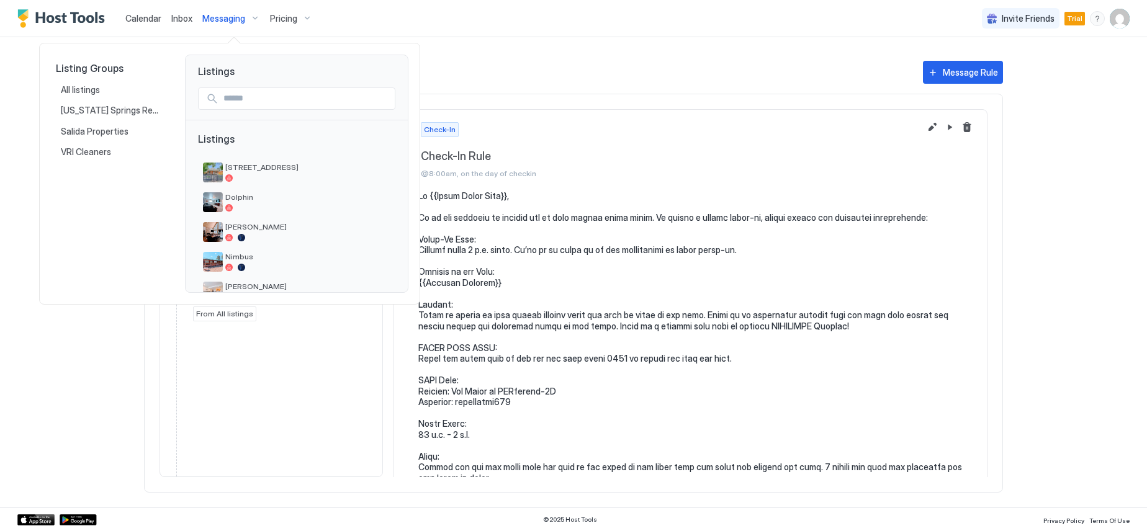
click at [1124, 20] on div at bounding box center [573, 265] width 1147 height 531
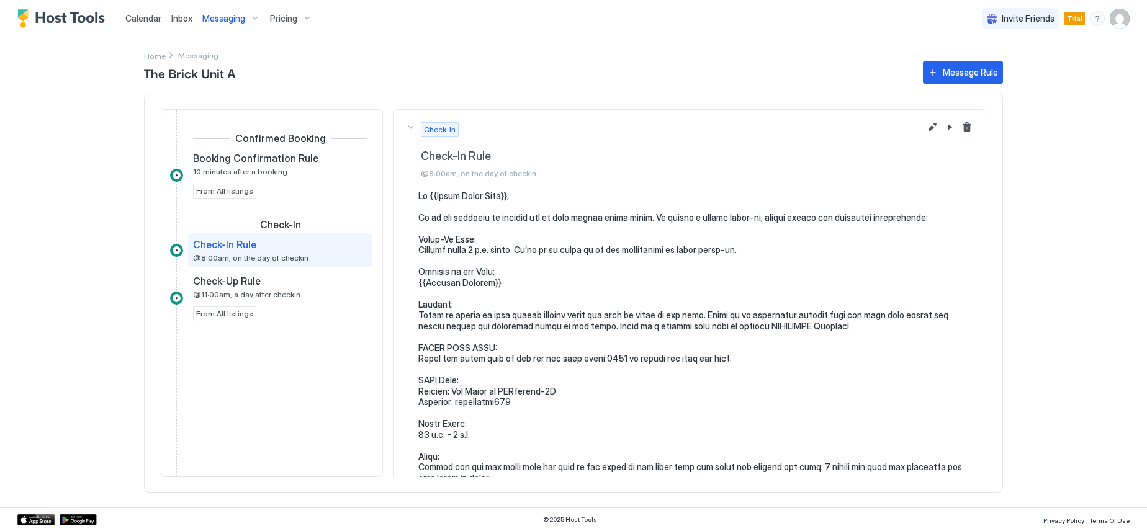
click at [1124, 20] on img "User profile" at bounding box center [1120, 19] width 20 height 20
click at [1032, 69] on div "Settings" at bounding box center [1050, 70] width 158 height 22
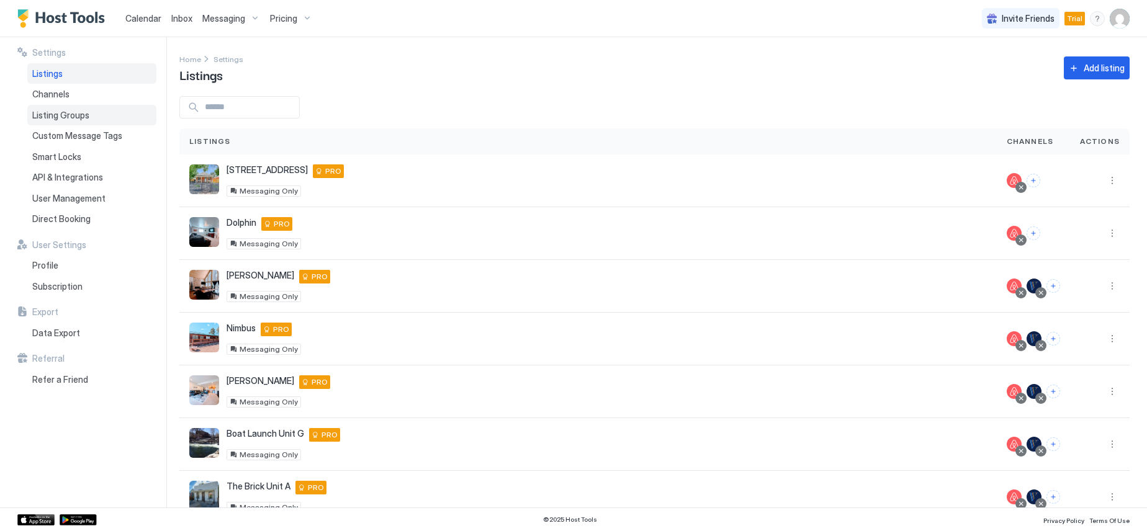
click at [63, 117] on span "Listing Groups" at bounding box center [60, 115] width 57 height 11
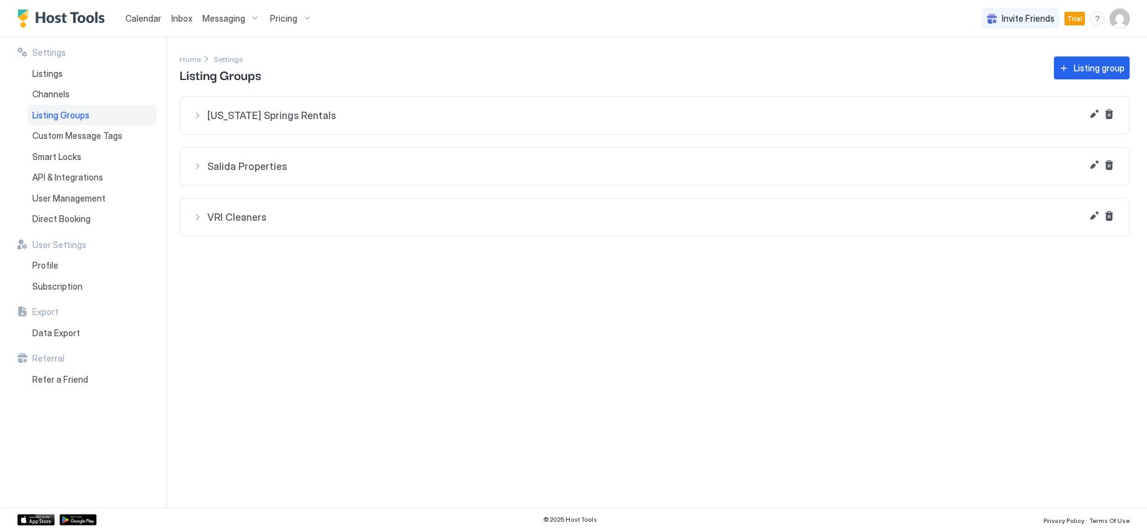
click at [240, 215] on span "VRI Cleaners" at bounding box center [661, 217] width 909 height 12
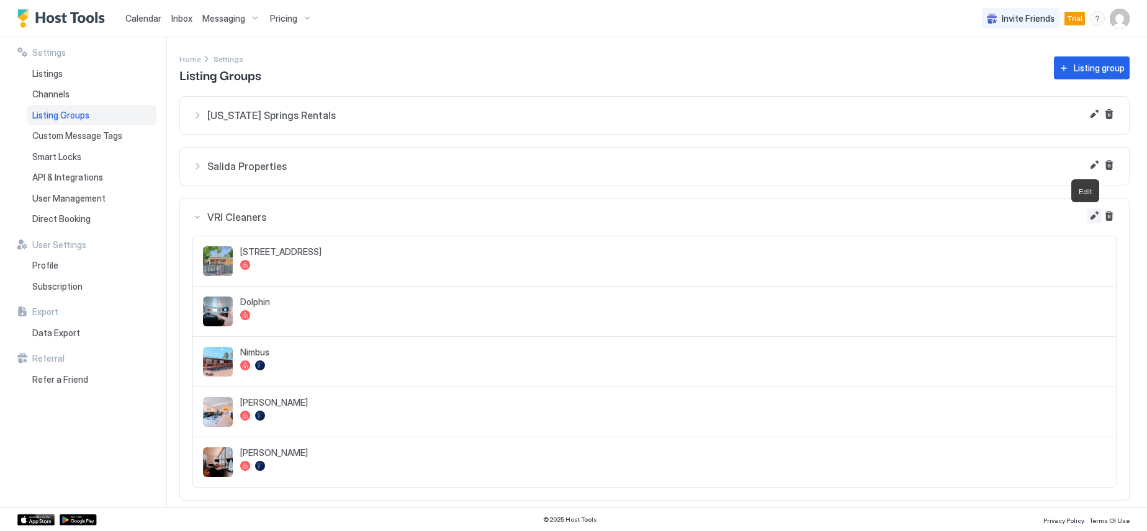
click at [1087, 219] on button "Edit" at bounding box center [1094, 216] width 15 height 15
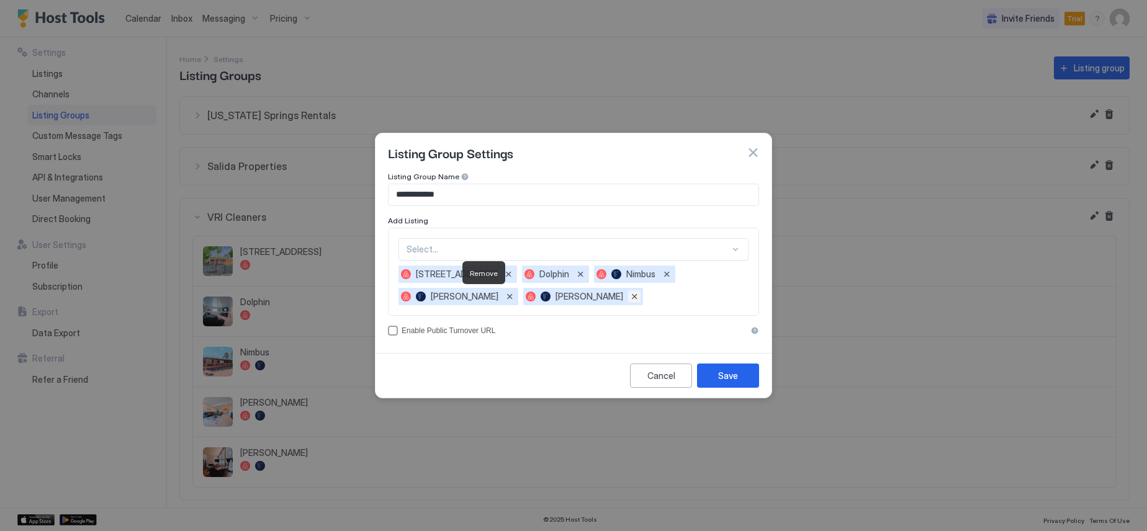
click at [628, 297] on button "Remove" at bounding box center [634, 297] width 12 height 12
click at [516, 291] on button "Remove" at bounding box center [509, 297] width 12 height 12
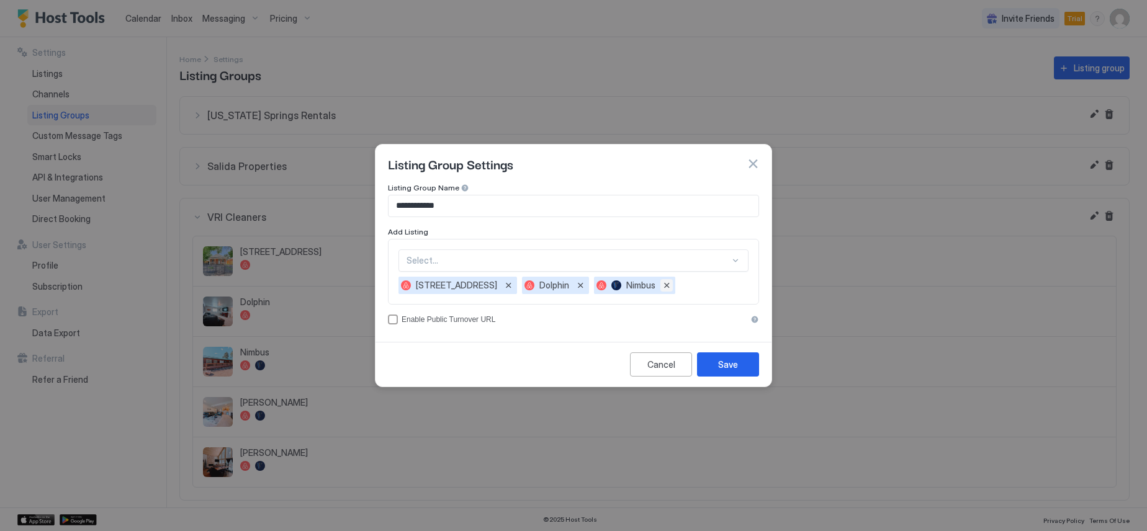
click at [660, 286] on button "Remove" at bounding box center [666, 285] width 12 height 12
click at [574, 286] on button "Remove" at bounding box center [580, 285] width 12 height 12
click at [502, 286] on button "Remove" at bounding box center [508, 285] width 12 height 12
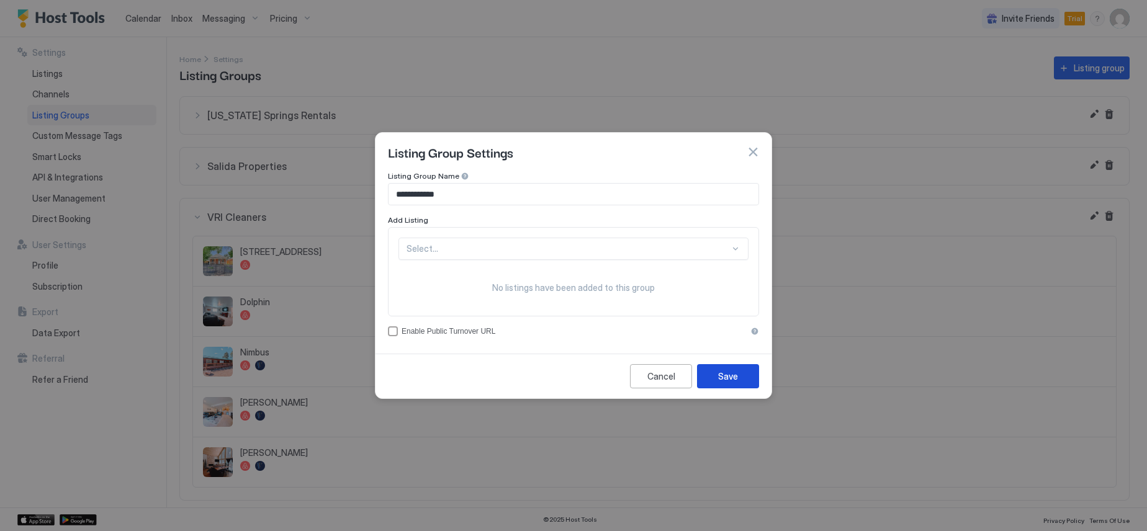
click at [721, 377] on div "Save" at bounding box center [728, 376] width 20 height 13
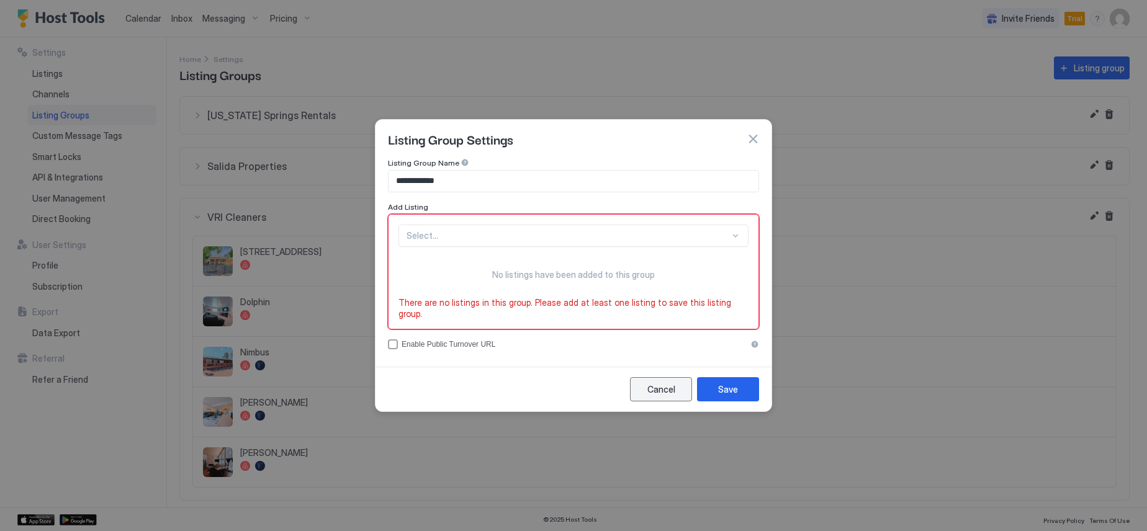
click at [671, 383] on div "Cancel" at bounding box center [661, 389] width 28 height 13
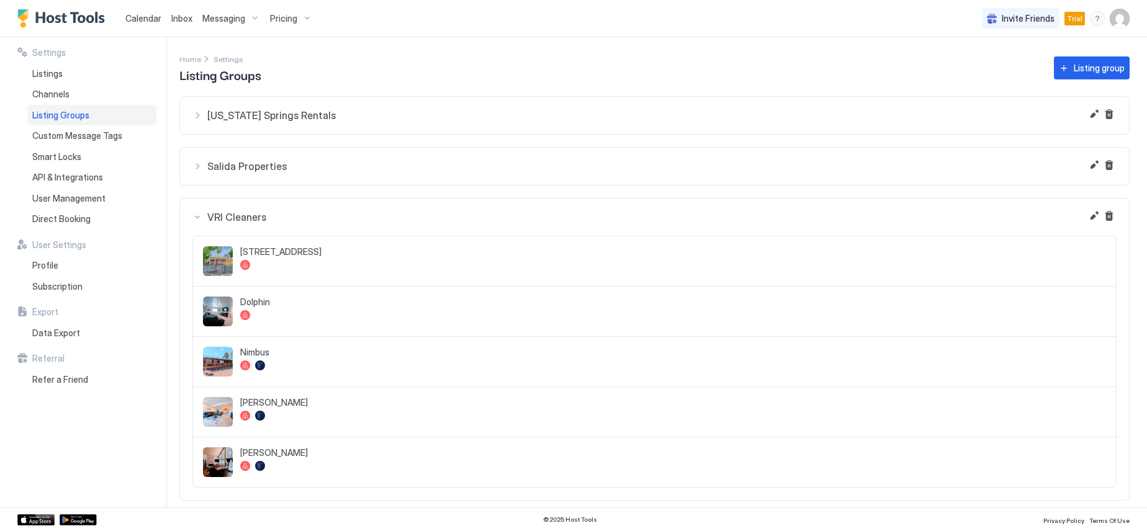
click at [199, 219] on div "VRI Cleaners" at bounding box center [654, 217] width 924 height 12
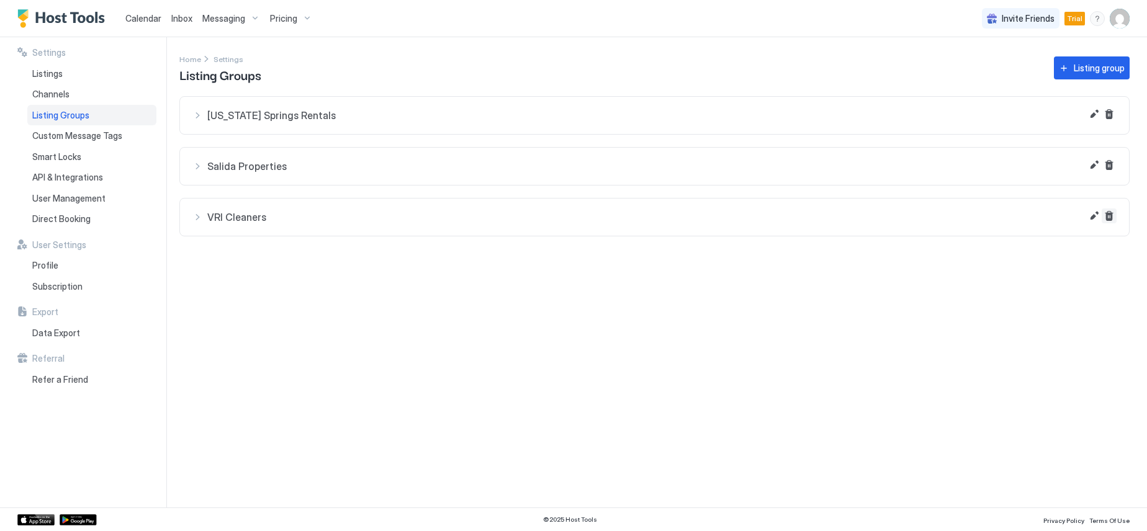
click at [1107, 217] on button "Delete" at bounding box center [1109, 216] width 15 height 15
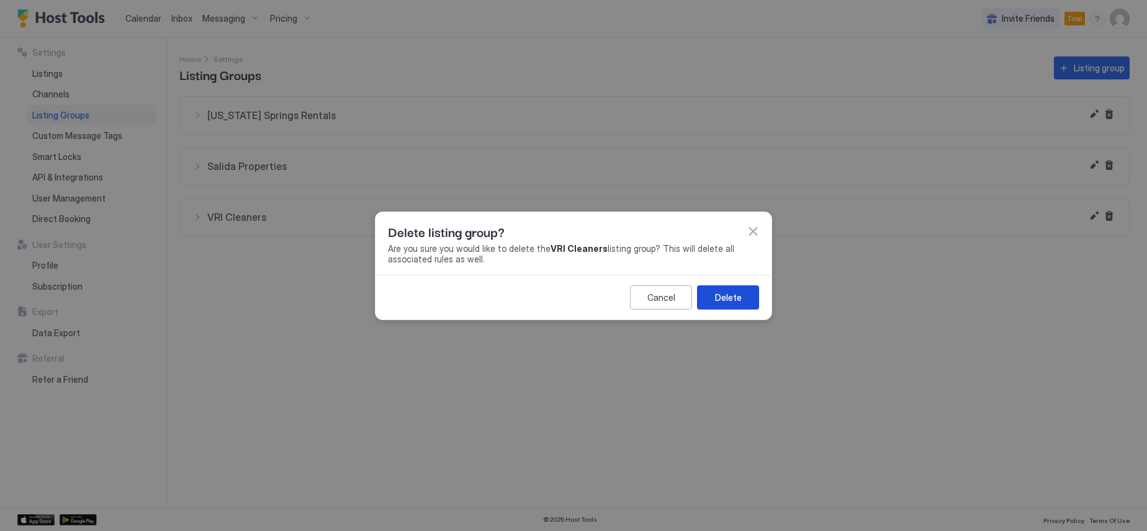
click at [731, 294] on div "Delete" at bounding box center [728, 297] width 27 height 13
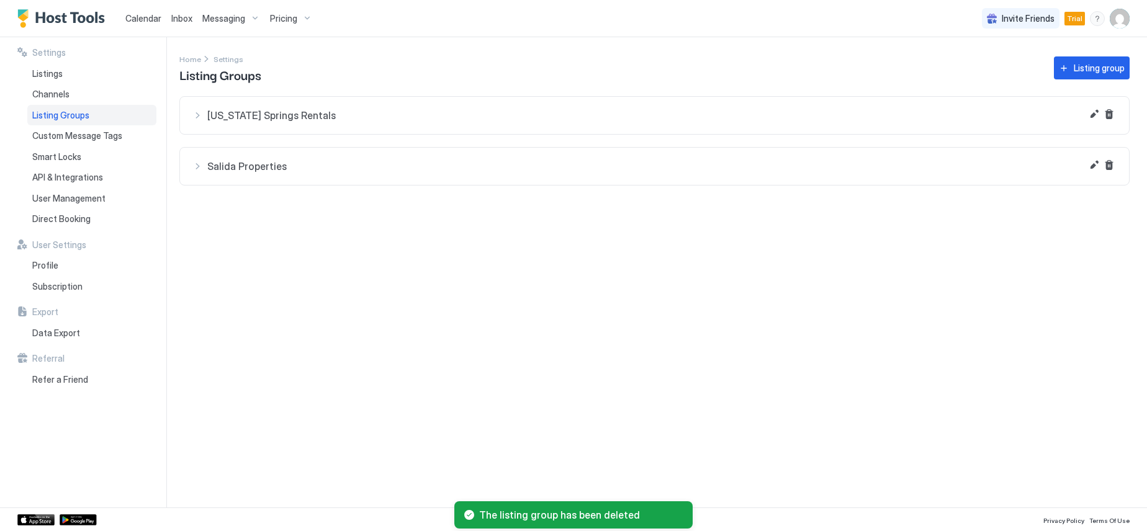
click at [327, 117] on span "[US_STATE] Springs Rentals" at bounding box center [661, 115] width 909 height 12
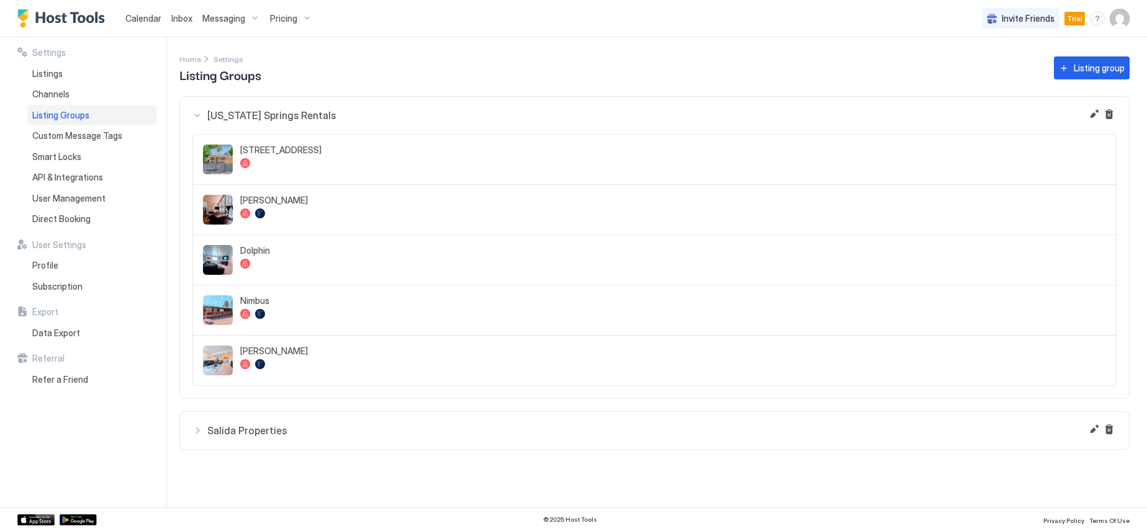
click at [202, 117] on div "[US_STATE] Springs Rentals" at bounding box center [654, 115] width 924 height 12
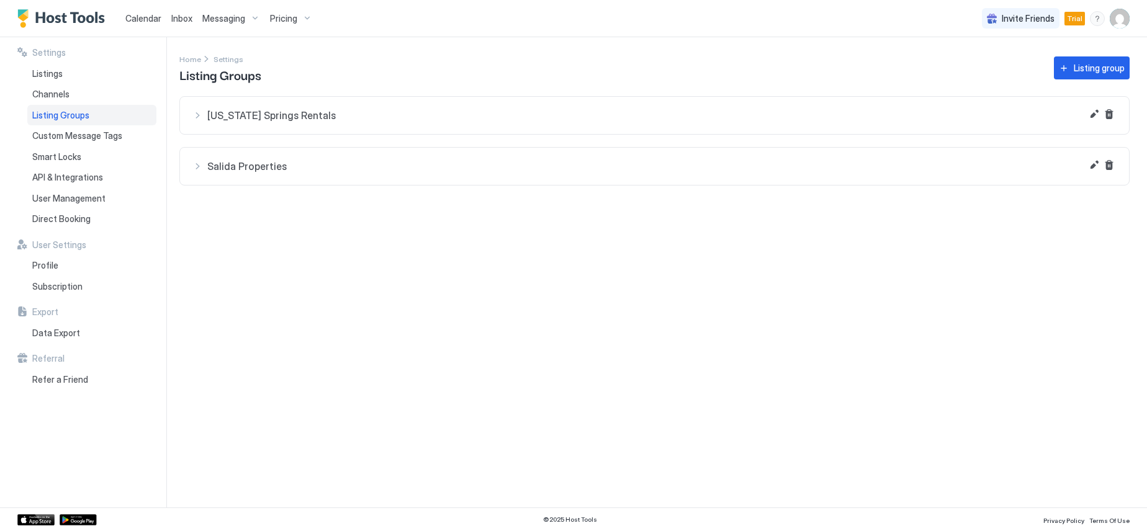
click at [200, 165] on div "Salida Properties" at bounding box center [654, 166] width 924 height 12
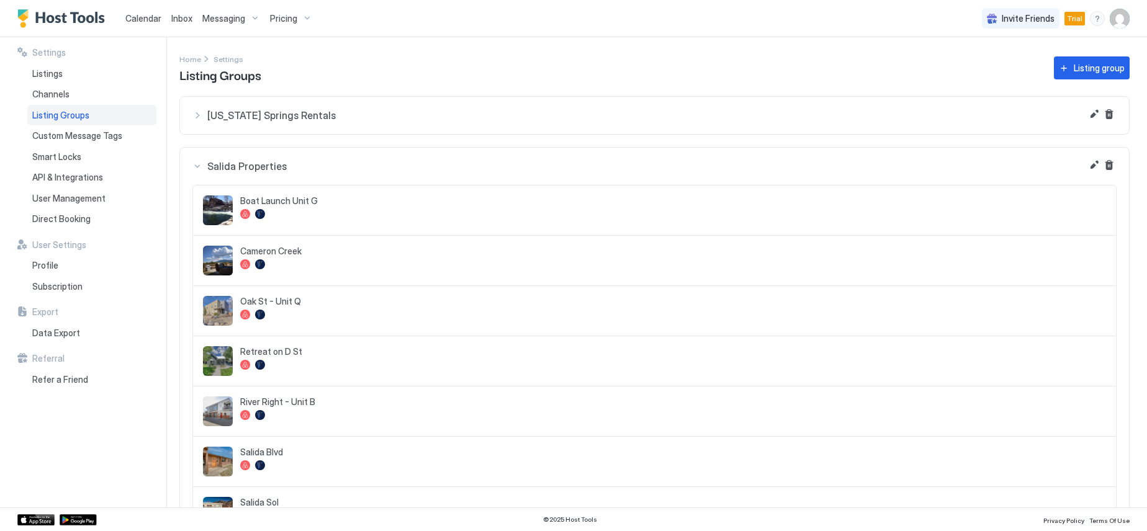
click at [197, 115] on div "[US_STATE] Springs Rentals" at bounding box center [654, 115] width 924 height 12
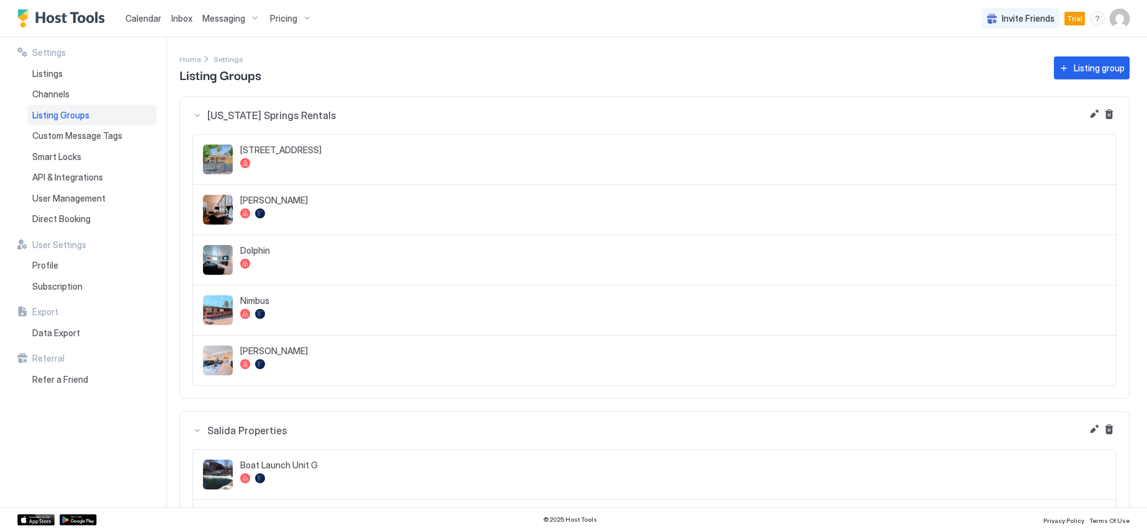
click at [197, 118] on div "[US_STATE] Springs Rentals" at bounding box center [654, 115] width 924 height 12
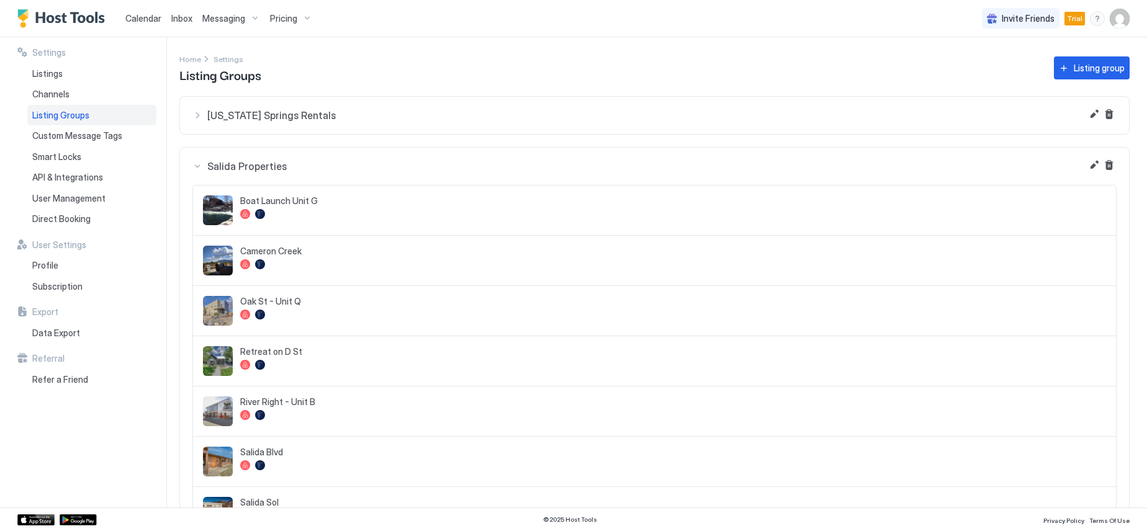
click at [200, 167] on div "Salida Properties" at bounding box center [654, 166] width 924 height 12
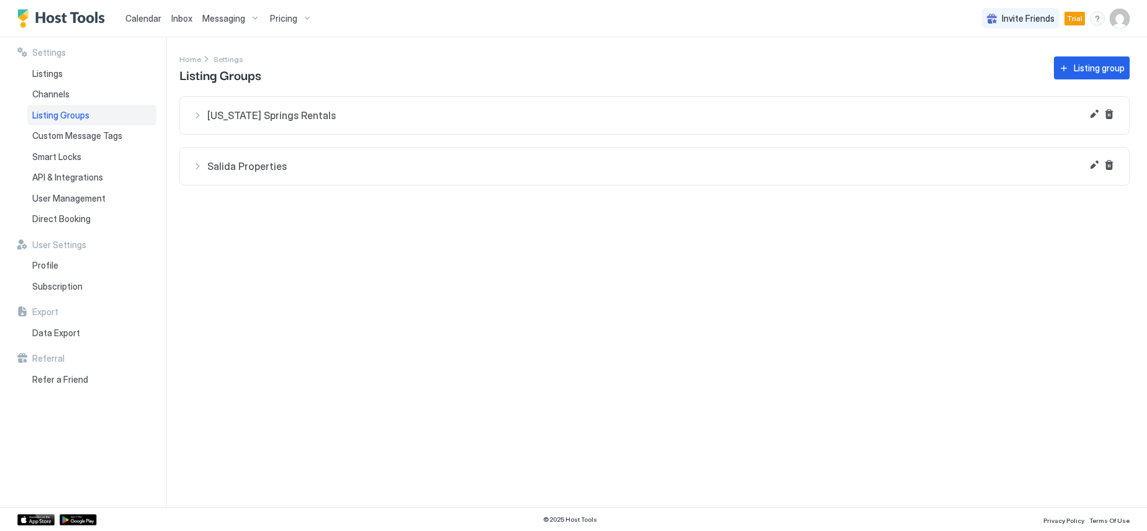
click at [197, 109] on div "[US_STATE] Springs Rentals" at bounding box center [654, 115] width 924 height 12
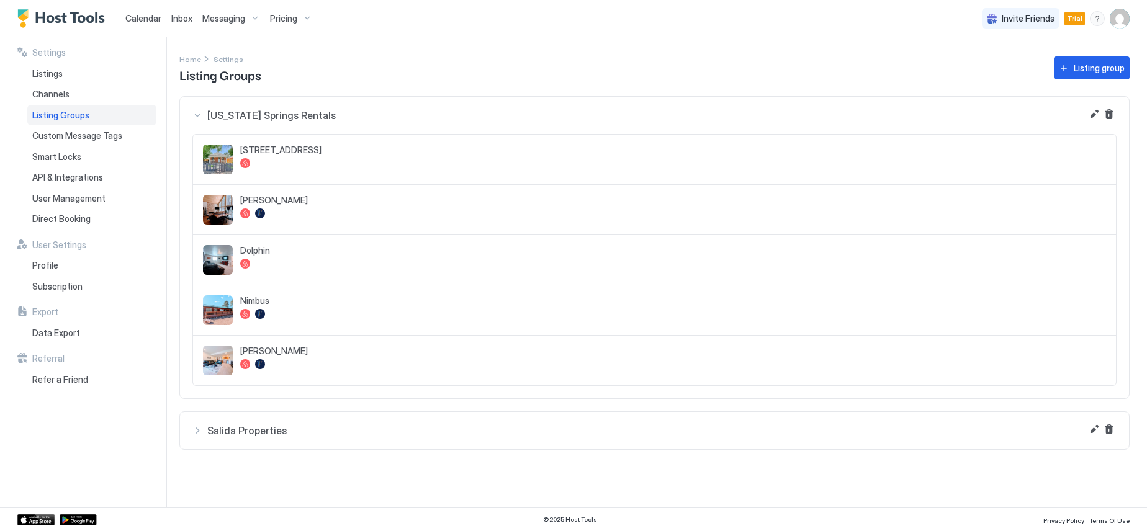
click at [148, 17] on span "Calendar" at bounding box center [143, 18] width 36 height 11
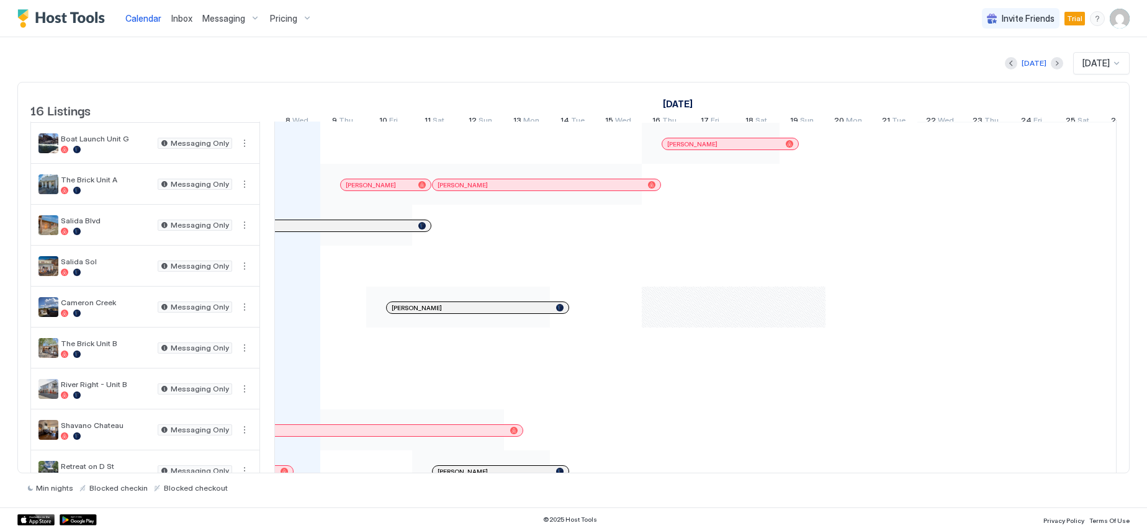
scroll to position [323, 0]
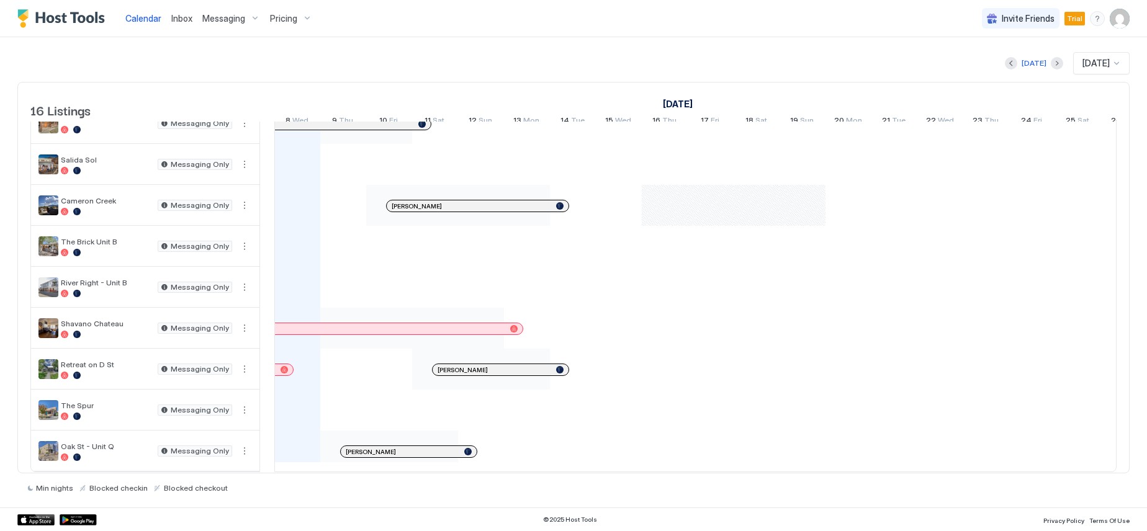
click at [252, 20] on div "Messaging" at bounding box center [231, 18] width 68 height 21
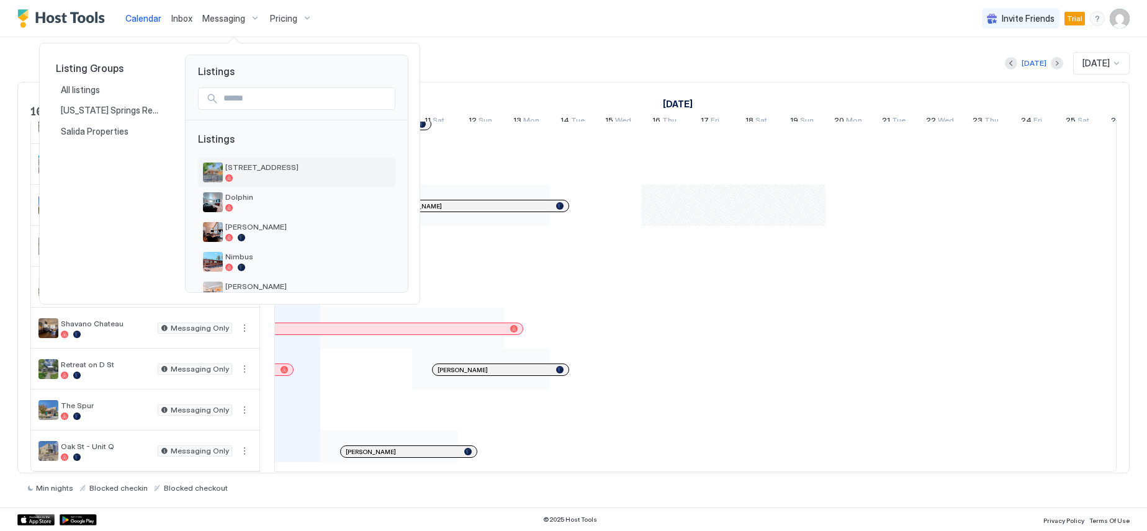
scroll to position [62, 0]
click at [274, 253] on span "Boat Launch Unit G" at bounding box center [307, 254] width 165 height 9
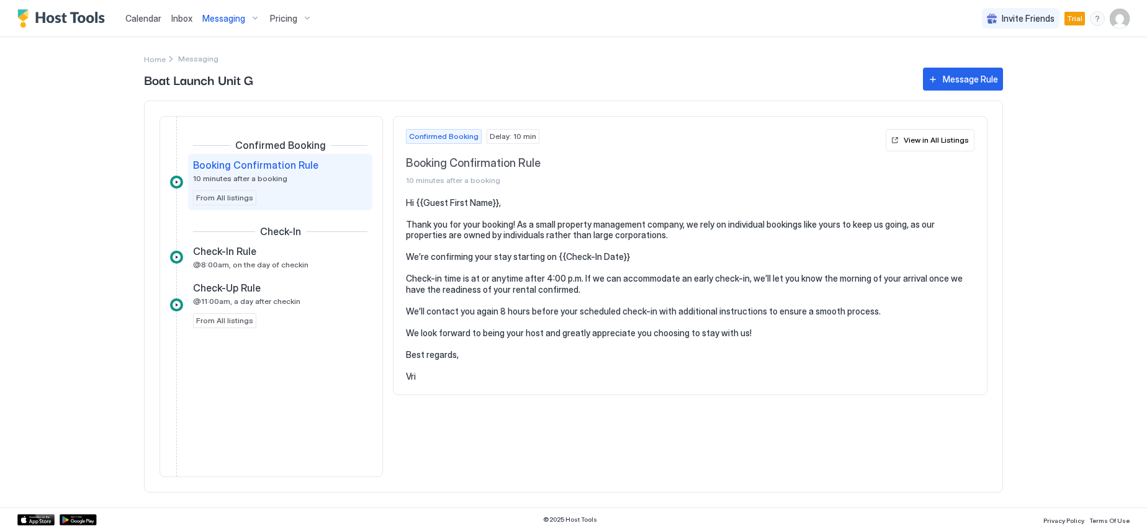
click at [253, 19] on div "Messaging" at bounding box center [231, 18] width 68 height 21
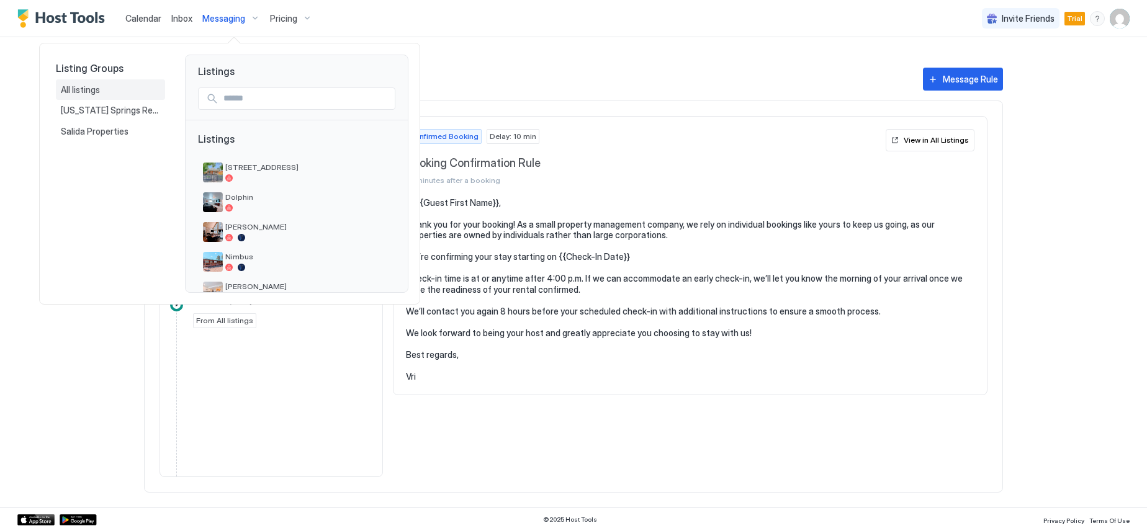
click at [87, 91] on span "All listings" at bounding box center [81, 89] width 41 height 11
